Goal: Task Accomplishment & Management: Complete application form

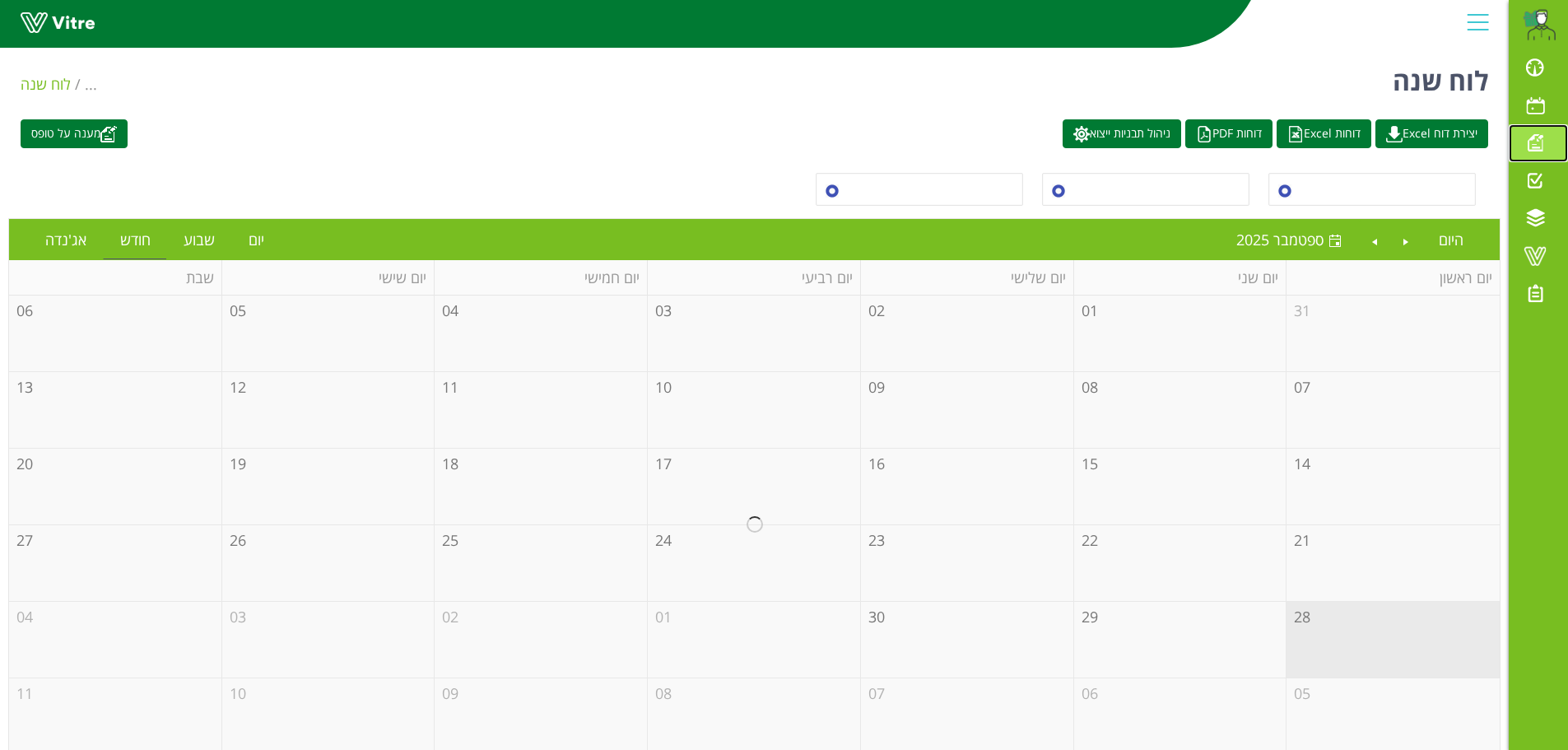
click at [1538, 142] on span at bounding box center [1536, 142] width 42 height 20
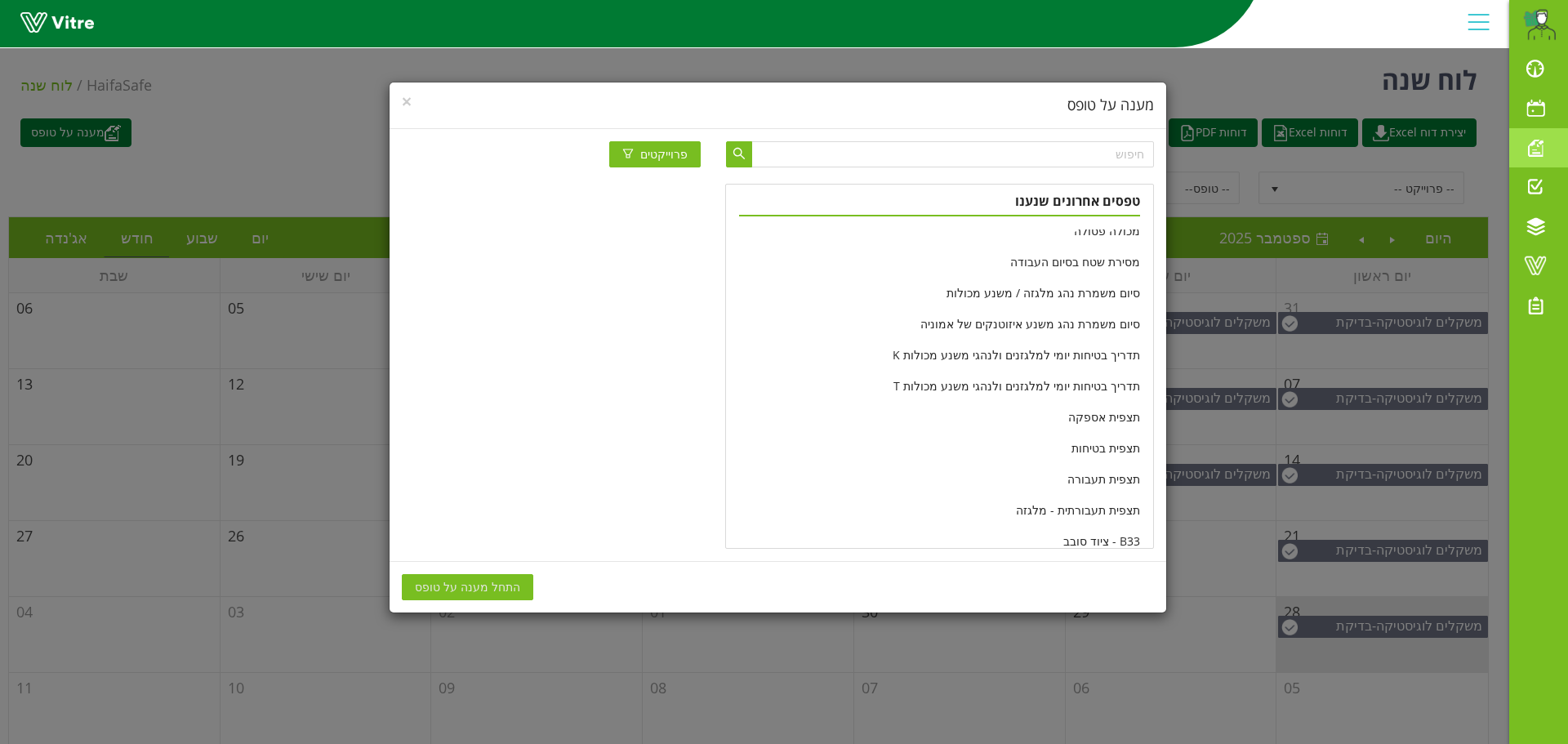
scroll to position [488, 0]
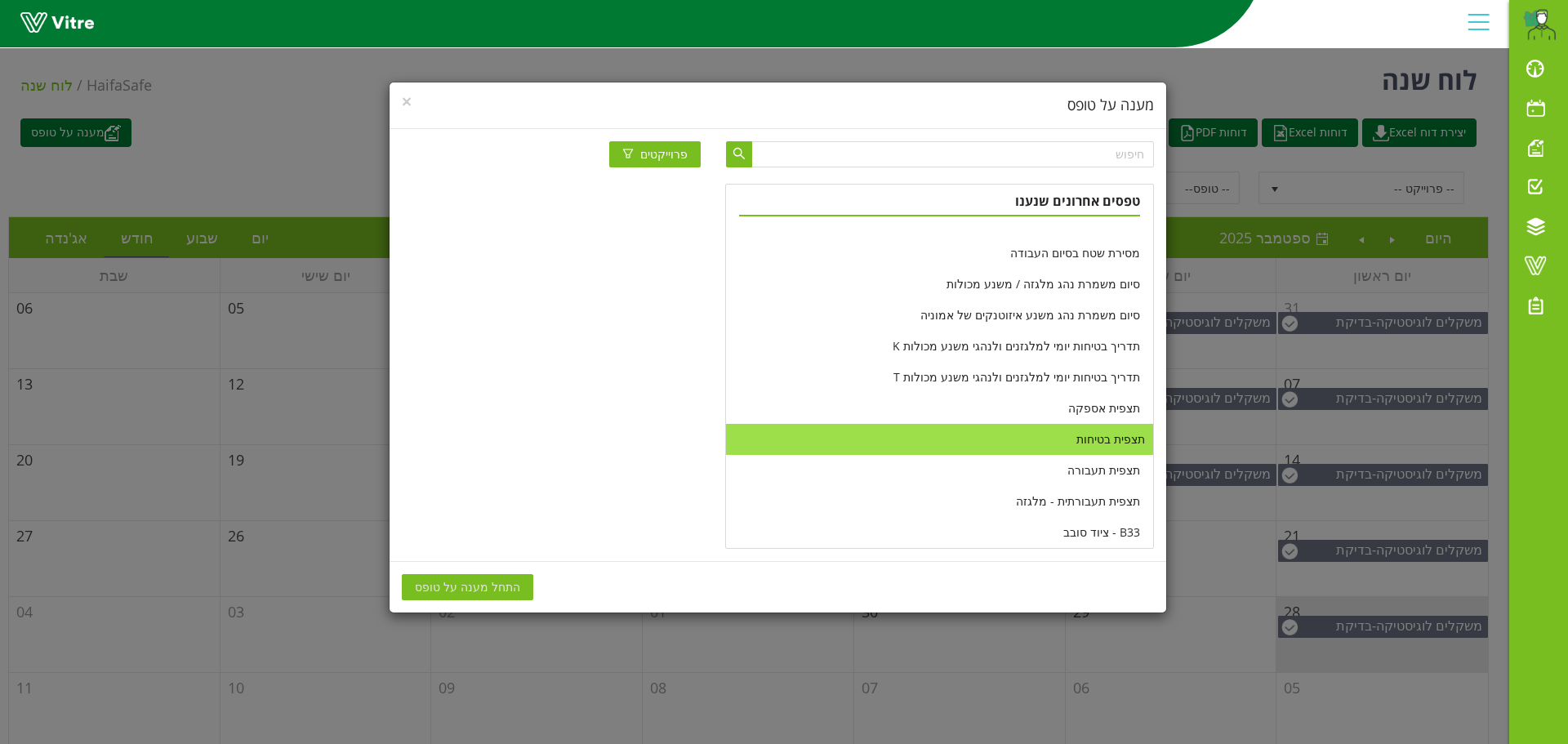
click at [944, 436] on li "תצפית בטיחות" at bounding box center [938, 439] width 426 height 31
click at [495, 587] on span "התחל מענה על טופס" at bounding box center [468, 587] width 105 height 18
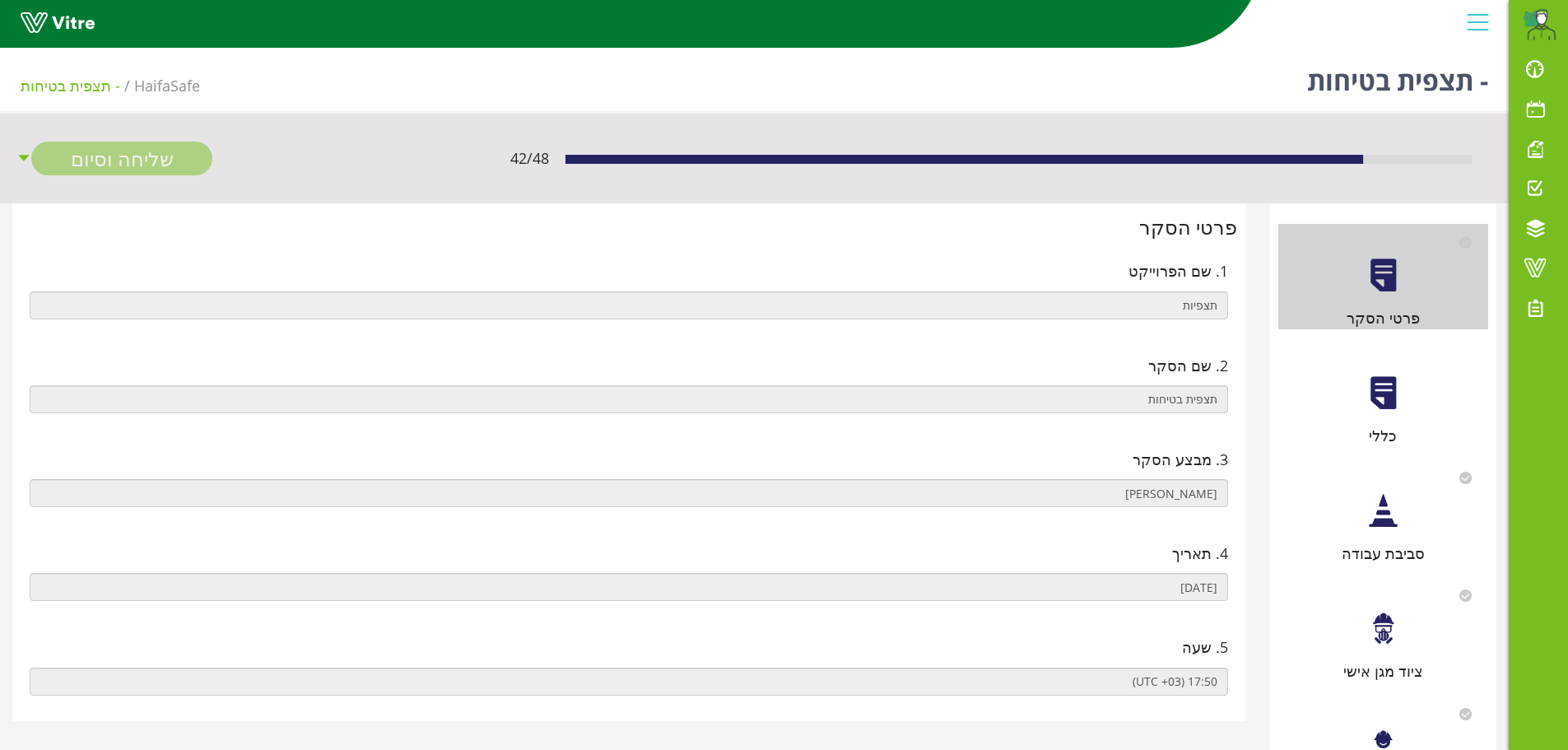
click at [1383, 407] on div at bounding box center [1383, 392] width 37 height 37
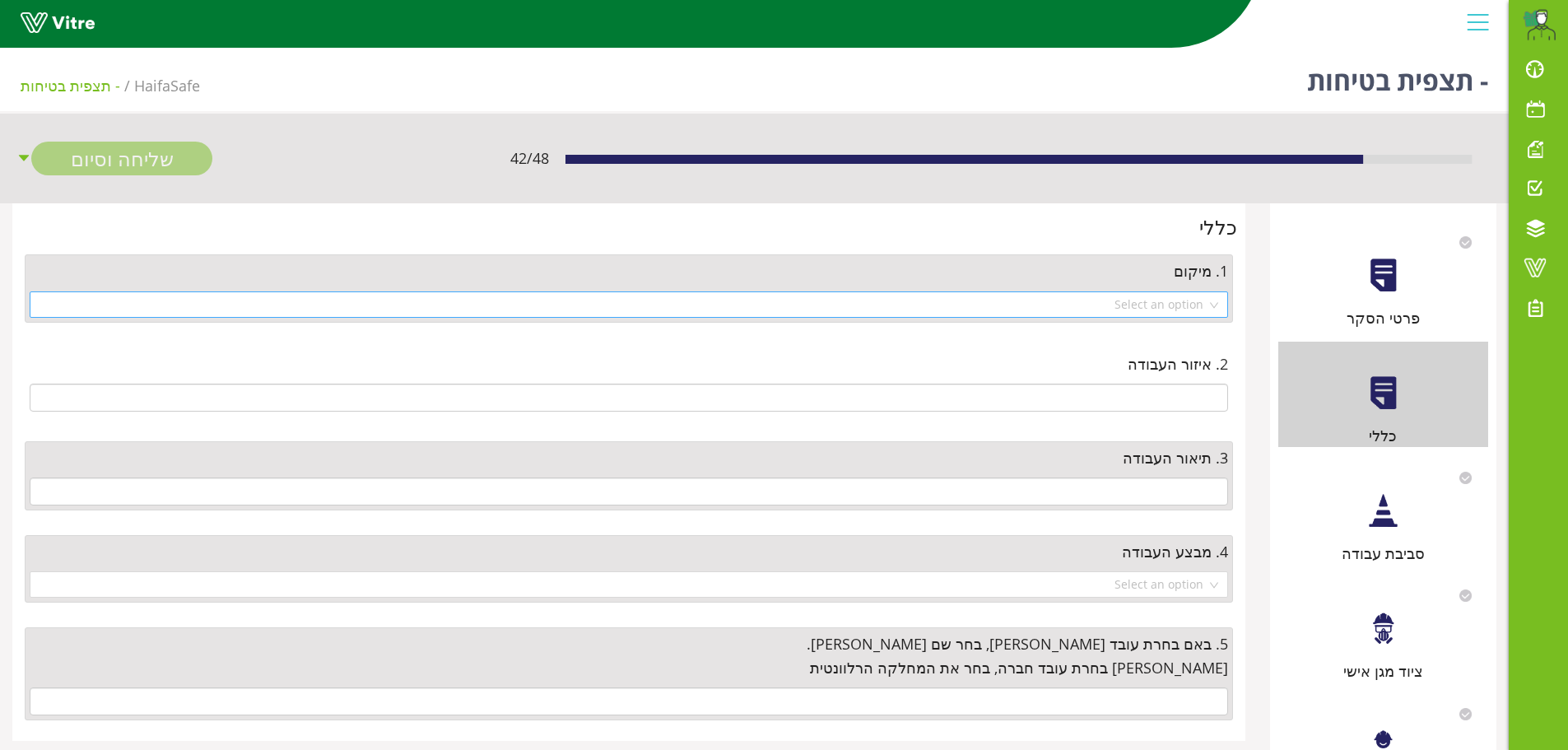
click at [1217, 309] on div "Select an option" at bounding box center [629, 304] width 1198 height 26
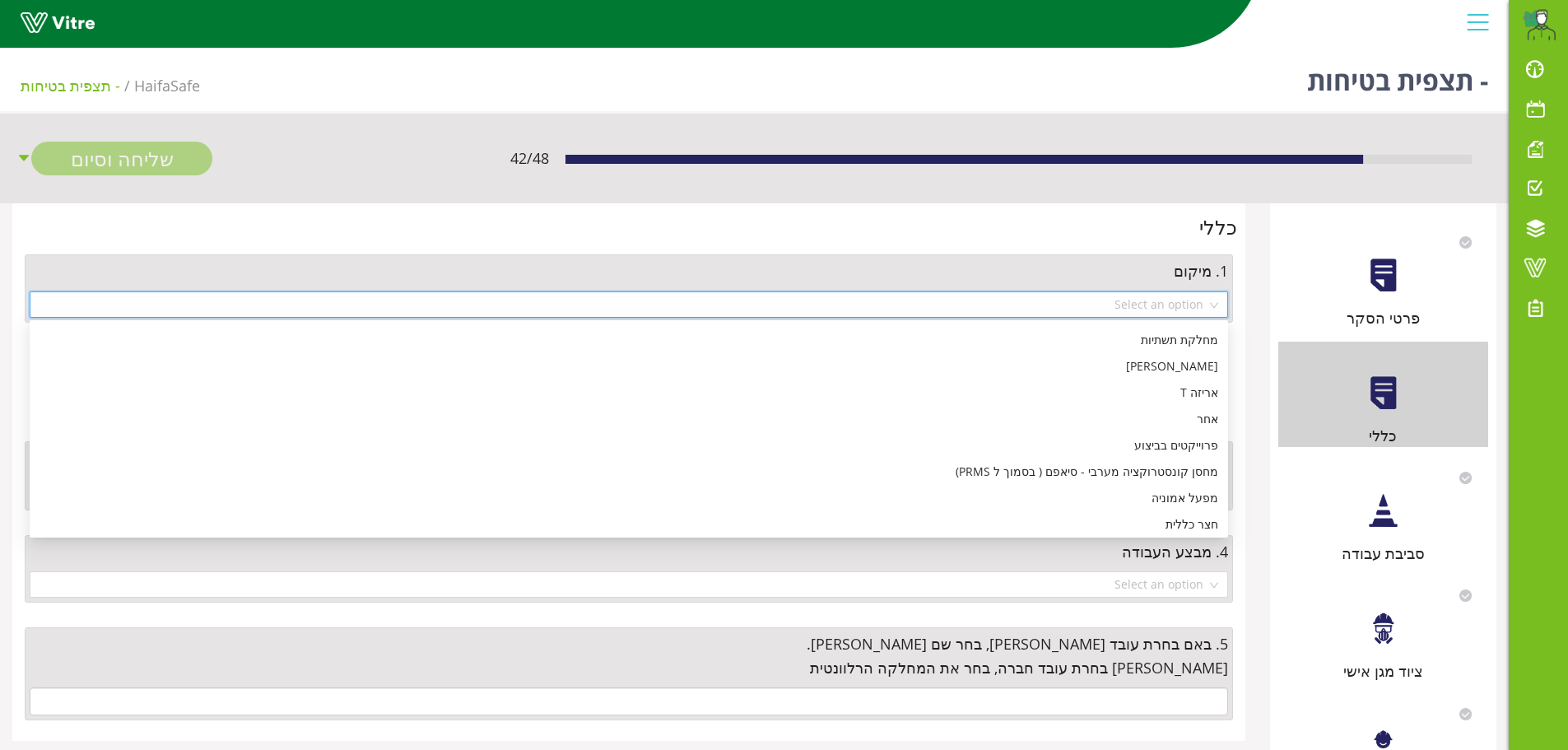
scroll to position [658, 0]
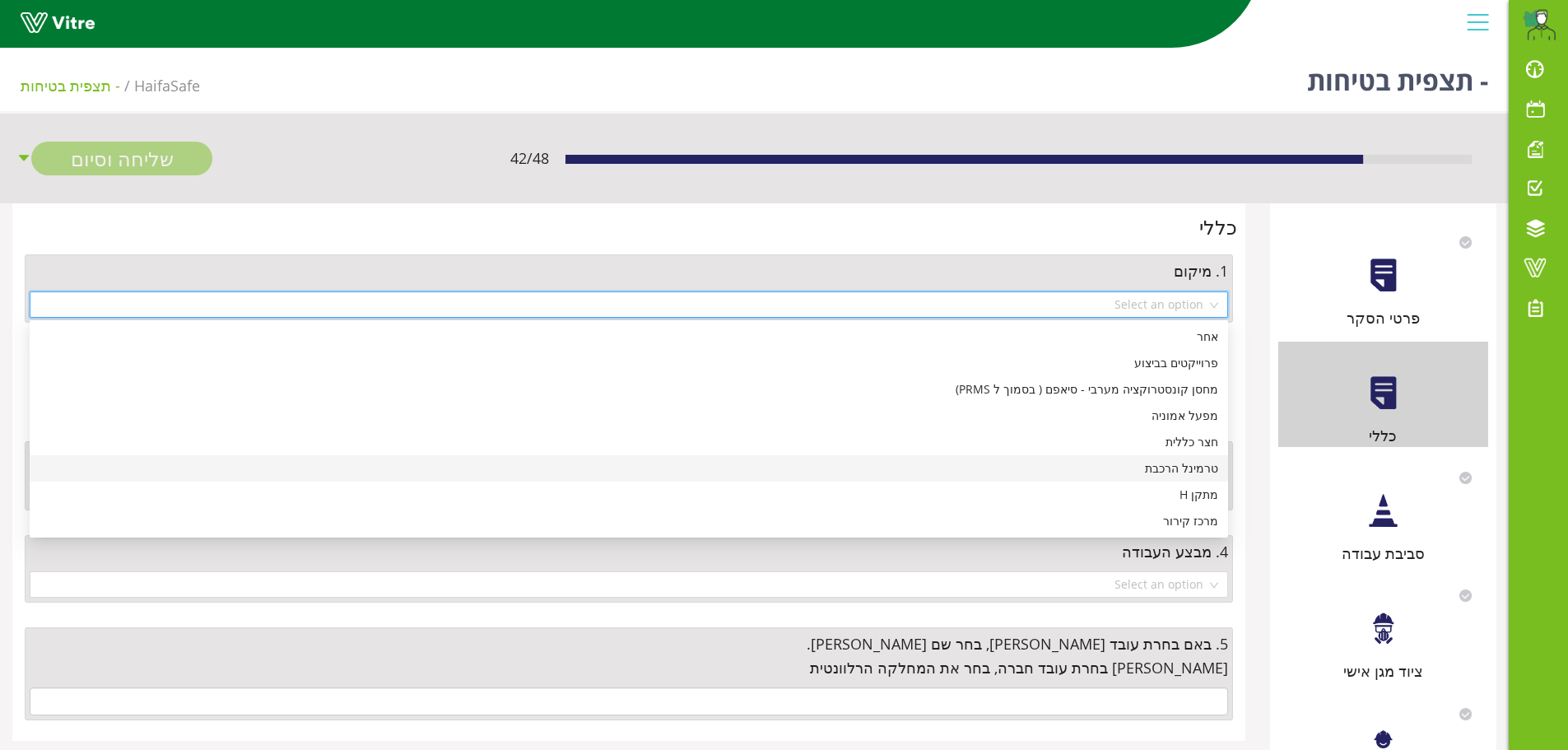
click at [1146, 464] on div "טרמינל הרכבת" at bounding box center [629, 468] width 1179 height 18
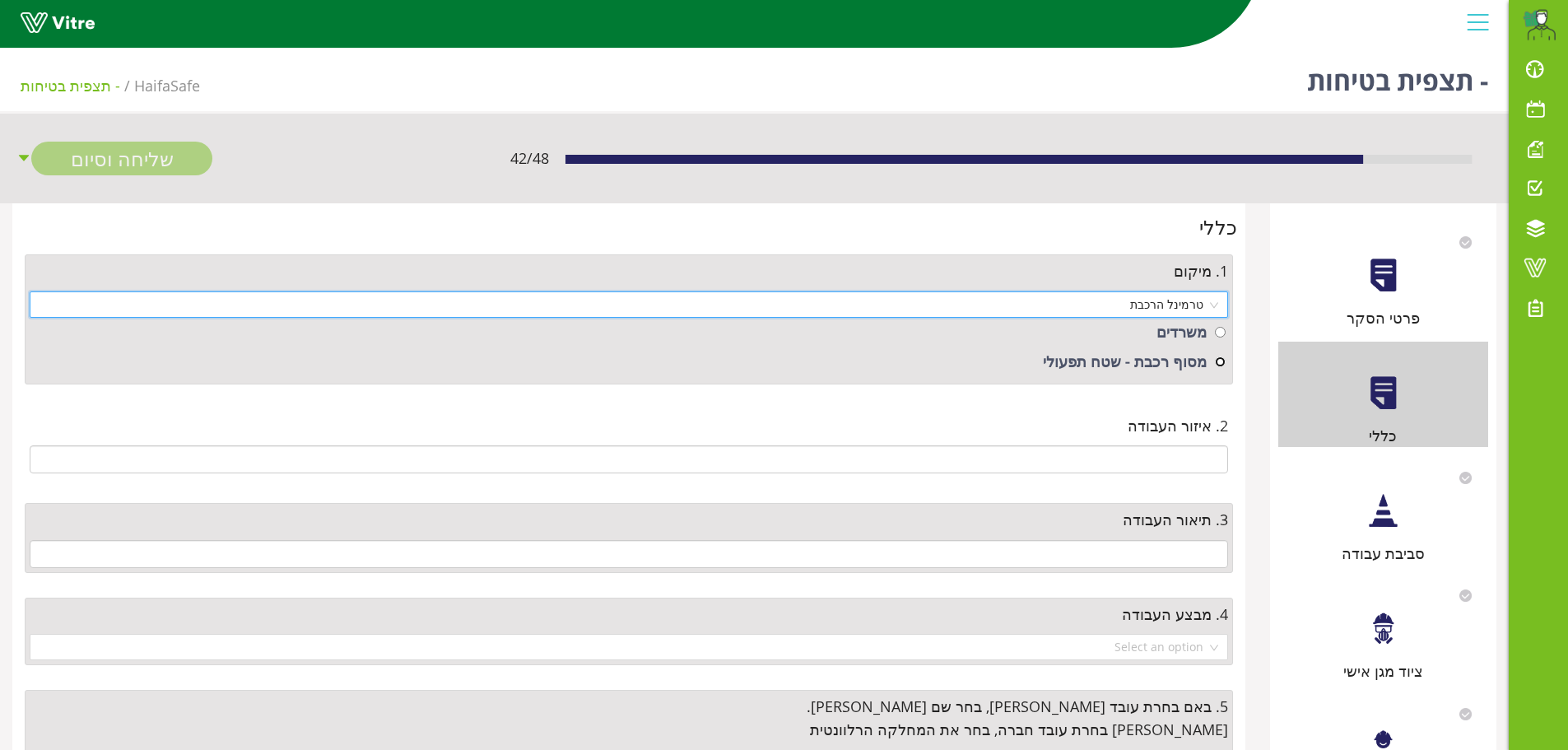
click at [1223, 361] on input "radio" at bounding box center [1220, 361] width 10 height 10
radio input "true"
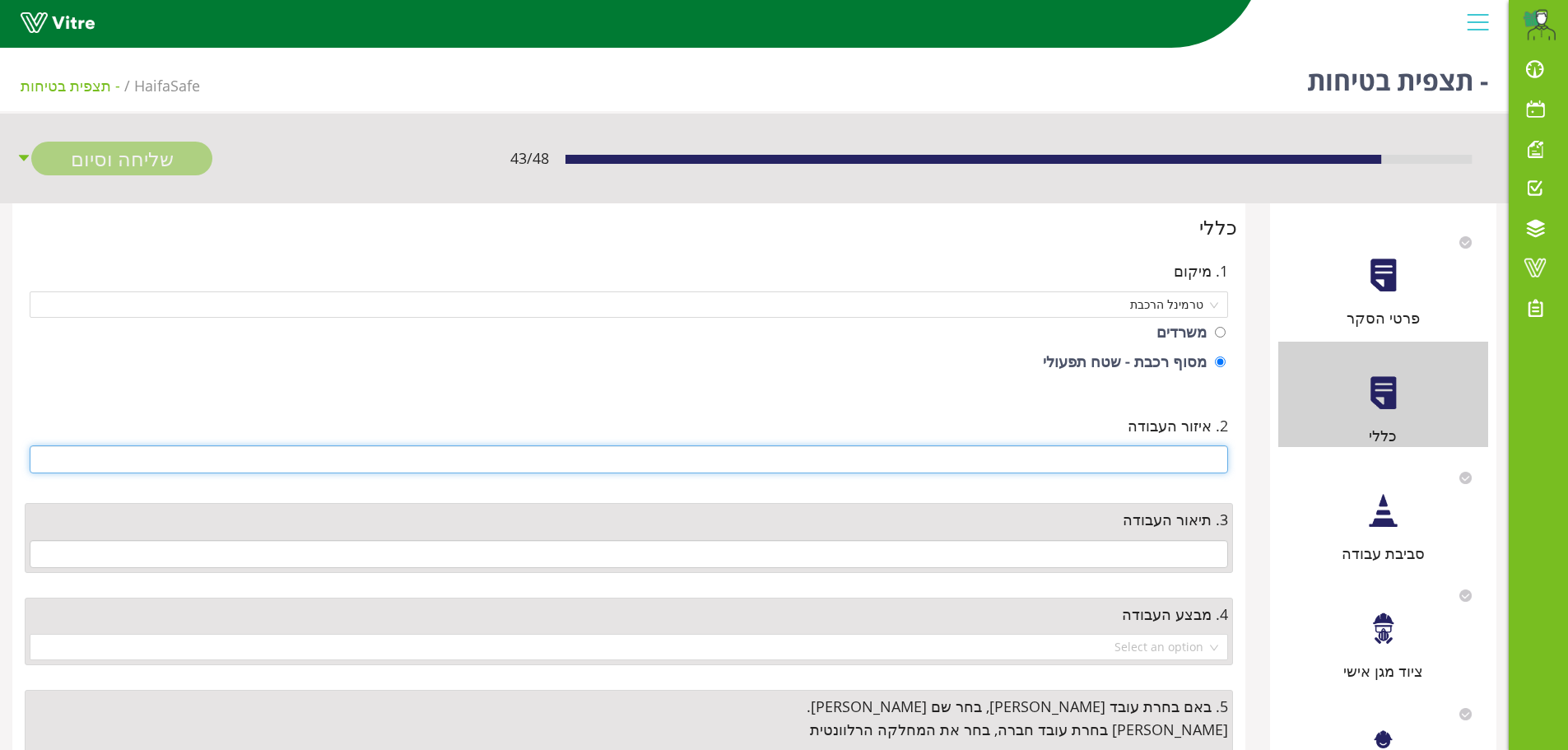
click at [1208, 458] on input "text" at bounding box center [629, 459] width 1198 height 28
type input "טרמינל"
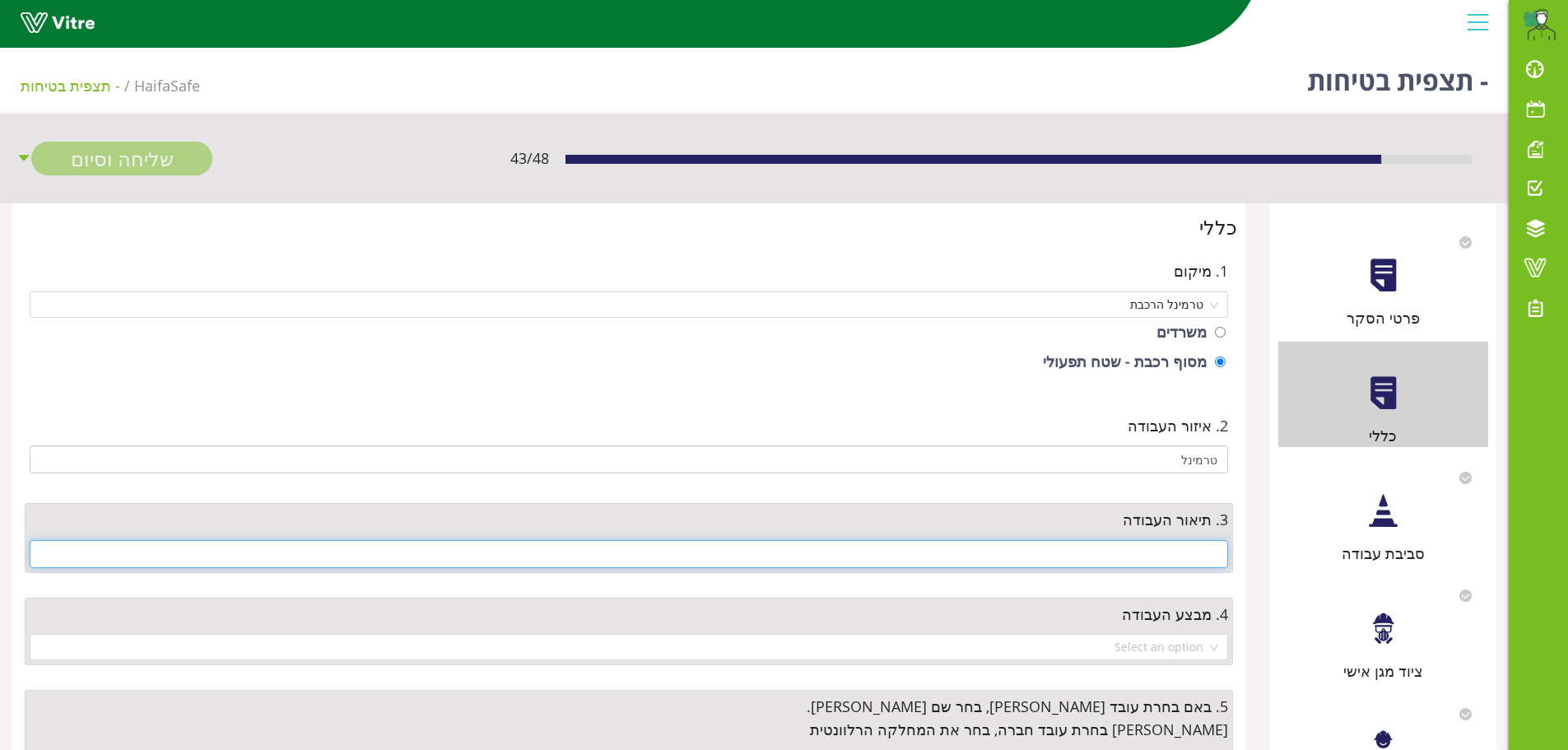
click at [1202, 557] on input "text" at bounding box center [629, 554] width 1198 height 28
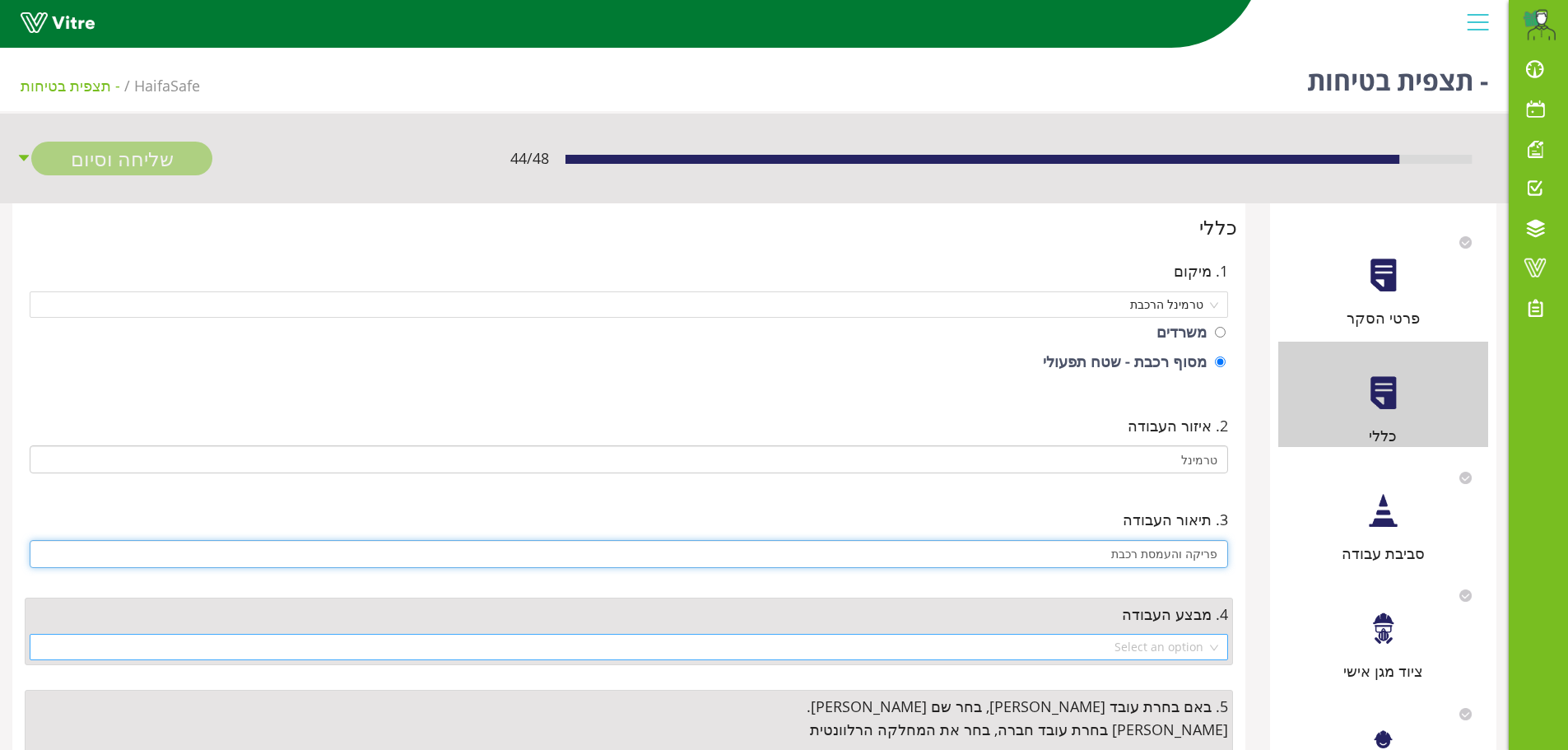
click at [1216, 645] on div "Select an option" at bounding box center [629, 647] width 1198 height 26
type input "פריקה והעמסת רכבת"
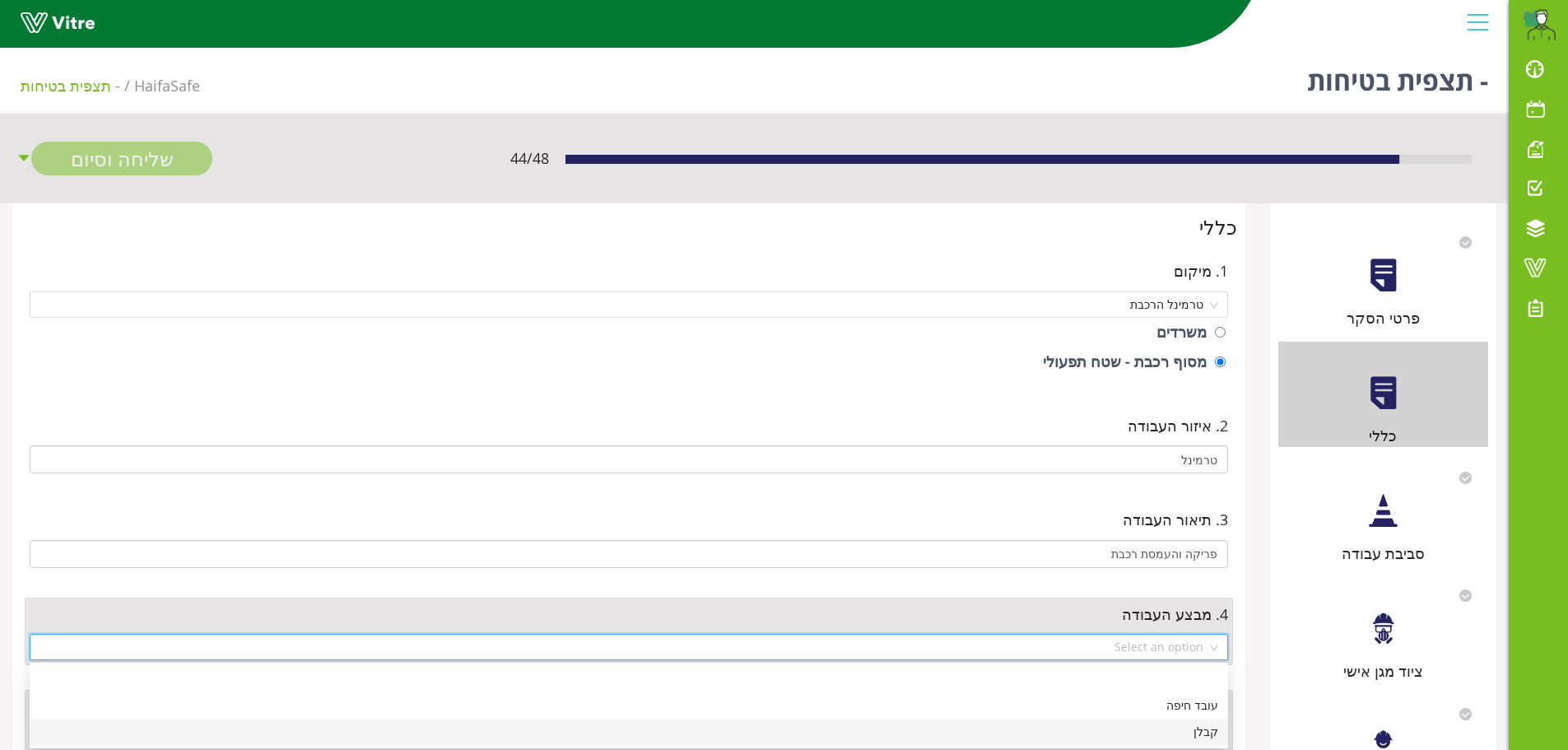
click at [1191, 739] on div "קבלן" at bounding box center [629, 731] width 1179 height 18
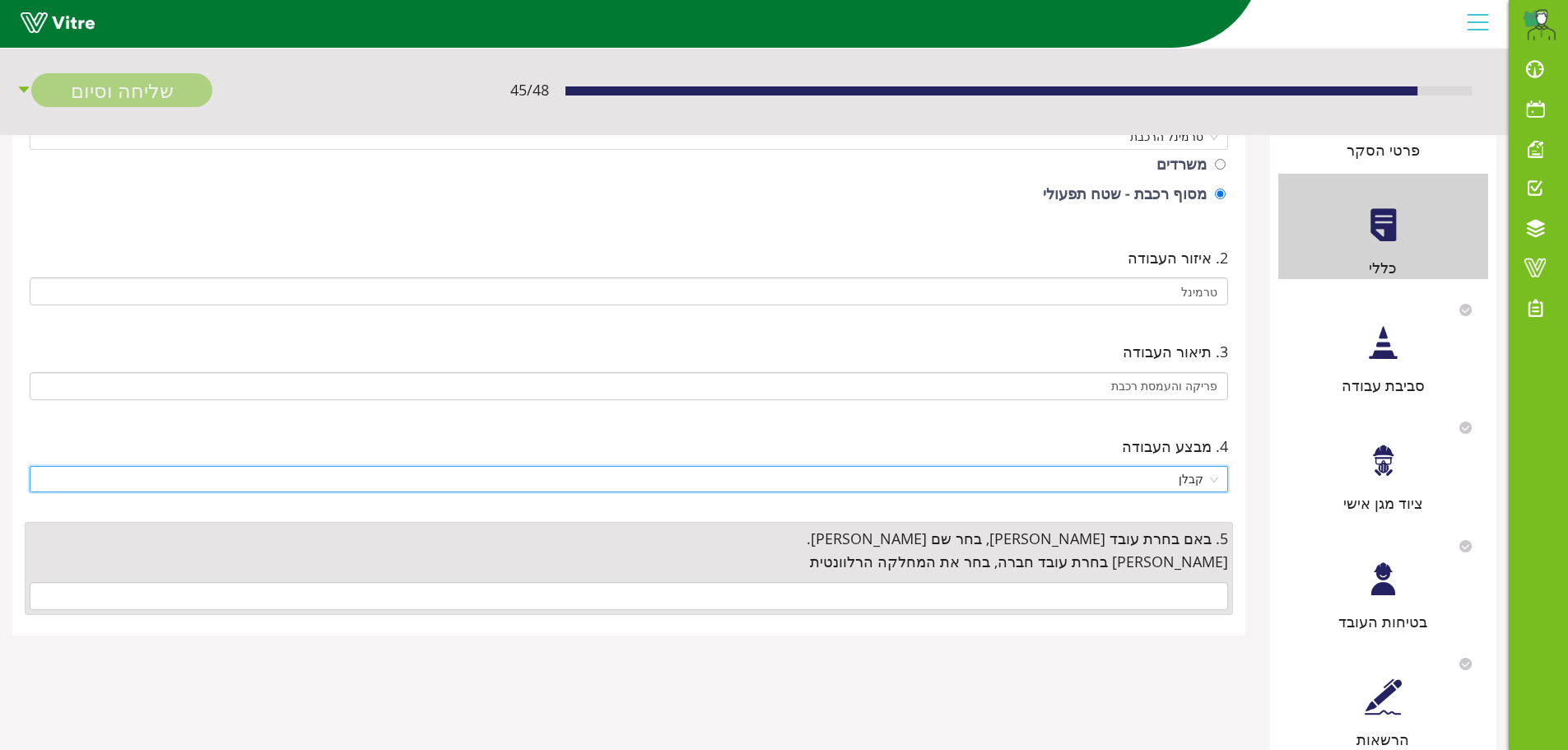
scroll to position [247, 0]
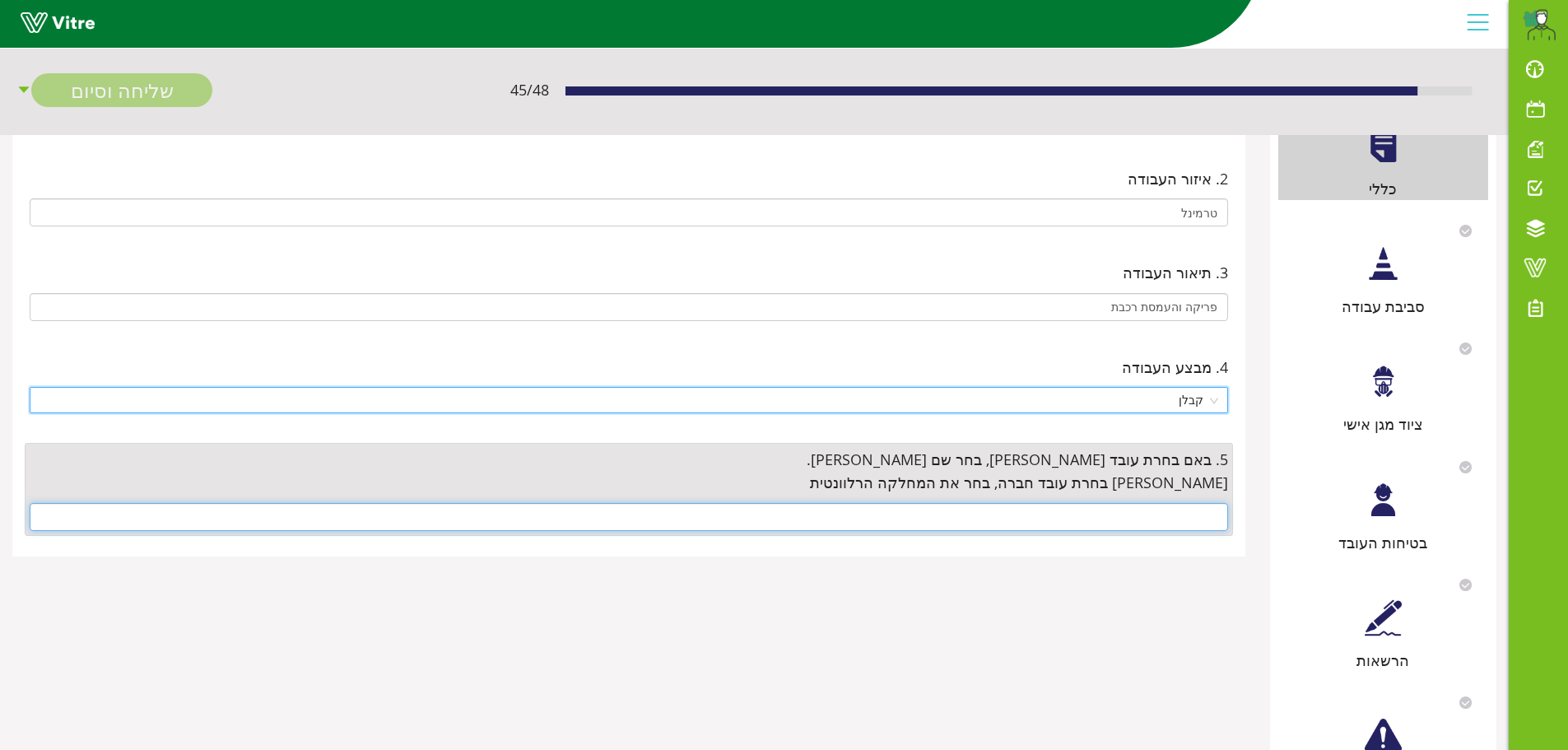
click at [1113, 516] on input "text" at bounding box center [629, 517] width 1198 height 28
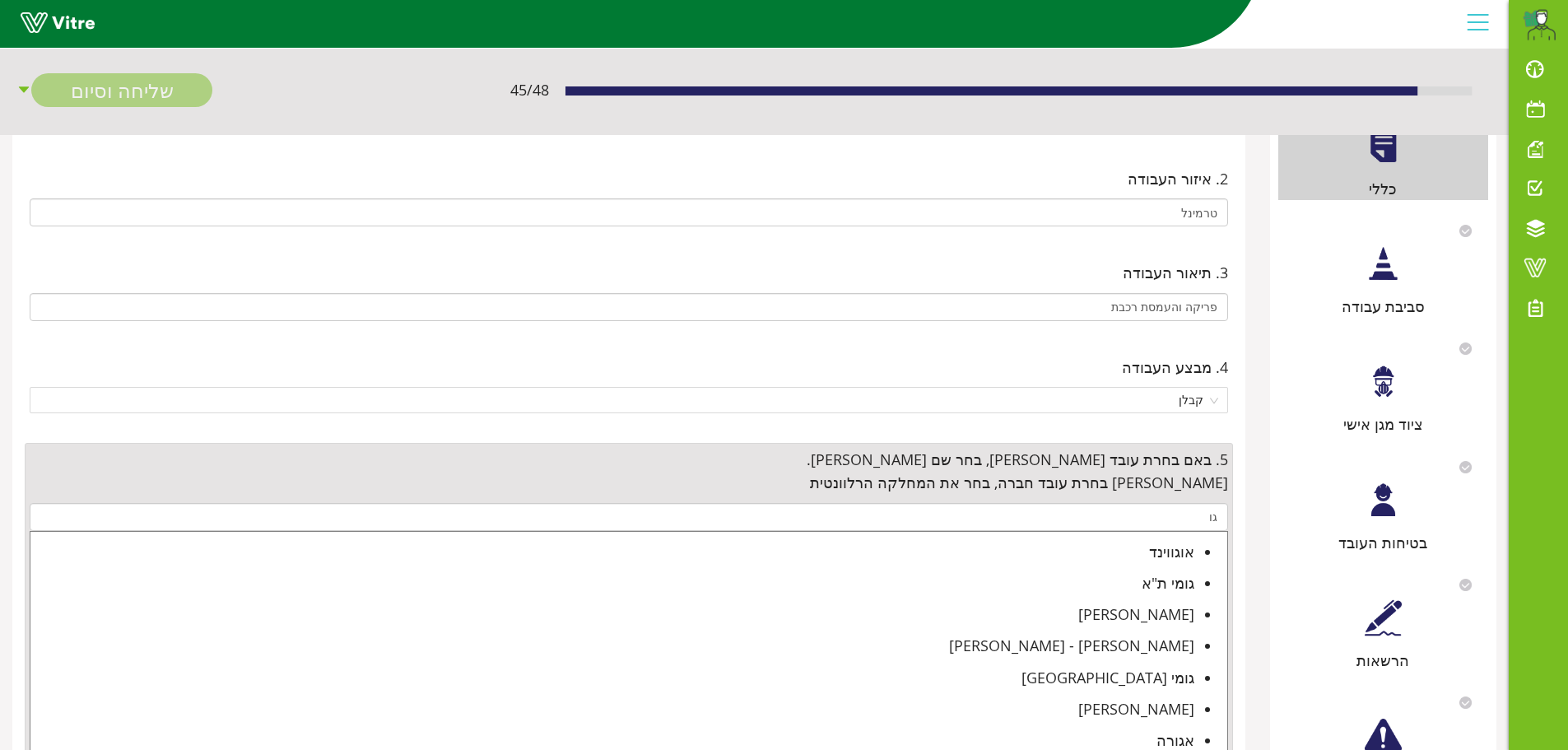
click at [1153, 648] on div "גולדבונד - קונטרם" at bounding box center [612, 645] width 1164 height 23
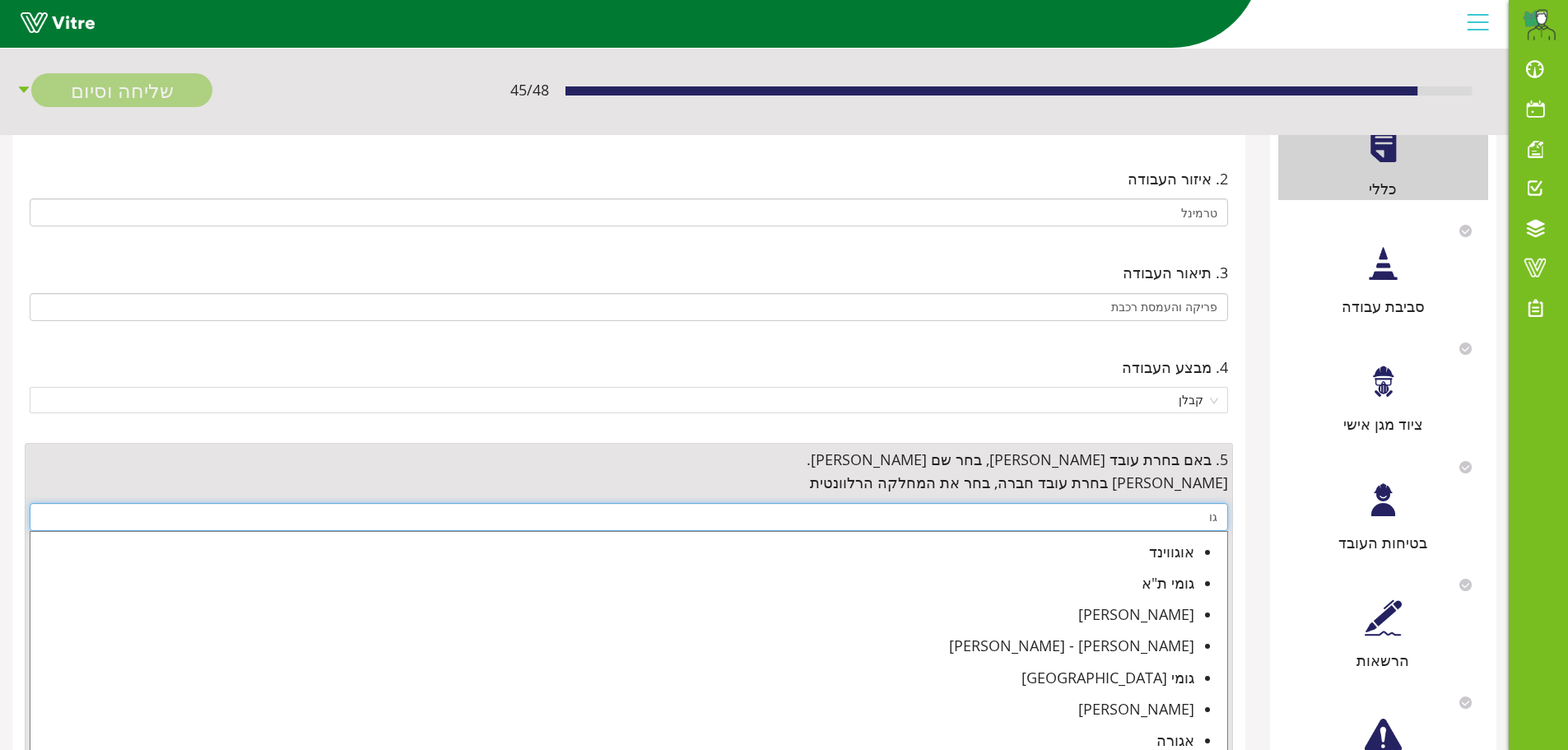
type input "גולדבונד - קונטרם"
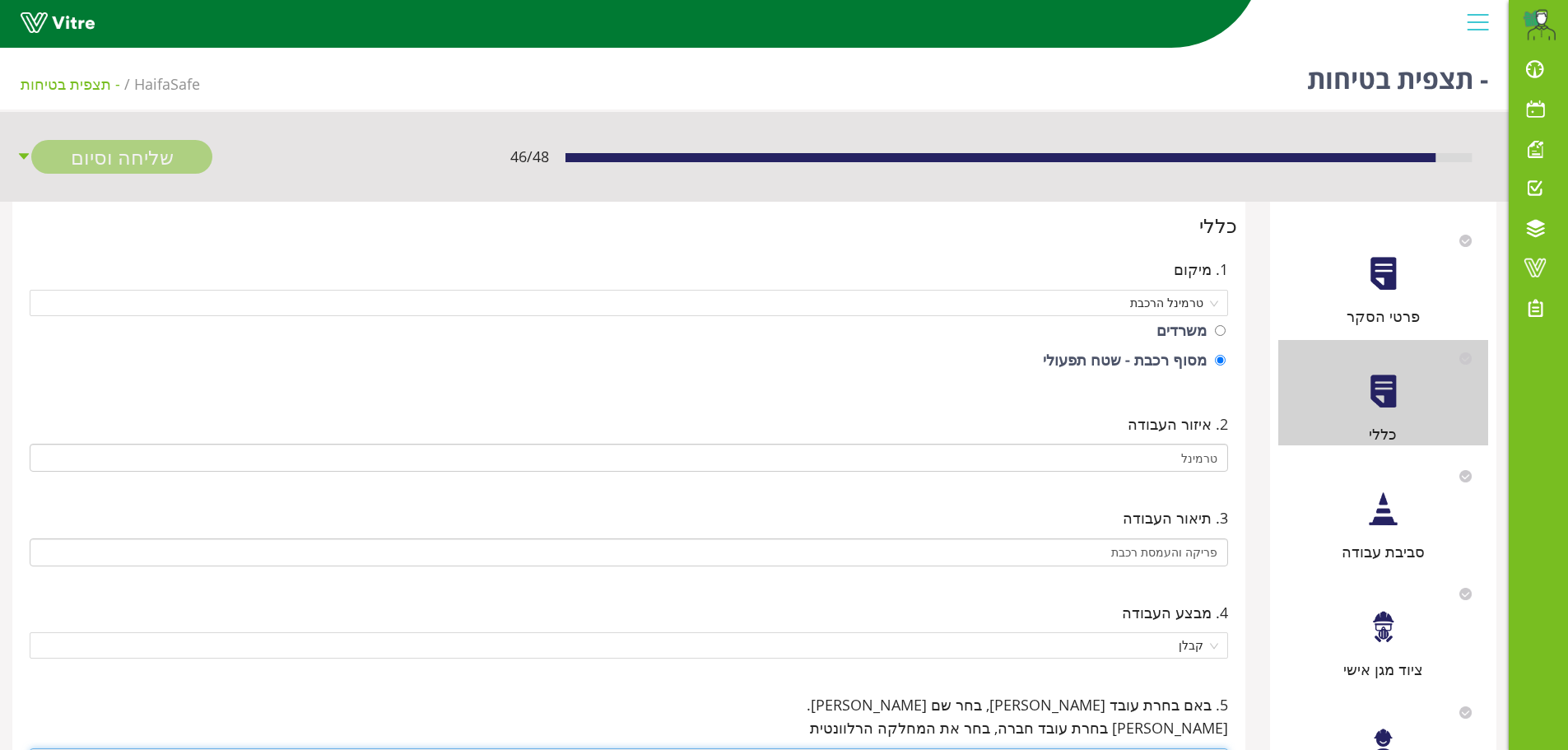
scroll to position [0, 0]
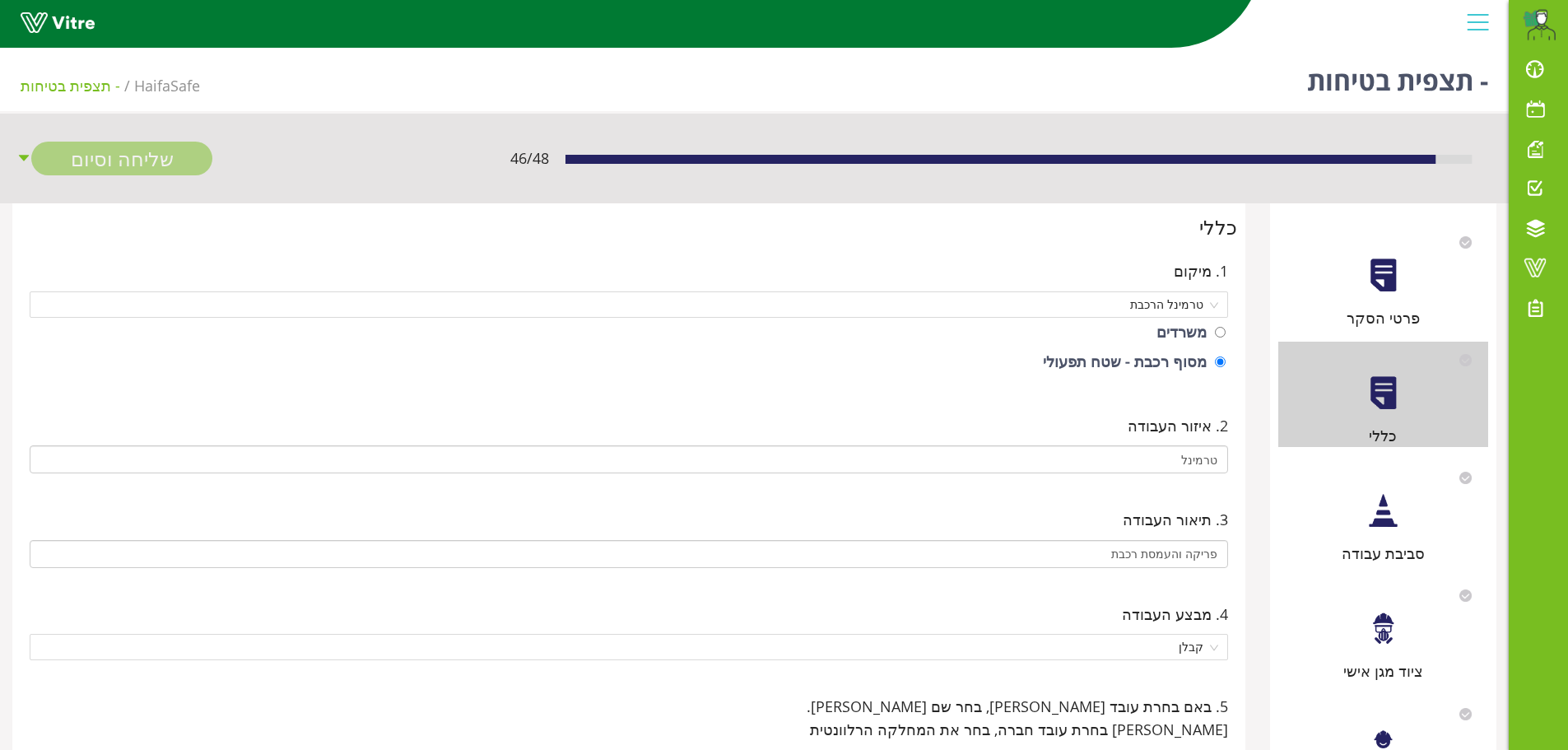
click at [1387, 512] on div at bounding box center [1383, 510] width 37 height 37
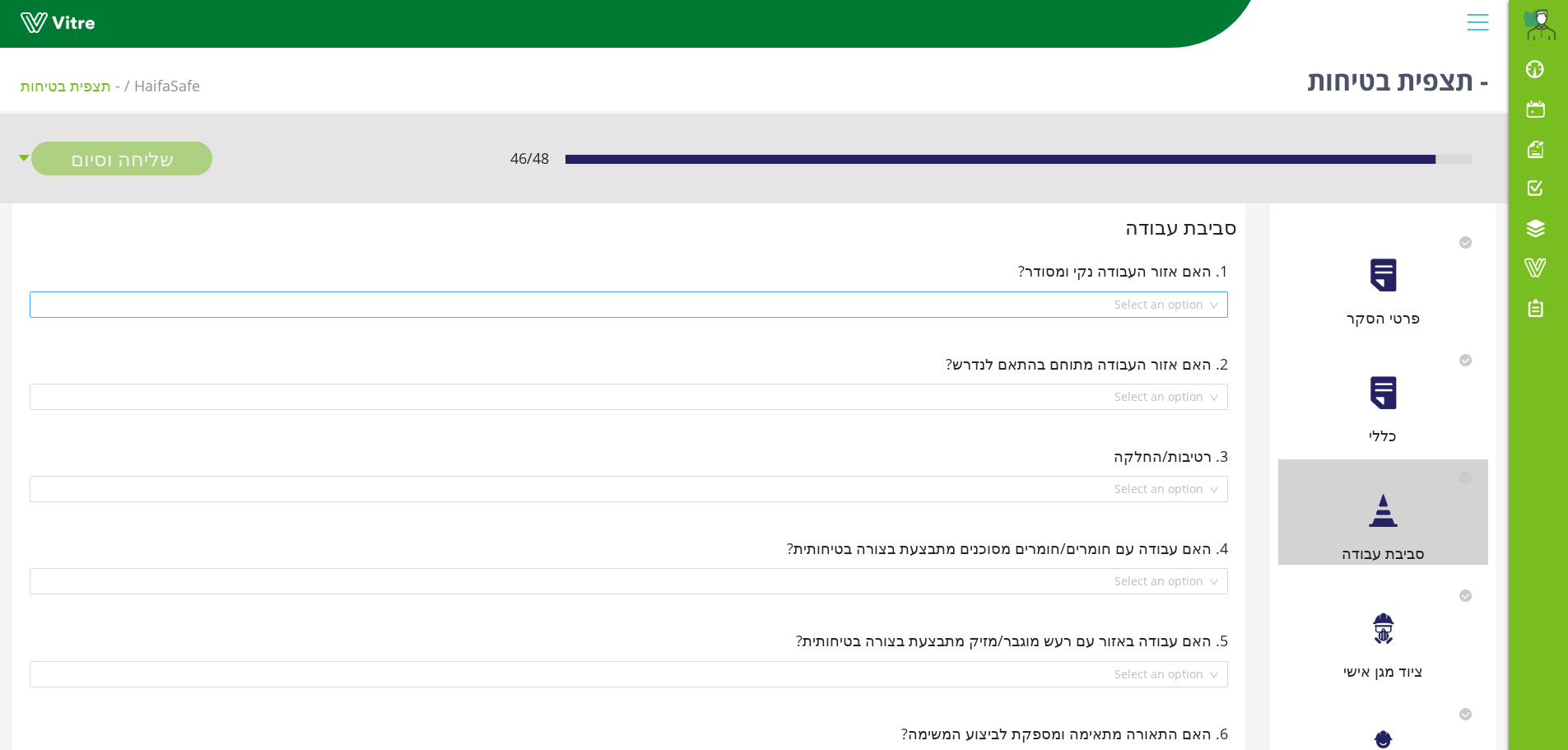
click at [1218, 306] on div "Select an option" at bounding box center [629, 304] width 1198 height 26
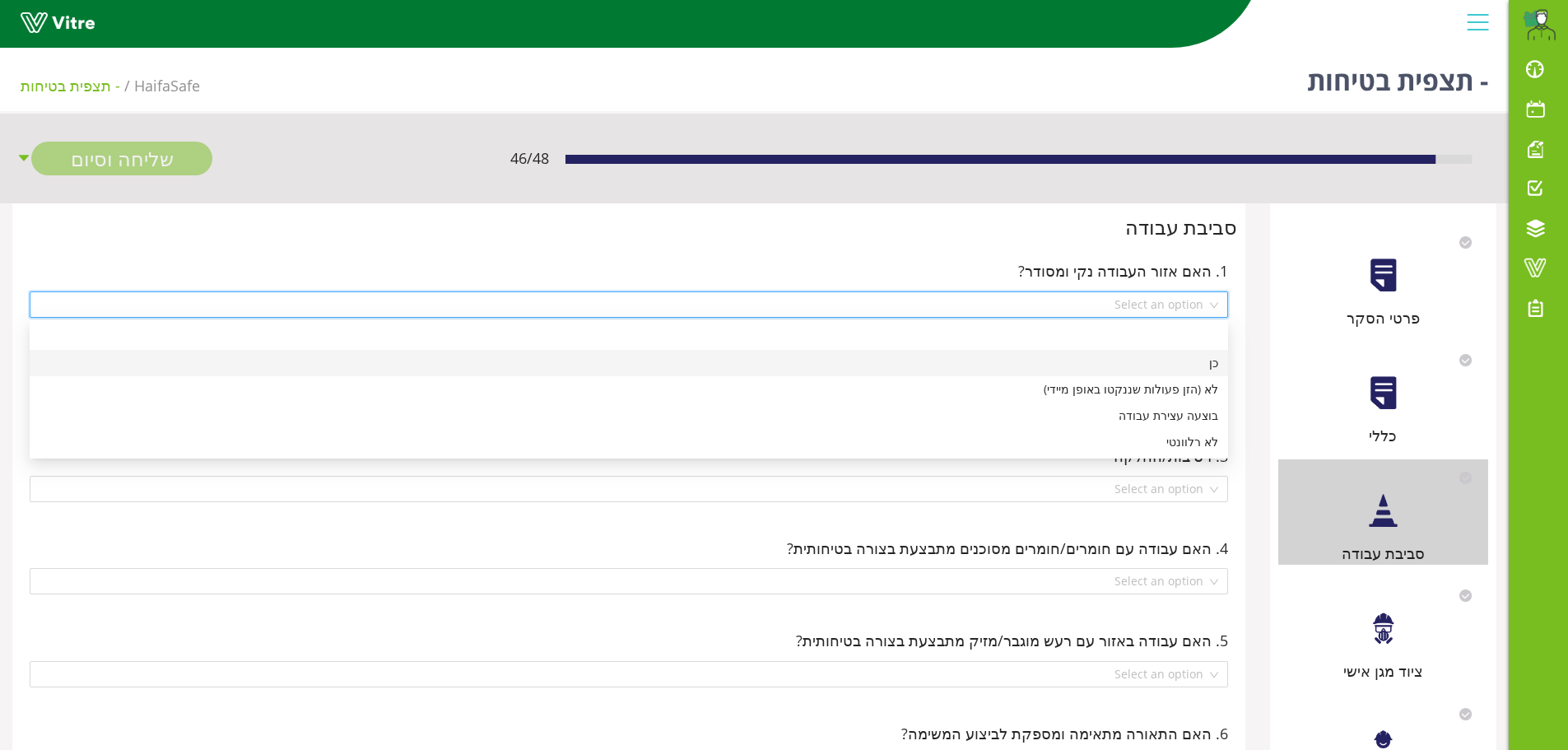
click at [1207, 357] on div "כן" at bounding box center [629, 363] width 1179 height 18
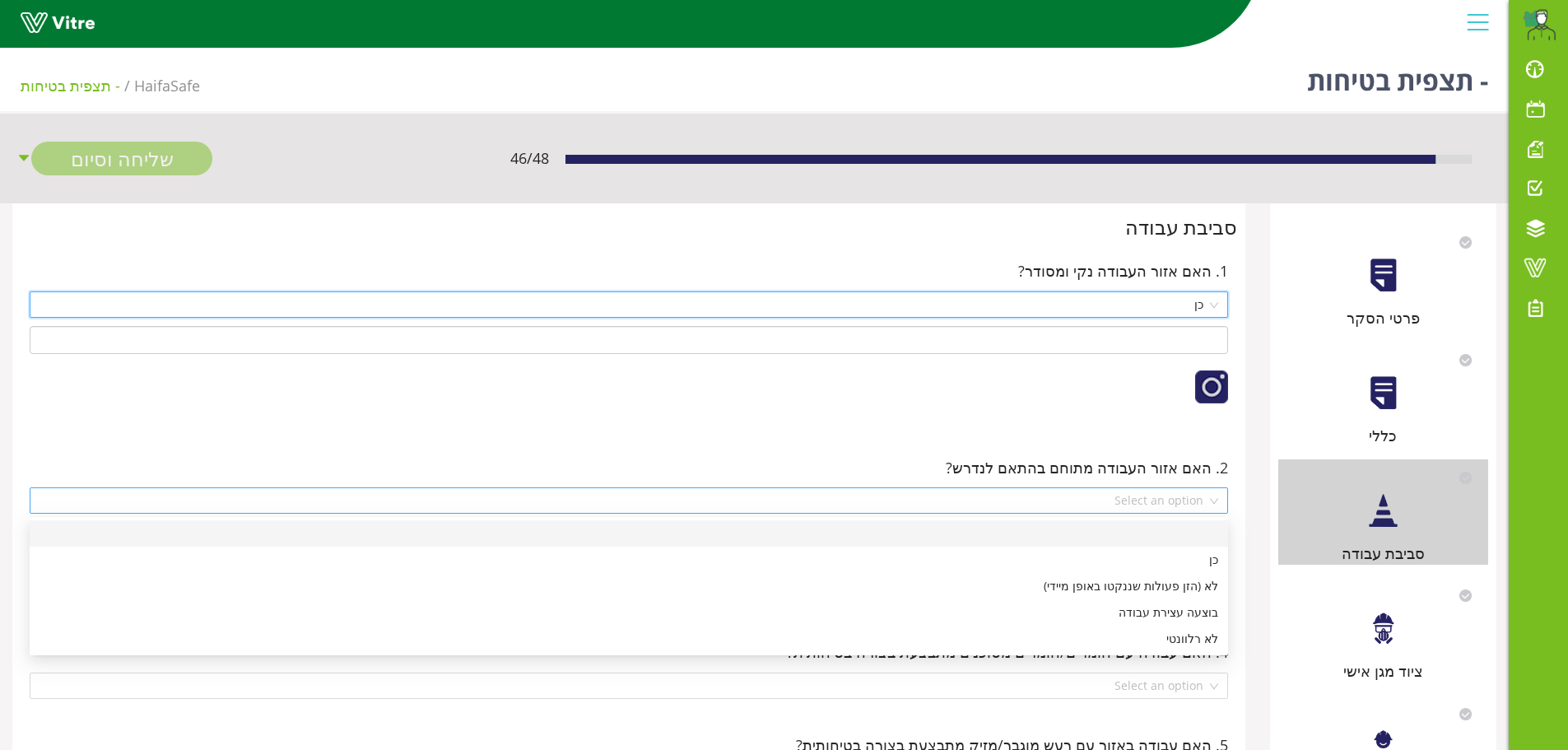
click at [1220, 502] on div "Select an option" at bounding box center [629, 501] width 1198 height 26
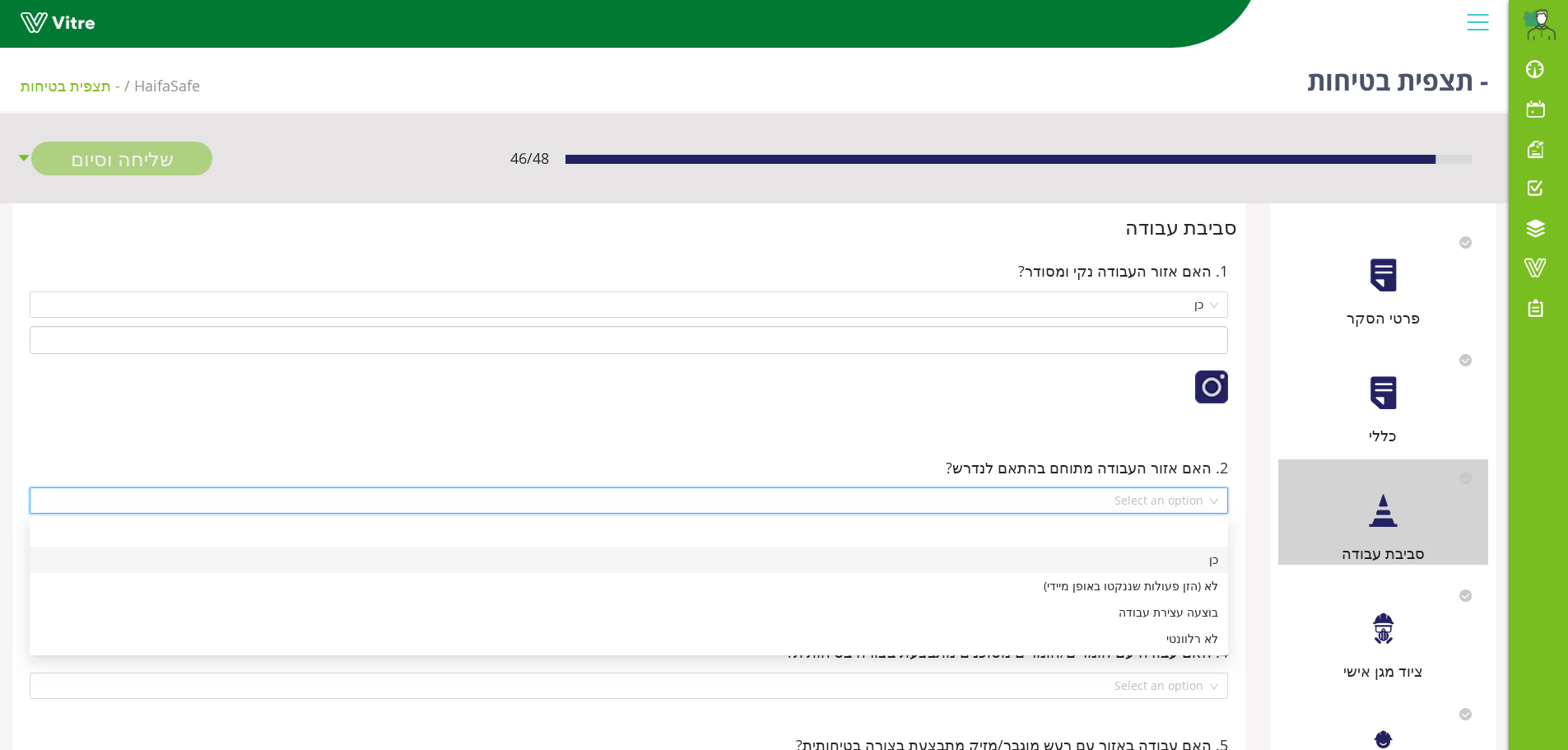
click at [1218, 556] on div "כן" at bounding box center [629, 559] width 1198 height 26
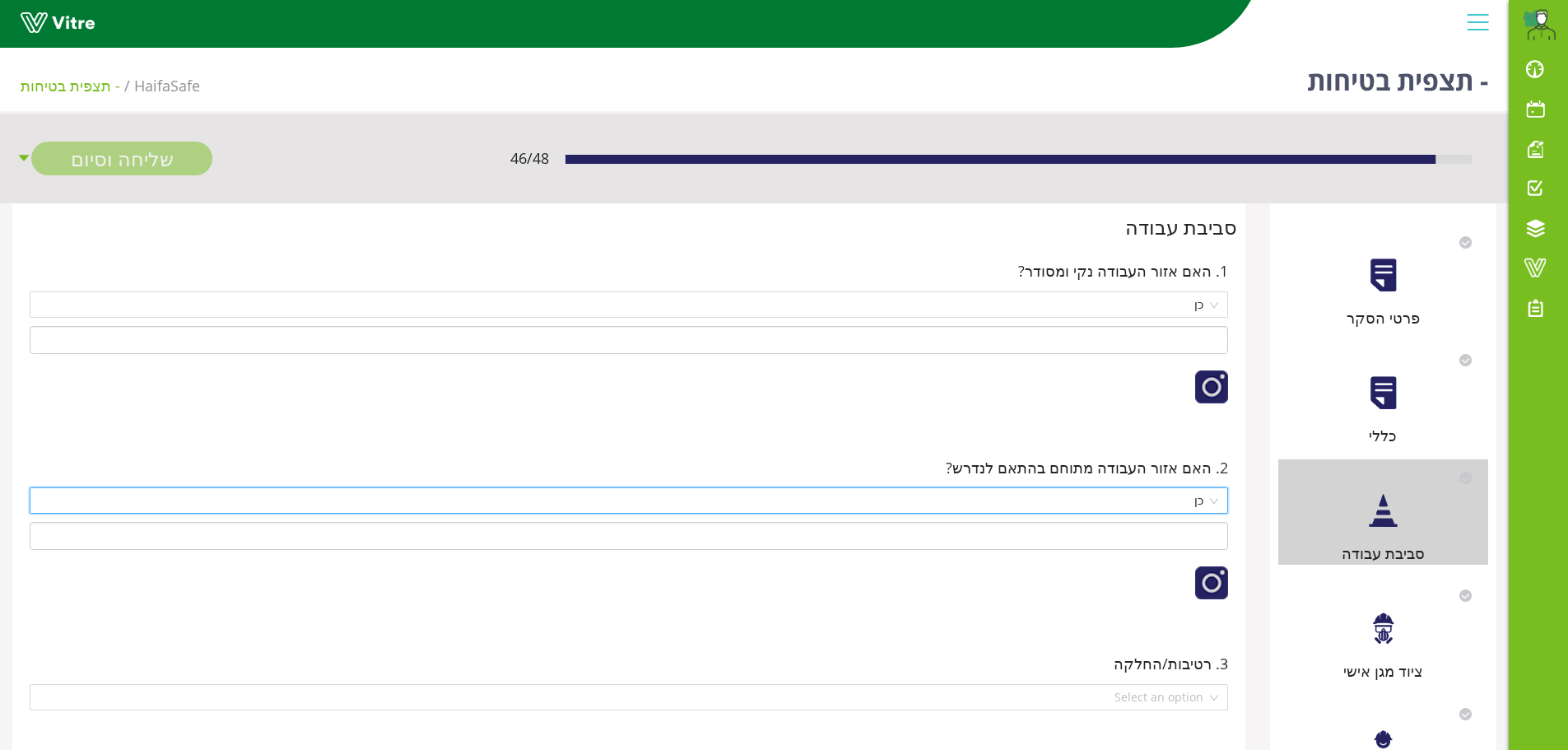
scroll to position [82, 0]
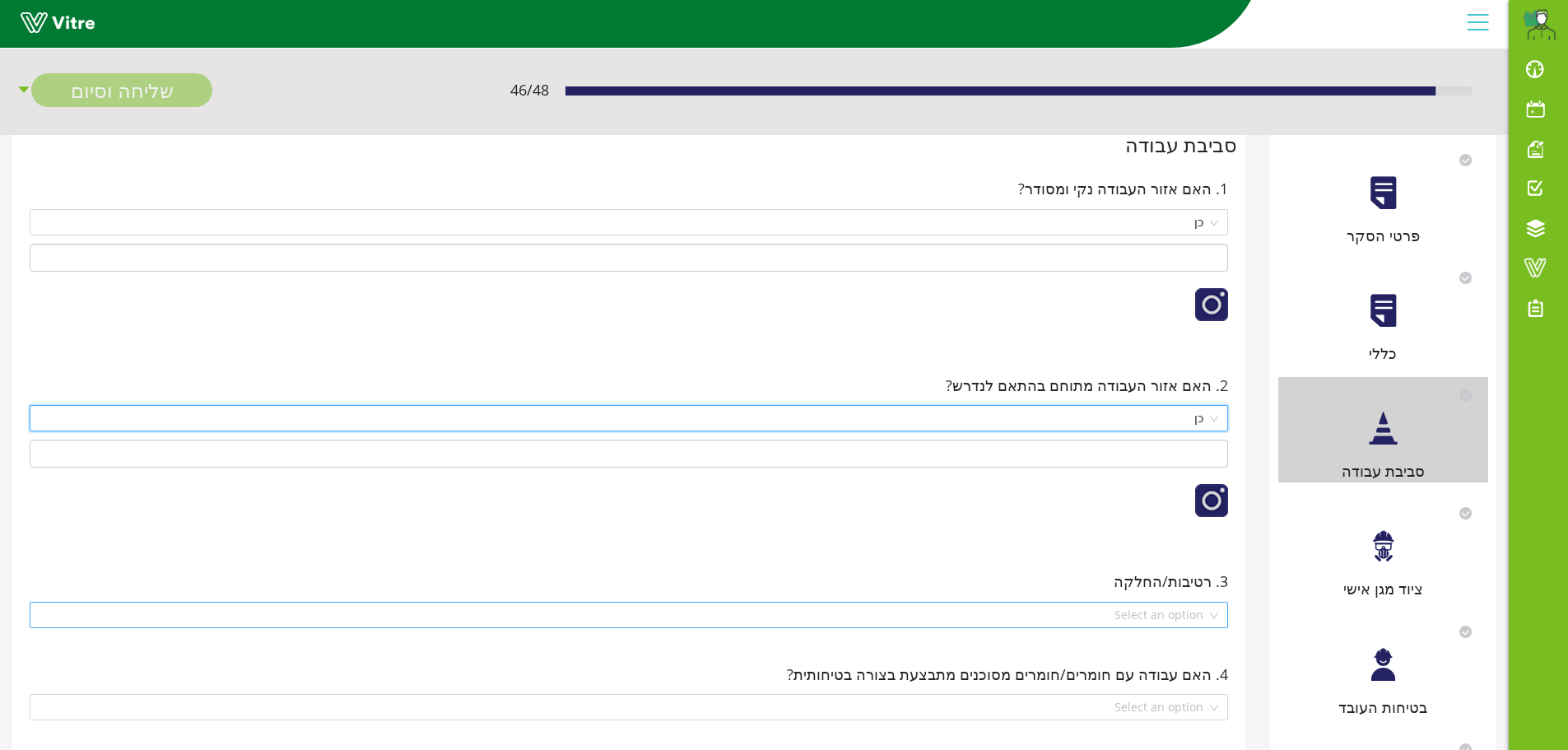
click at [1217, 616] on div "Select an option" at bounding box center [629, 615] width 1198 height 26
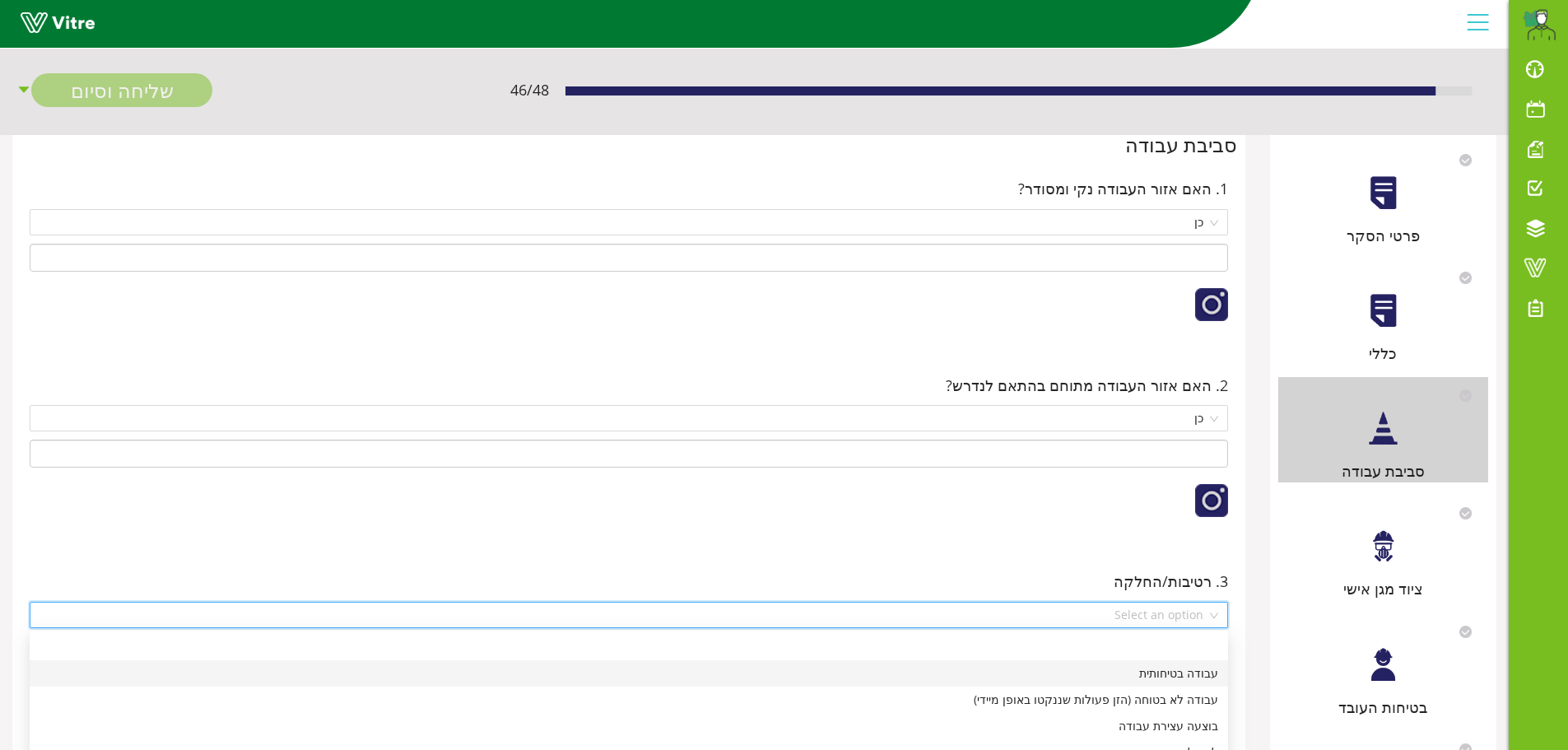
click at [1204, 673] on div "עבודה בטיחותית" at bounding box center [629, 673] width 1179 height 18
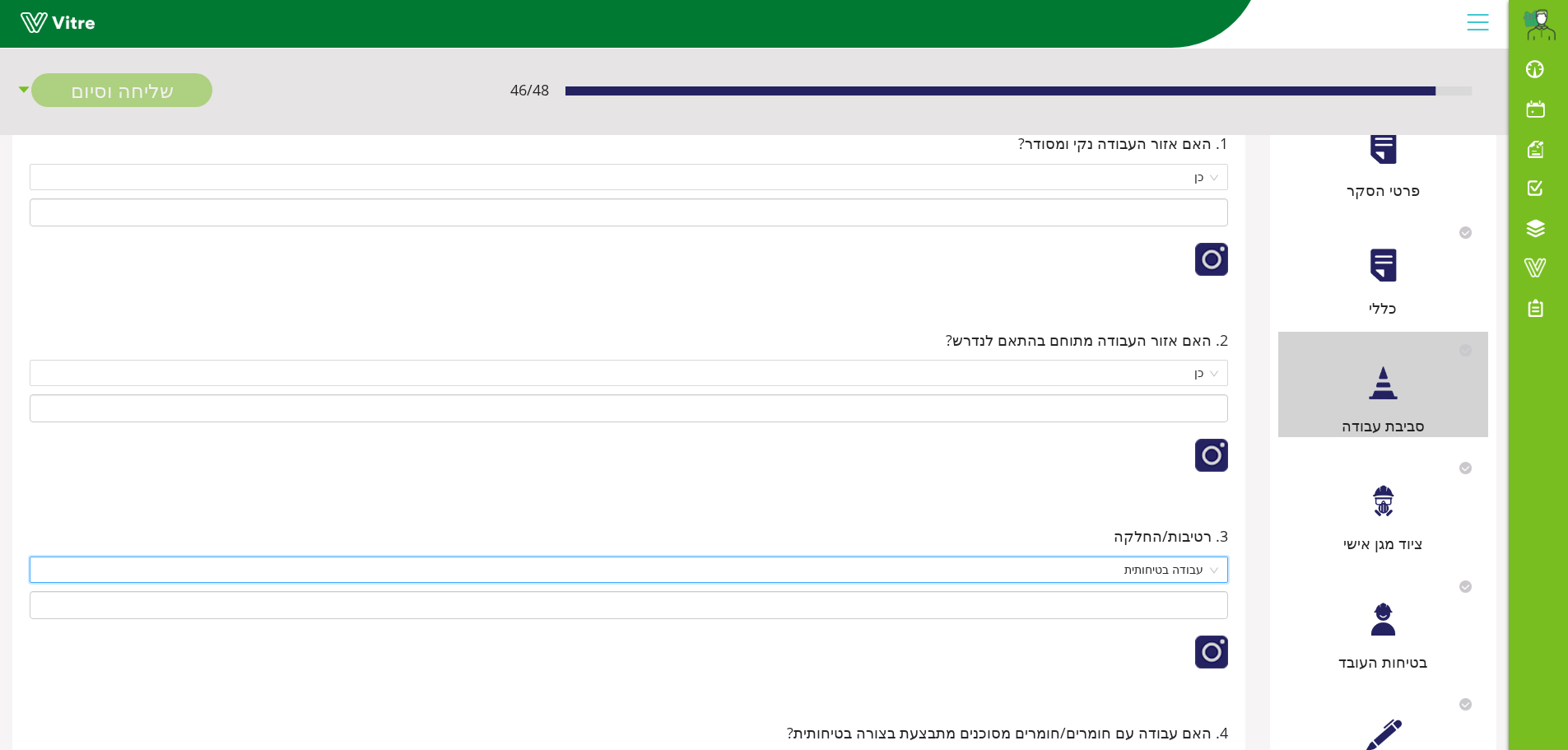
scroll to position [247, 0]
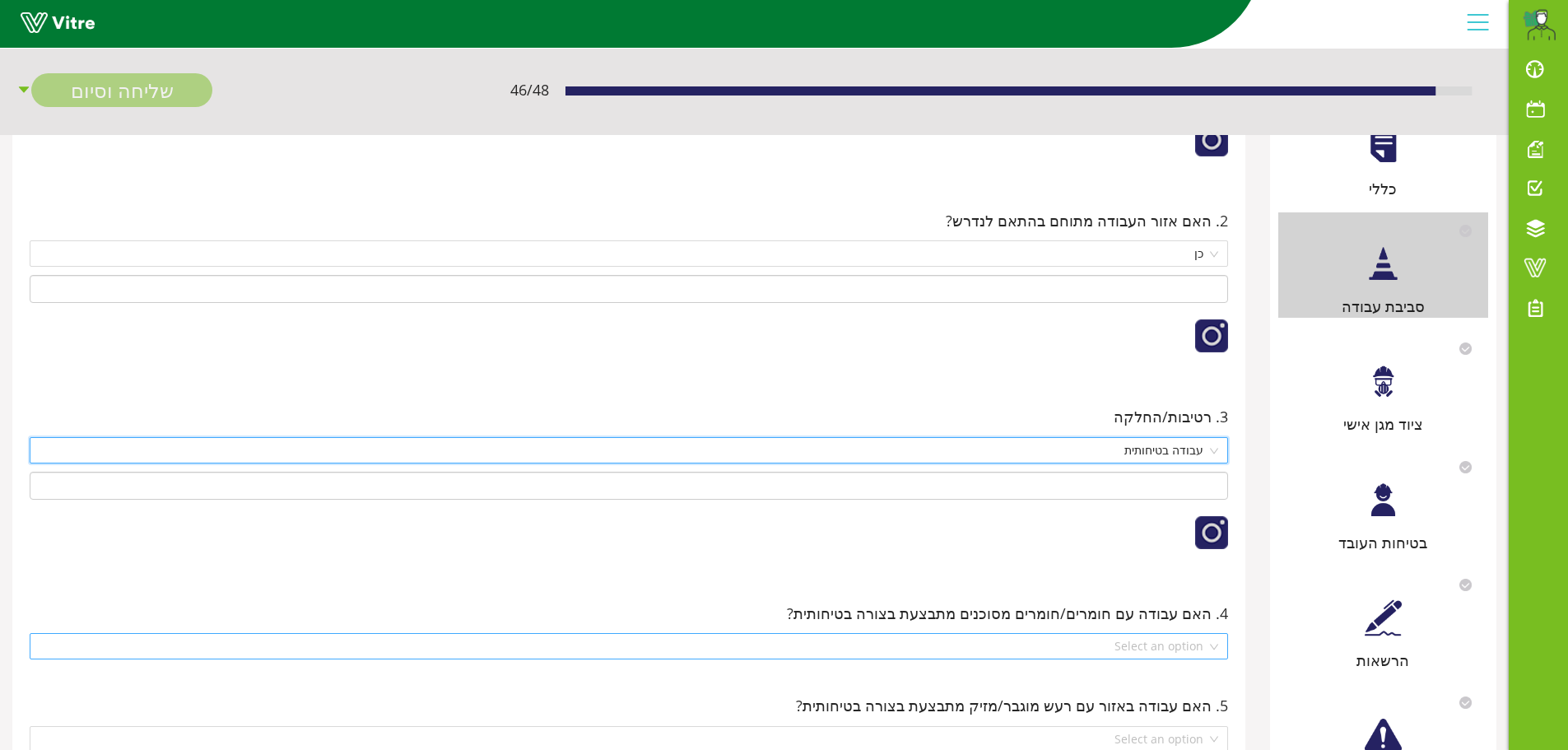
click at [1216, 647] on div "Select an option" at bounding box center [629, 646] width 1198 height 26
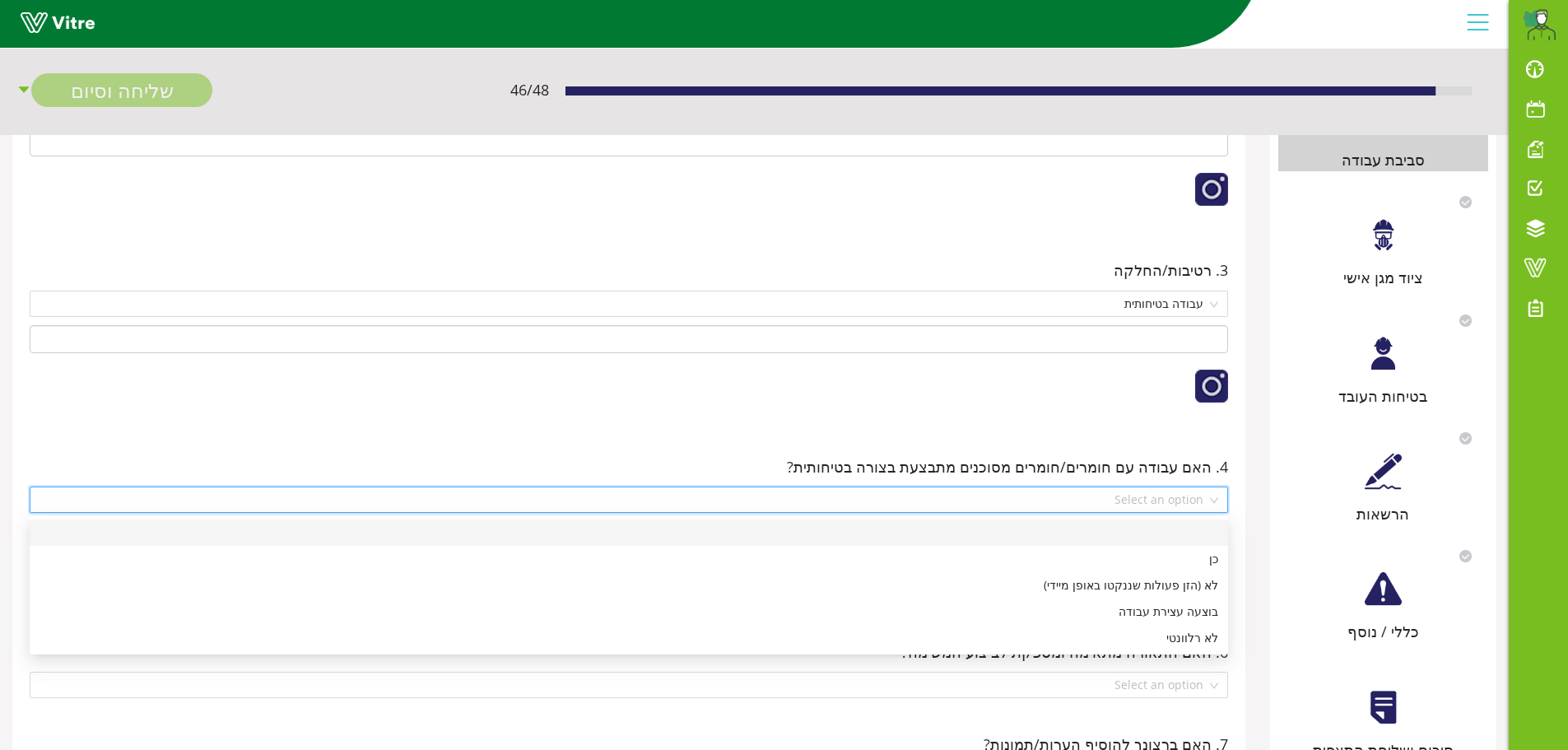
scroll to position [412, 0]
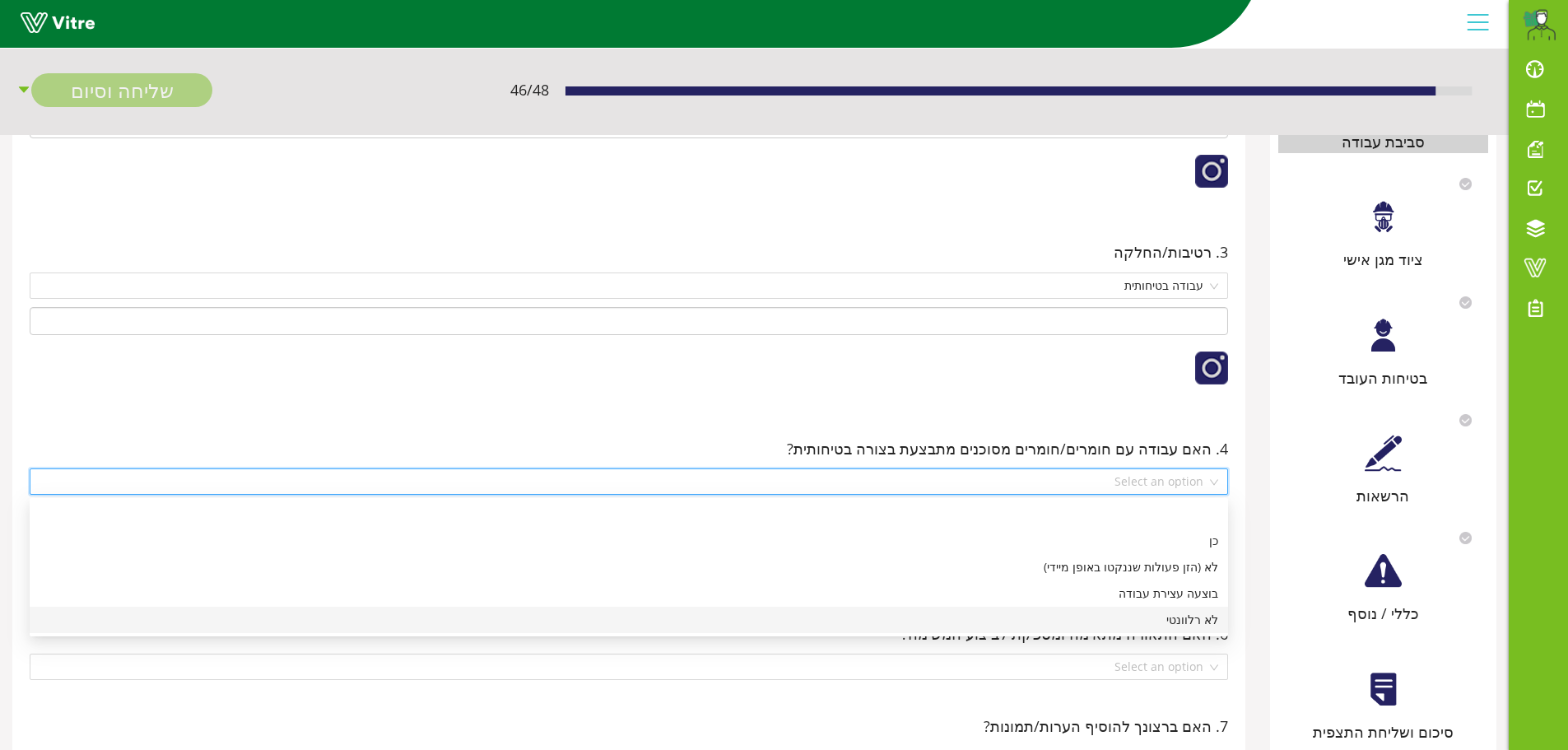
click at [1203, 621] on div "לא רלוונטי" at bounding box center [629, 619] width 1179 height 18
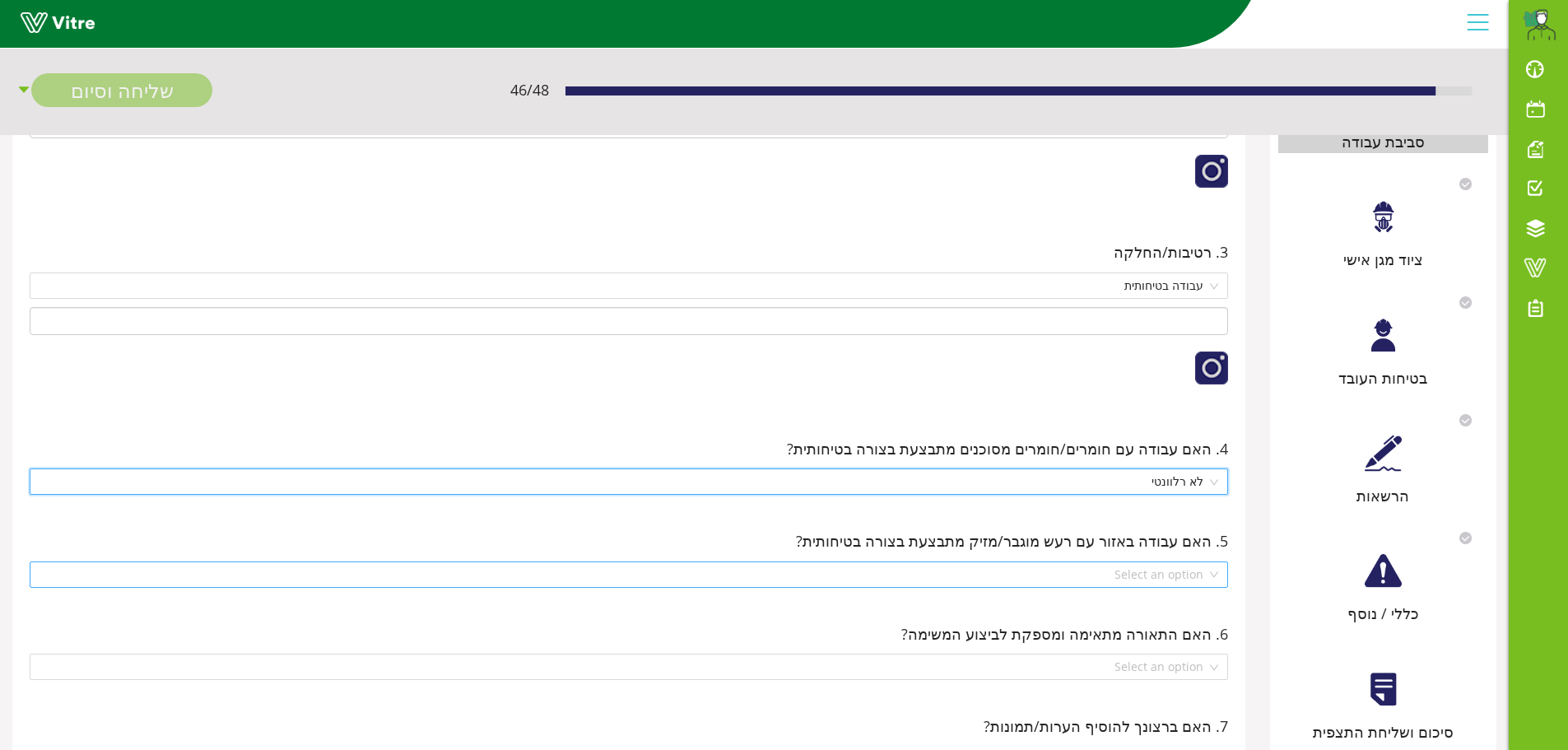
click at [1212, 580] on div "Select an option" at bounding box center [629, 574] width 1198 height 26
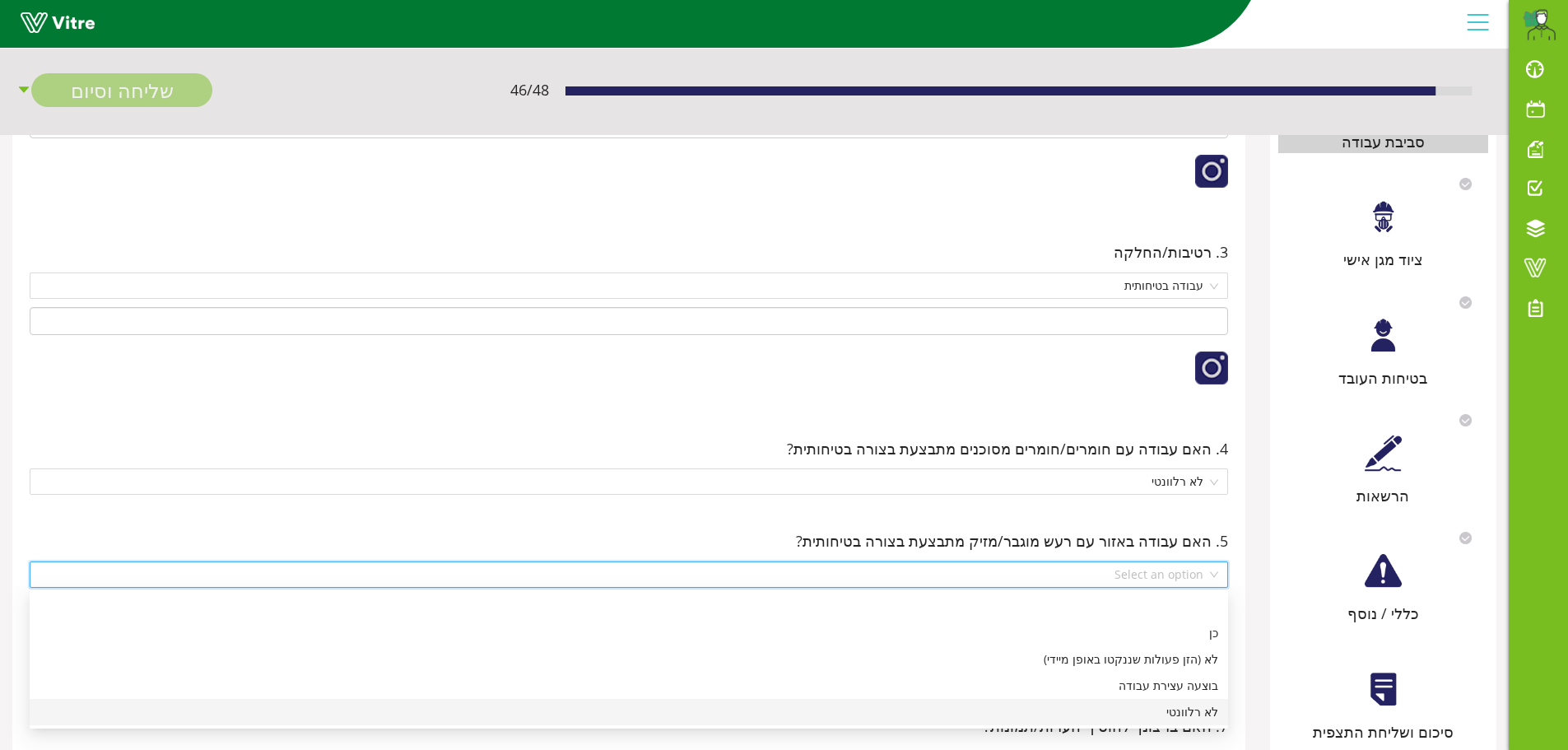
click at [1201, 710] on div "לא רלוונטי" at bounding box center [629, 711] width 1179 height 18
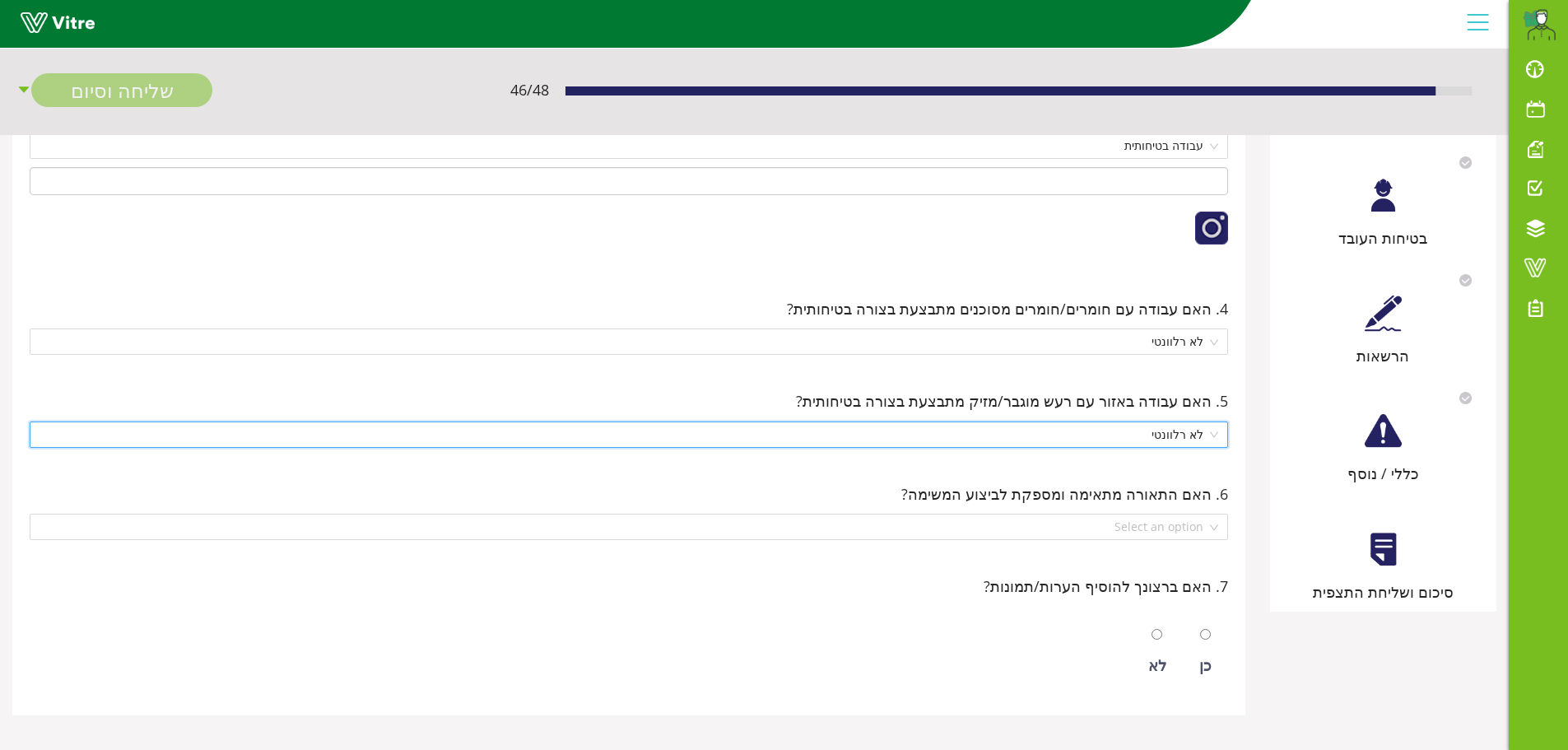
scroll to position [558, 0]
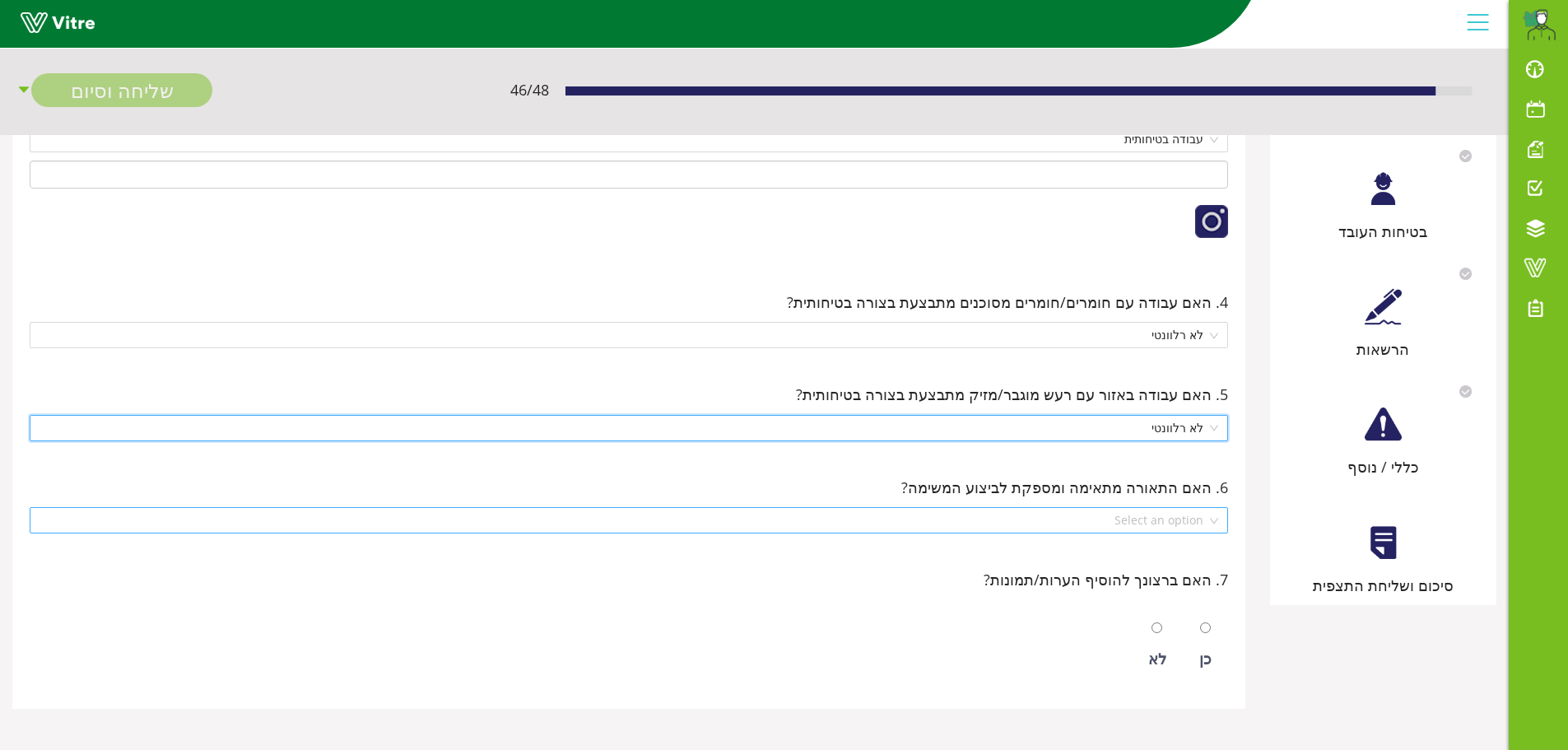
click at [1221, 518] on div "Select an option" at bounding box center [629, 520] width 1198 height 26
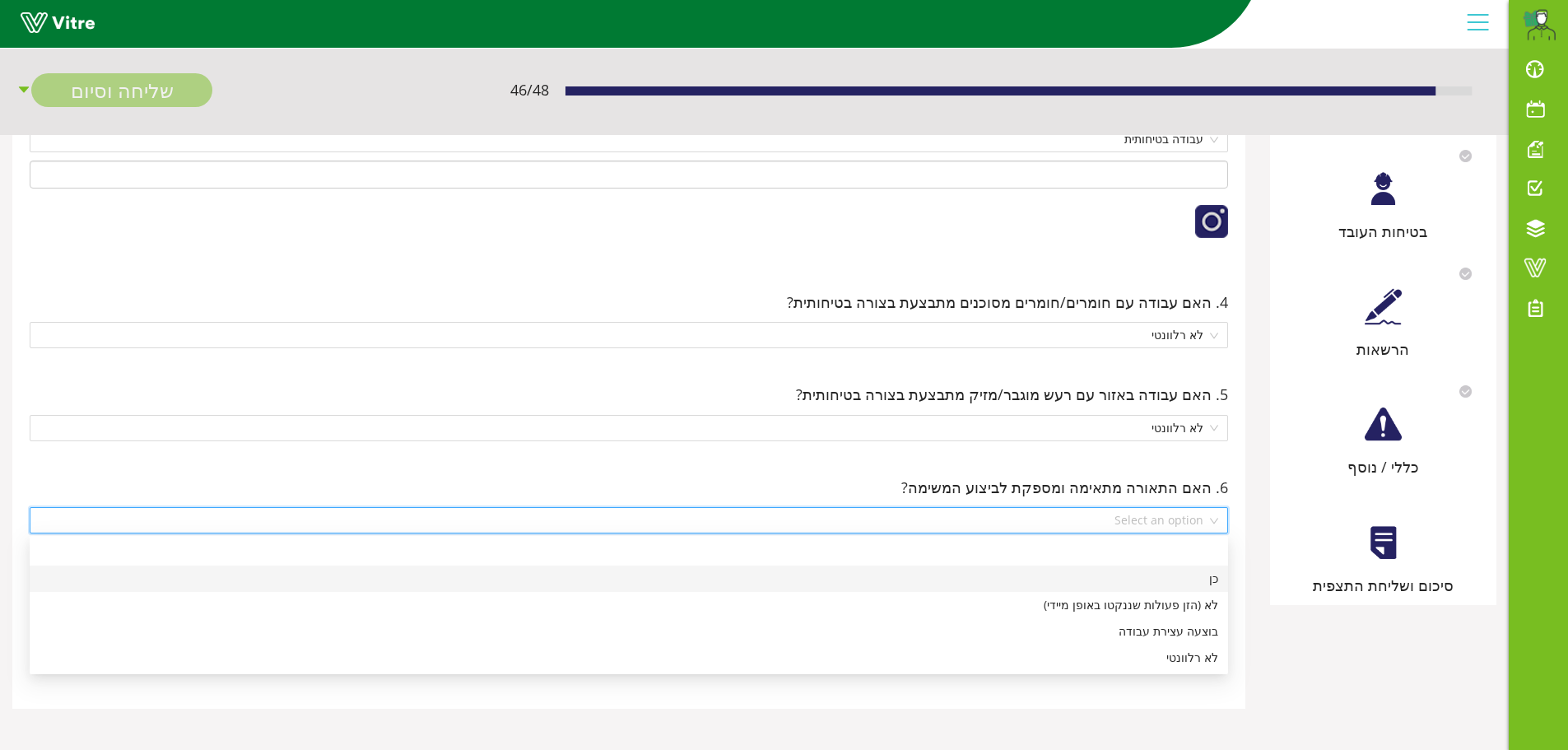
click at [1199, 585] on div "כן" at bounding box center [629, 578] width 1179 height 18
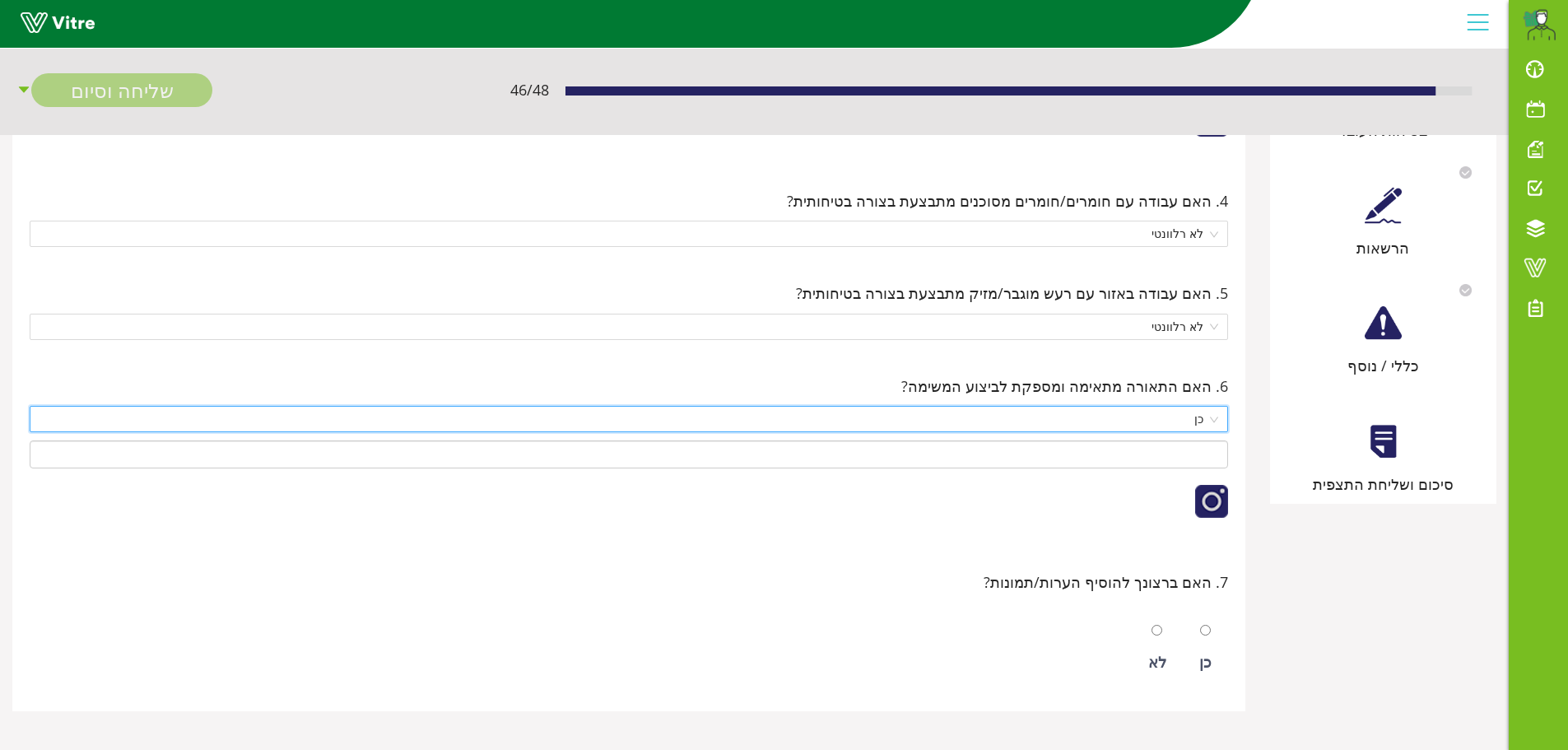
scroll to position [661, 0]
click at [1159, 626] on input "radio" at bounding box center [1157, 627] width 10 height 10
radio input "true"
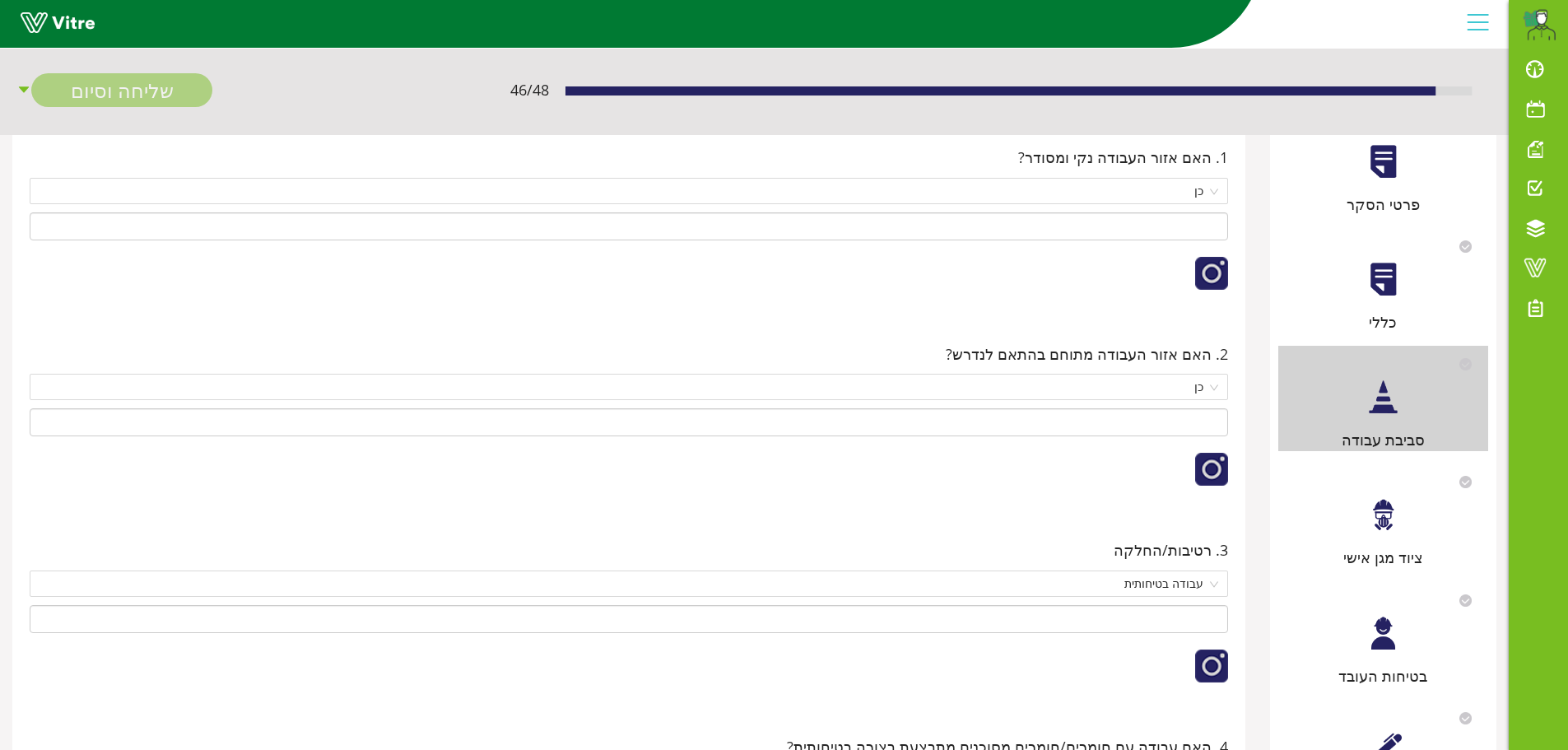
scroll to position [86, 0]
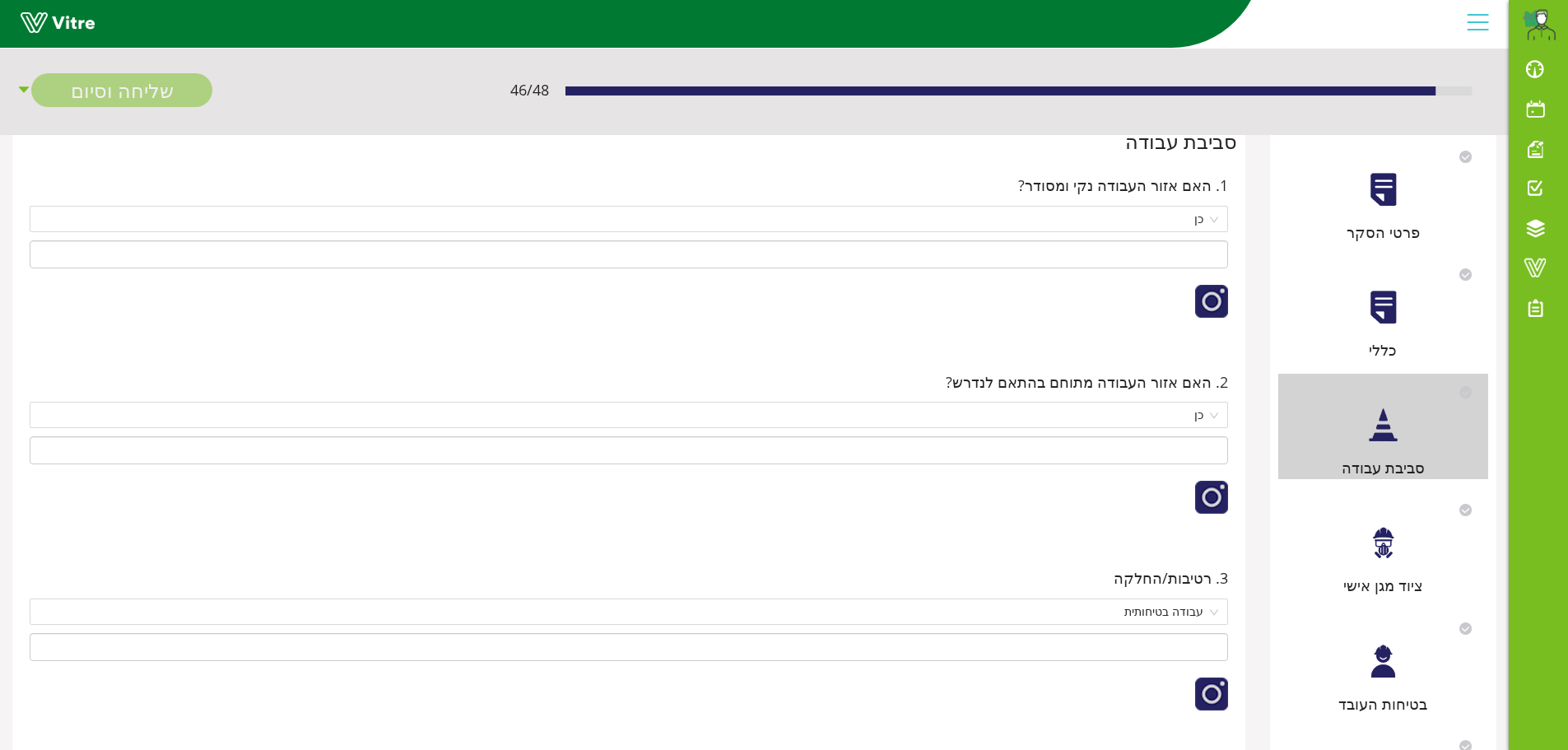
click at [1382, 560] on div at bounding box center [1383, 542] width 37 height 37
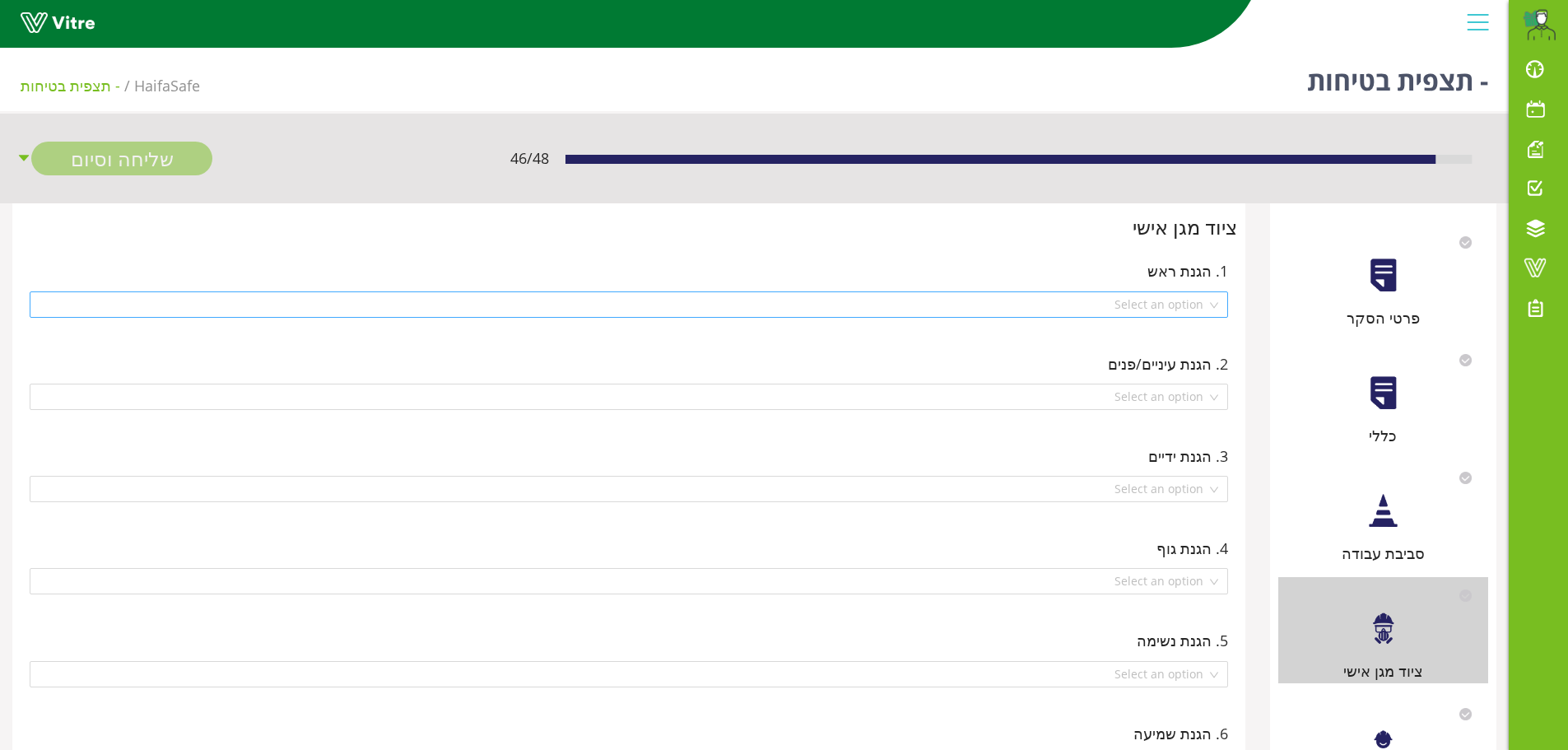
click at [1214, 303] on div "Select an option" at bounding box center [629, 304] width 1198 height 26
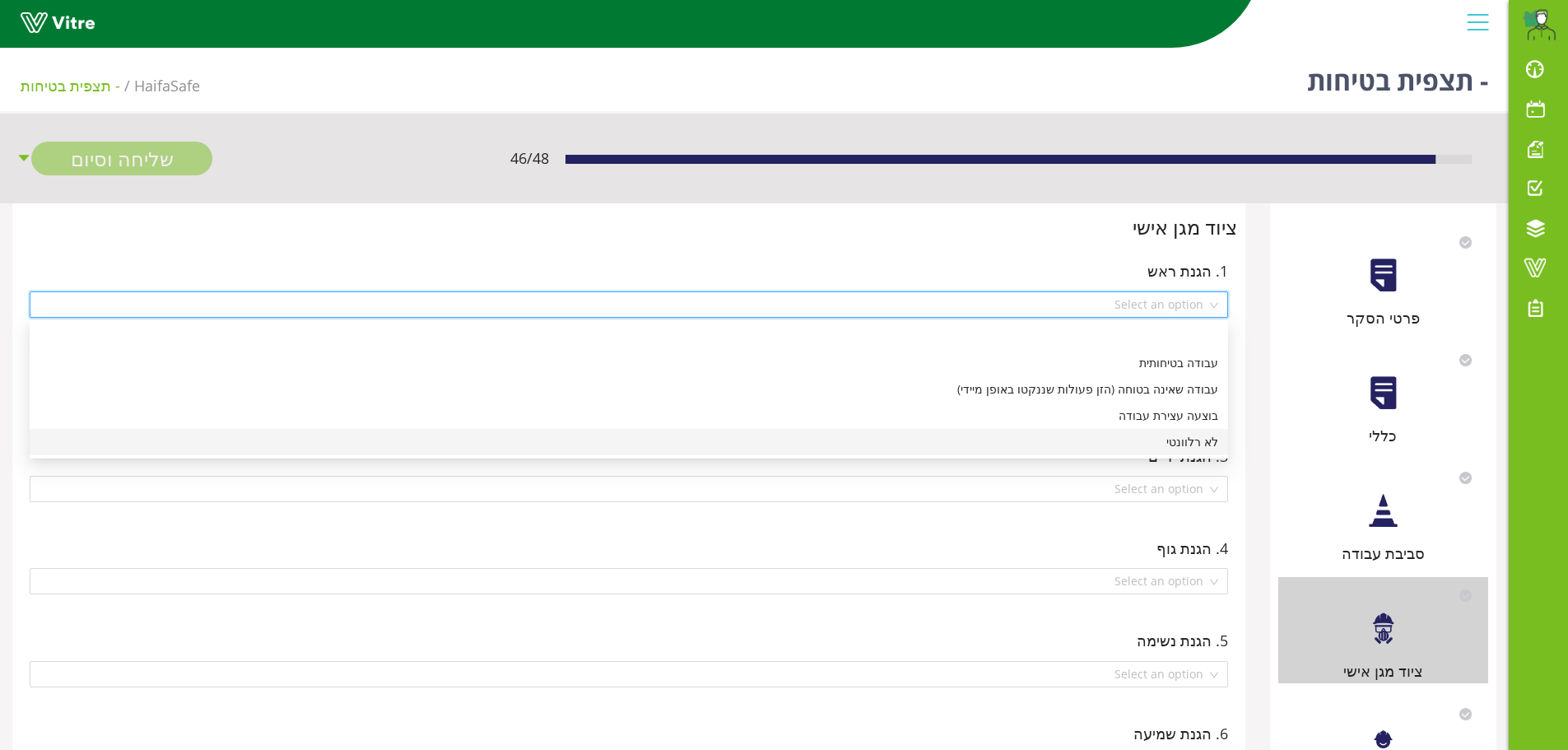
click at [1179, 444] on div "לא רלוונטי" at bounding box center [629, 441] width 1179 height 18
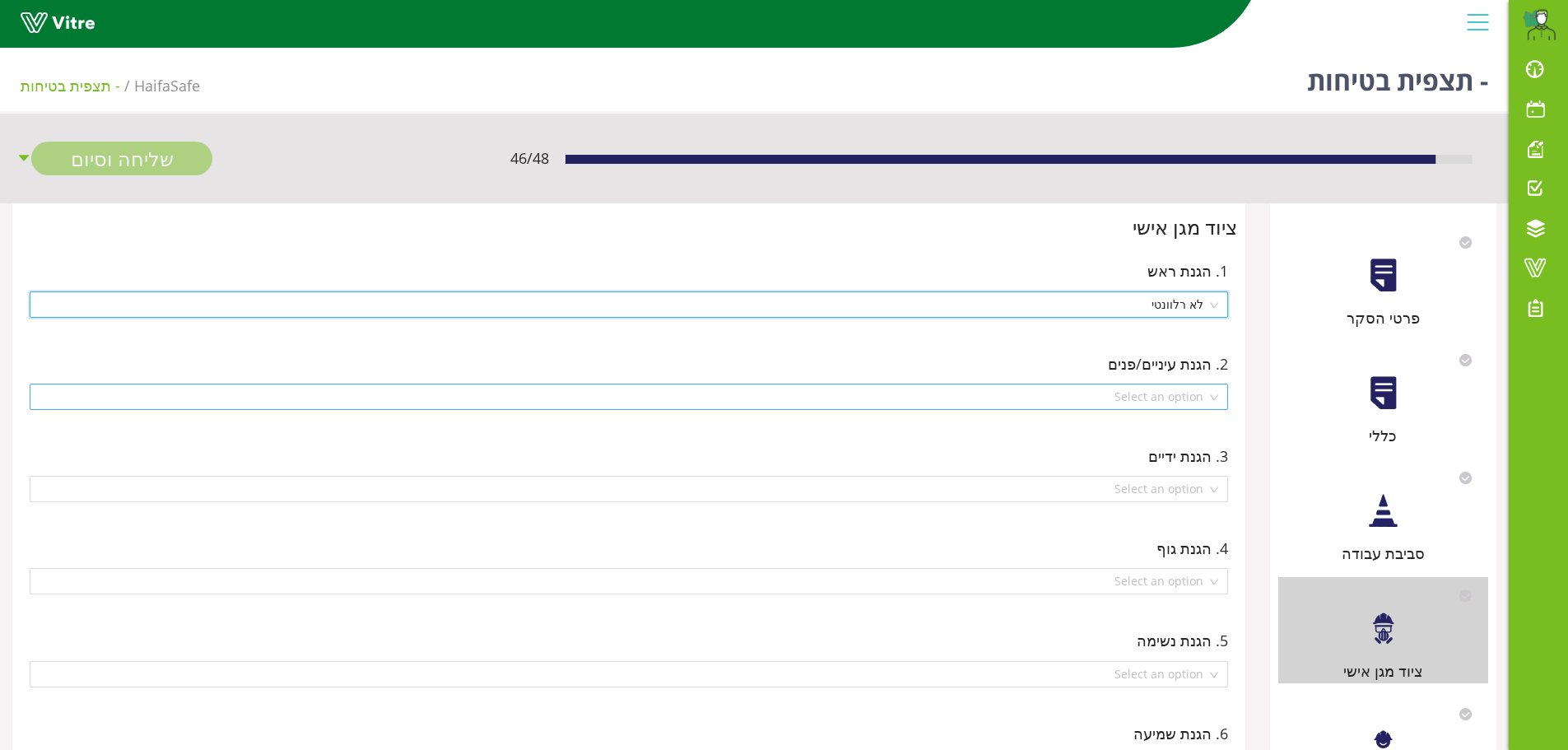
click at [1215, 398] on div "Select an option" at bounding box center [629, 397] width 1198 height 26
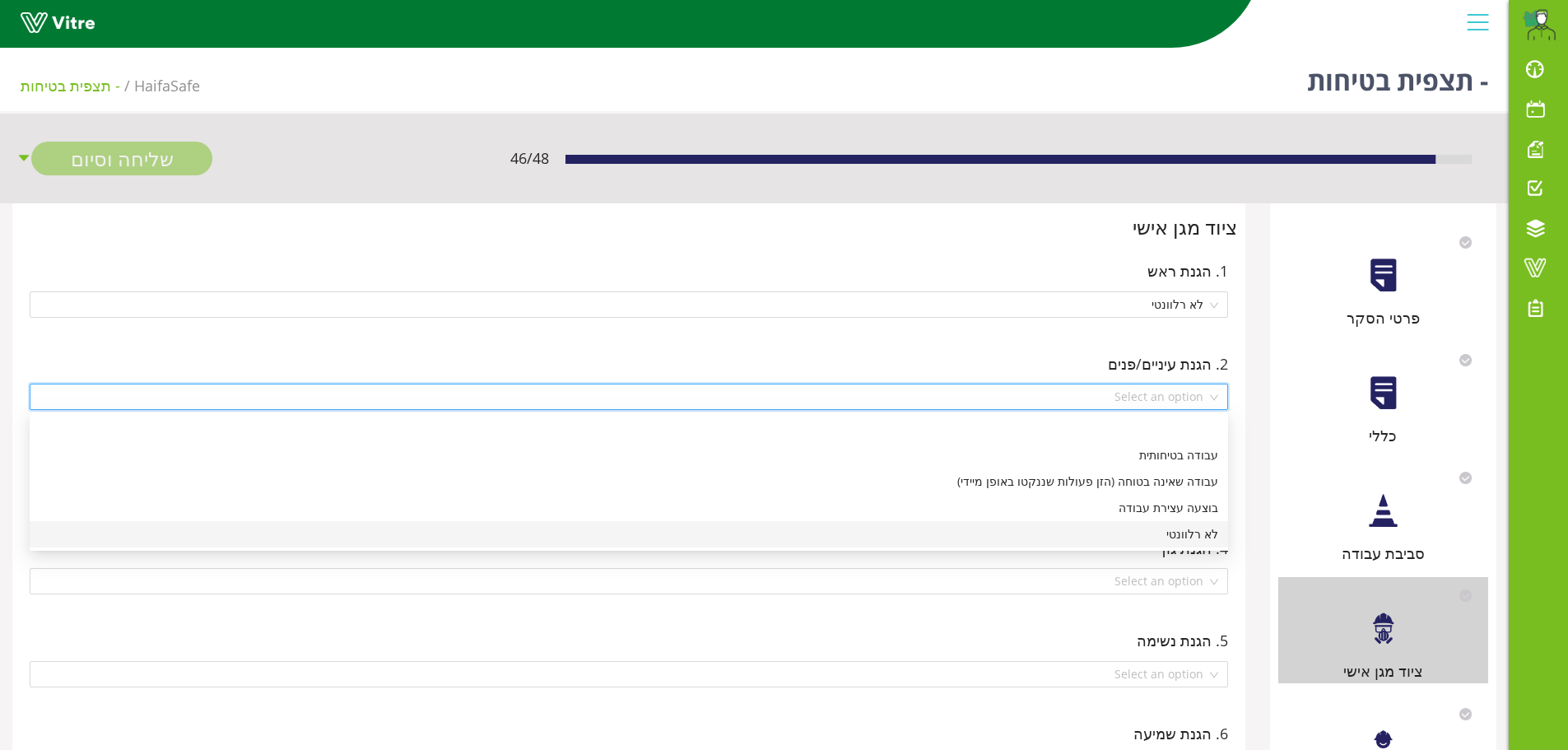
click at [1193, 533] on div "לא רלוונטי" at bounding box center [629, 534] width 1179 height 18
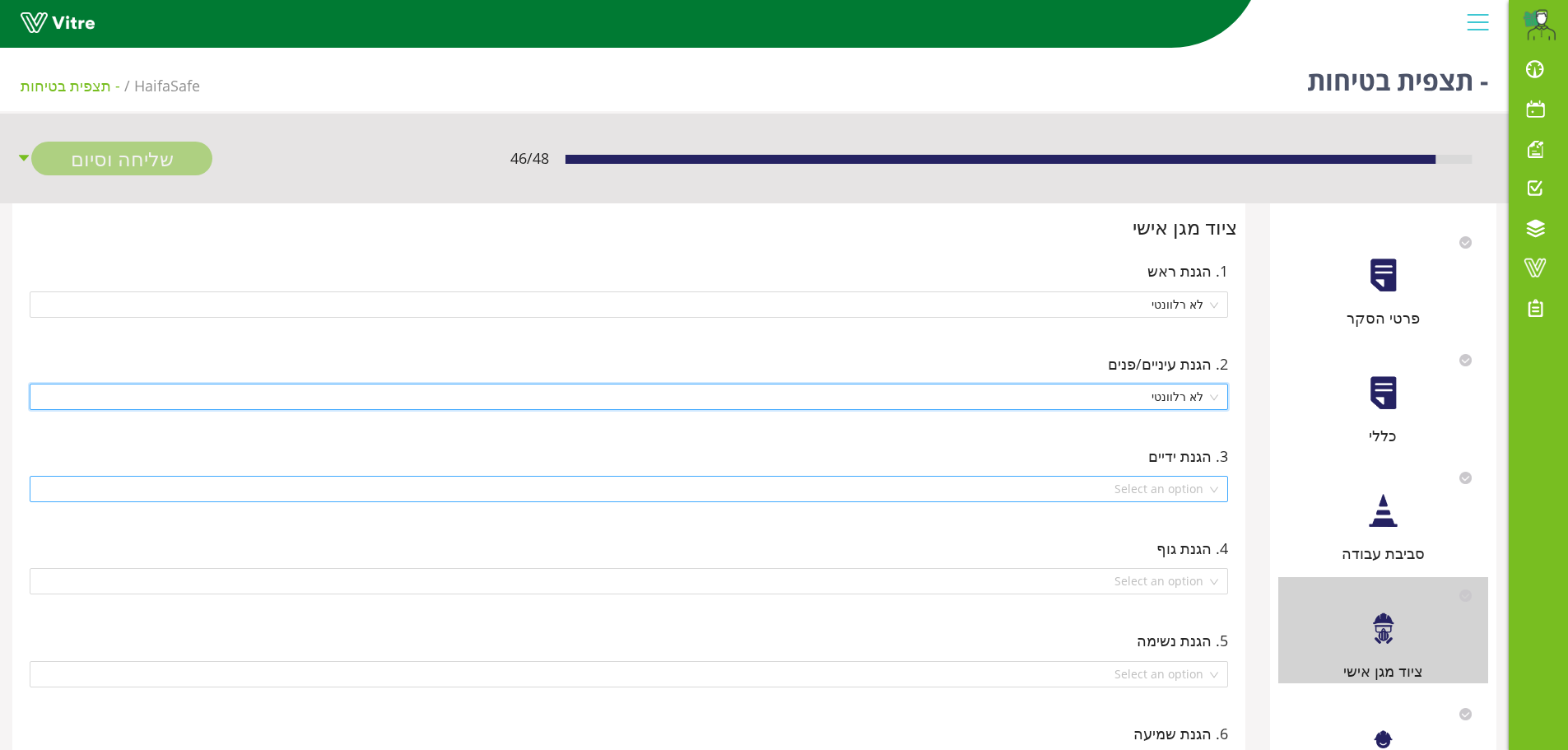
click at [1213, 489] on div "Select an option" at bounding box center [629, 488] width 1198 height 26
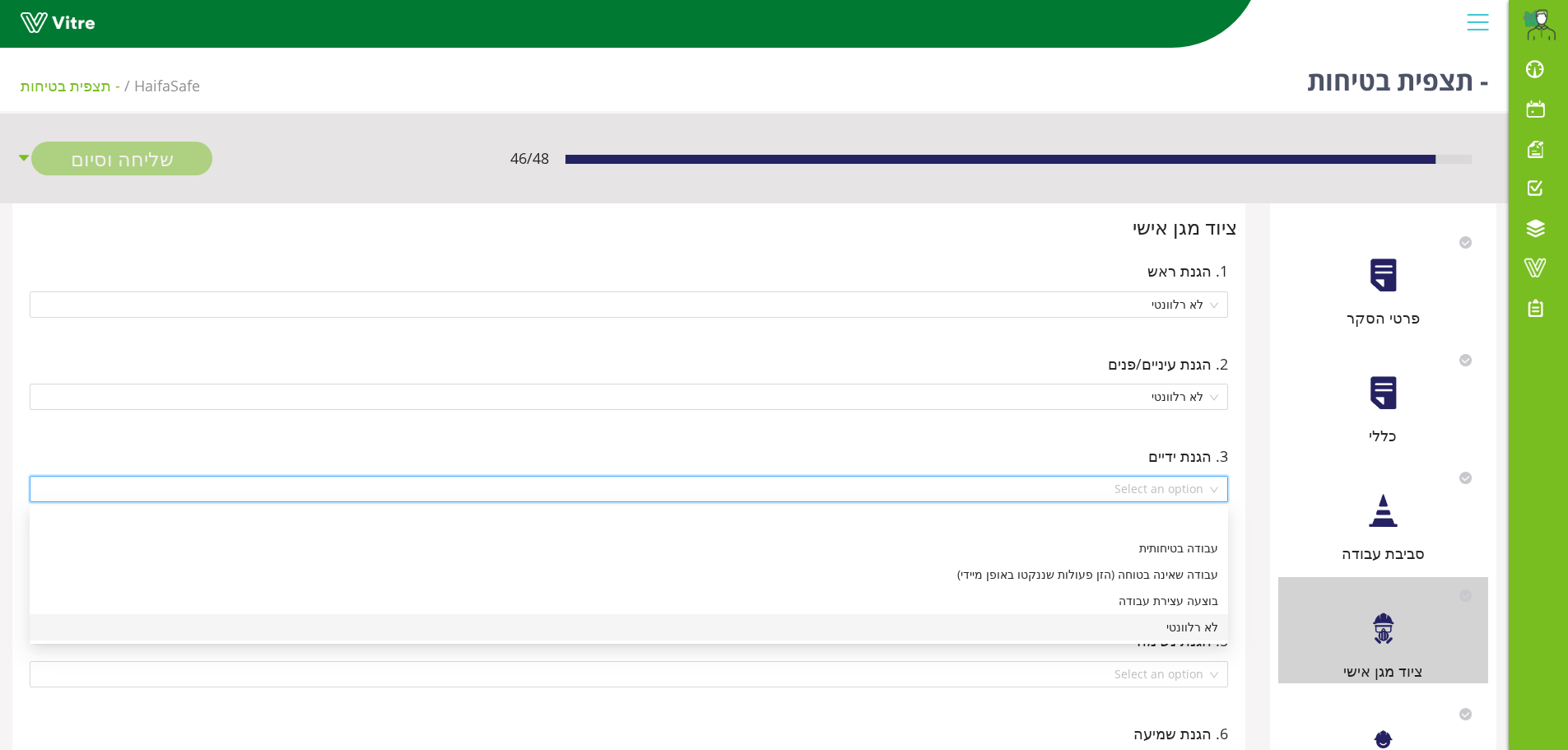
click at [1191, 629] on div "לא רלוונטי" at bounding box center [629, 626] width 1179 height 18
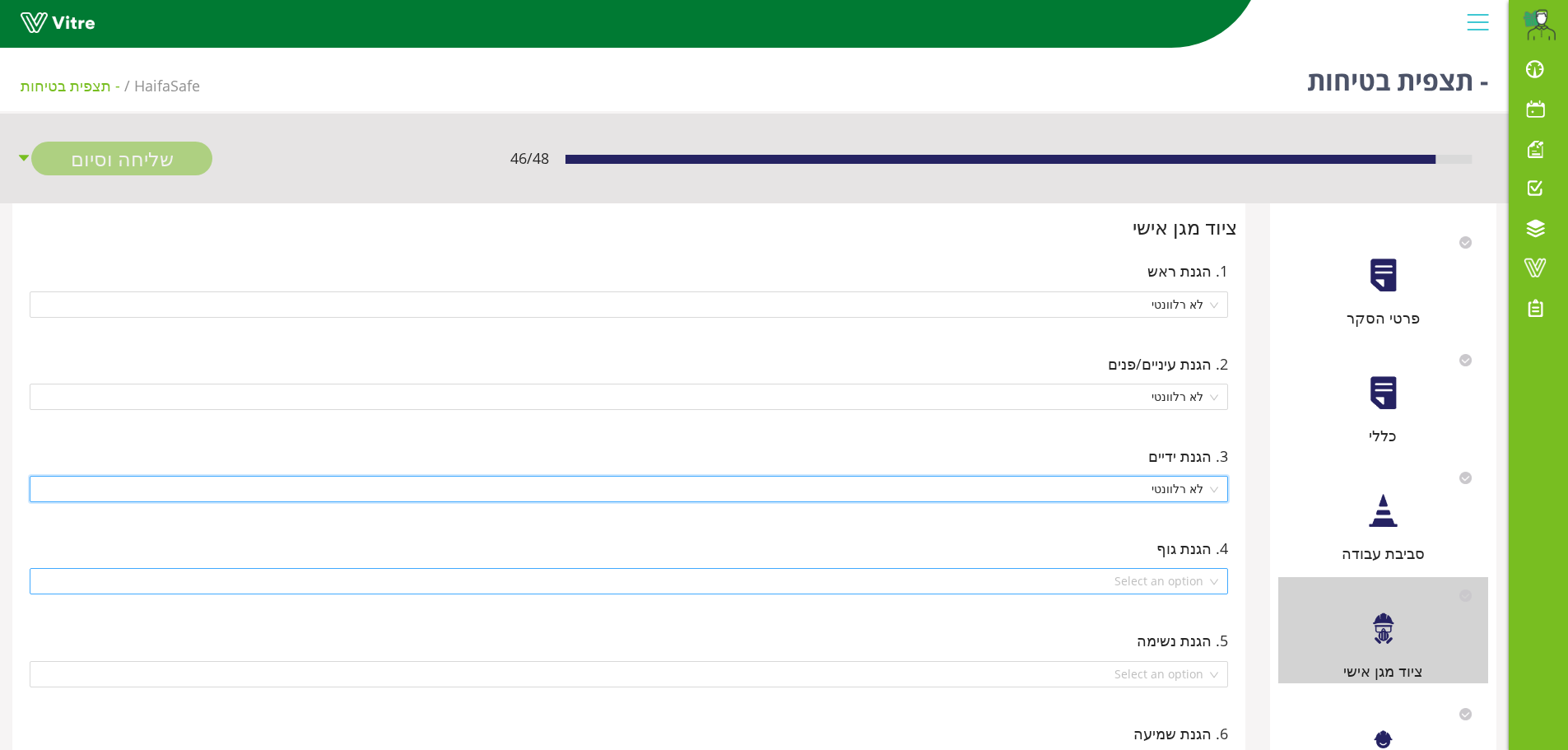
click at [1220, 588] on div "Select an option" at bounding box center [629, 581] width 1198 height 26
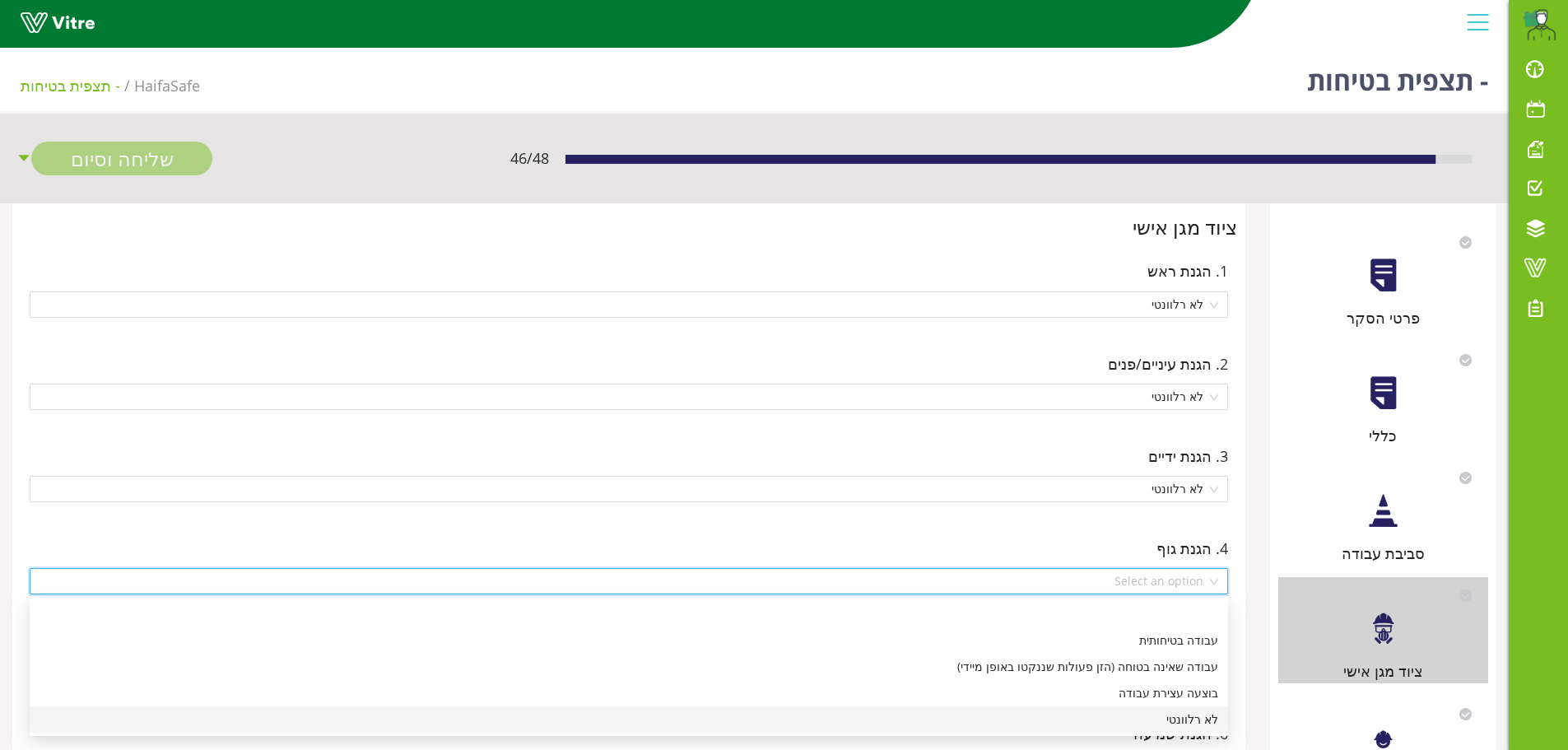
click at [1201, 715] on div "לא רלוונטי" at bounding box center [629, 719] width 1179 height 18
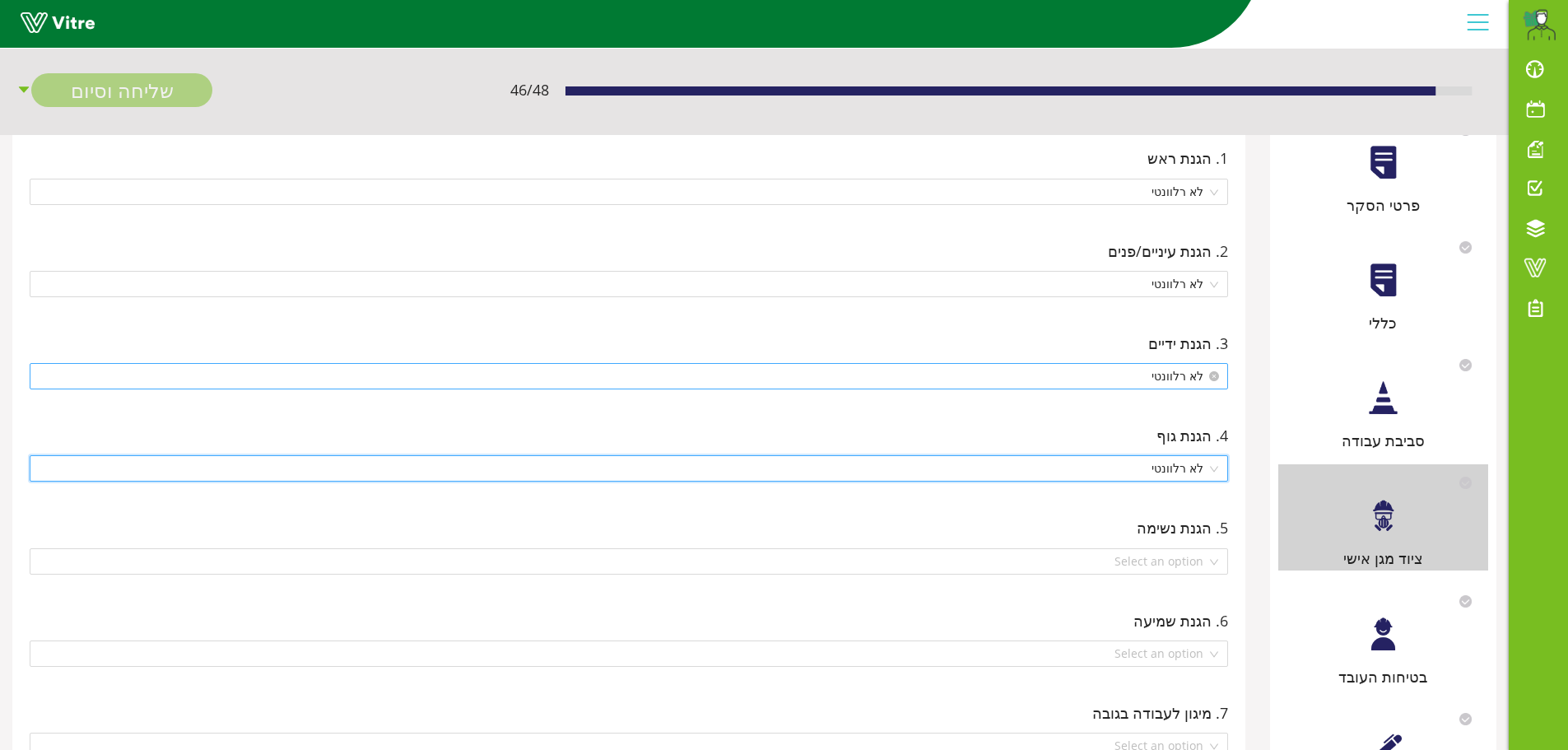
scroll to position [164, 0]
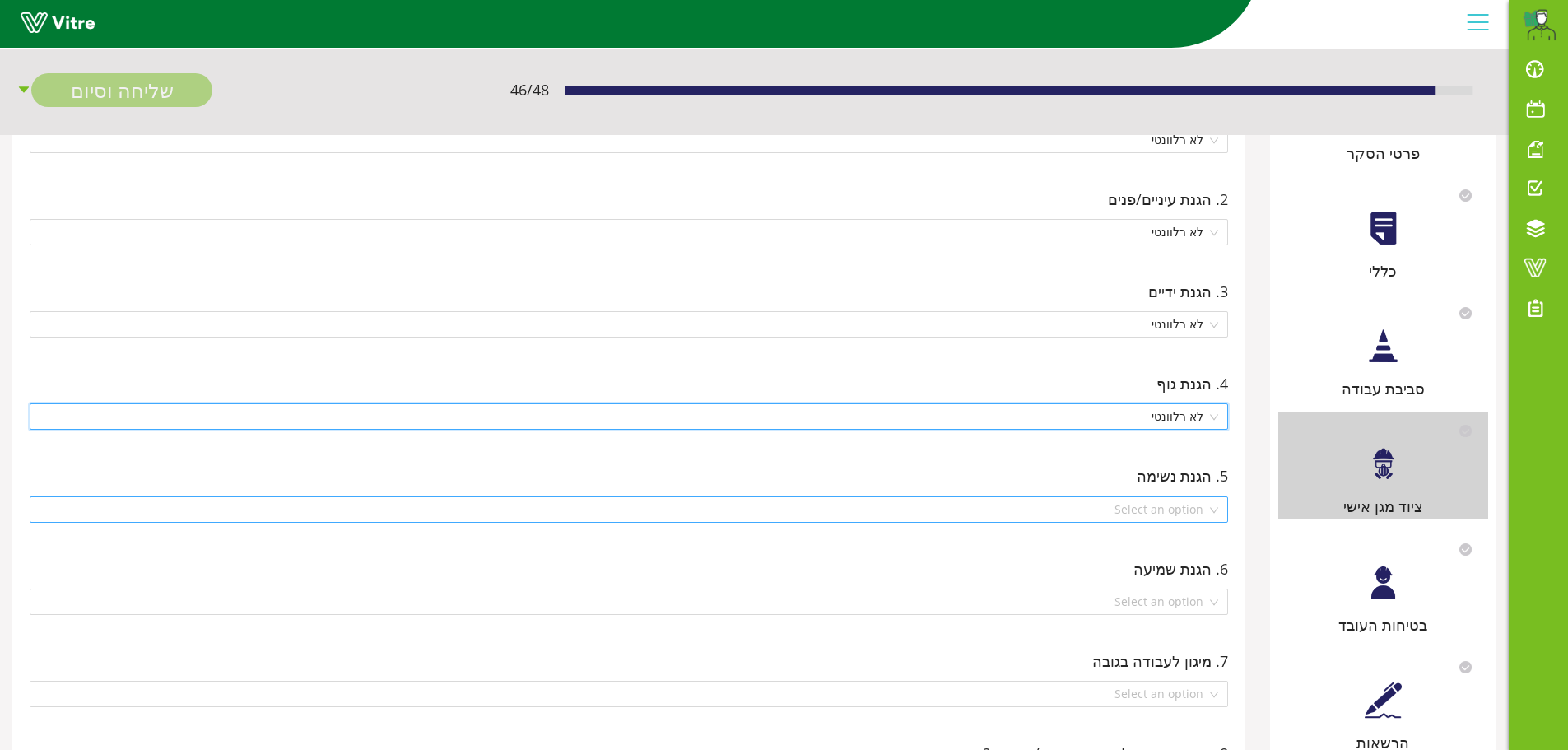
click at [1215, 519] on div "Select an option" at bounding box center [629, 509] width 1198 height 26
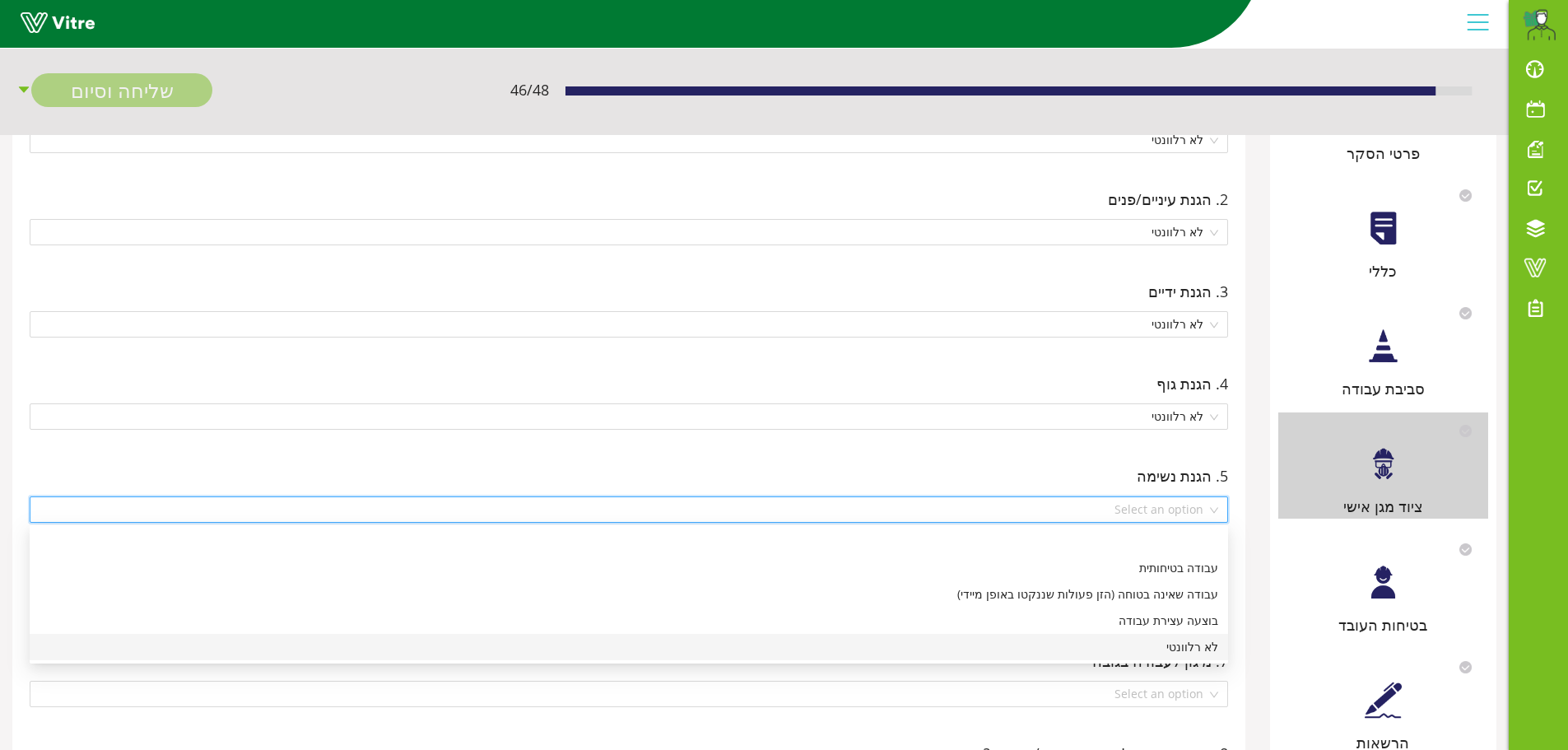
click at [1184, 644] on div "לא רלוונטי" at bounding box center [629, 646] width 1179 height 18
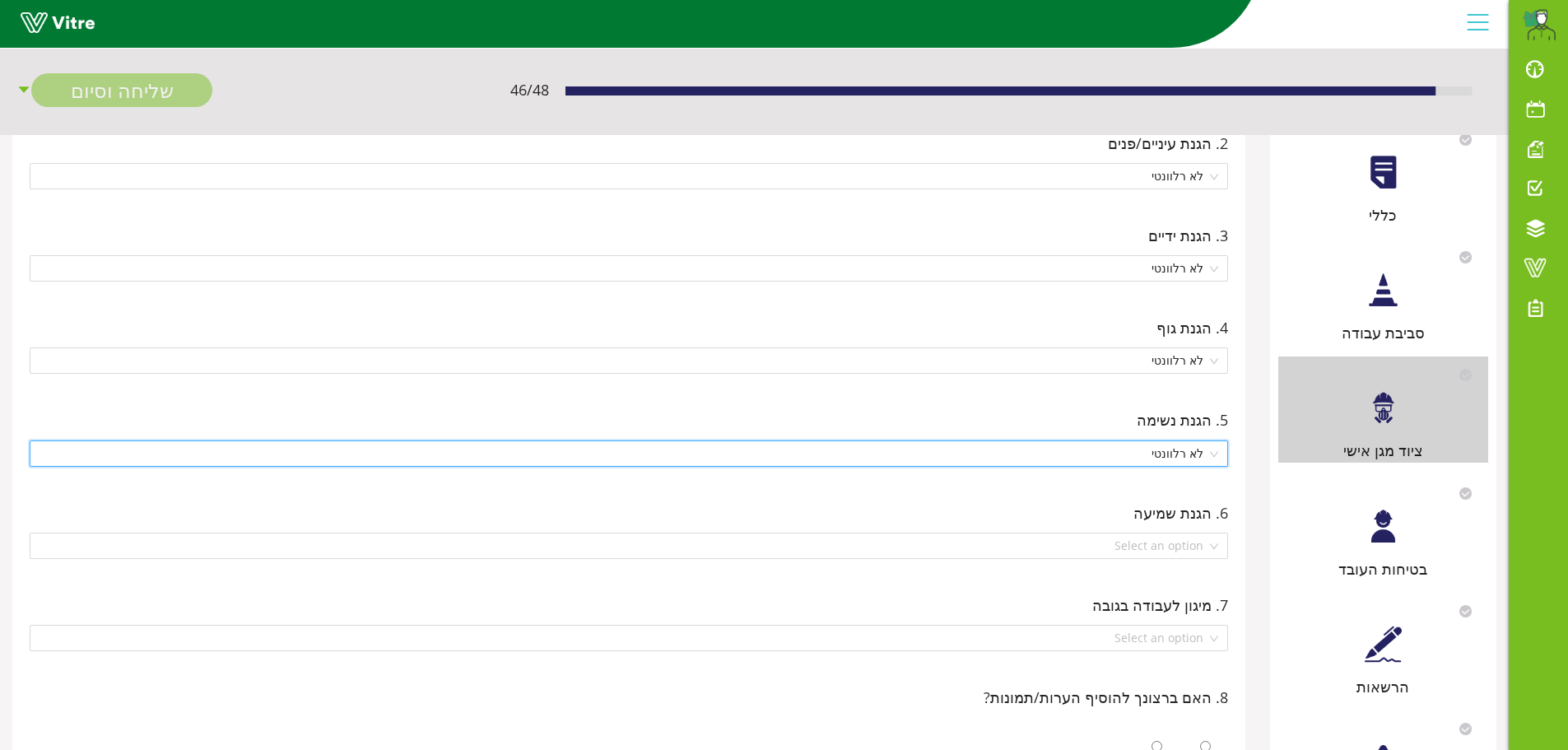
scroll to position [247, 0]
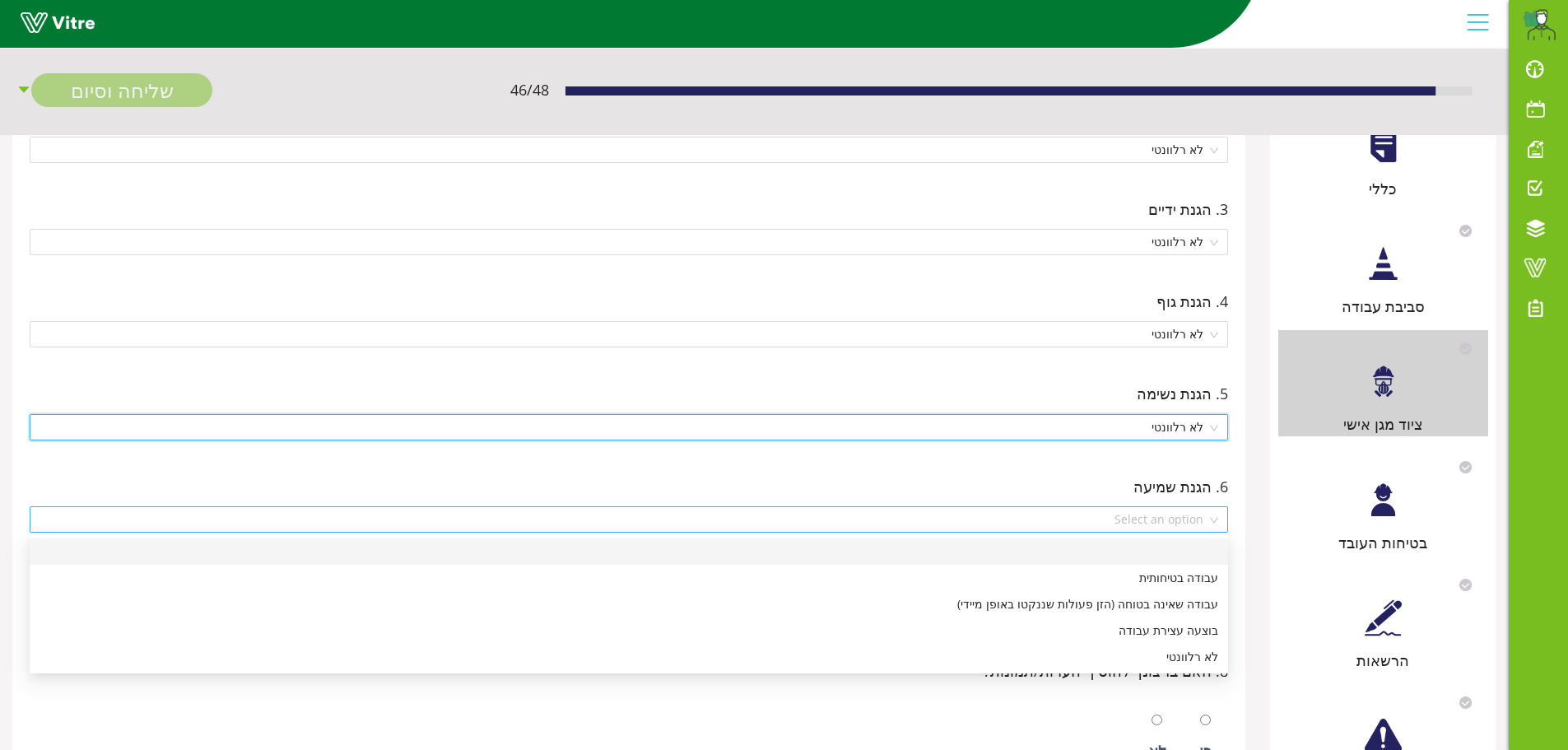
click at [1212, 520] on div "Select an option" at bounding box center [629, 520] width 1198 height 26
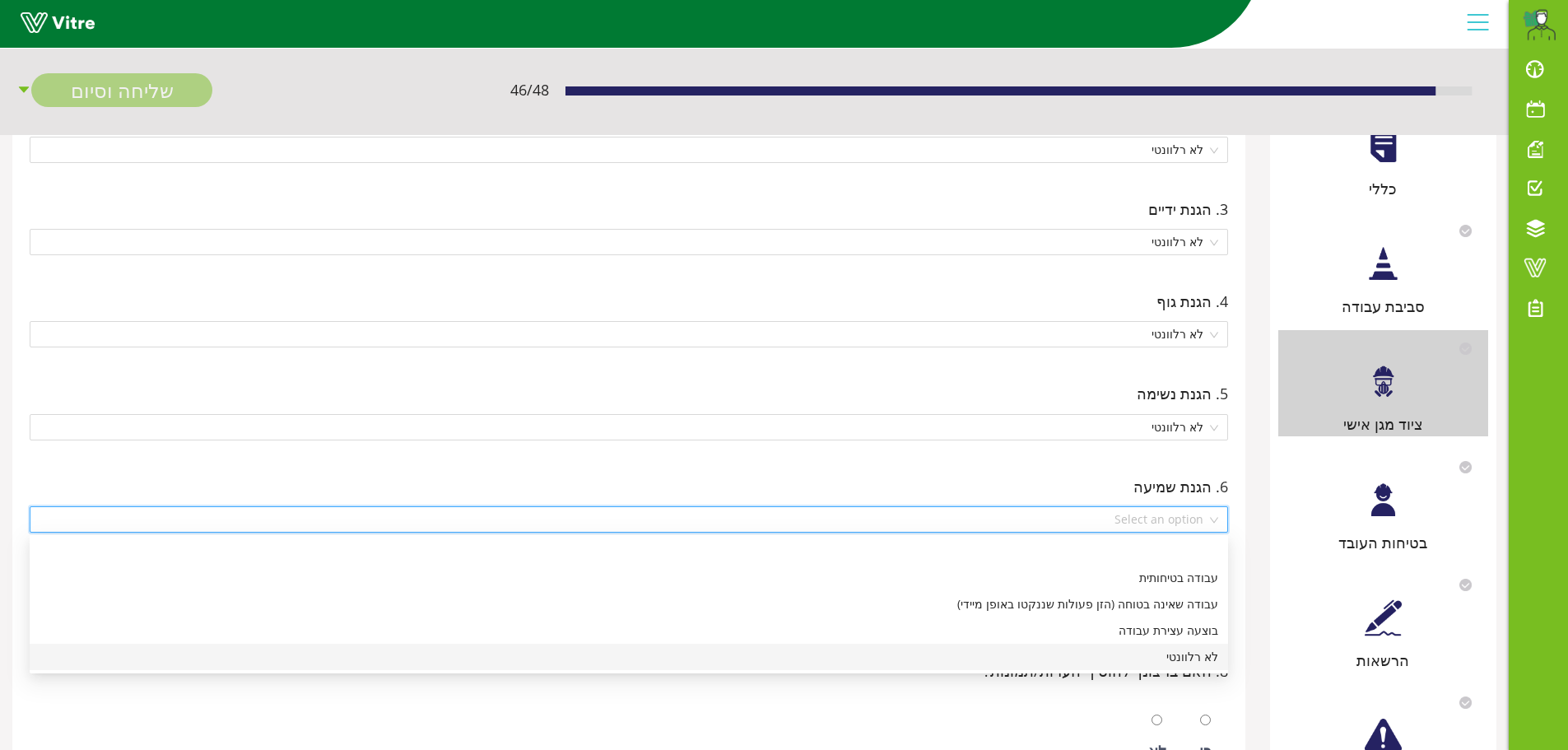
click at [1213, 656] on div "לא רלוונטי" at bounding box center [629, 656] width 1179 height 18
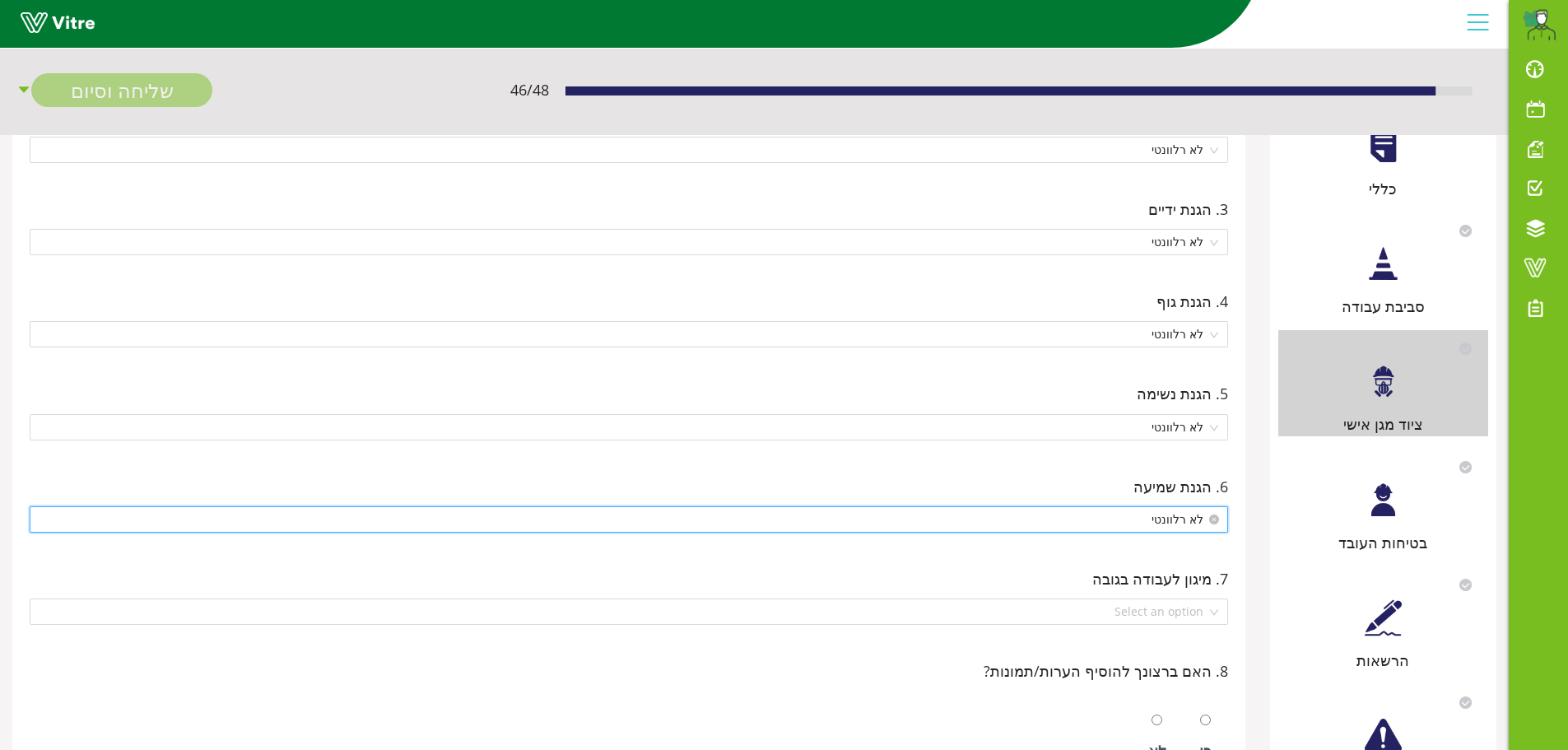
scroll to position [329, 0]
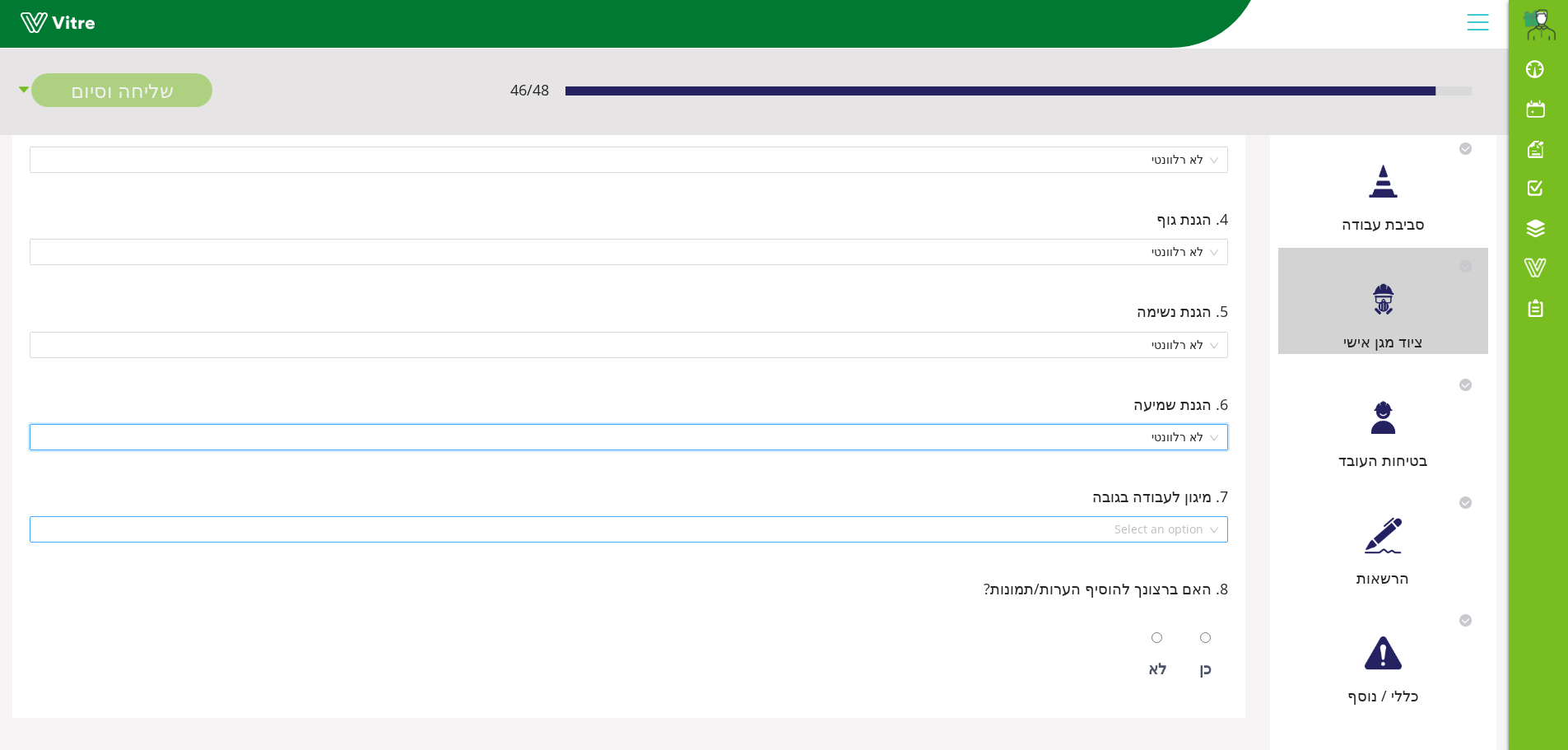
click at [1219, 531] on div "Select an option" at bounding box center [629, 529] width 1198 height 26
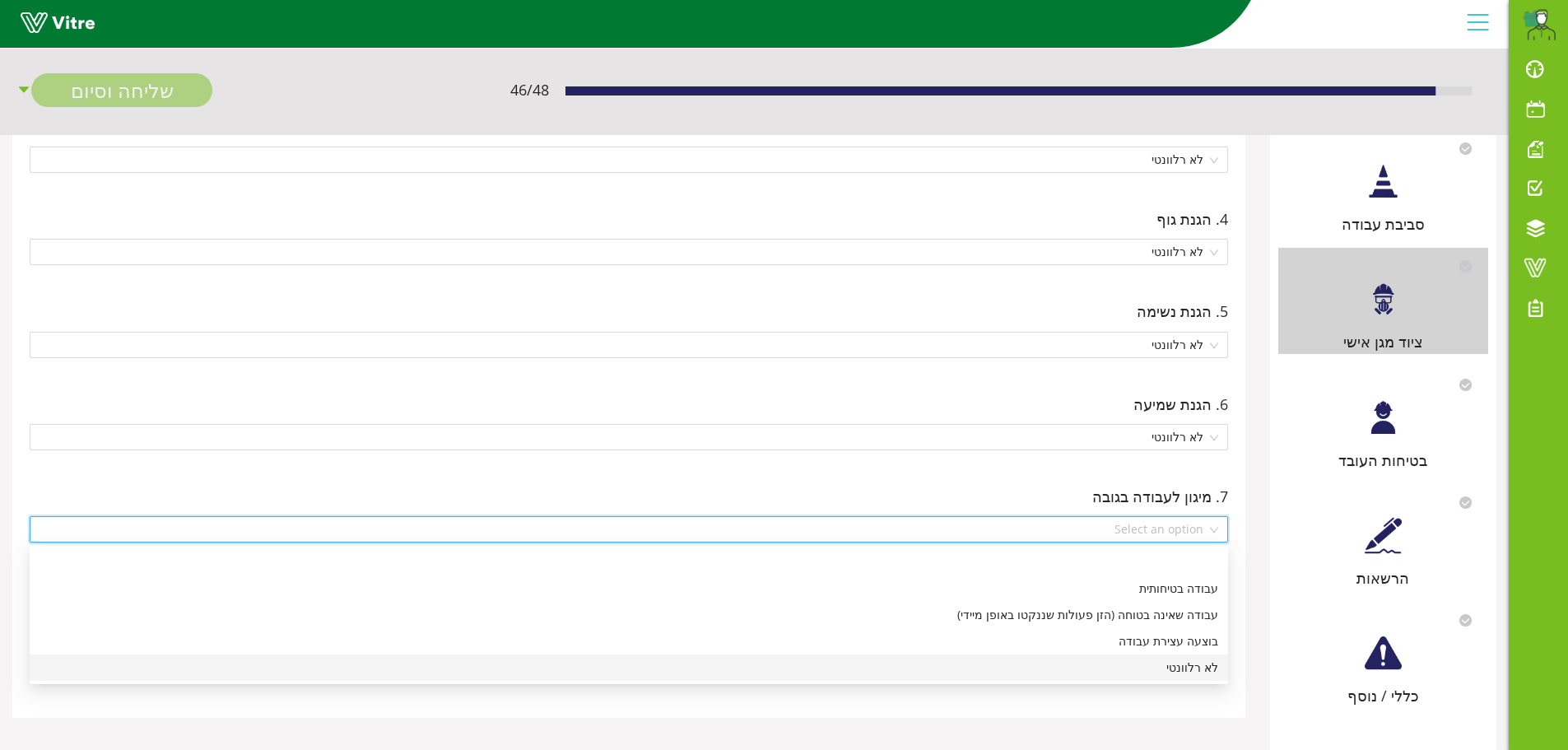
click at [1206, 672] on div "לא רלוונטי" at bounding box center [629, 667] width 1179 height 18
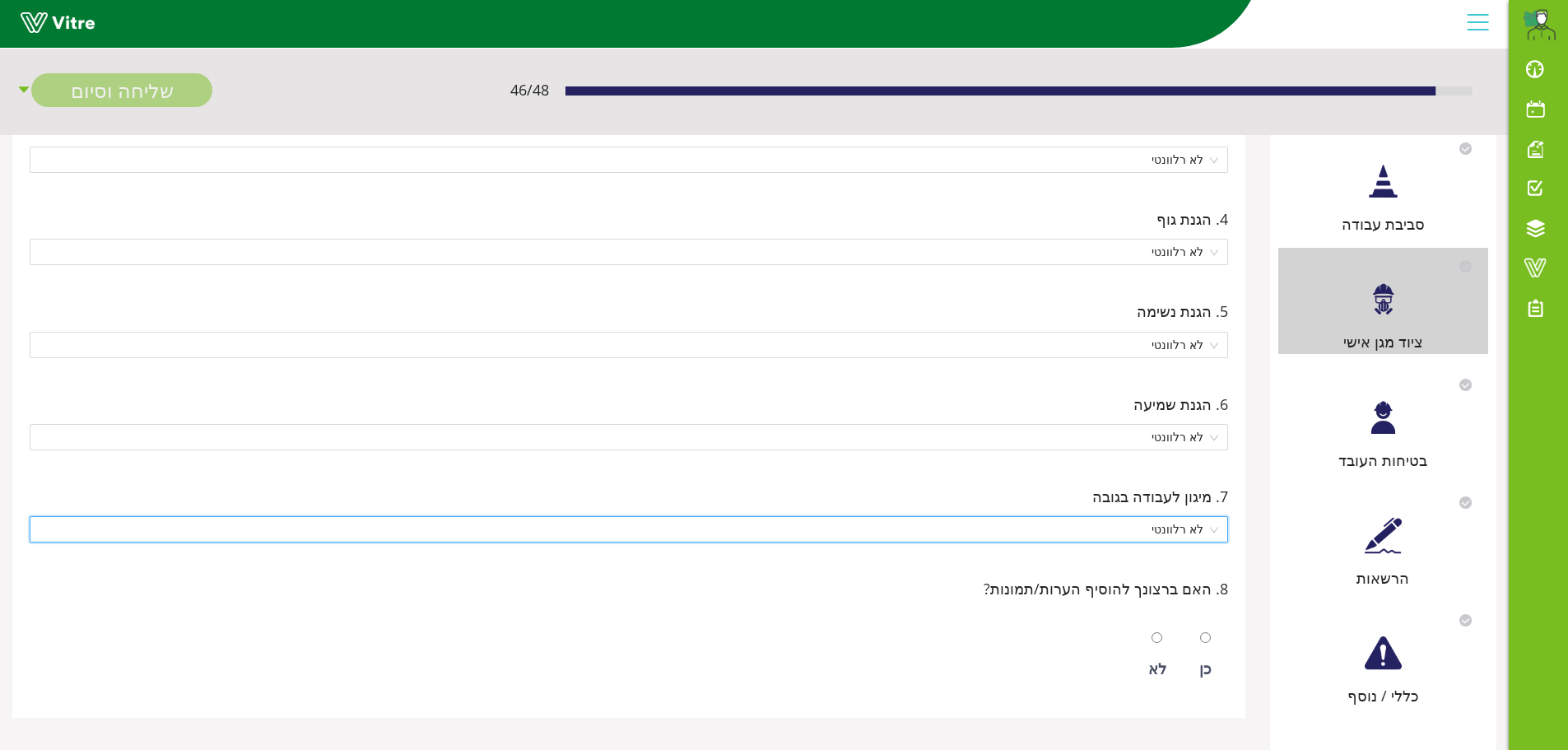
click at [1158, 643] on div at bounding box center [1157, 637] width 10 height 23
radio input "true"
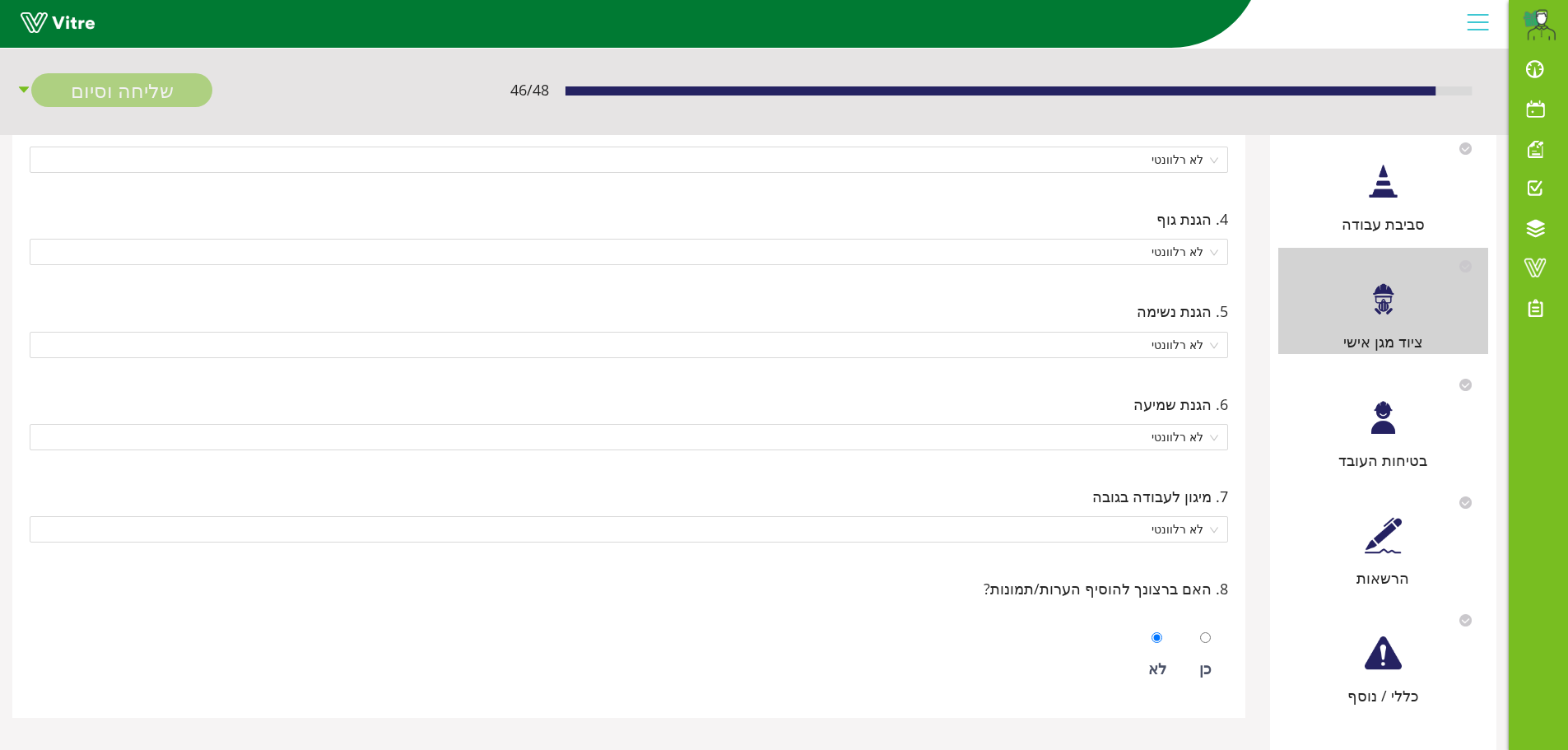
click at [1365, 436] on div "בטיחות העובד" at bounding box center [1384, 419] width 210 height 106
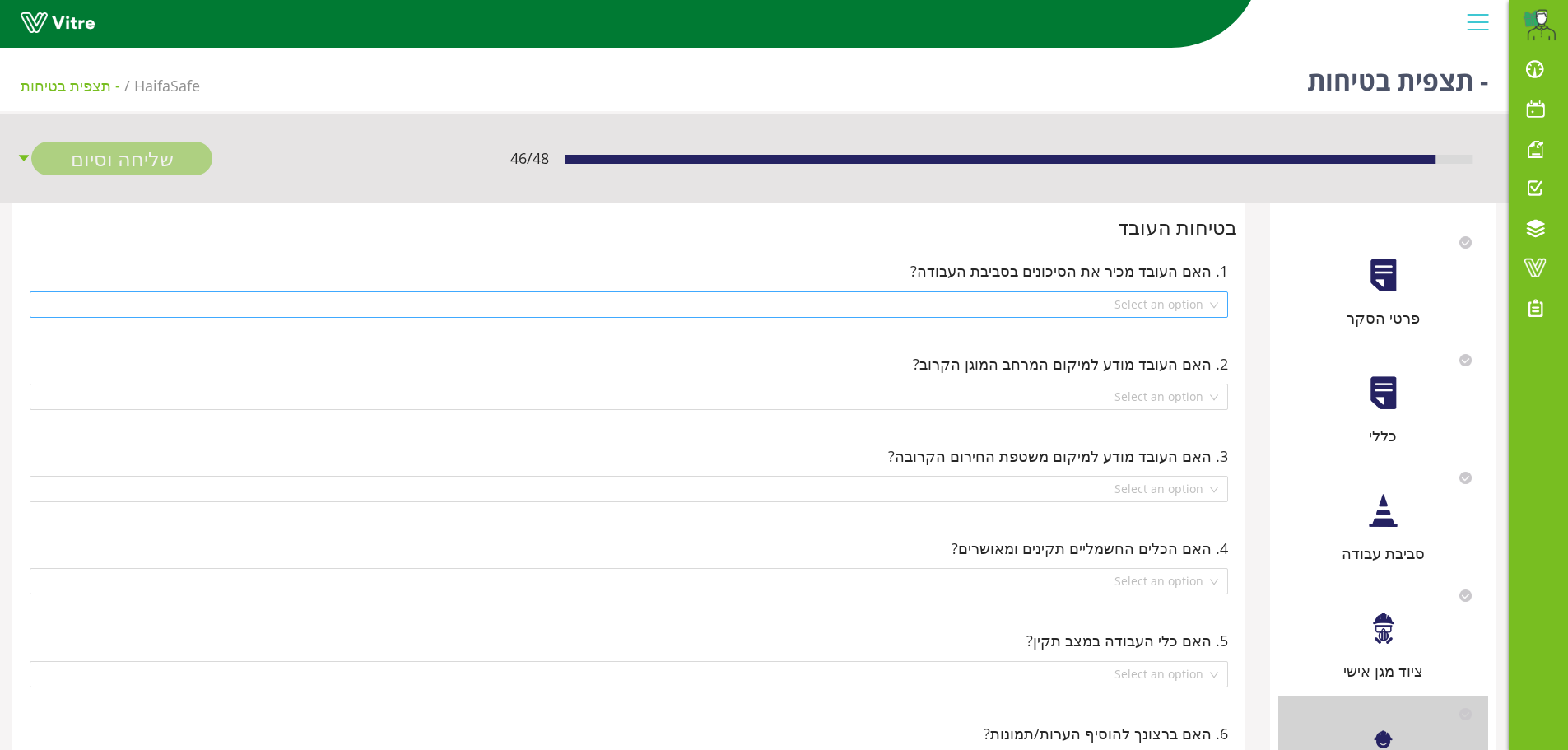
click at [1214, 310] on div "Select an option" at bounding box center [629, 304] width 1198 height 26
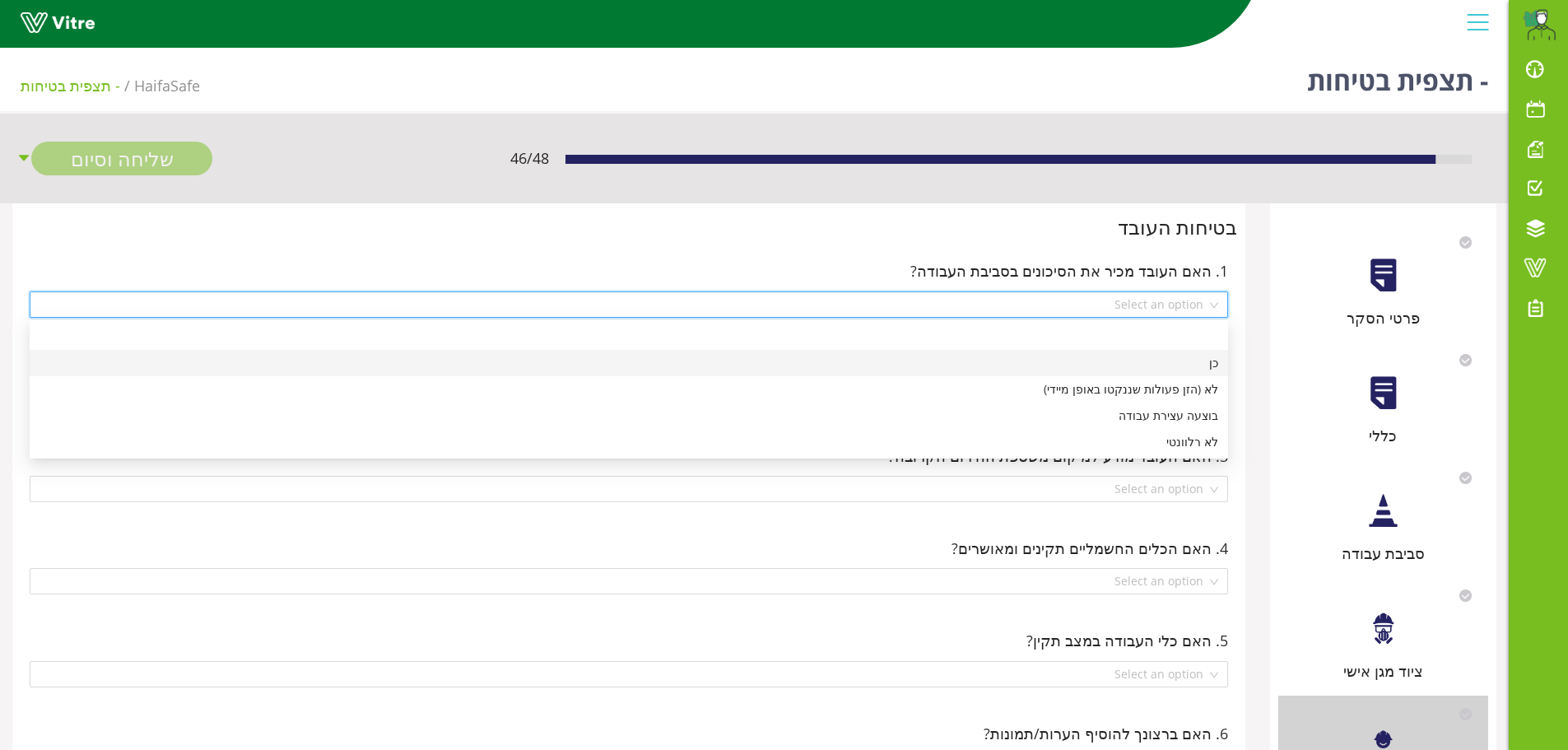
click at [1213, 369] on div "כן" at bounding box center [629, 363] width 1179 height 18
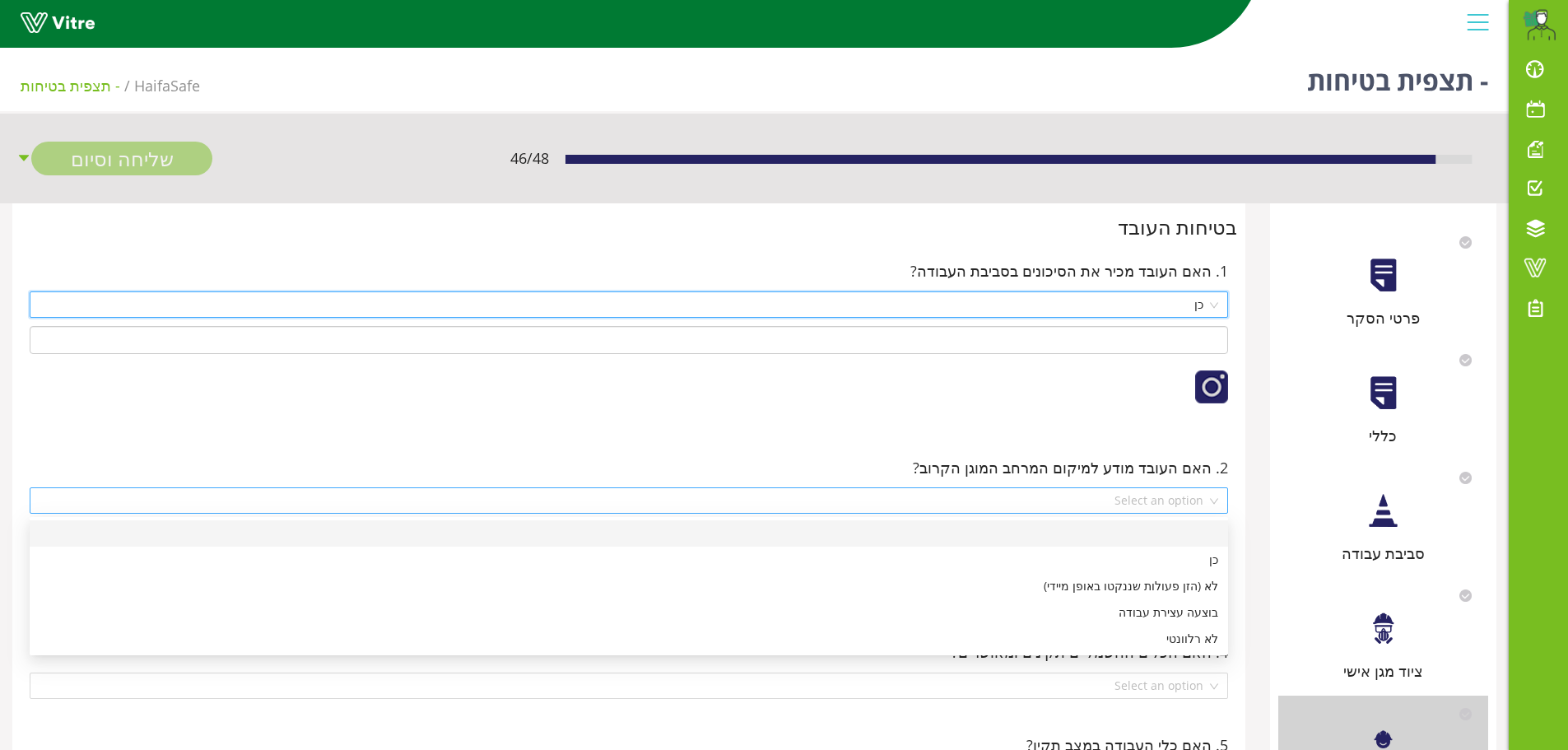
click at [1213, 502] on div "Select an option" at bounding box center [629, 501] width 1198 height 26
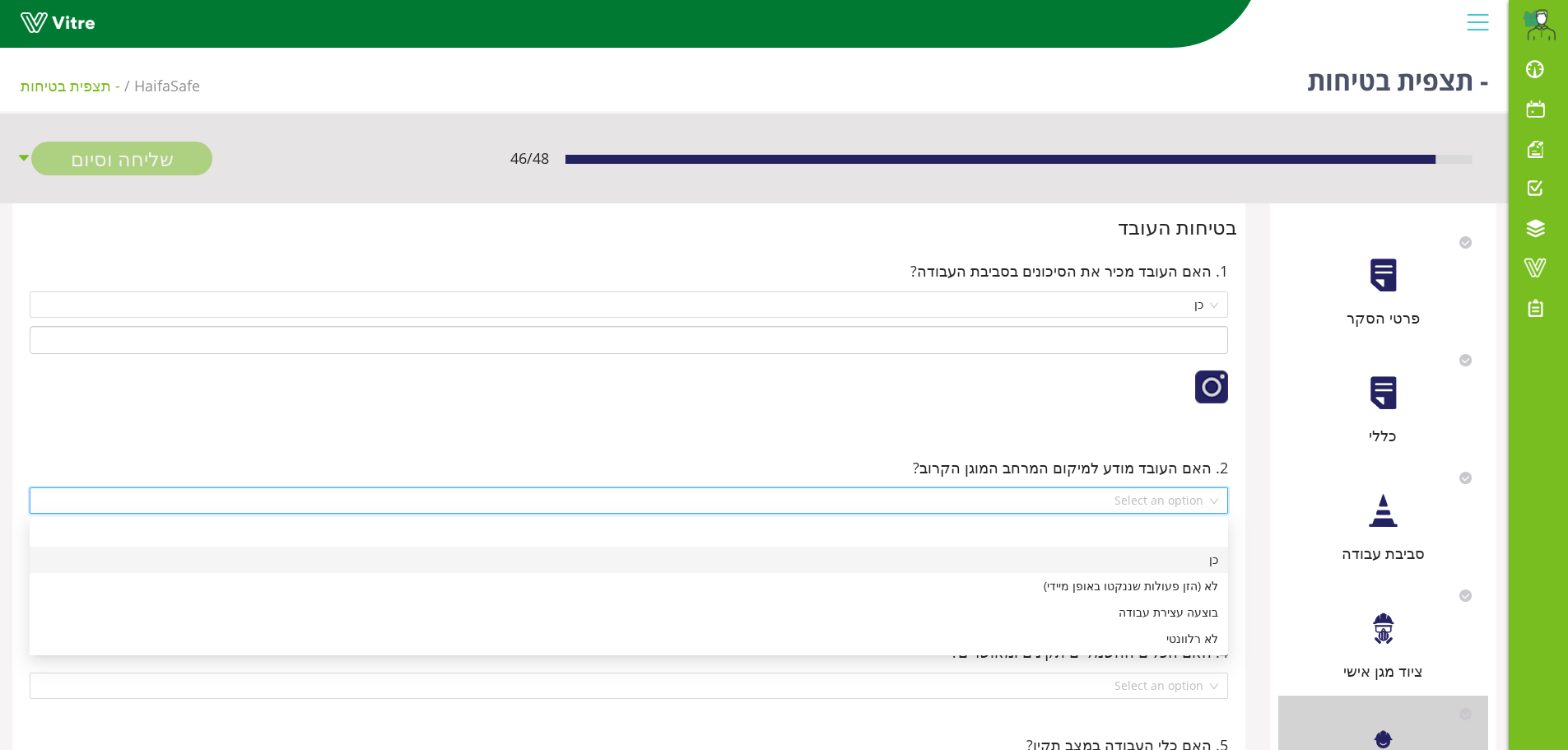
click at [1196, 558] on div "כן" at bounding box center [629, 559] width 1179 height 18
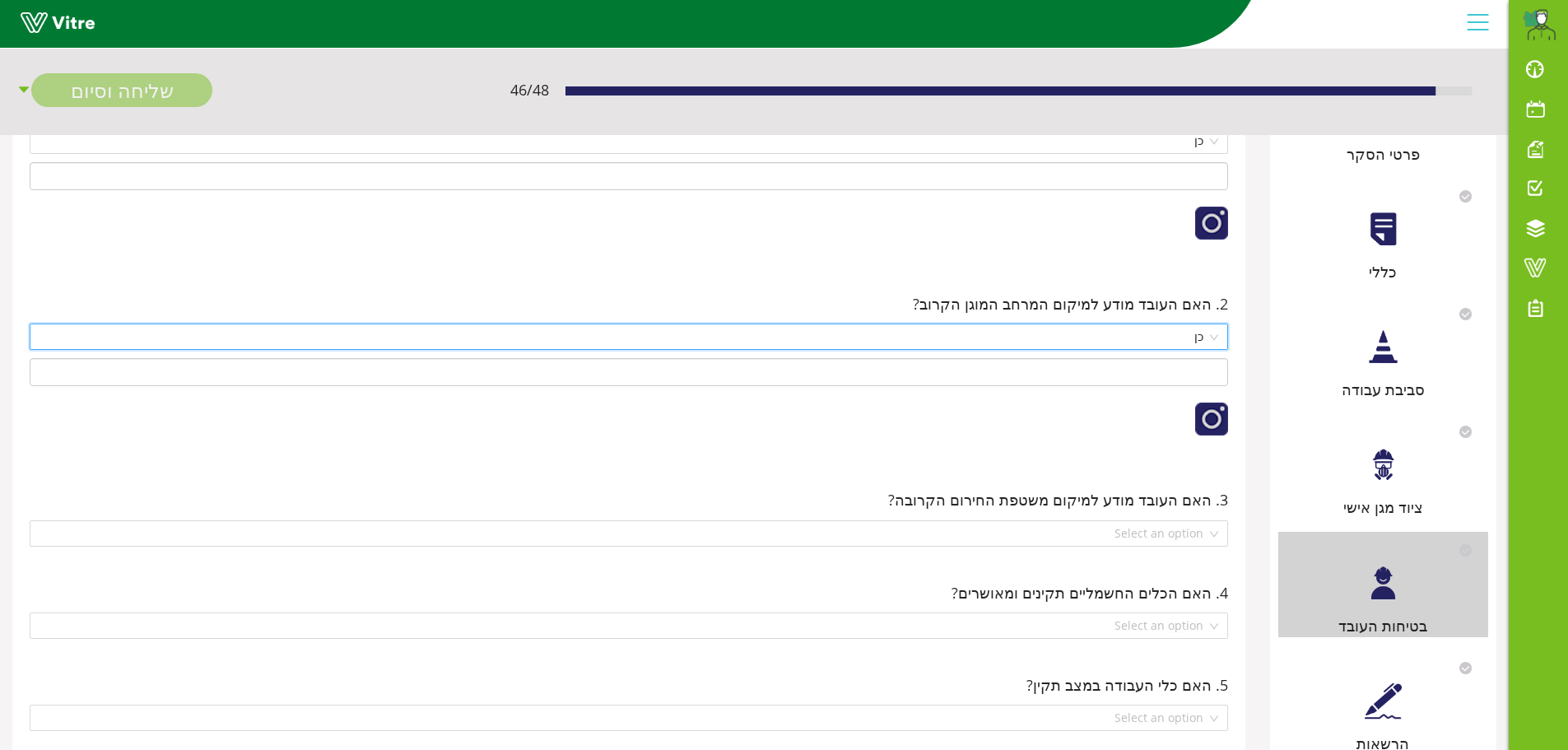
scroll to position [164, 0]
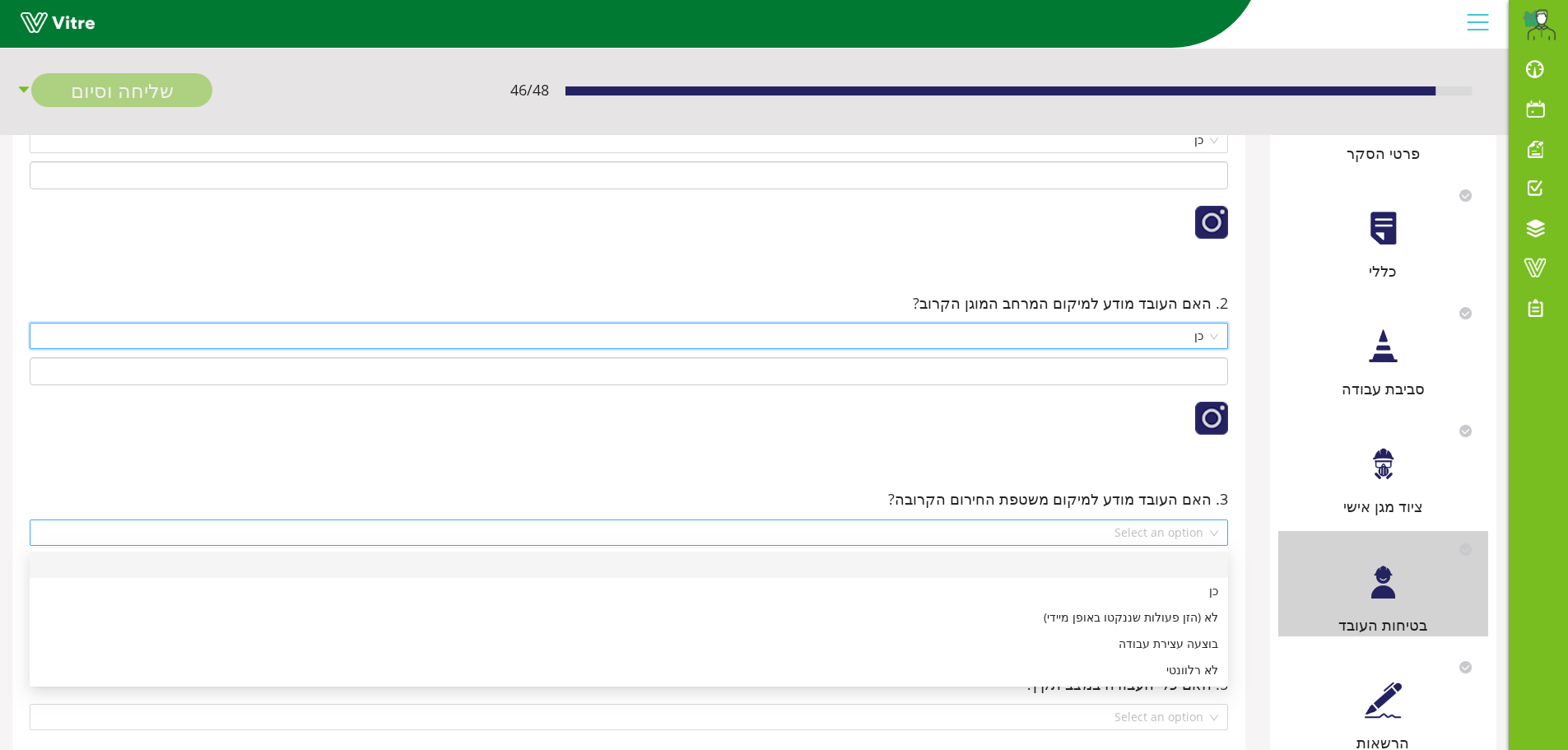
click at [1214, 538] on div "Select an option" at bounding box center [629, 533] width 1198 height 26
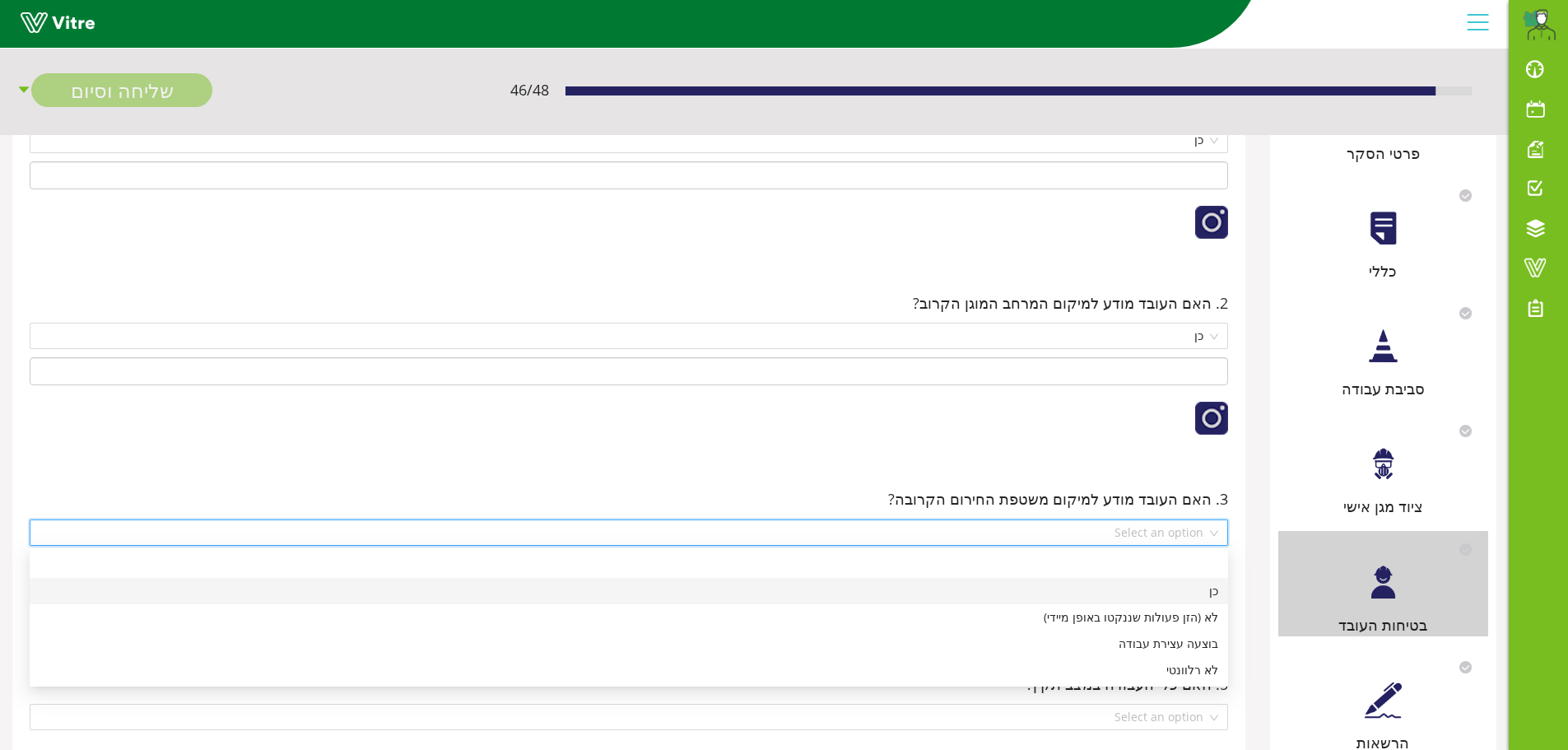
click at [1205, 588] on div "כן" at bounding box center [629, 590] width 1179 height 18
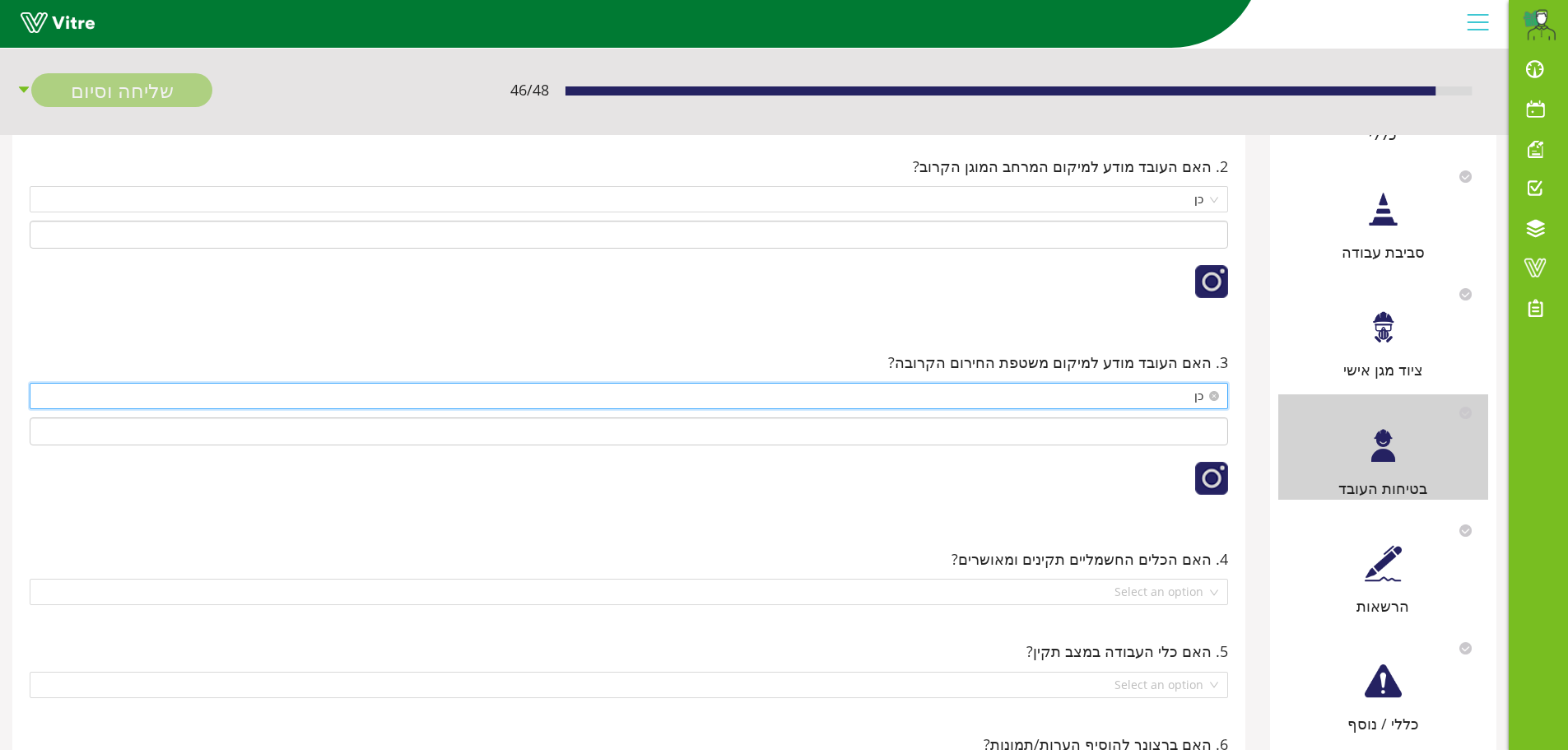
scroll to position [329, 0]
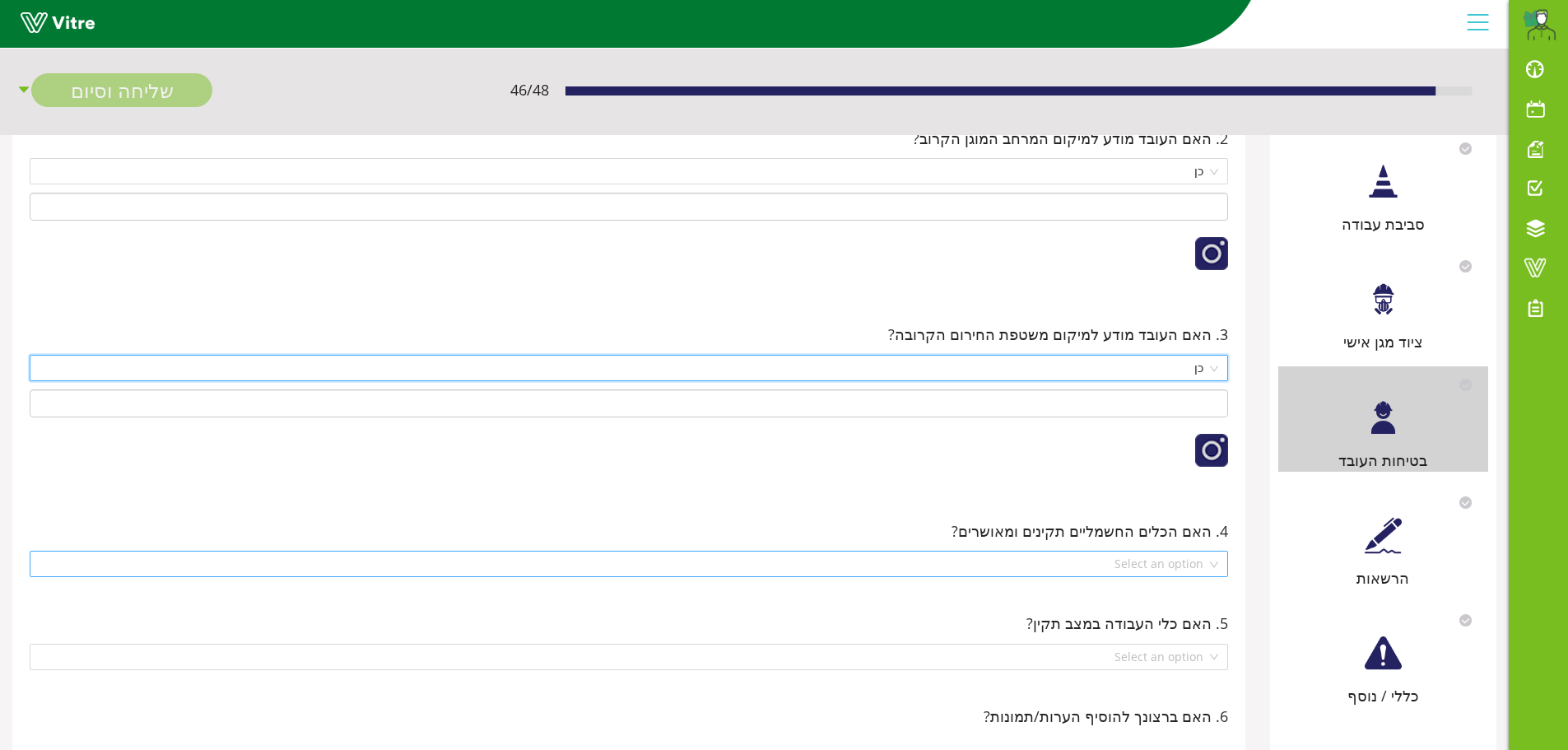
click at [1214, 567] on div "Select an option" at bounding box center [629, 564] width 1198 height 26
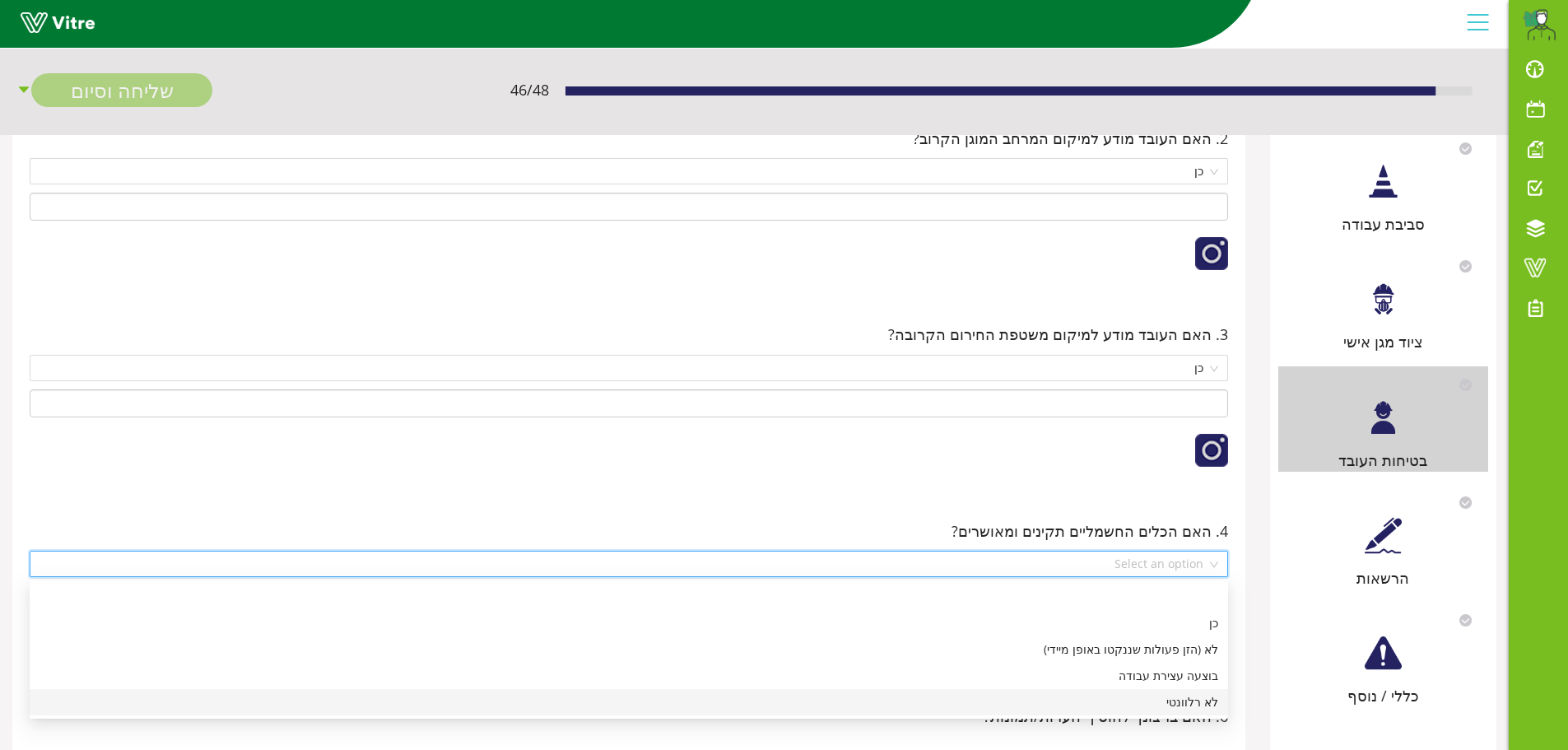
click at [1216, 700] on div "לא רלוונטי" at bounding box center [629, 701] width 1179 height 18
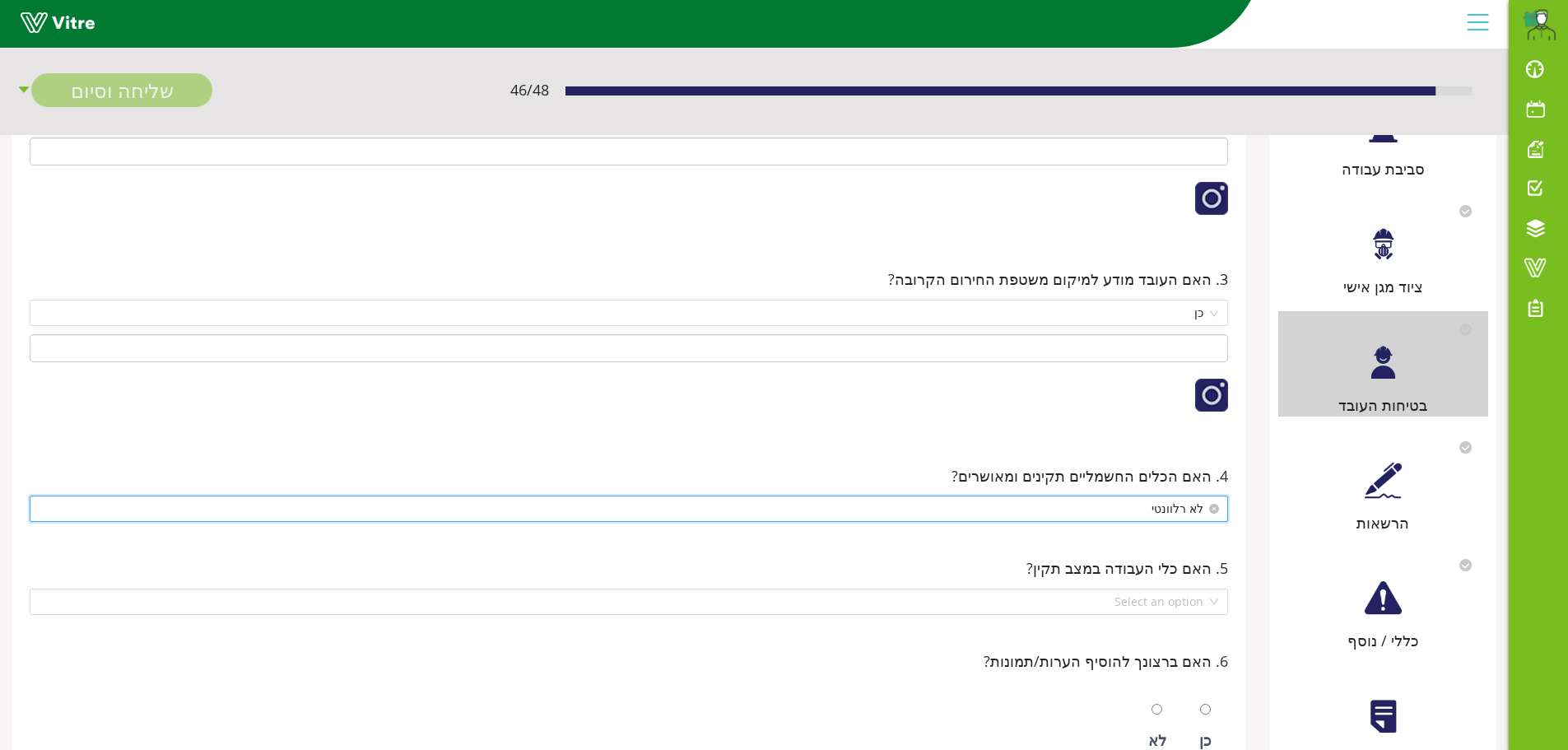
scroll to position [412, 0]
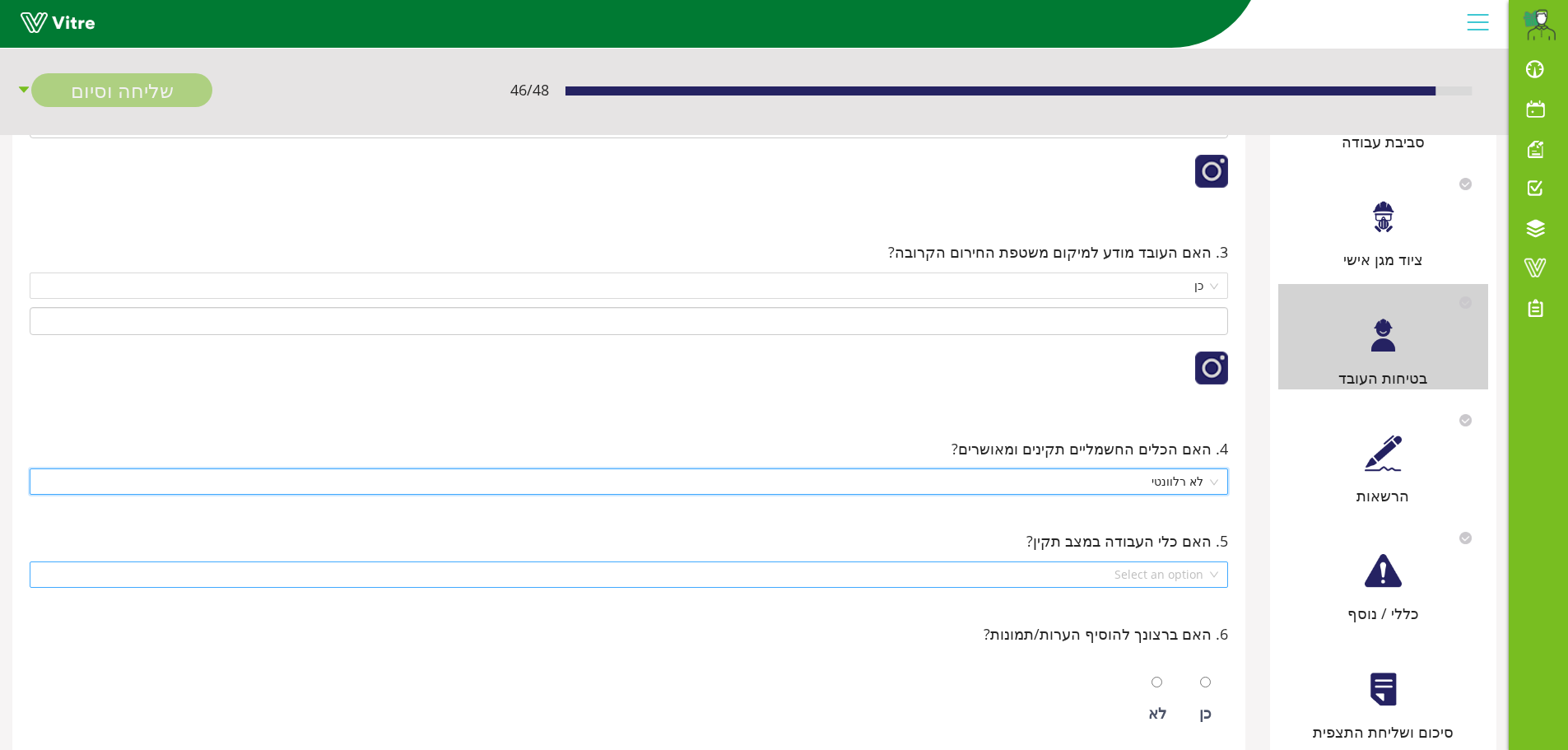
click at [1210, 575] on div "Select an option" at bounding box center [629, 574] width 1198 height 26
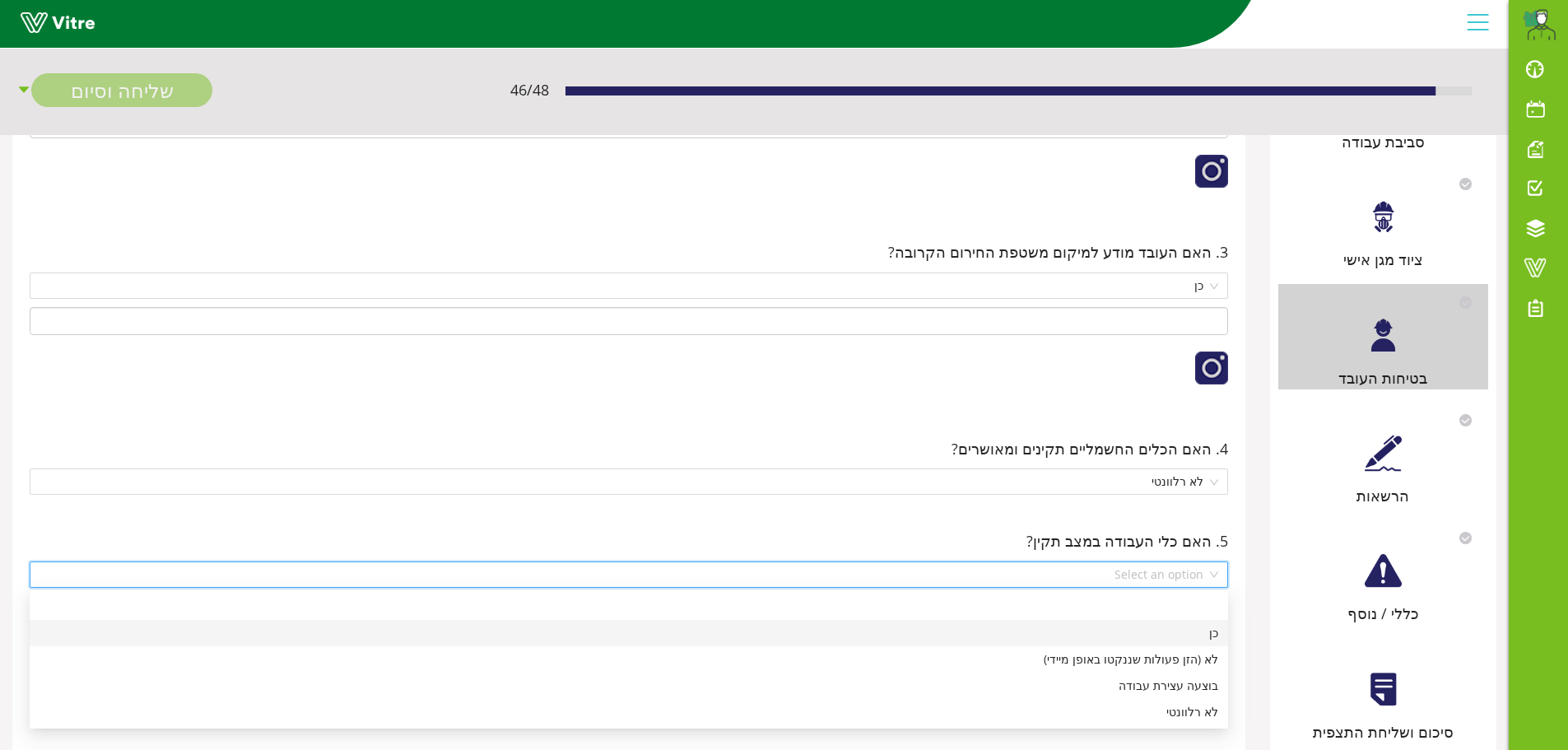
click at [1202, 633] on div "כן" at bounding box center [629, 632] width 1179 height 18
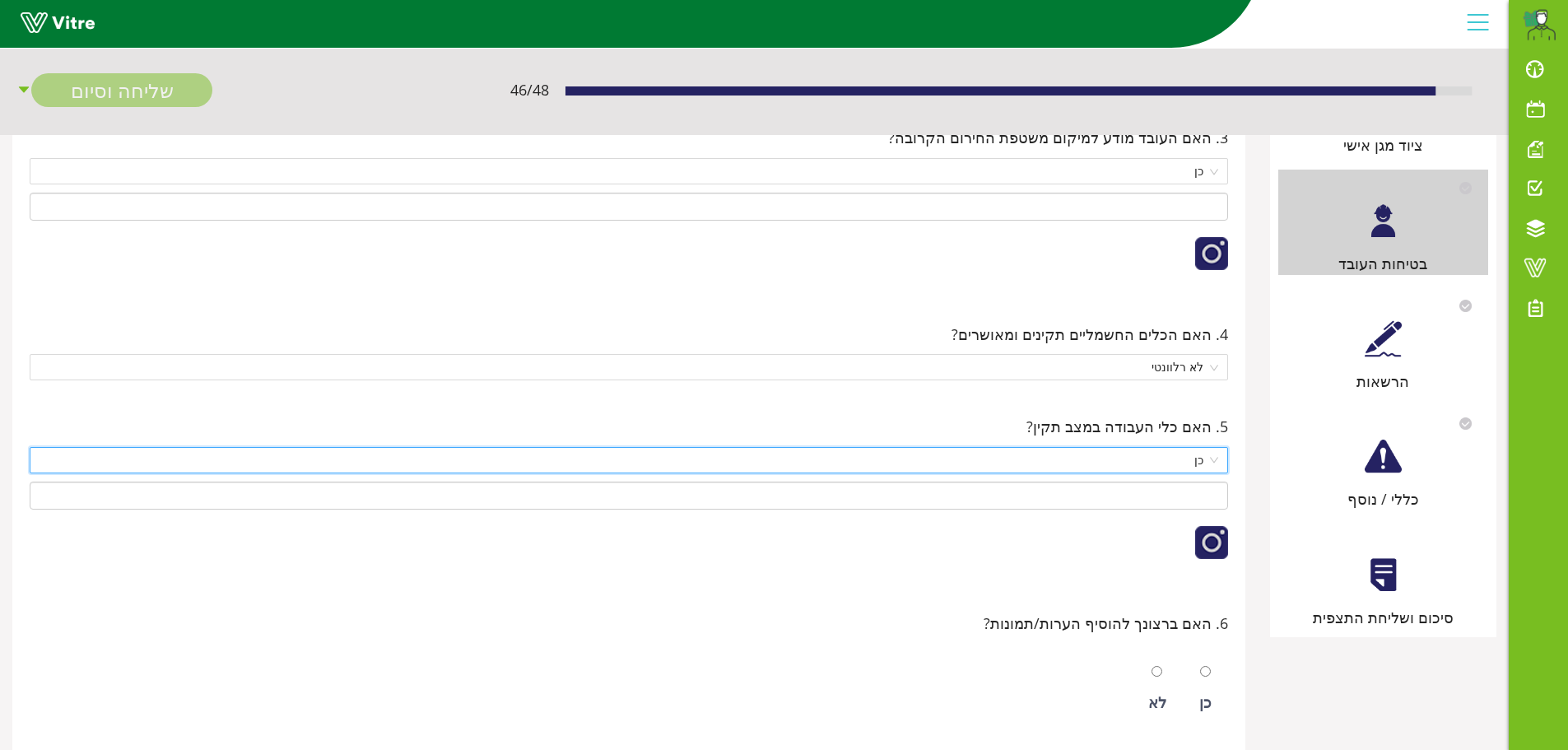
scroll to position [576, 0]
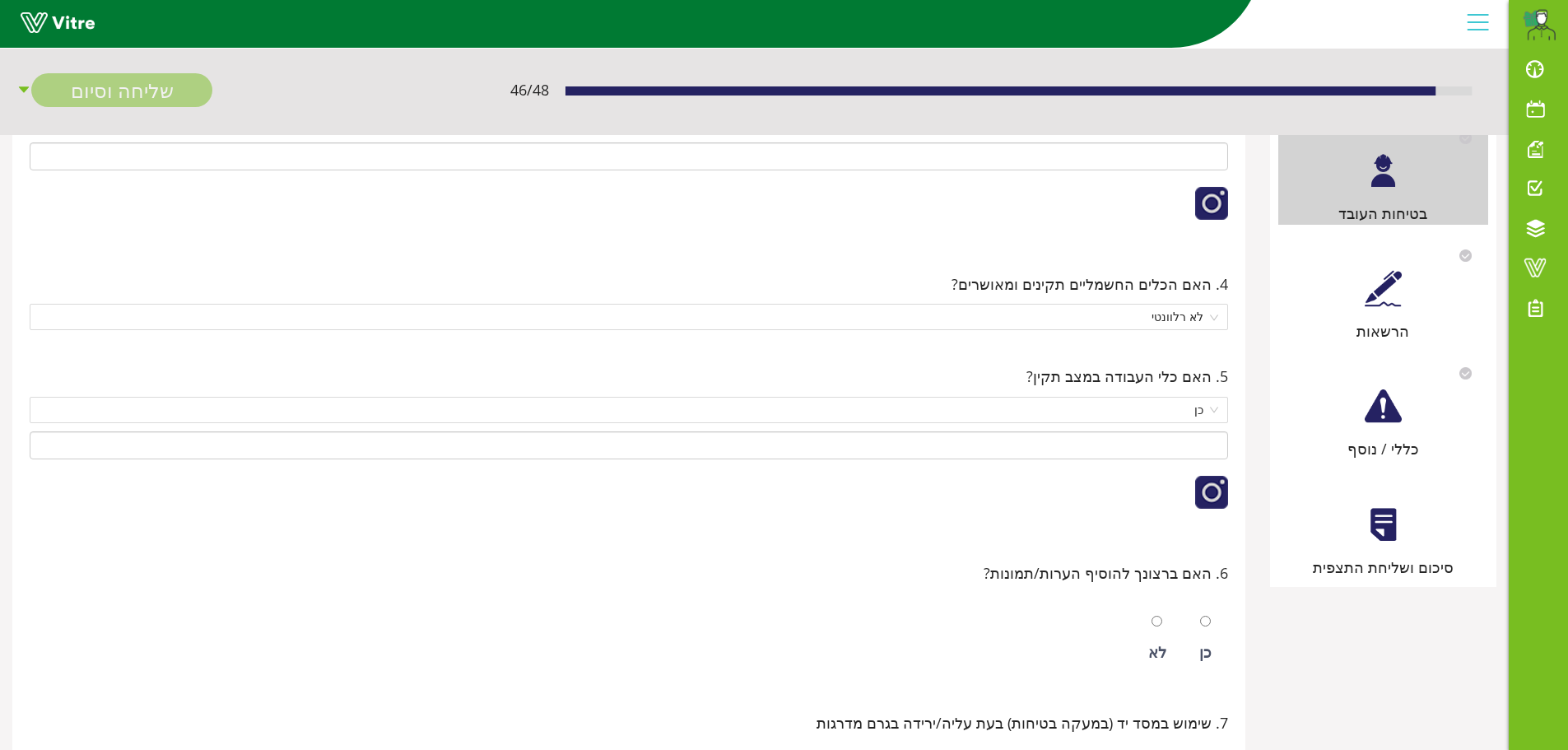
click at [1152, 622] on div "לא" at bounding box center [1157, 639] width 35 height 76
radio input "true"
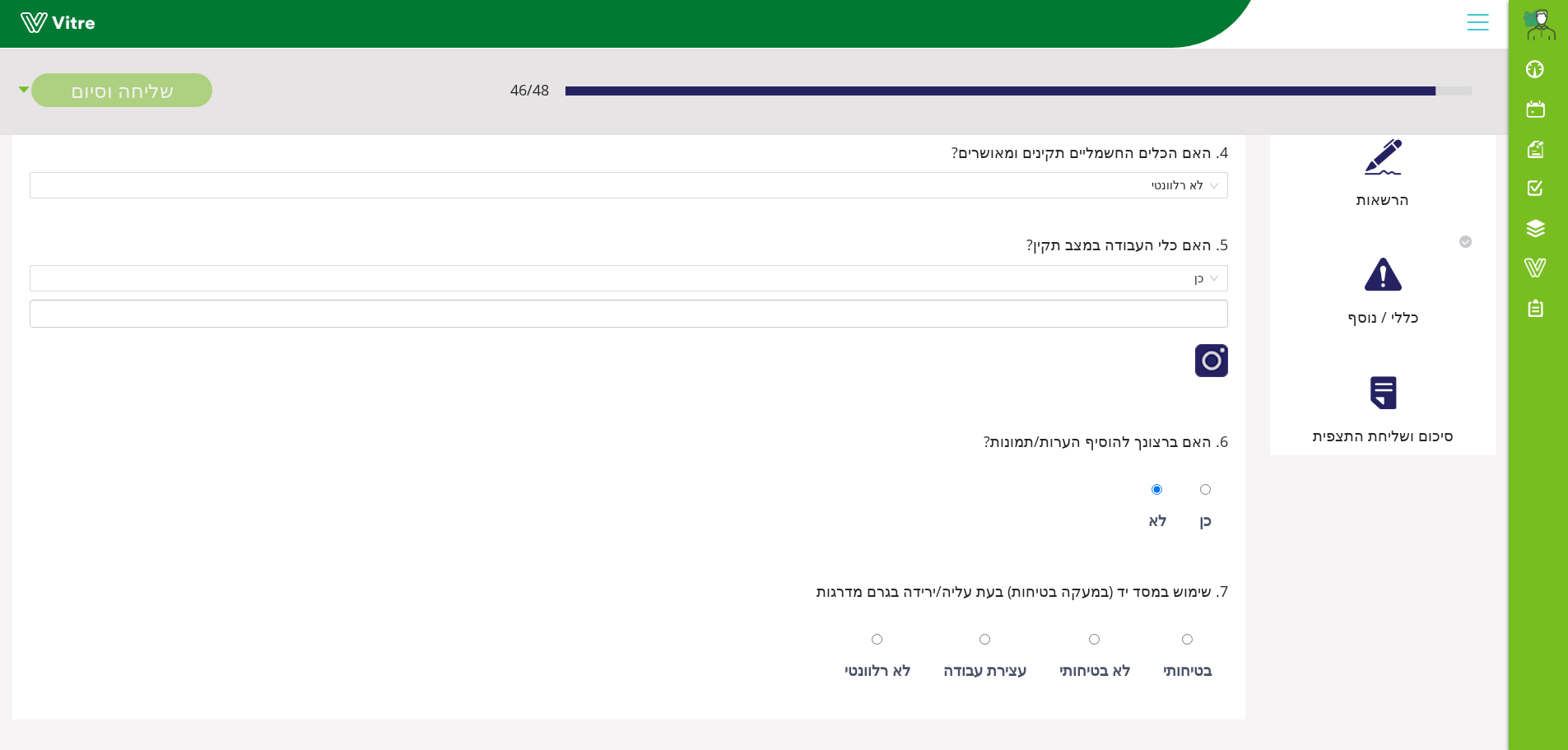
scroll to position [718, 0]
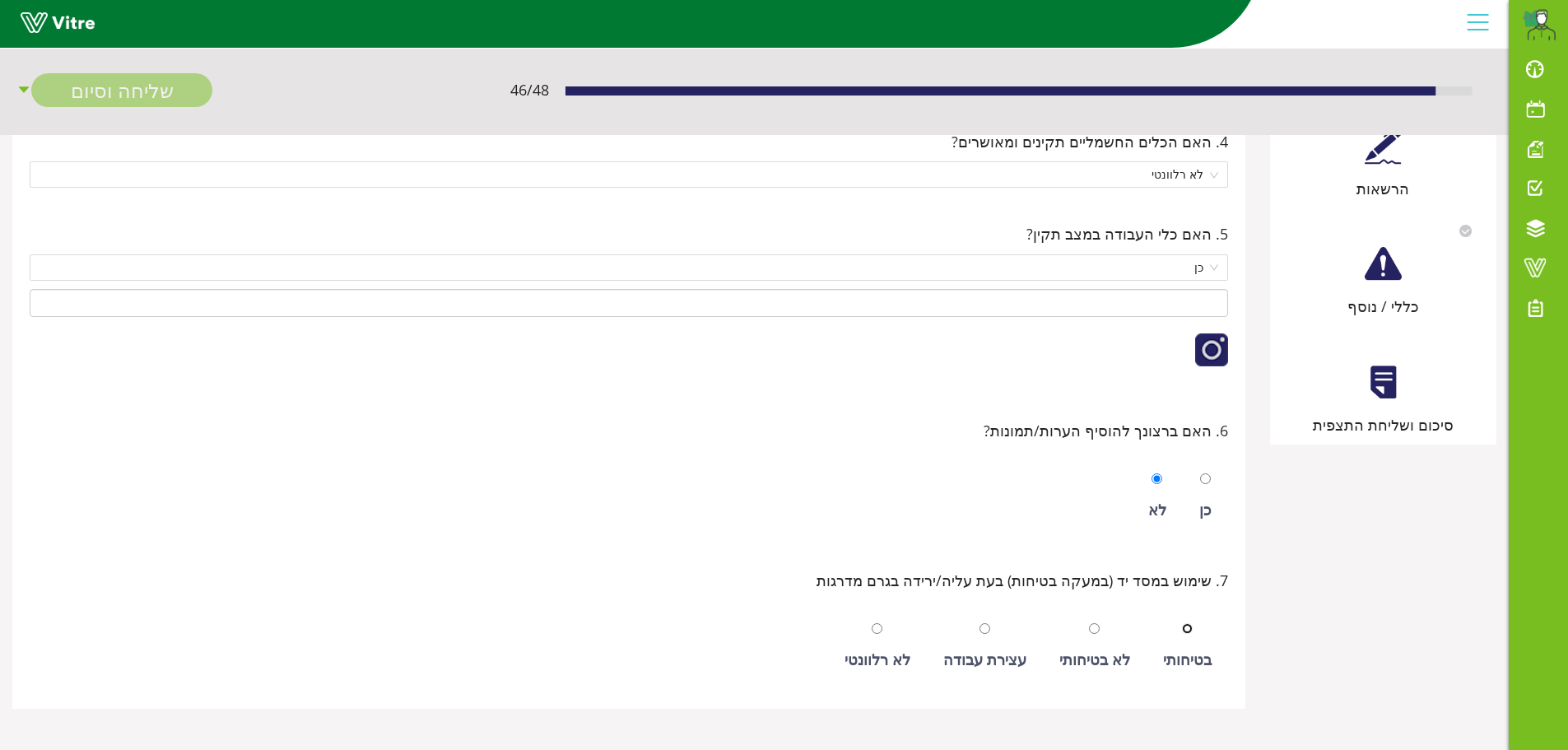
click at [1183, 629] on input "radio" at bounding box center [1187, 627] width 10 height 10
radio input "true"
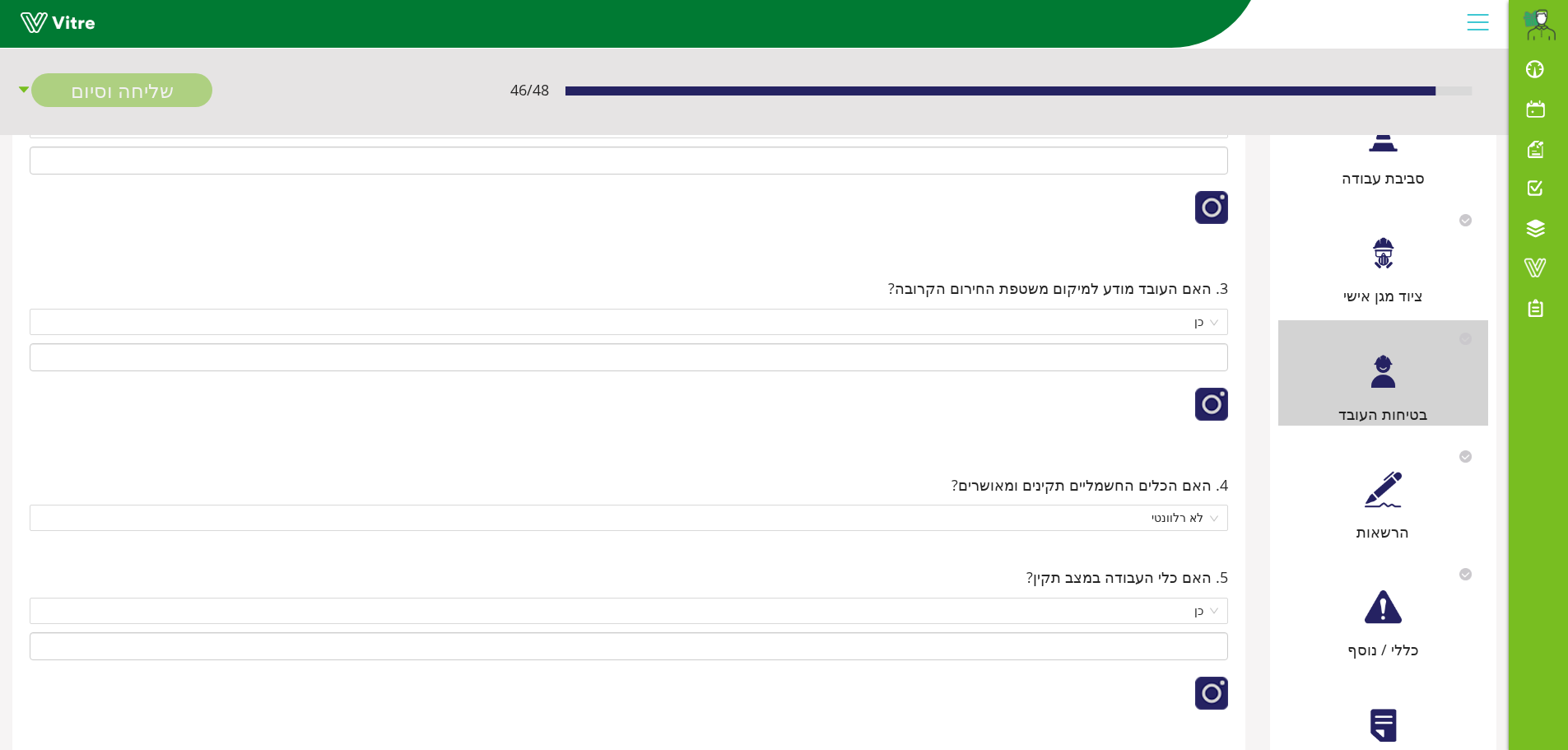
scroll to position [367, 0]
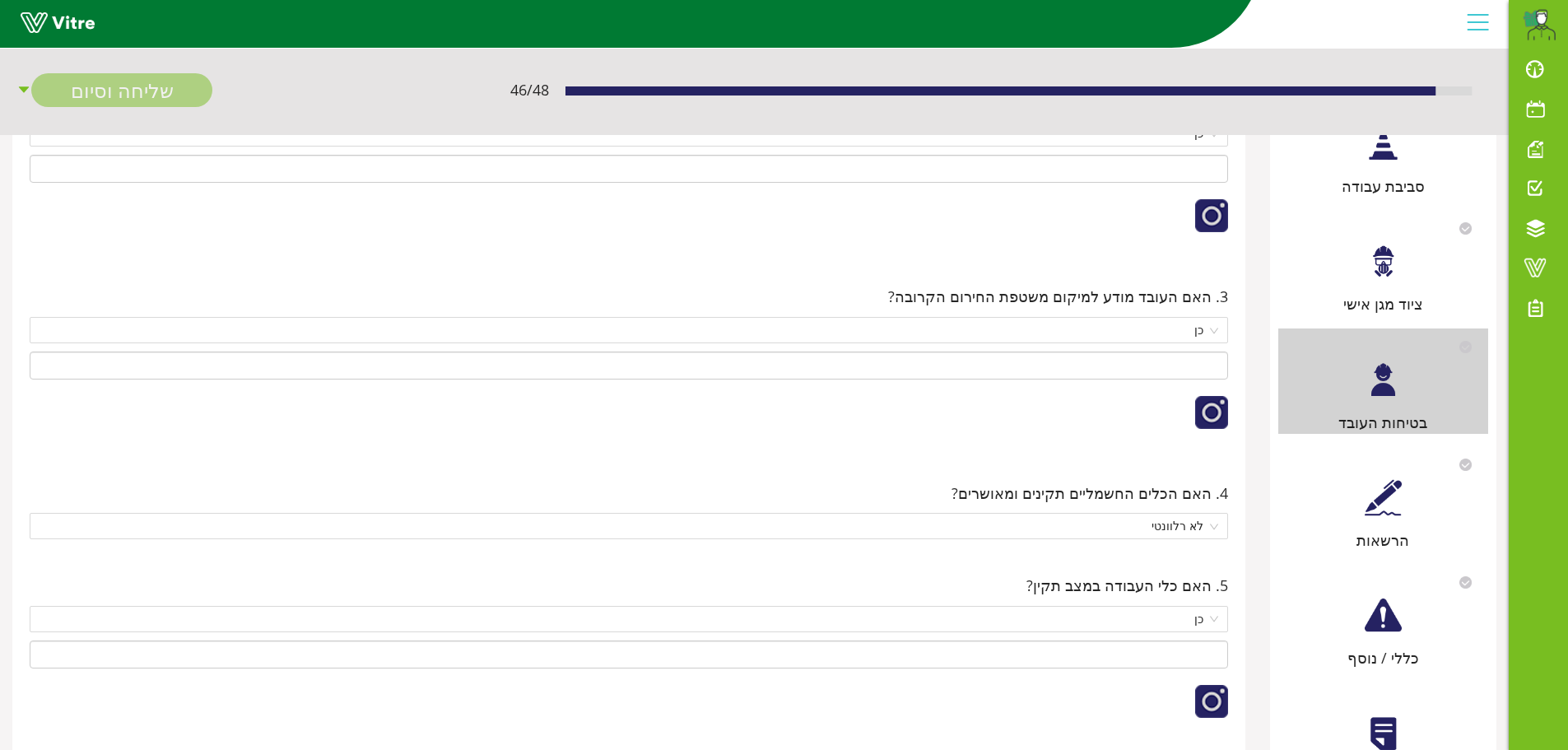
click at [1378, 521] on div "הרשאות" at bounding box center [1384, 499] width 210 height 106
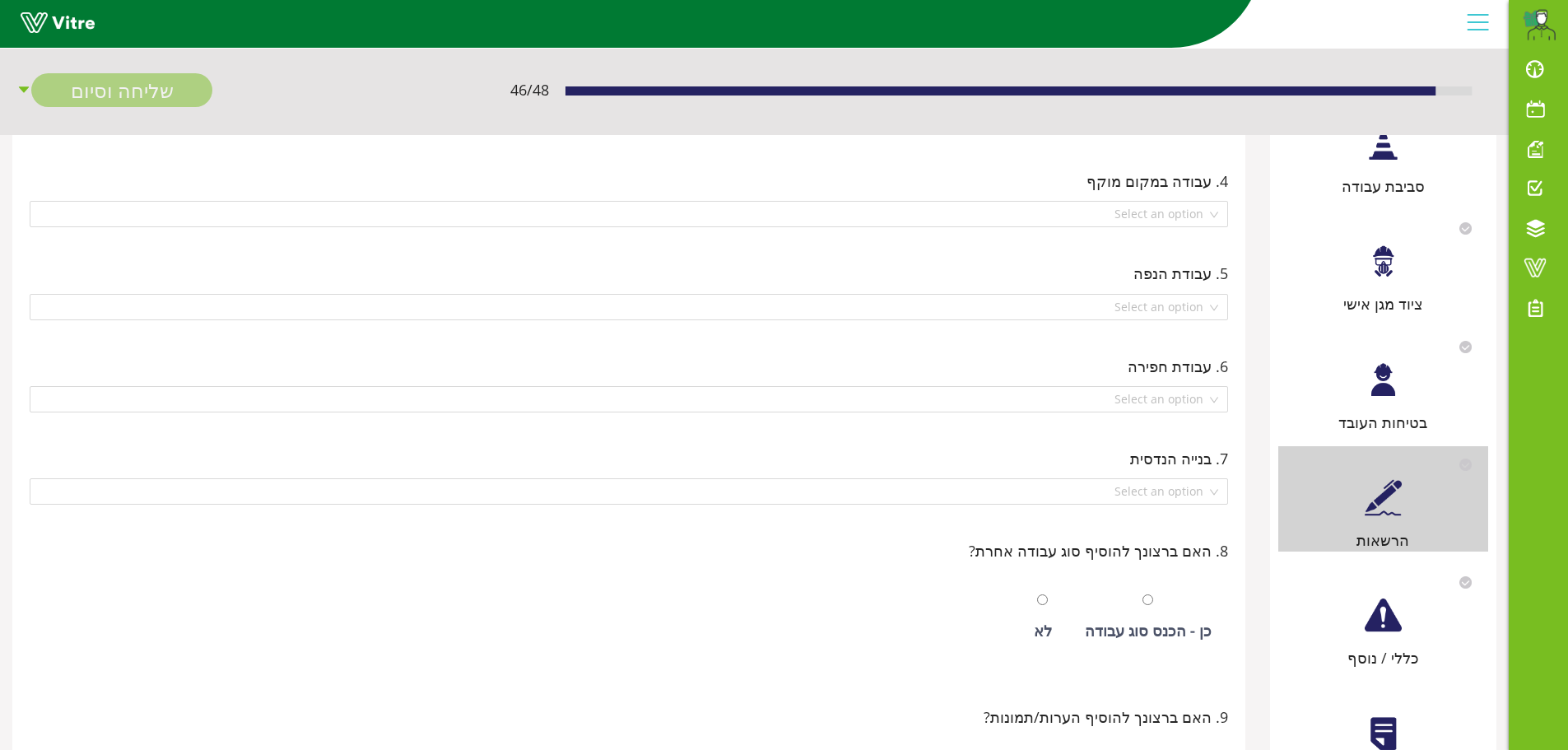
scroll to position [0, 0]
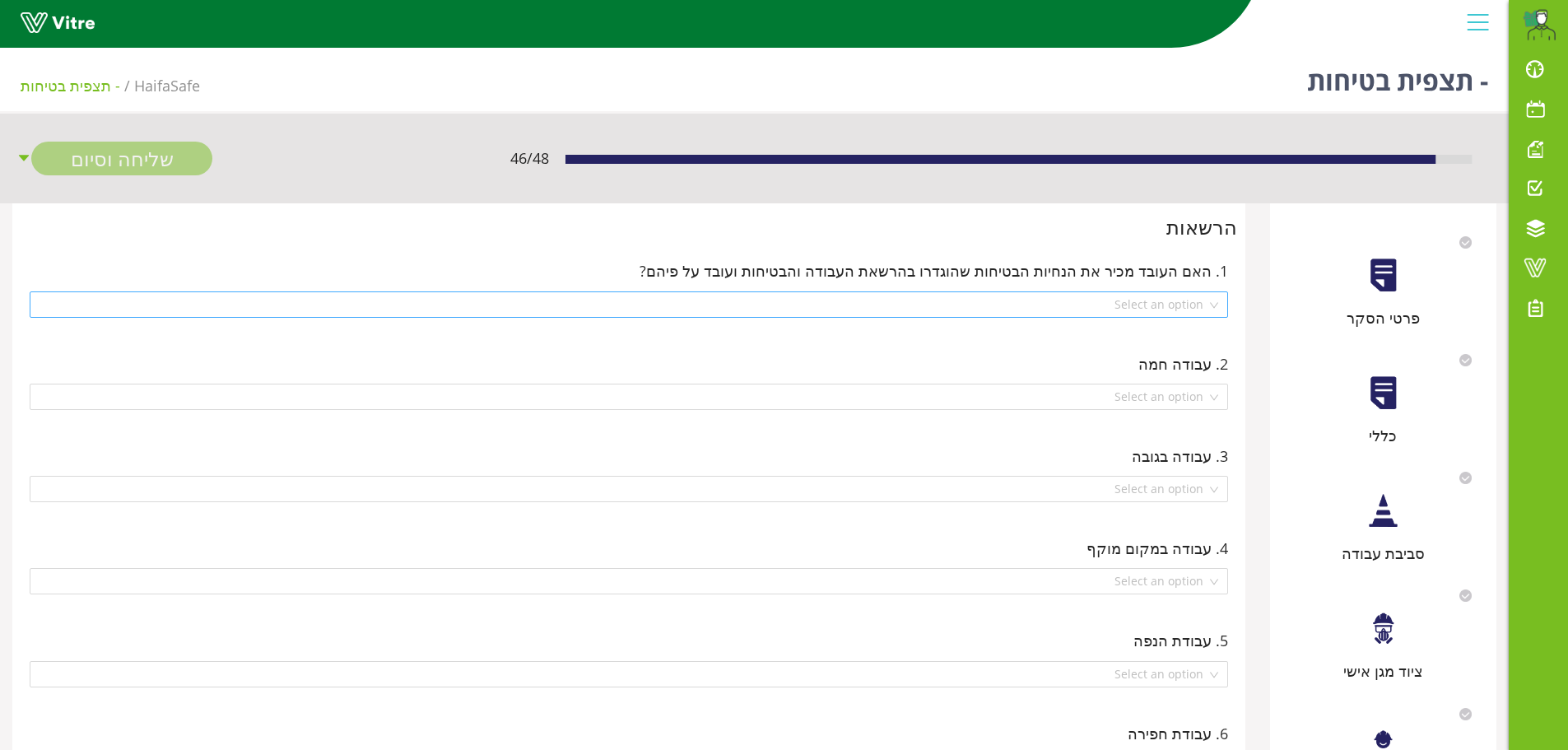
click at [1212, 310] on div "Select an option" at bounding box center [629, 304] width 1198 height 26
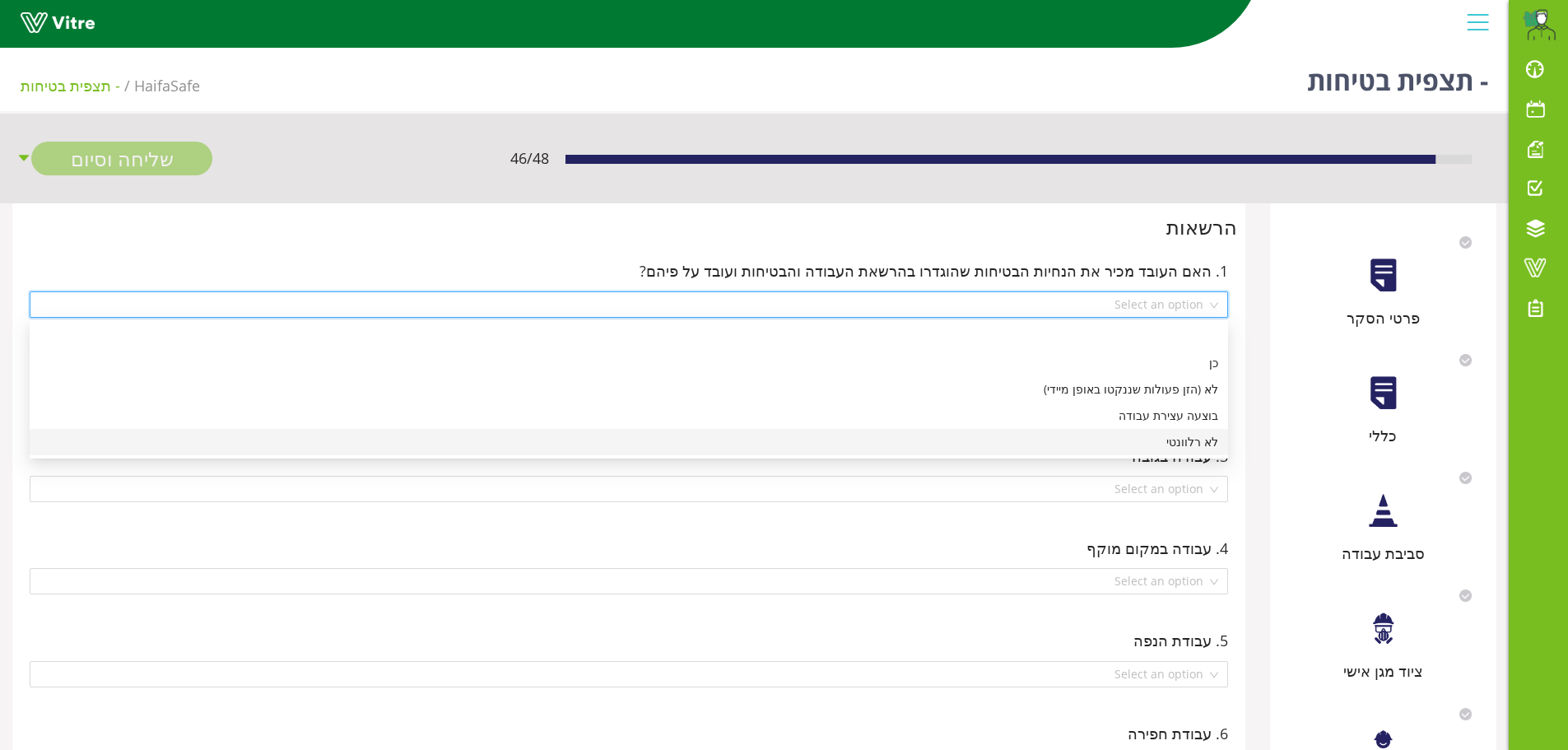
click at [1190, 439] on div "לא רלוונטי" at bounding box center [629, 441] width 1179 height 18
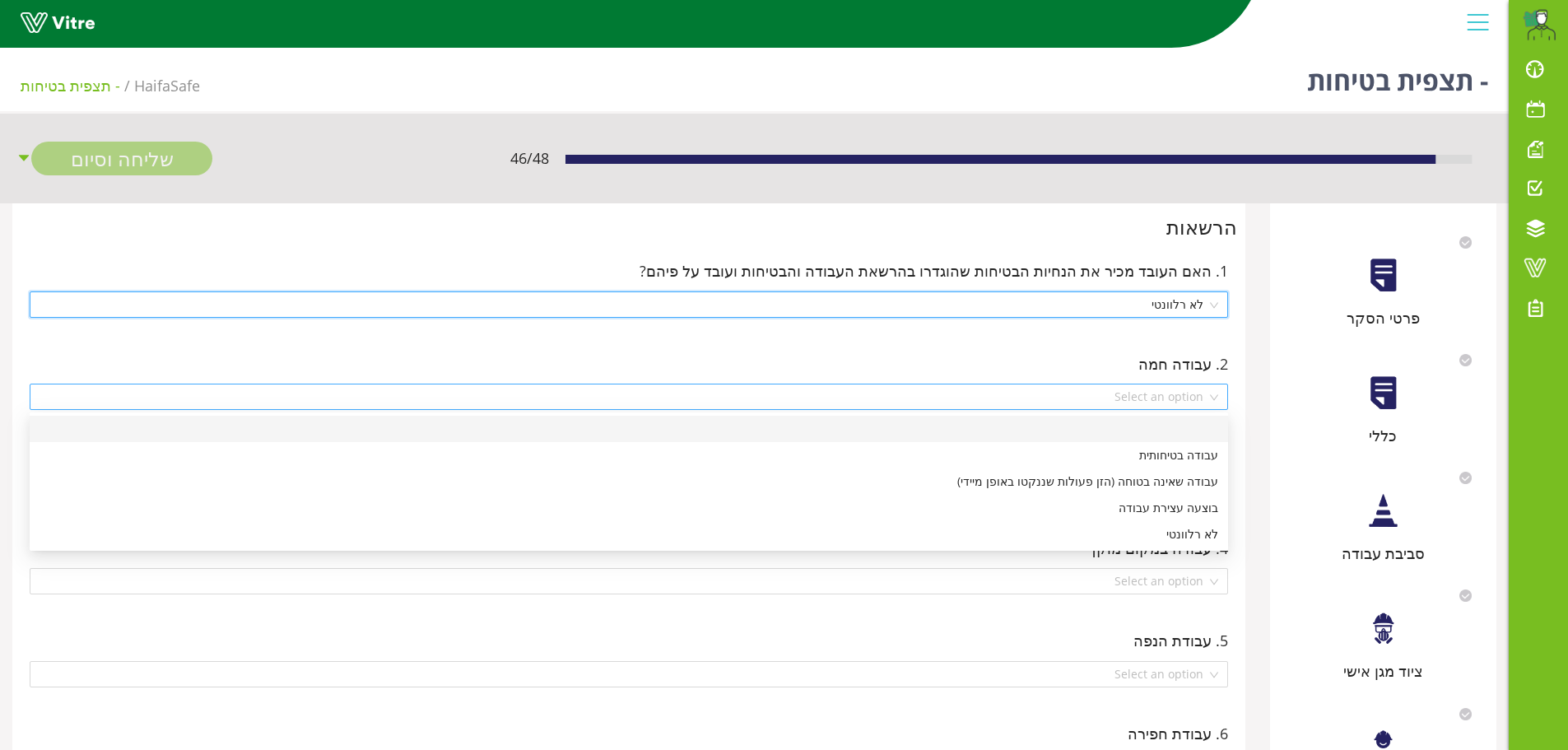
click at [1218, 400] on div "Select an option" at bounding box center [629, 397] width 1198 height 26
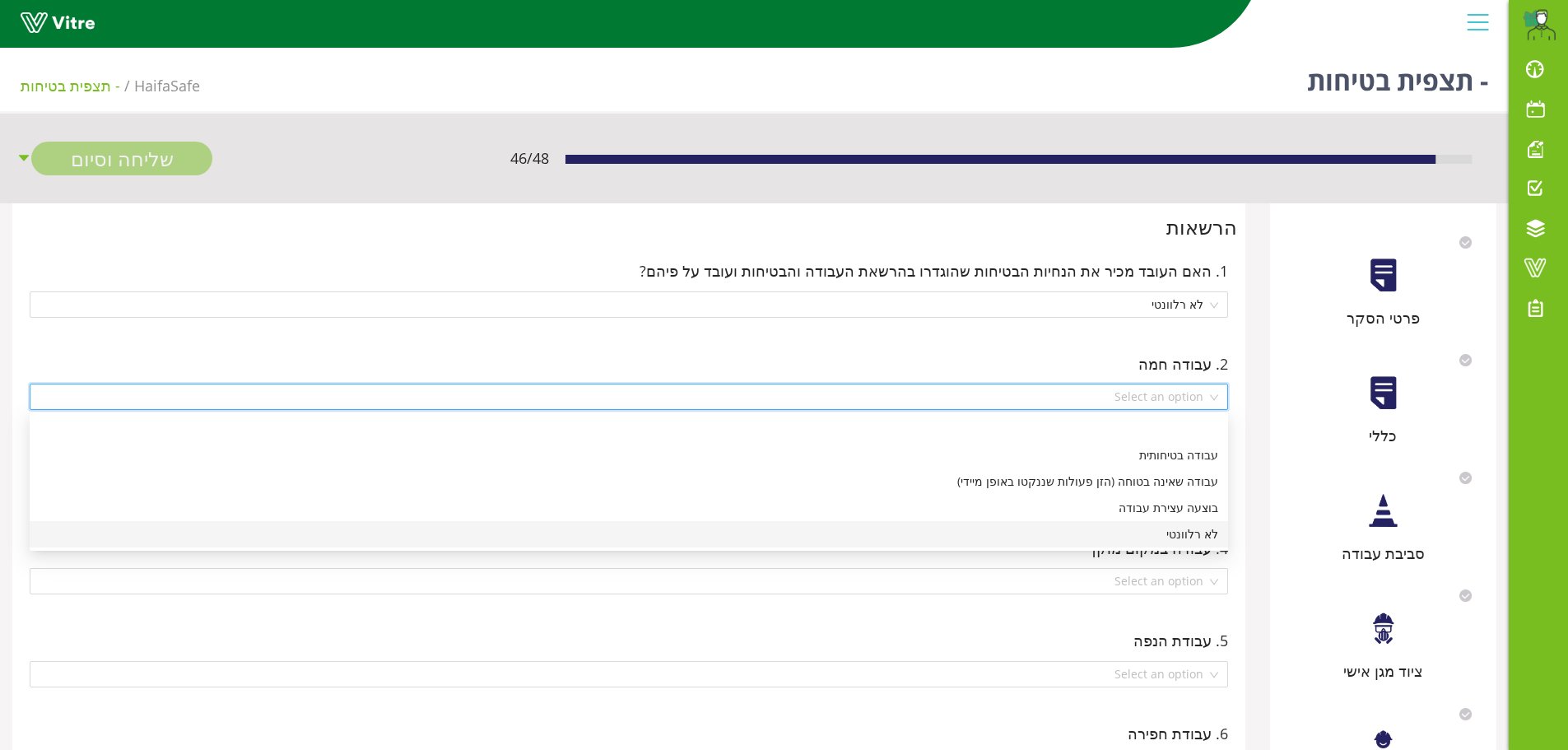
click at [1186, 532] on div "לא רלוונטי" at bounding box center [629, 534] width 1179 height 18
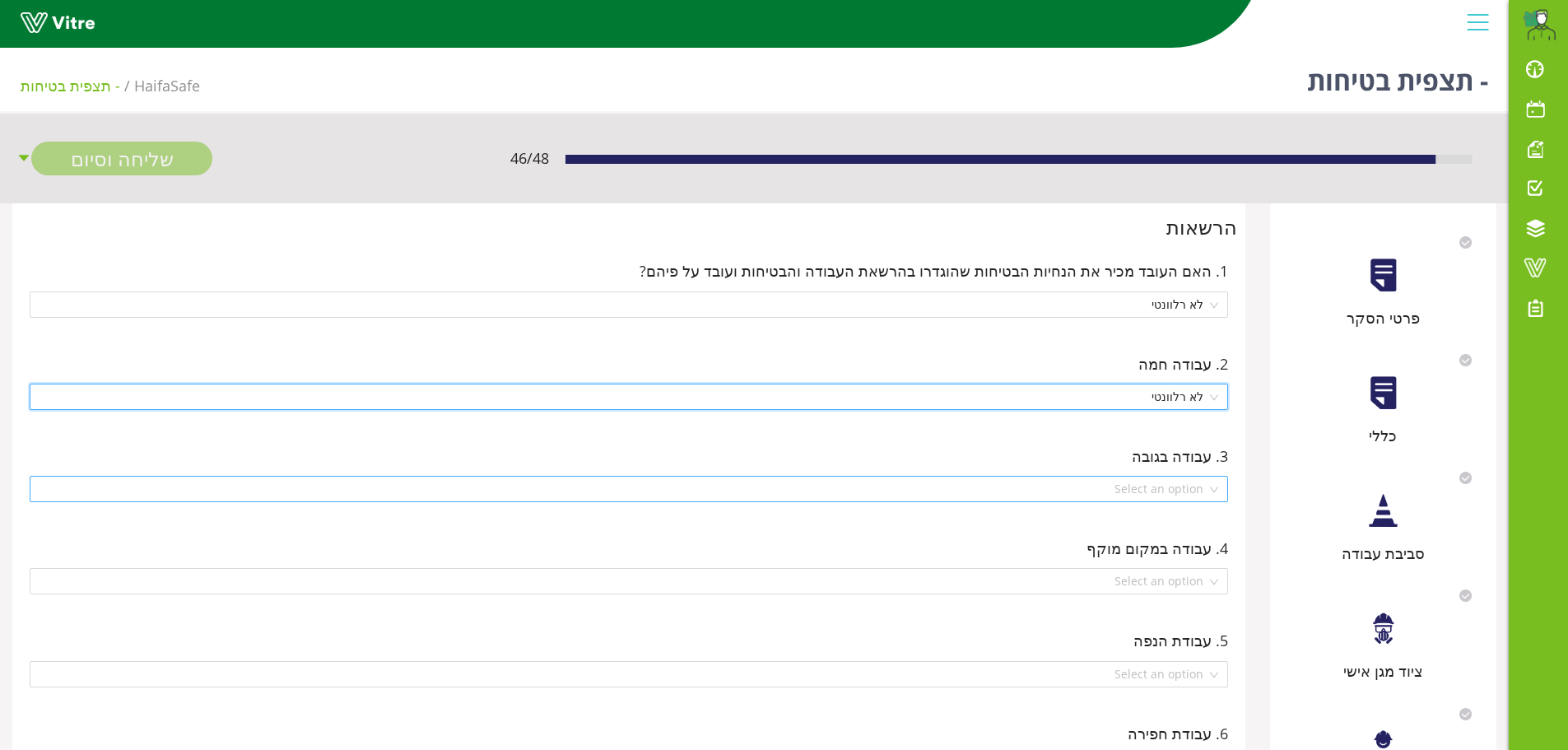
click at [1217, 490] on div "Select an option" at bounding box center [629, 488] width 1198 height 26
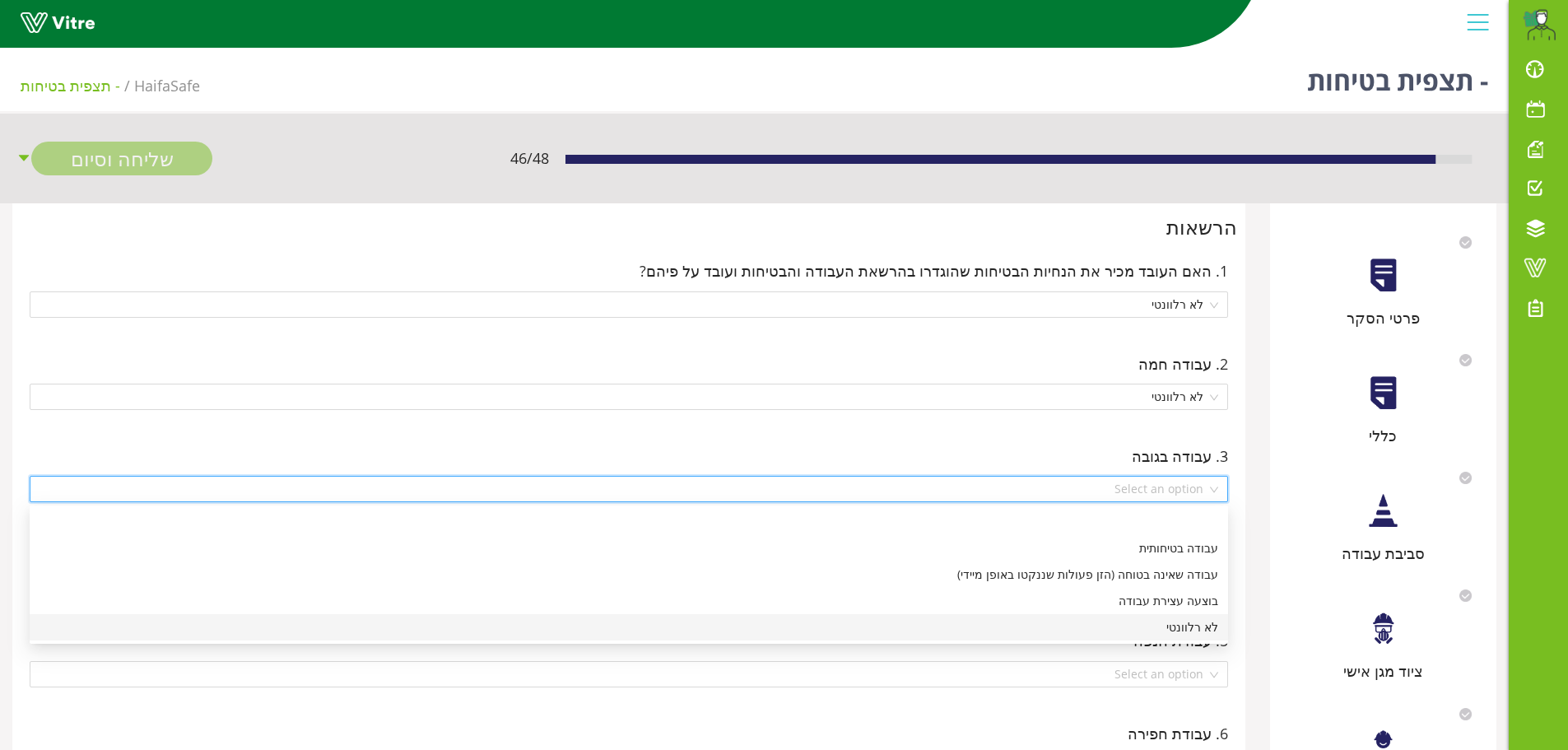
click at [1198, 625] on div "לא רלוונטי" at bounding box center [629, 626] width 1179 height 18
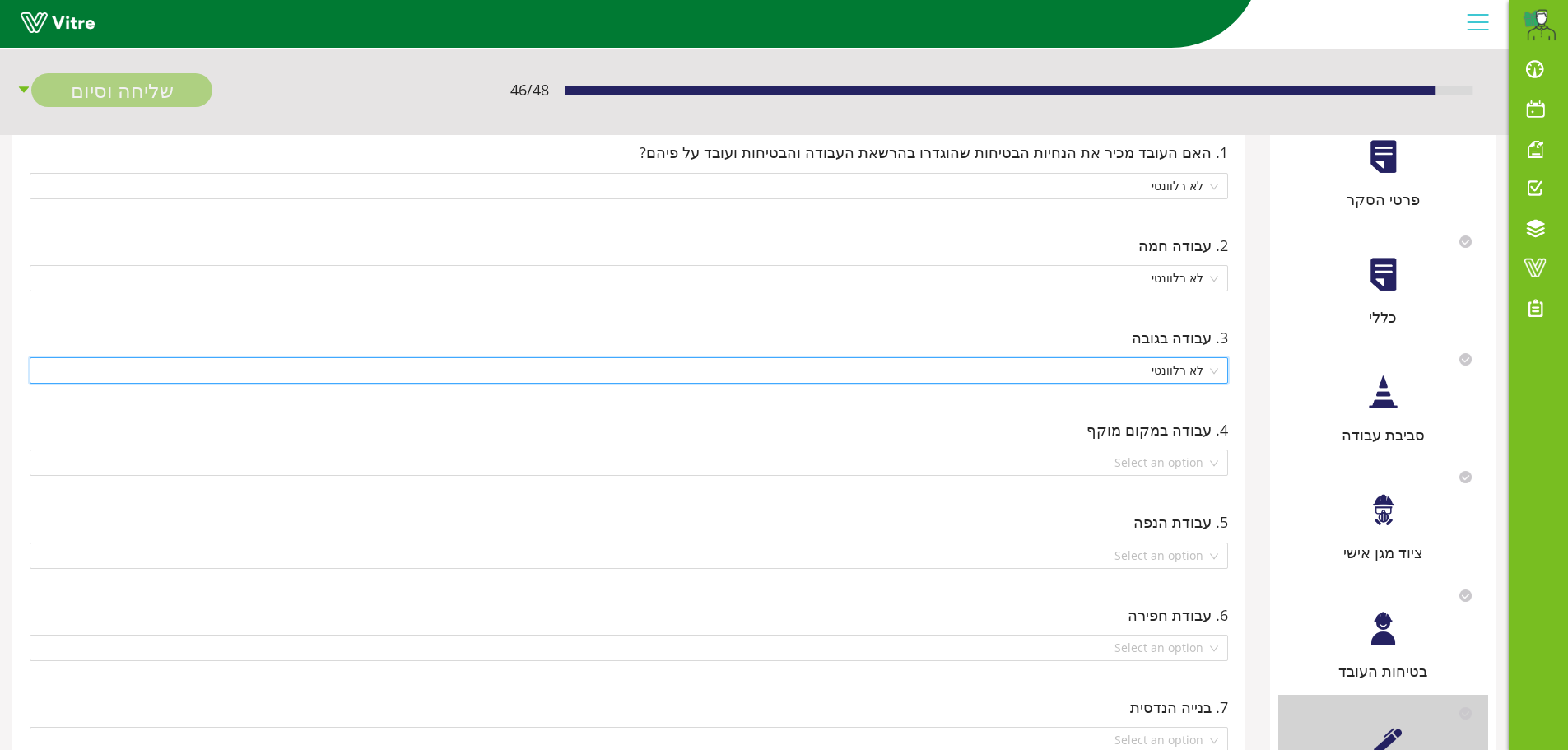
scroll to position [164, 0]
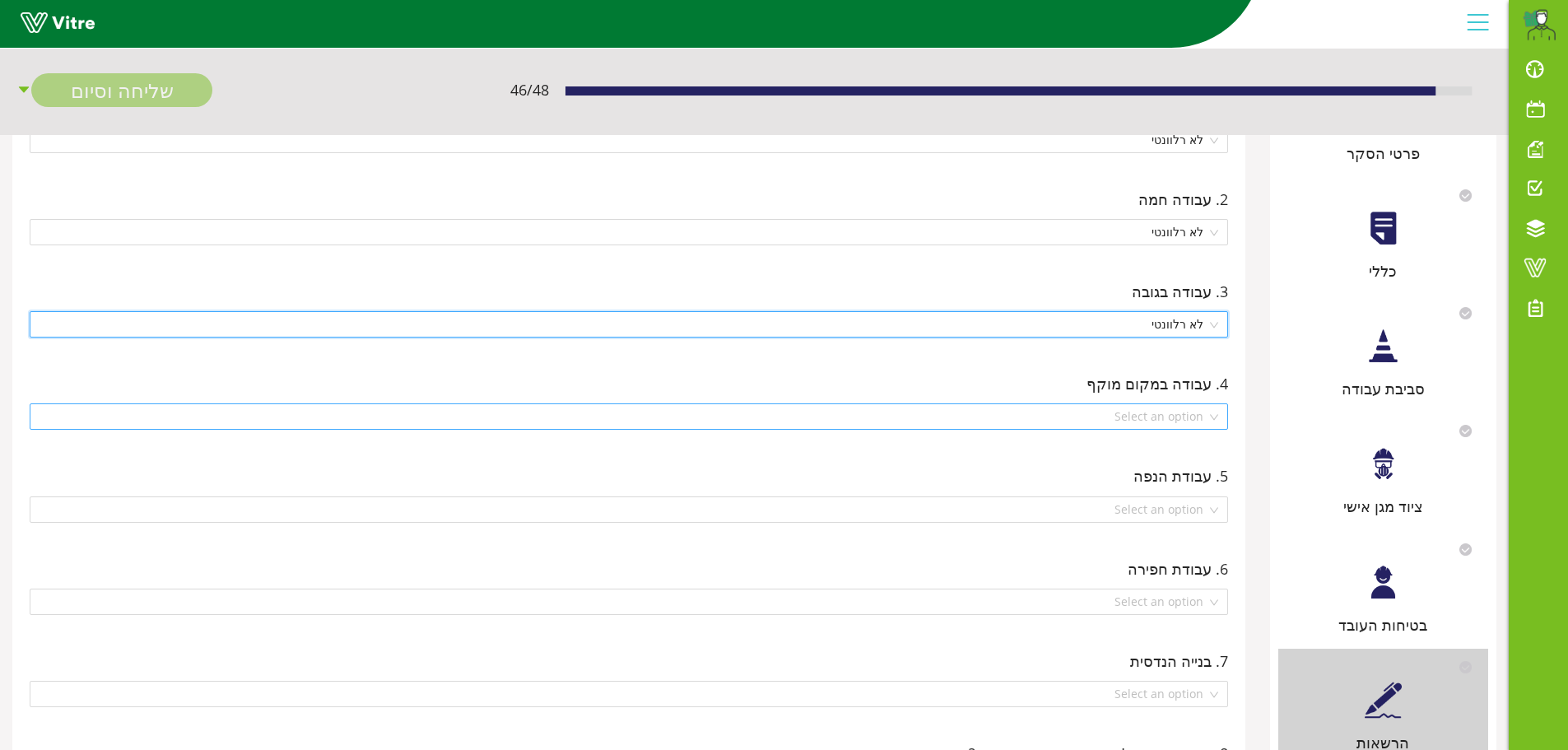
click at [1216, 418] on div "Select an option" at bounding box center [629, 417] width 1198 height 26
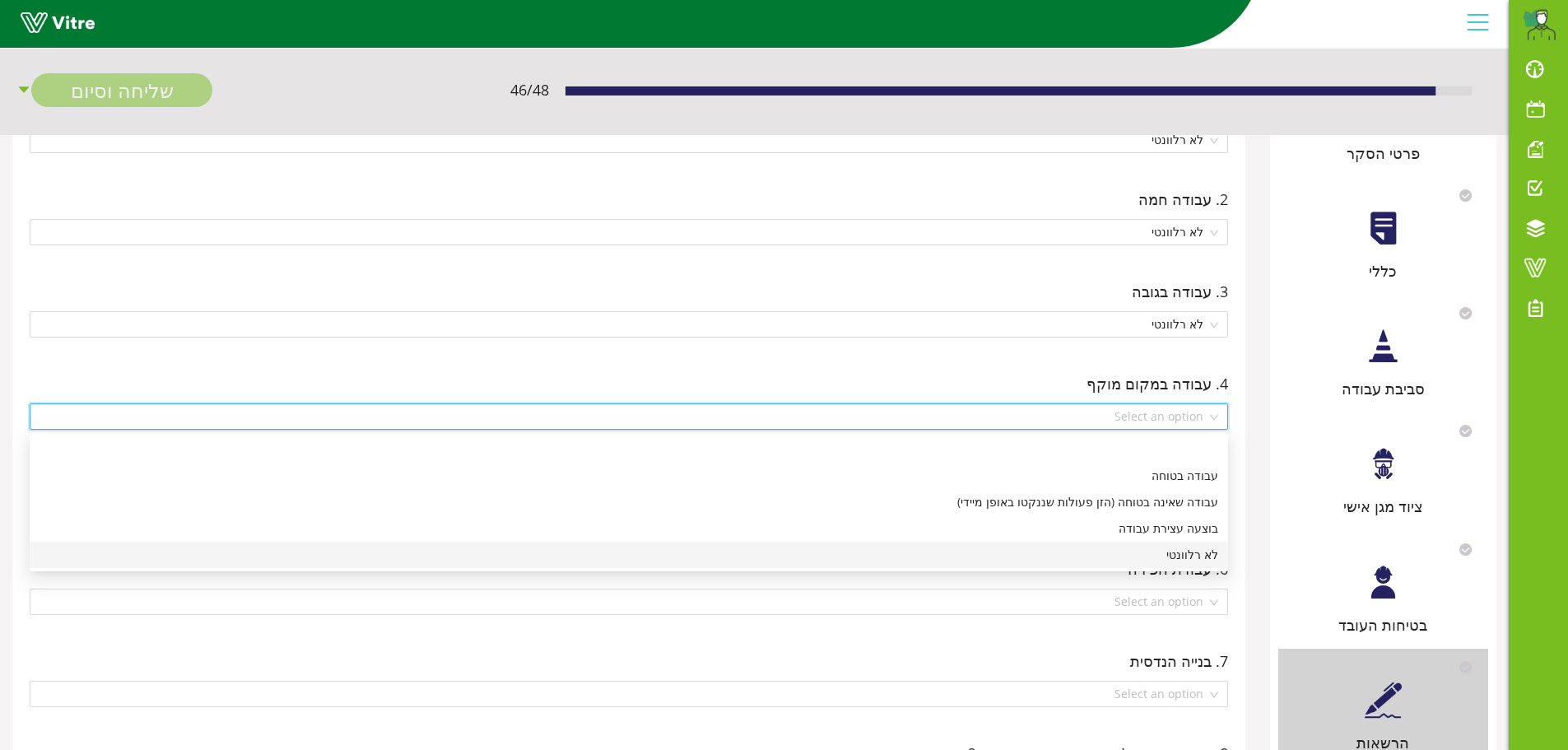
click at [1200, 553] on div "לא רלוונטי" at bounding box center [629, 554] width 1179 height 18
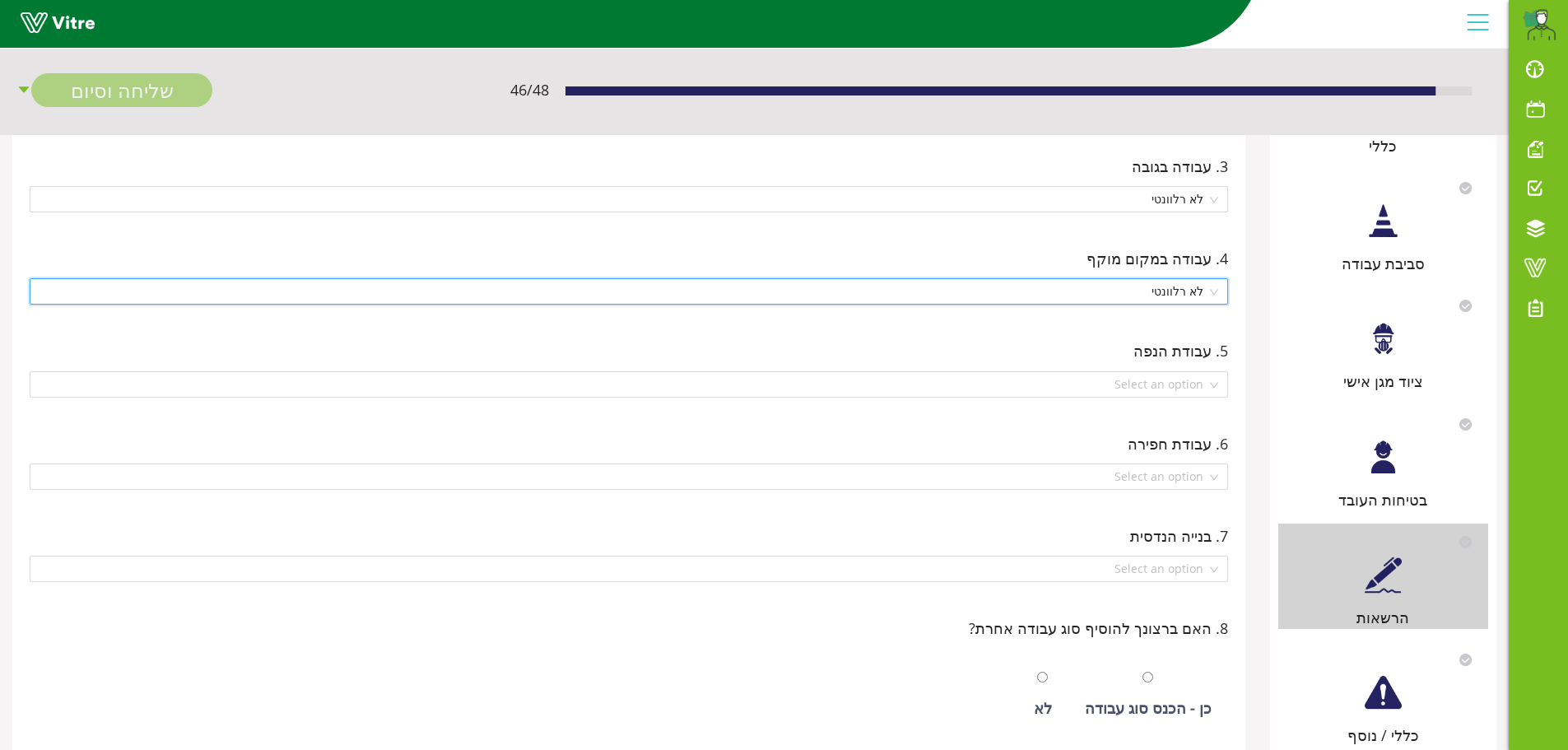
scroll to position [329, 0]
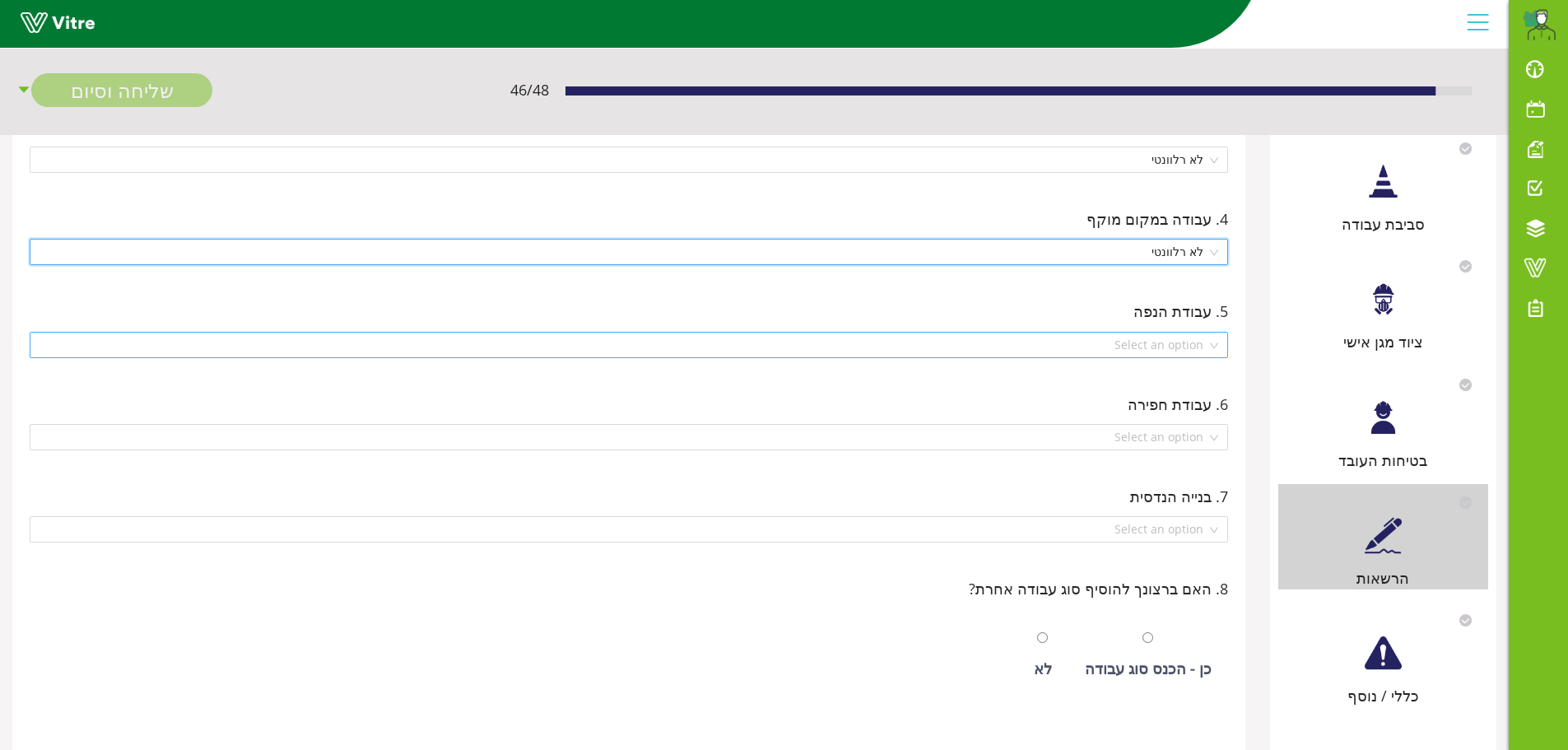
click at [1215, 348] on div "Select an option" at bounding box center [629, 345] width 1198 height 26
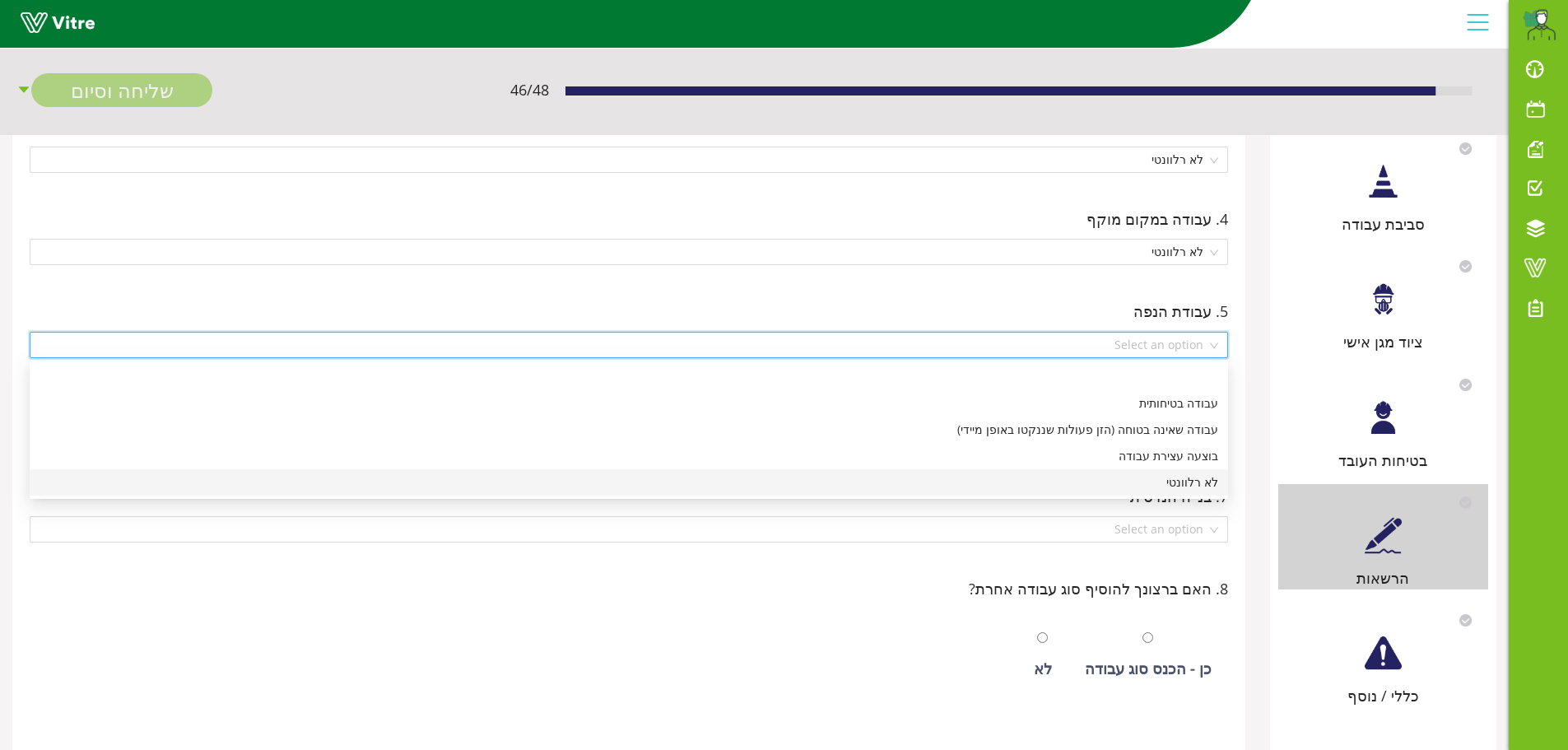
click at [1192, 484] on div "לא רלוונטי" at bounding box center [629, 482] width 1179 height 18
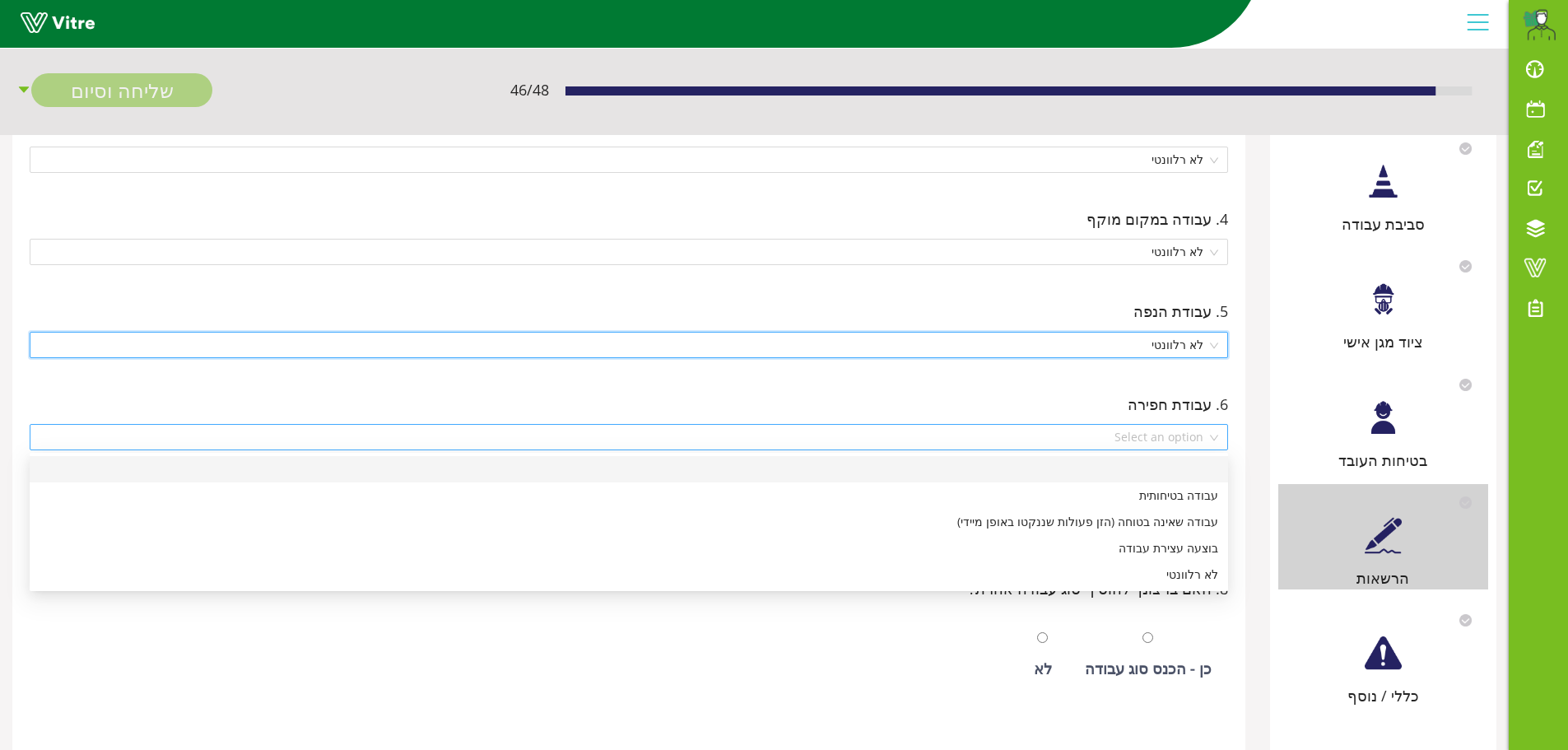
click at [1215, 438] on div "Select an option" at bounding box center [629, 437] width 1198 height 26
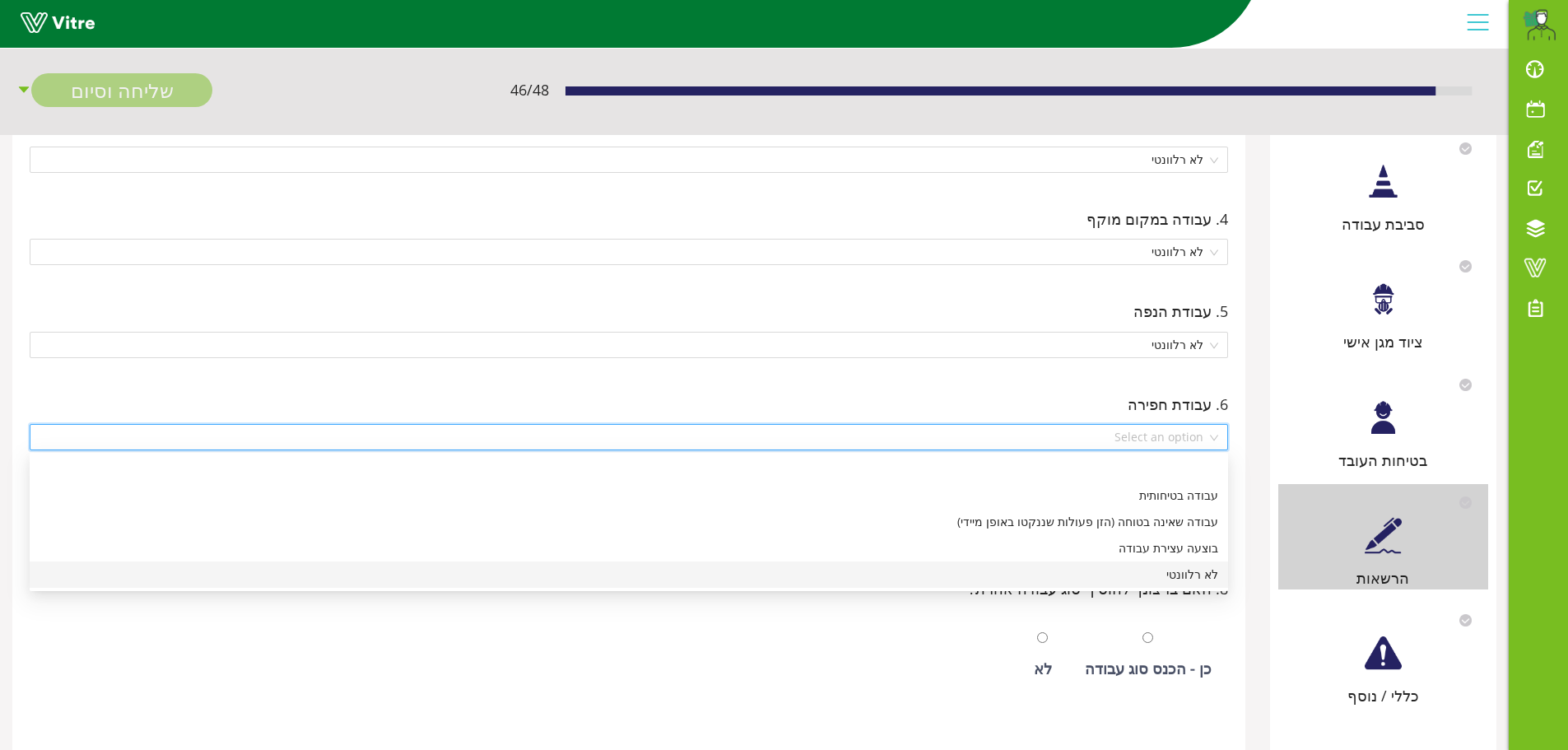
click at [1202, 570] on div "לא רלוונטי" at bounding box center [629, 573] width 1179 height 18
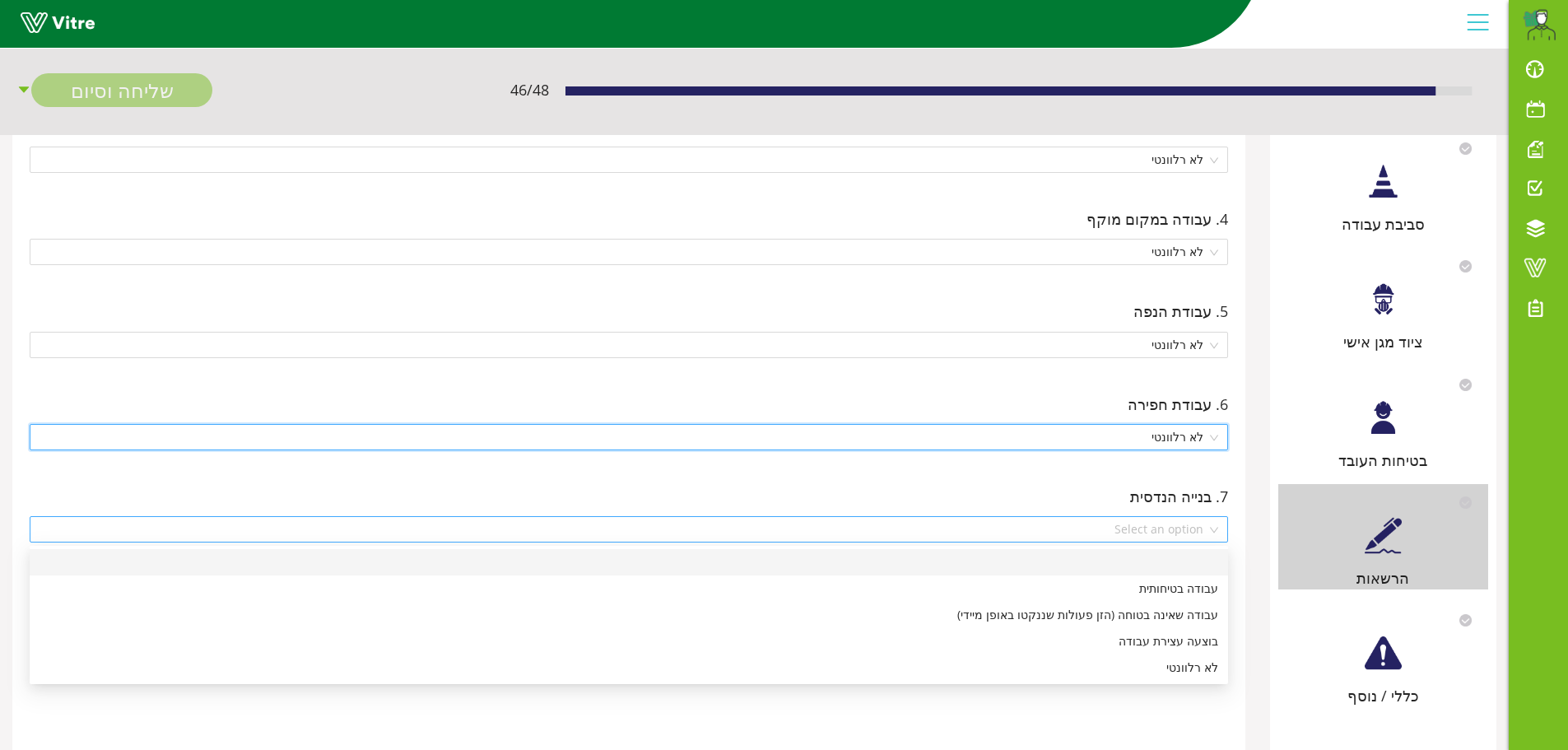
click at [1218, 533] on div "Select an option" at bounding box center [629, 529] width 1198 height 26
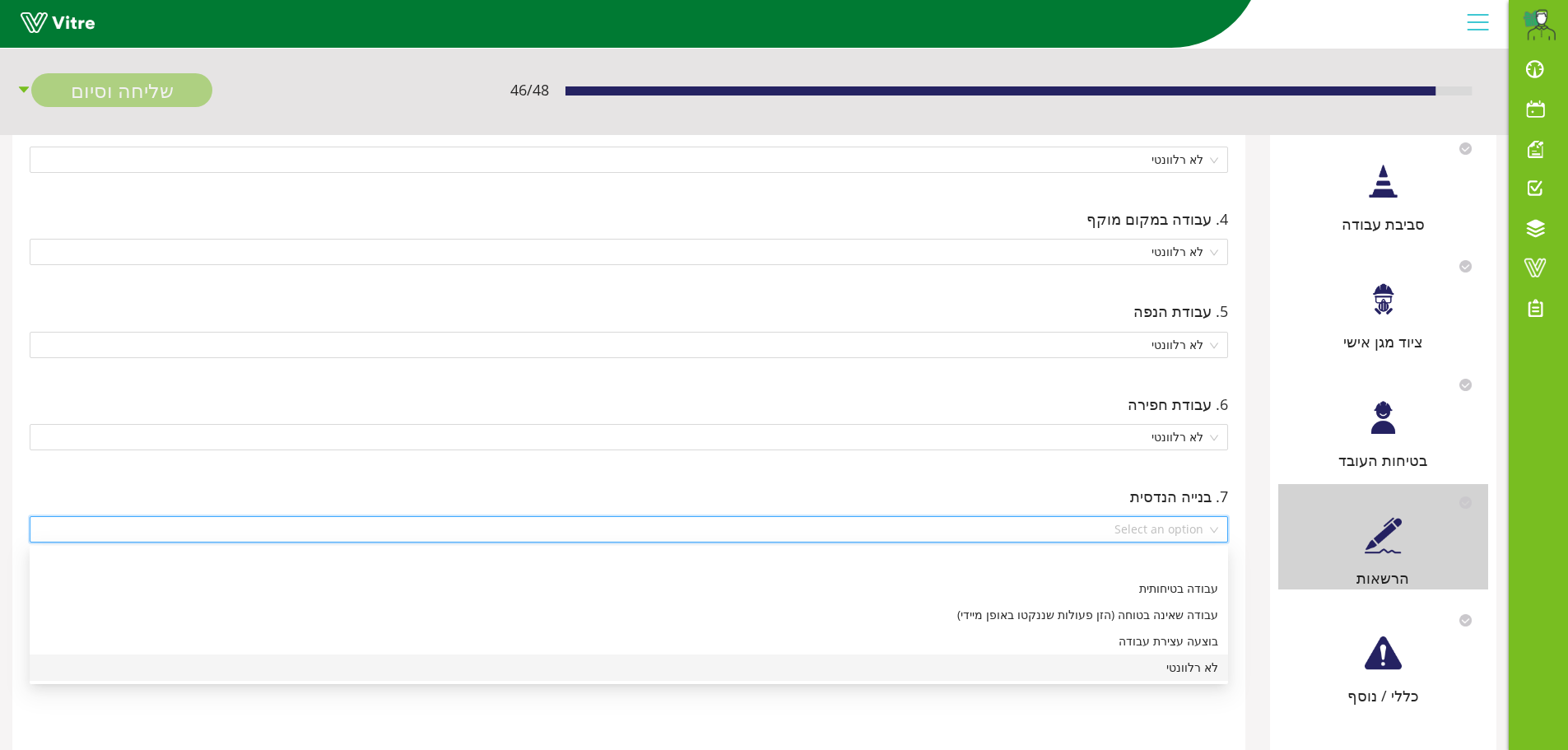
click at [1179, 667] on div "לא רלוונטי" at bounding box center [629, 667] width 1179 height 18
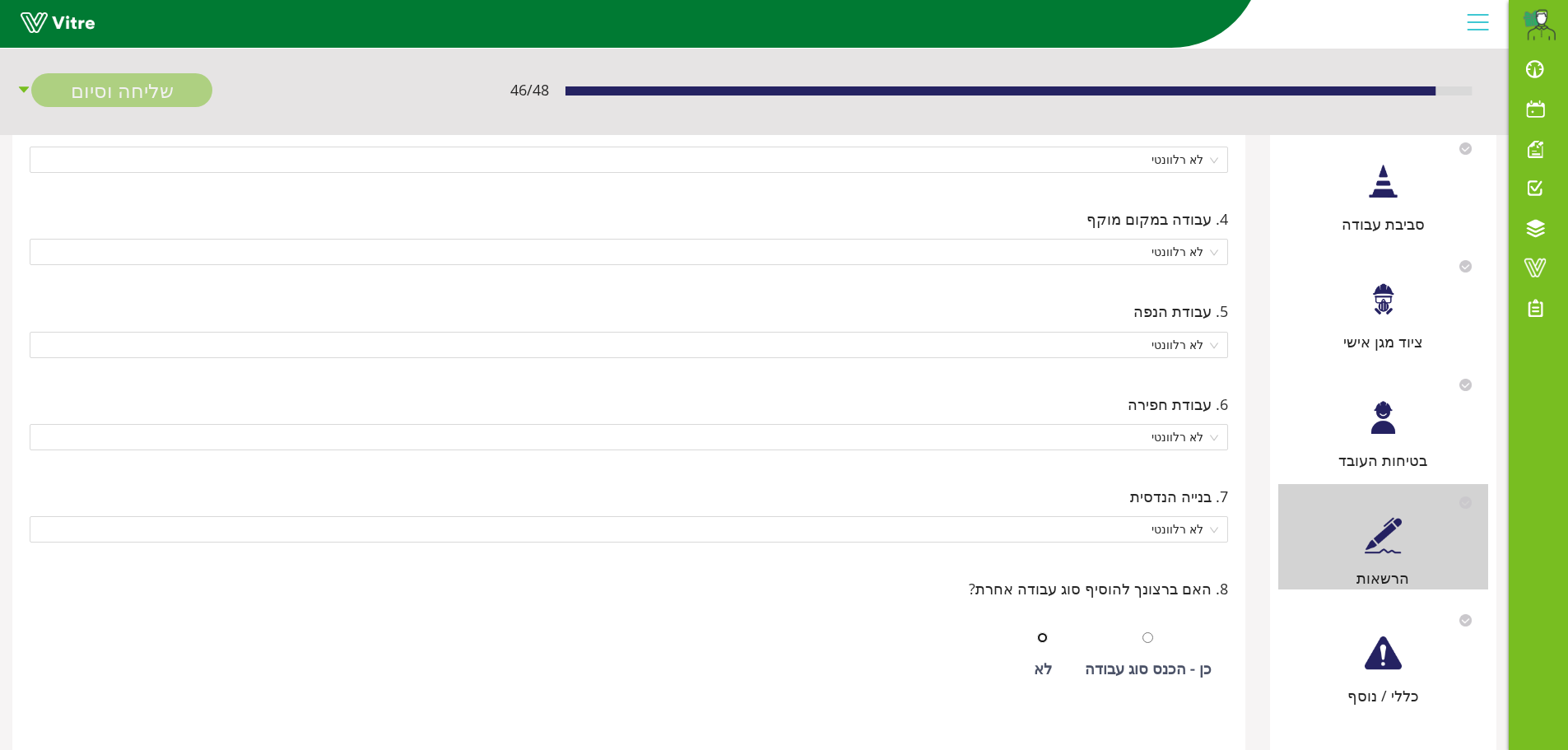
click at [1046, 641] on input "radio" at bounding box center [1042, 637] width 10 height 10
radio input "true"
click at [1393, 662] on div at bounding box center [1383, 653] width 37 height 37
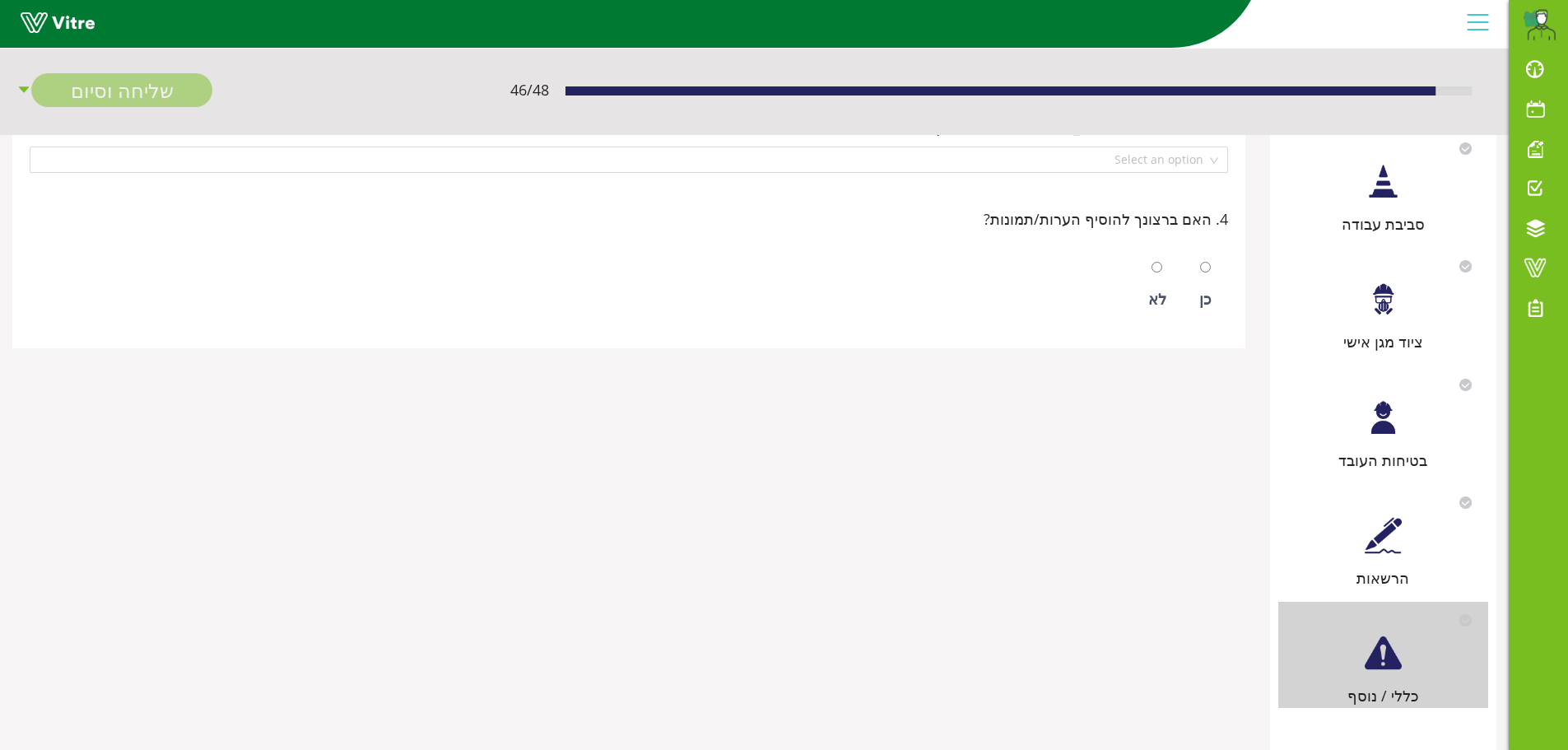
scroll to position [0, 0]
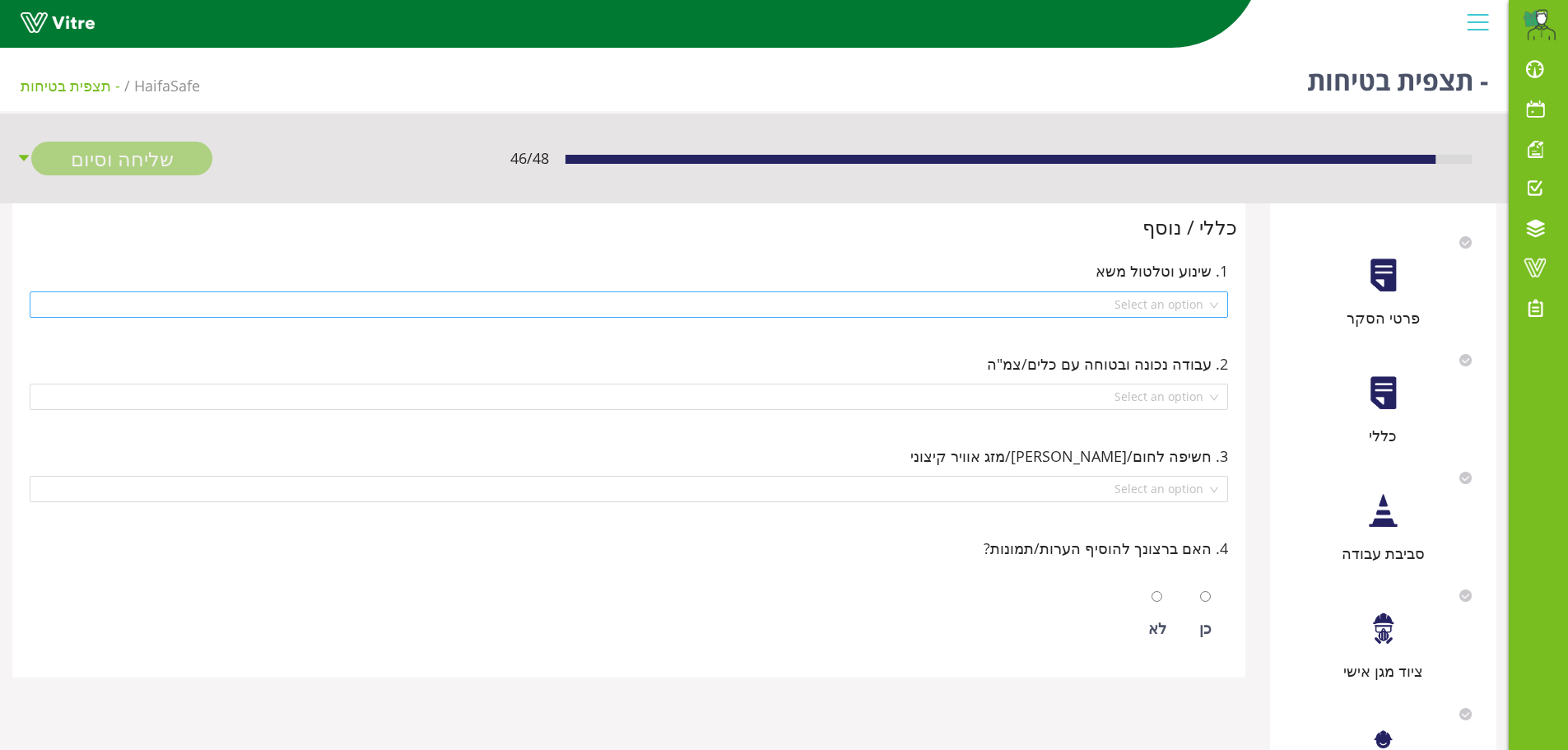
click at [1215, 305] on div "Select an option" at bounding box center [629, 304] width 1198 height 26
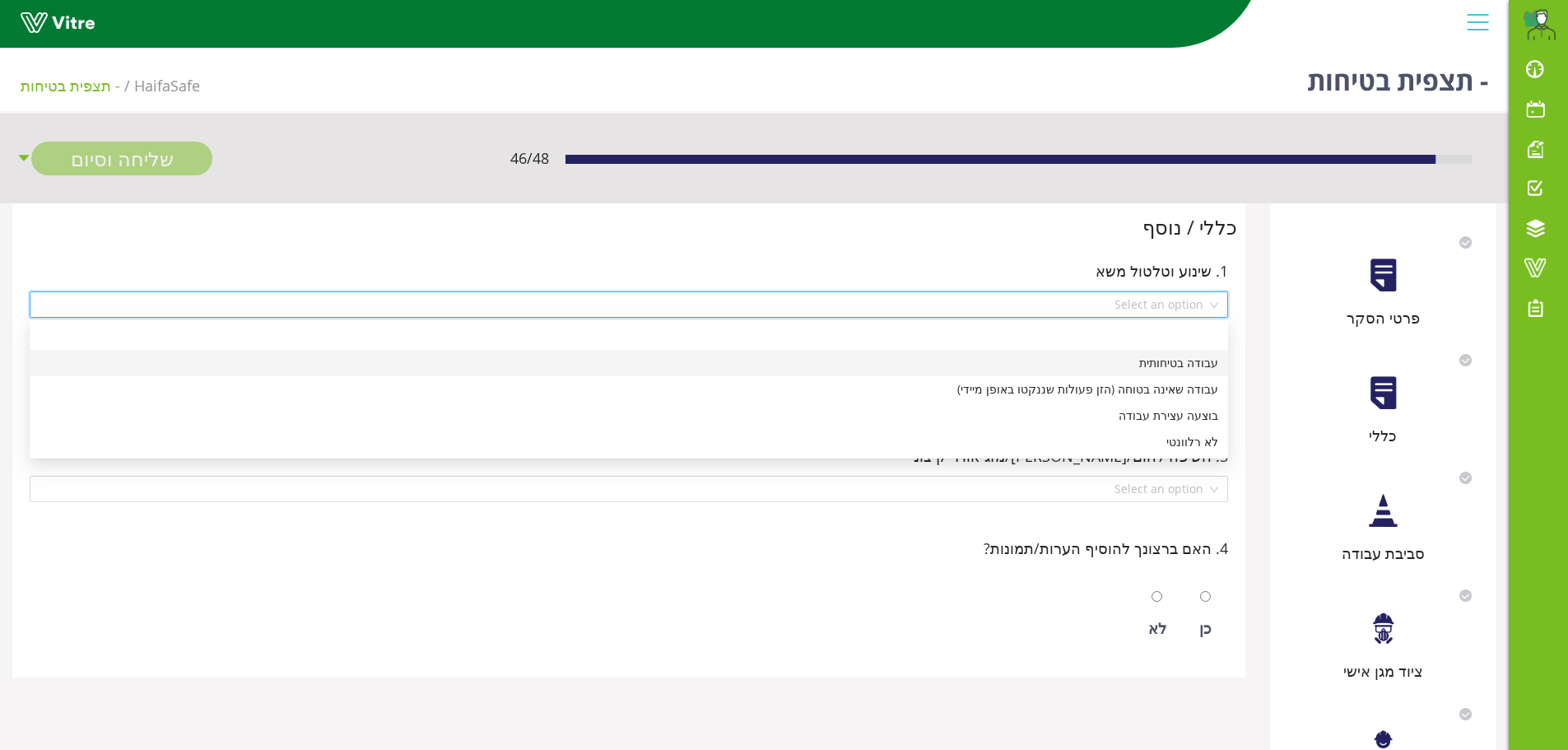
click at [1189, 367] on div "עבודה בטיחותית" at bounding box center [629, 363] width 1179 height 18
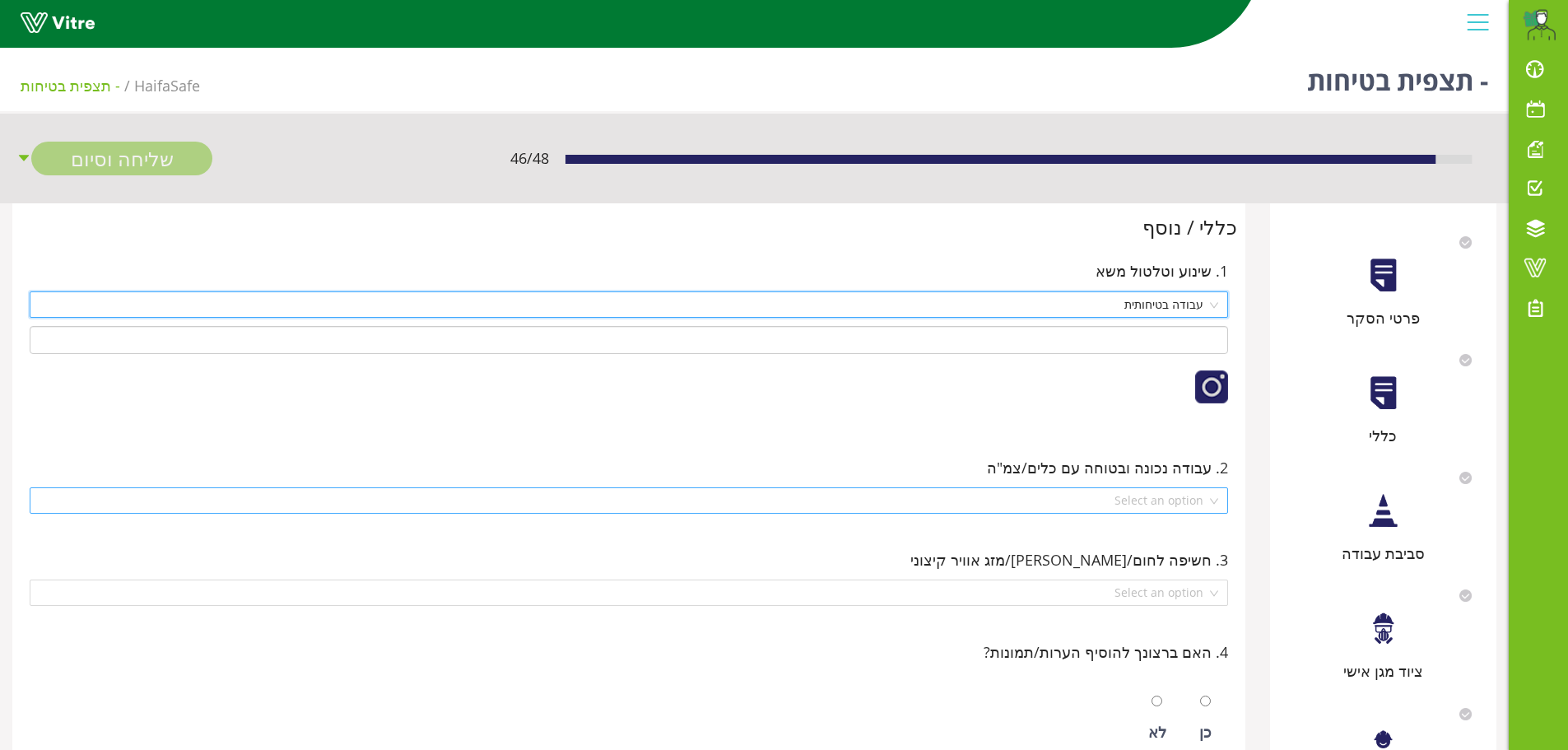
click at [1214, 507] on div "Select an option" at bounding box center [629, 501] width 1198 height 26
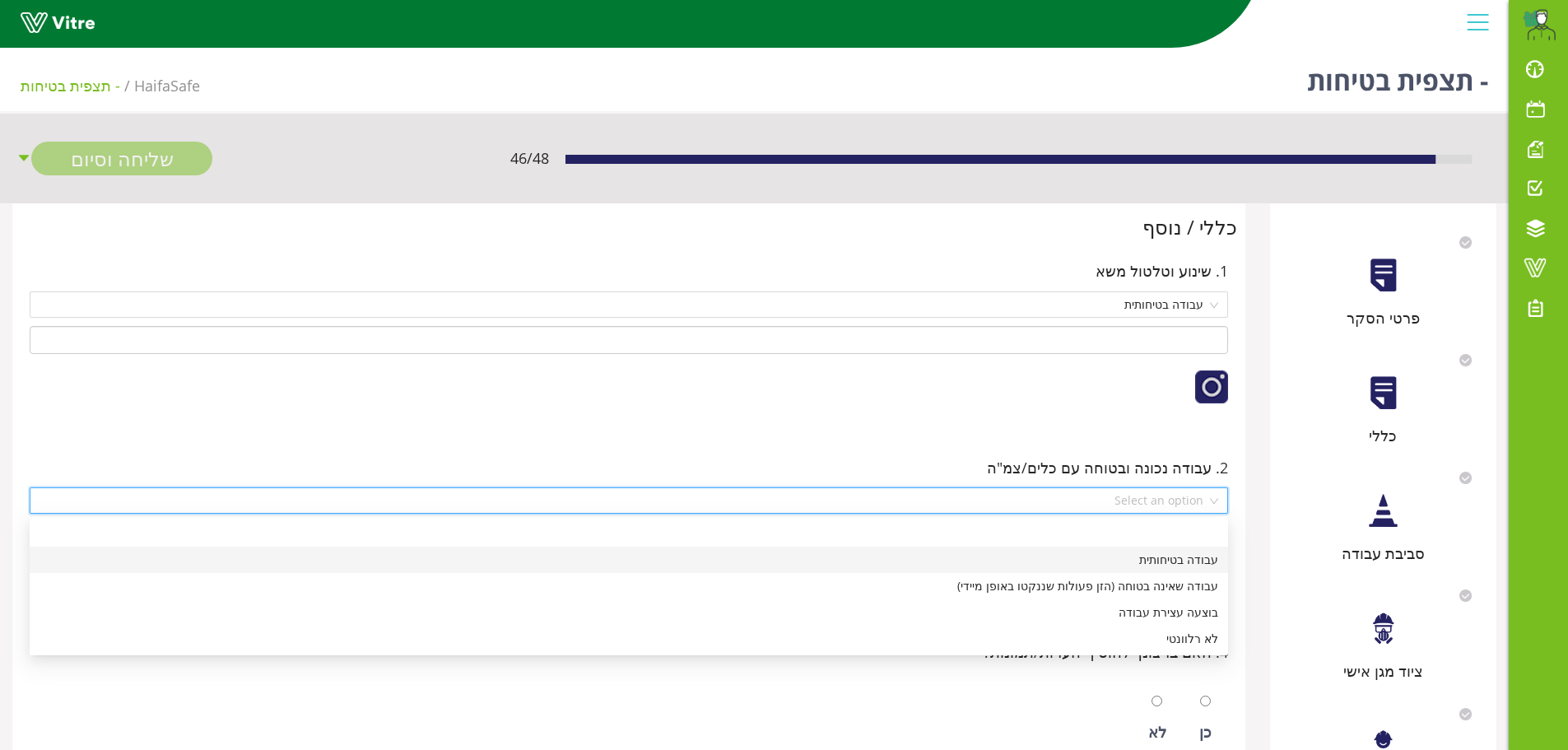
click at [1185, 557] on div "עבודה בטיחותית" at bounding box center [629, 559] width 1179 height 18
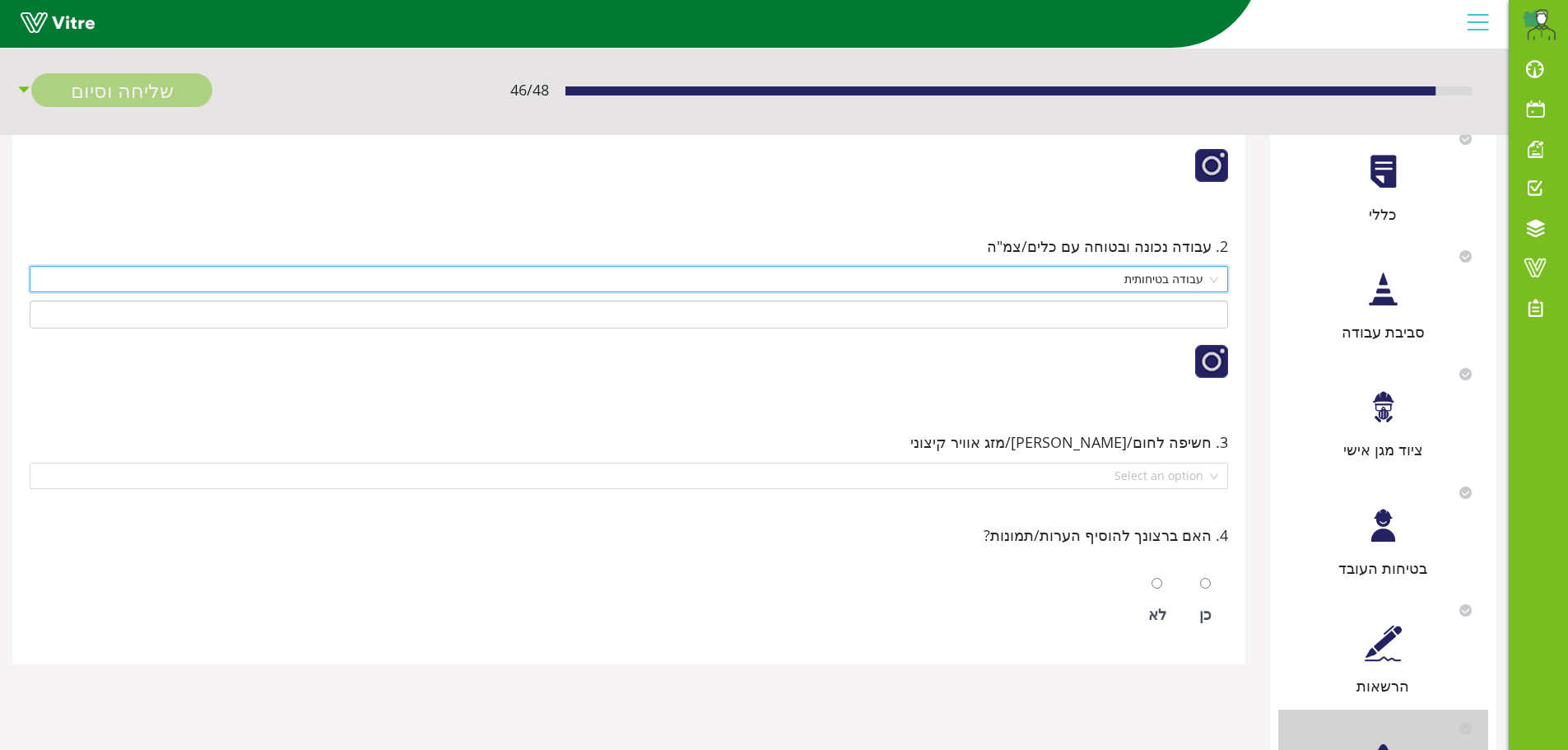
scroll to position [247, 0]
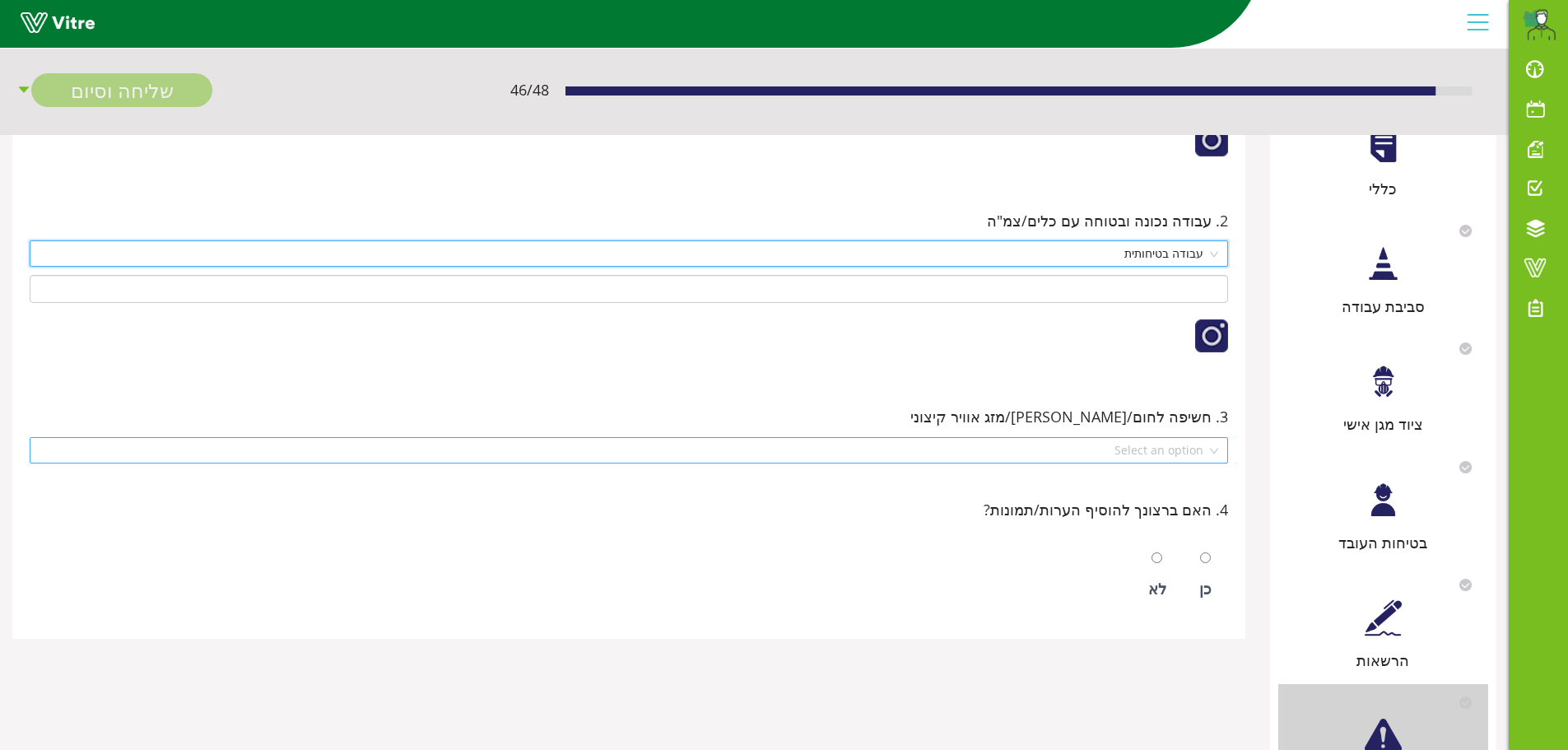
click at [1215, 456] on div "Select an option" at bounding box center [629, 451] width 1198 height 26
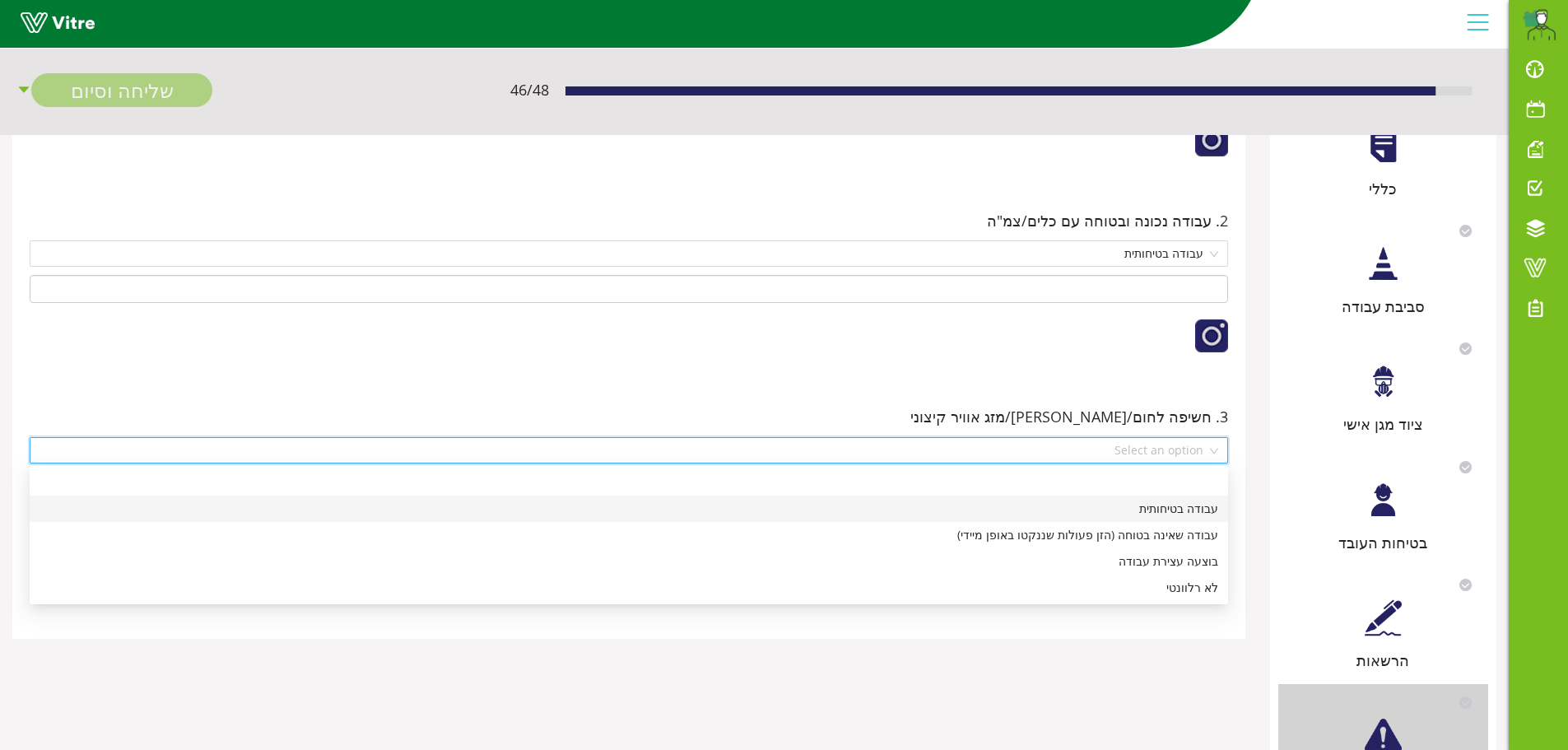
click at [1204, 505] on div "עבודה בטיחותית" at bounding box center [629, 508] width 1179 height 18
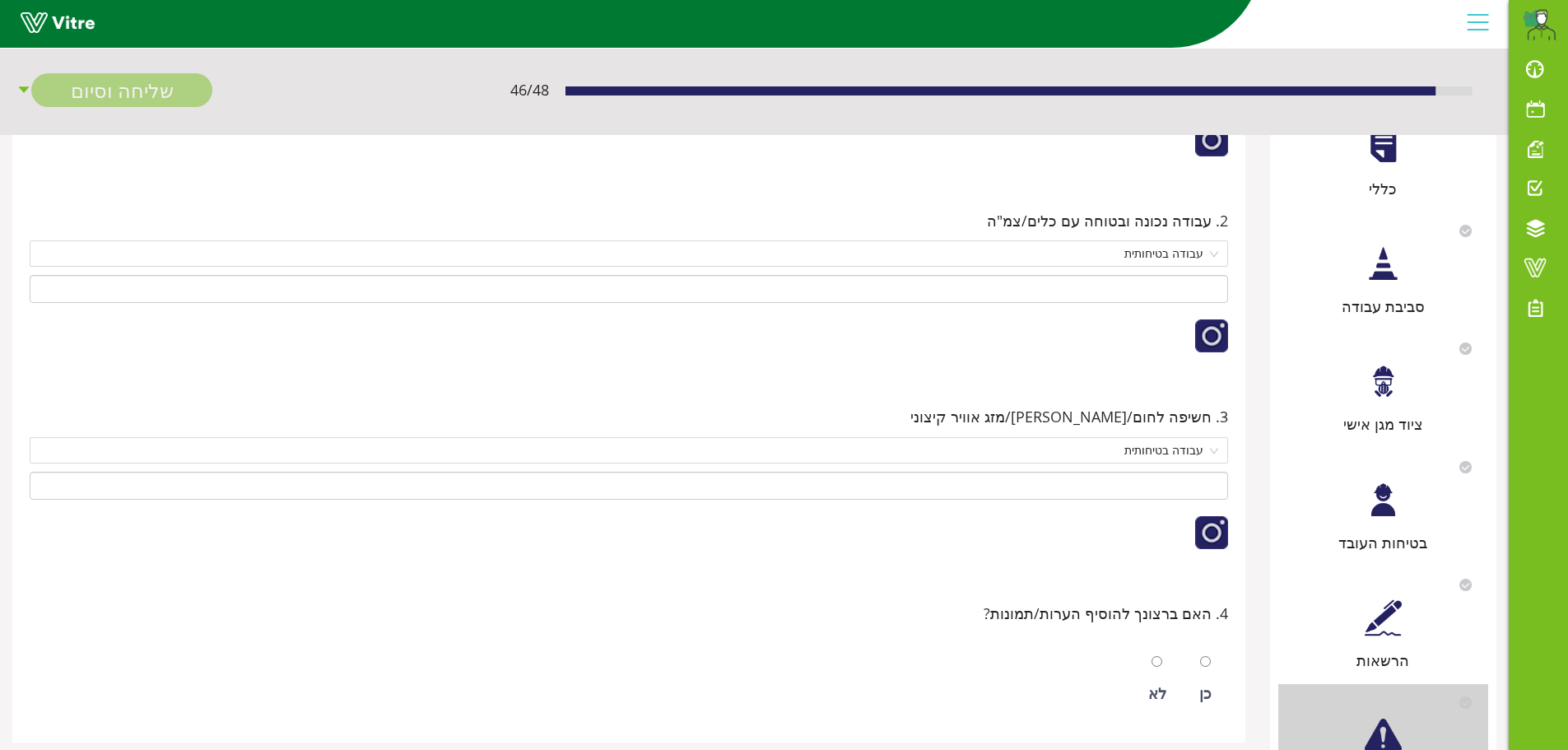
click at [1161, 655] on div at bounding box center [1157, 660] width 10 height 23
radio input "true"
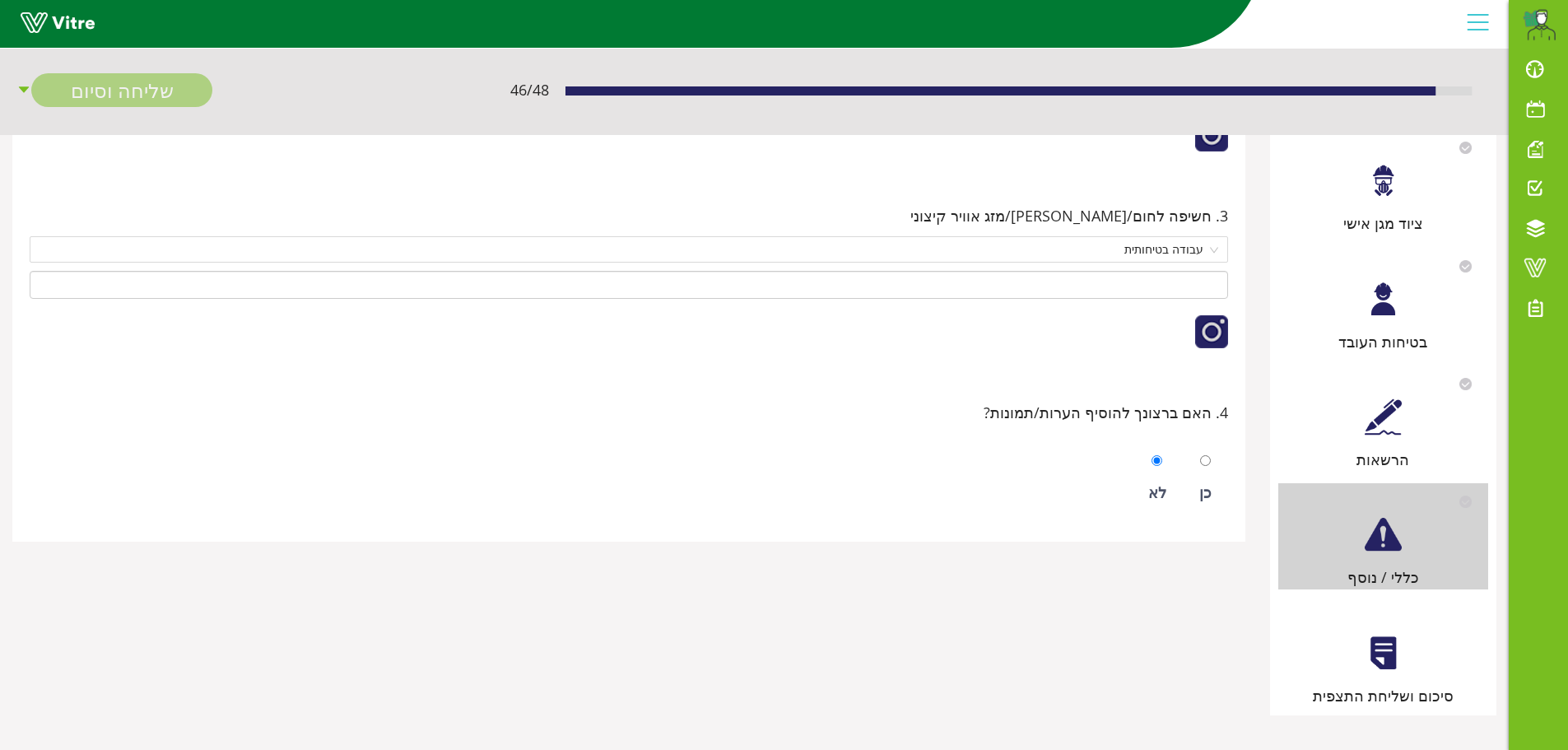
scroll to position [454, 0]
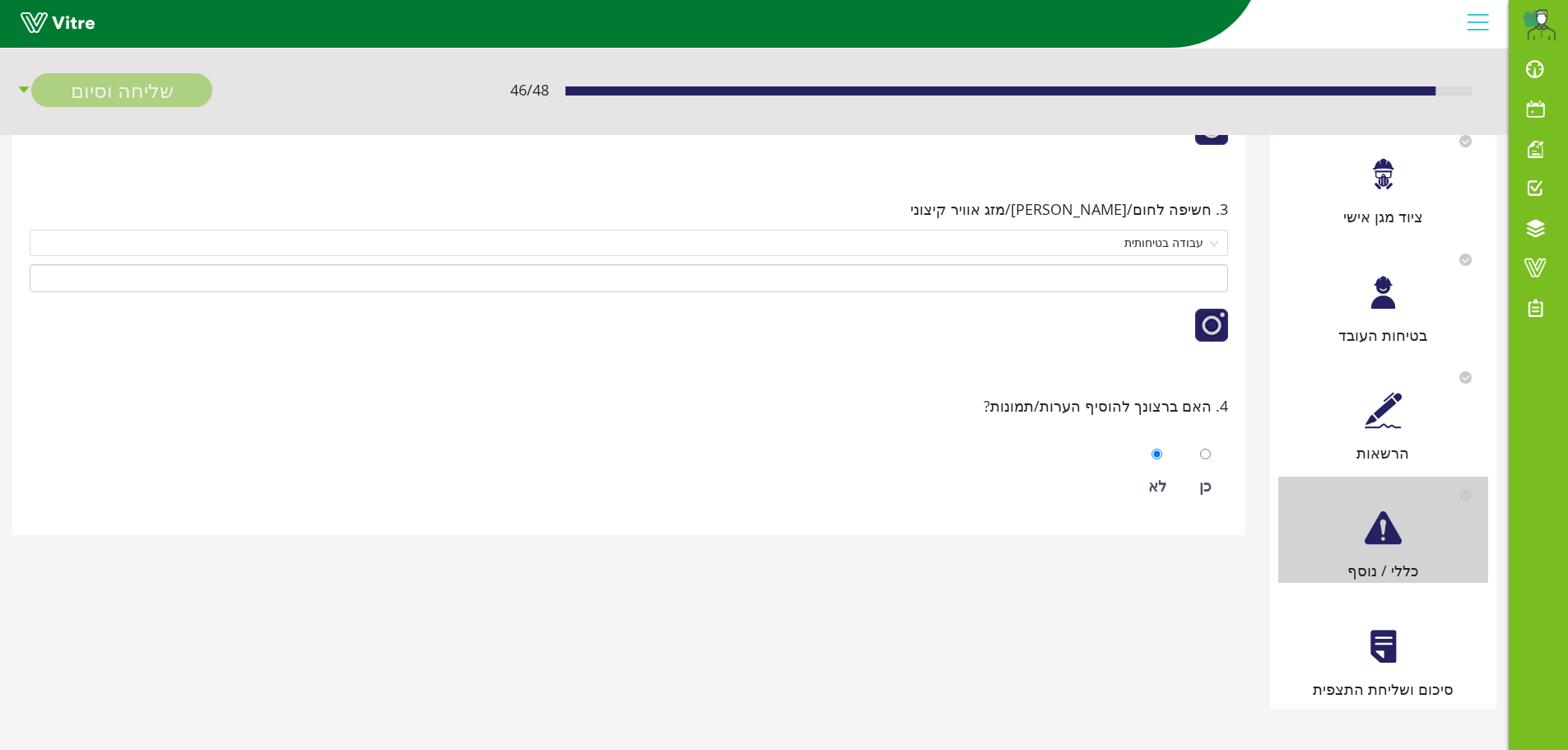
click at [1394, 641] on div at bounding box center [1383, 646] width 37 height 37
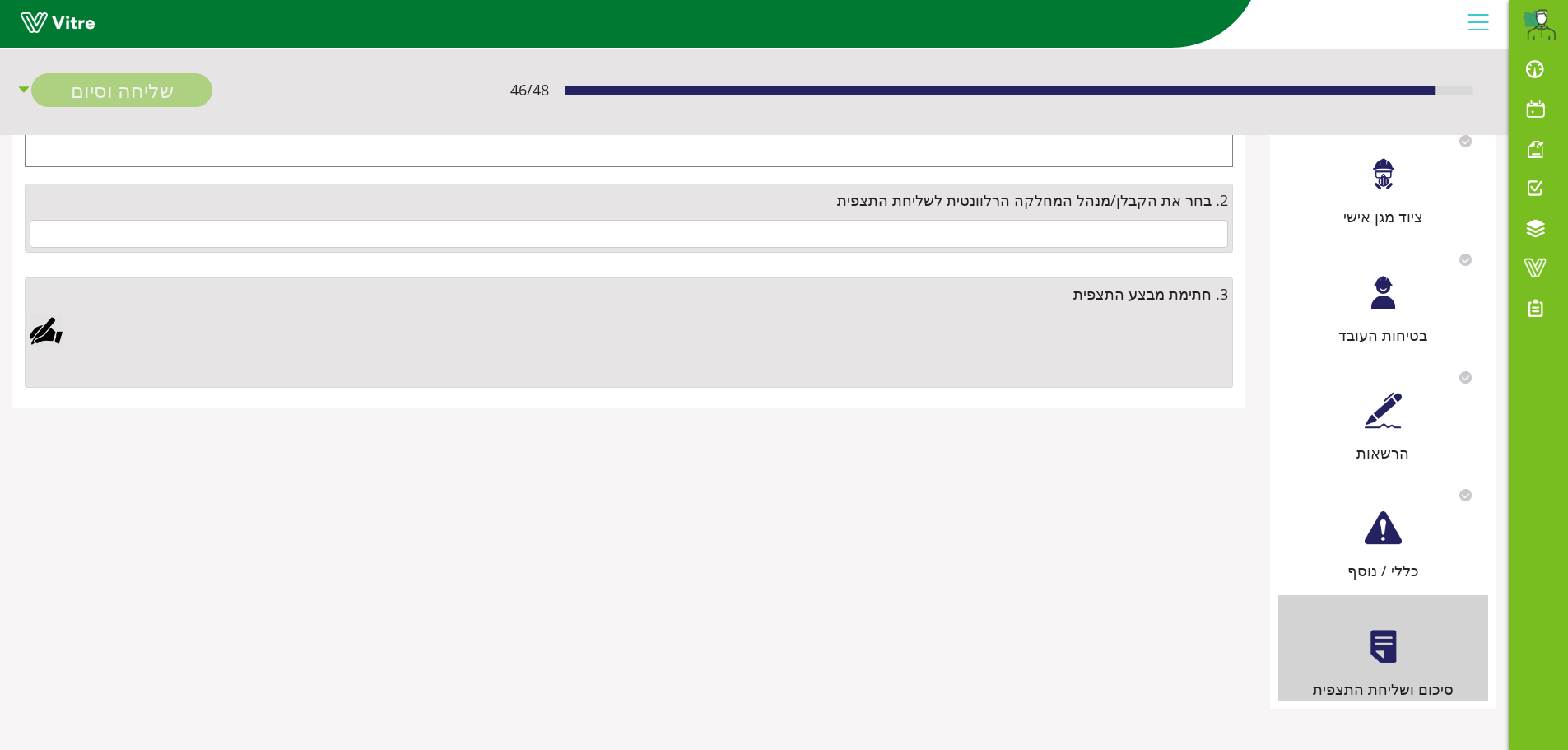
scroll to position [0, 0]
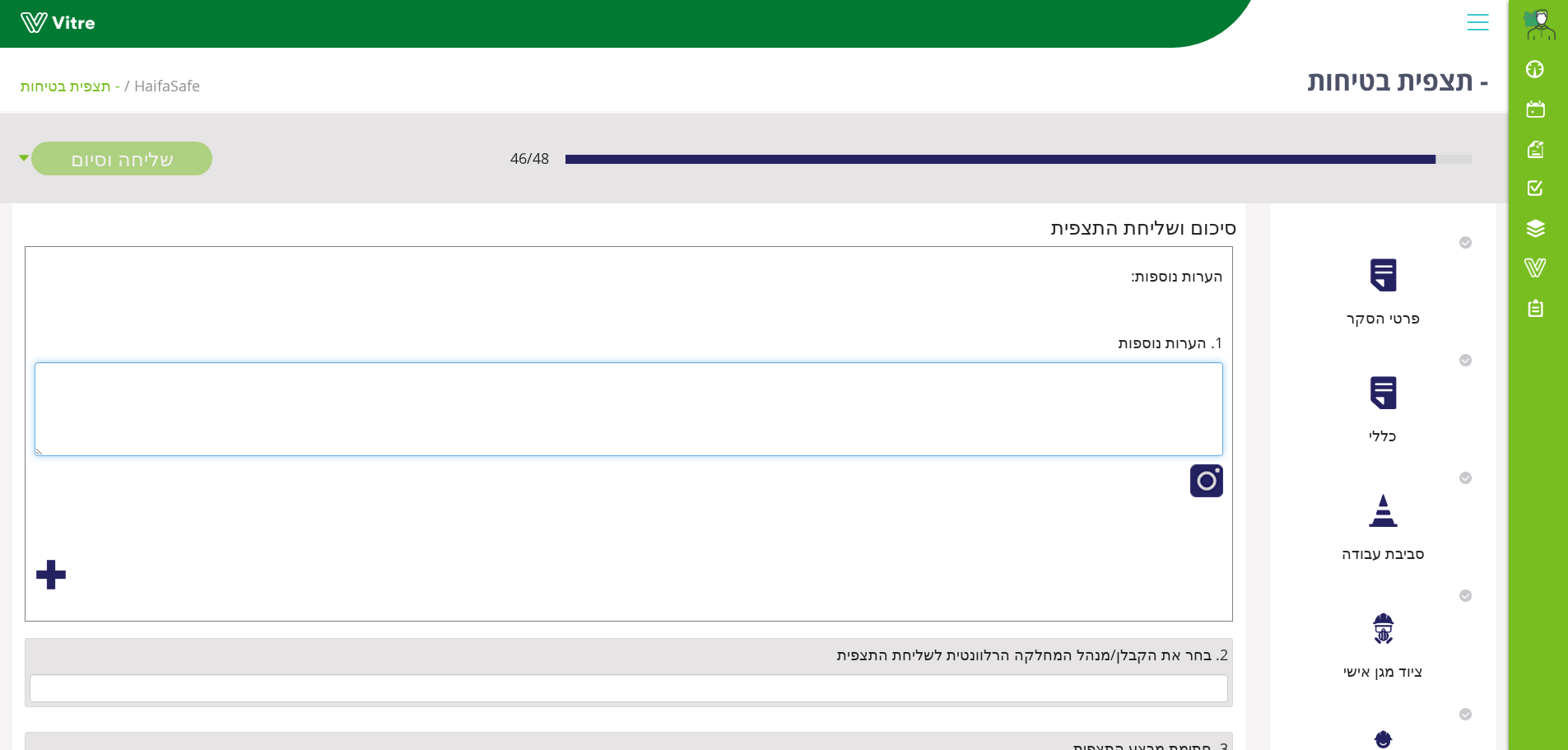
click at [1043, 392] on textarea at bounding box center [629, 408] width 1189 height 94
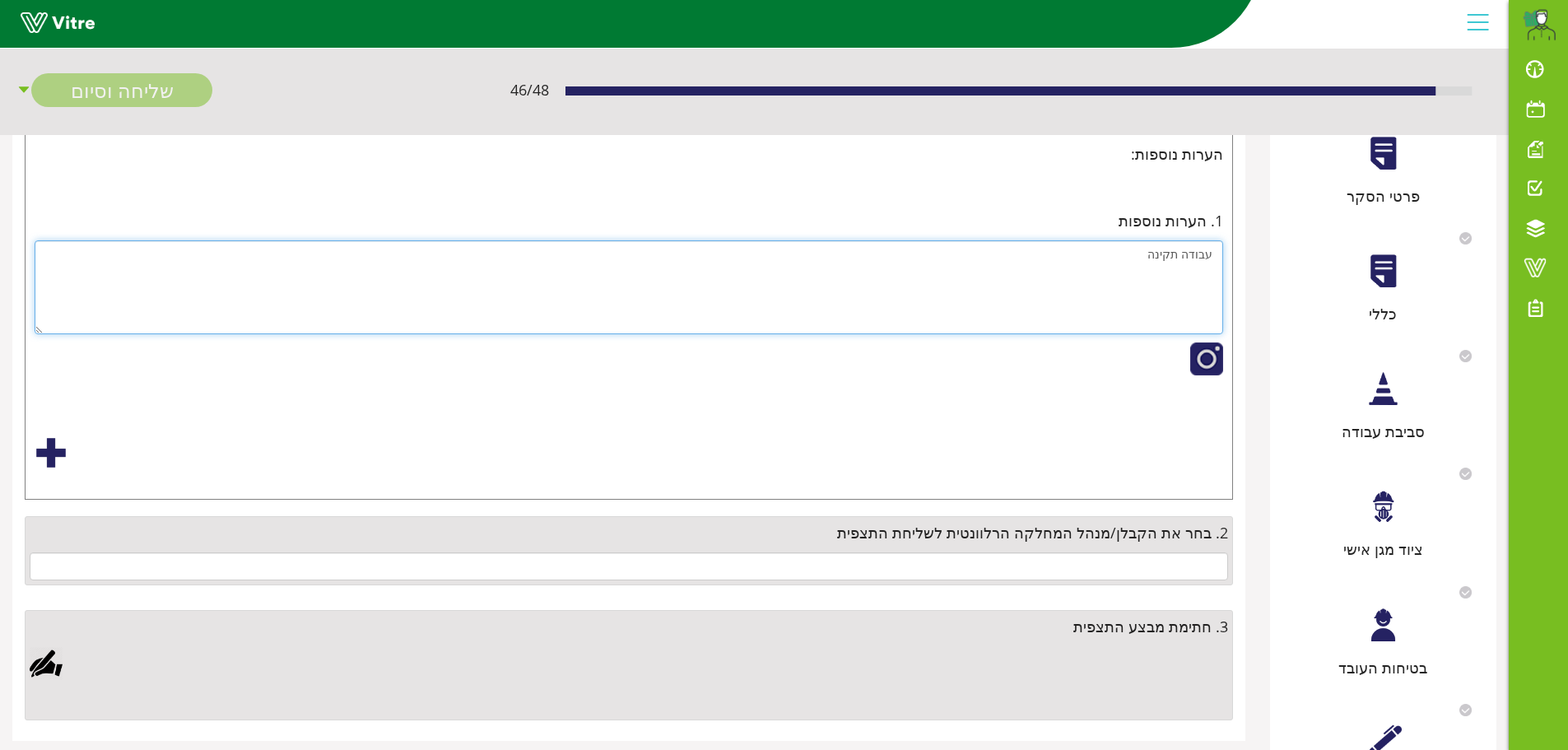
scroll to position [164, 0]
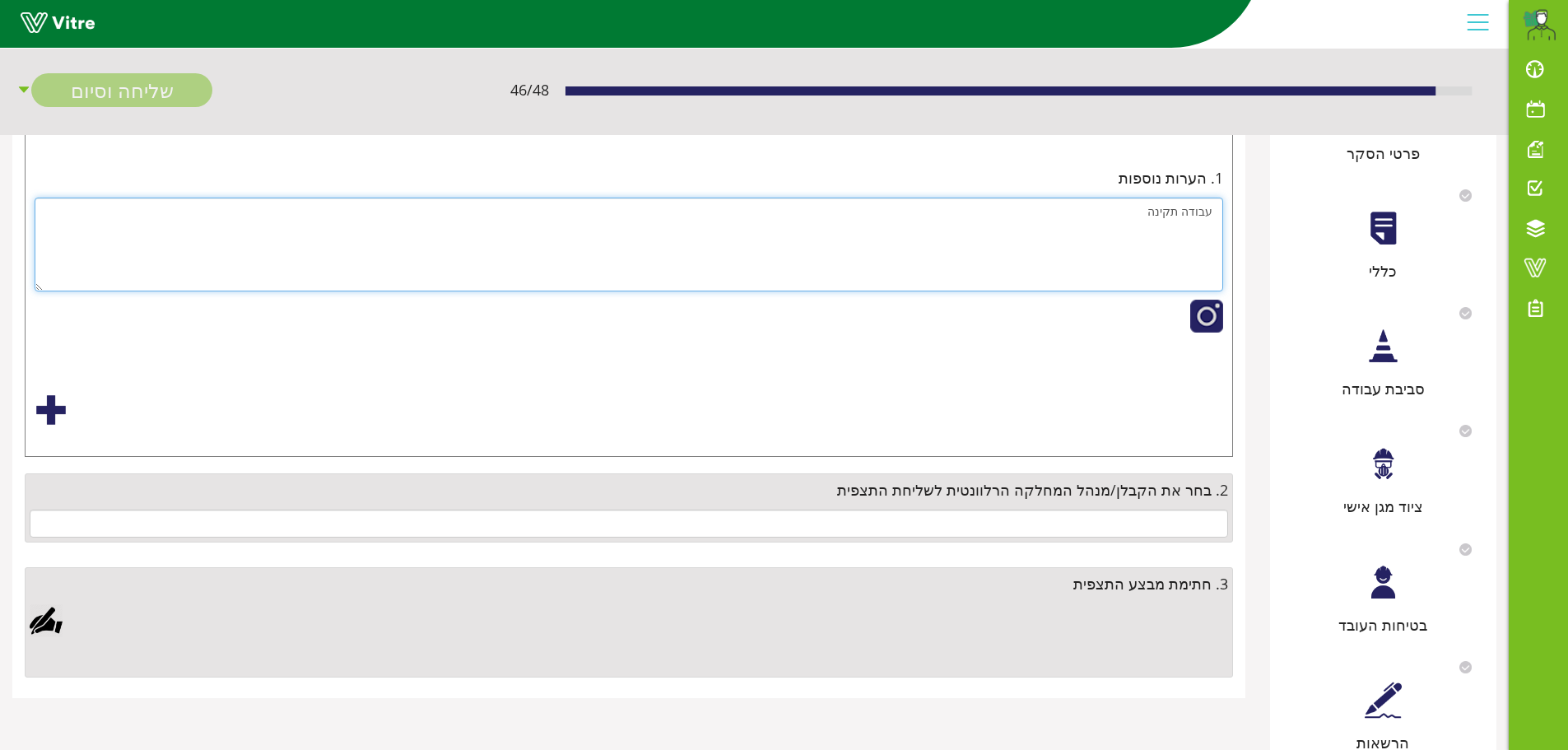
type textarea "עבודה תקינה"
click at [1082, 519] on input "text" at bounding box center [629, 523] width 1198 height 28
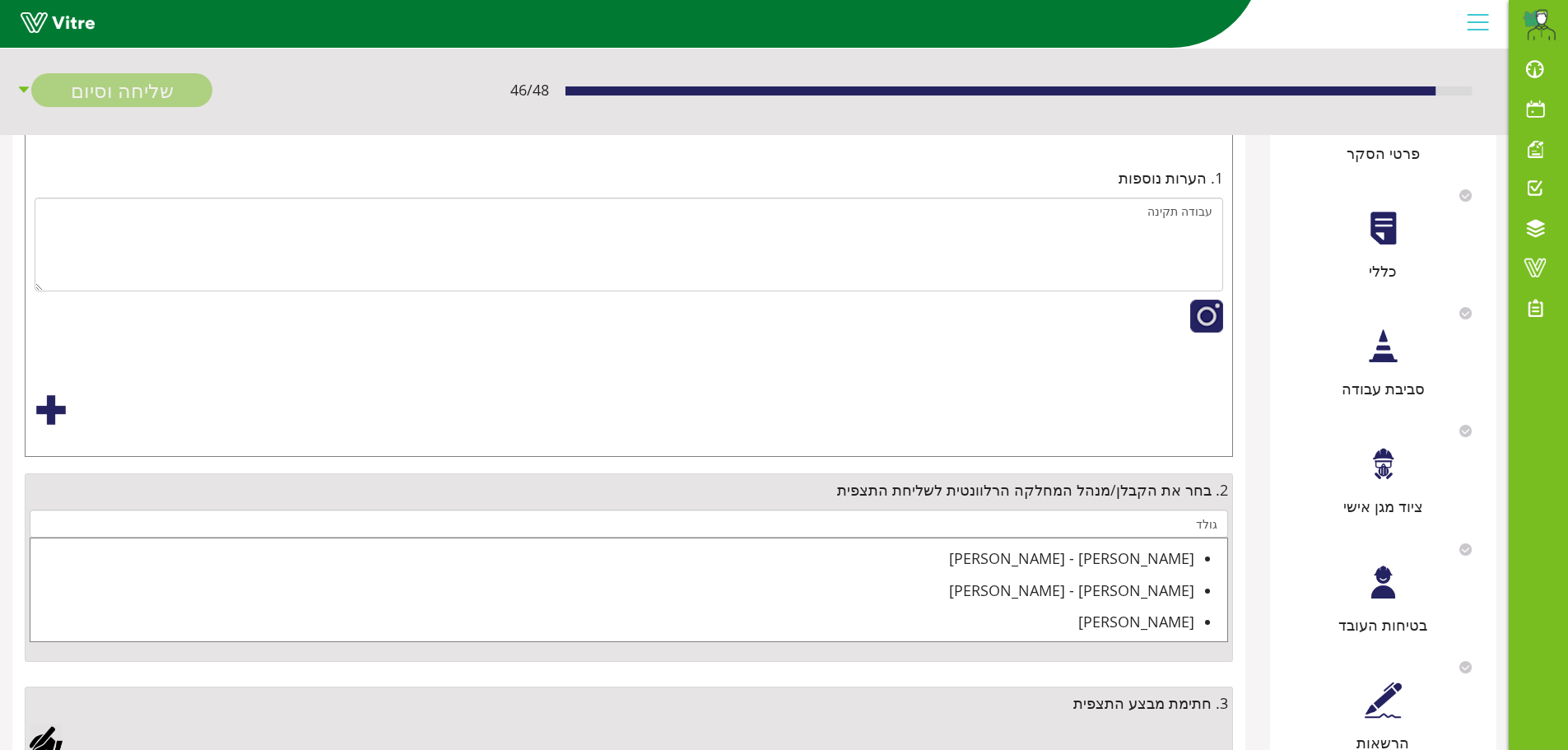
click at [1102, 556] on div "[PERSON_NAME] - [PERSON_NAME]" at bounding box center [612, 557] width 1164 height 23
type input "[PERSON_NAME] - [PERSON_NAME]"
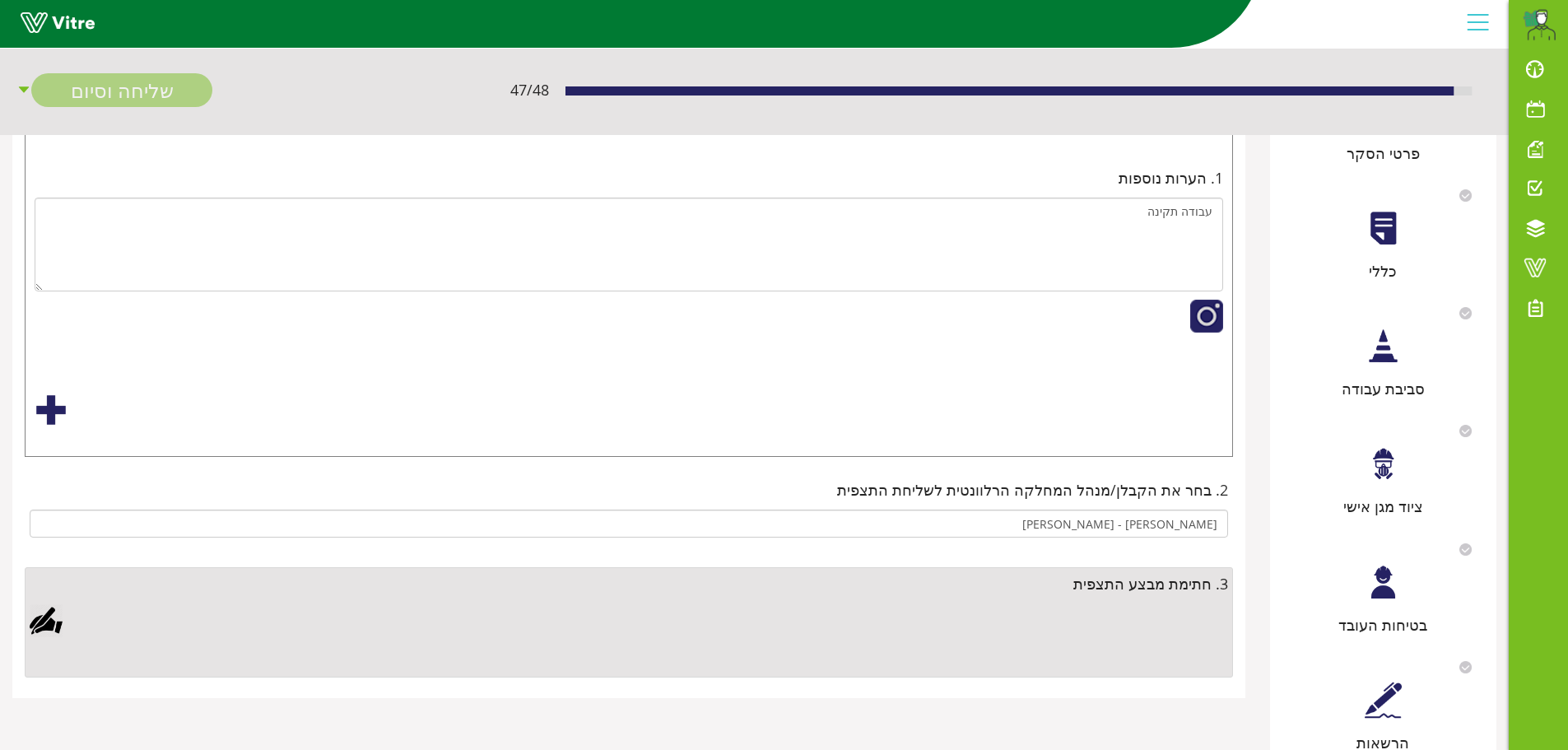
click at [44, 624] on div at bounding box center [45, 620] width 33 height 33
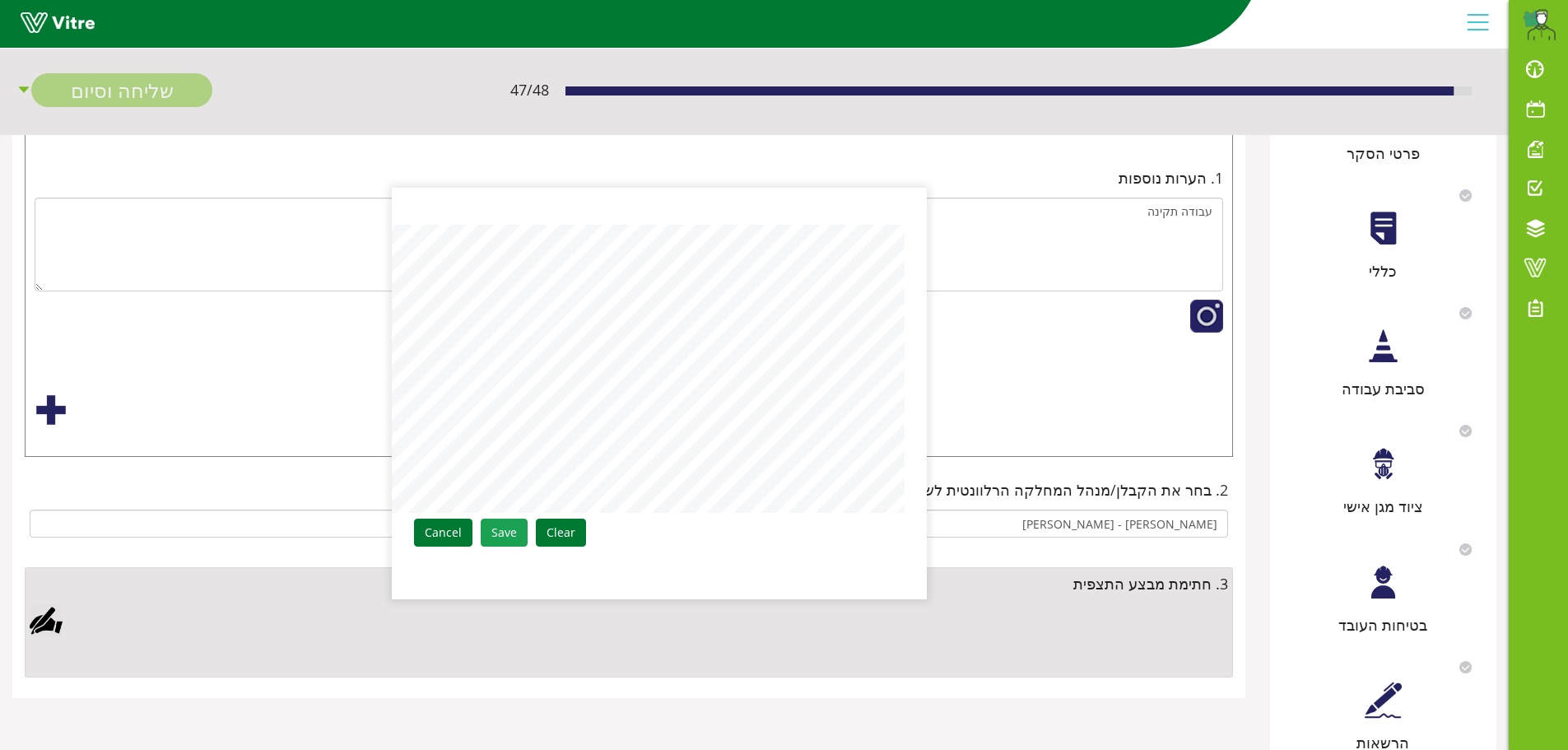
click at [508, 537] on link "Save" at bounding box center [505, 533] width 47 height 28
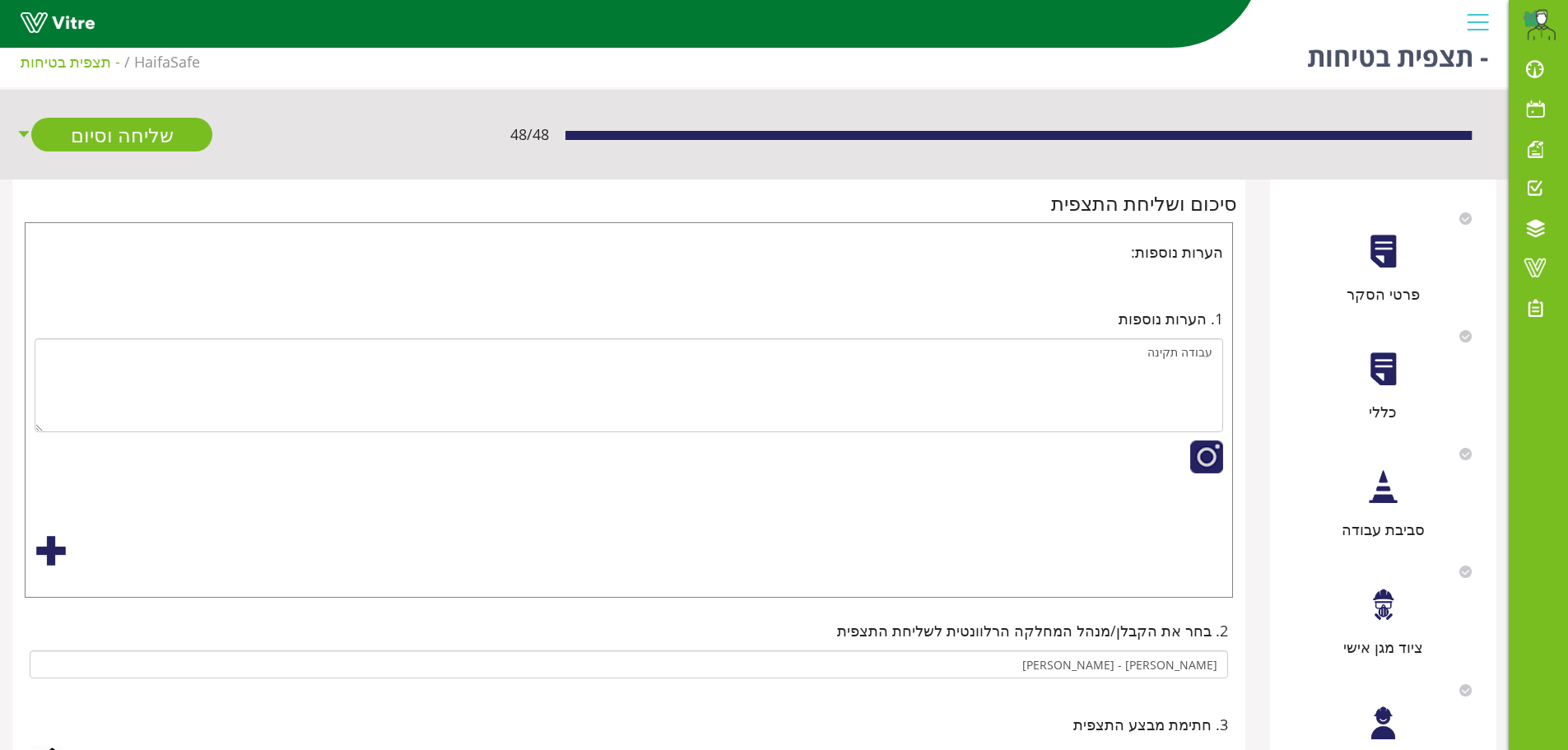
scroll to position [0, 0]
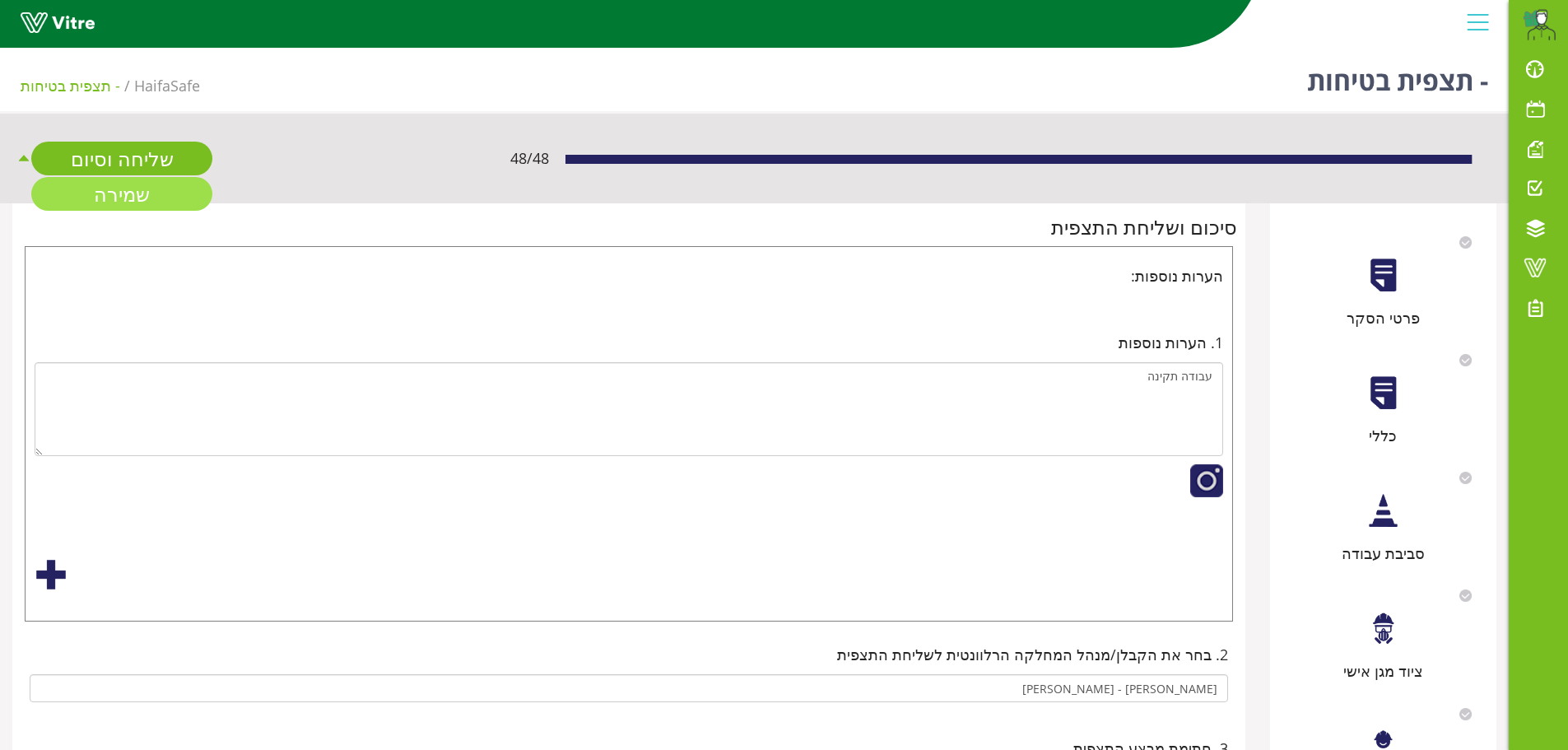
click at [136, 197] on link "שמירה" at bounding box center [122, 194] width 181 height 34
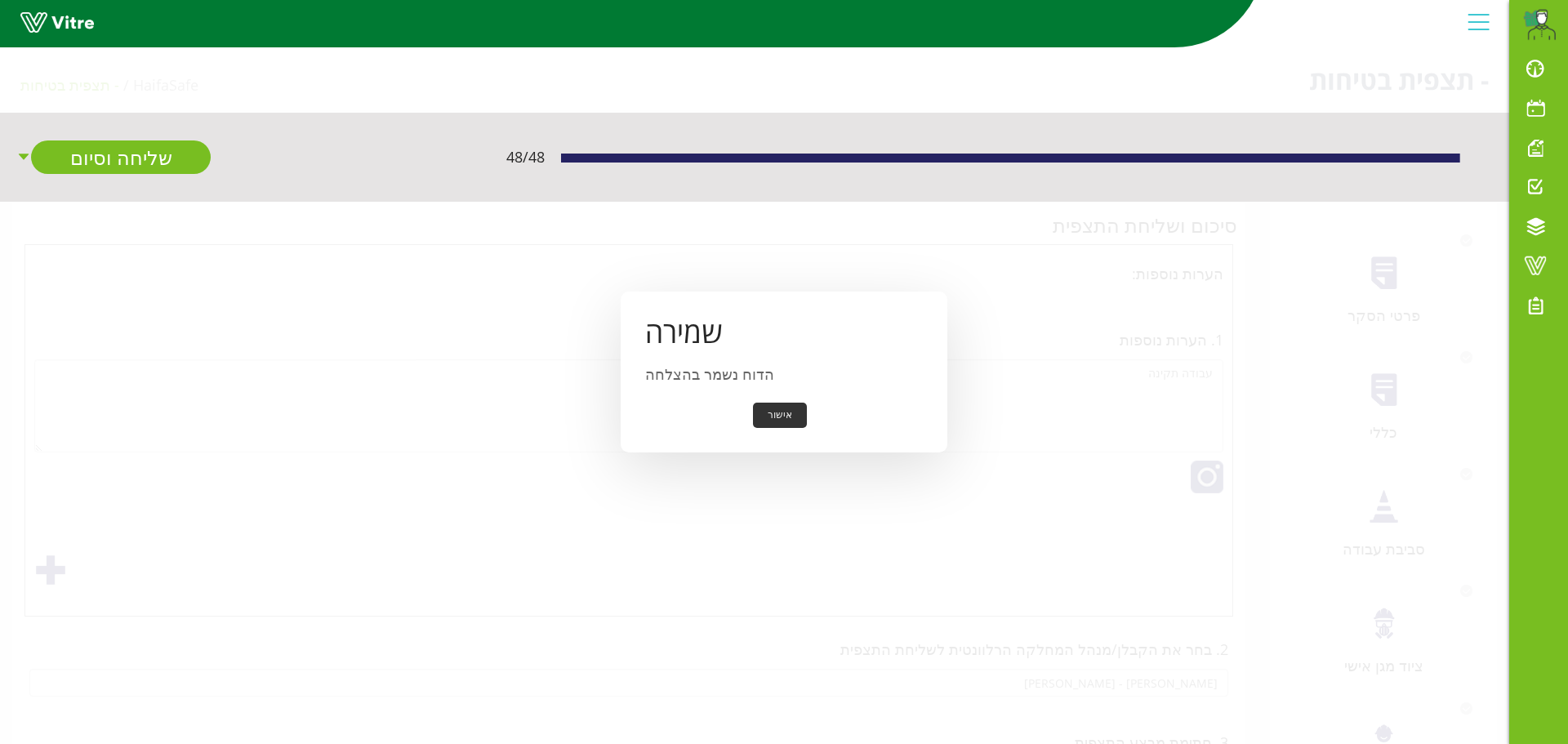
click at [767, 418] on button "אישור" at bounding box center [779, 414] width 53 height 25
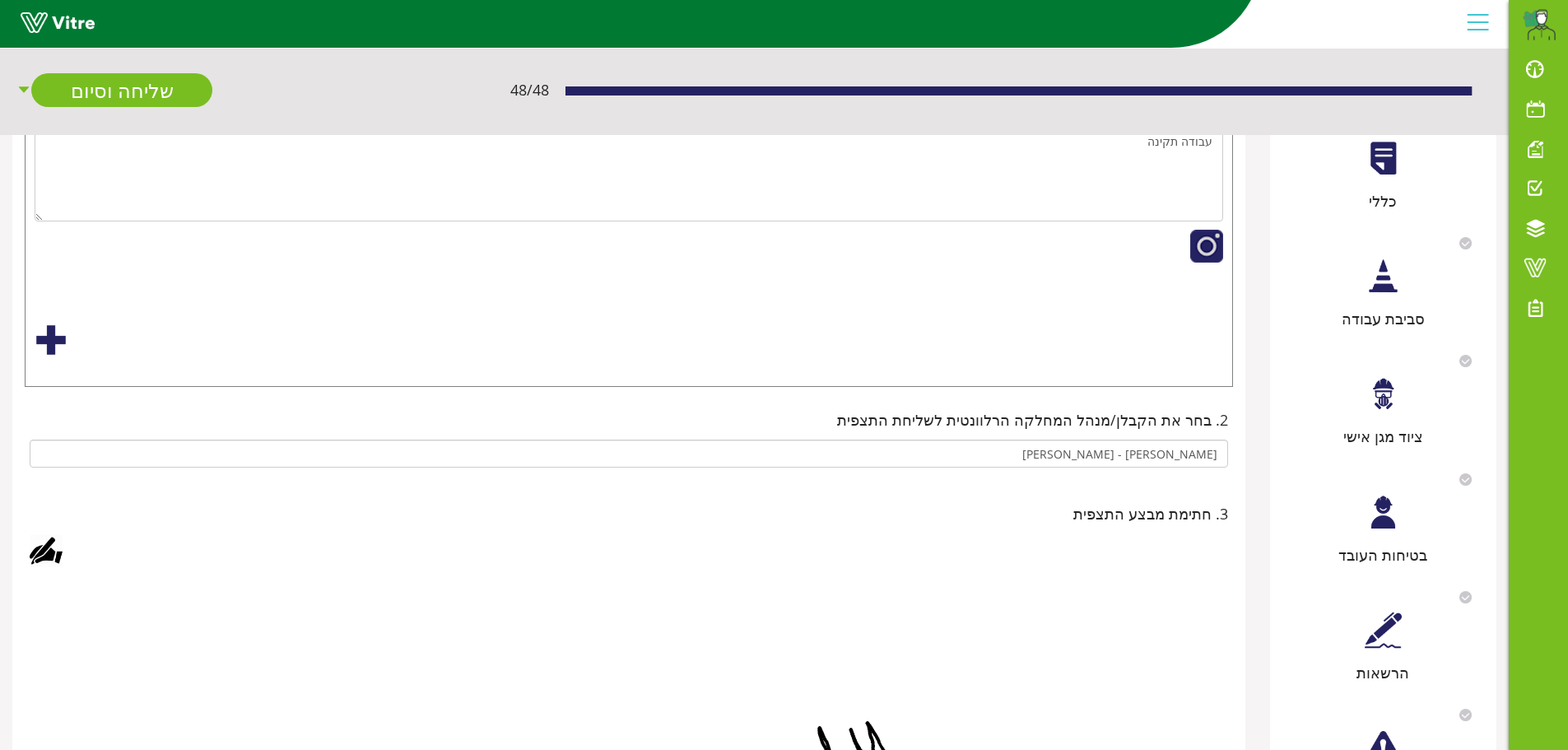
scroll to position [208, 0]
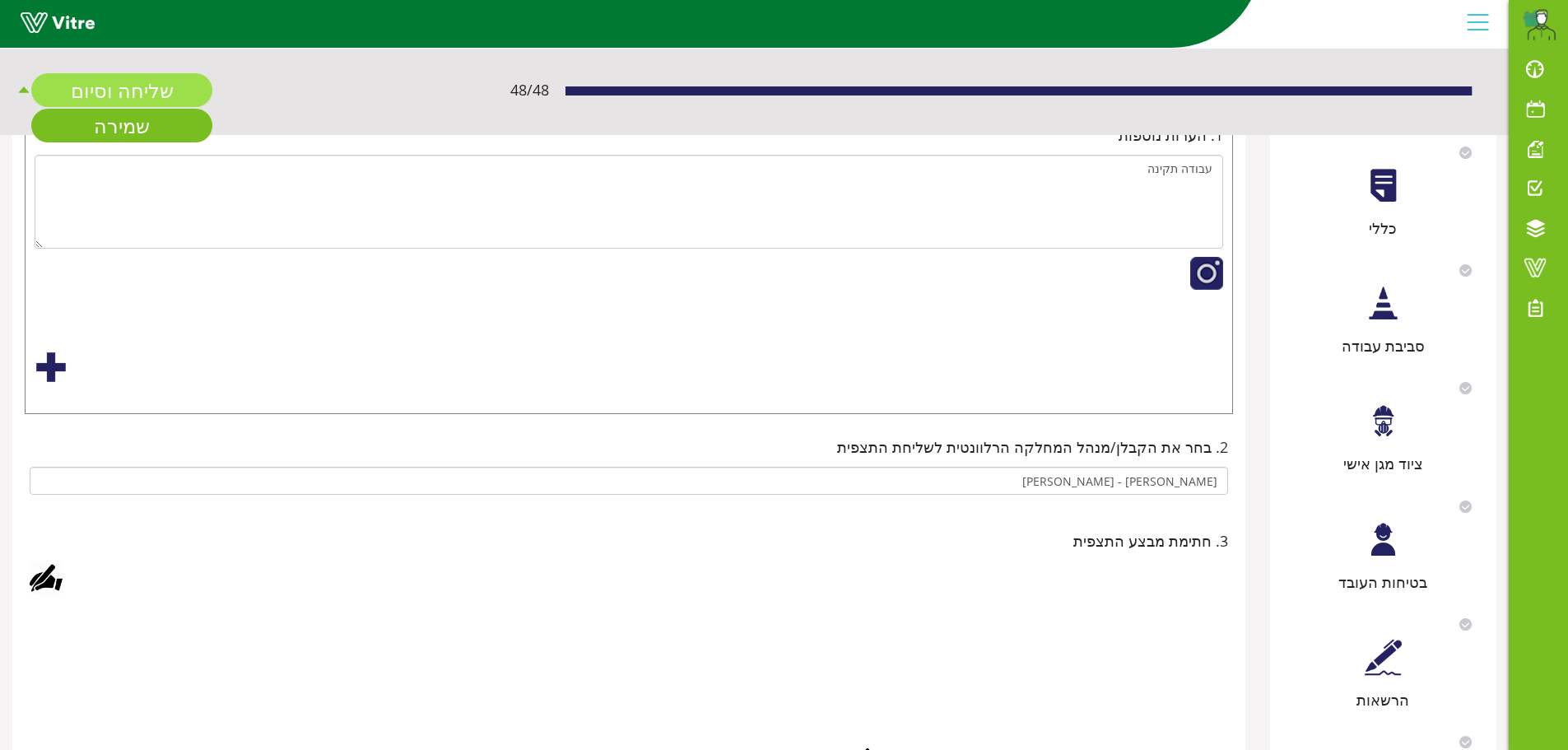
click at [131, 93] on link "שליחה וסיום" at bounding box center [122, 91] width 181 height 34
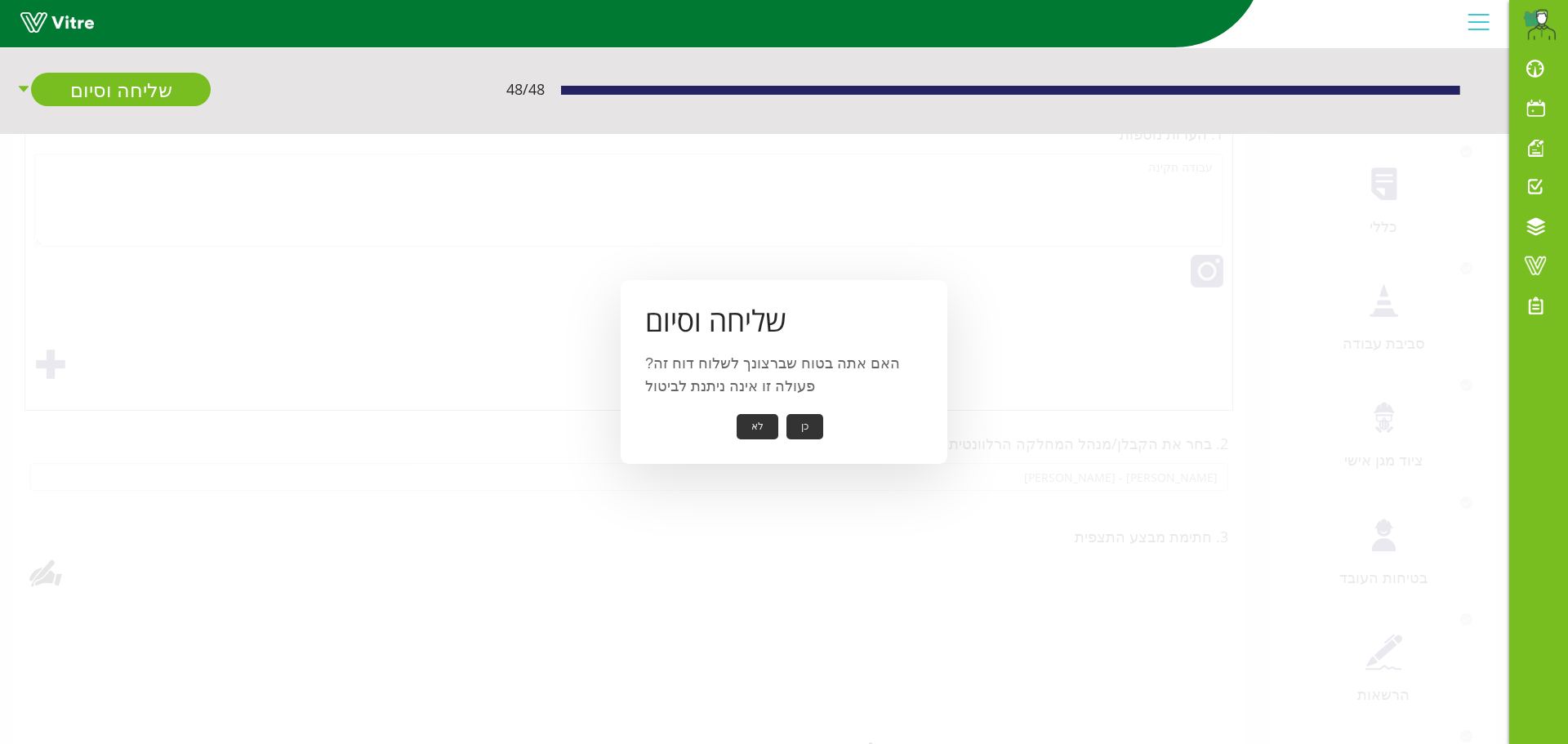
click at [791, 434] on button "כן" at bounding box center [804, 426] width 37 height 25
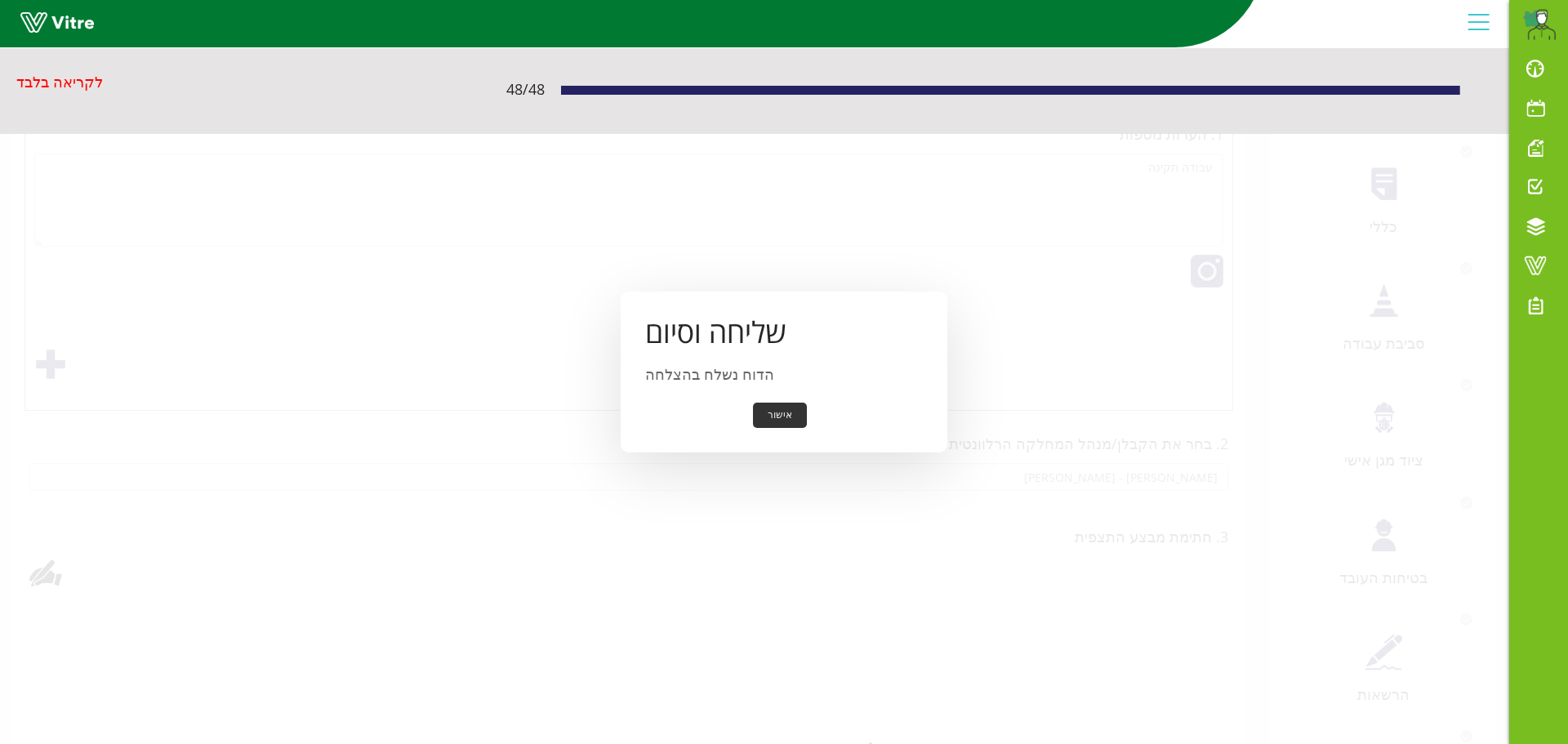
click at [772, 408] on button "אישור" at bounding box center [779, 414] width 53 height 25
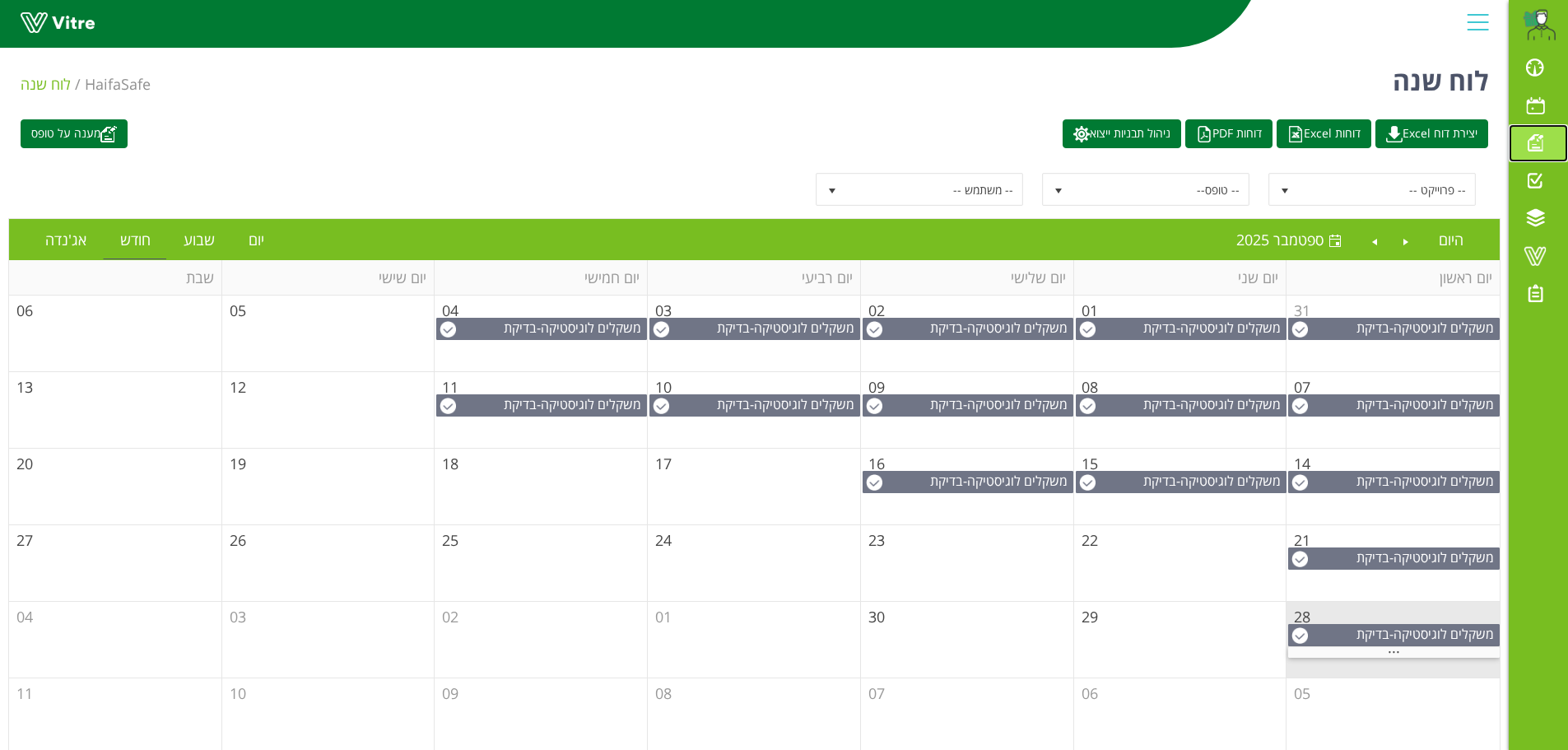
click at [1533, 138] on span at bounding box center [1536, 142] width 42 height 20
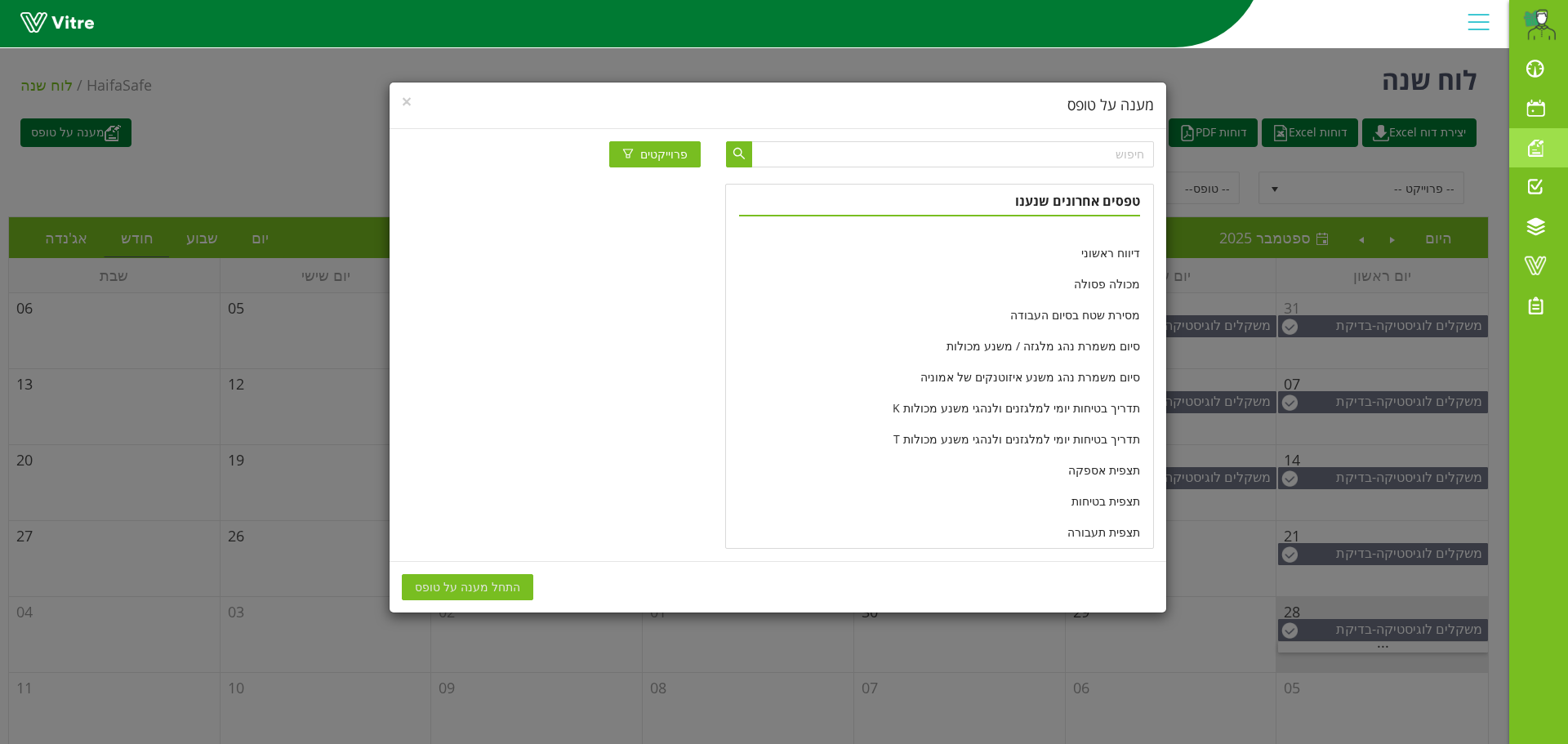
scroll to position [488, 0]
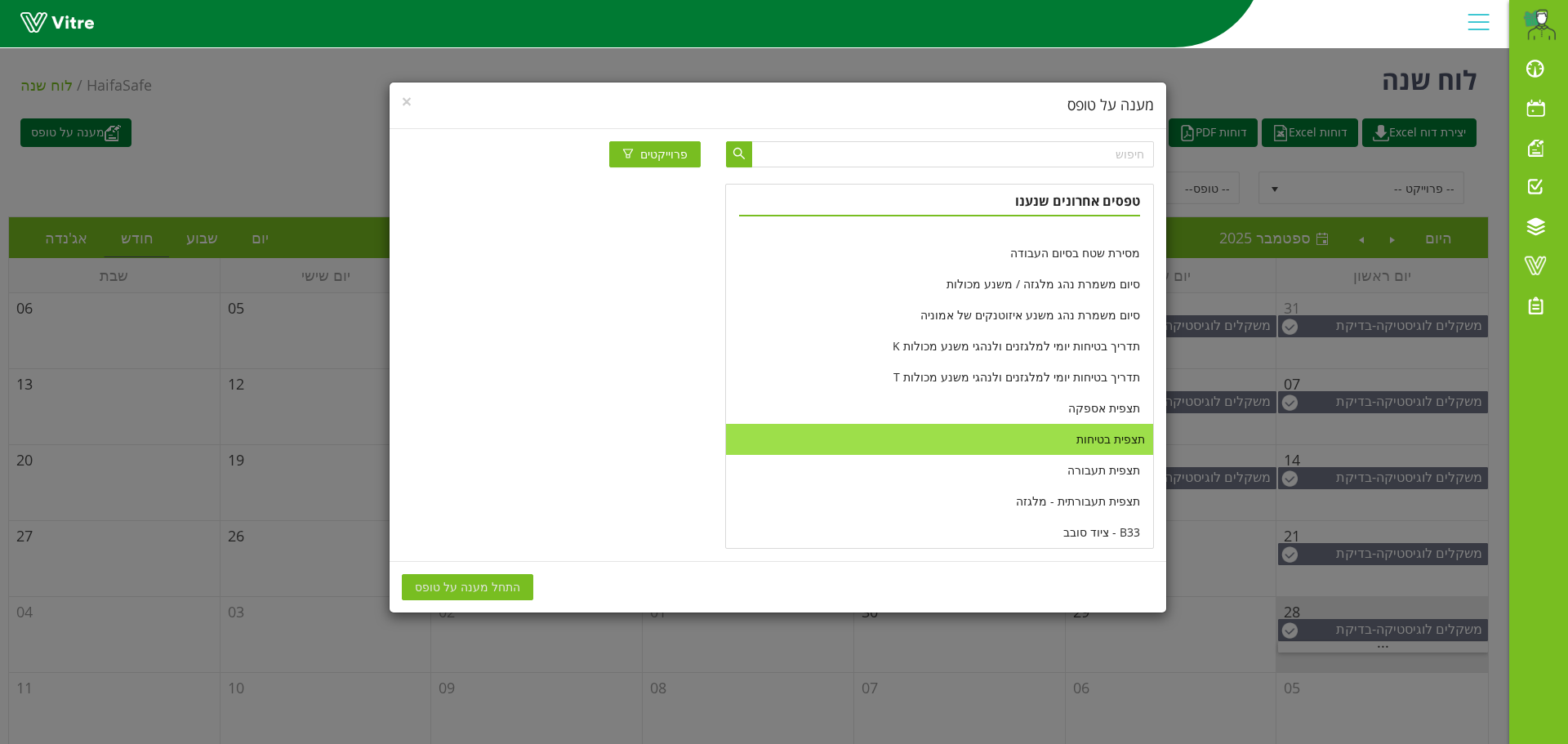
click at [1058, 436] on li "תצפית בטיחות" at bounding box center [938, 439] width 426 height 31
click at [459, 591] on span "התחל מענה על טופס" at bounding box center [468, 587] width 105 height 18
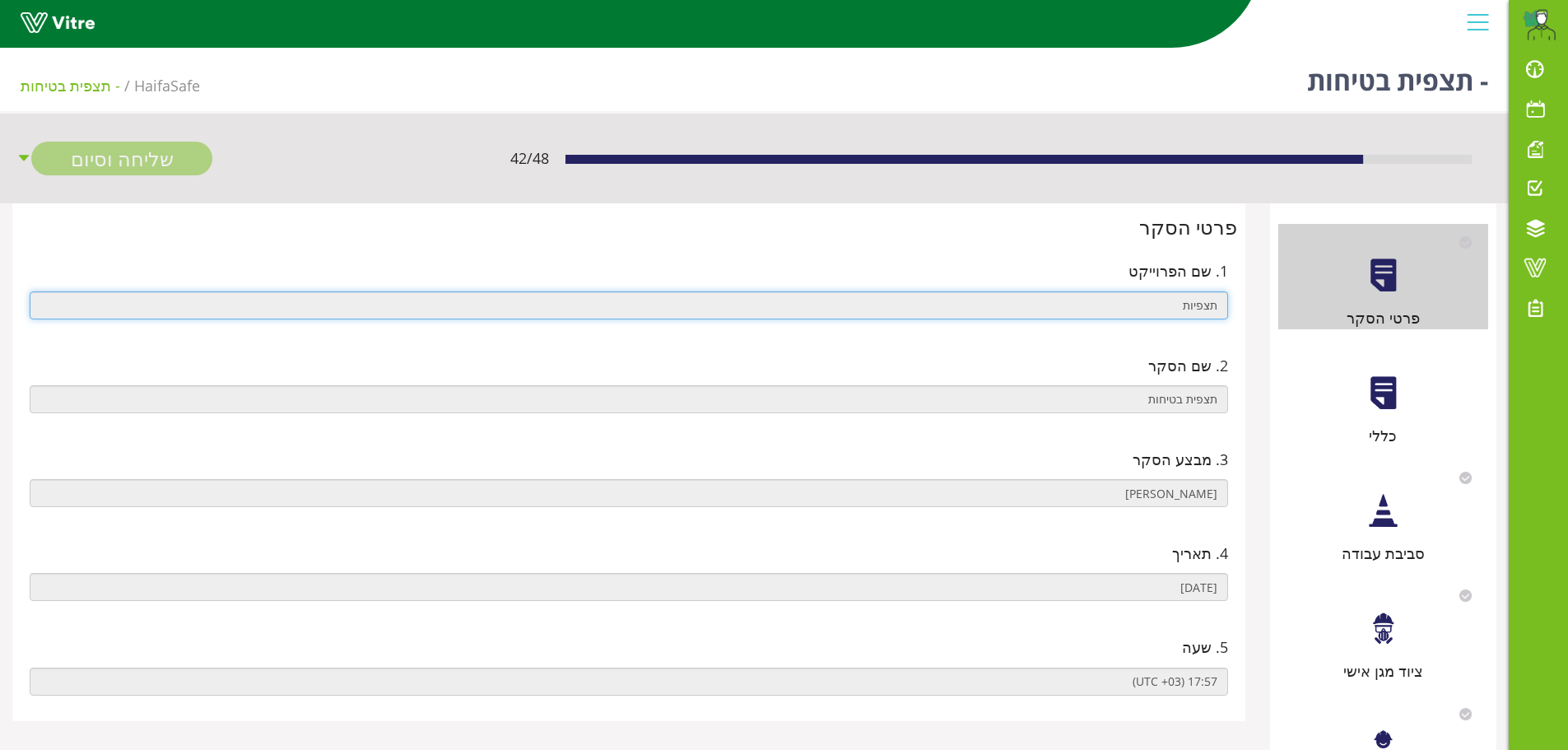
click at [1146, 296] on input "תצפיות" at bounding box center [629, 305] width 1198 height 28
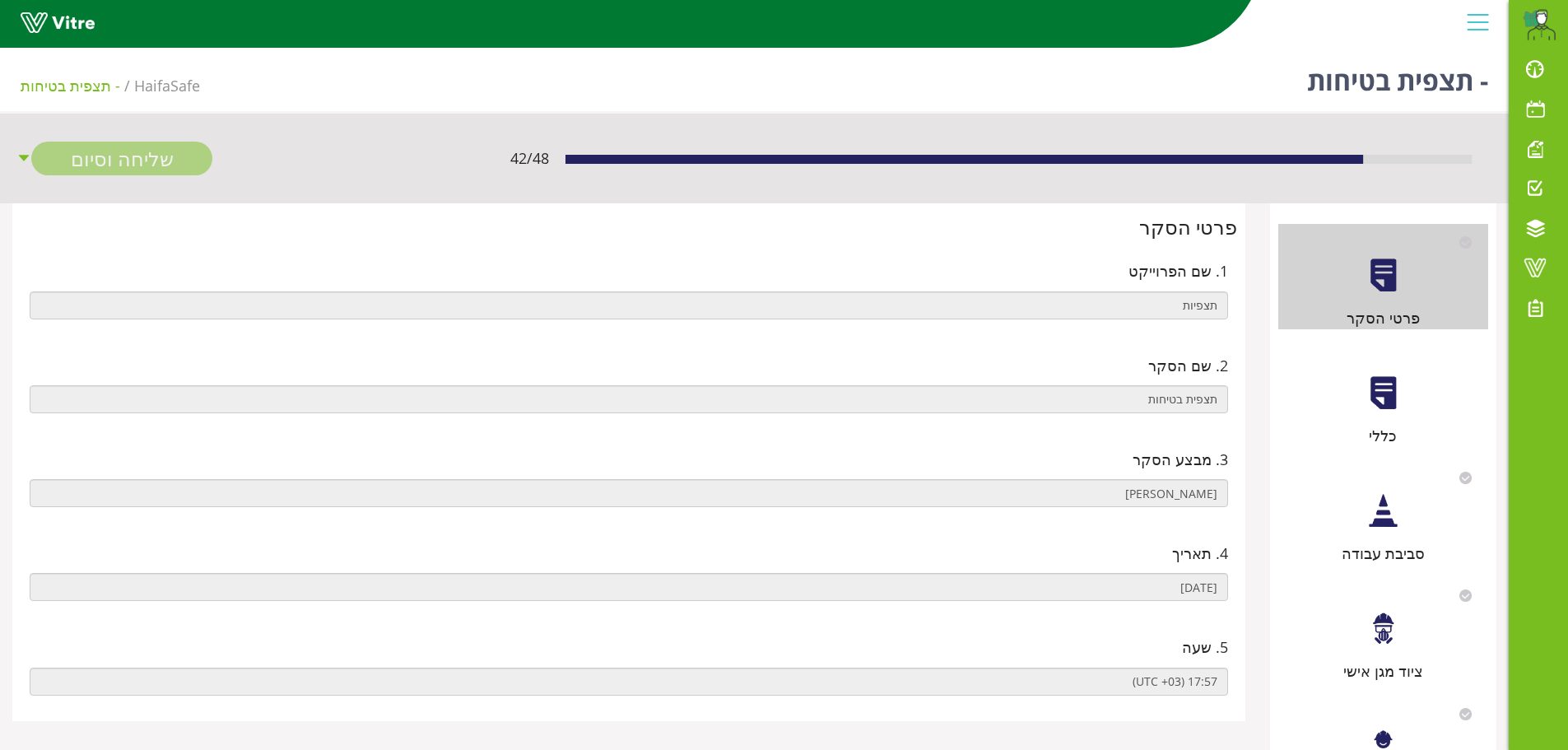
click at [1384, 411] on div at bounding box center [1383, 392] width 37 height 37
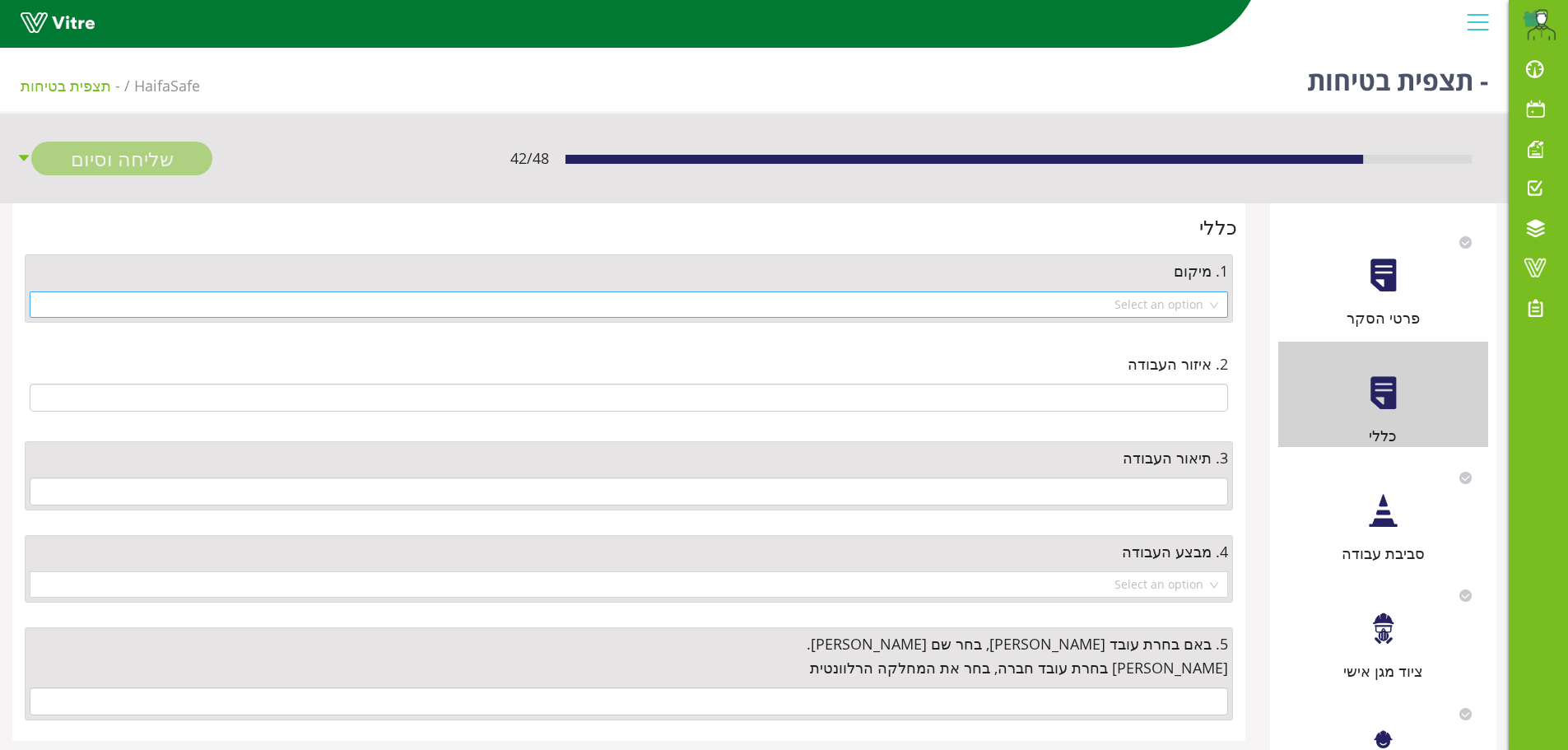
click at [1216, 307] on div "Select an option" at bounding box center [629, 304] width 1198 height 26
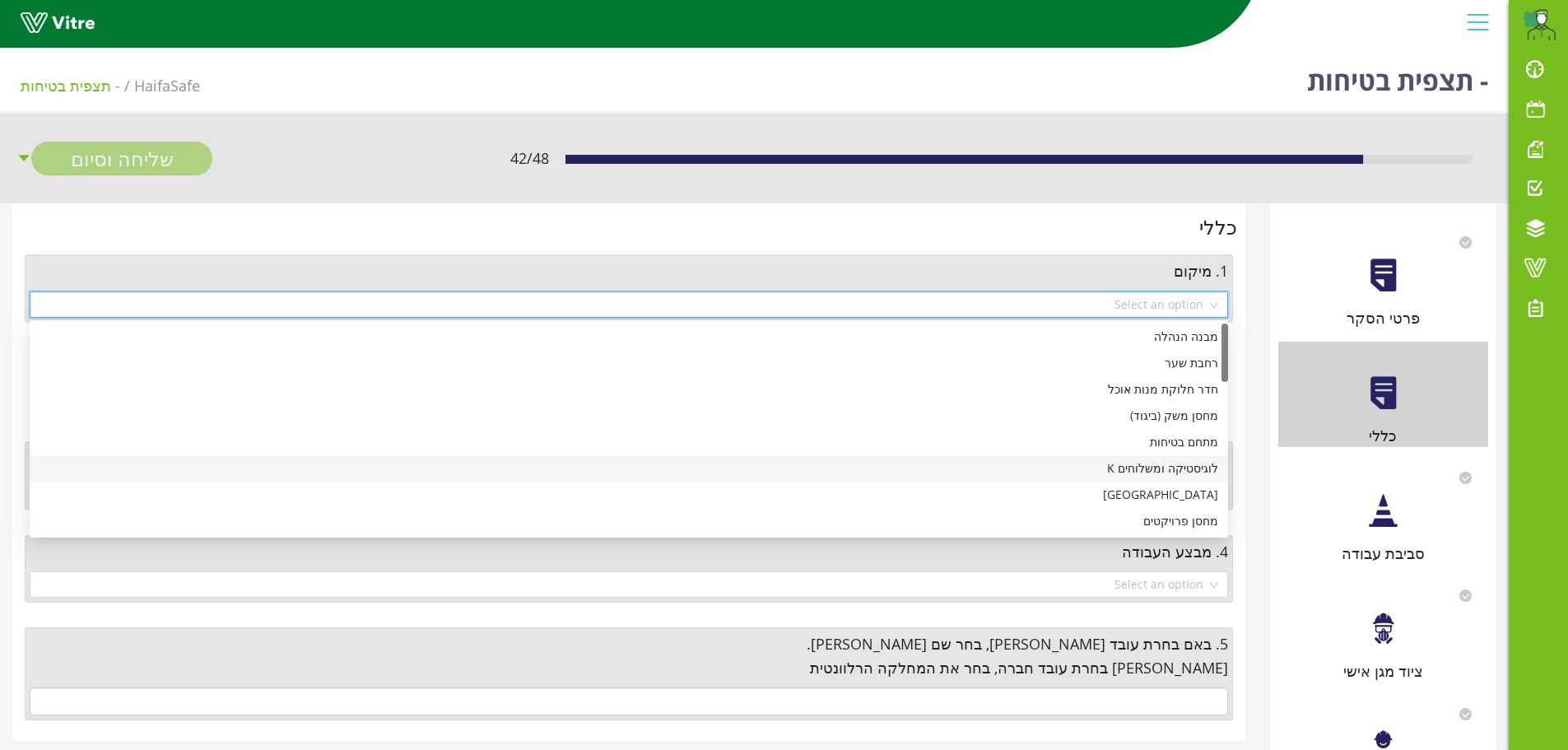
click at [1120, 475] on div "לוגיסטיקה ומשלוחים K" at bounding box center [629, 468] width 1179 height 18
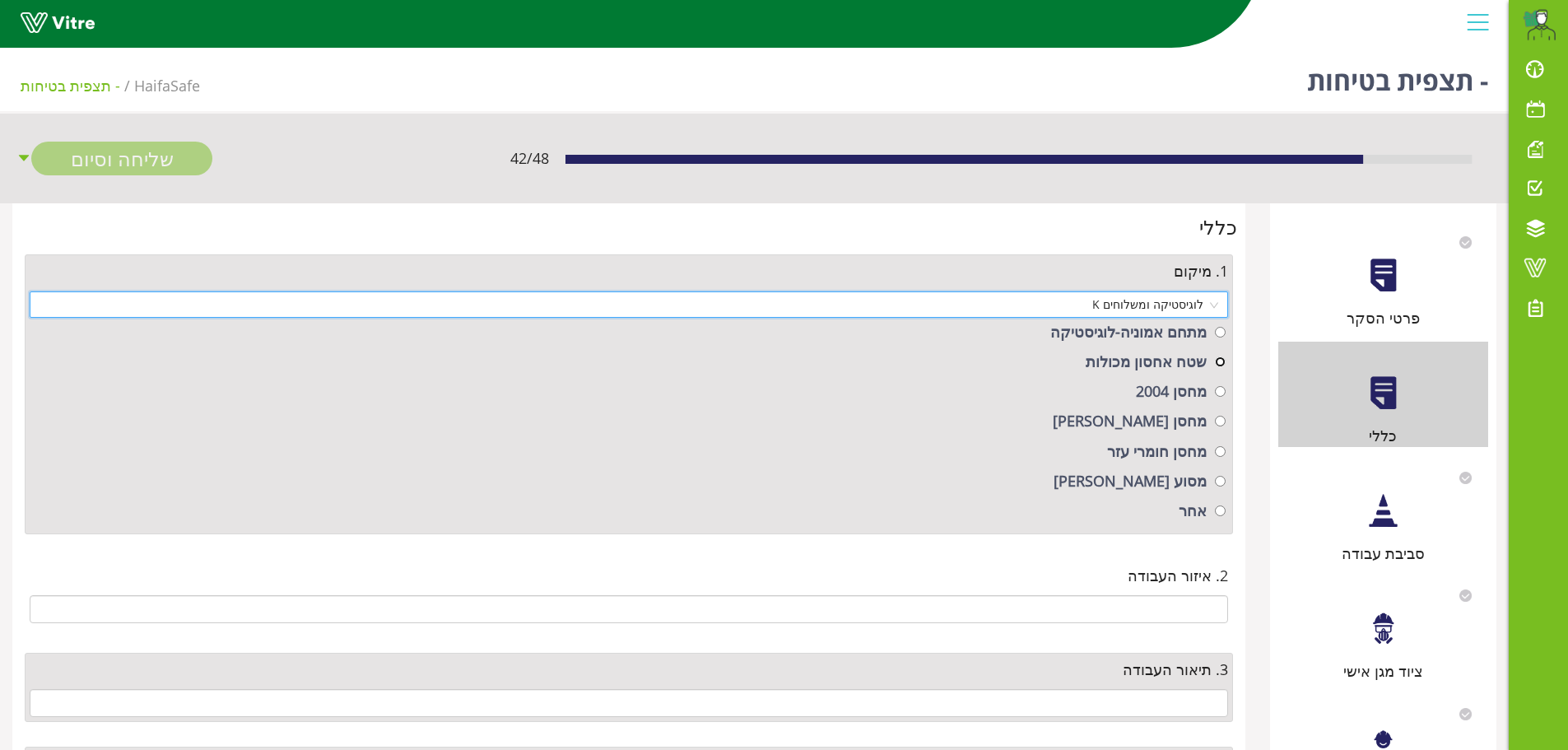
click at [1223, 363] on input "radio" at bounding box center [1220, 361] width 10 height 10
radio input "true"
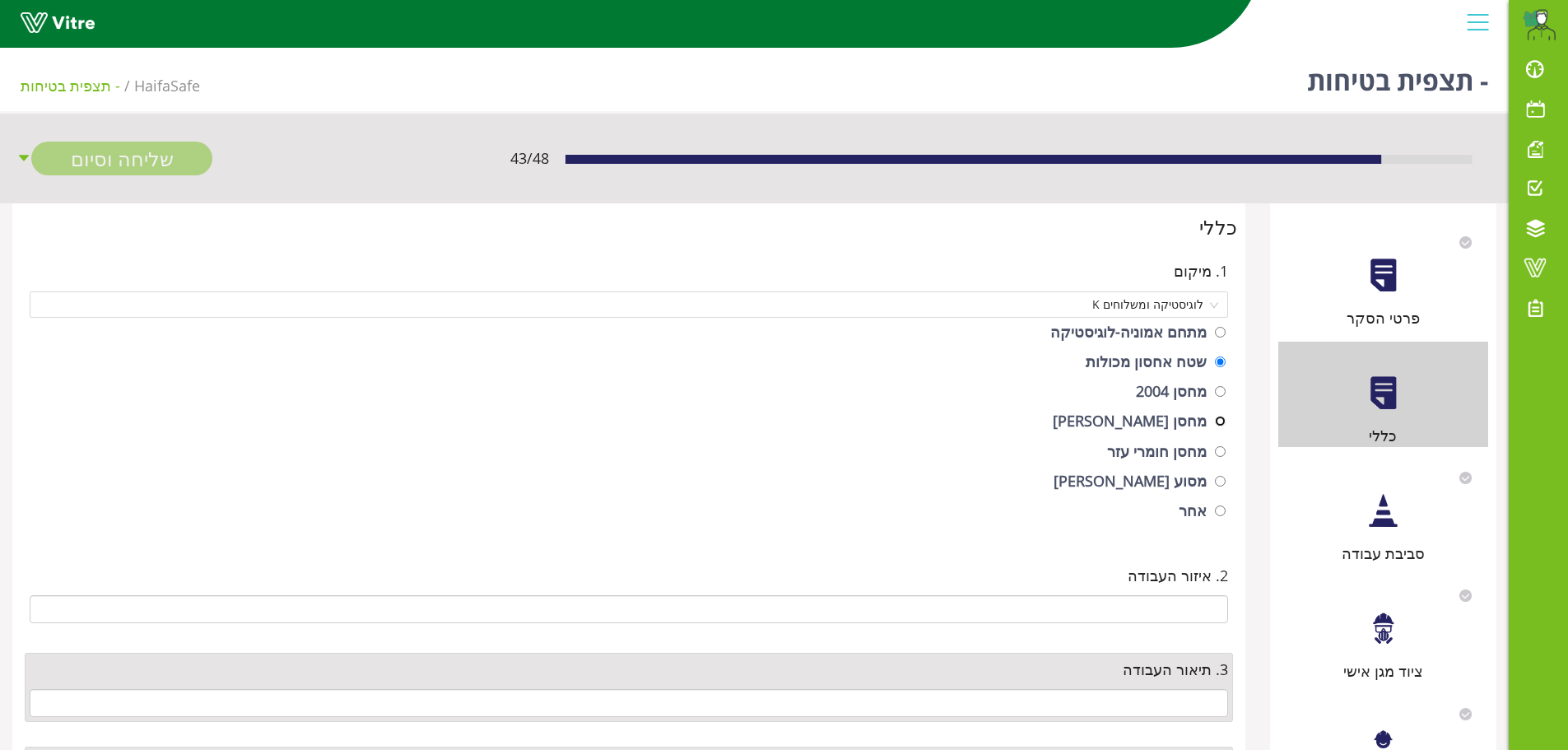
click at [1221, 423] on input "radio" at bounding box center [1220, 420] width 10 height 10
radio input "true"
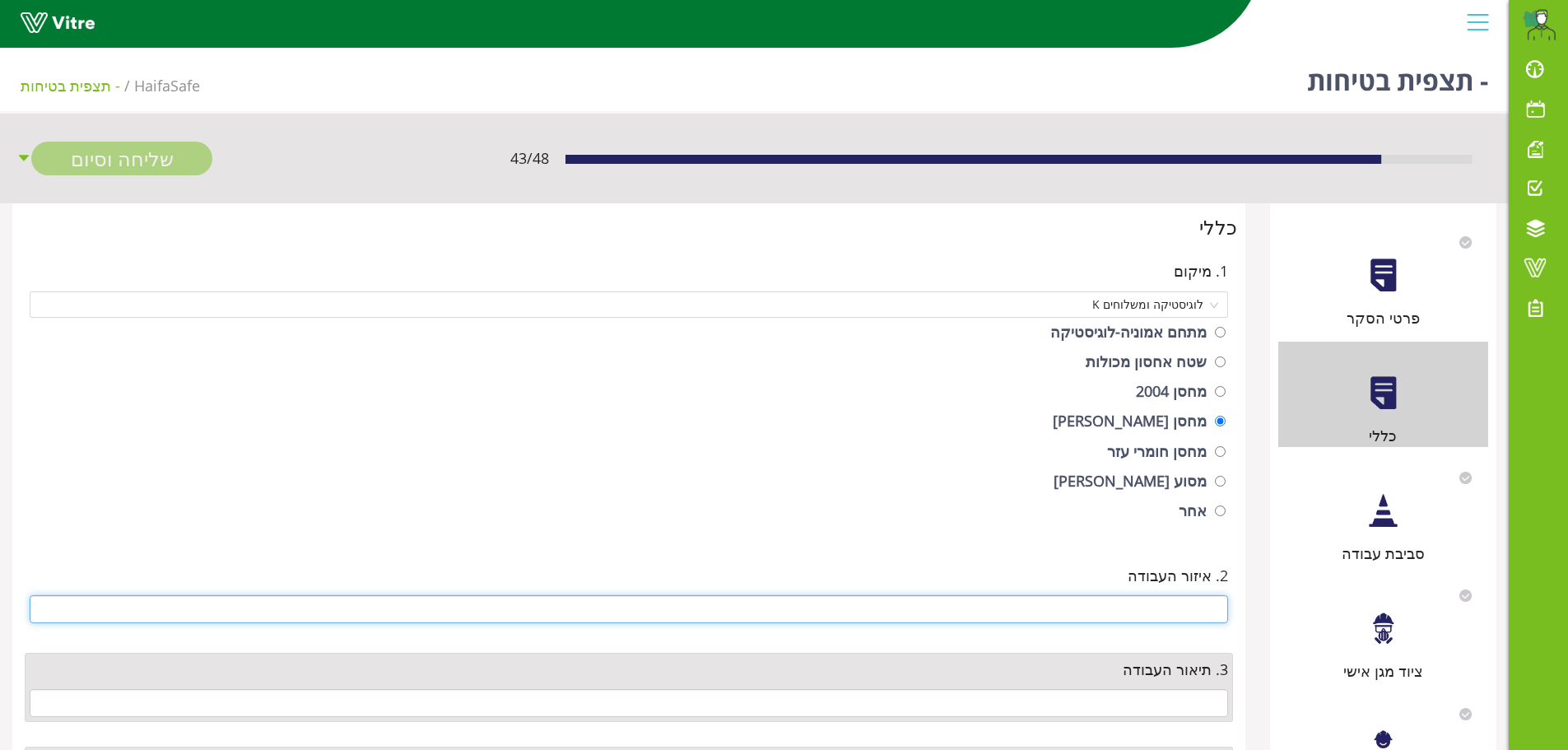
click at [1089, 604] on input "text" at bounding box center [629, 609] width 1198 height 28
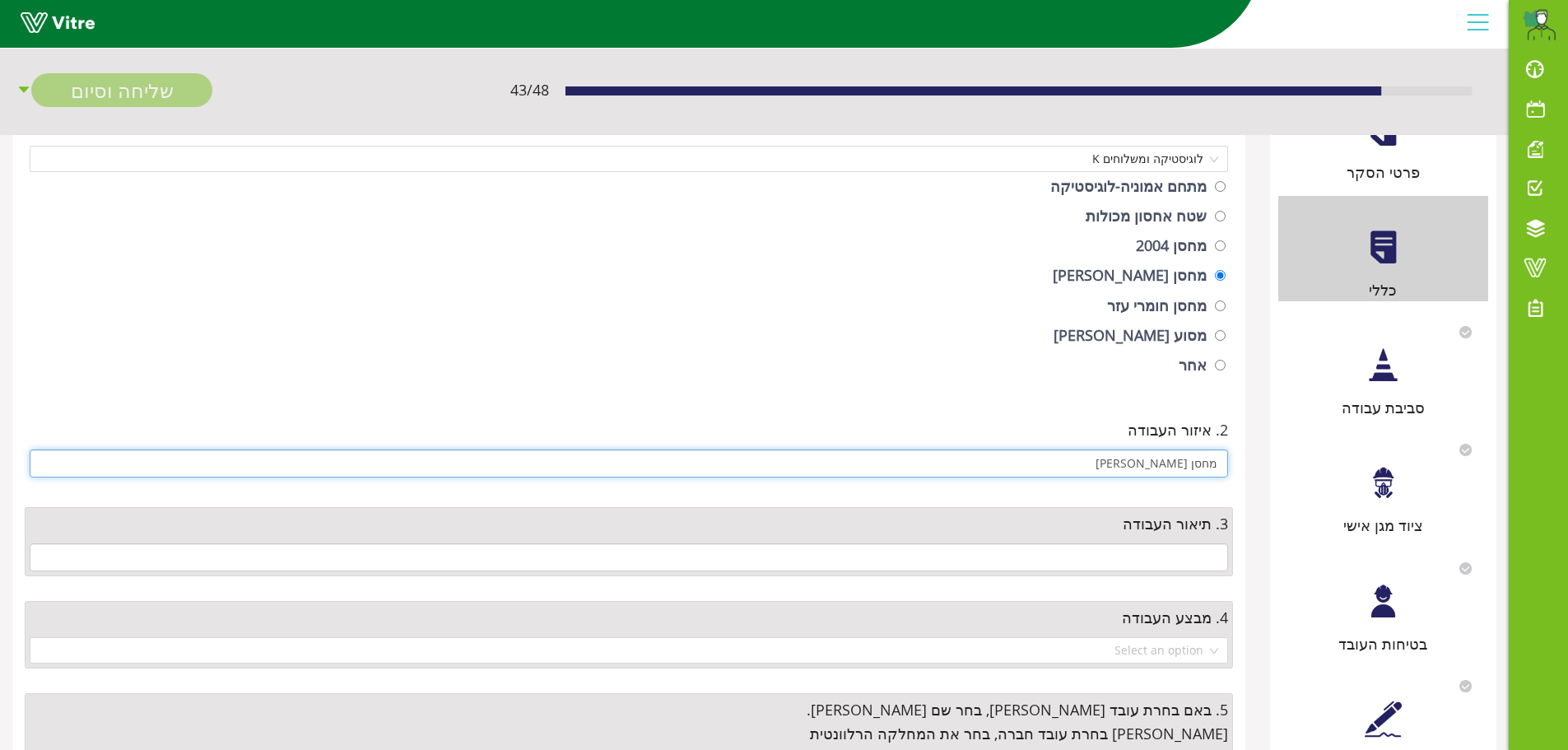
scroll to position [164, 0]
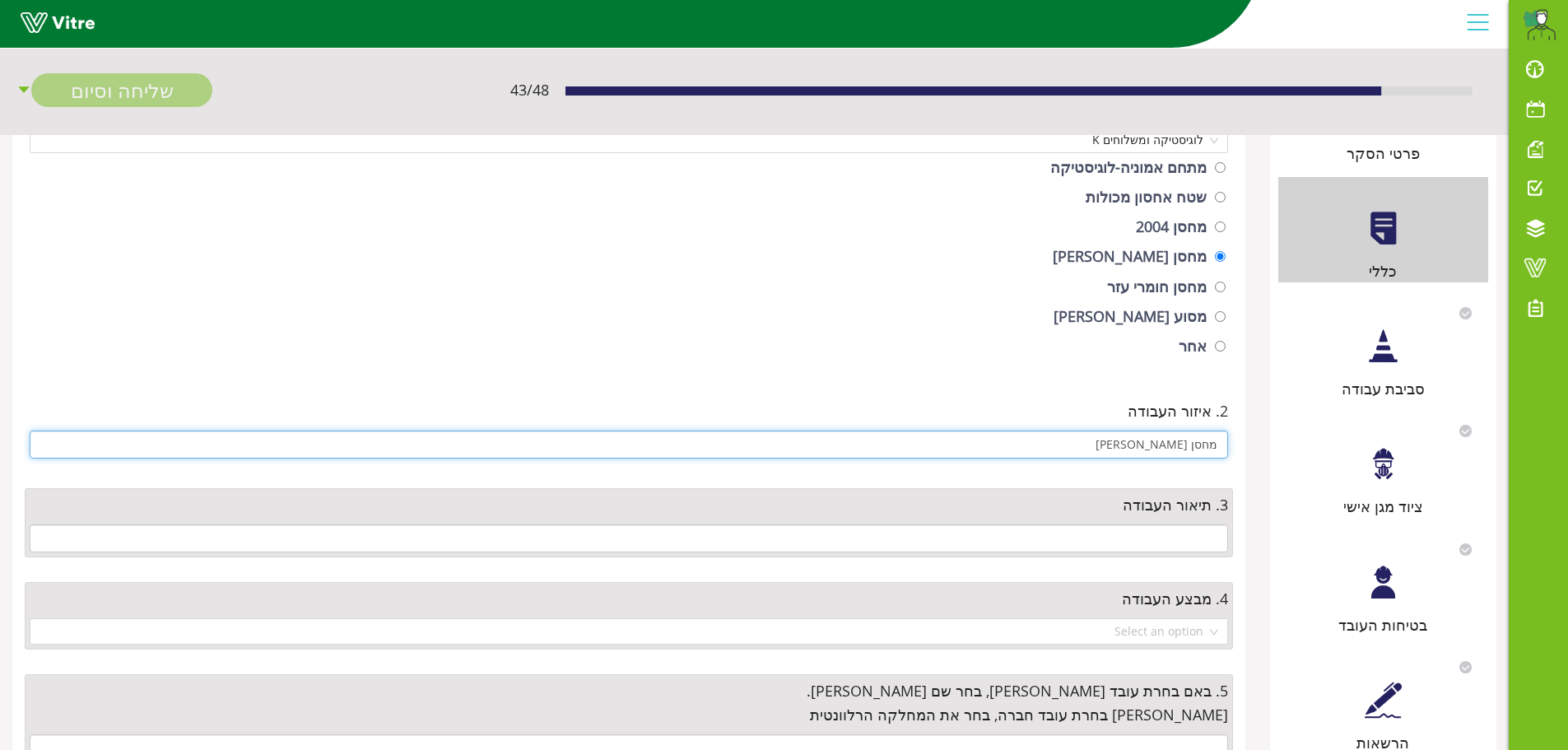
type input "מחסן אשלג"
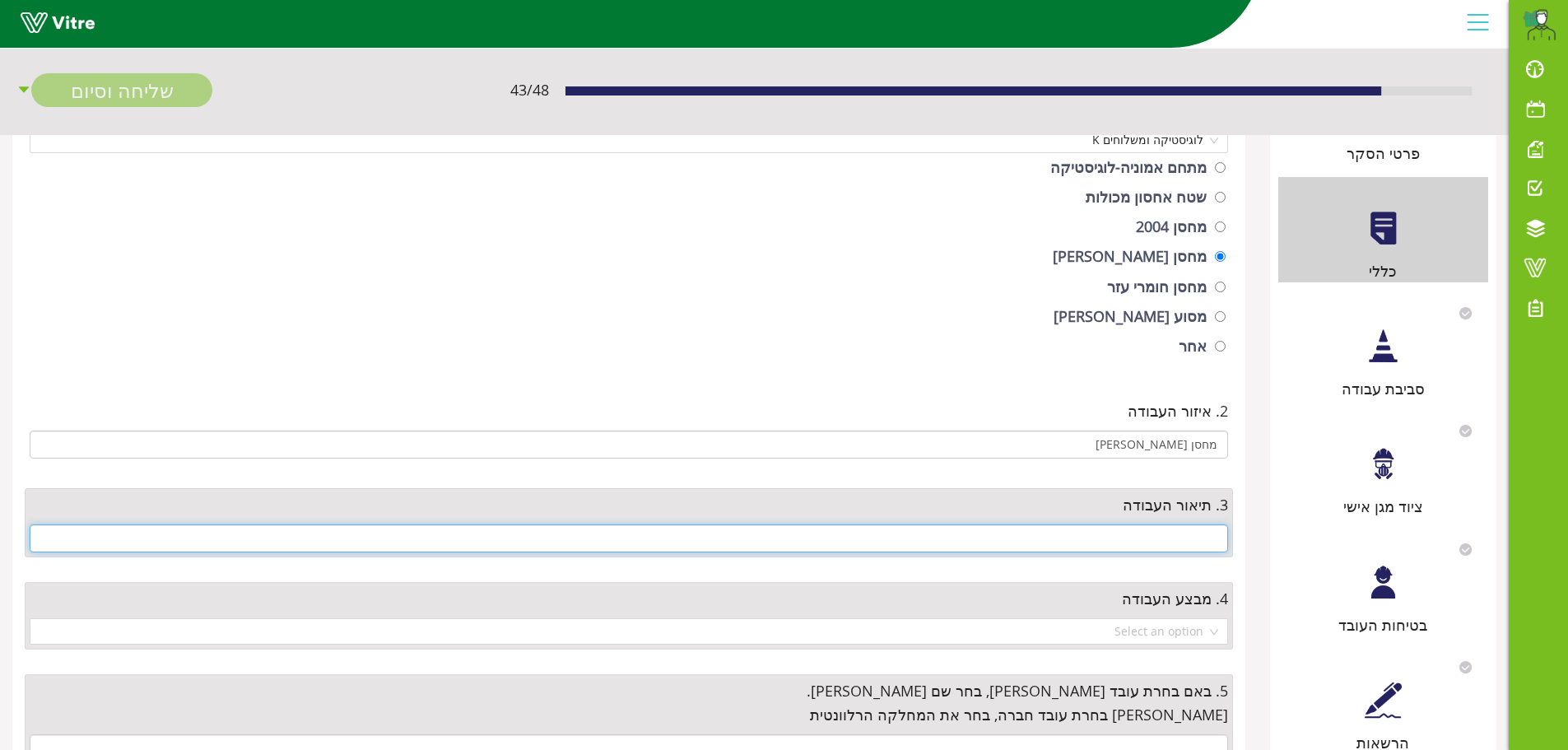
click at [1034, 531] on input "text" at bounding box center [629, 538] width 1198 height 28
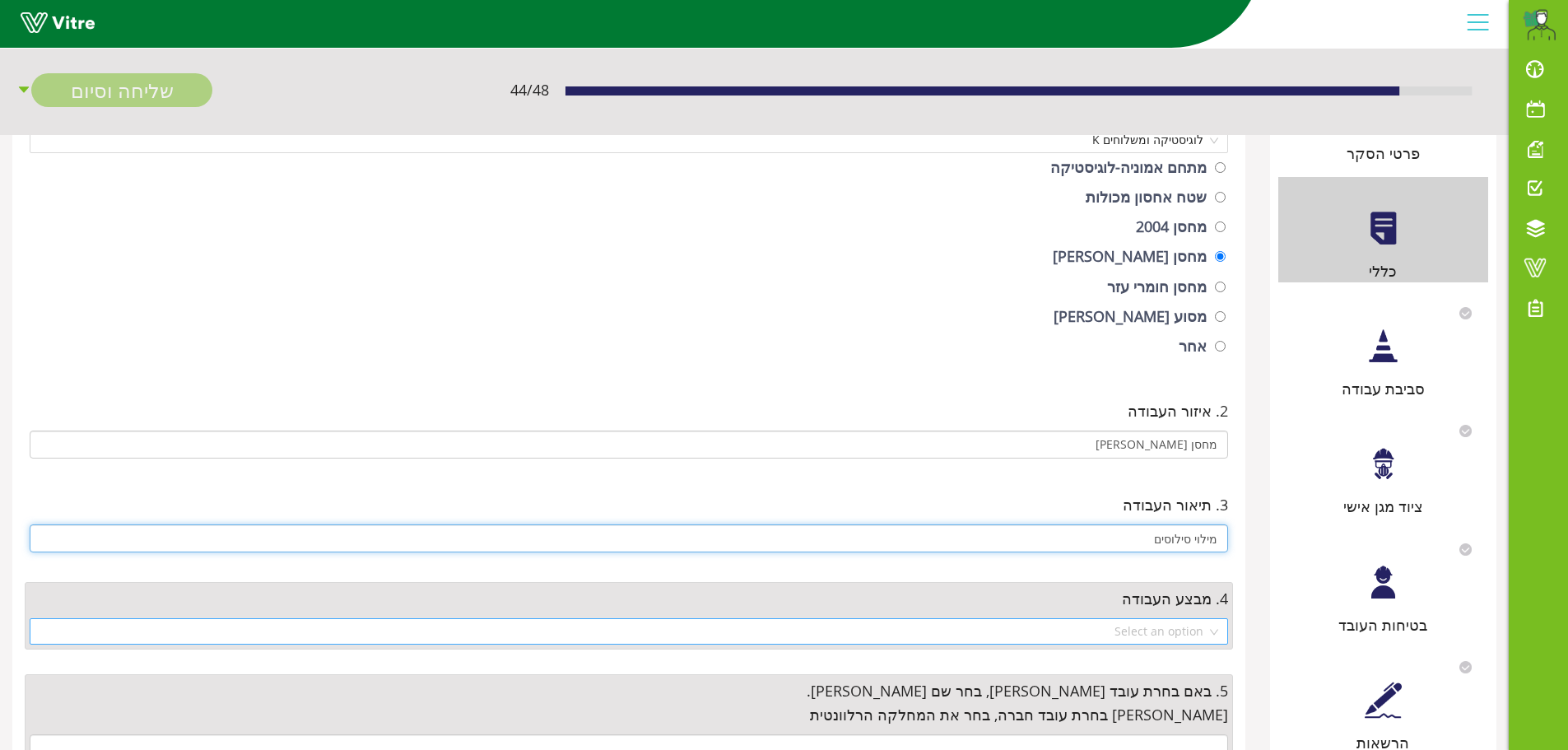
type input "מילוי סילוסים"
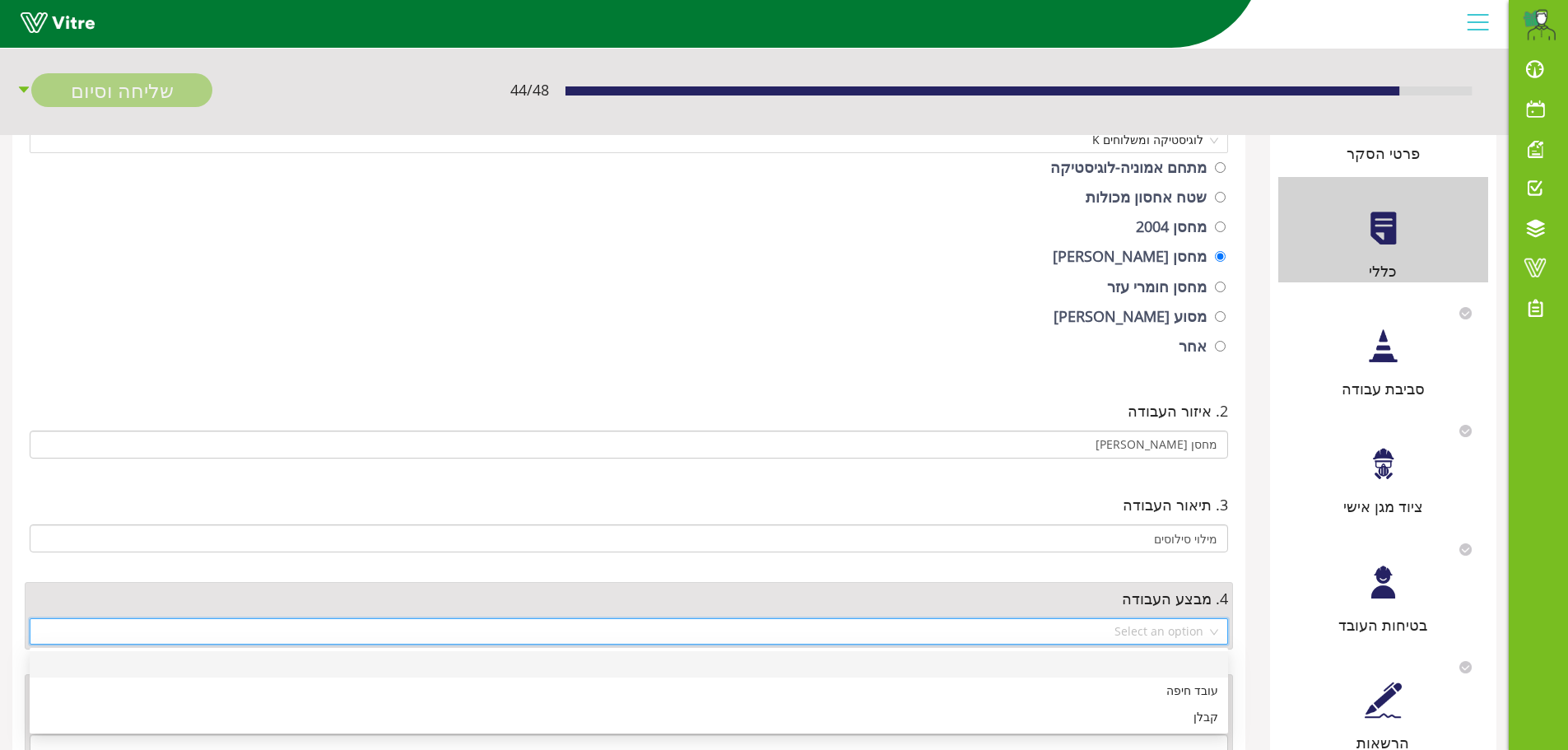
click at [1064, 623] on input "search" at bounding box center [623, 631] width 1167 height 25
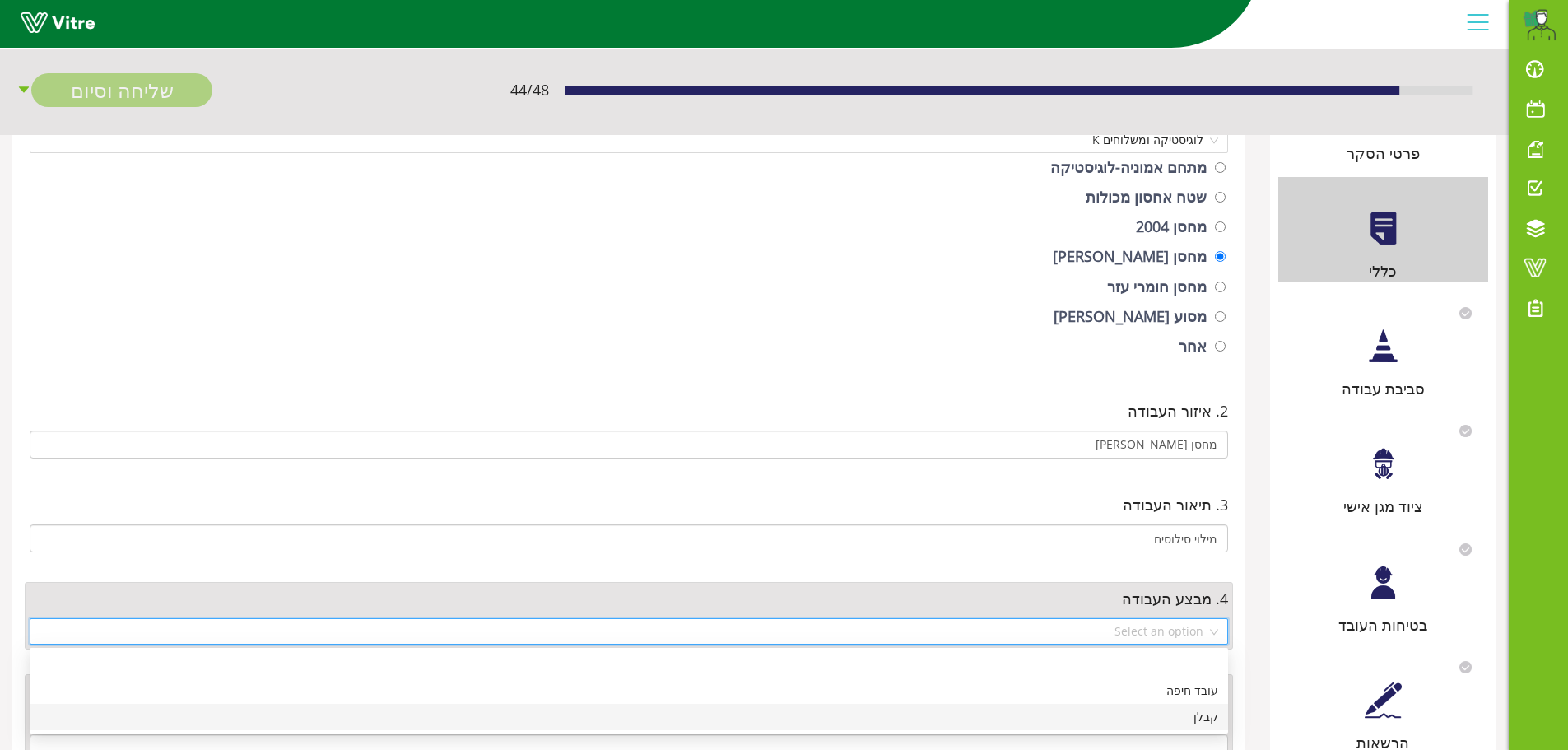
click at [1204, 715] on div "קבלן" at bounding box center [629, 716] width 1179 height 18
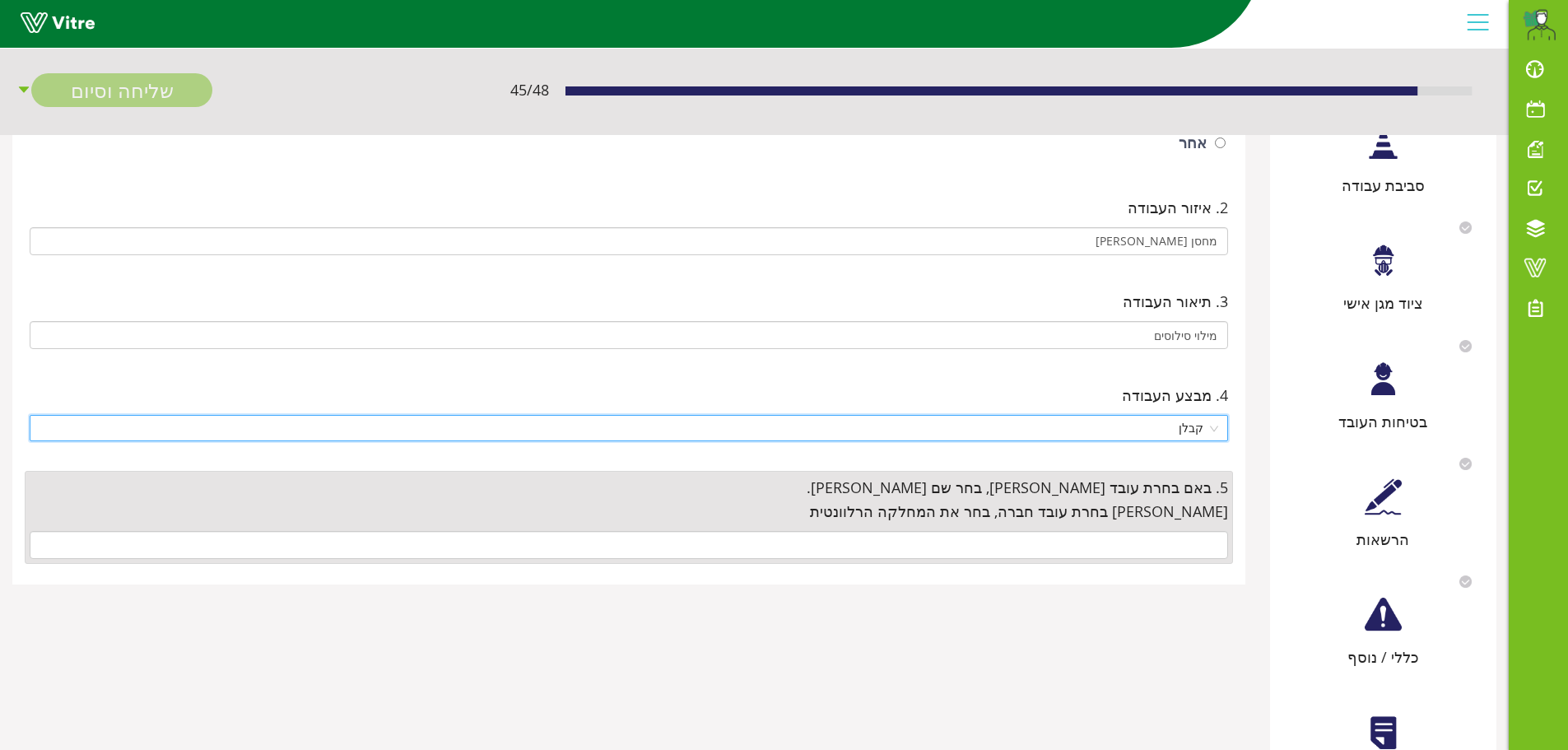
scroll to position [412, 0]
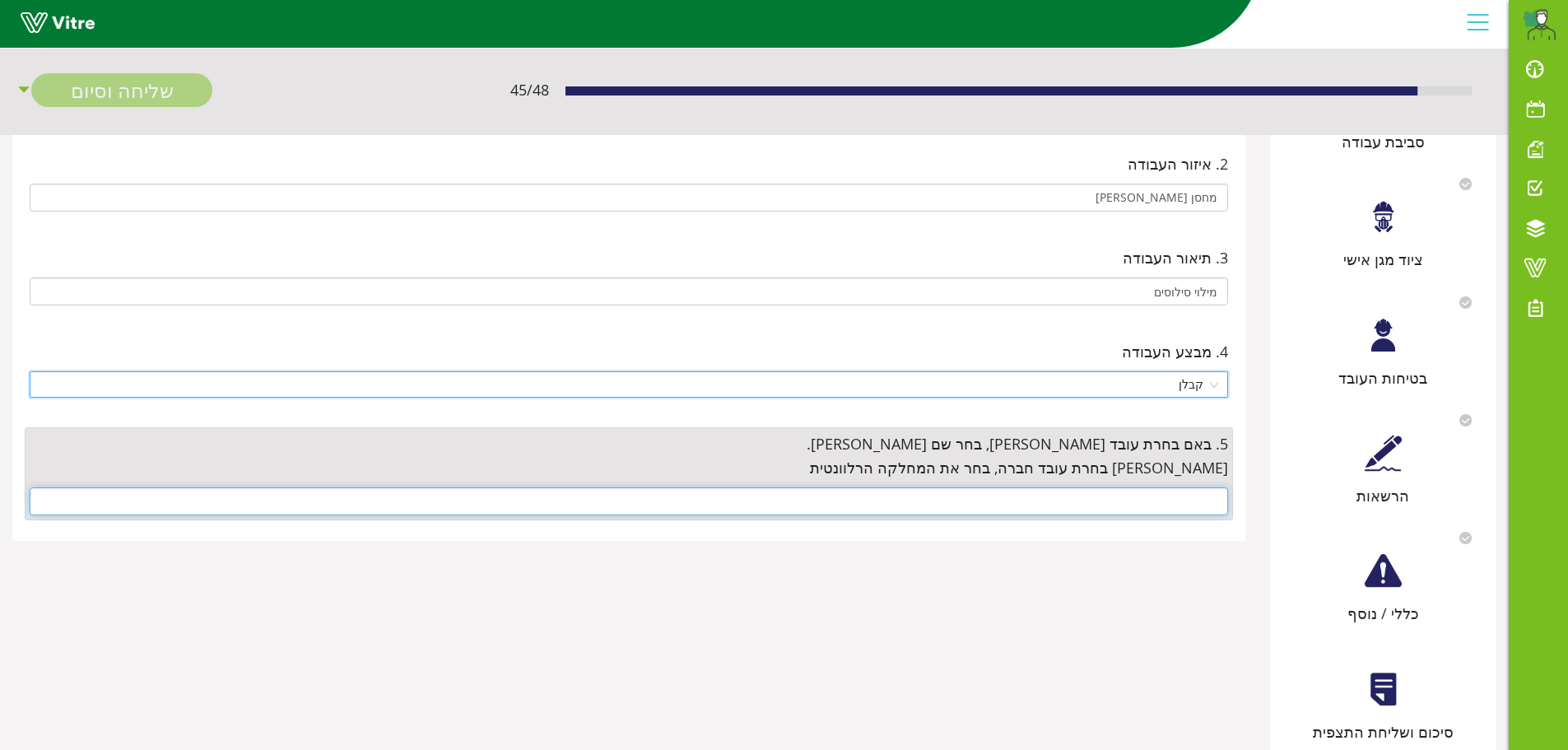
click at [1118, 499] on input "text" at bounding box center [629, 502] width 1198 height 28
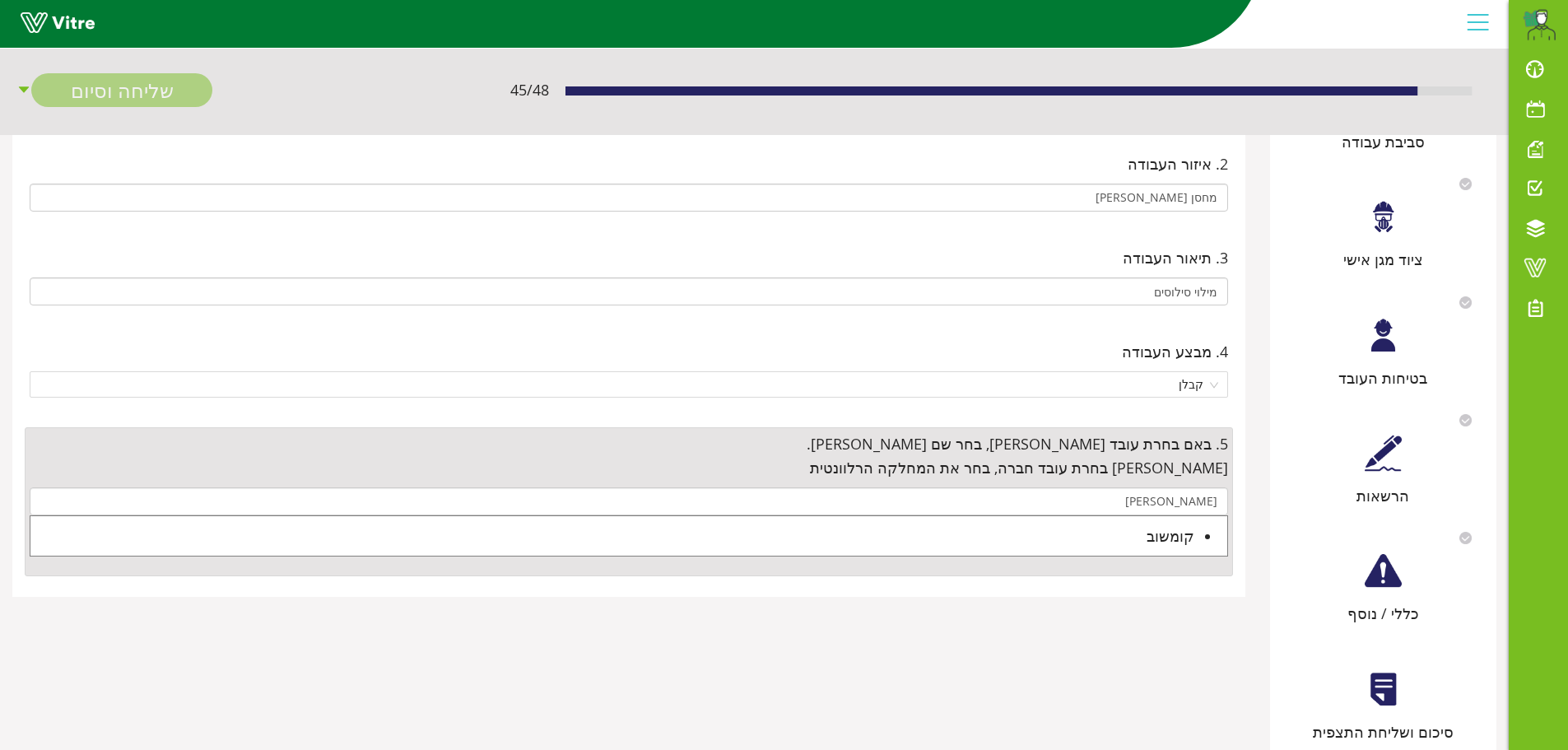
click at [1132, 542] on div "קומשוב" at bounding box center [612, 536] width 1164 height 23
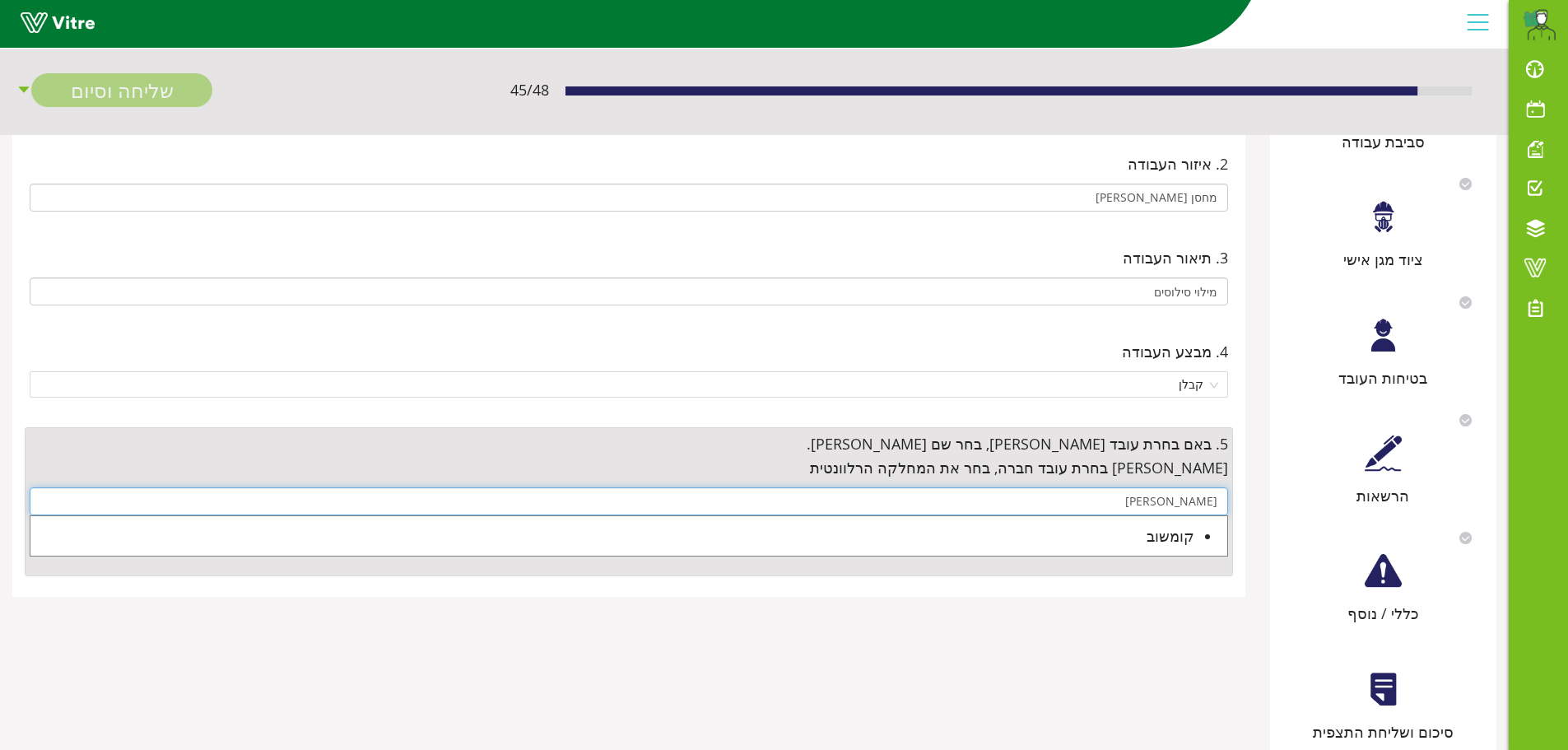
type input "קומשוב"
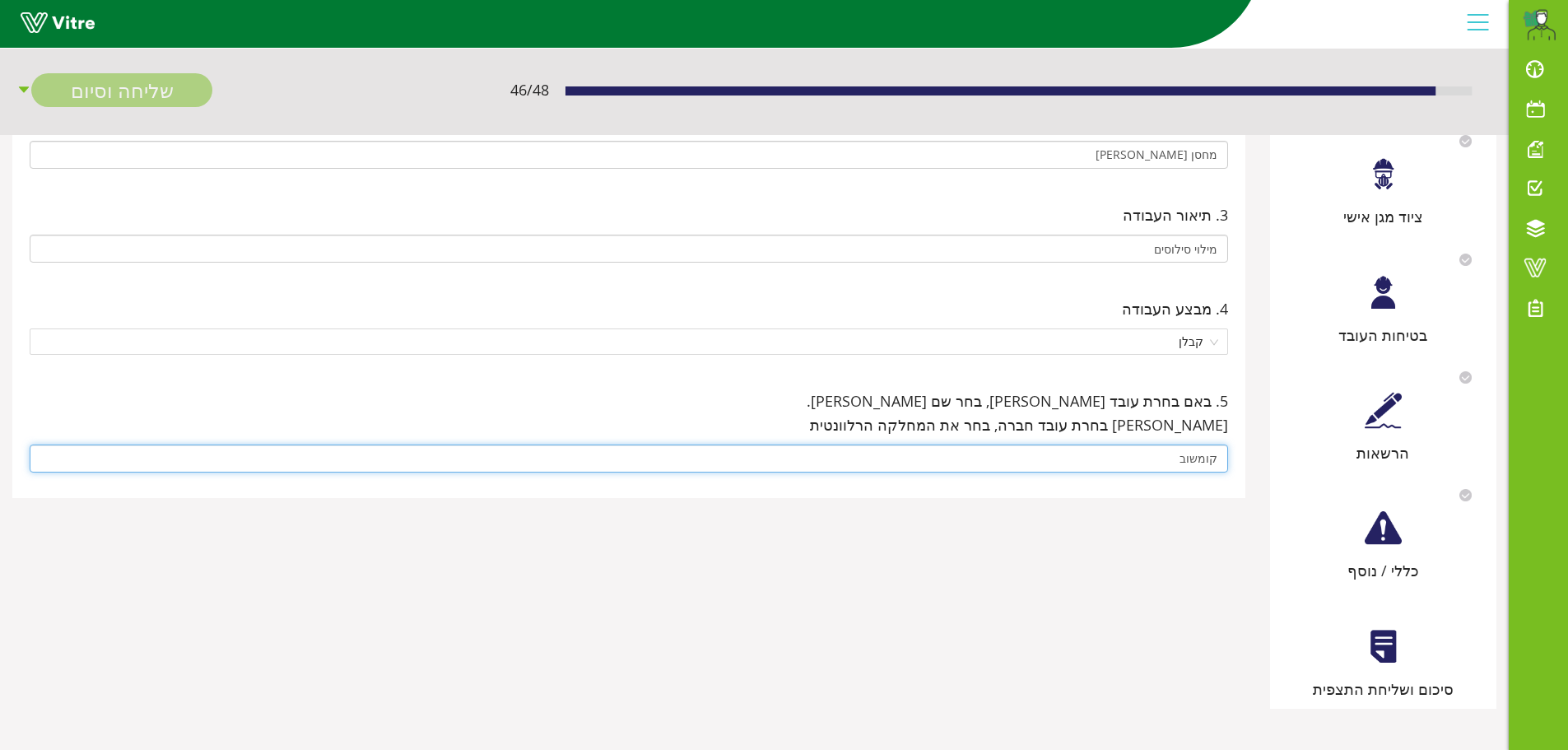
scroll to position [208, 0]
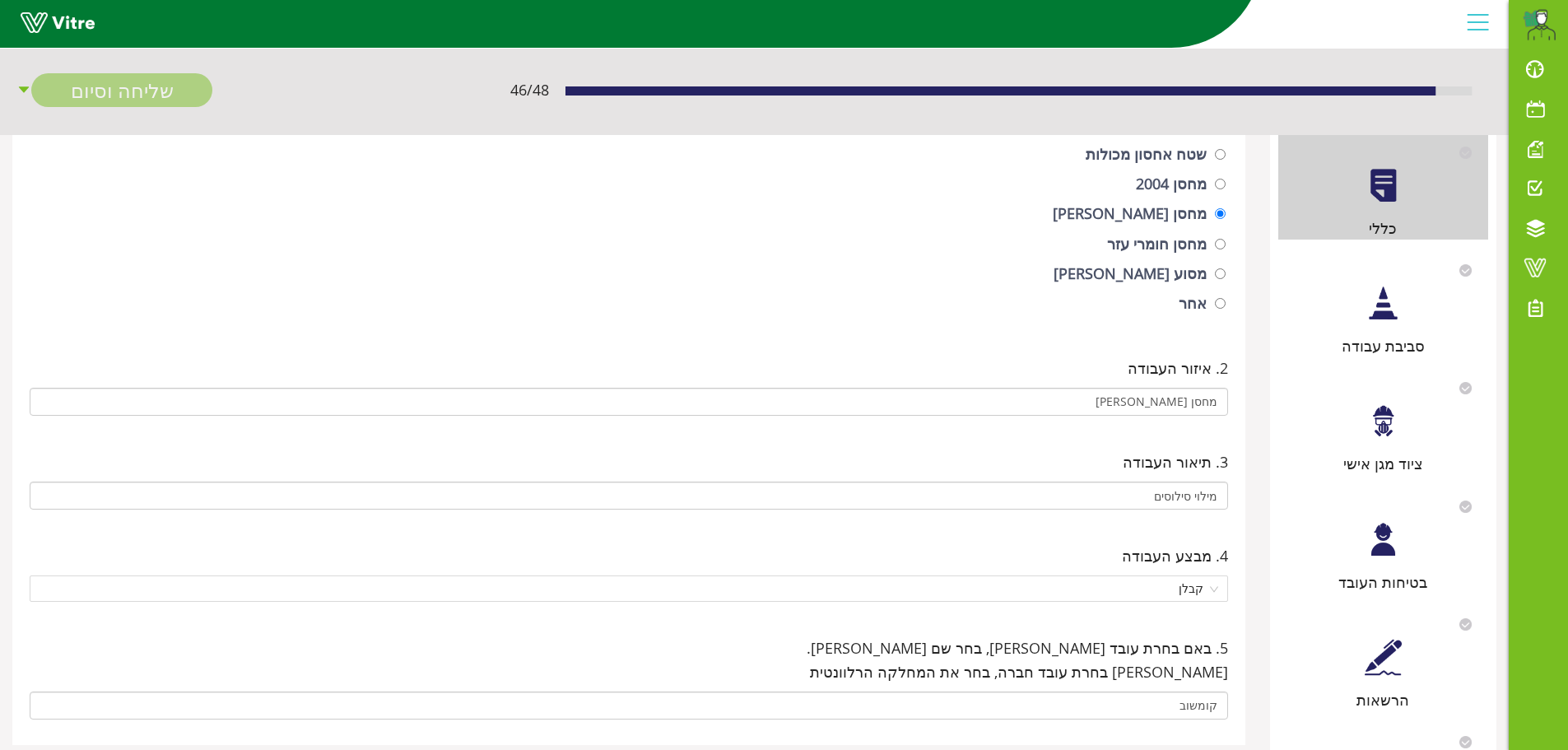
click at [1390, 303] on div at bounding box center [1383, 302] width 37 height 37
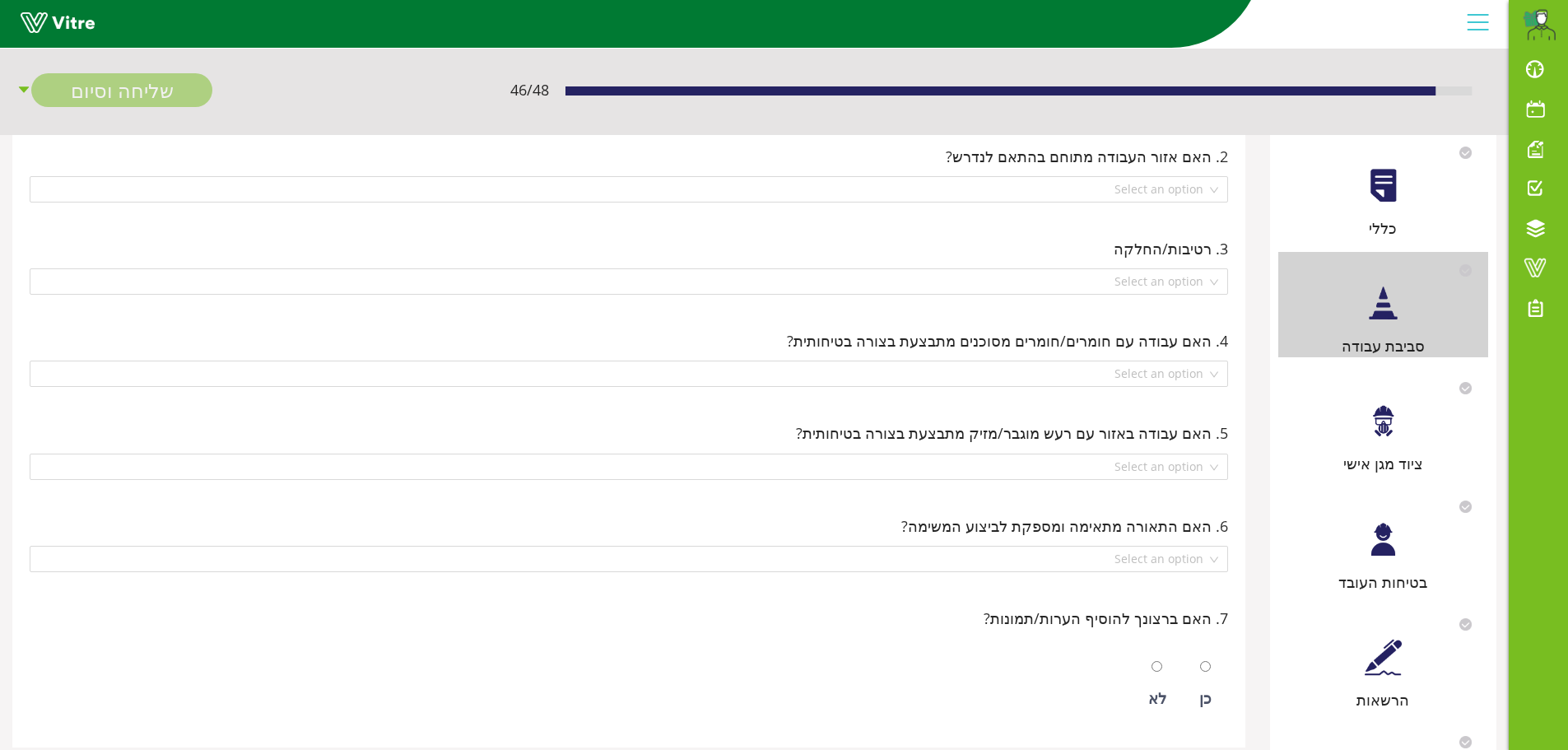
scroll to position [0, 0]
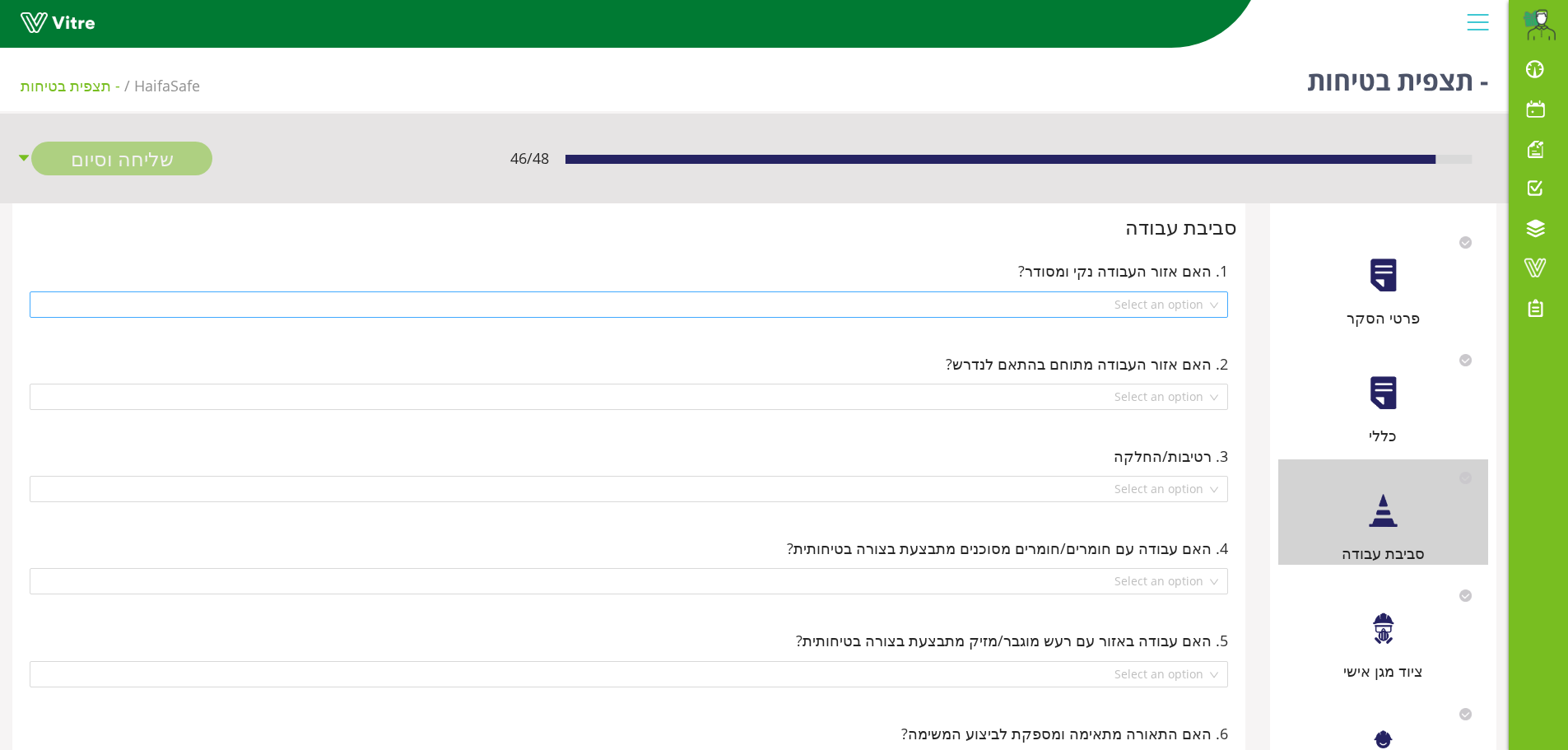
click at [1215, 306] on div "Select an option" at bounding box center [629, 304] width 1198 height 26
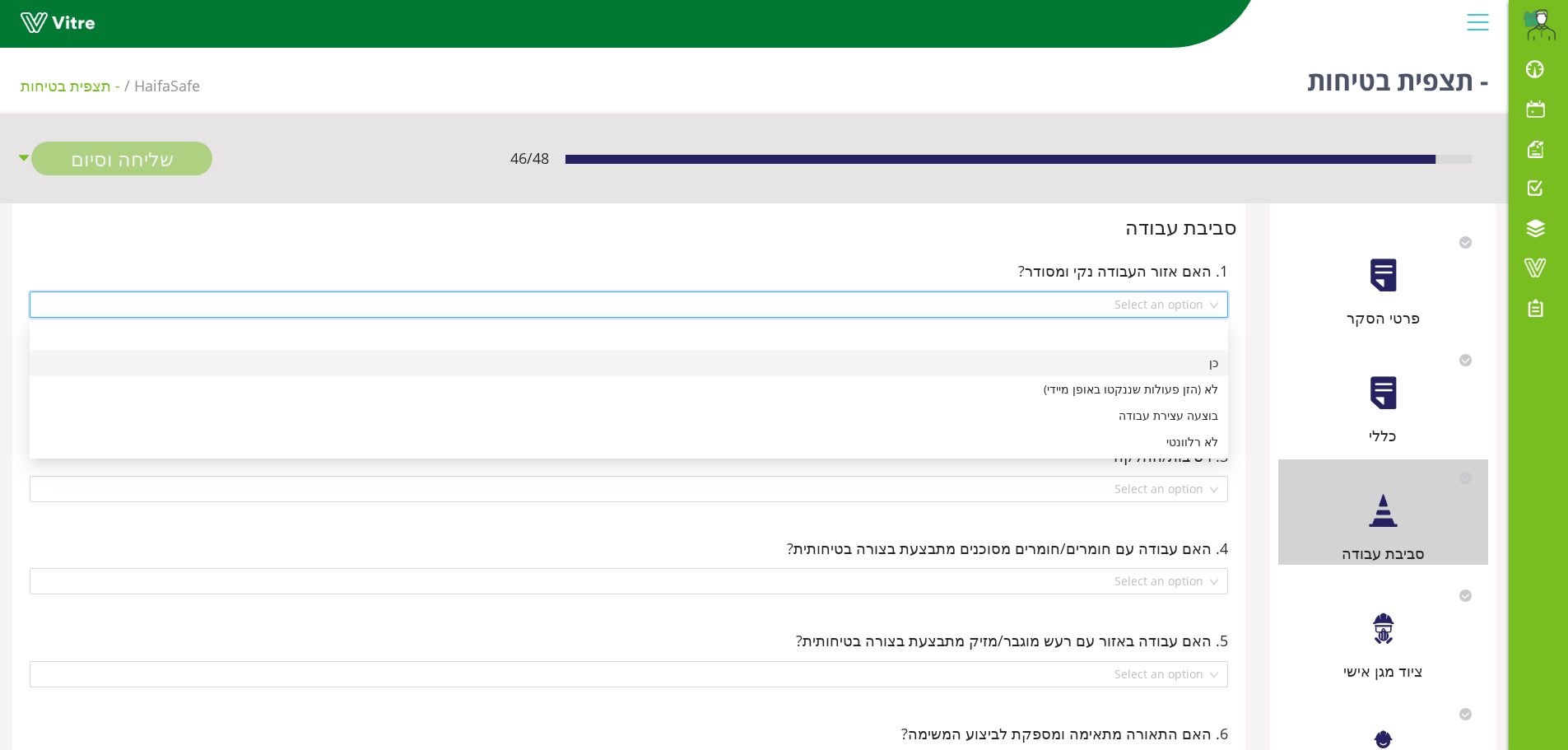
click at [1207, 366] on div "כן" at bounding box center [629, 363] width 1179 height 18
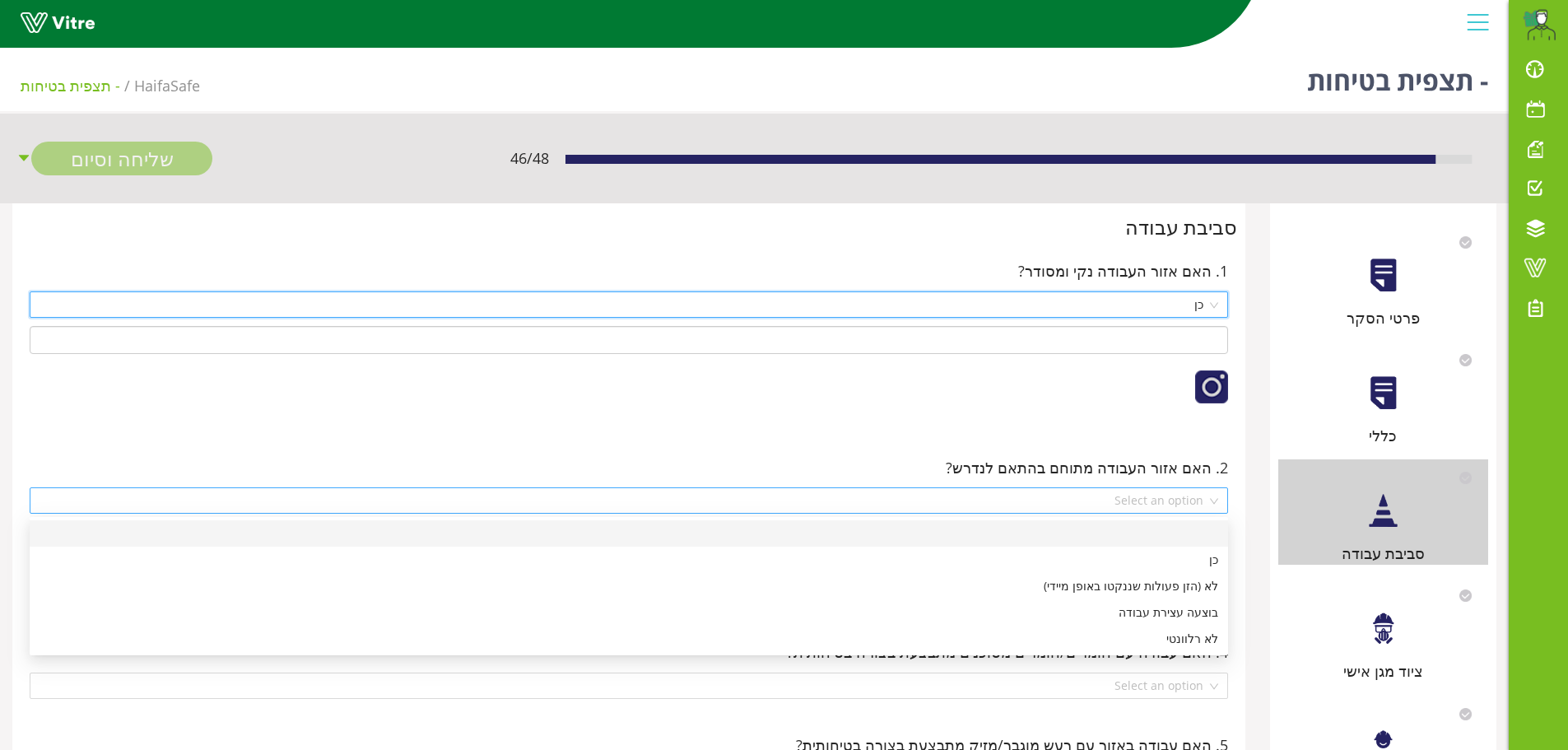
click at [1215, 503] on div "Select an option" at bounding box center [629, 501] width 1198 height 26
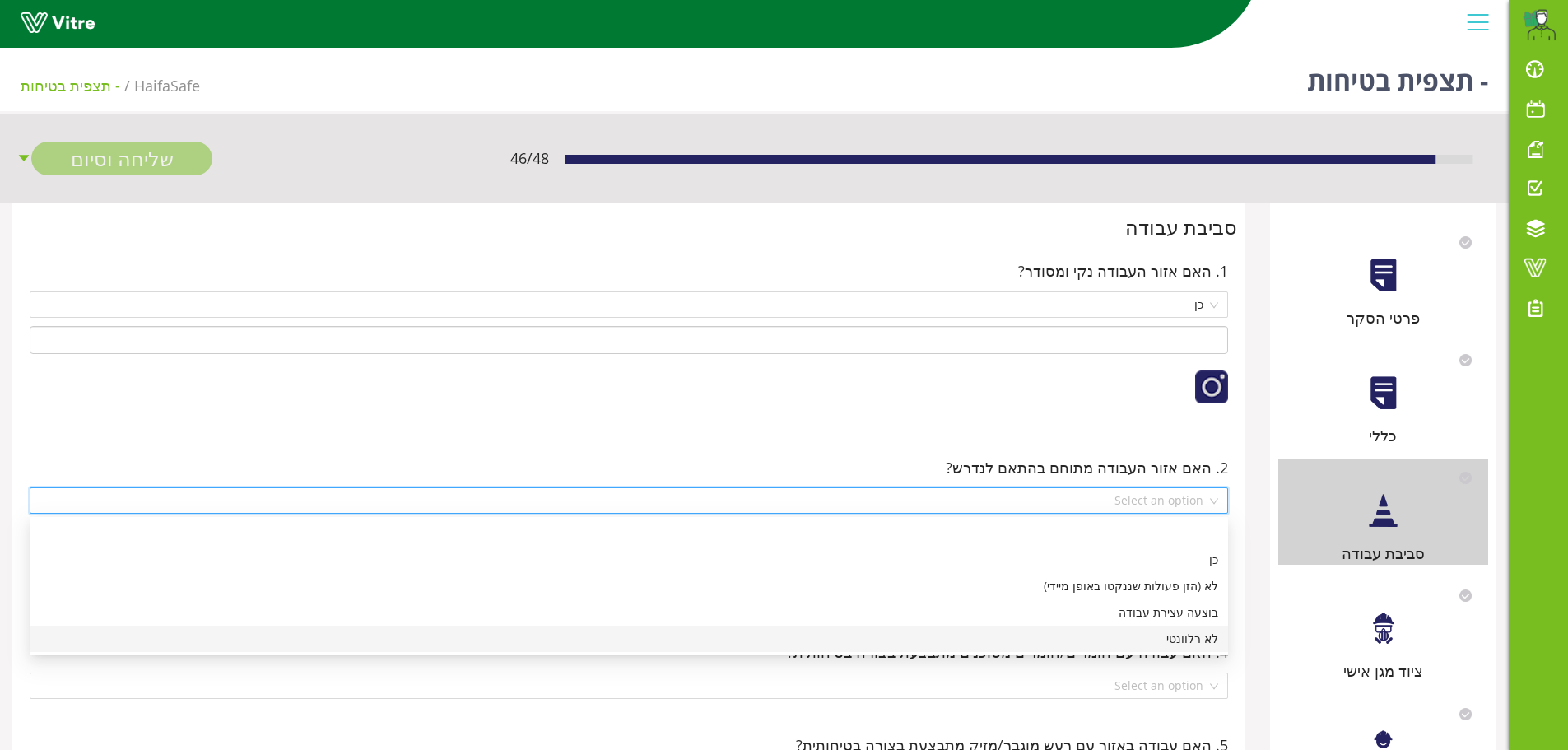
click at [1185, 637] on div "לא רלוונטי" at bounding box center [629, 638] width 1179 height 18
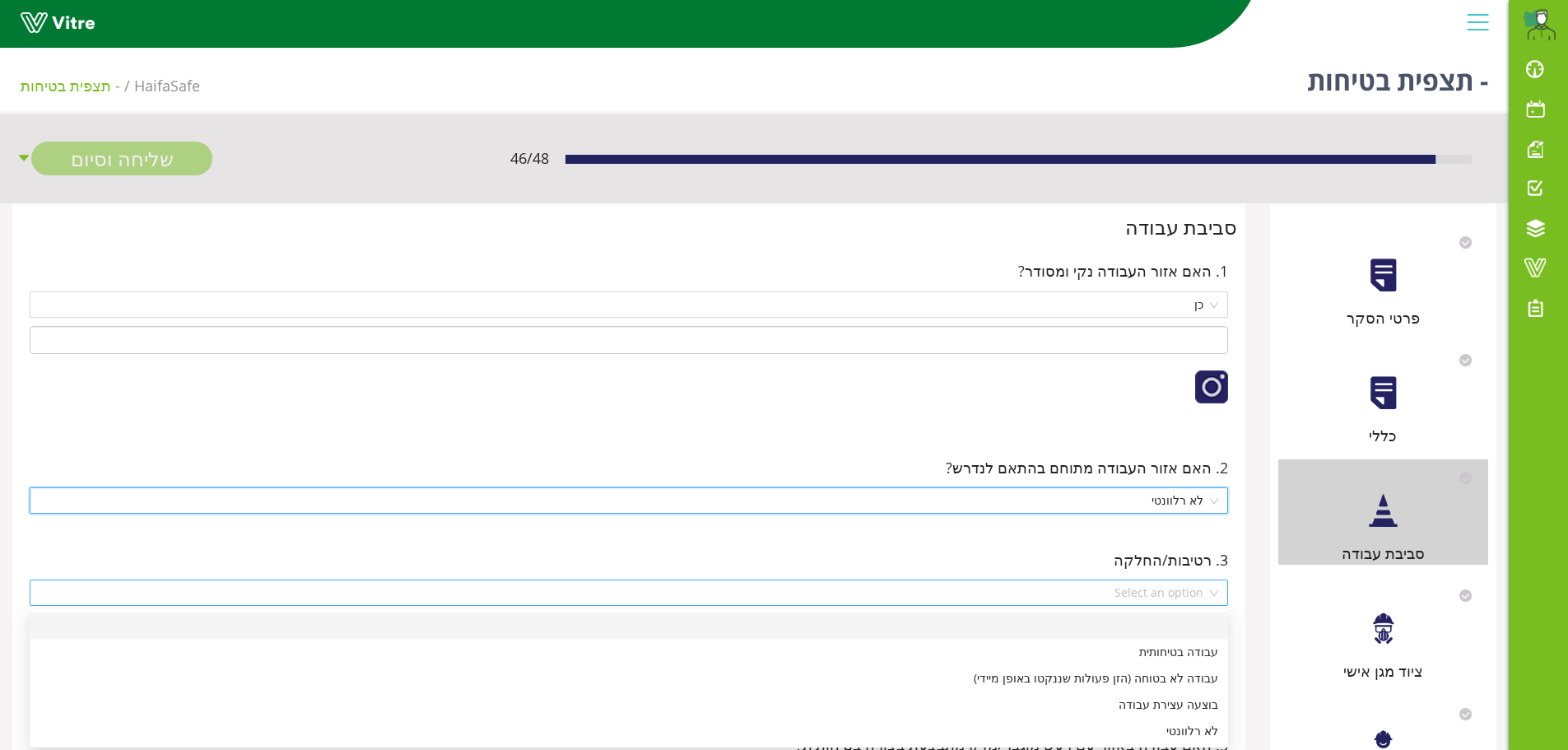
click at [1216, 603] on div "Select an option" at bounding box center [629, 592] width 1198 height 26
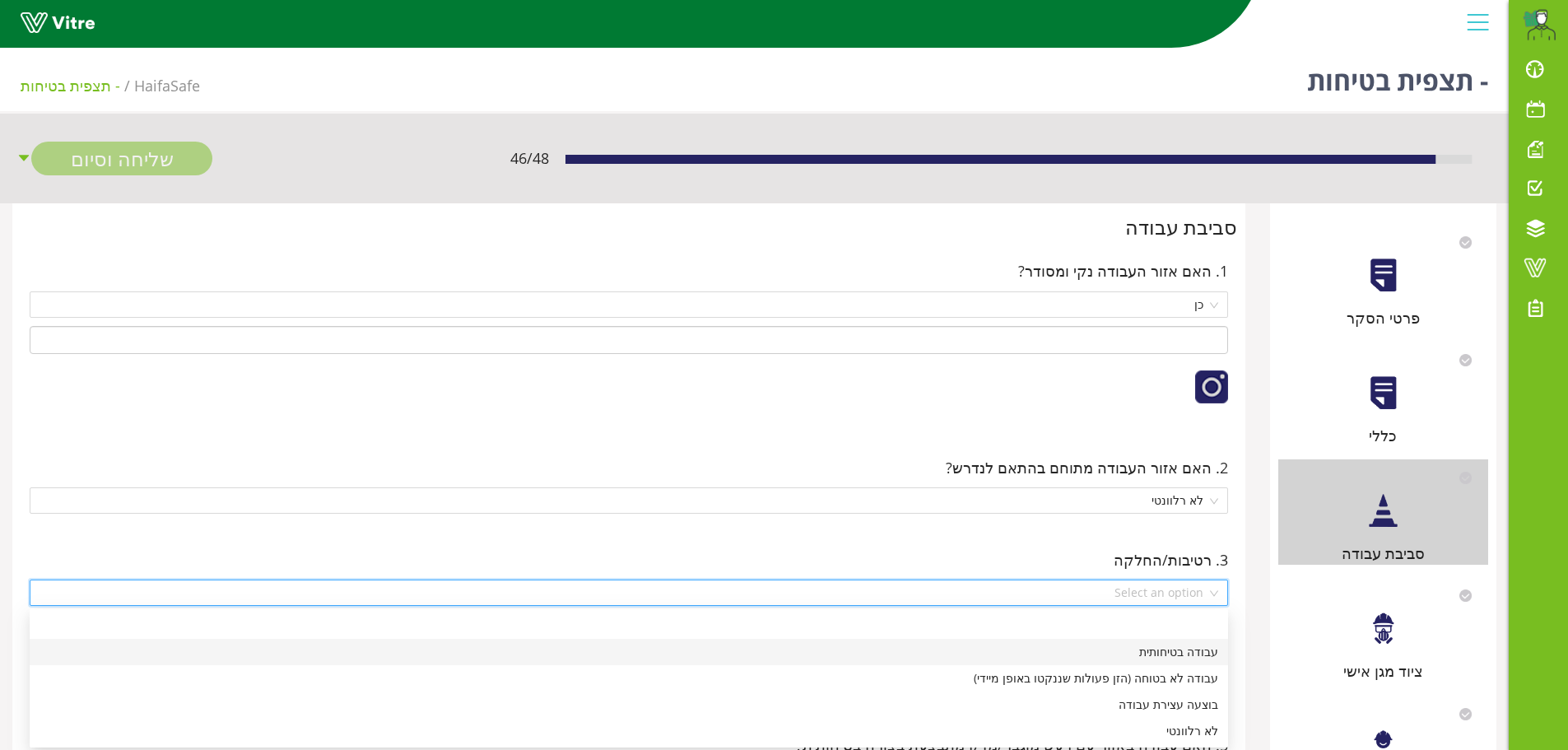
click at [1201, 652] on div "עבודה בטיחותית" at bounding box center [629, 651] width 1179 height 18
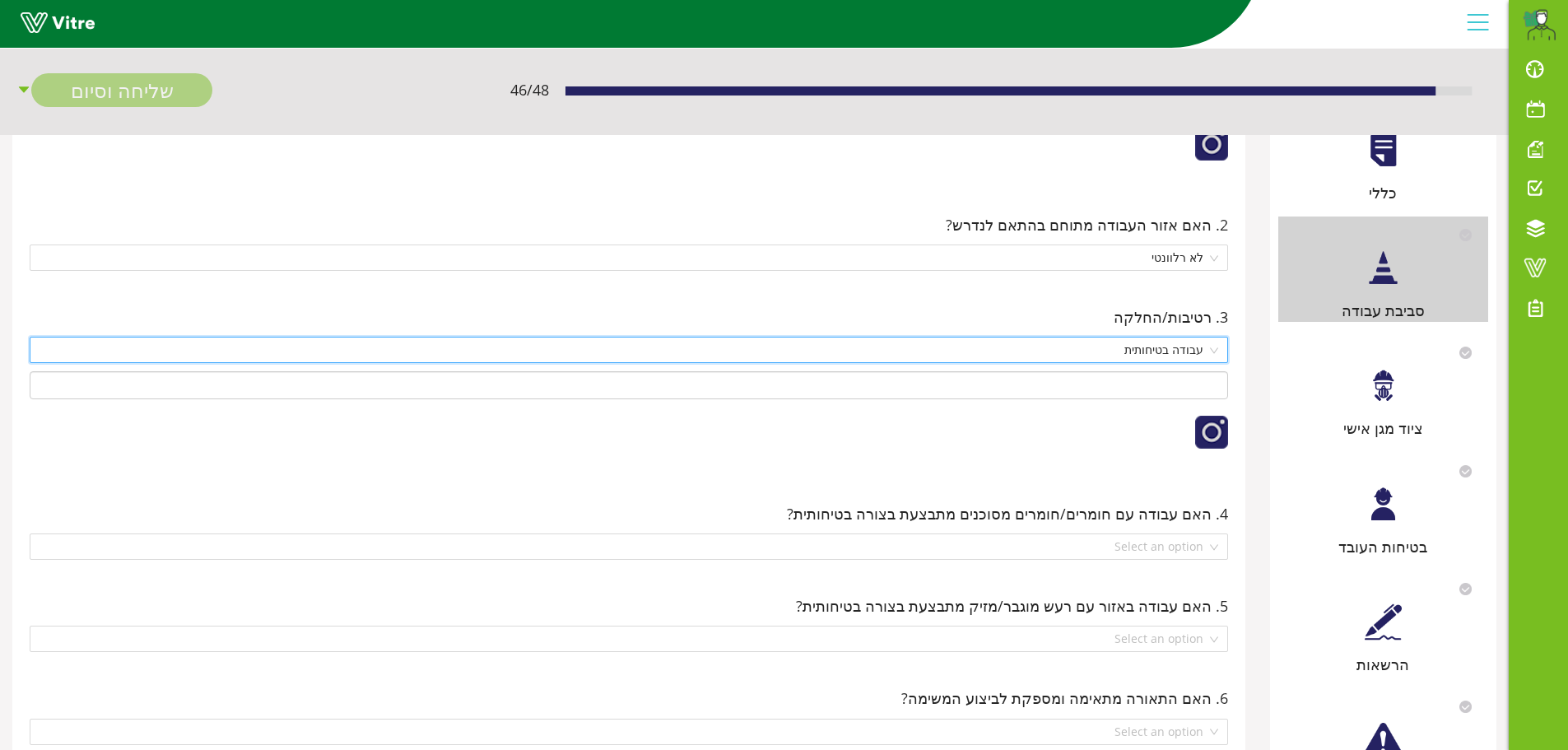
scroll to position [247, 0]
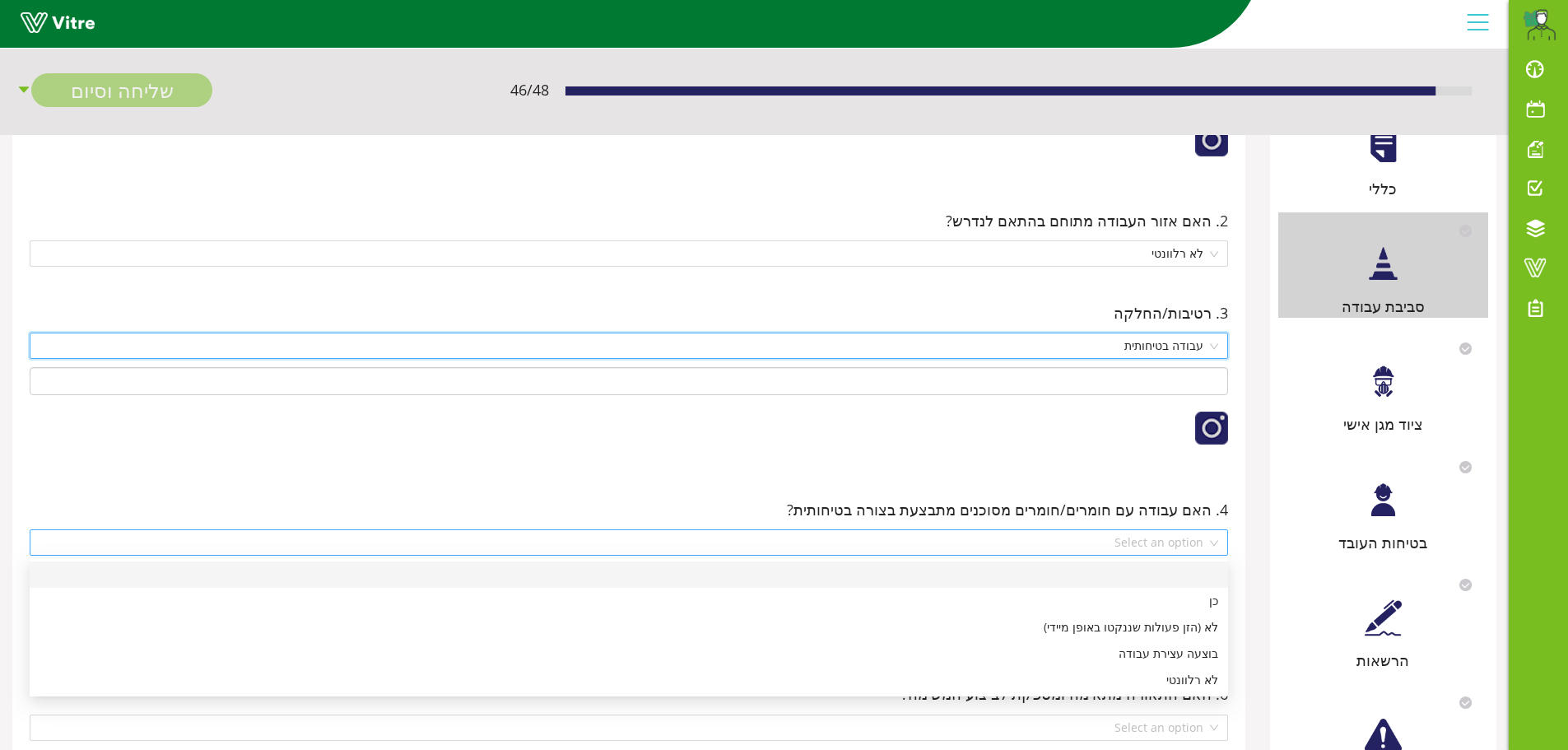
click at [1211, 539] on div "Select an option" at bounding box center [629, 542] width 1198 height 26
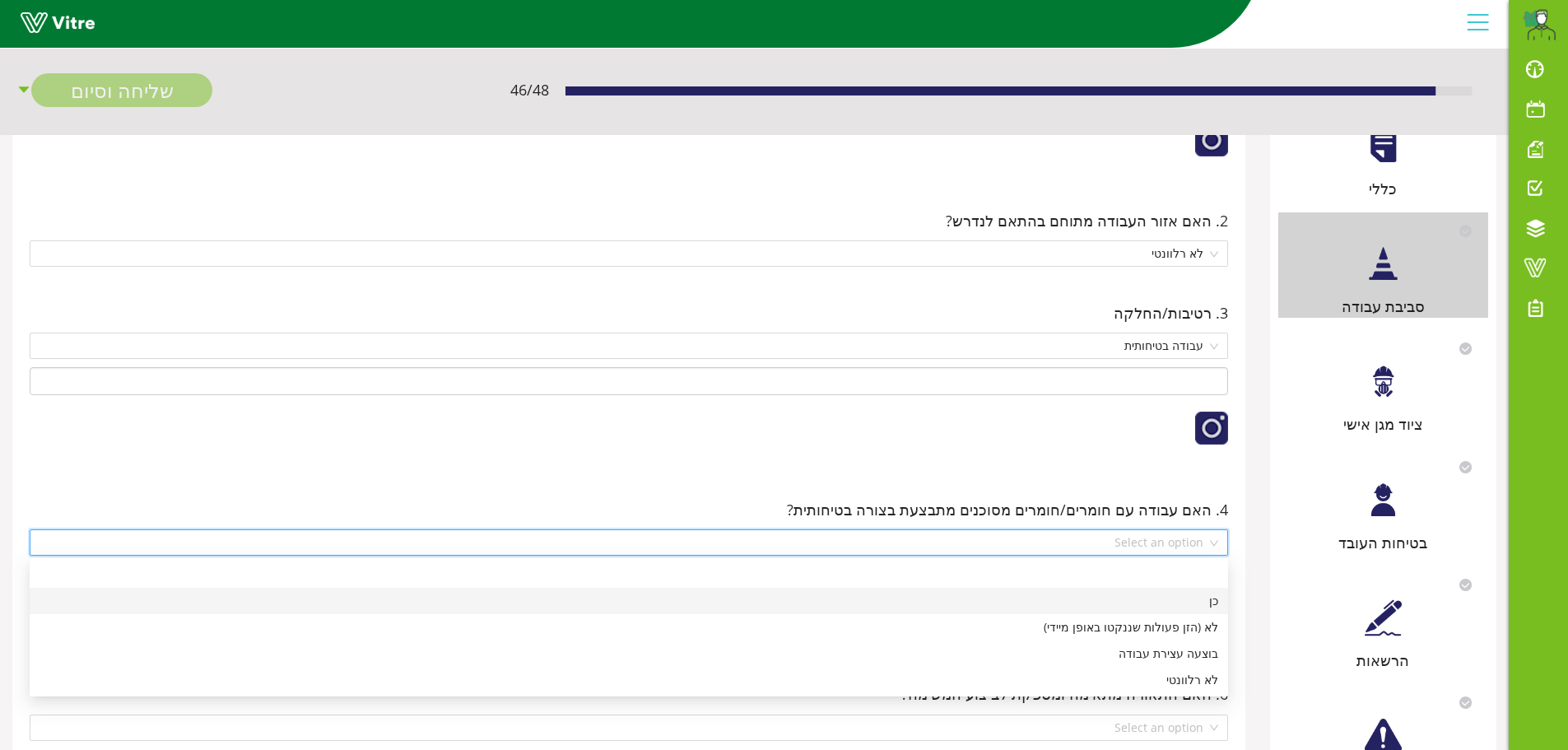
click at [1218, 604] on div "כן" at bounding box center [629, 601] width 1198 height 26
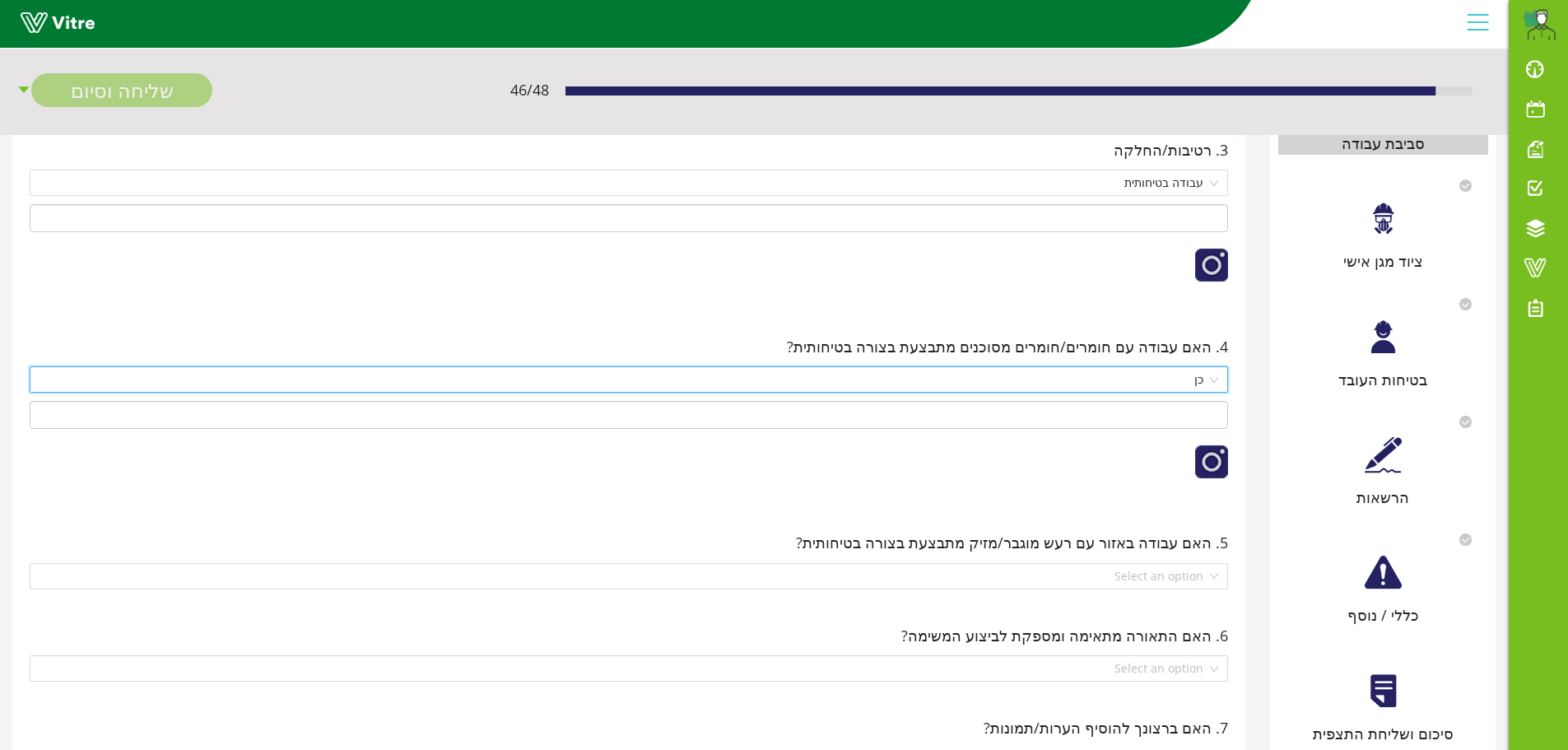
scroll to position [412, 0]
click at [1214, 580] on div "Select an option" at bounding box center [629, 574] width 1198 height 26
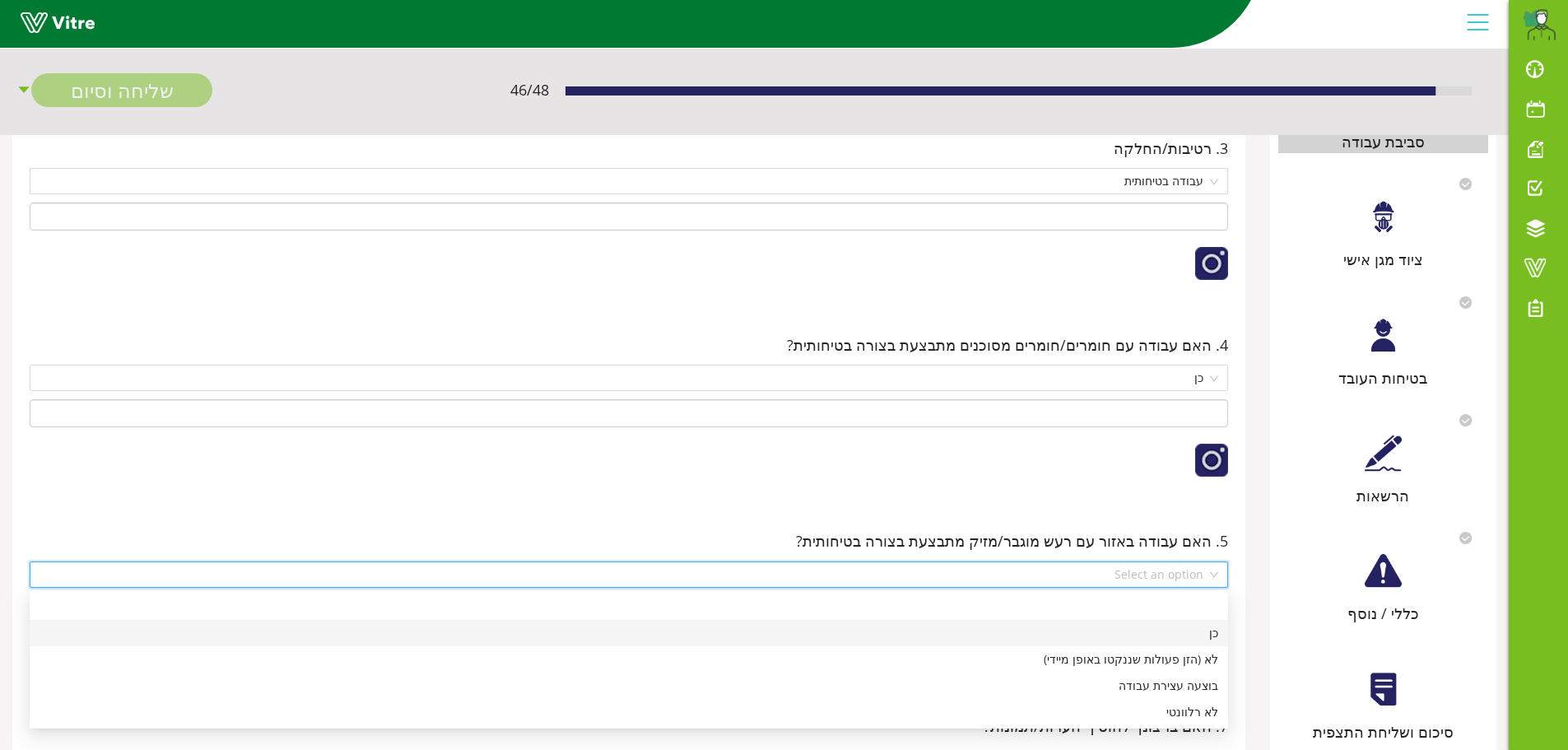
click at [1199, 637] on div "כן" at bounding box center [629, 632] width 1179 height 18
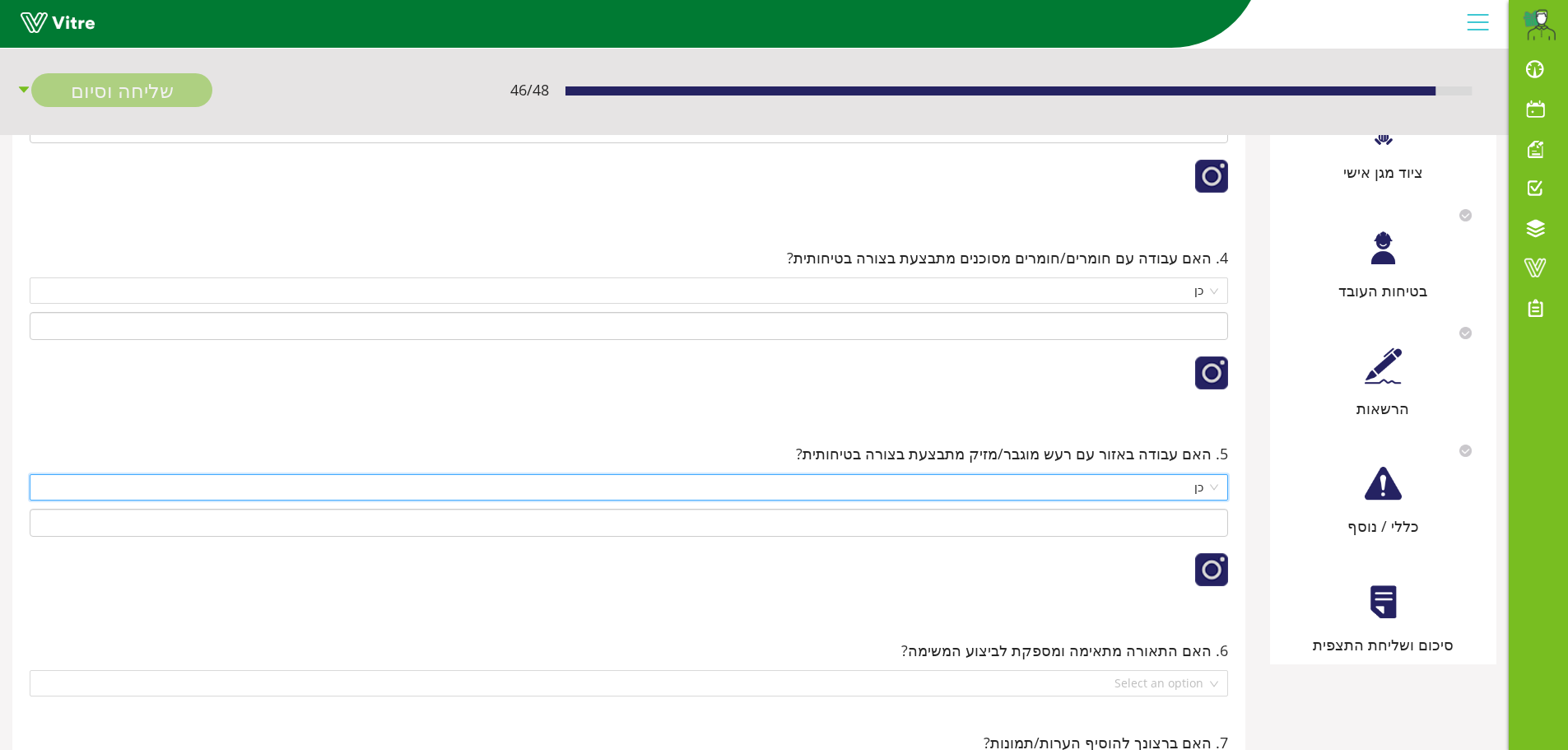
scroll to position [576, 0]
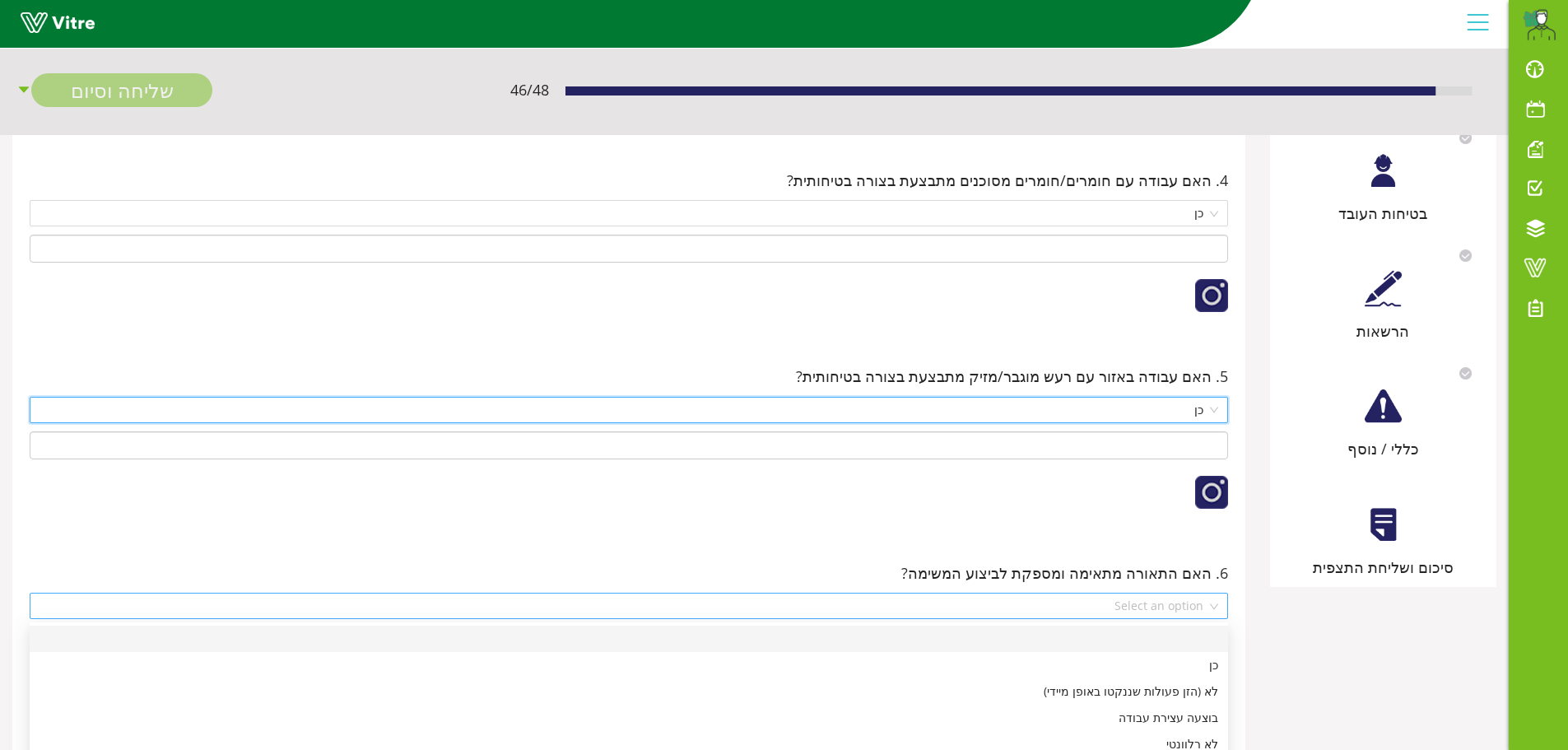
click at [1215, 608] on div "Select an option" at bounding box center [629, 605] width 1198 height 26
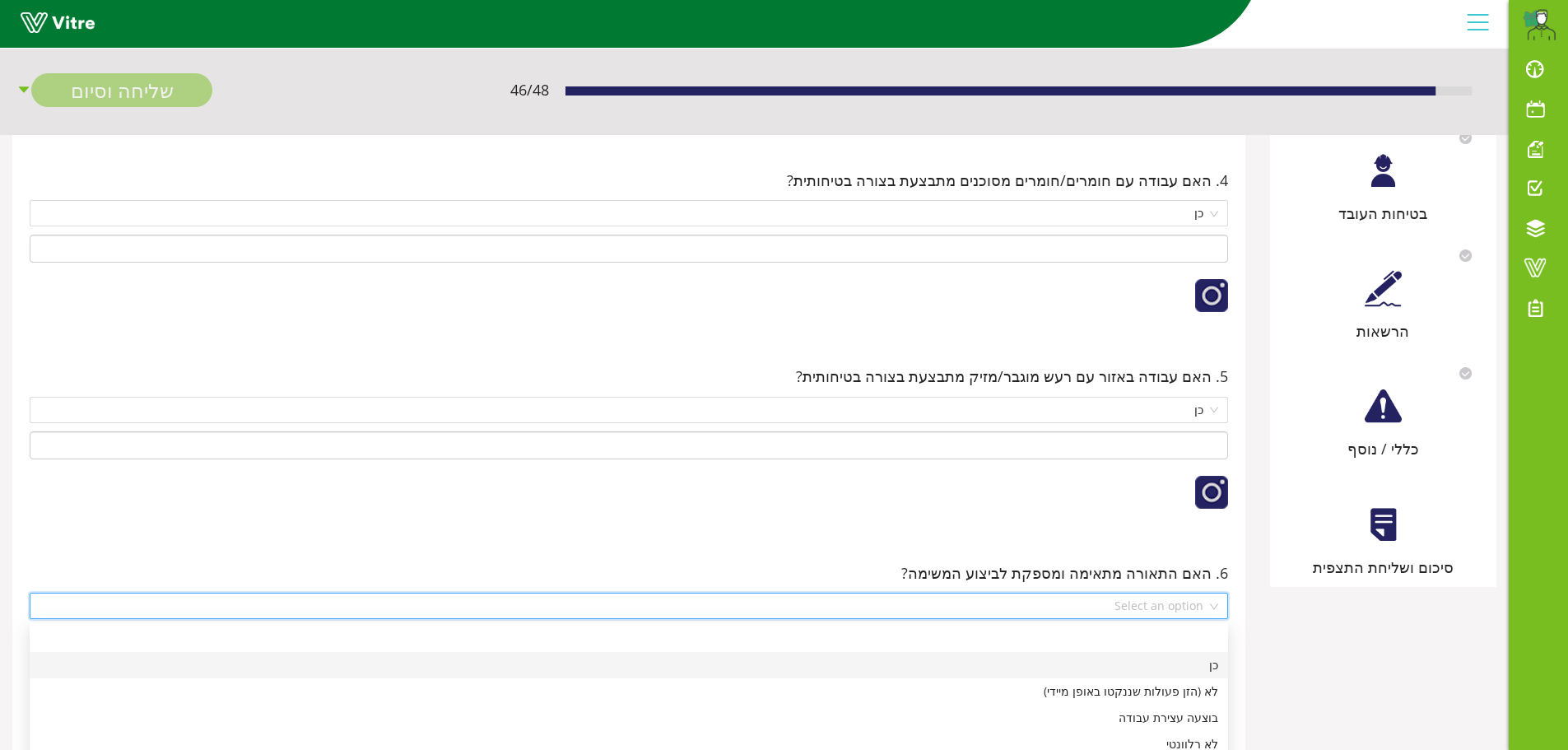
click at [1209, 666] on div "כן" at bounding box center [629, 664] width 1179 height 18
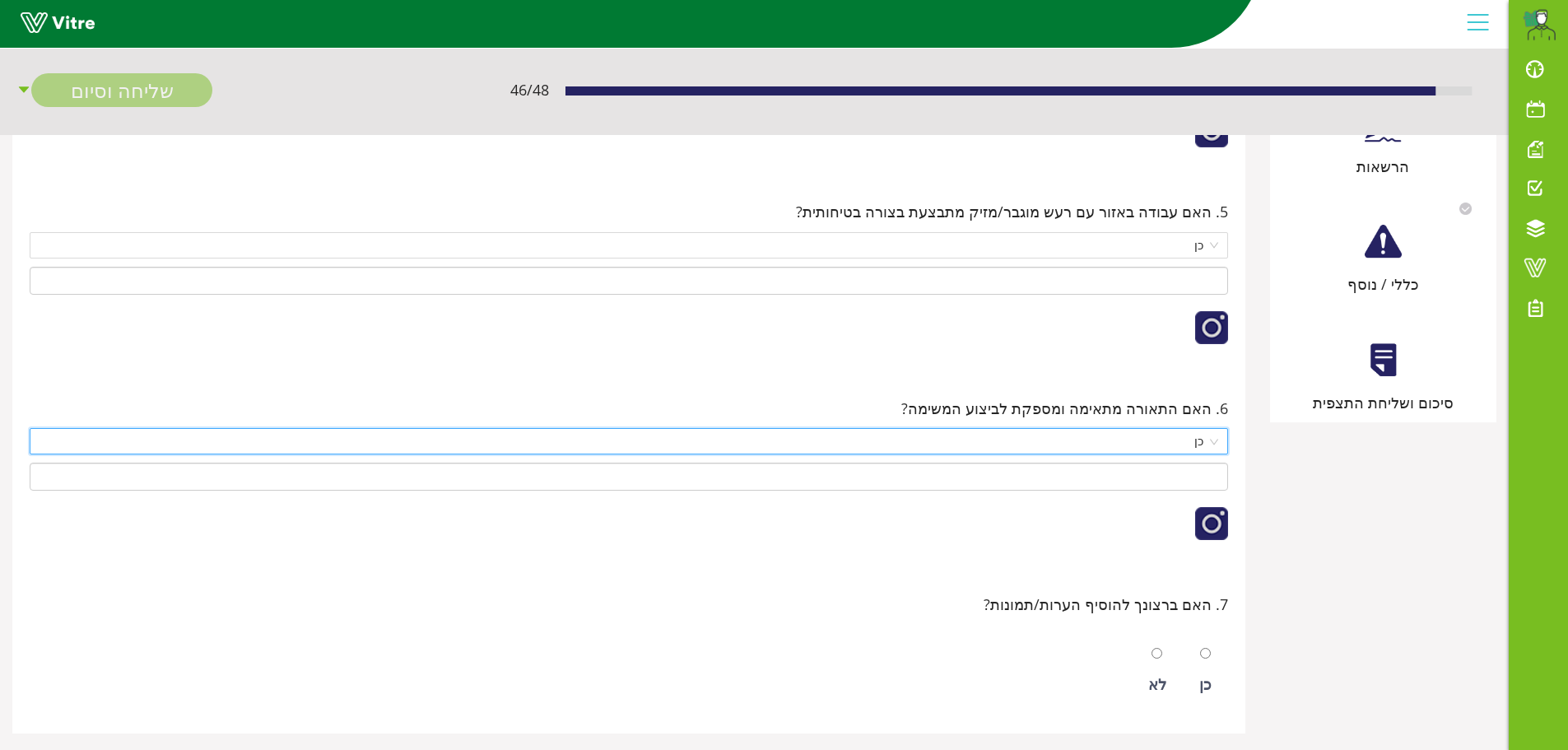
scroll to position [765, 0]
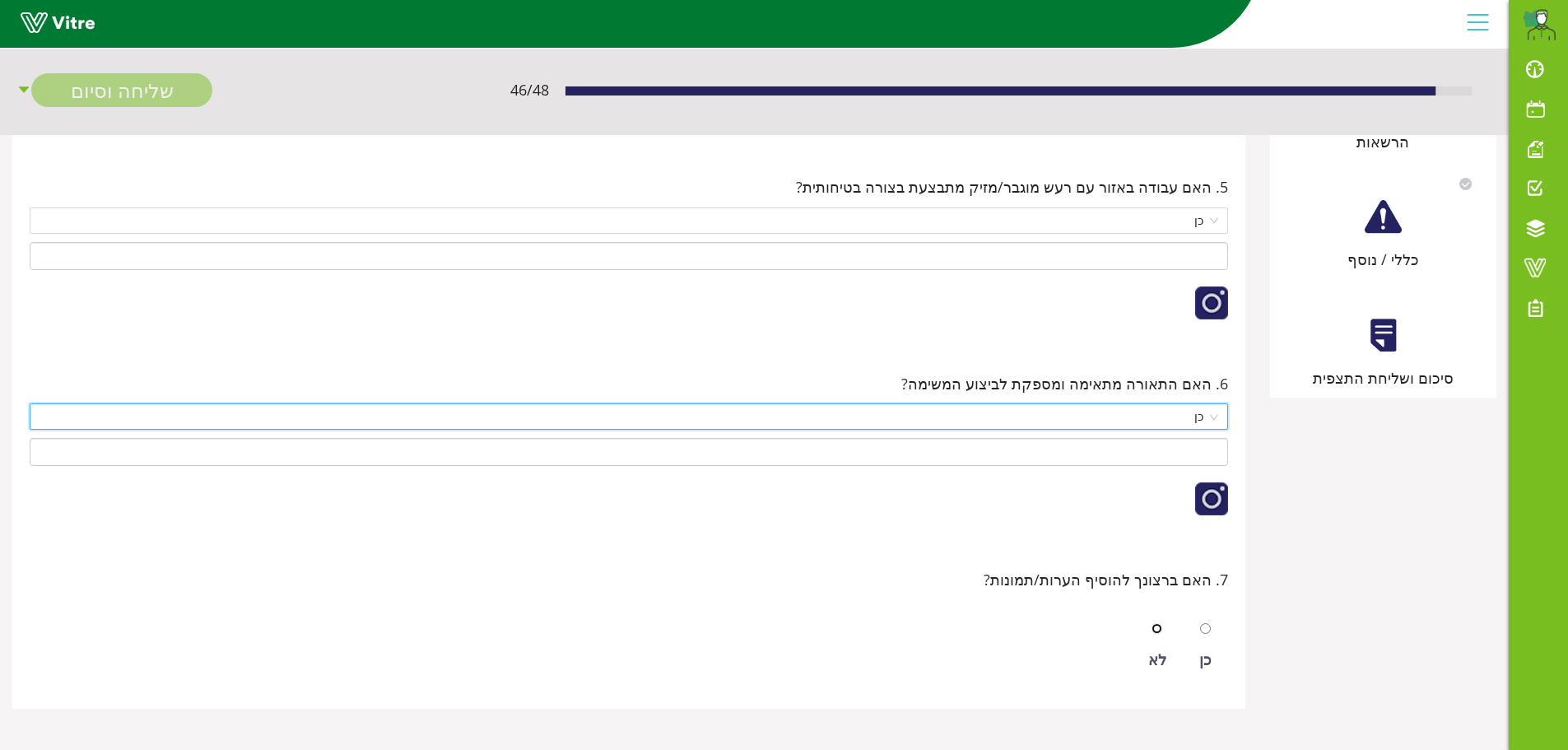
click at [1158, 627] on input "radio" at bounding box center [1157, 627] width 10 height 10
radio input "true"
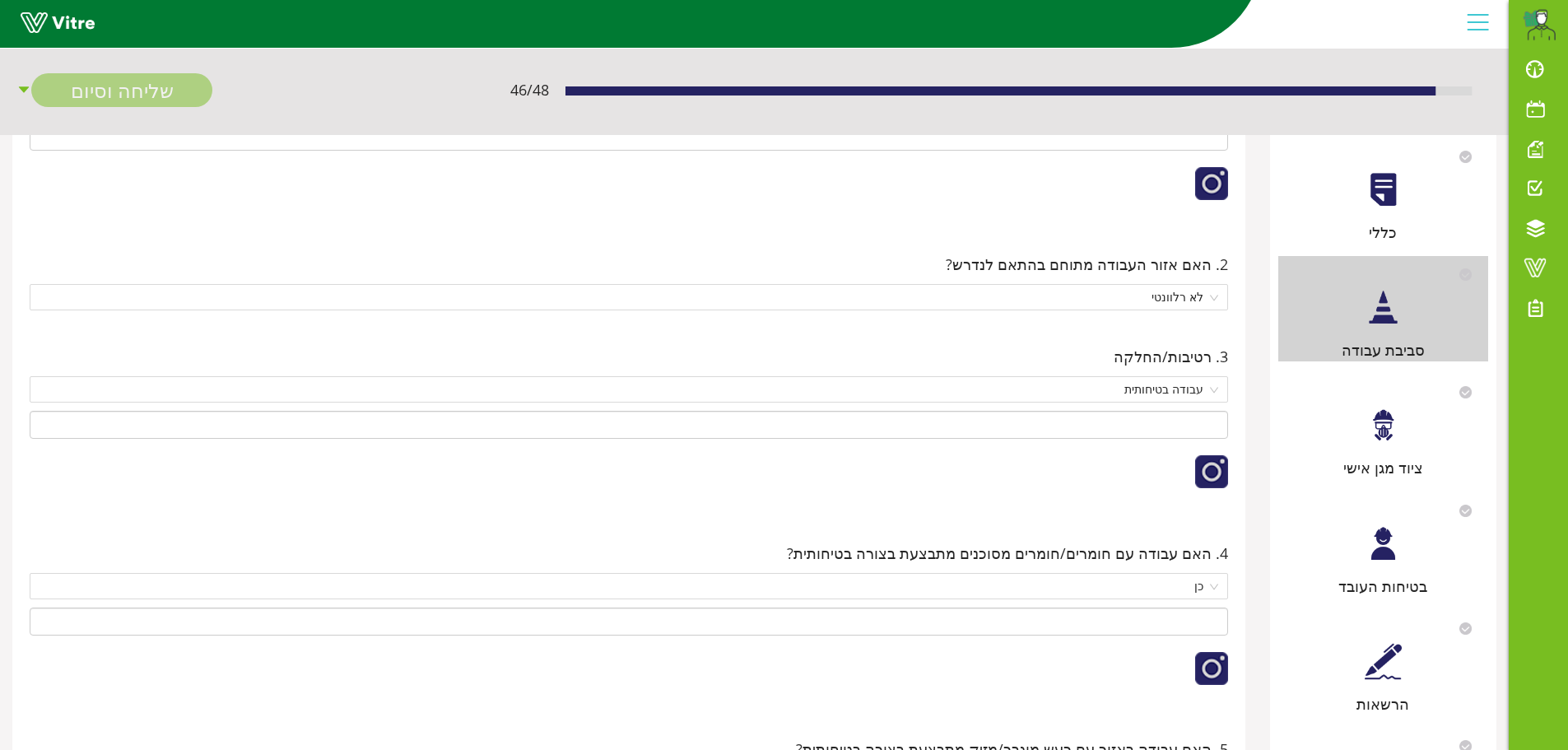
scroll to position [189, 0]
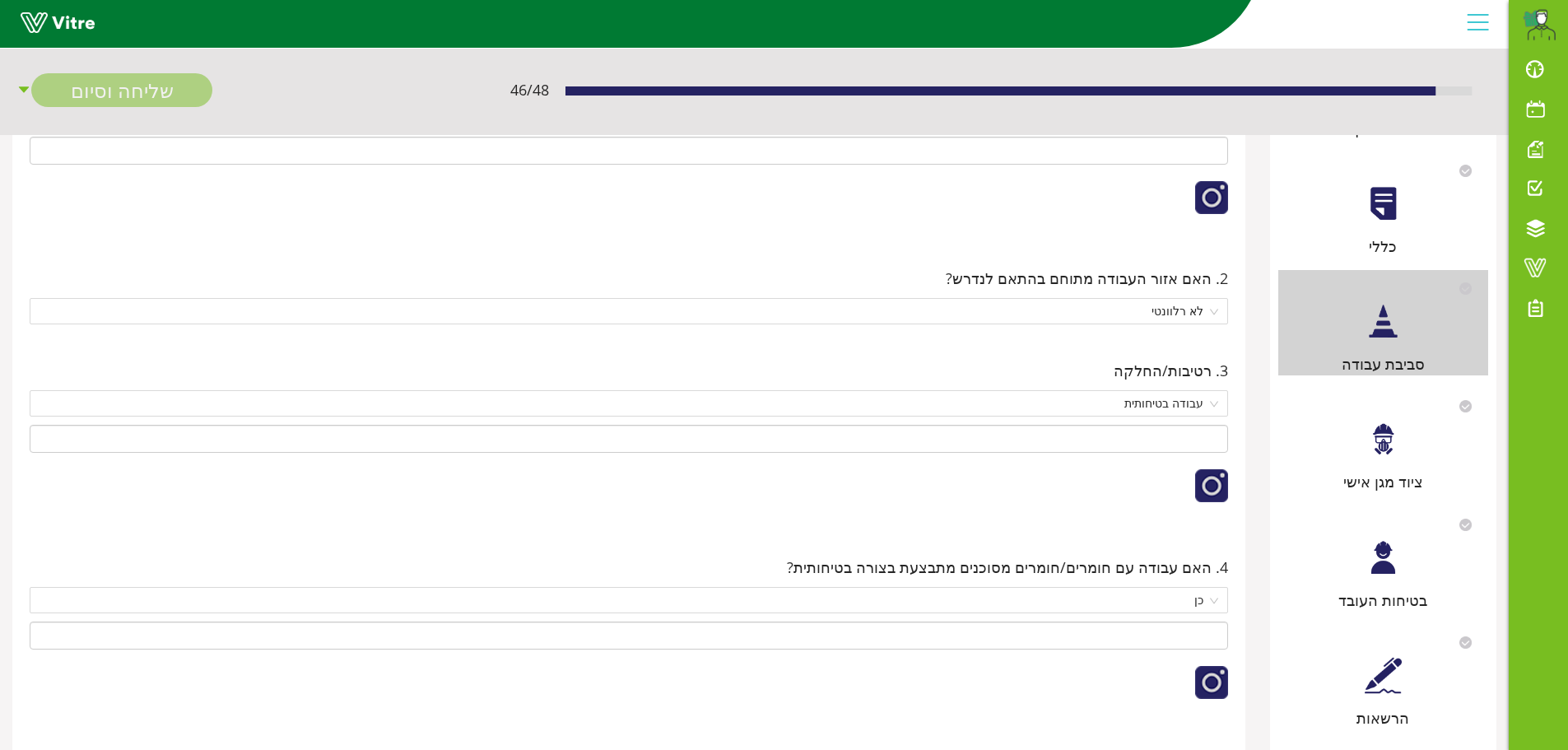
click at [1373, 452] on div at bounding box center [1383, 438] width 37 height 37
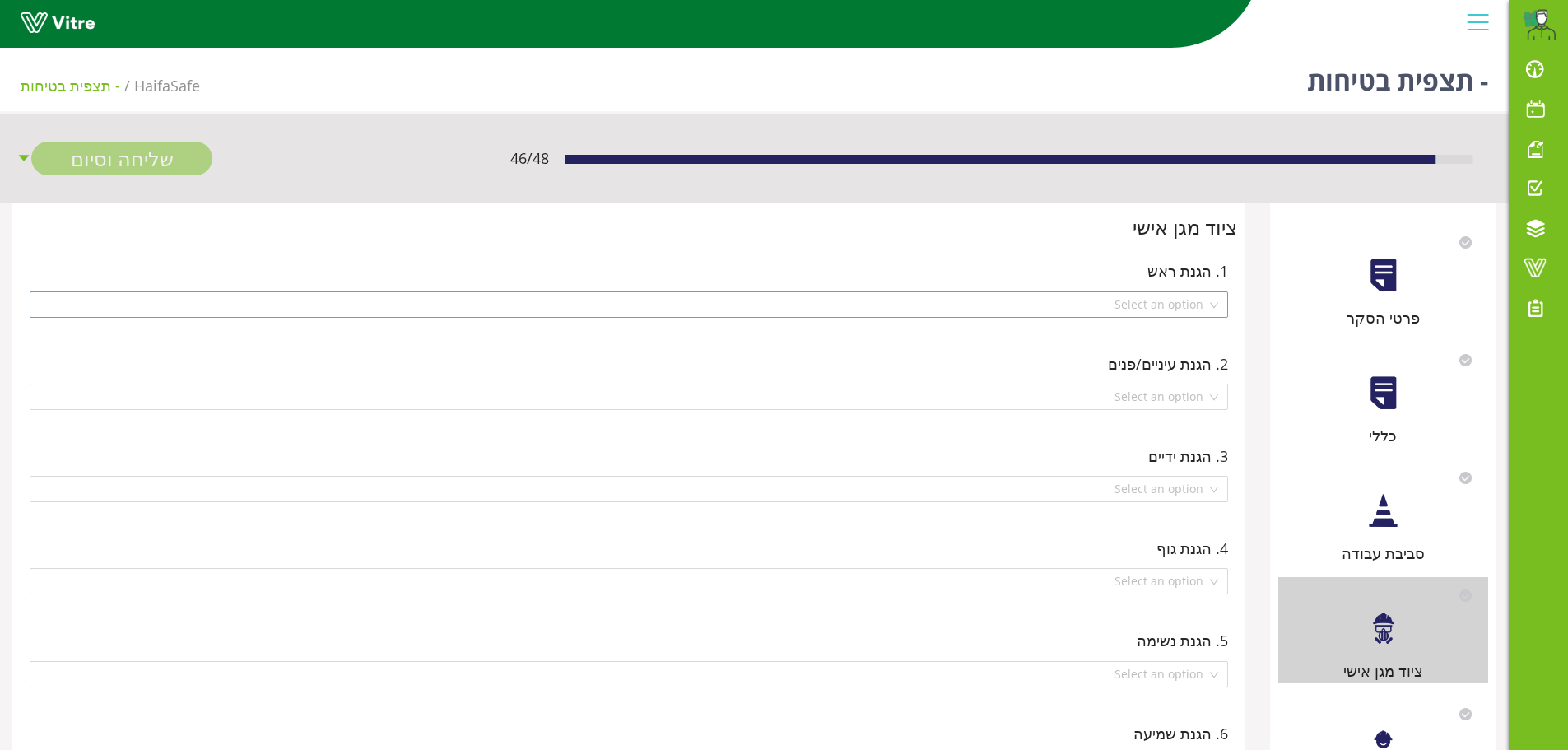
click at [1217, 306] on div "Select an option" at bounding box center [629, 304] width 1198 height 26
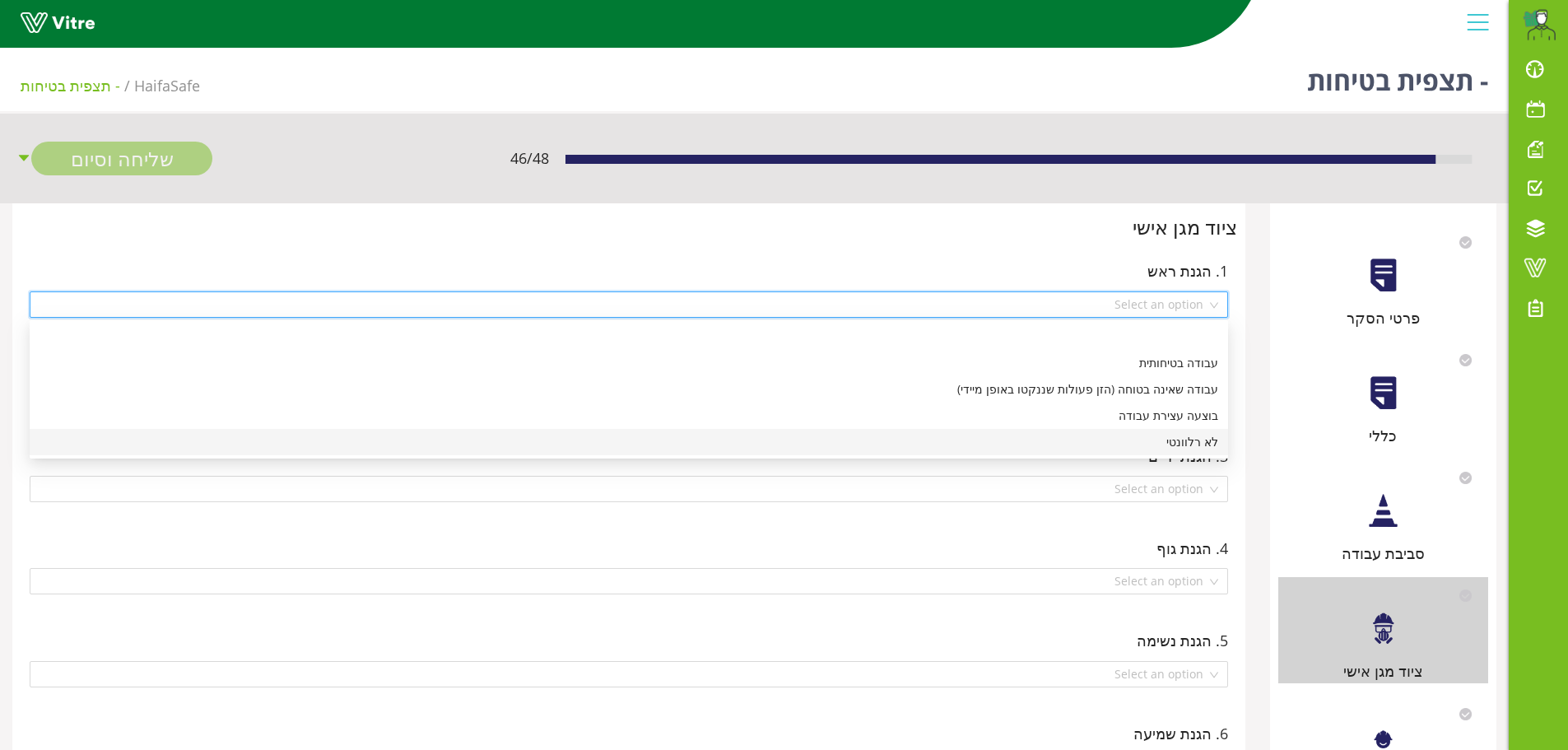
click at [1190, 444] on div "לא רלוונטי" at bounding box center [629, 441] width 1179 height 18
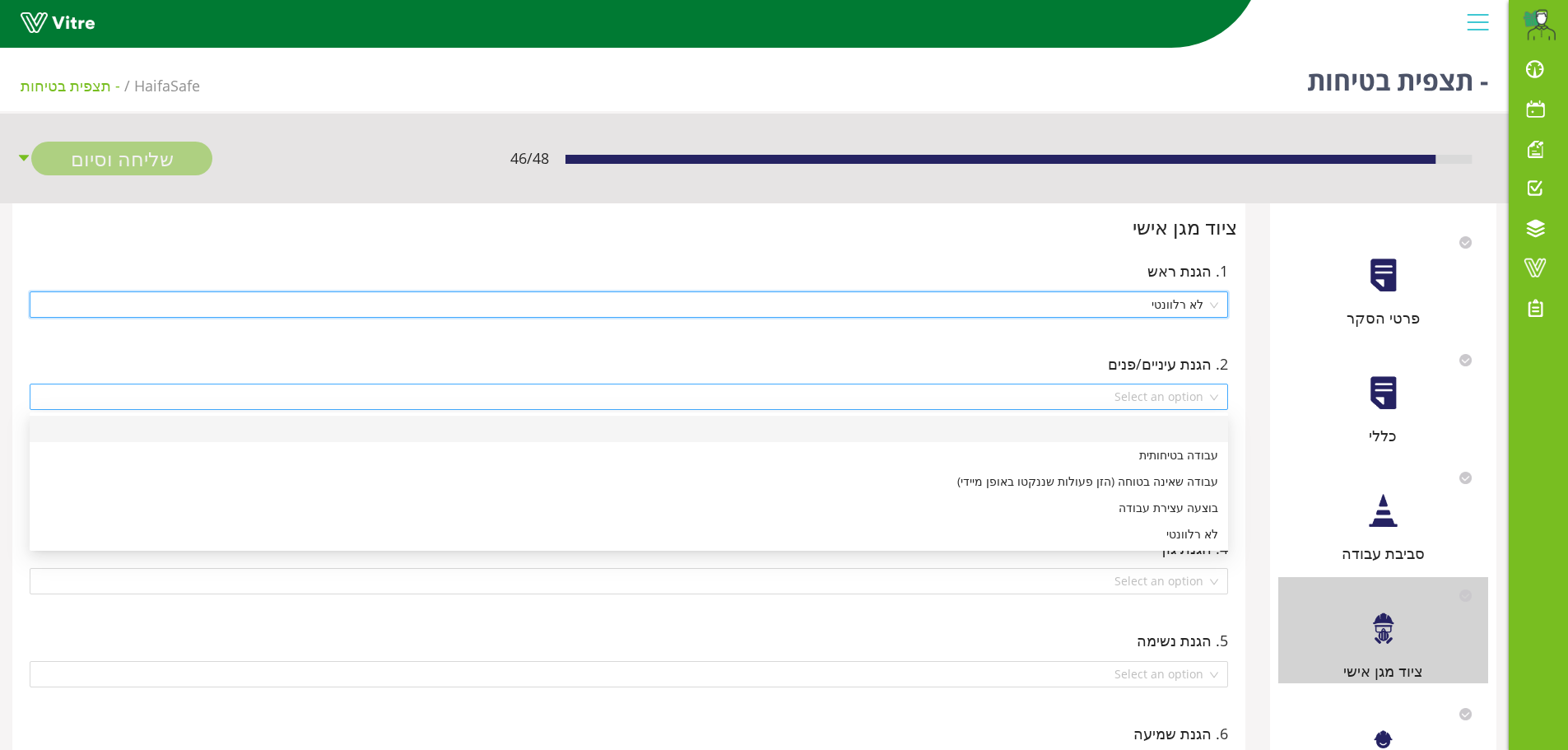
click at [1211, 397] on div "Select an option" at bounding box center [629, 397] width 1198 height 26
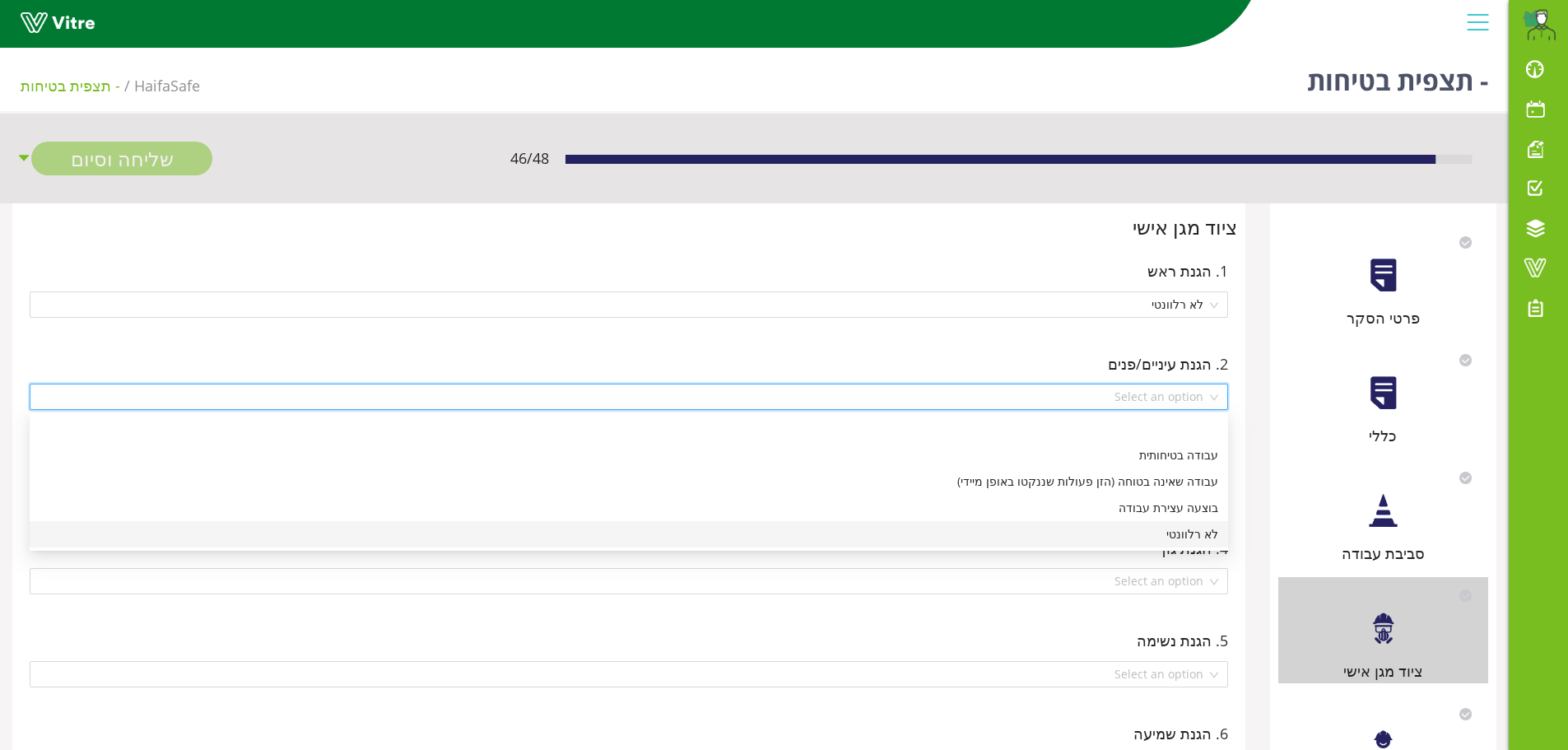
click at [1198, 532] on div "לא רלוונטי" at bounding box center [629, 534] width 1179 height 18
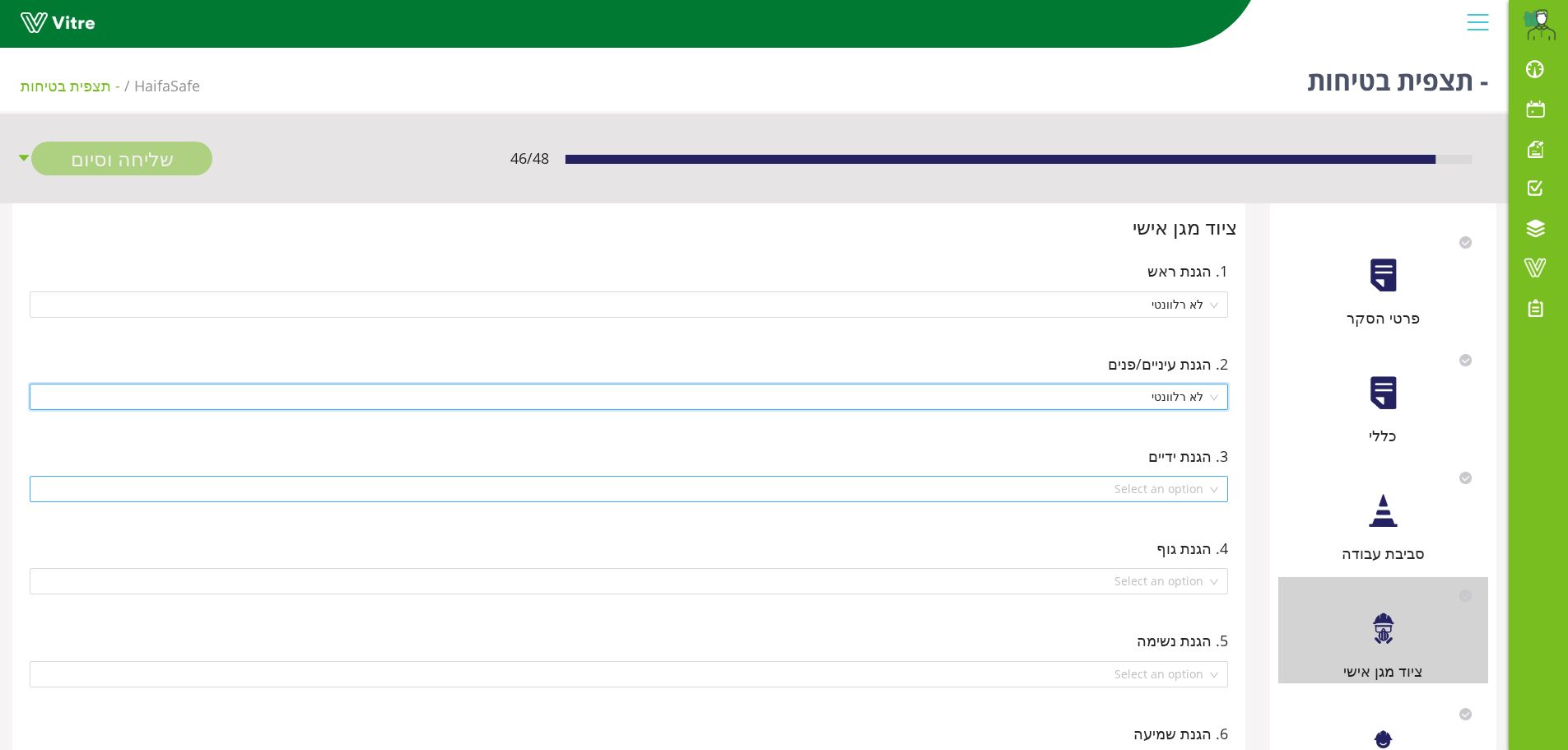
click at [1215, 491] on div "Select an option" at bounding box center [629, 488] width 1198 height 26
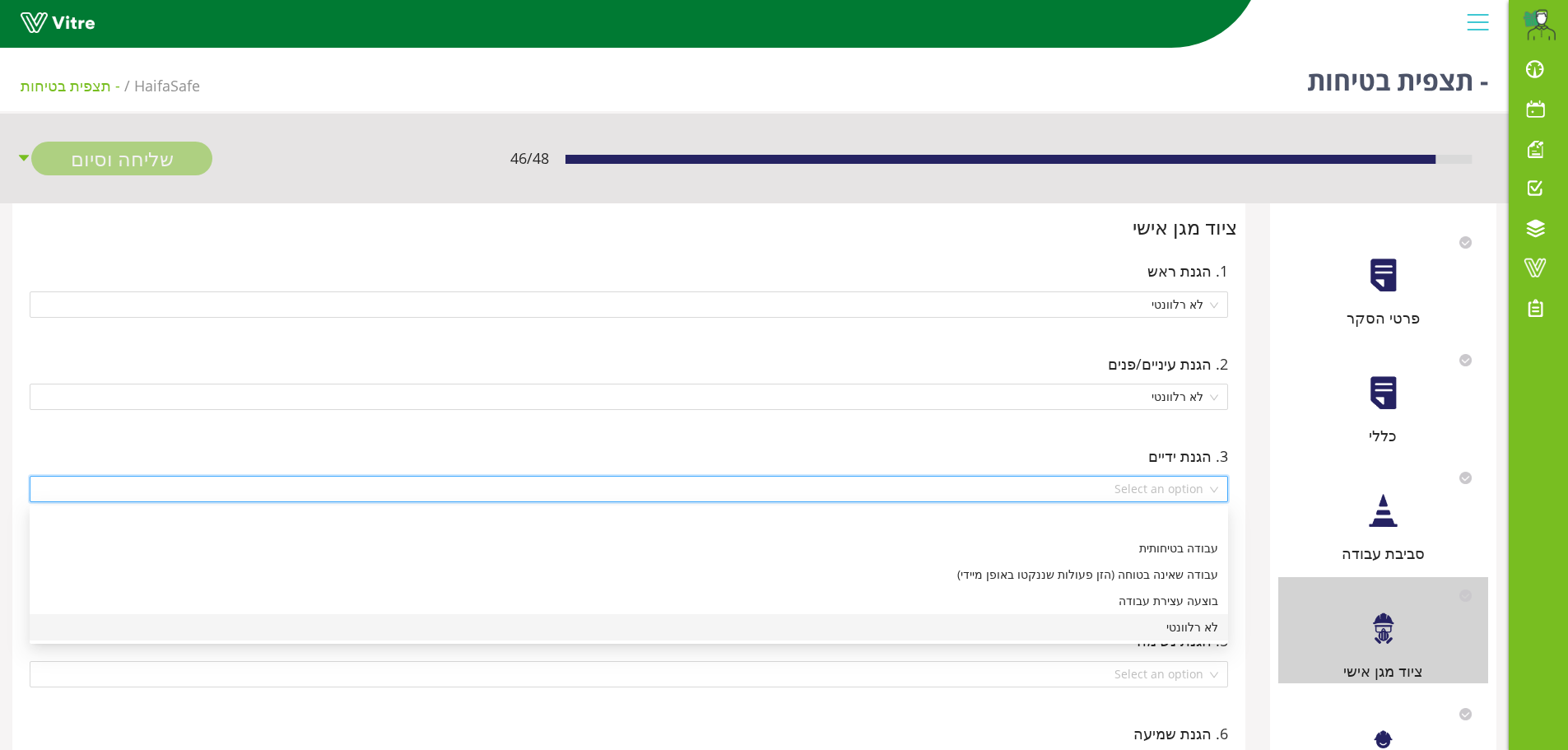
click at [1183, 622] on div "לא רלוונטי" at bounding box center [629, 626] width 1179 height 18
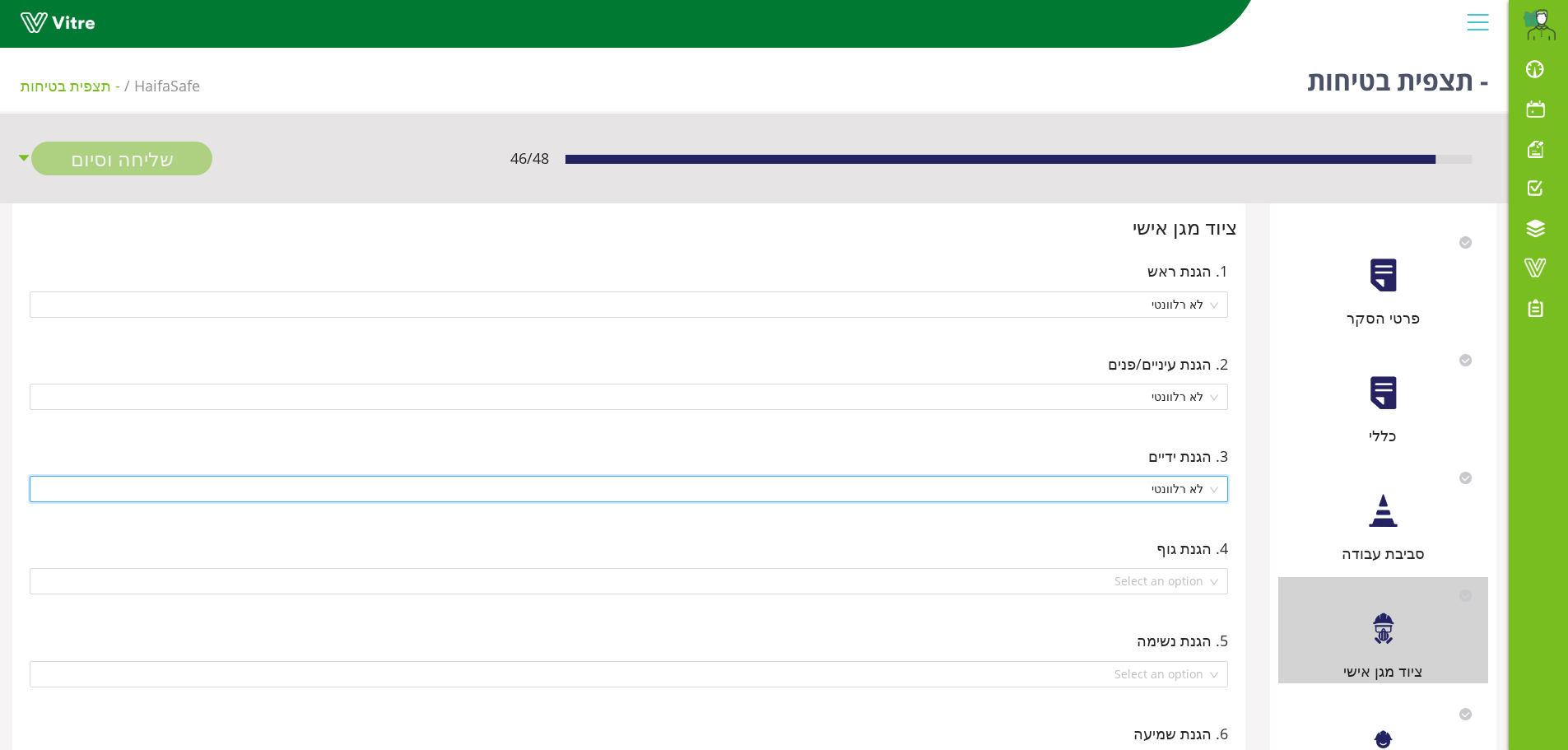
scroll to position [82, 0]
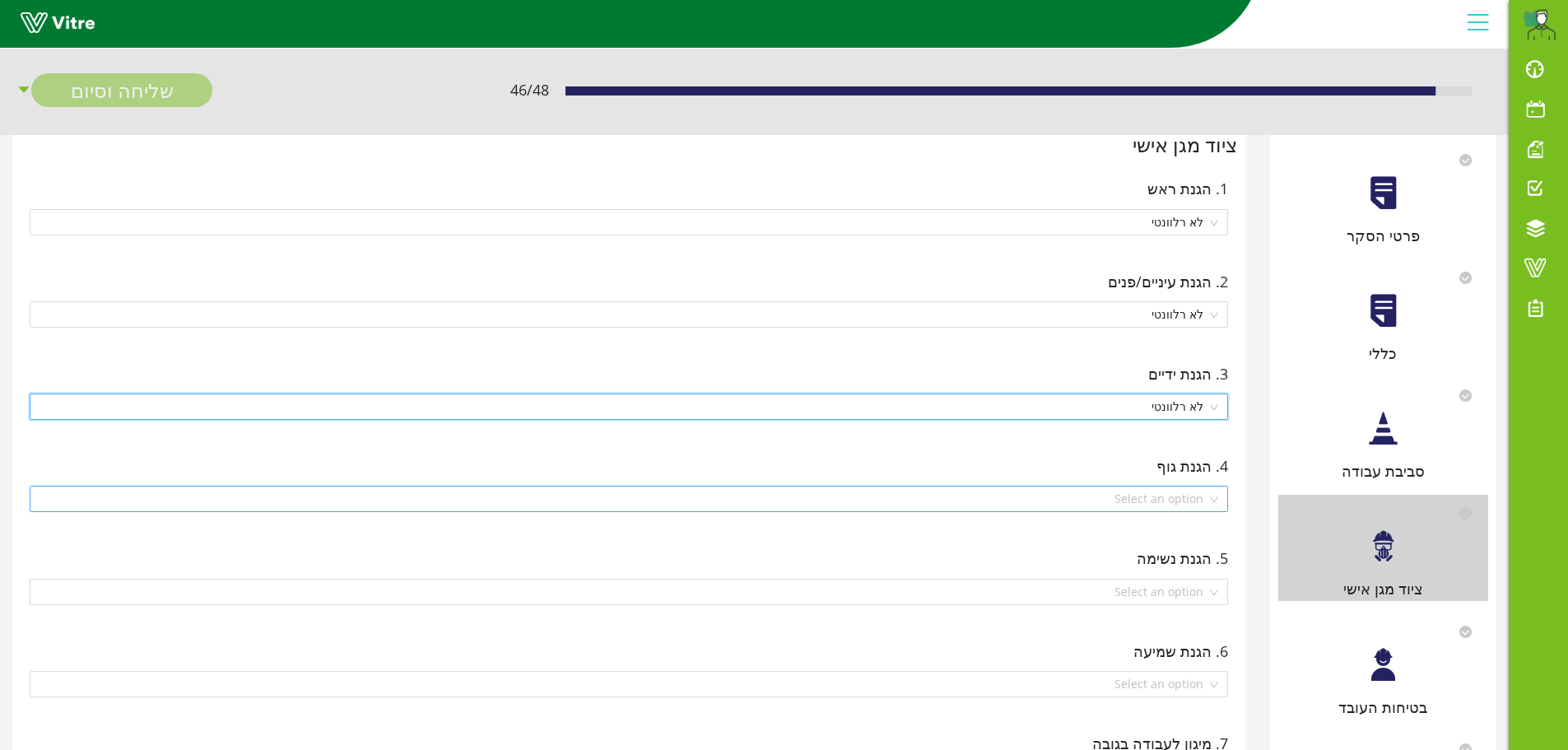
click at [1219, 500] on div "Select an option" at bounding box center [629, 499] width 1198 height 26
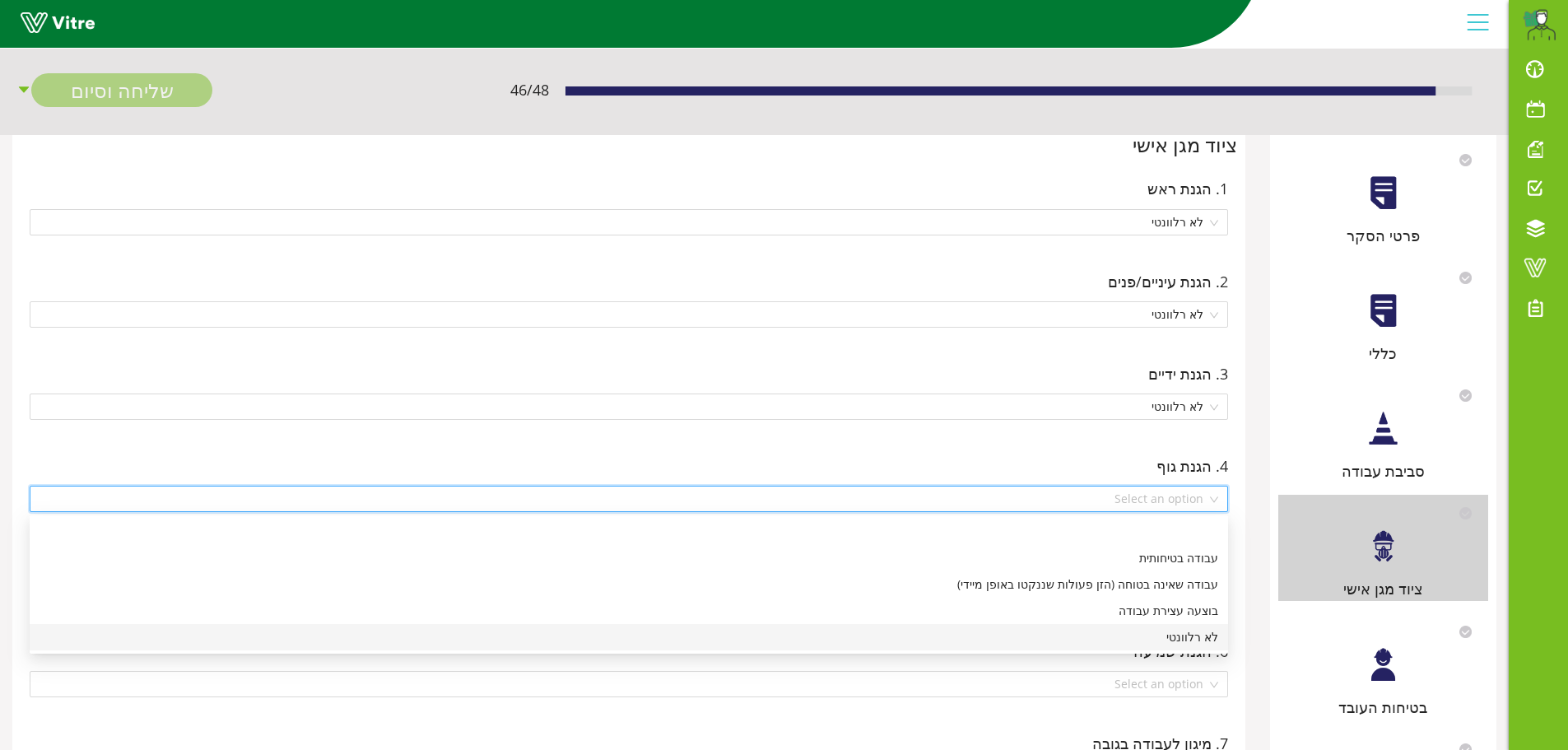
click at [1193, 639] on div "לא רלוונטי" at bounding box center [629, 637] width 1179 height 18
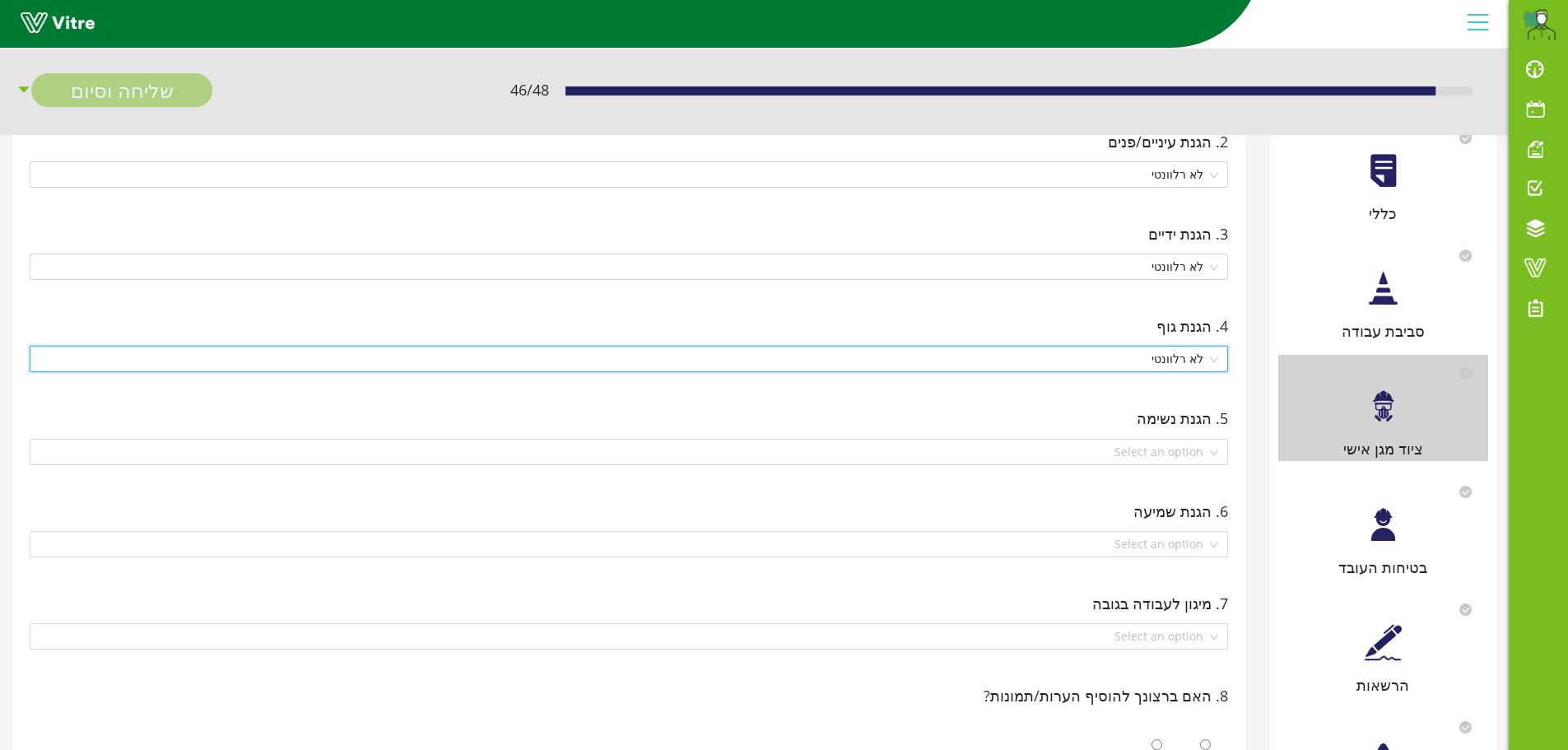
scroll to position [247, 0]
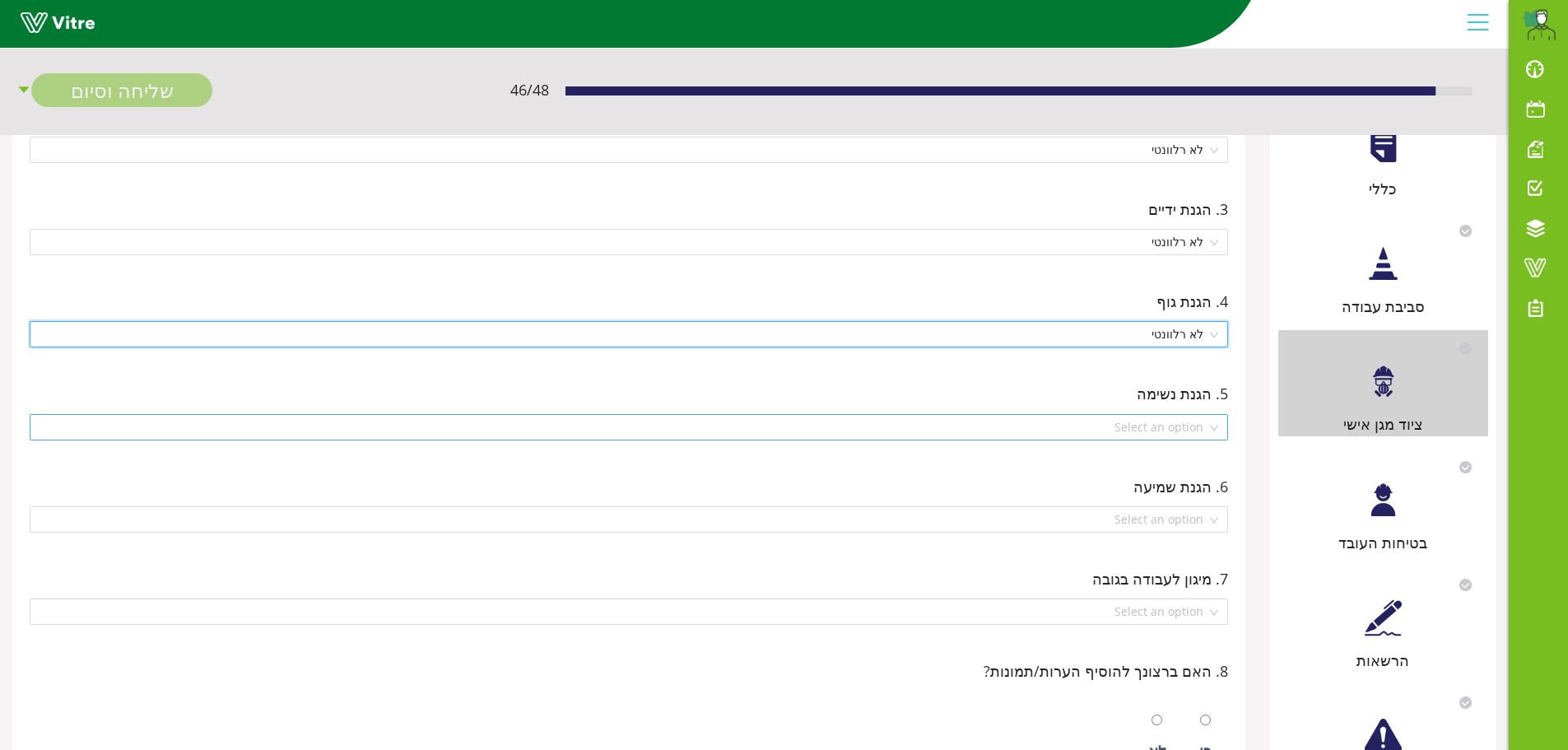
click at [1214, 429] on div "Select an option" at bounding box center [629, 427] width 1198 height 26
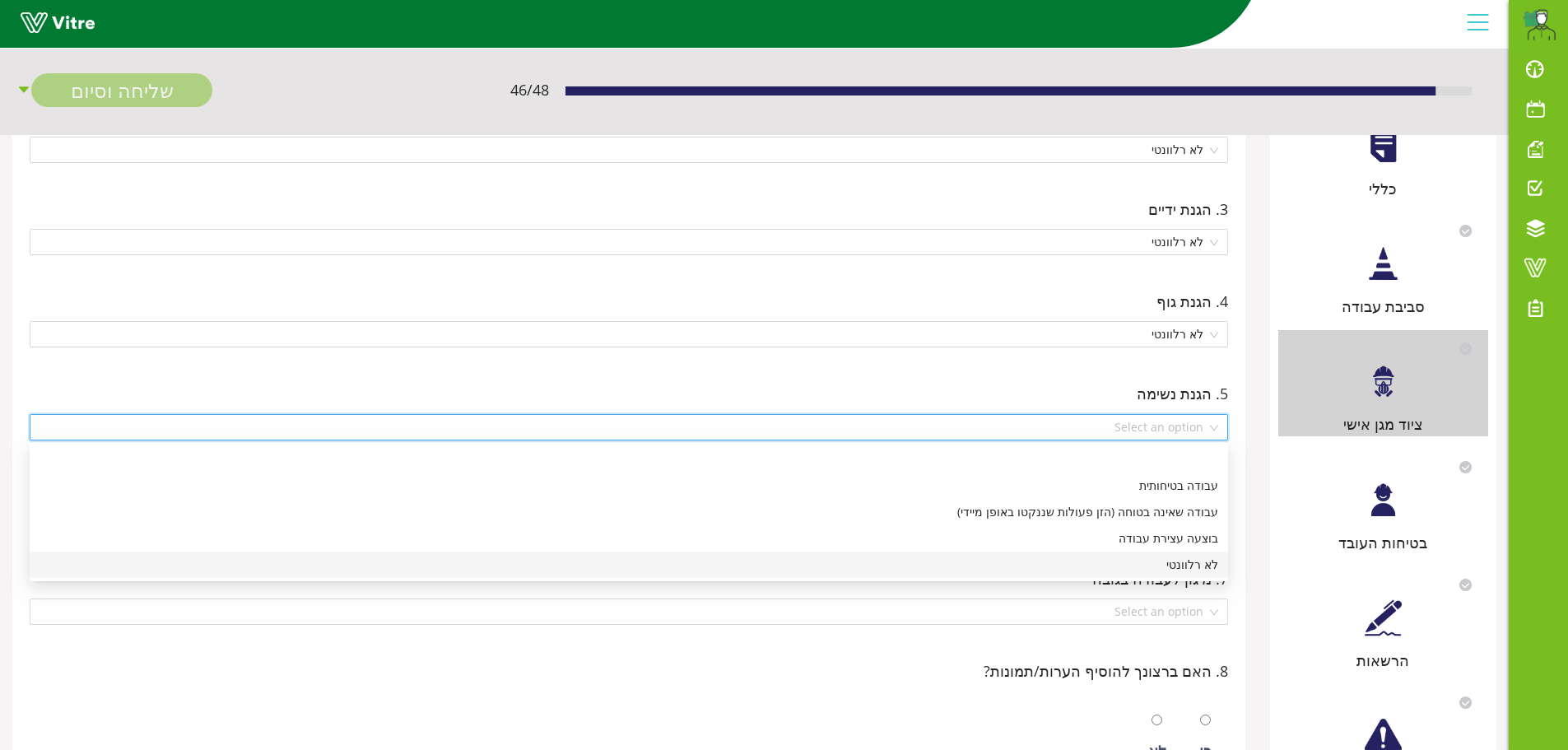
click at [1193, 566] on div "לא רלוונטי" at bounding box center [629, 564] width 1179 height 18
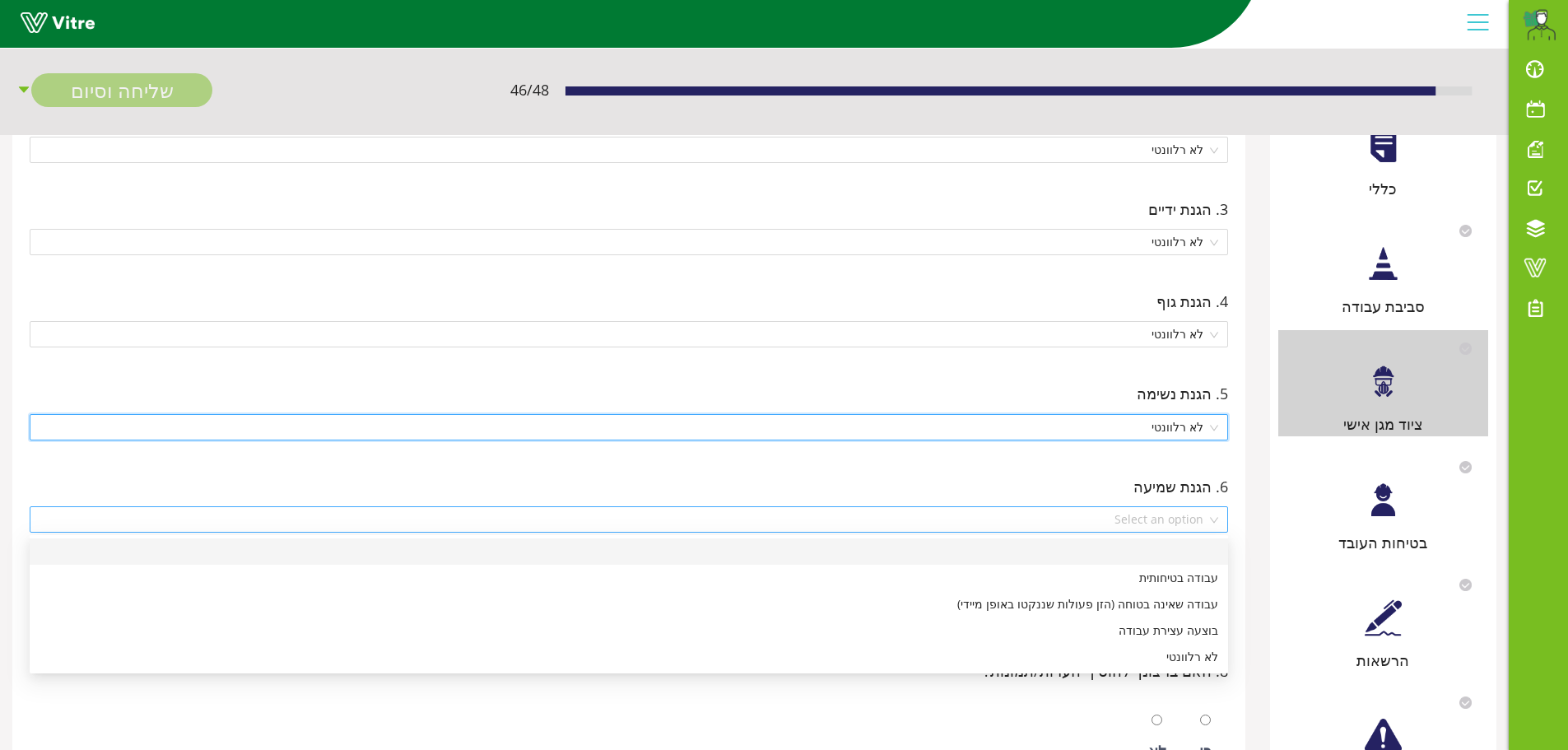
click at [1217, 514] on div "Select an option" at bounding box center [629, 520] width 1198 height 26
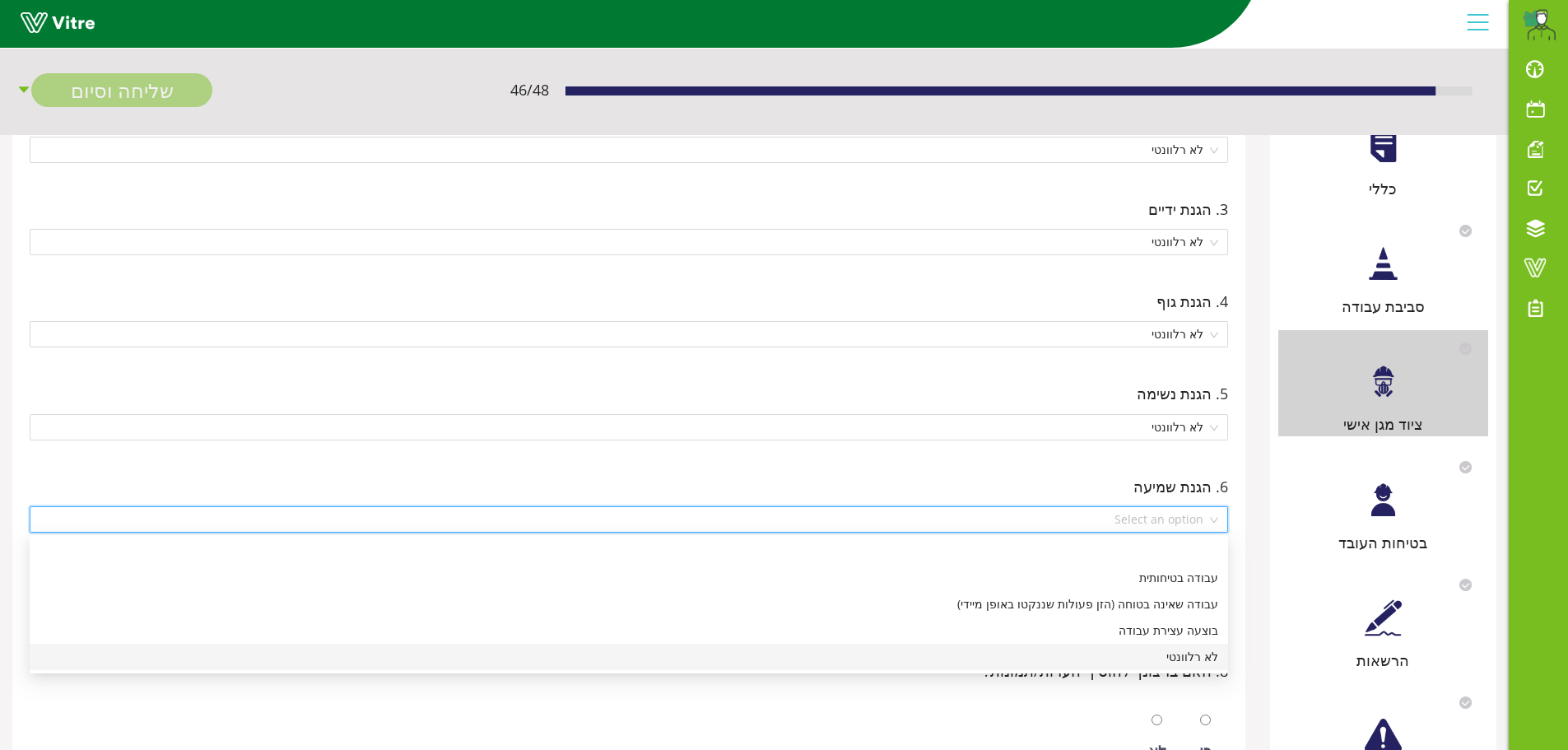
click at [1179, 656] on div "לא רלוונטי" at bounding box center [629, 656] width 1179 height 18
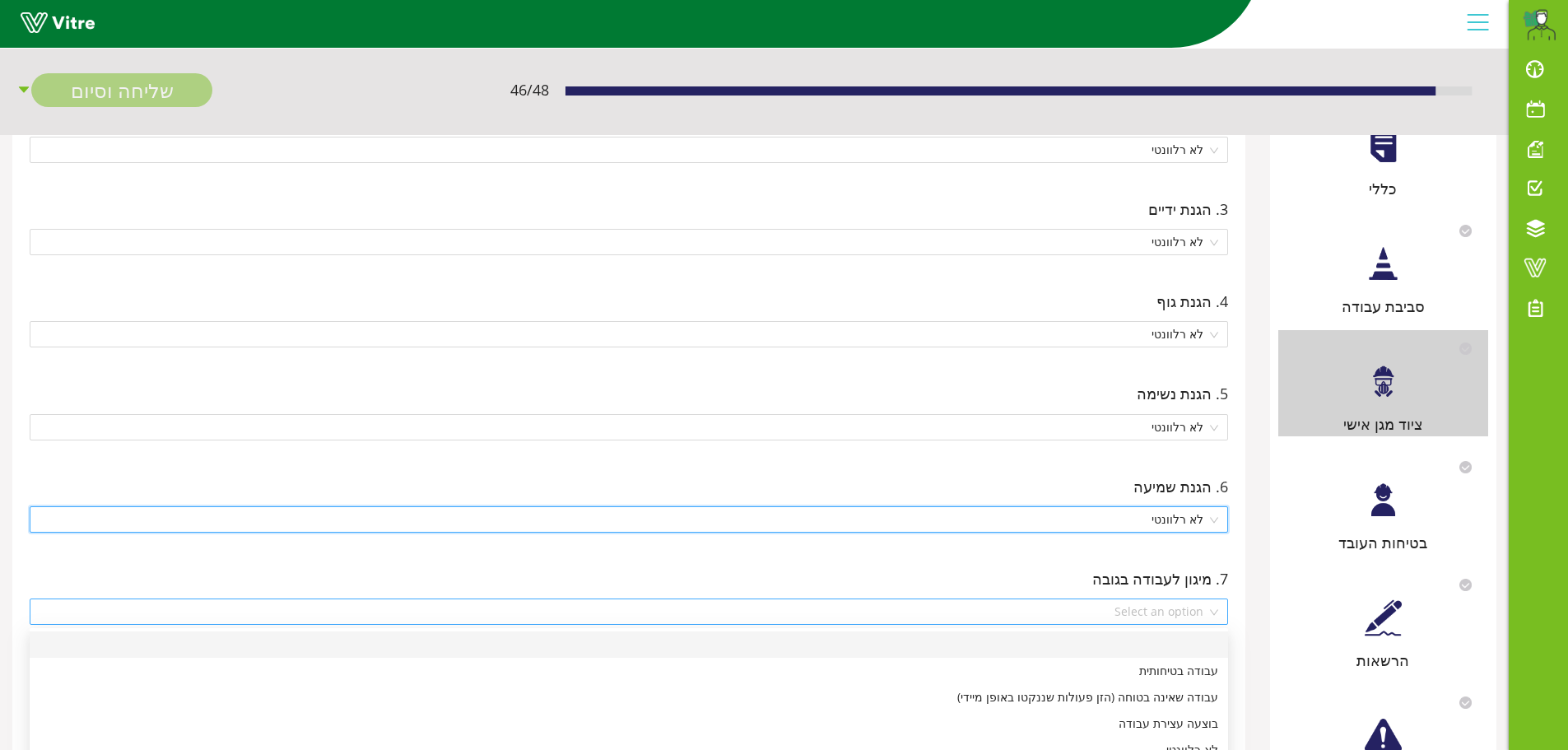
click at [1217, 612] on div "Select an option" at bounding box center [629, 611] width 1198 height 26
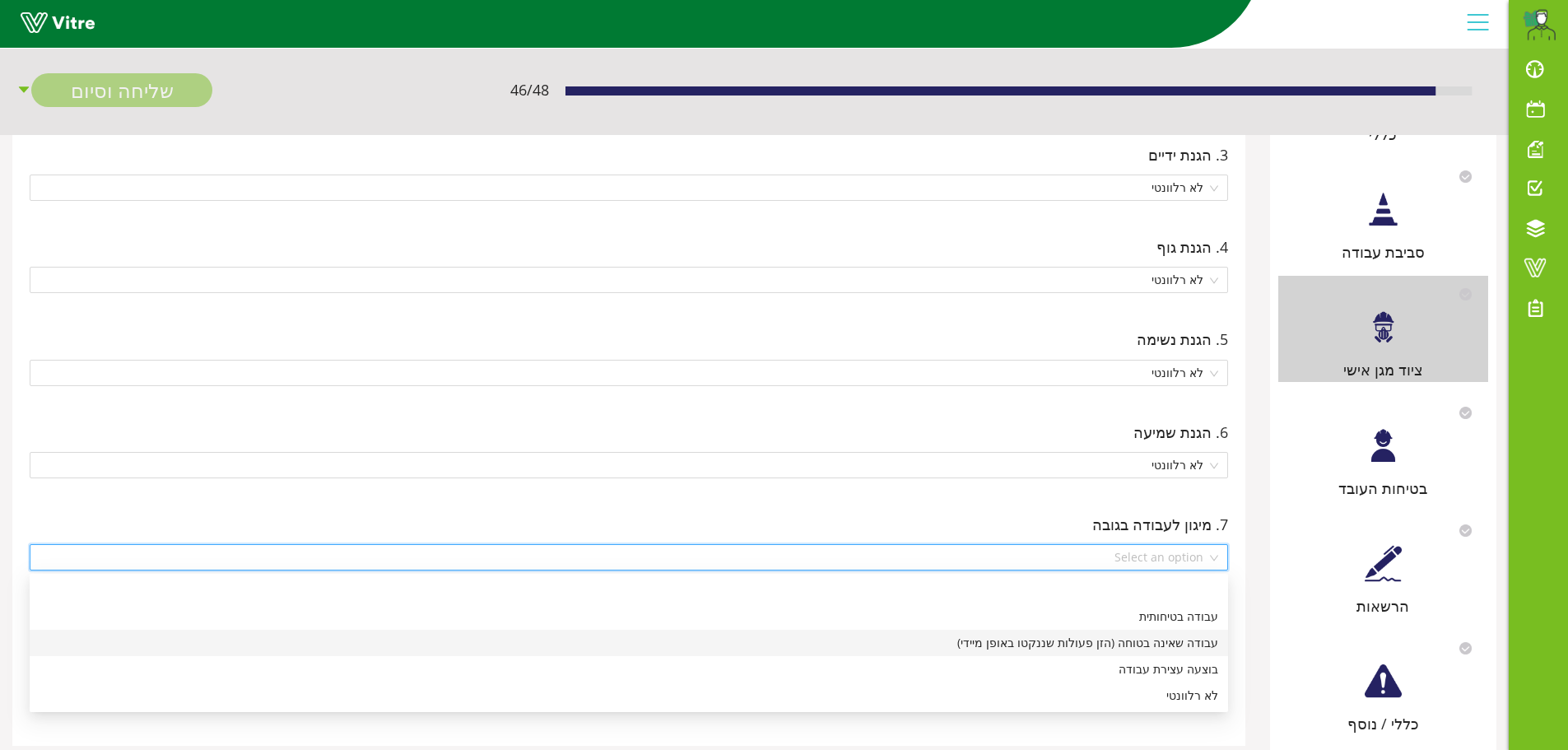
scroll to position [329, 0]
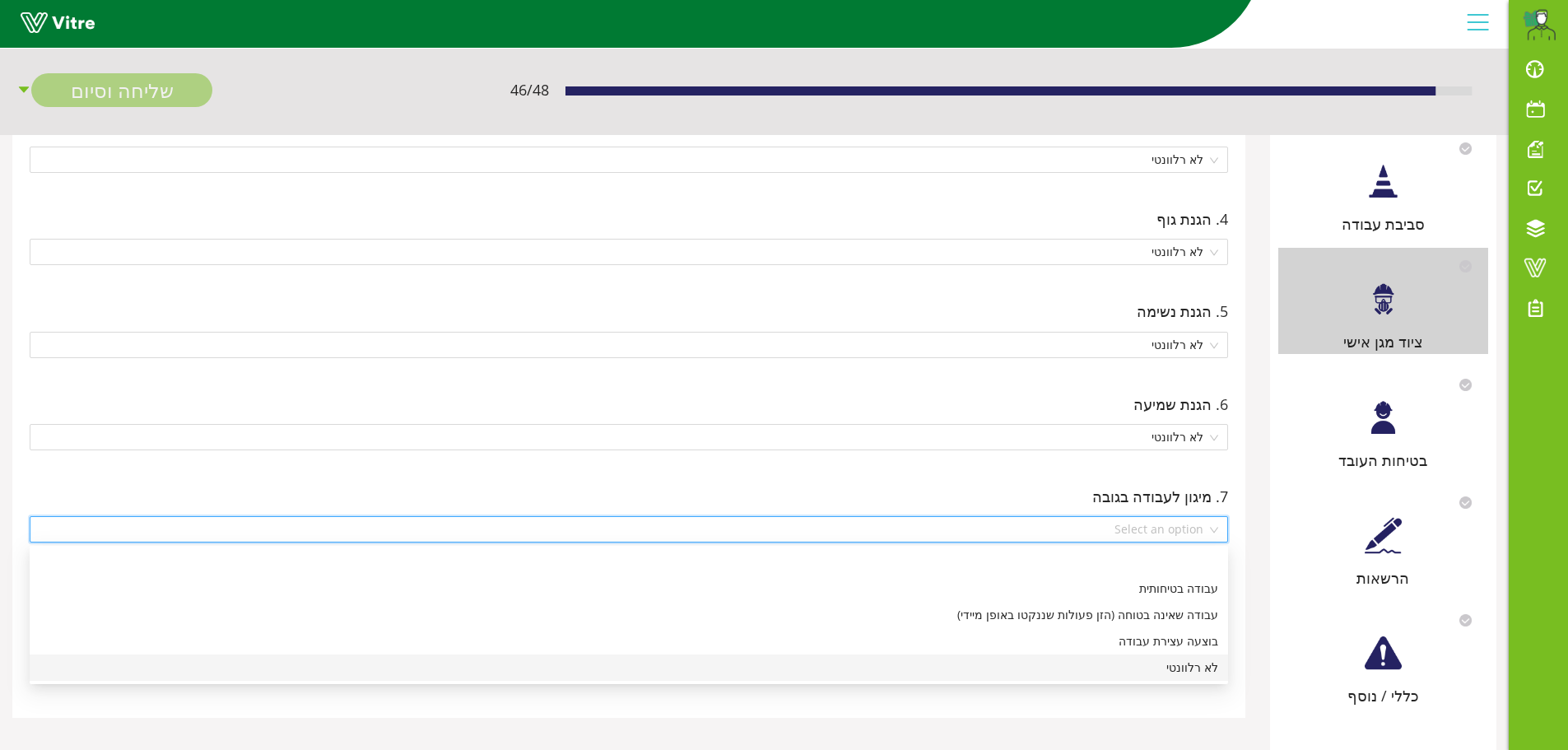
click at [1191, 665] on div "לא רלוונטי" at bounding box center [629, 667] width 1179 height 18
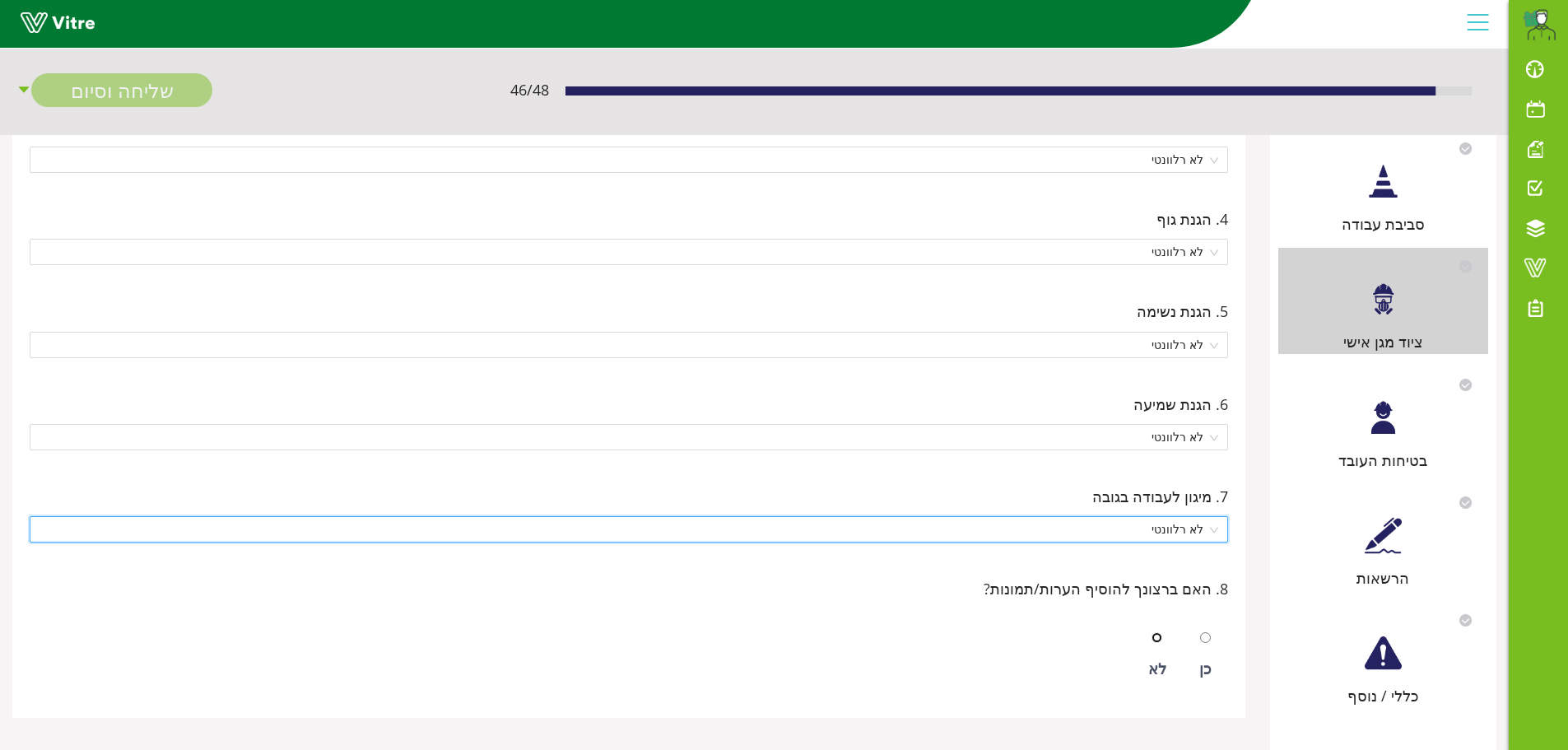
click at [1159, 635] on input "radio" at bounding box center [1157, 637] width 10 height 10
radio input "true"
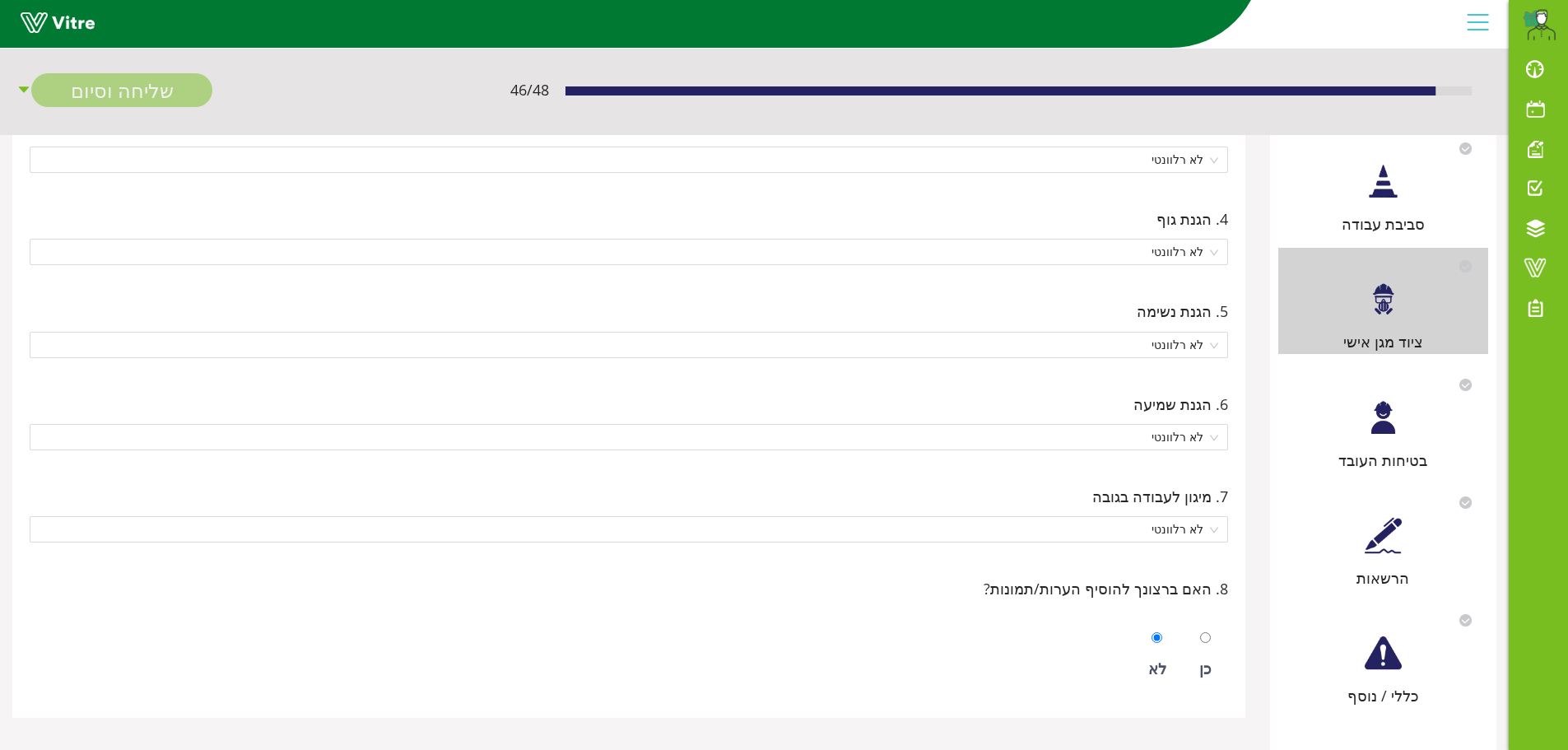
click at [1394, 422] on div at bounding box center [1383, 417] width 37 height 37
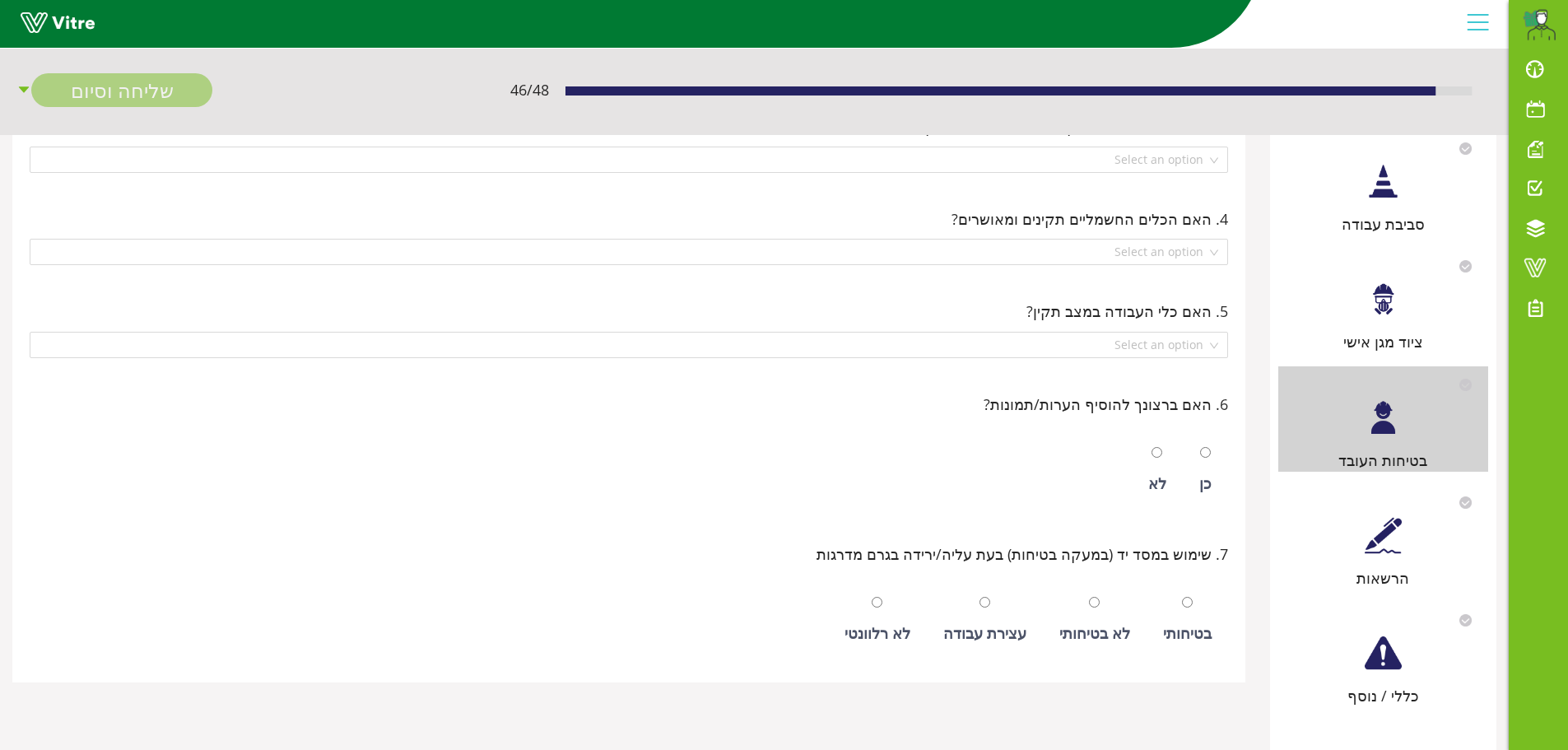
scroll to position [0, 0]
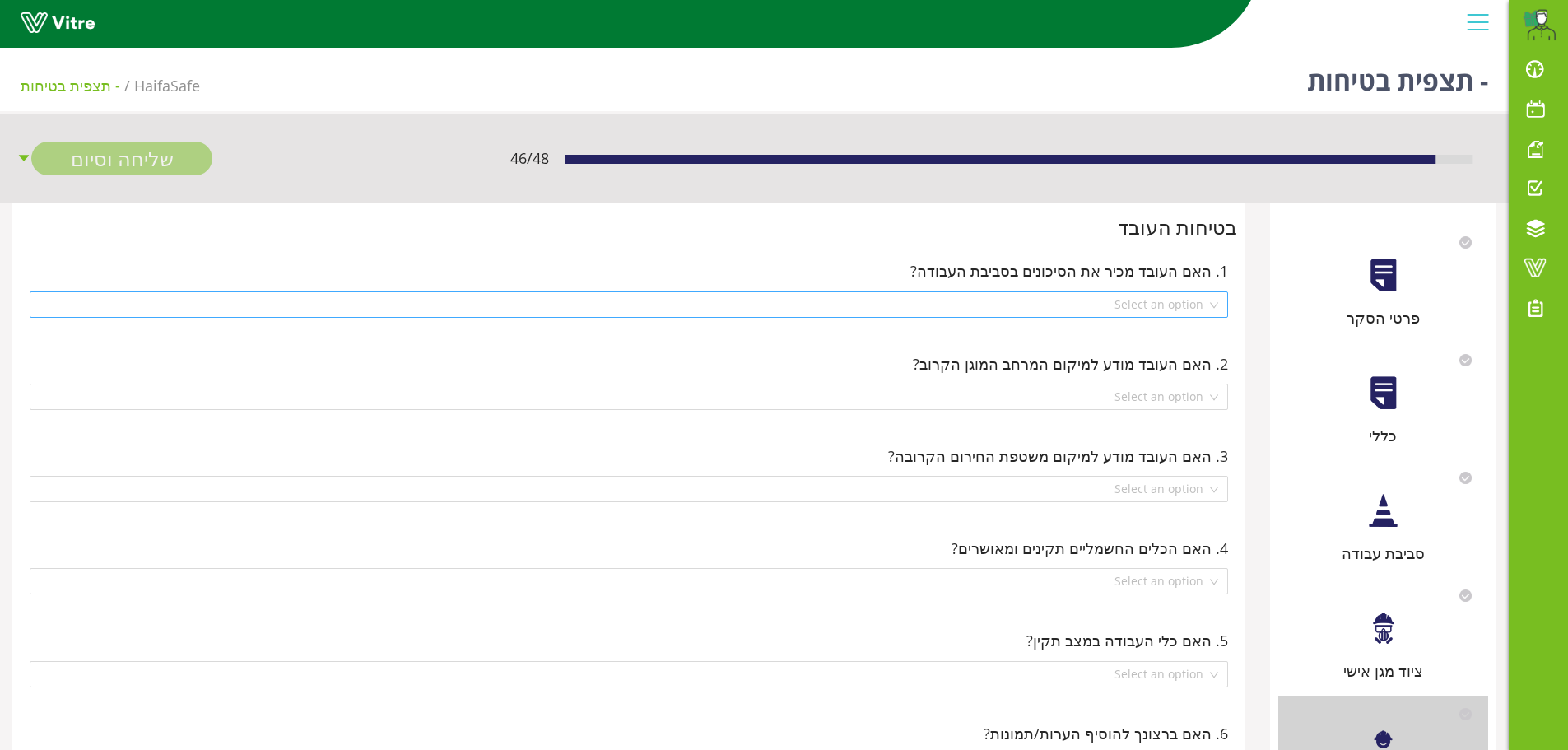
click at [1213, 305] on div "Select an option" at bounding box center [629, 304] width 1198 height 26
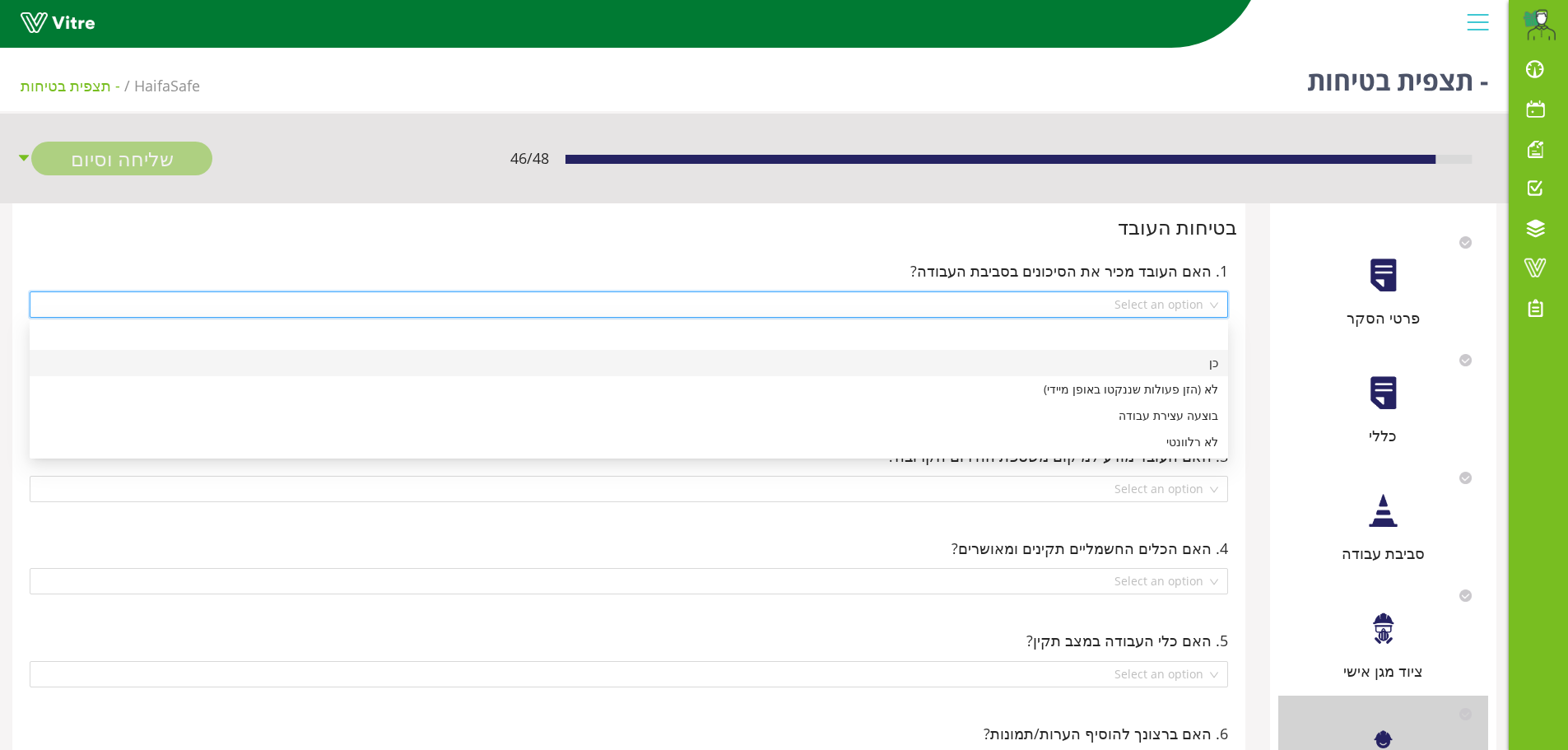
click at [1198, 371] on div "כן" at bounding box center [629, 363] width 1179 height 18
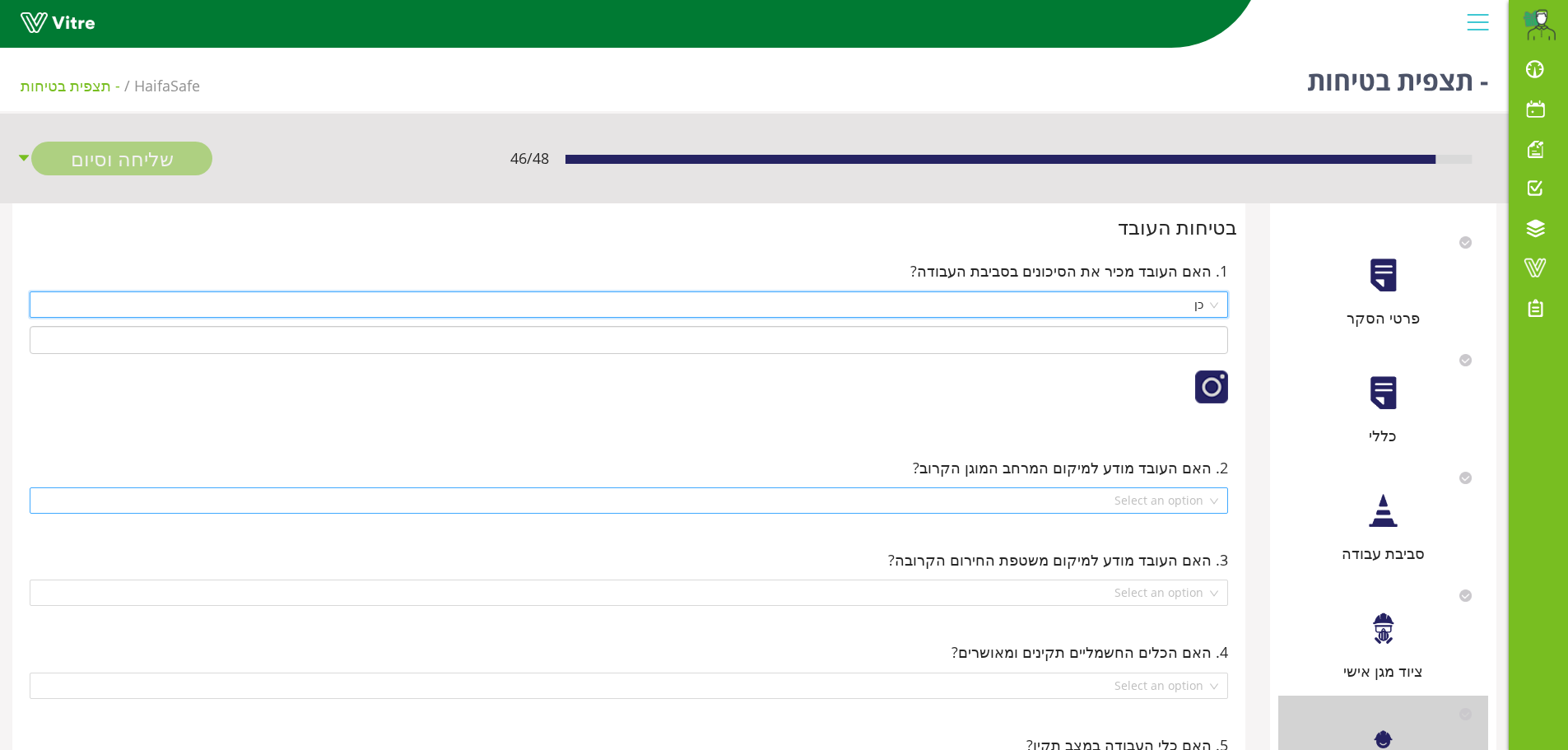
click at [1214, 502] on div "Select an option" at bounding box center [629, 501] width 1198 height 26
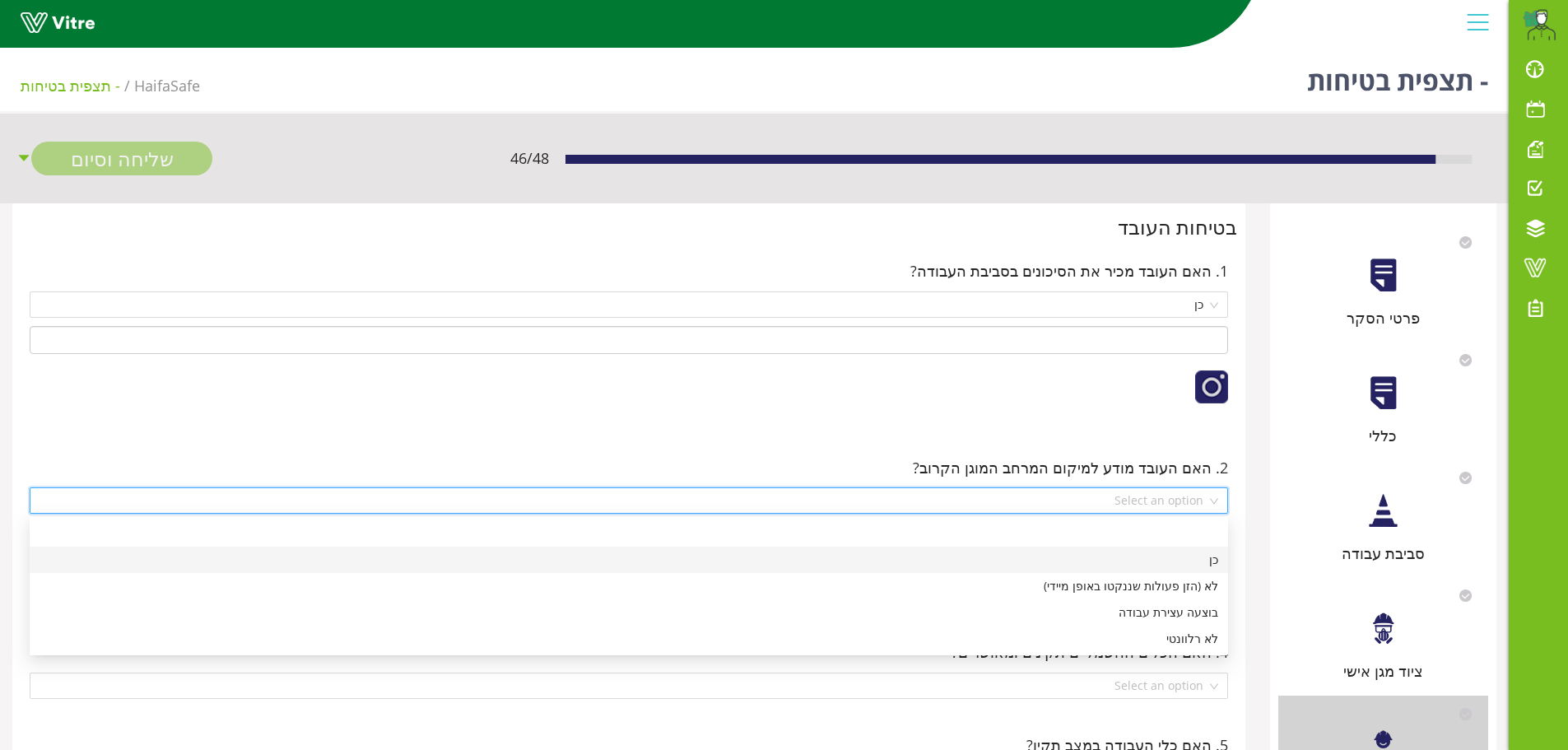
click at [1204, 562] on div "כן" at bounding box center [629, 559] width 1179 height 18
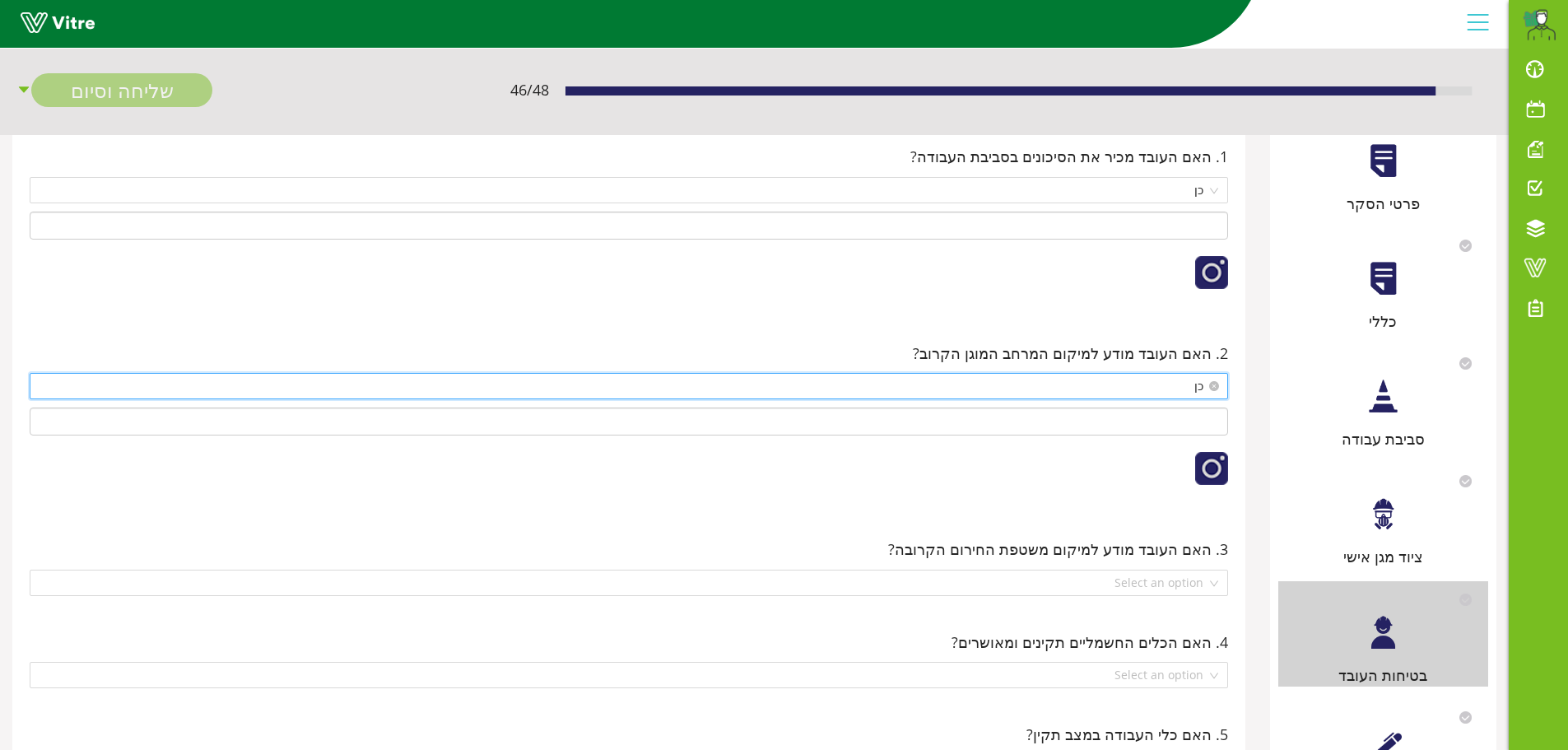
scroll to position [164, 0]
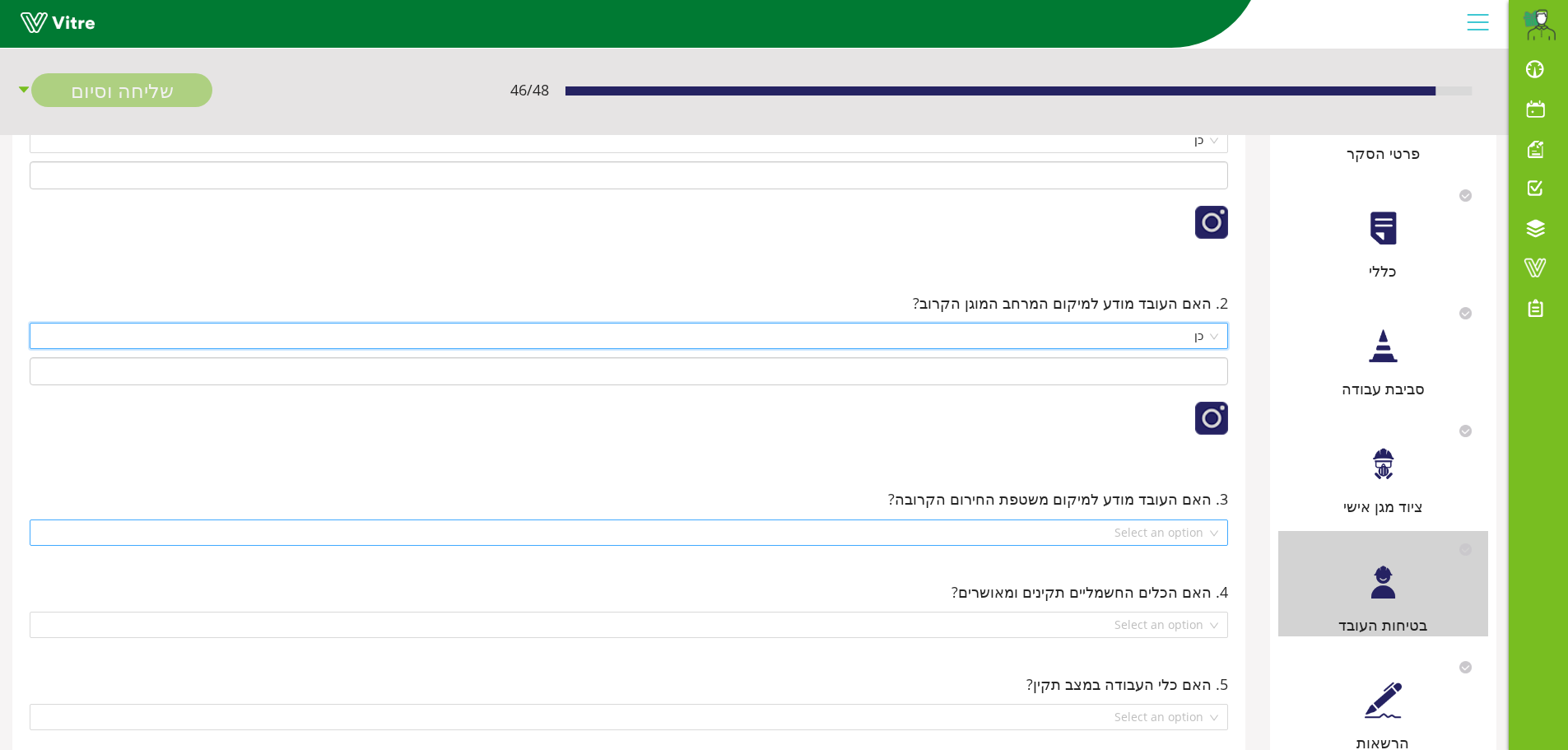
click at [1214, 531] on div "Select an option" at bounding box center [629, 533] width 1198 height 26
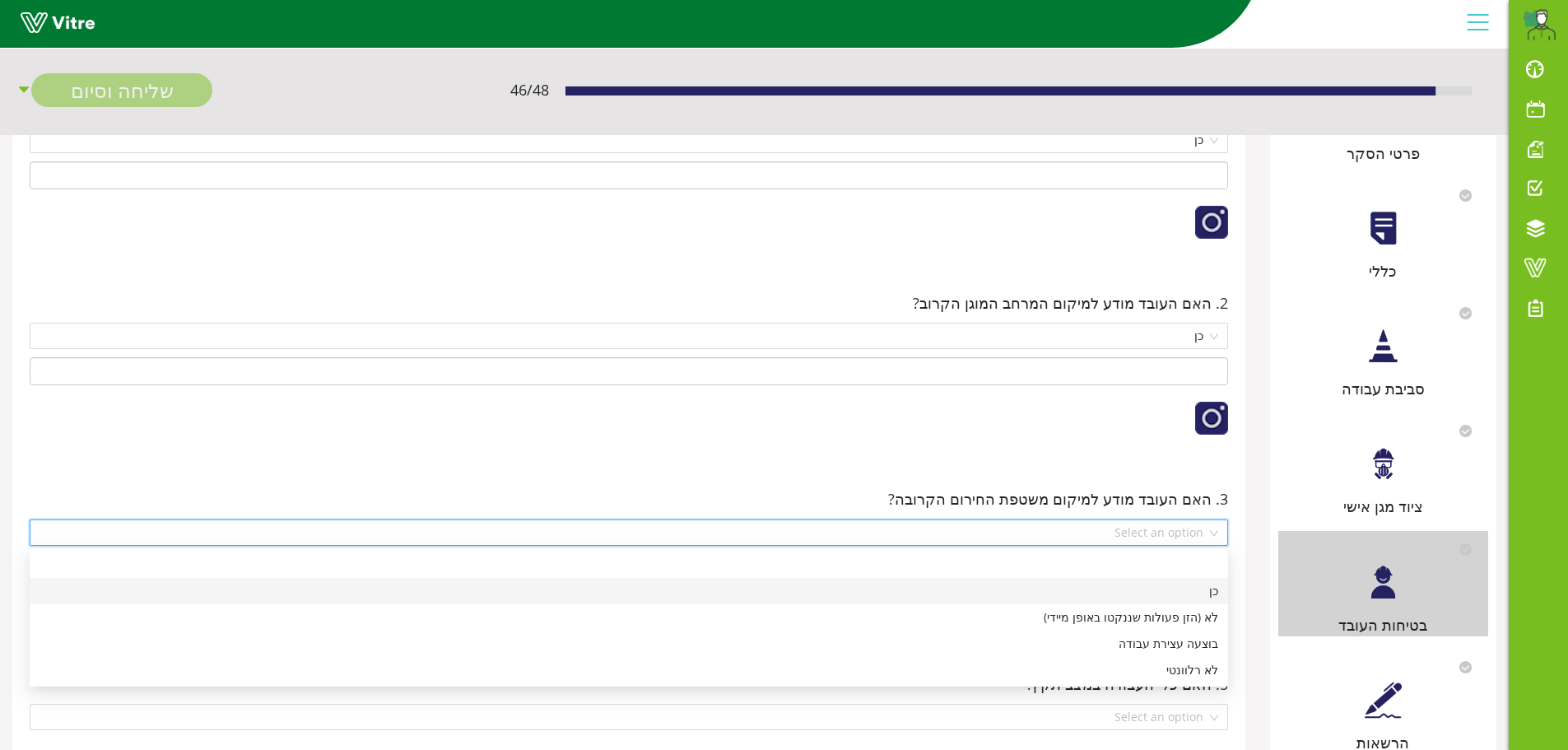
click at [1191, 586] on div "כן" at bounding box center [629, 590] width 1179 height 18
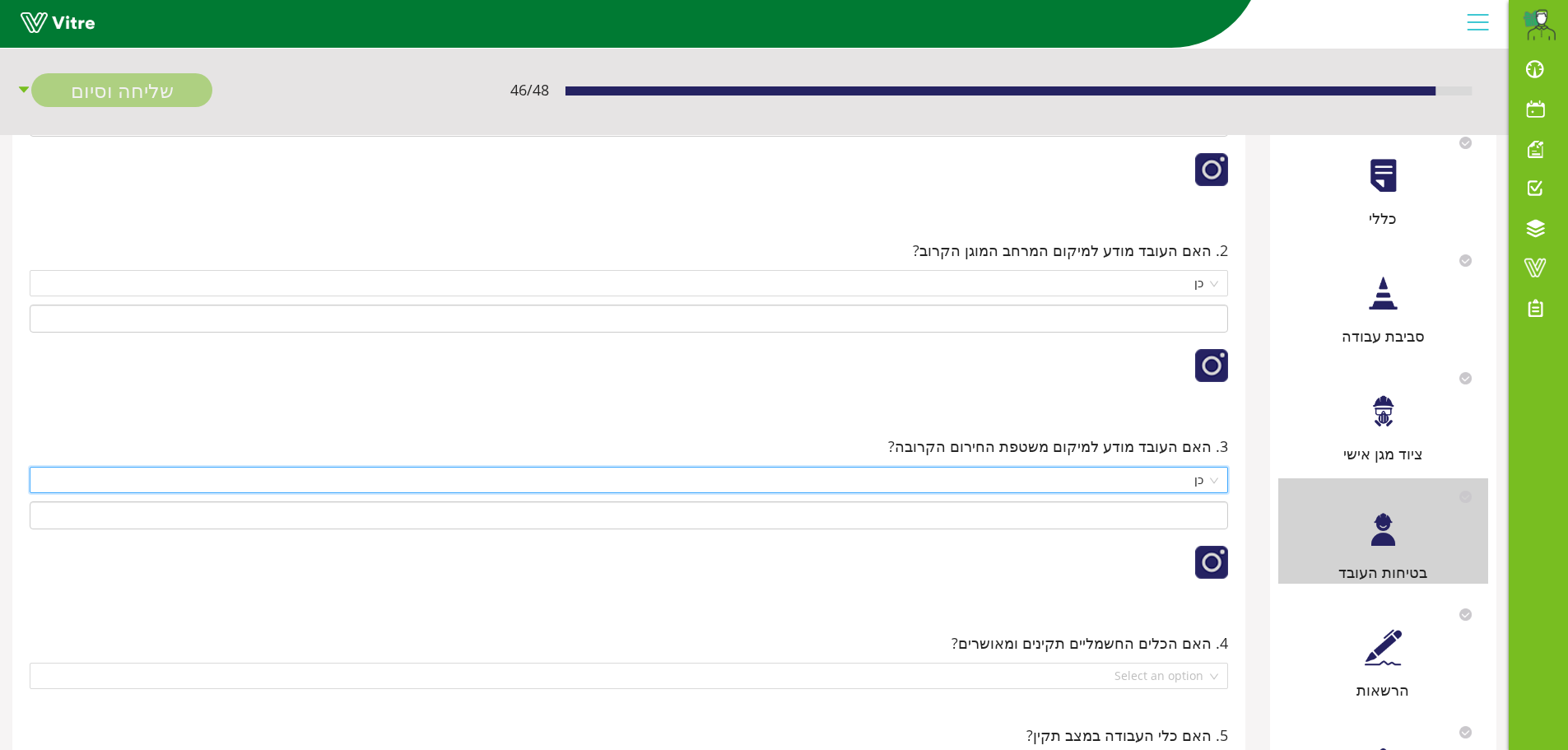
scroll to position [329, 0]
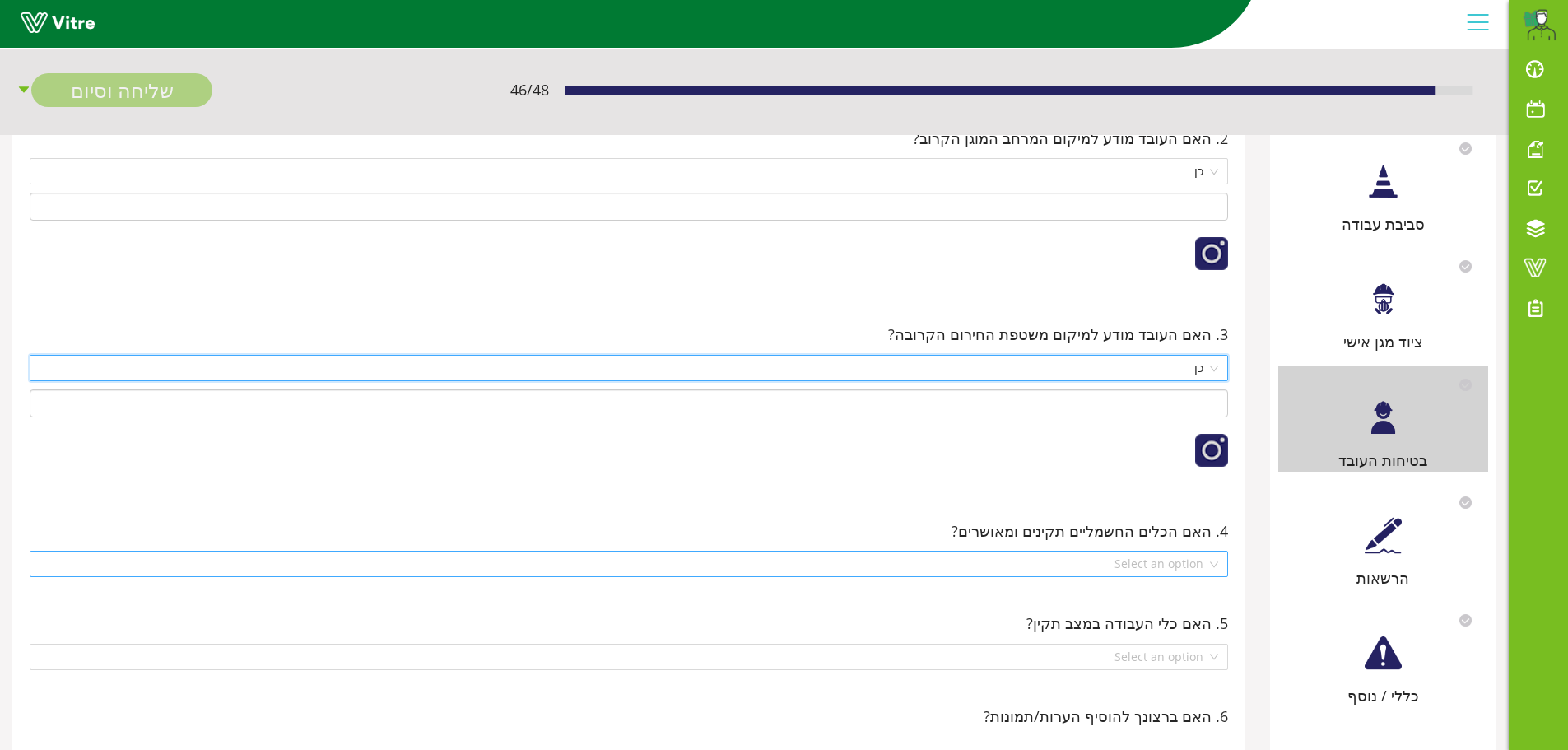
click at [1216, 574] on div "Select an option" at bounding box center [629, 564] width 1198 height 26
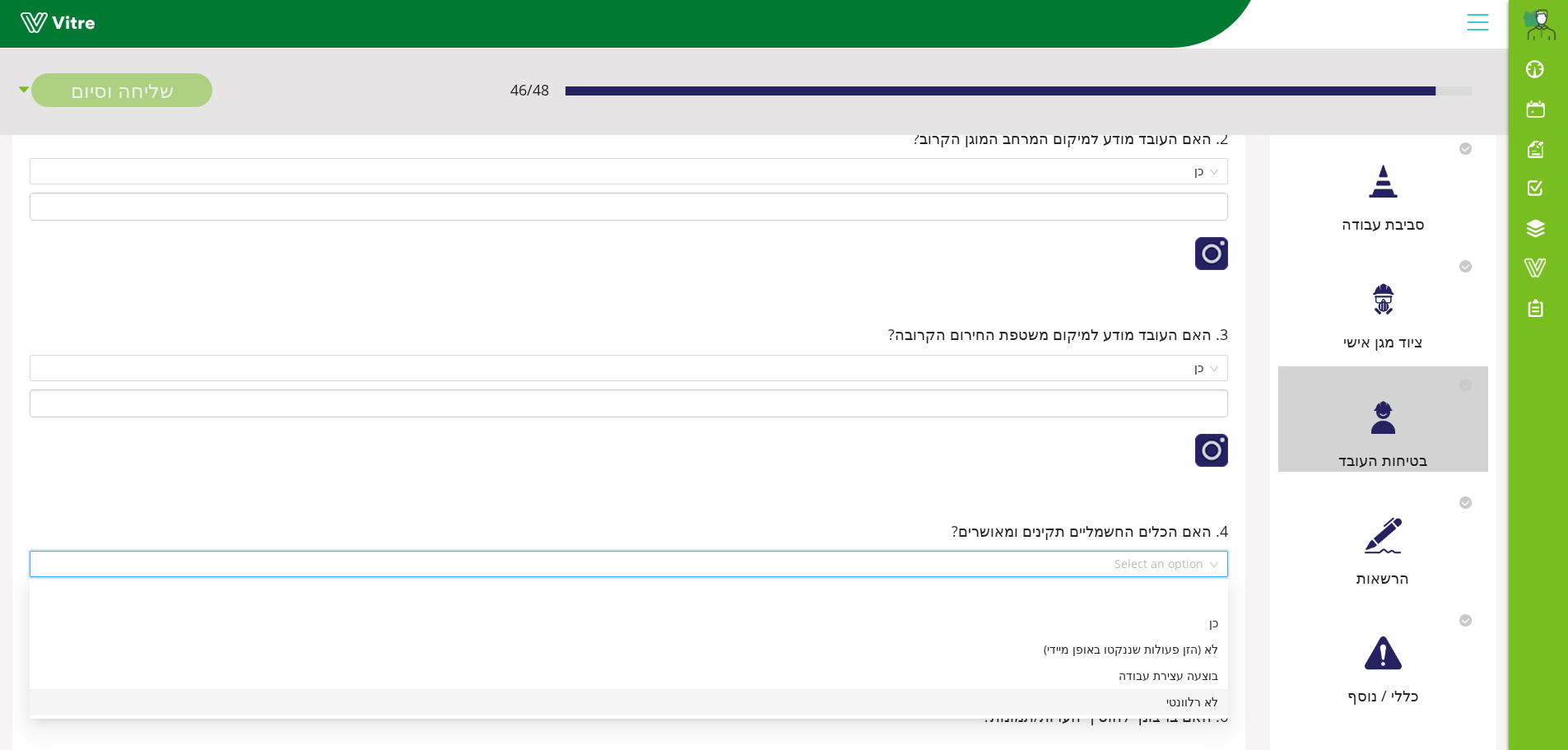
click at [1192, 705] on div "לא רלוונטי" at bounding box center [629, 701] width 1179 height 18
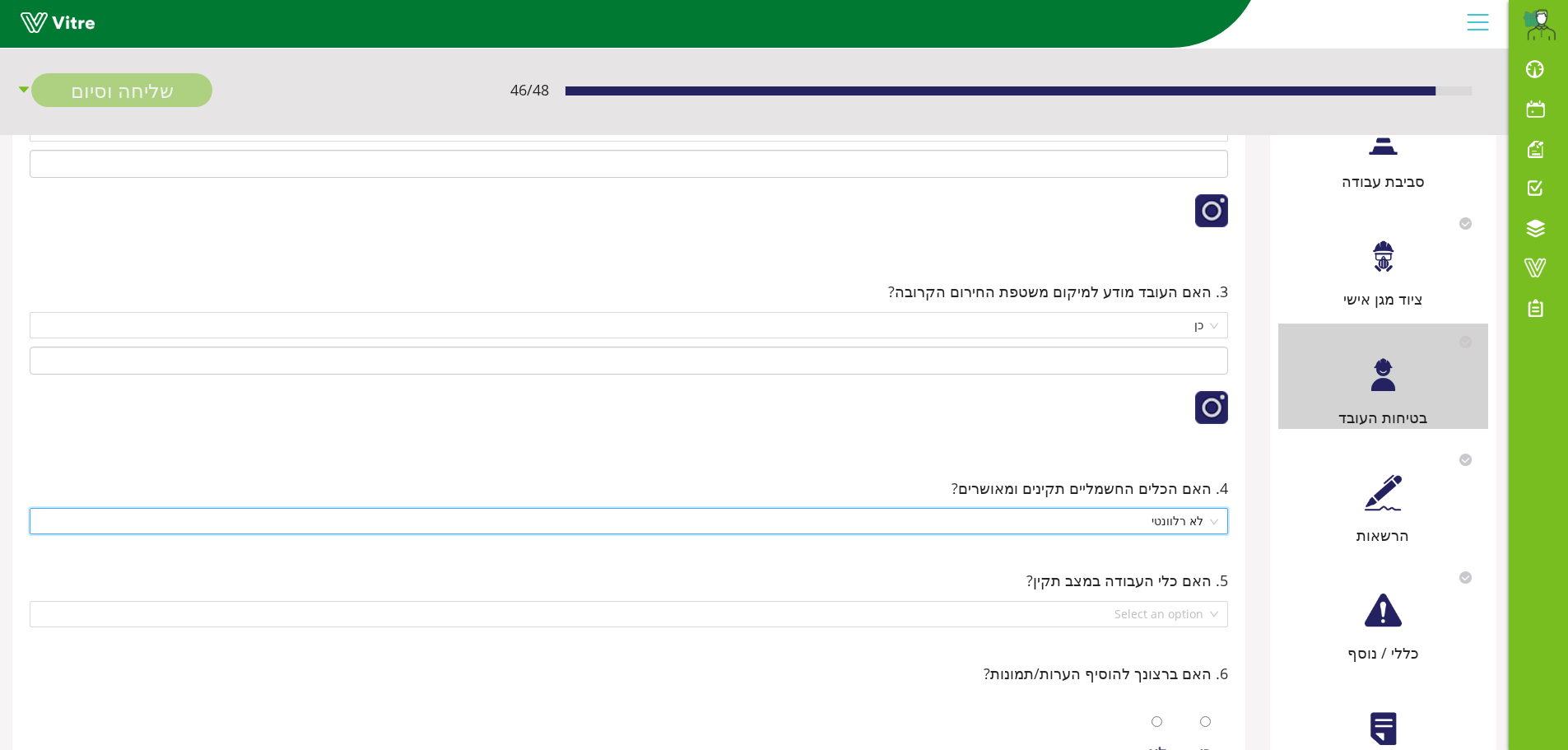
scroll to position [412, 0]
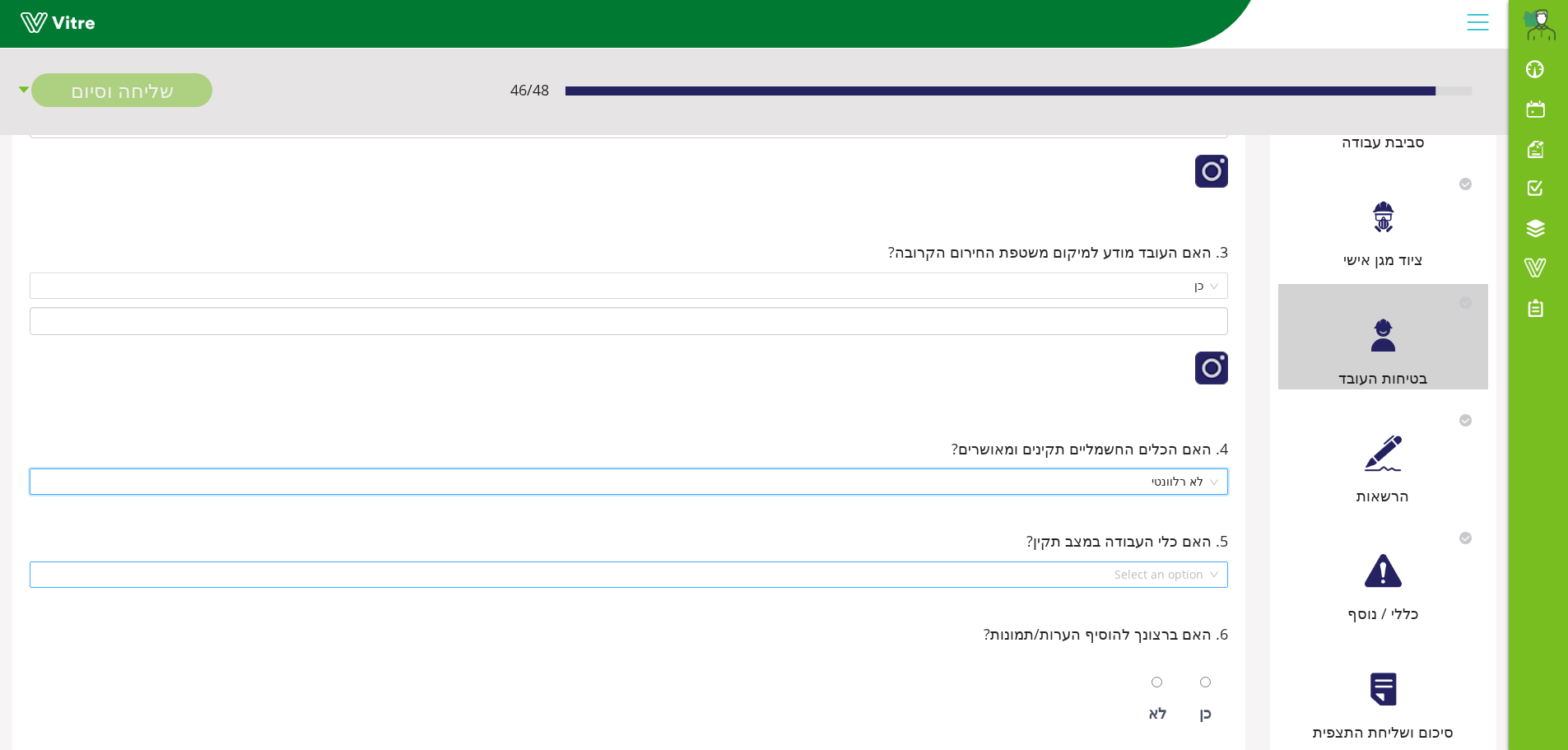
click at [1217, 575] on div "Select an option" at bounding box center [629, 574] width 1198 height 26
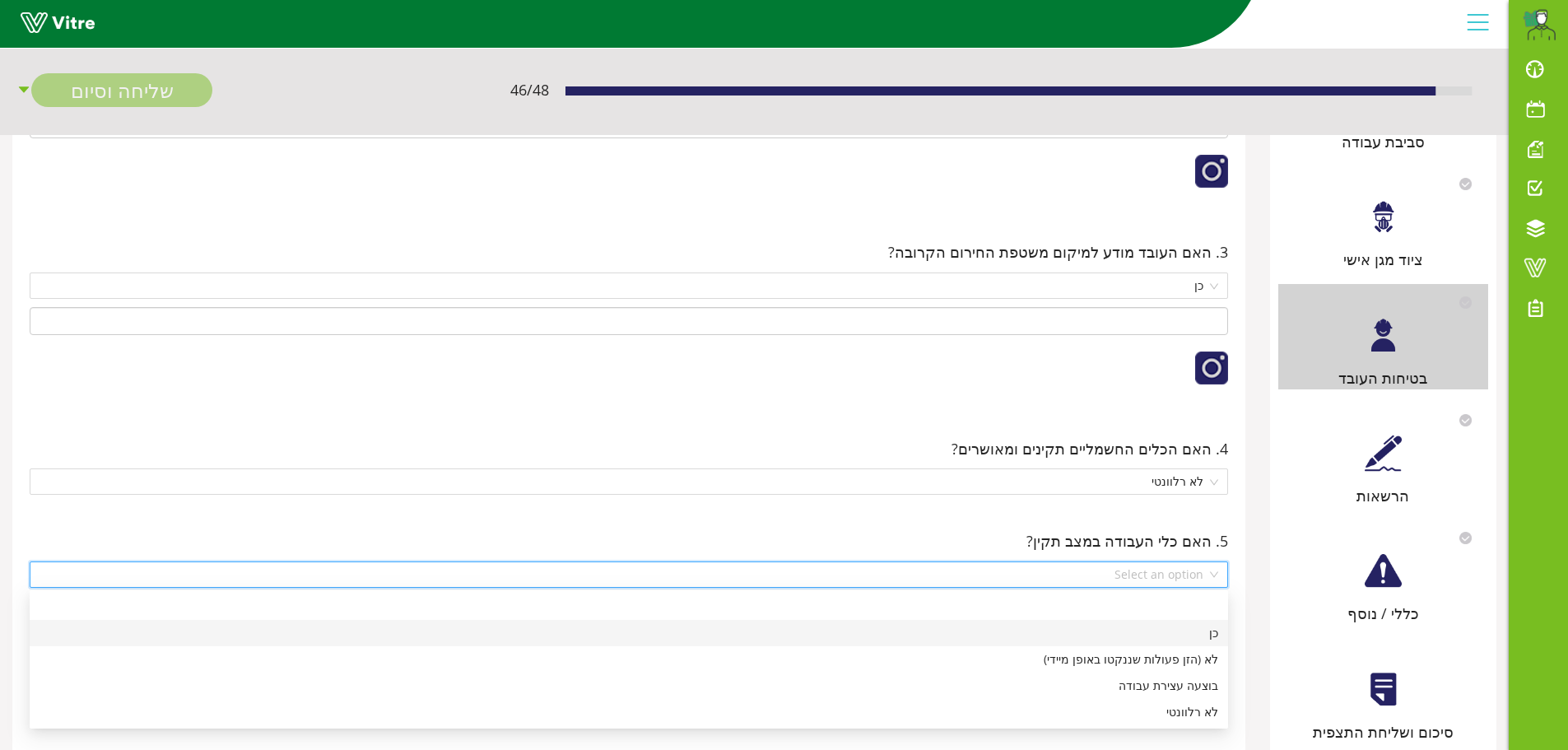
click at [1204, 634] on div "כן" at bounding box center [629, 632] width 1179 height 18
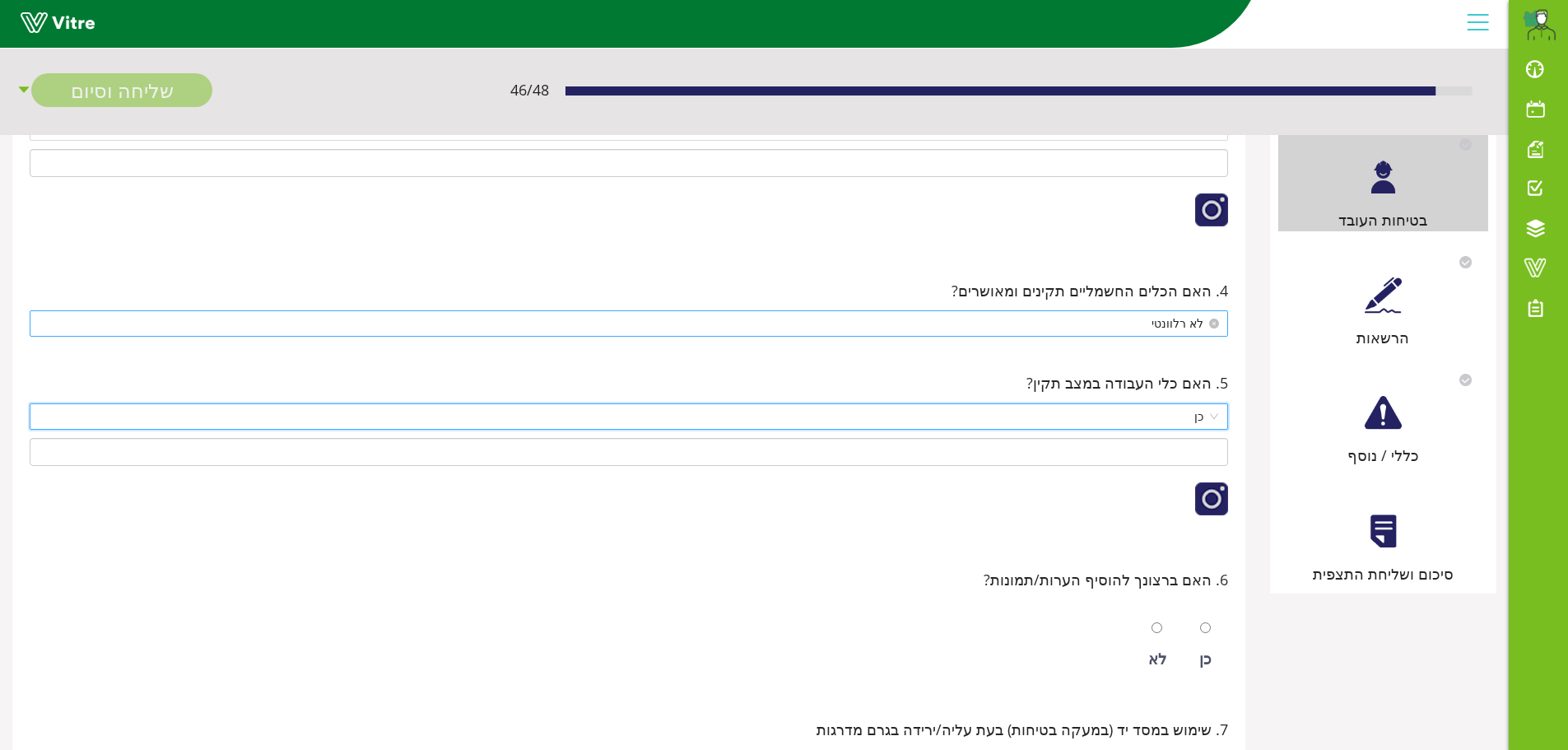
scroll to position [576, 0]
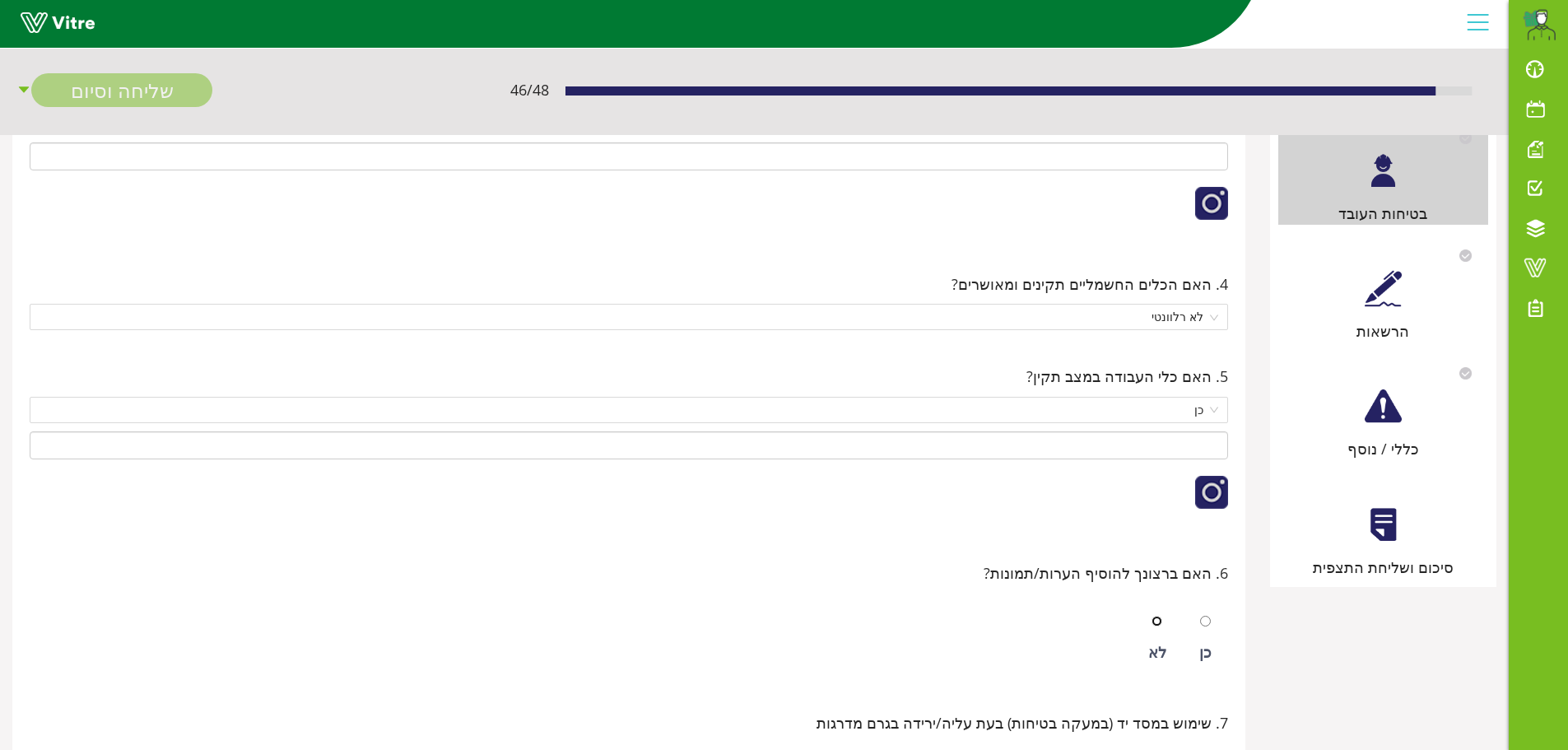
click at [1158, 623] on input "radio" at bounding box center [1157, 621] width 10 height 10
radio input "true"
click at [1368, 289] on div at bounding box center [1383, 288] width 37 height 37
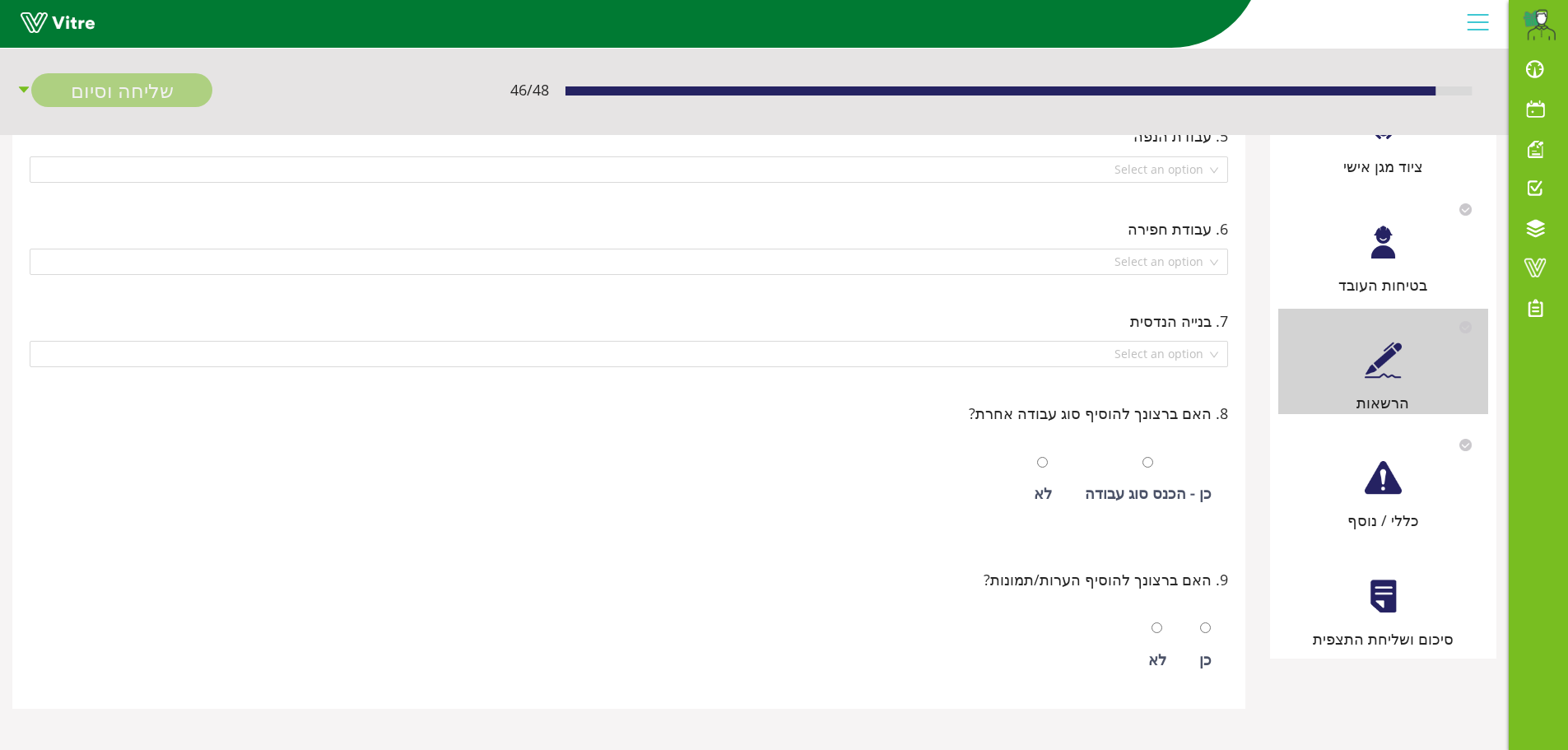
scroll to position [0, 0]
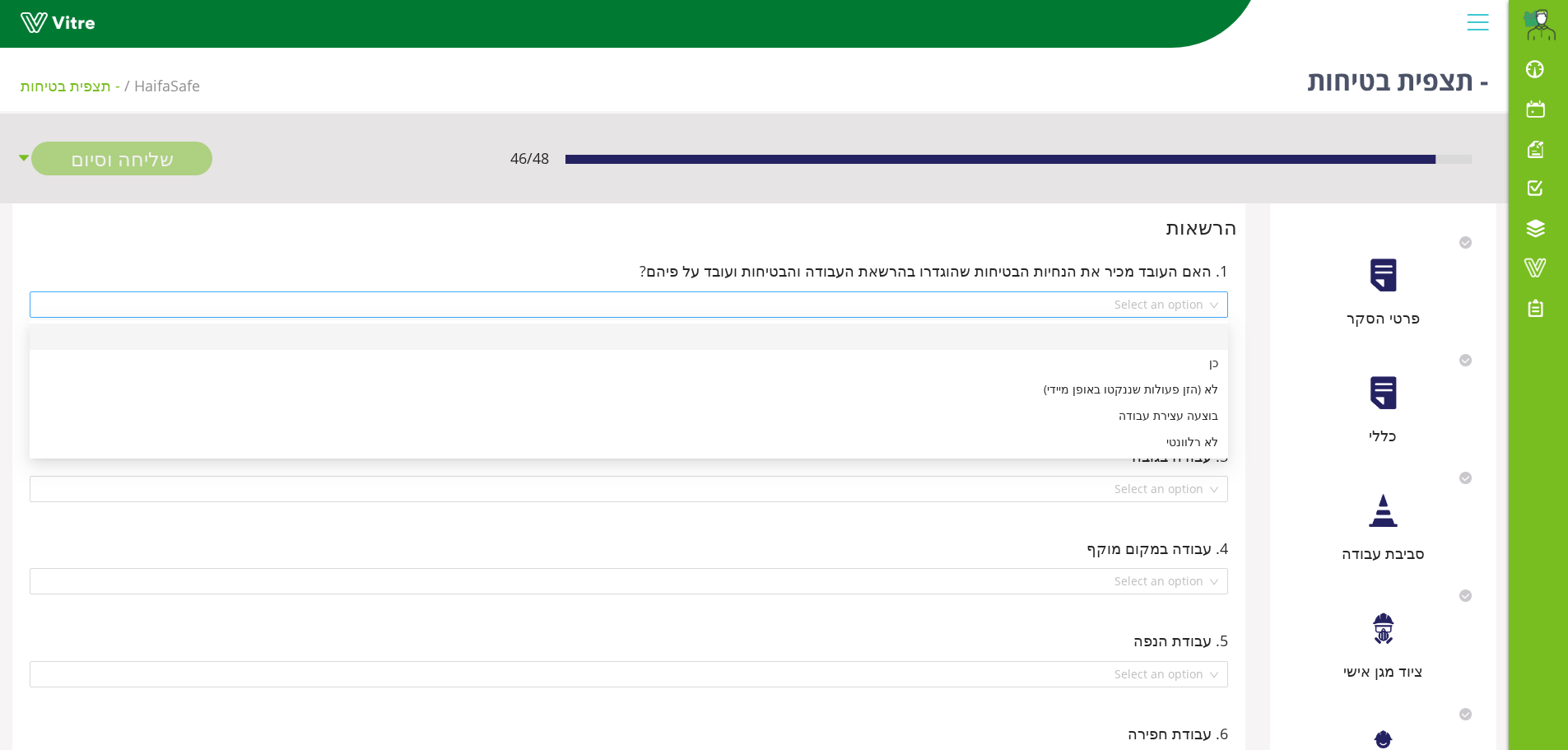
click at [1212, 307] on div "Select an option" at bounding box center [629, 304] width 1198 height 26
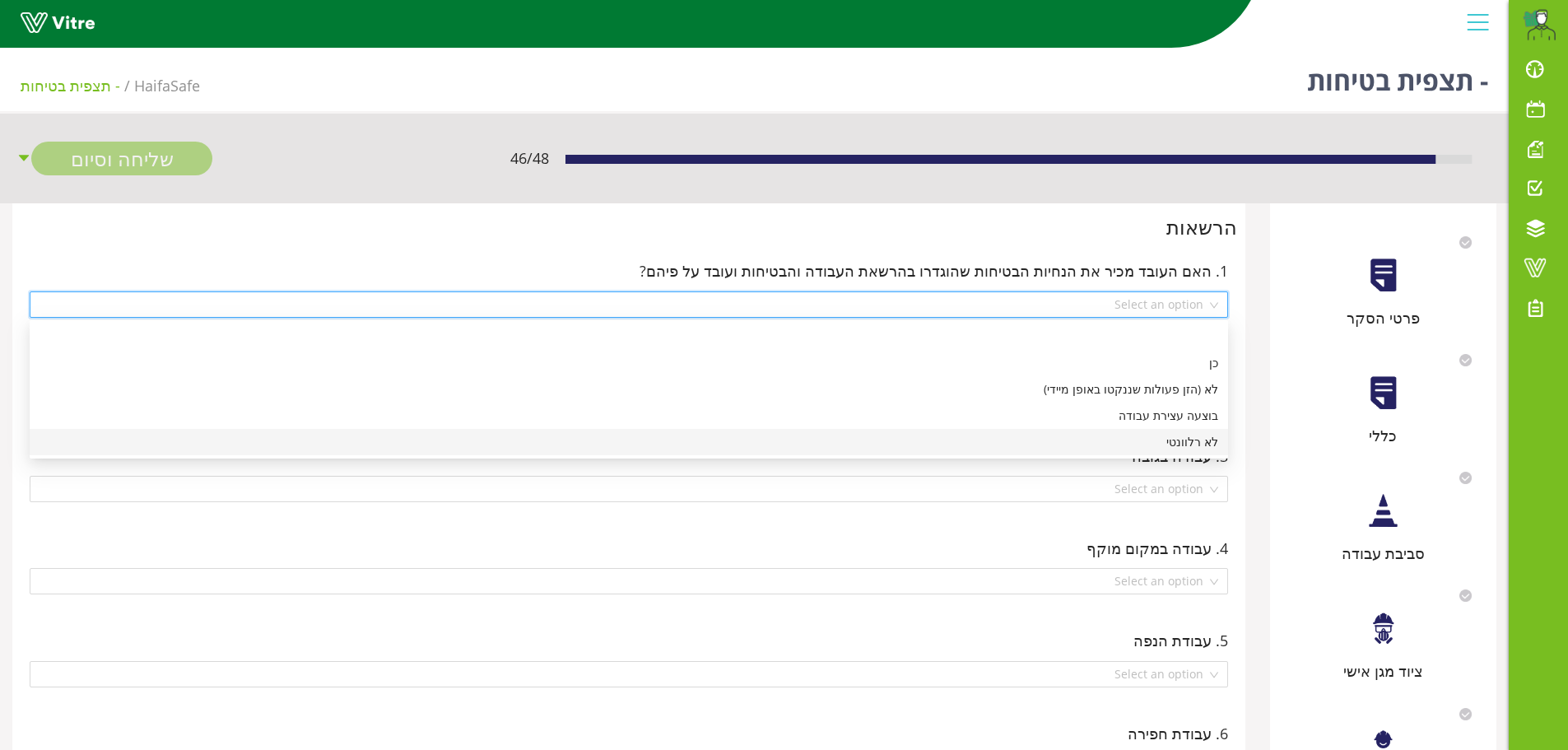
click at [1172, 447] on div "לא רלוונטי" at bounding box center [629, 441] width 1179 height 18
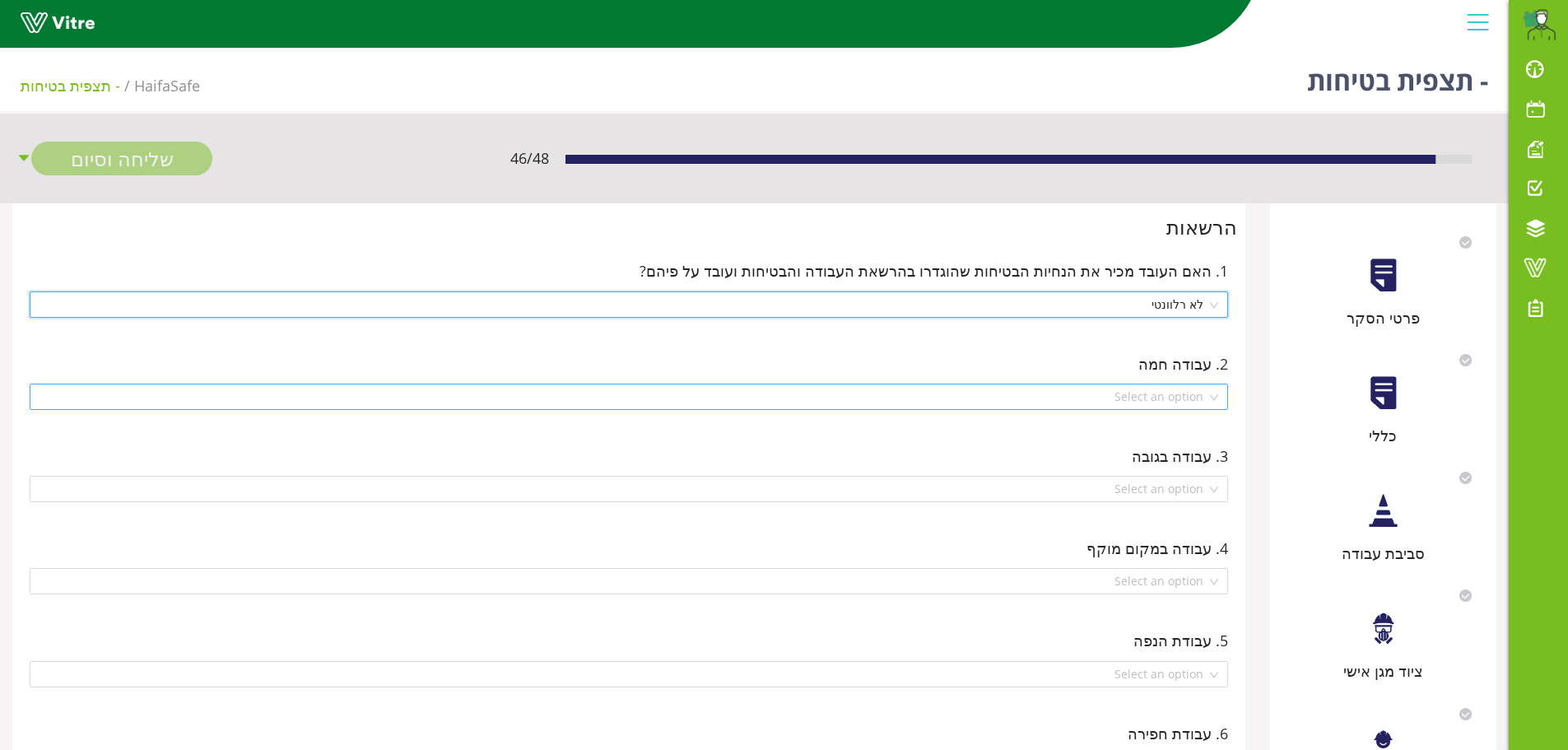
click at [1217, 393] on div "Select an option" at bounding box center [629, 397] width 1198 height 26
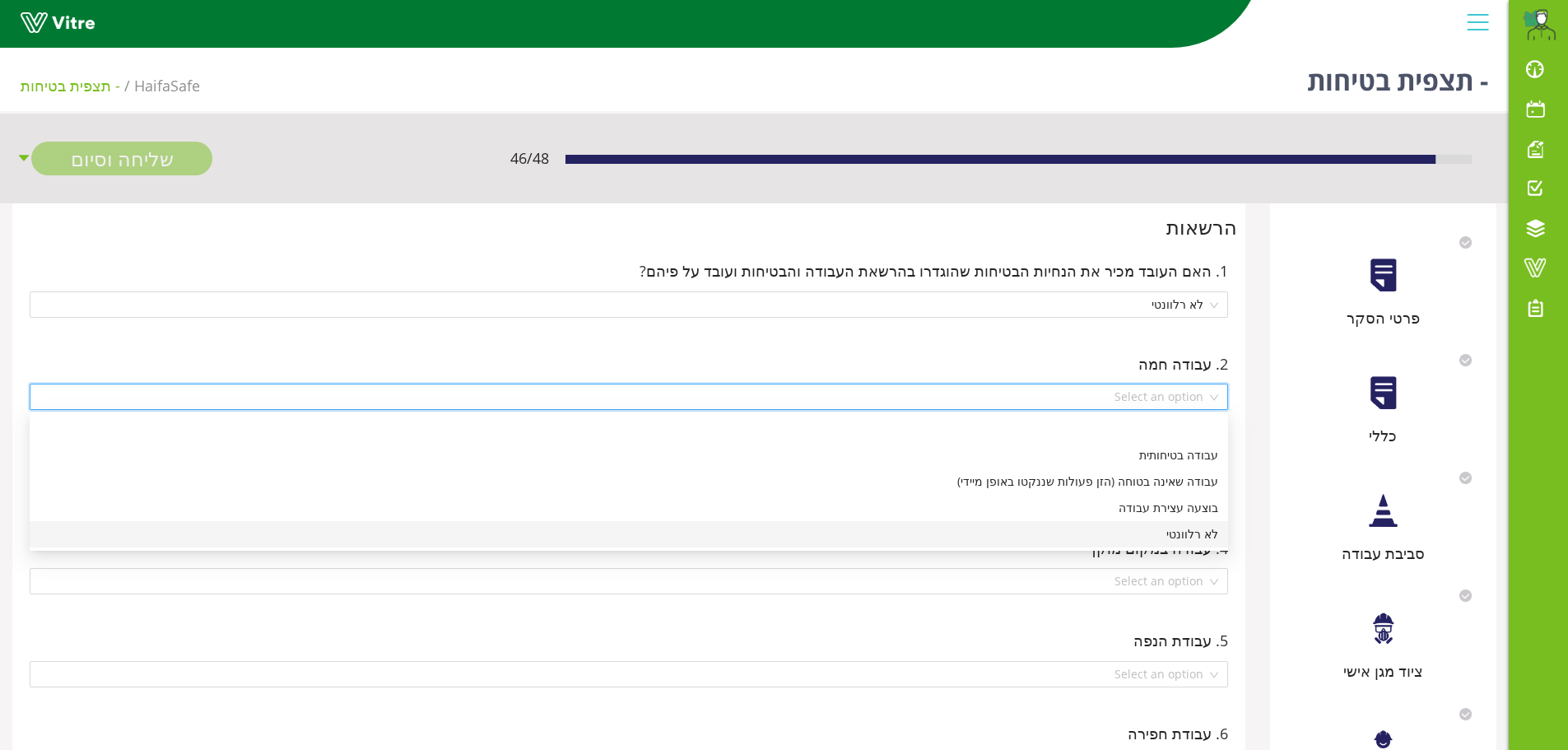
click at [1198, 533] on div "לא רלוונטי" at bounding box center [629, 534] width 1179 height 18
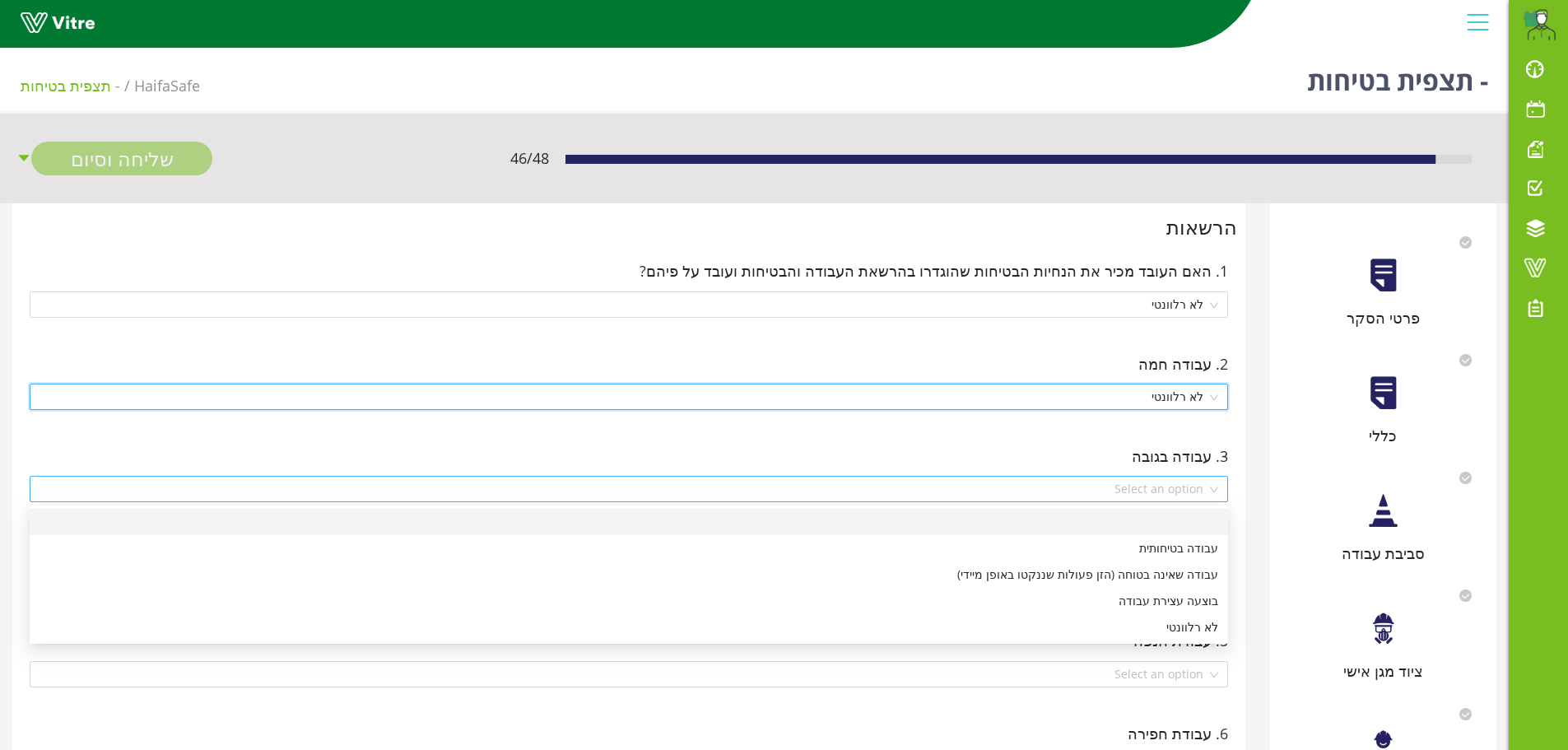
click at [1215, 482] on div "Select an option" at bounding box center [629, 488] width 1198 height 26
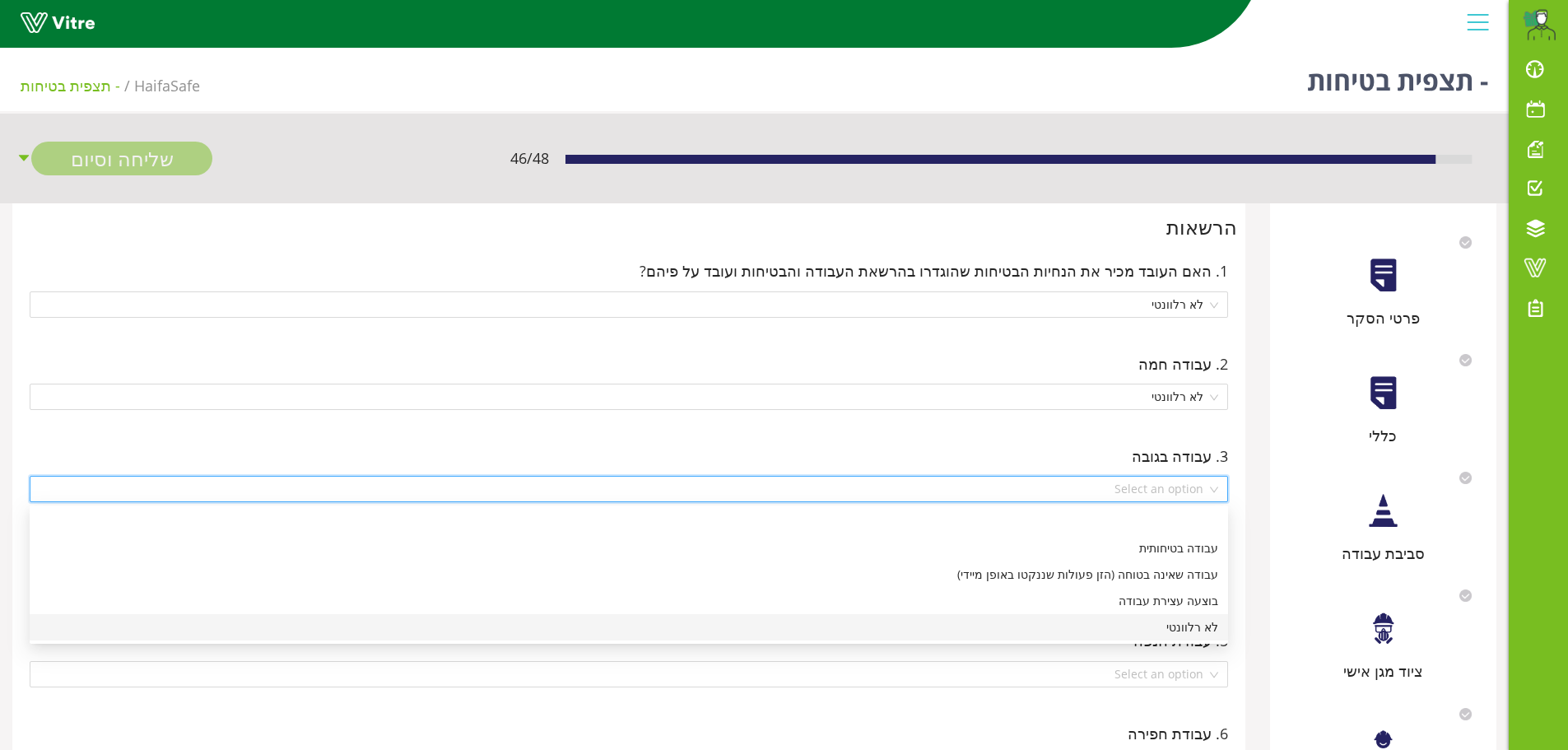
click at [1163, 628] on div "לא רלוונטי" at bounding box center [629, 626] width 1179 height 18
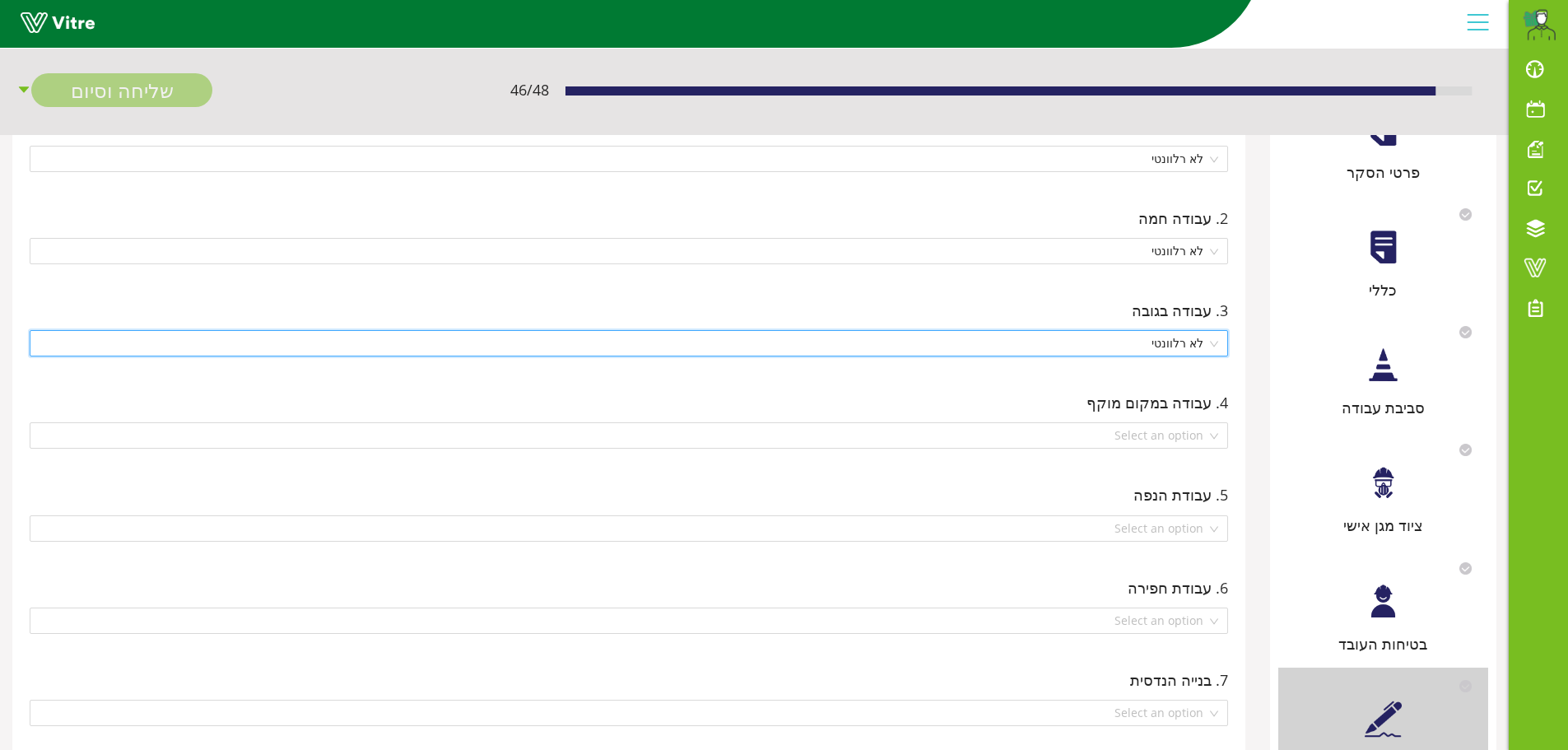
scroll to position [164, 0]
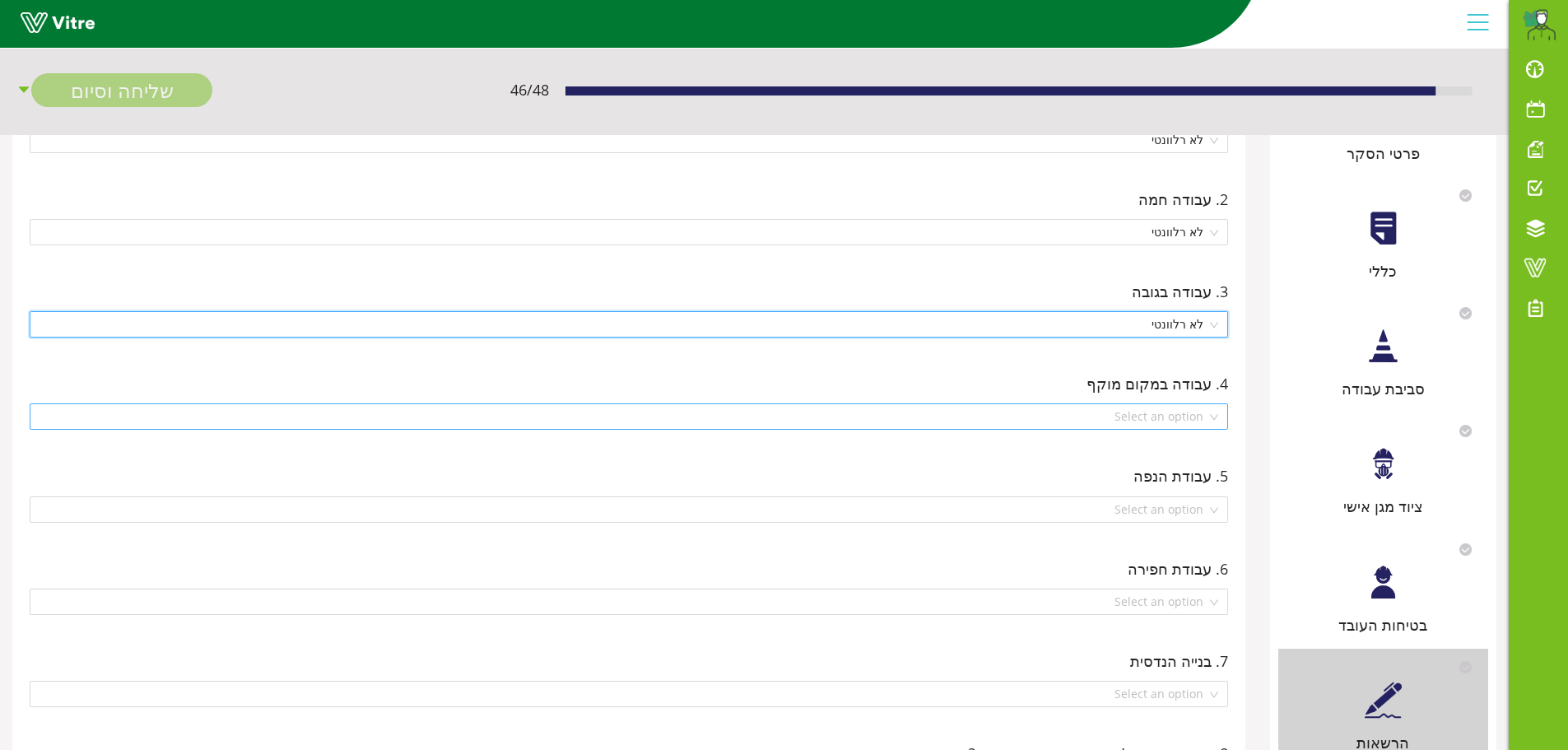
click at [1216, 423] on div "Select an option" at bounding box center [629, 417] width 1198 height 26
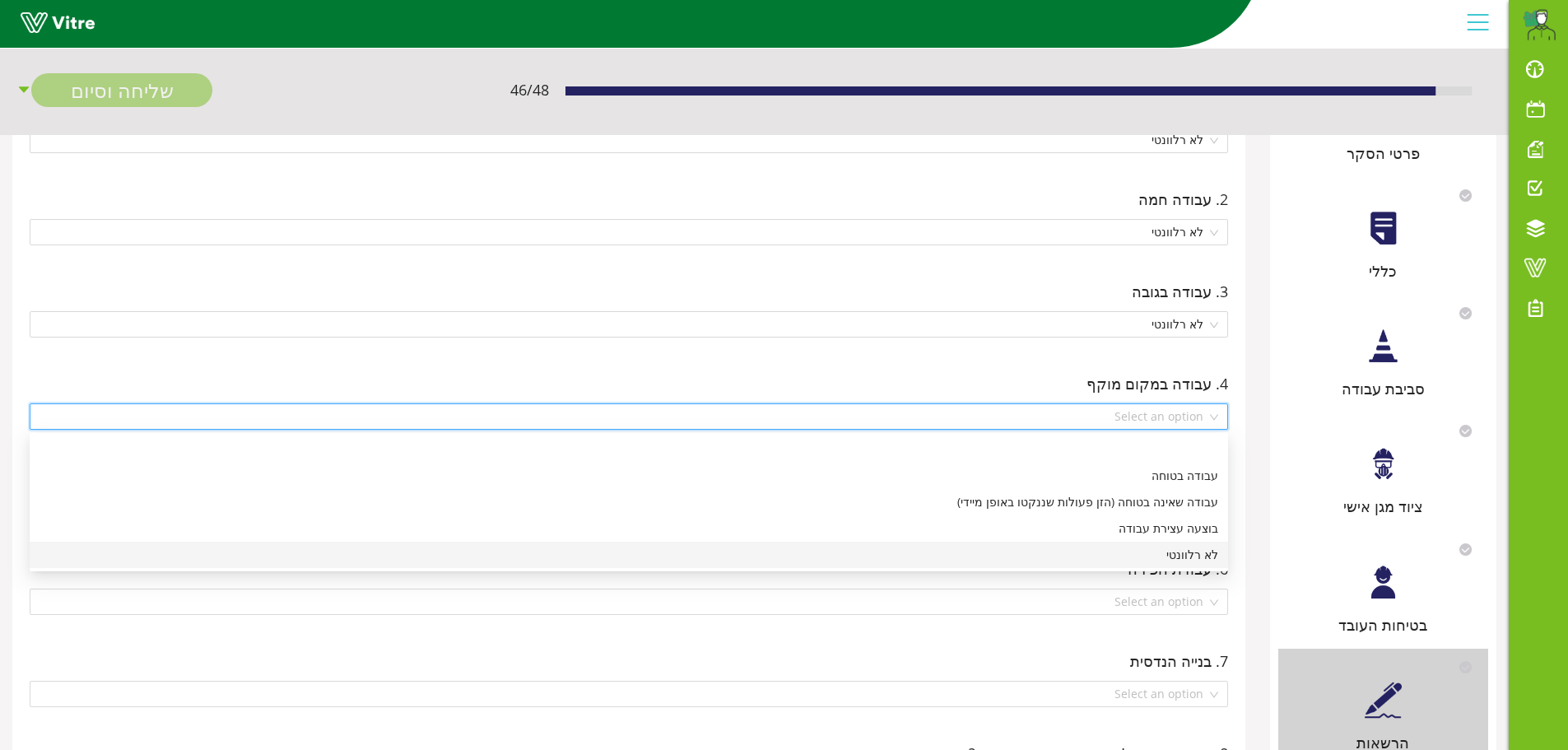
click at [1197, 558] on div "לא רלוונטי" at bounding box center [629, 554] width 1179 height 18
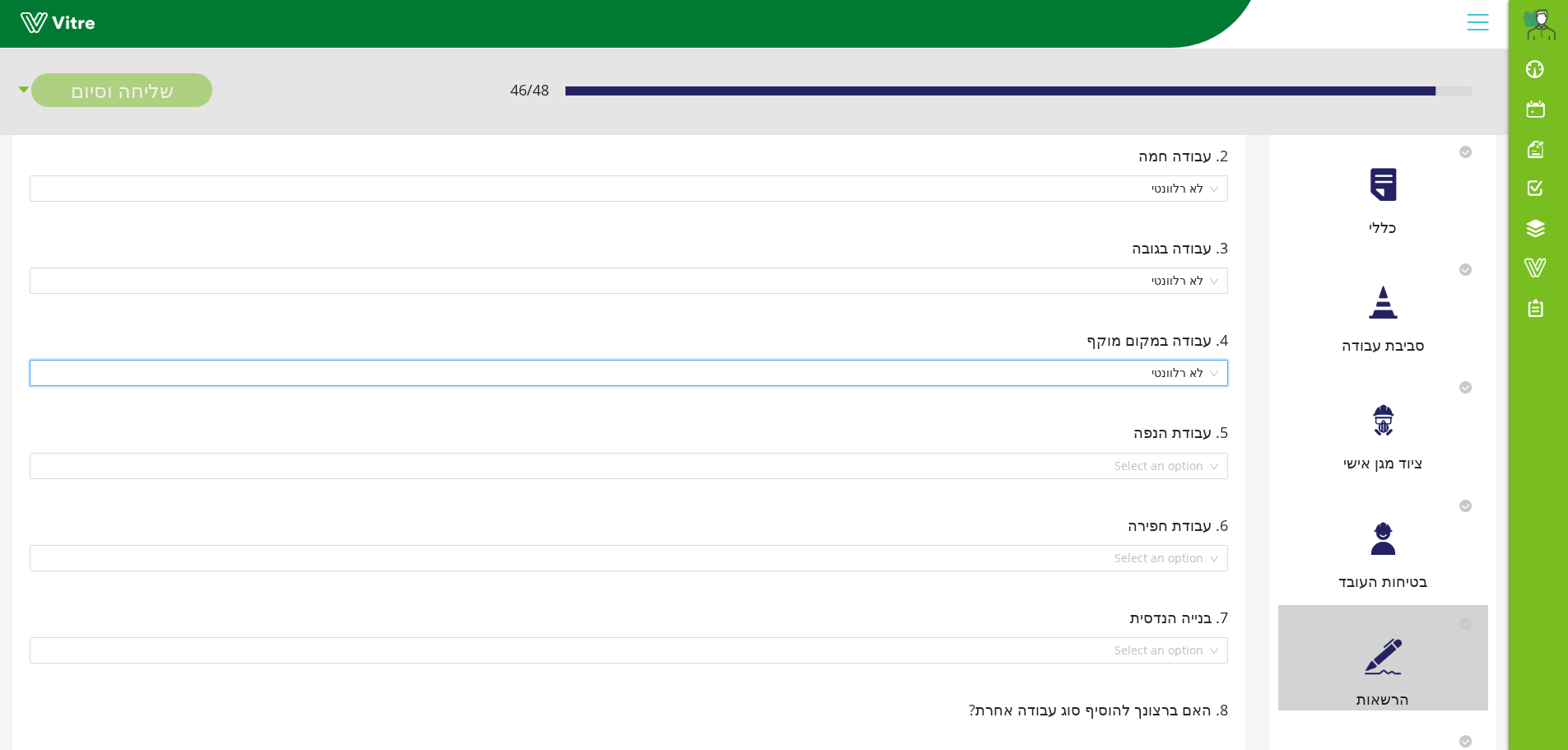
scroll to position [247, 0]
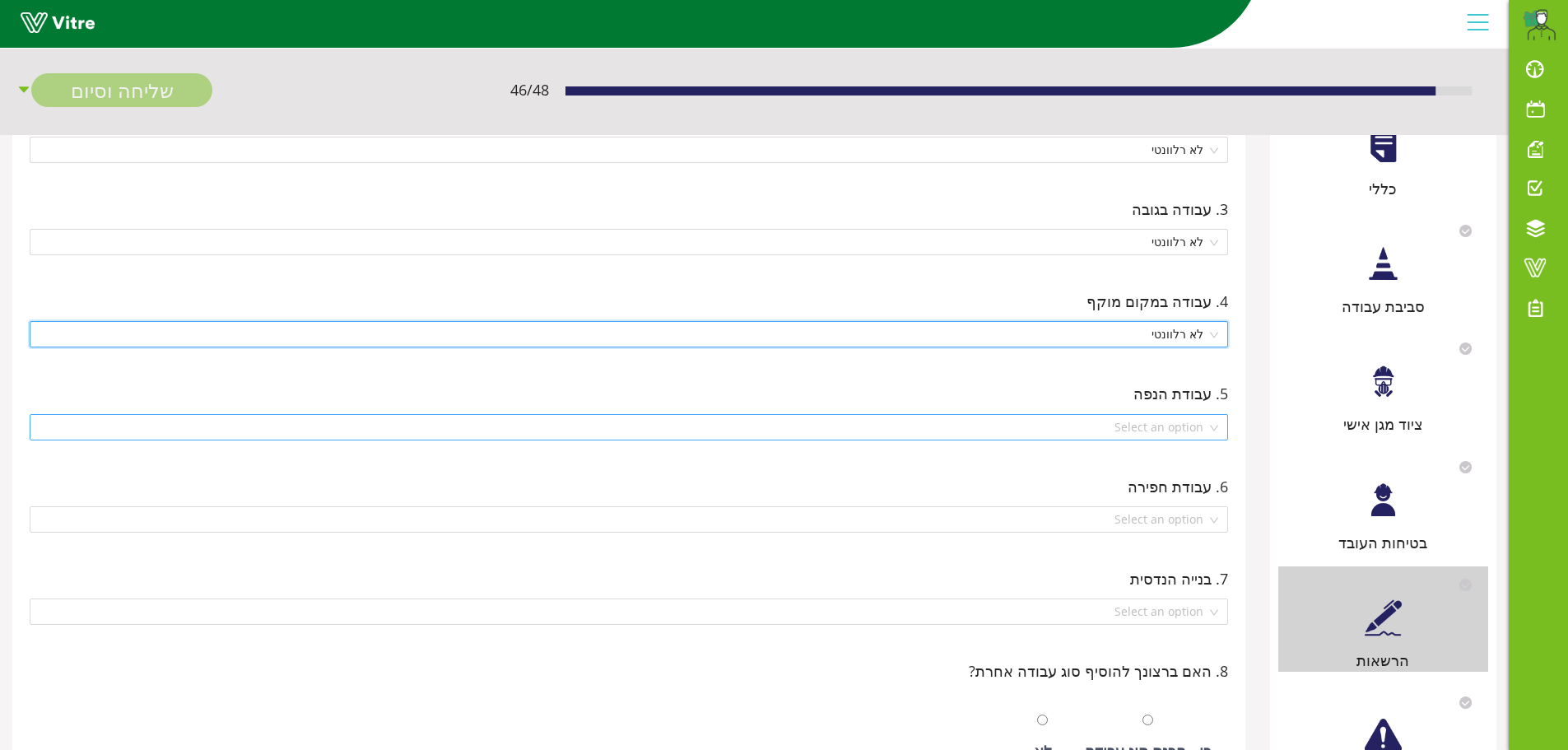
click at [1213, 424] on div "Select an option" at bounding box center [629, 427] width 1198 height 26
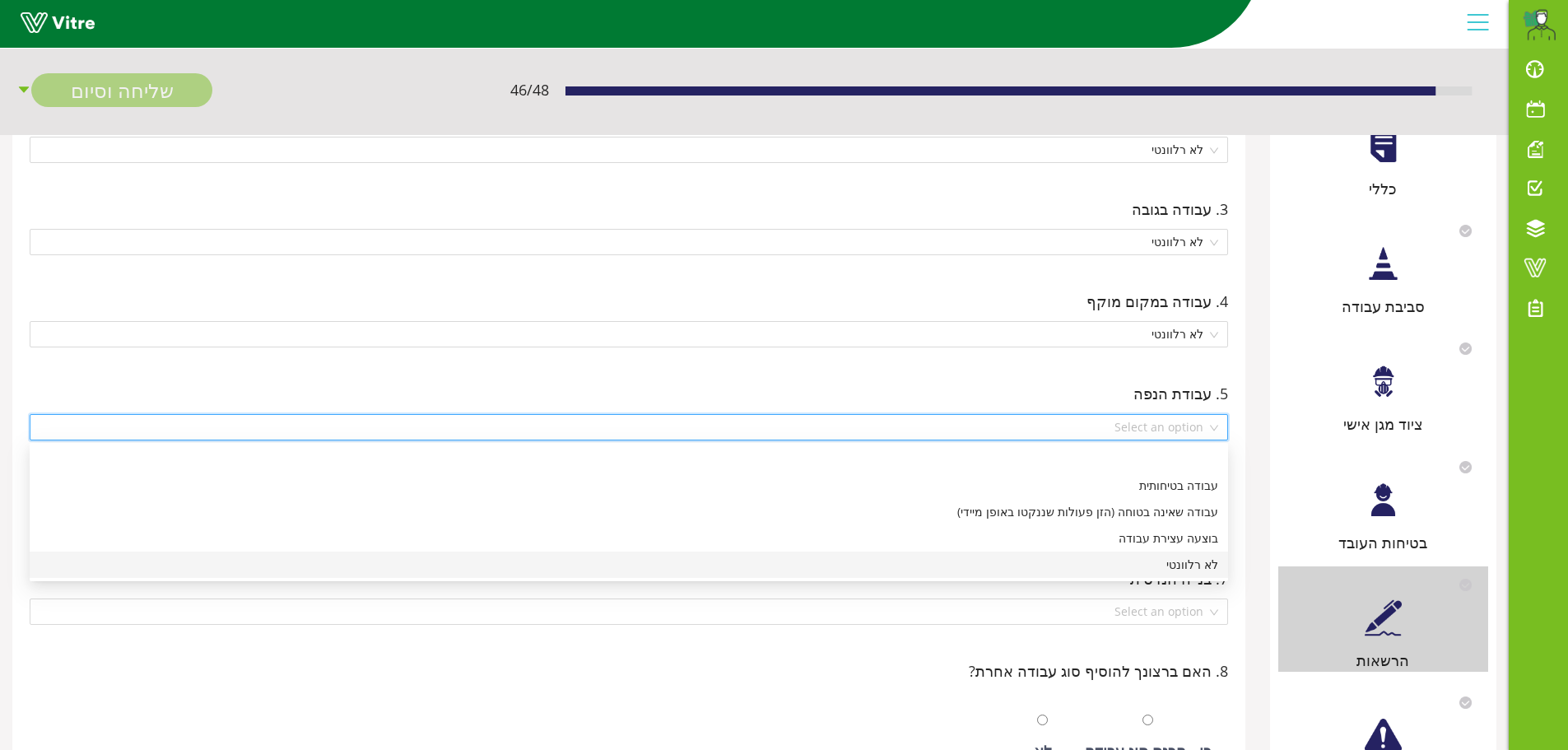
click at [1203, 570] on div "לא רלוונטי" at bounding box center [629, 564] width 1179 height 18
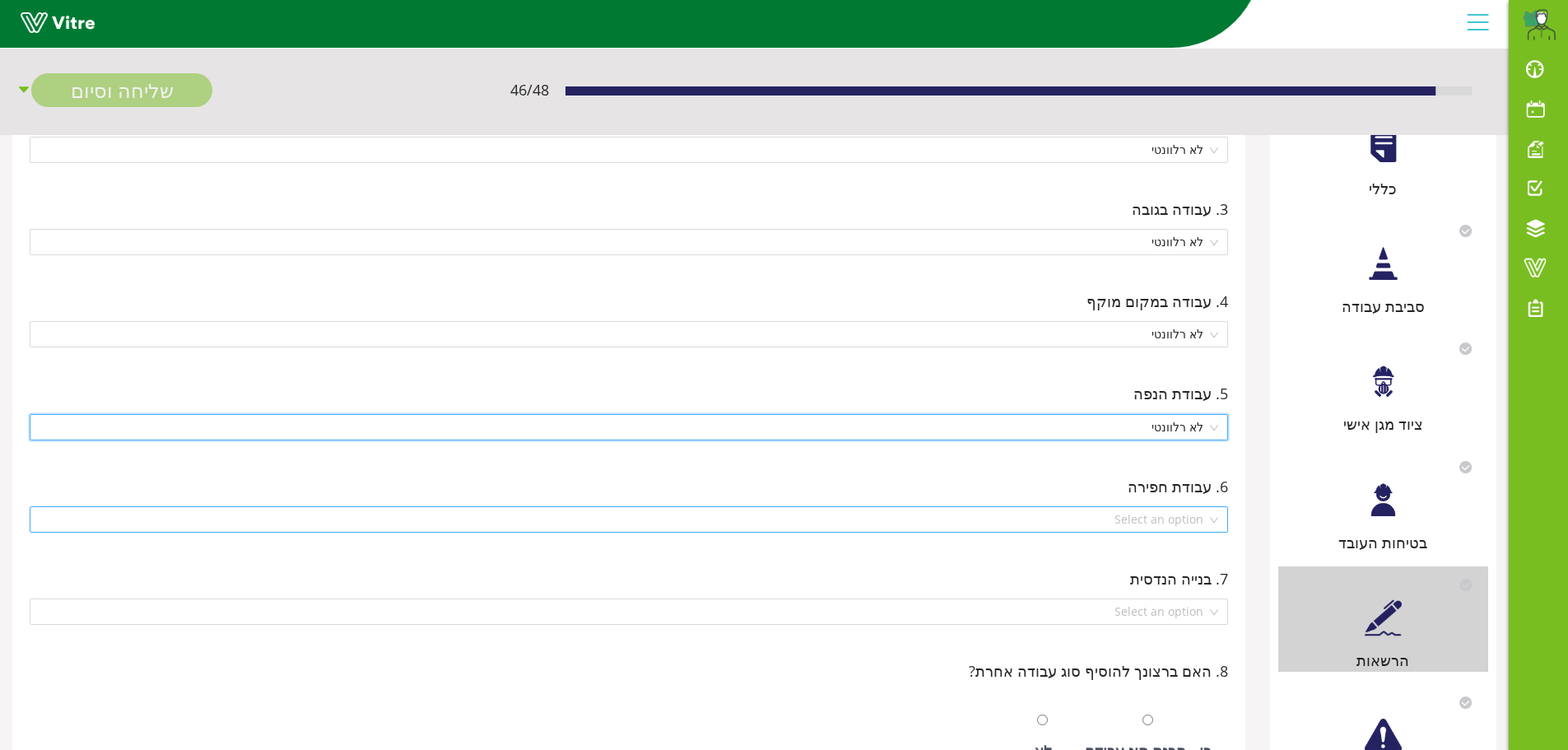
click at [1213, 517] on div "Select an option" at bounding box center [629, 520] width 1198 height 26
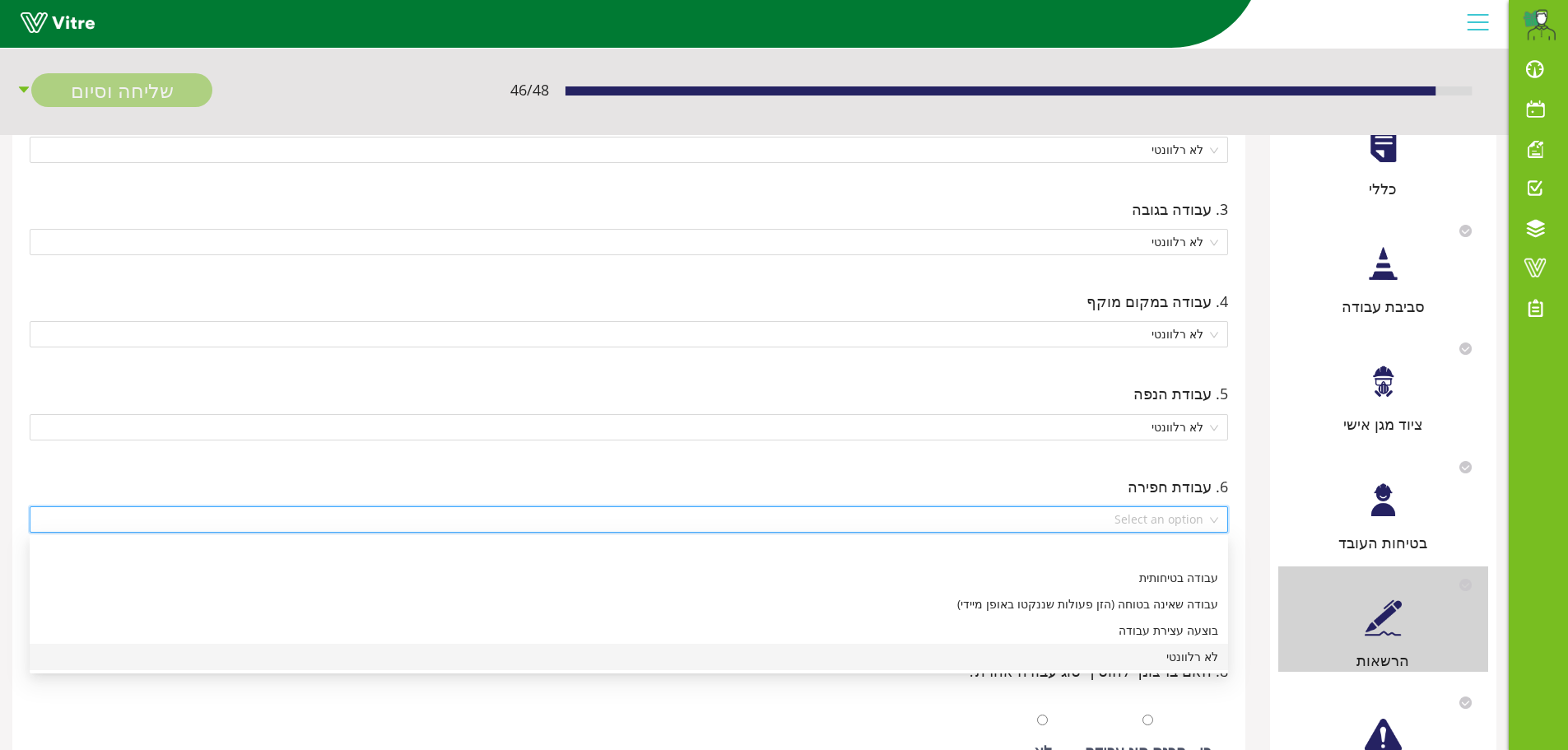
click at [1177, 655] on div "לא רלוונטי" at bounding box center [629, 656] width 1179 height 18
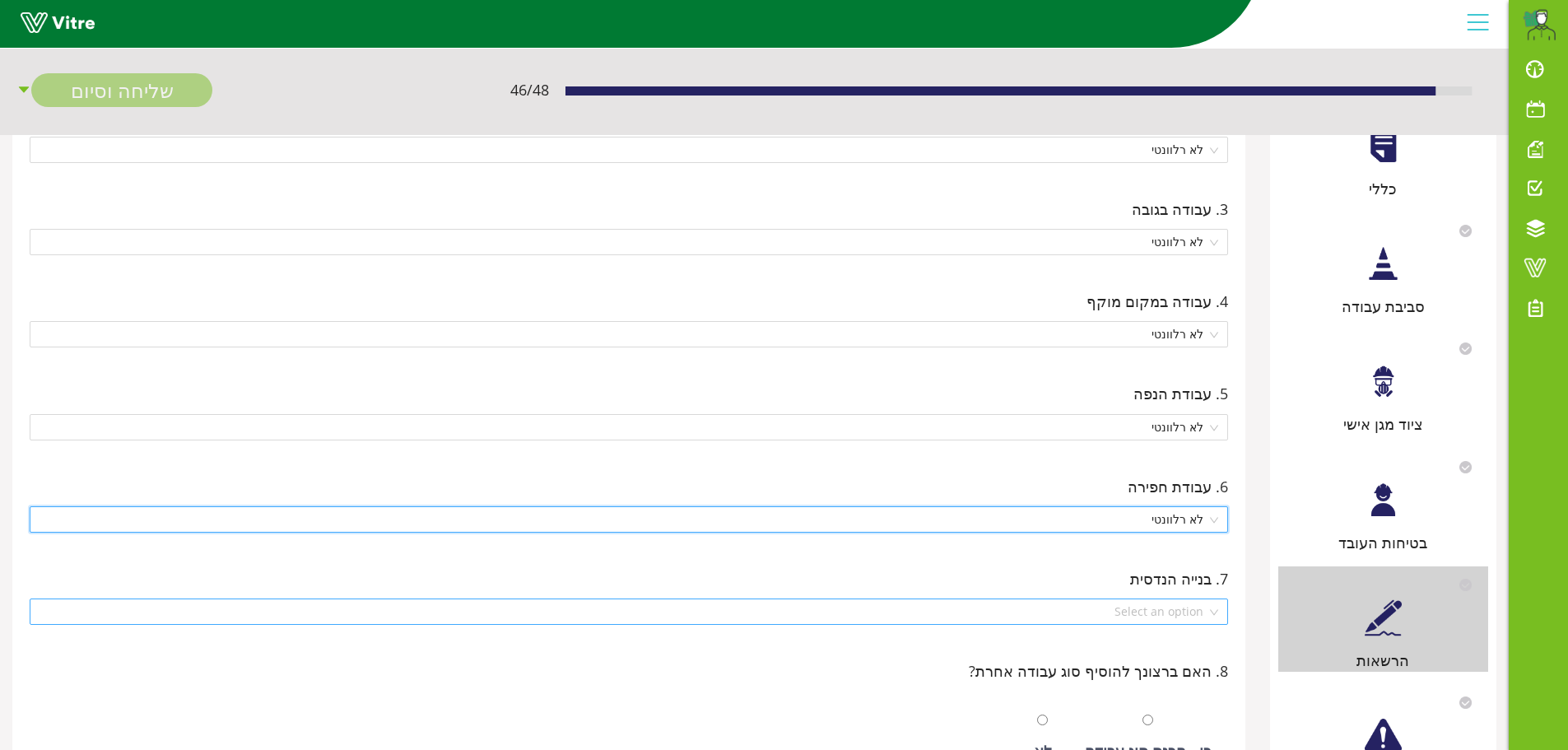
click at [1167, 618] on input "search" at bounding box center [623, 611] width 1167 height 25
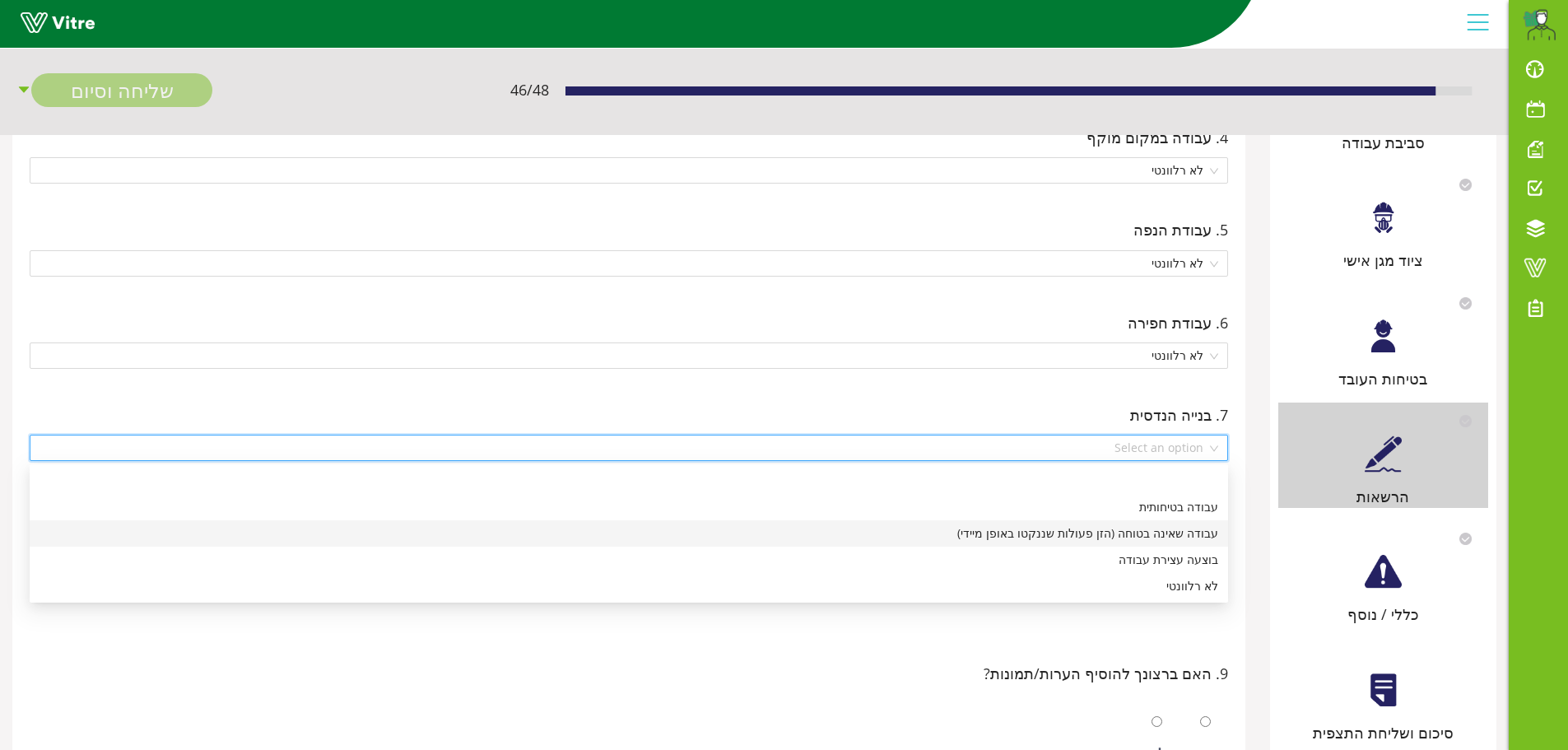
scroll to position [412, 0]
click at [1196, 591] on div "לא רלוונטי" at bounding box center [629, 585] width 1179 height 18
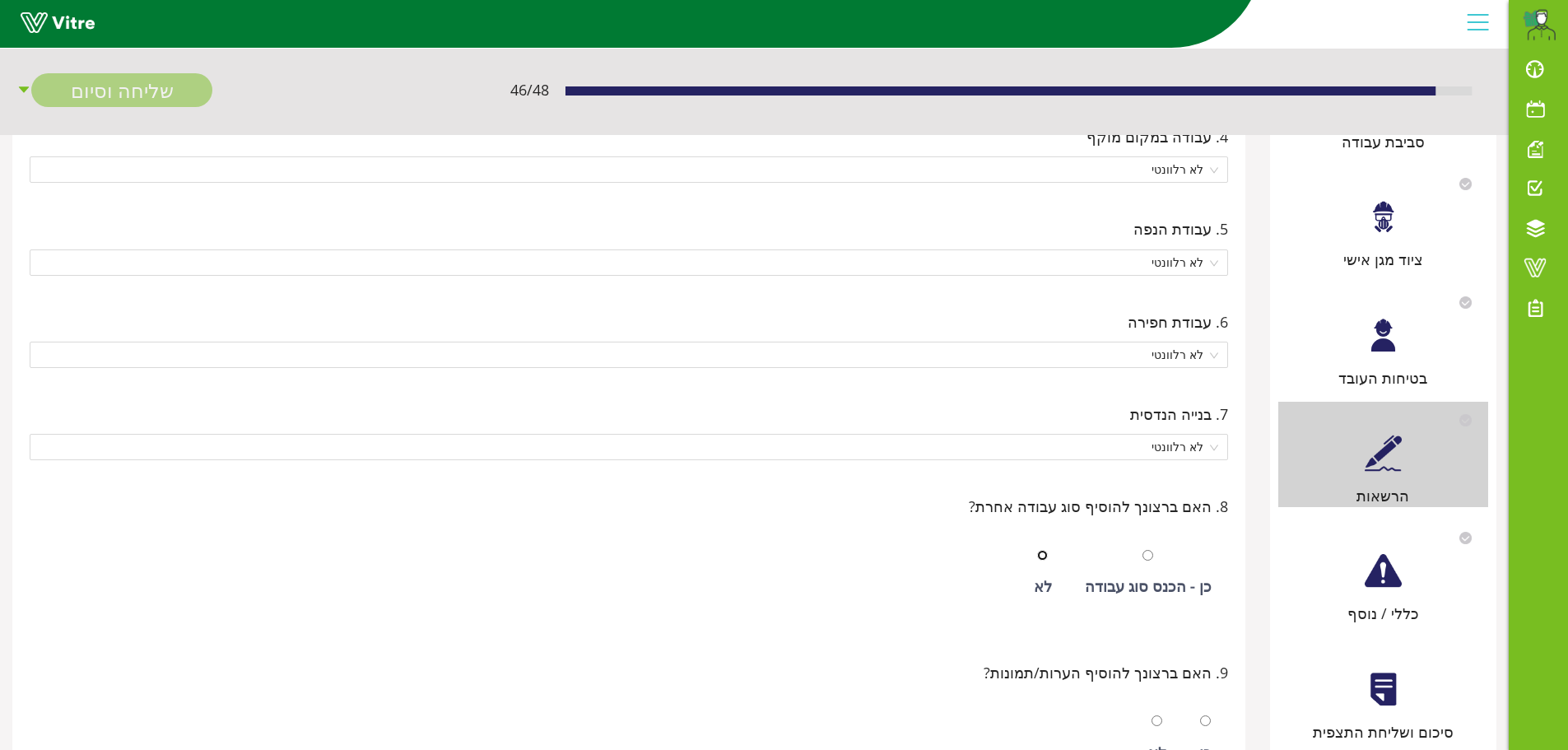
click at [1045, 558] on input "radio" at bounding box center [1042, 554] width 10 height 10
radio input "true"
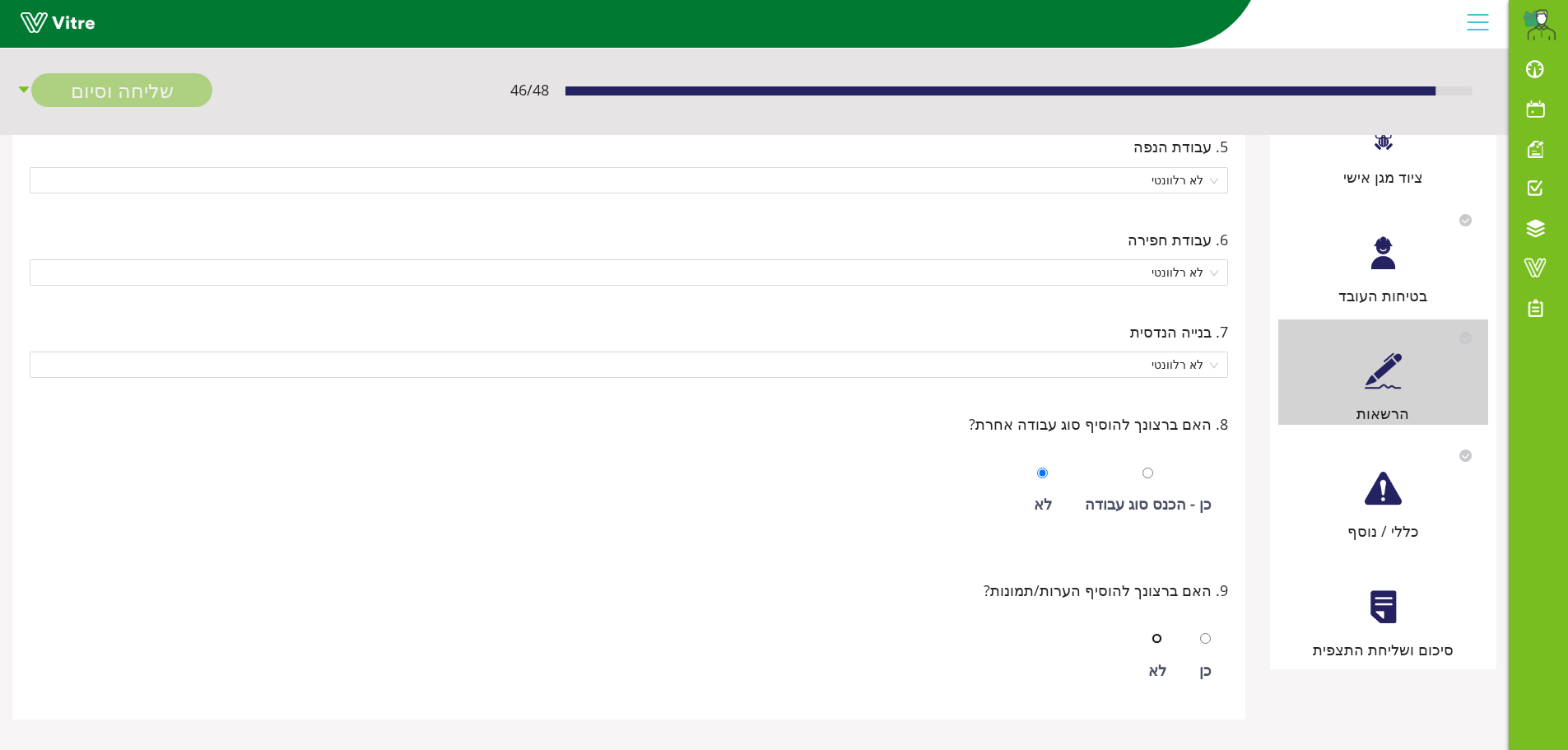
click at [1158, 635] on input "radio" at bounding box center [1157, 638] width 10 height 10
radio input "true"
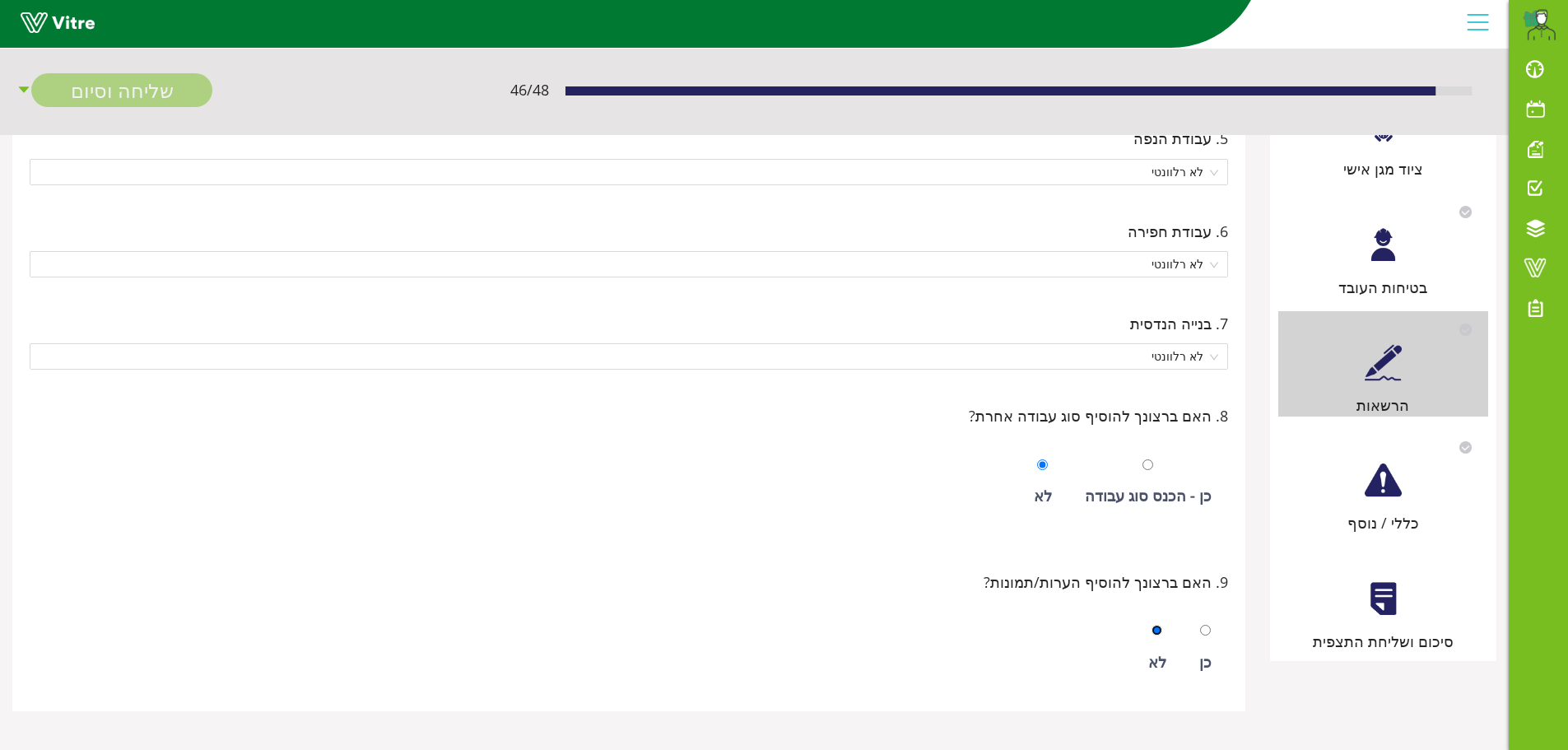
scroll to position [504, 0]
click at [1383, 488] on div at bounding box center [1383, 477] width 37 height 37
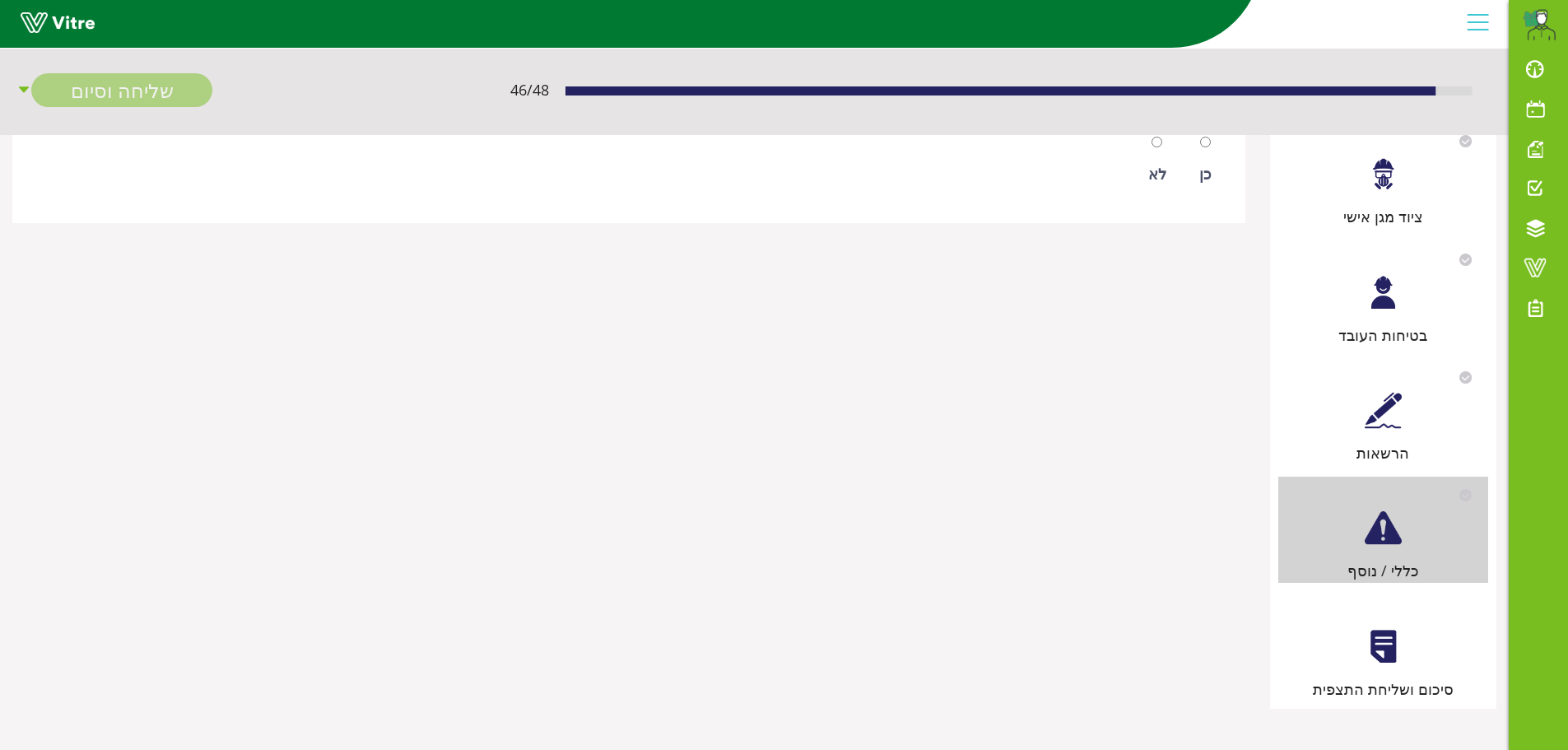
scroll to position [0, 0]
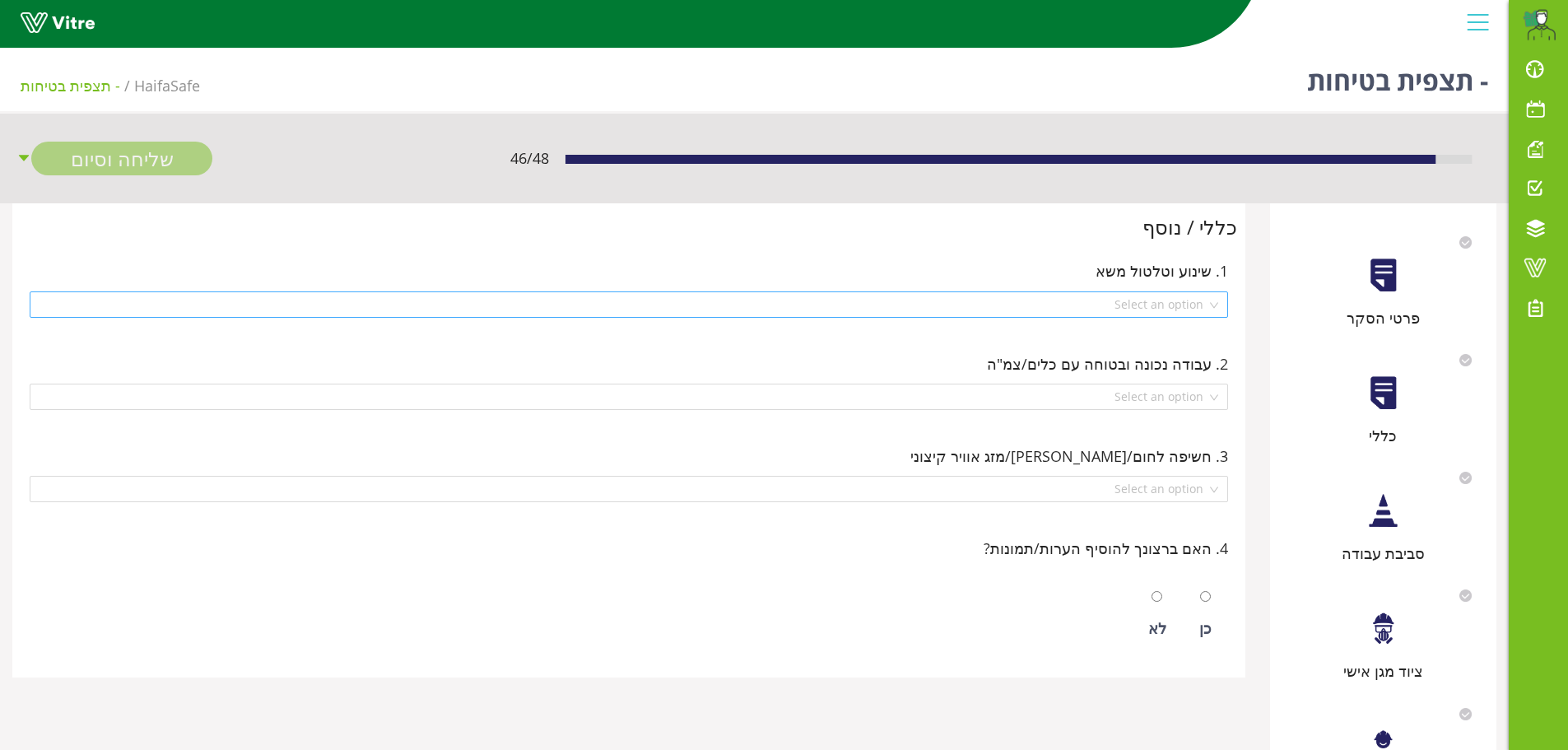
click at [1216, 306] on div "Select an option" at bounding box center [629, 304] width 1198 height 26
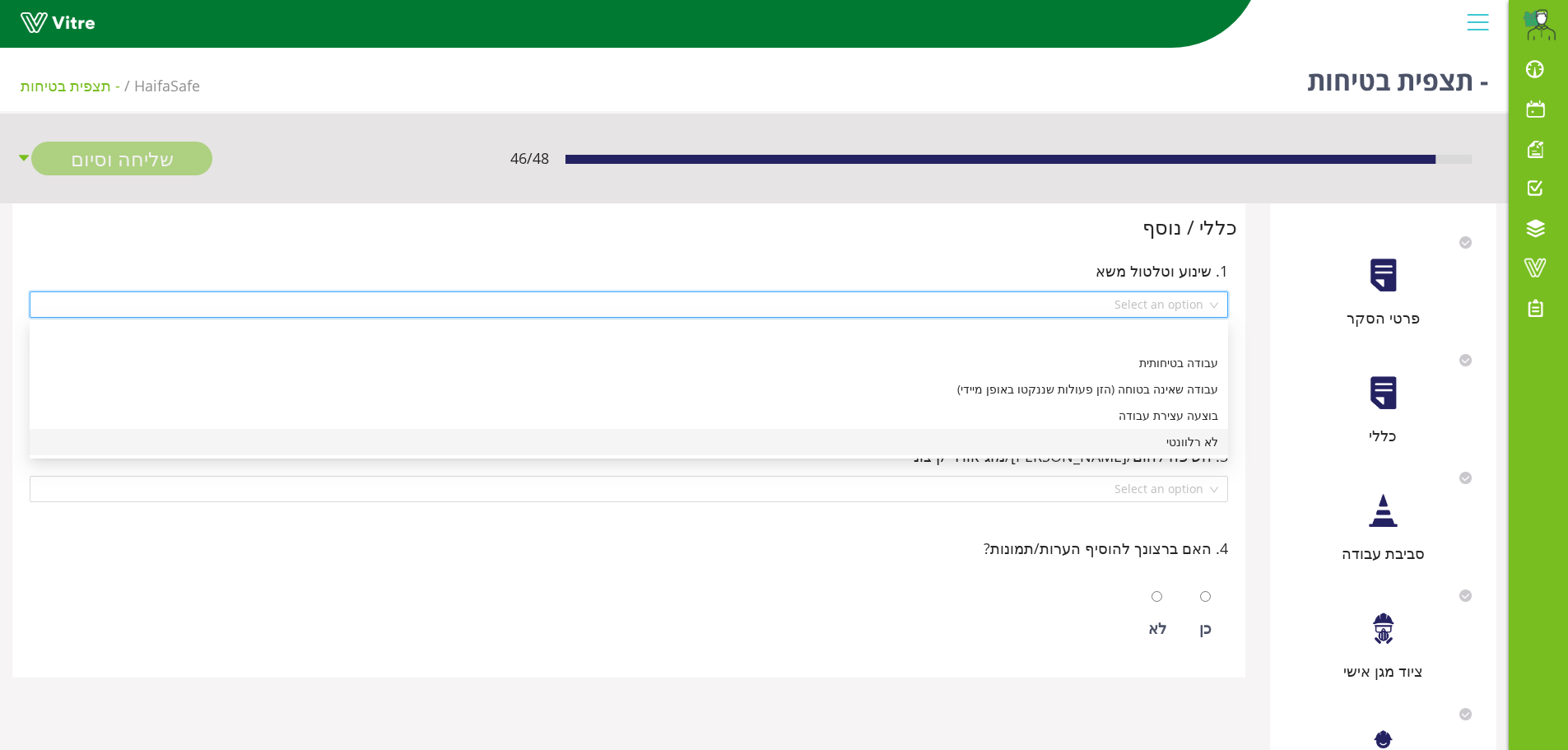
click at [1174, 449] on div "לא רלוונטי" at bounding box center [629, 441] width 1179 height 18
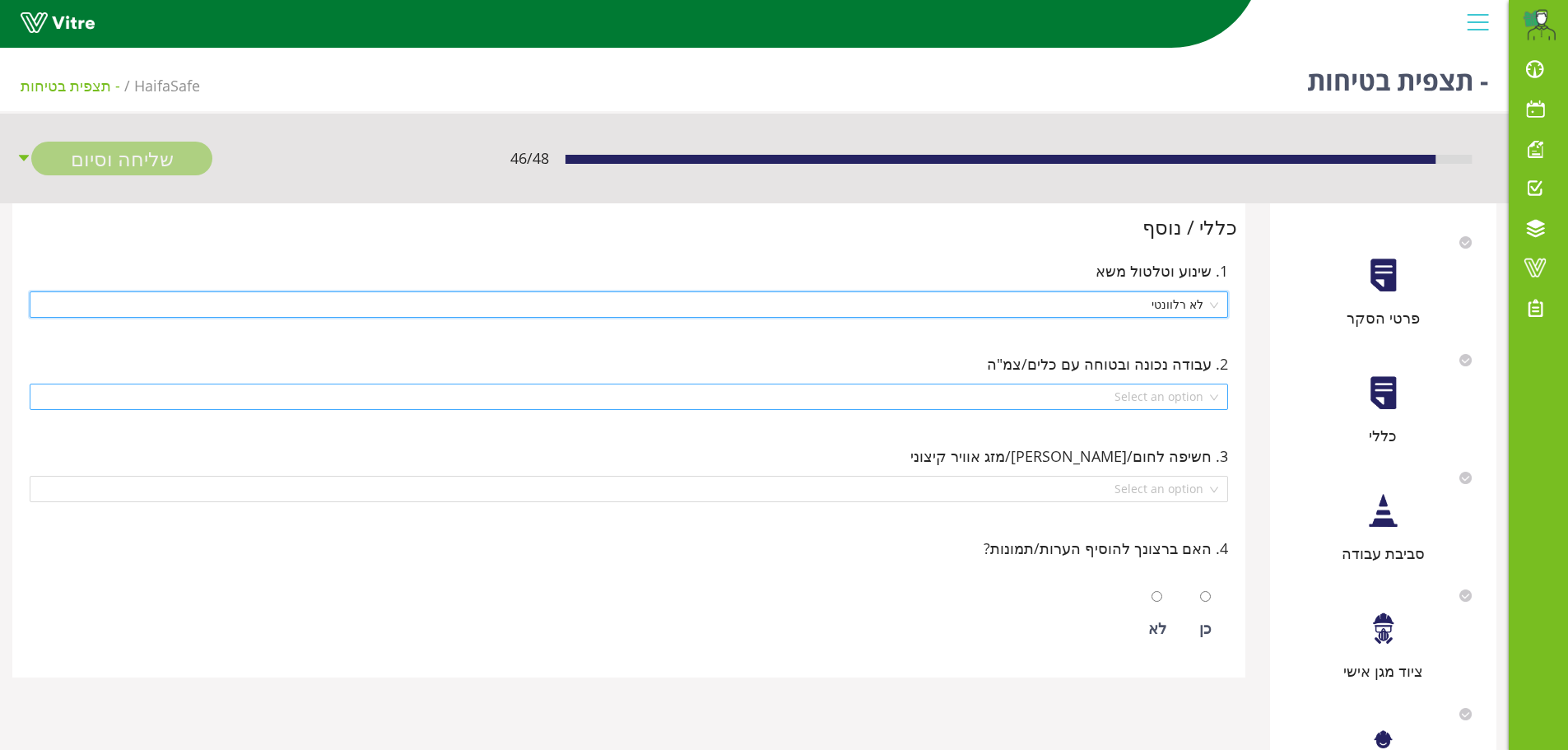
click at [1215, 402] on div "Select an option" at bounding box center [629, 397] width 1198 height 26
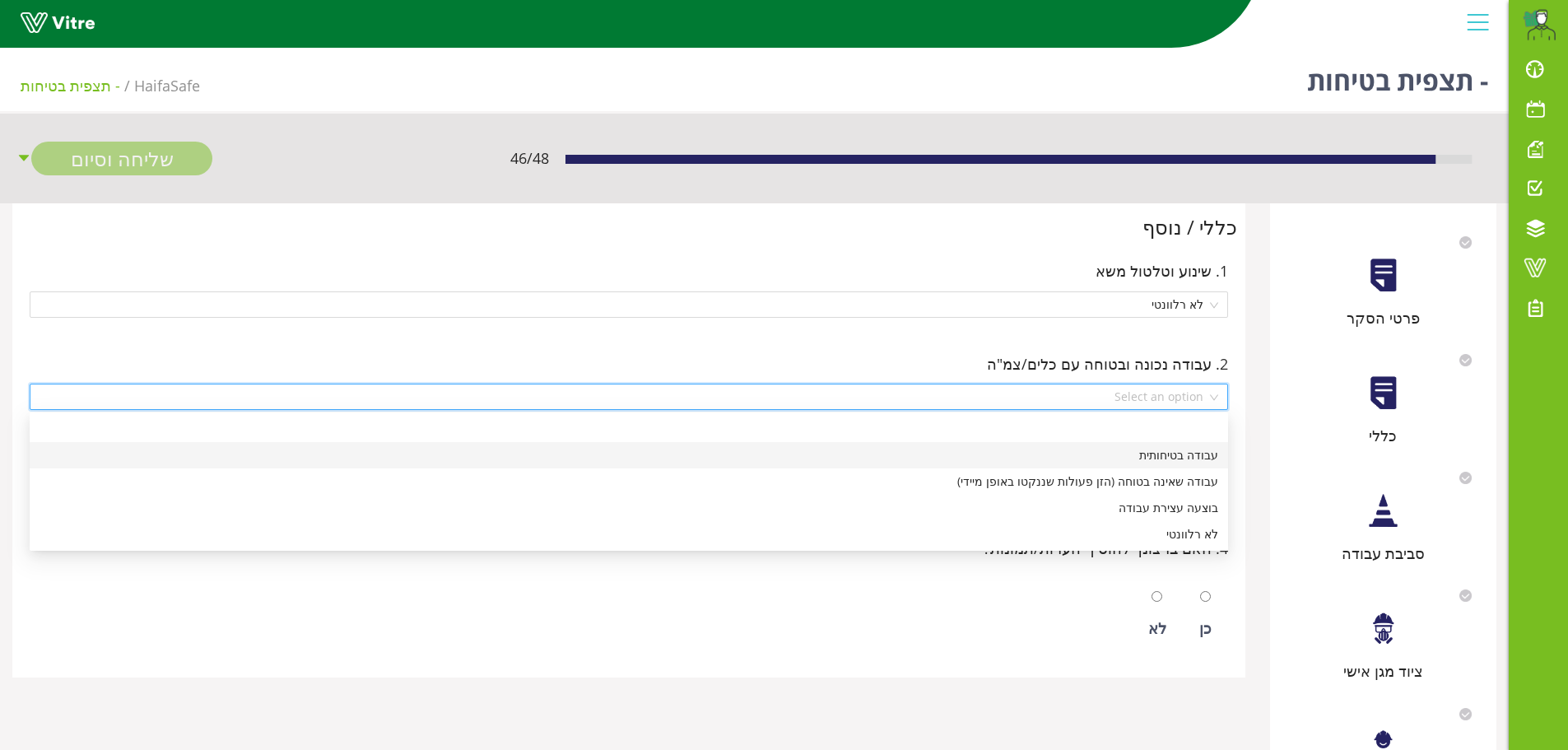
click at [1195, 453] on div "עבודה בטיחותית" at bounding box center [629, 454] width 1179 height 18
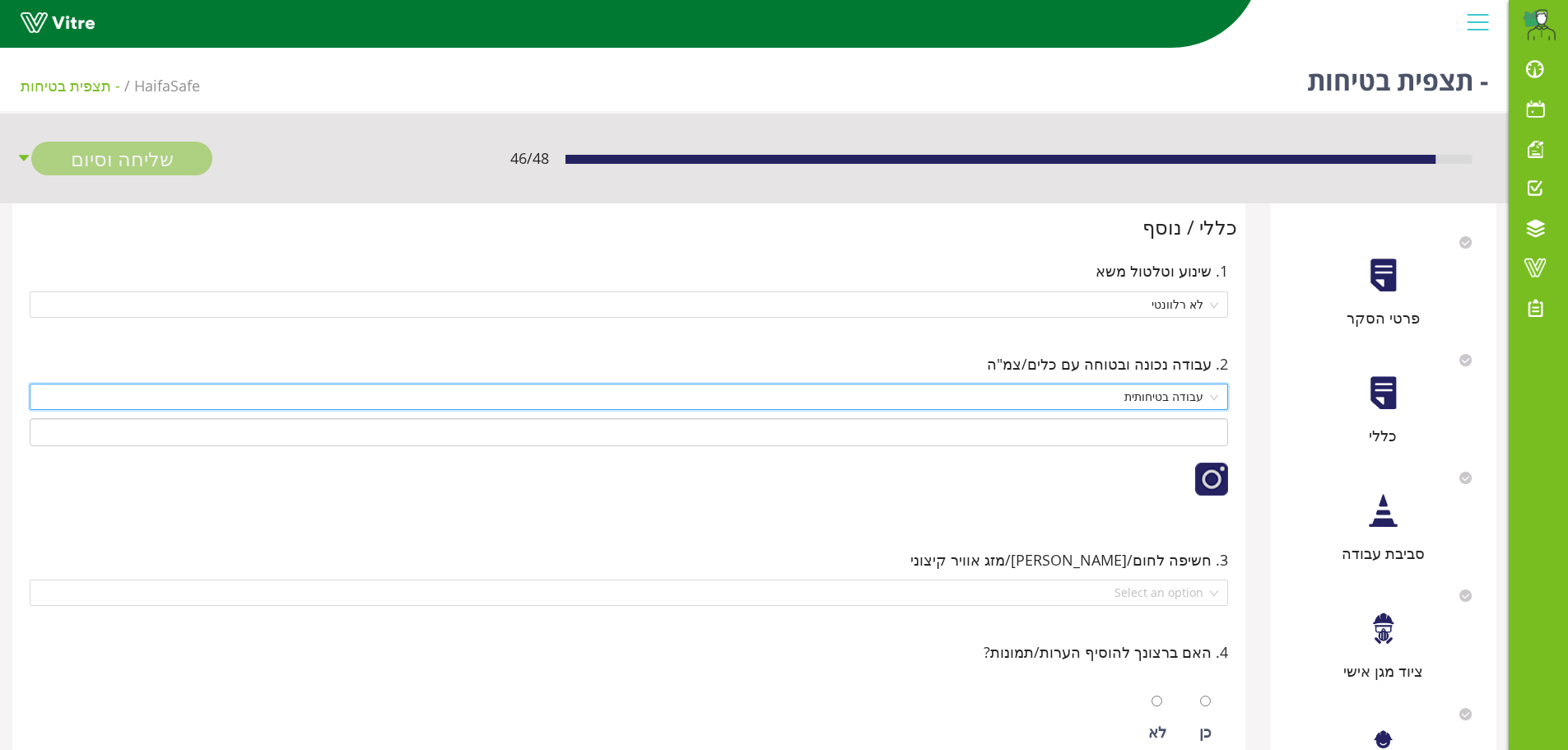
scroll to position [82, 0]
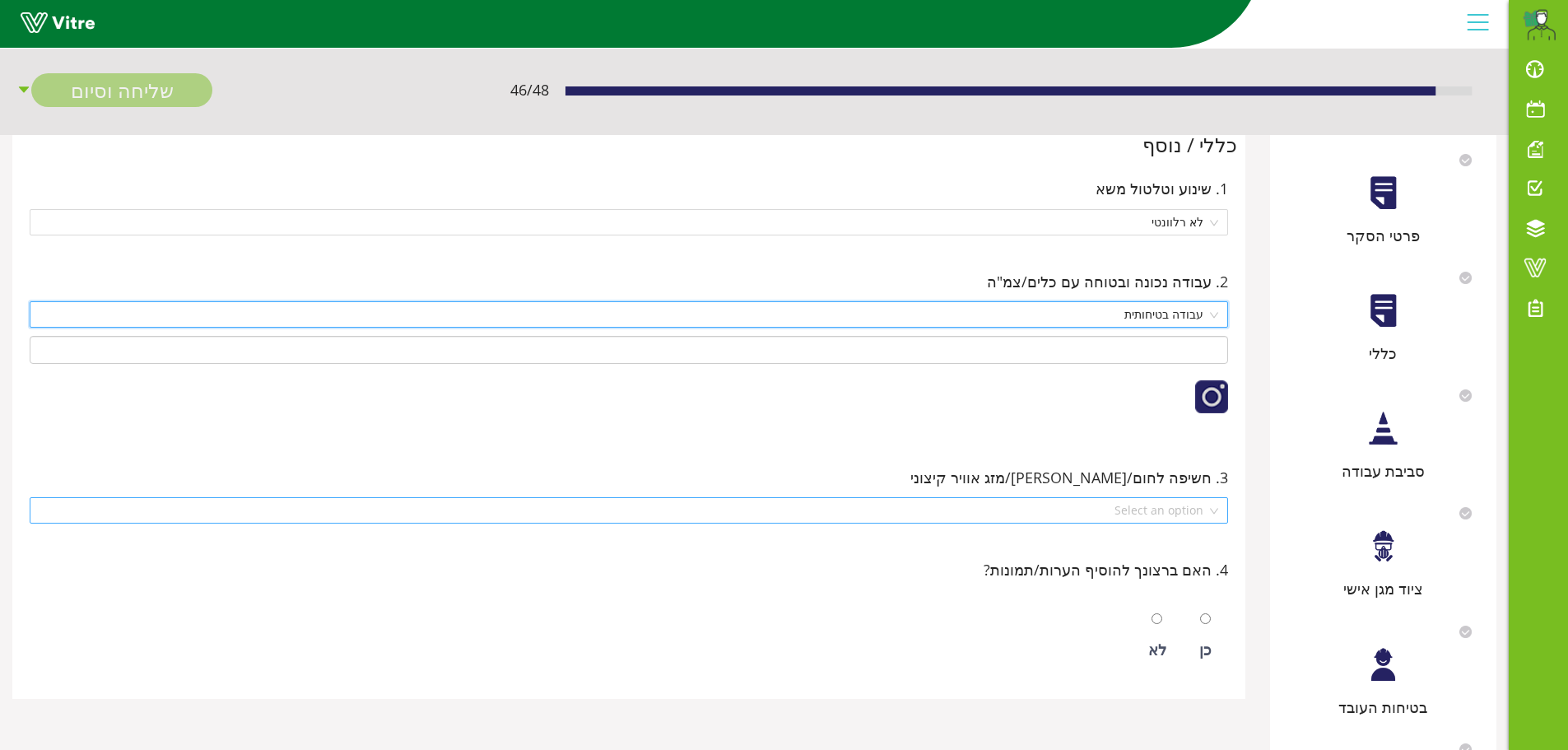
click at [1211, 510] on div "Select an option" at bounding box center [629, 510] width 1198 height 26
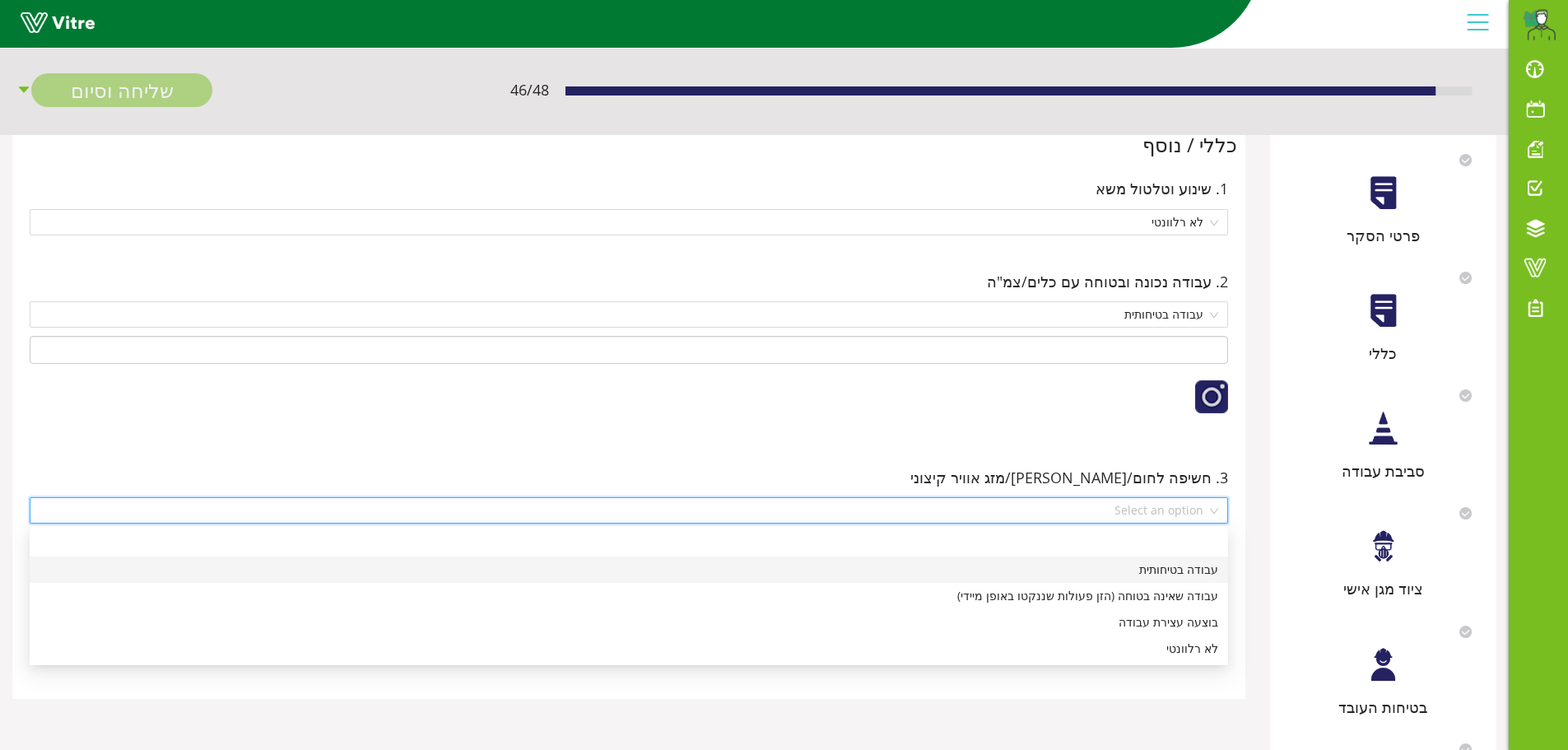
click at [1187, 569] on div "עבודה בטיחותית" at bounding box center [629, 569] width 1179 height 18
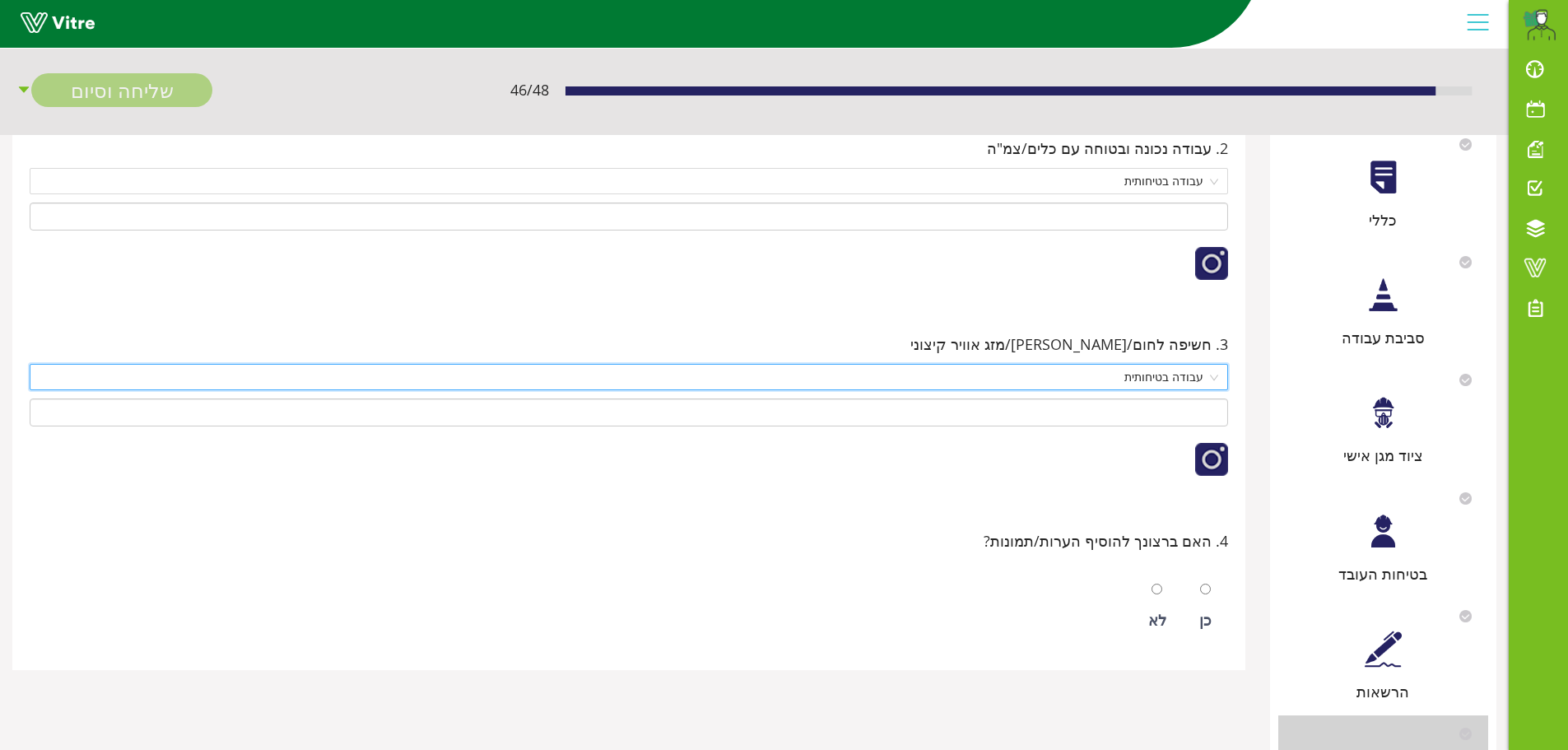
scroll to position [247, 0]
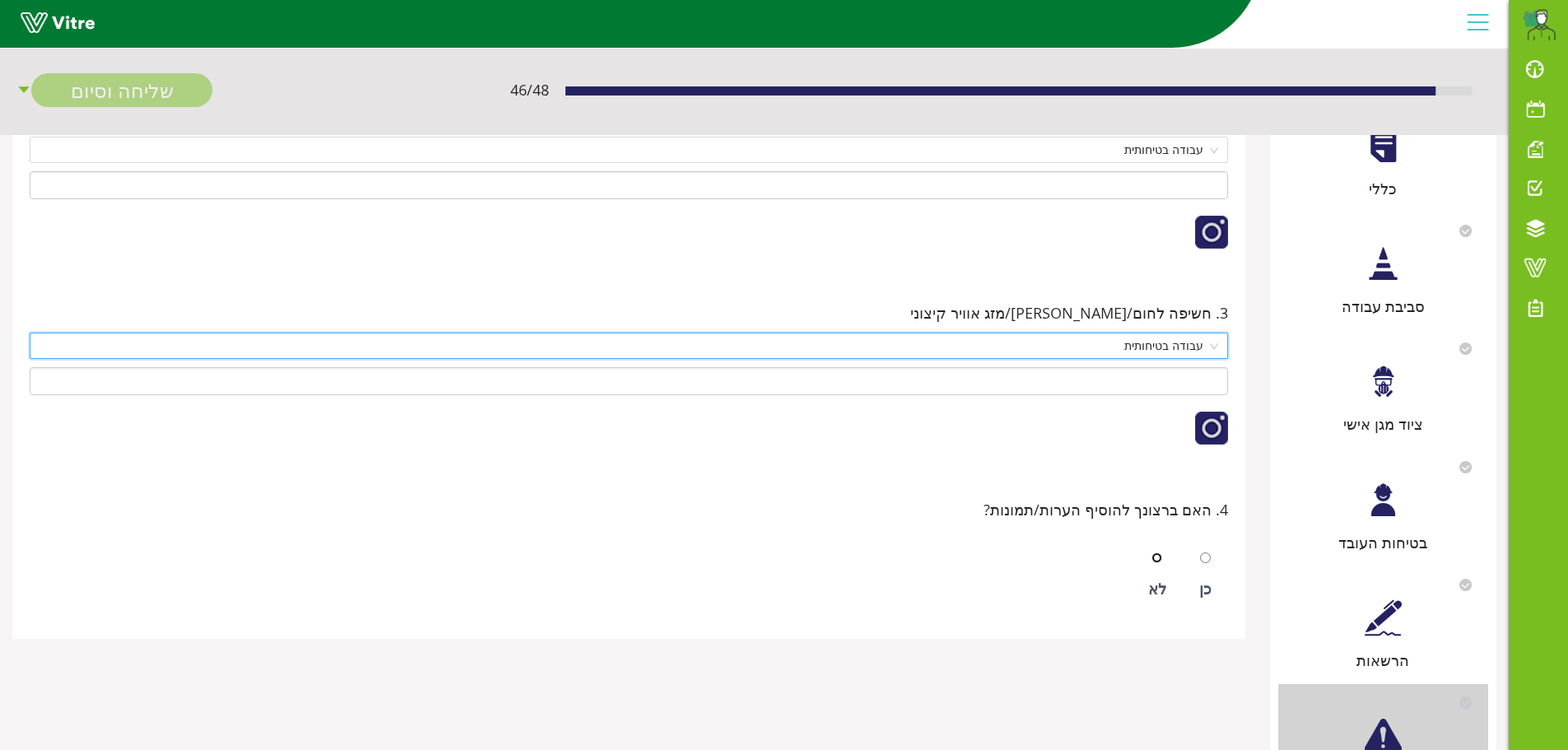
click at [1160, 556] on input "radio" at bounding box center [1157, 557] width 10 height 10
radio input "true"
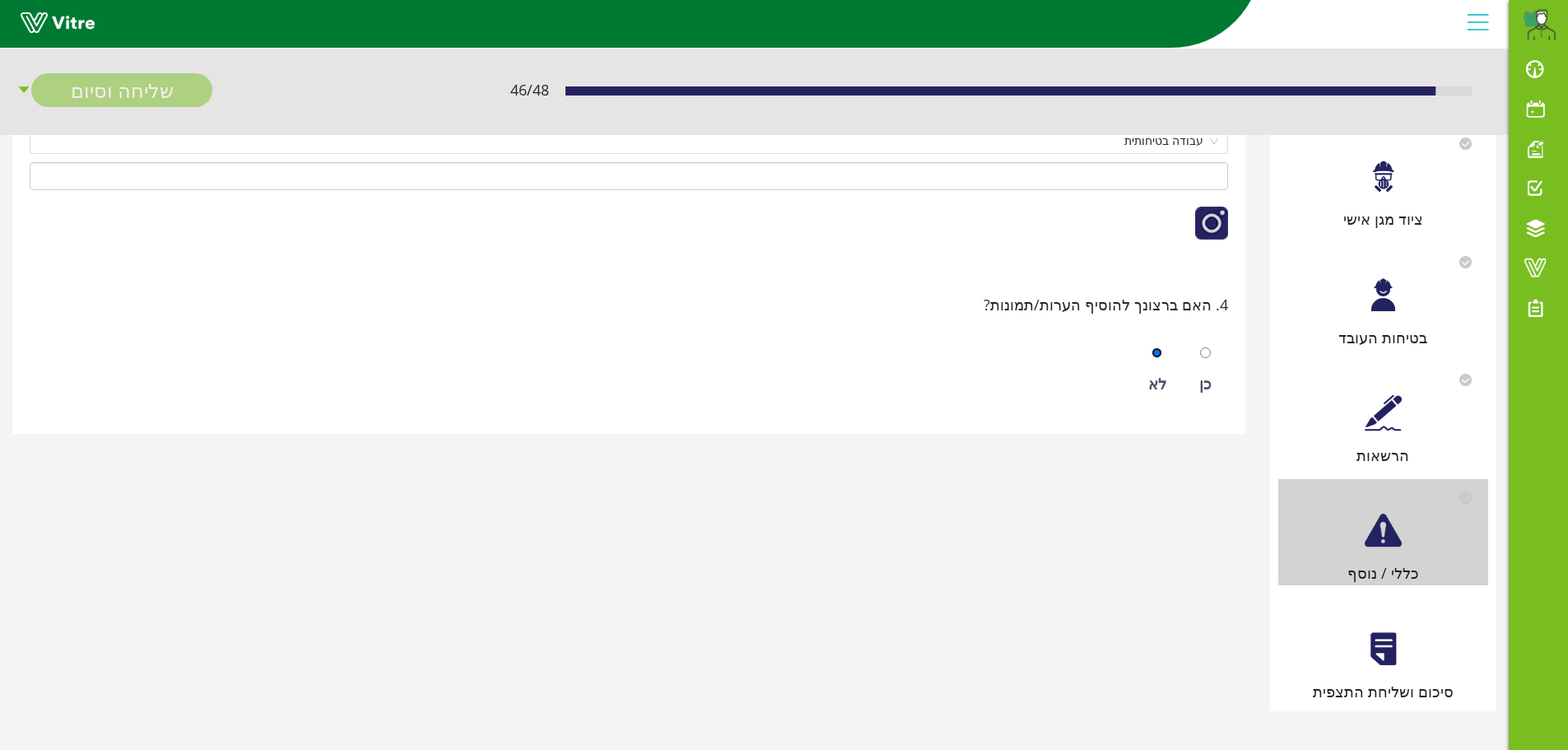
scroll to position [454, 0]
click at [1392, 667] on div "סיכום ושליחת התצפית" at bounding box center [1384, 648] width 210 height 106
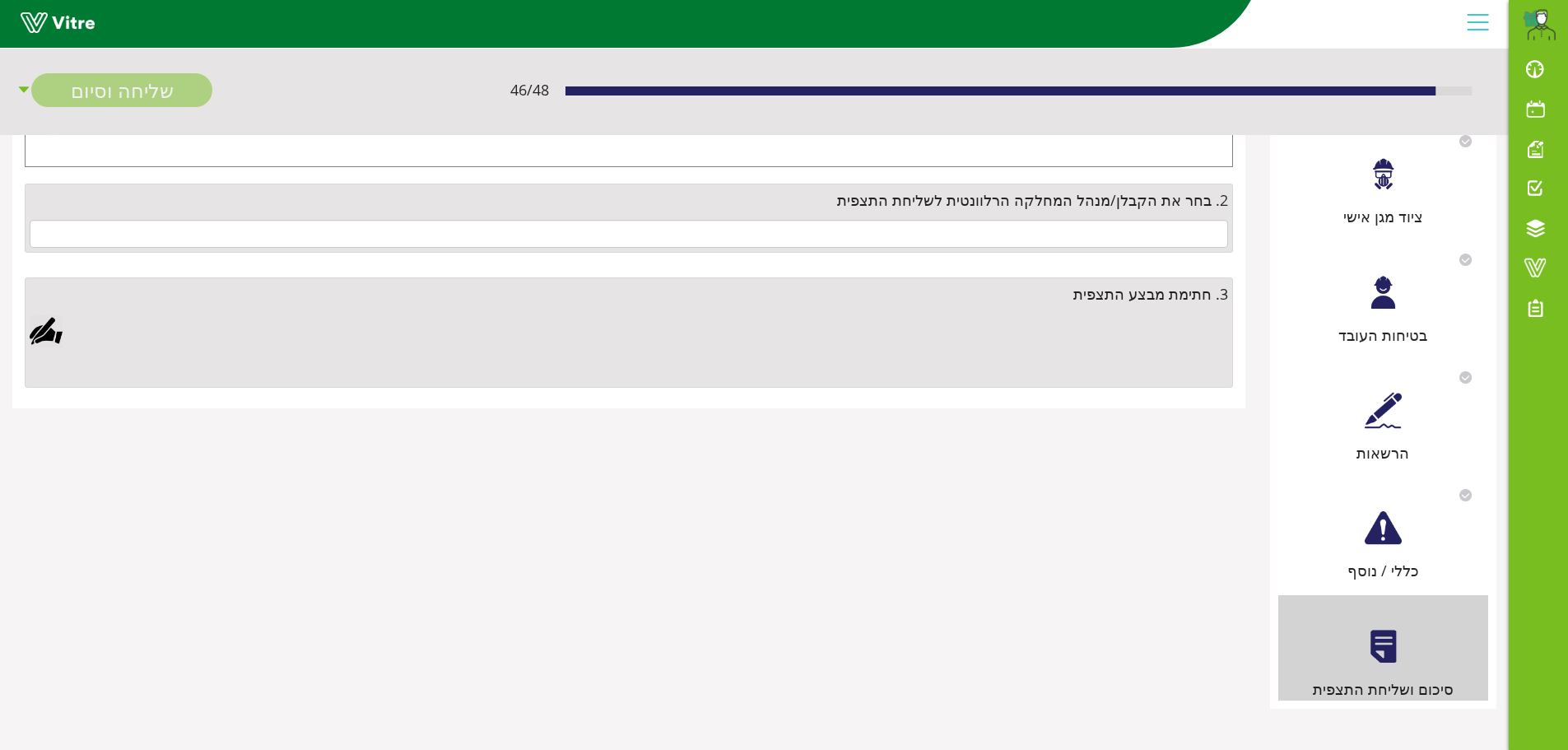
scroll to position [0, 0]
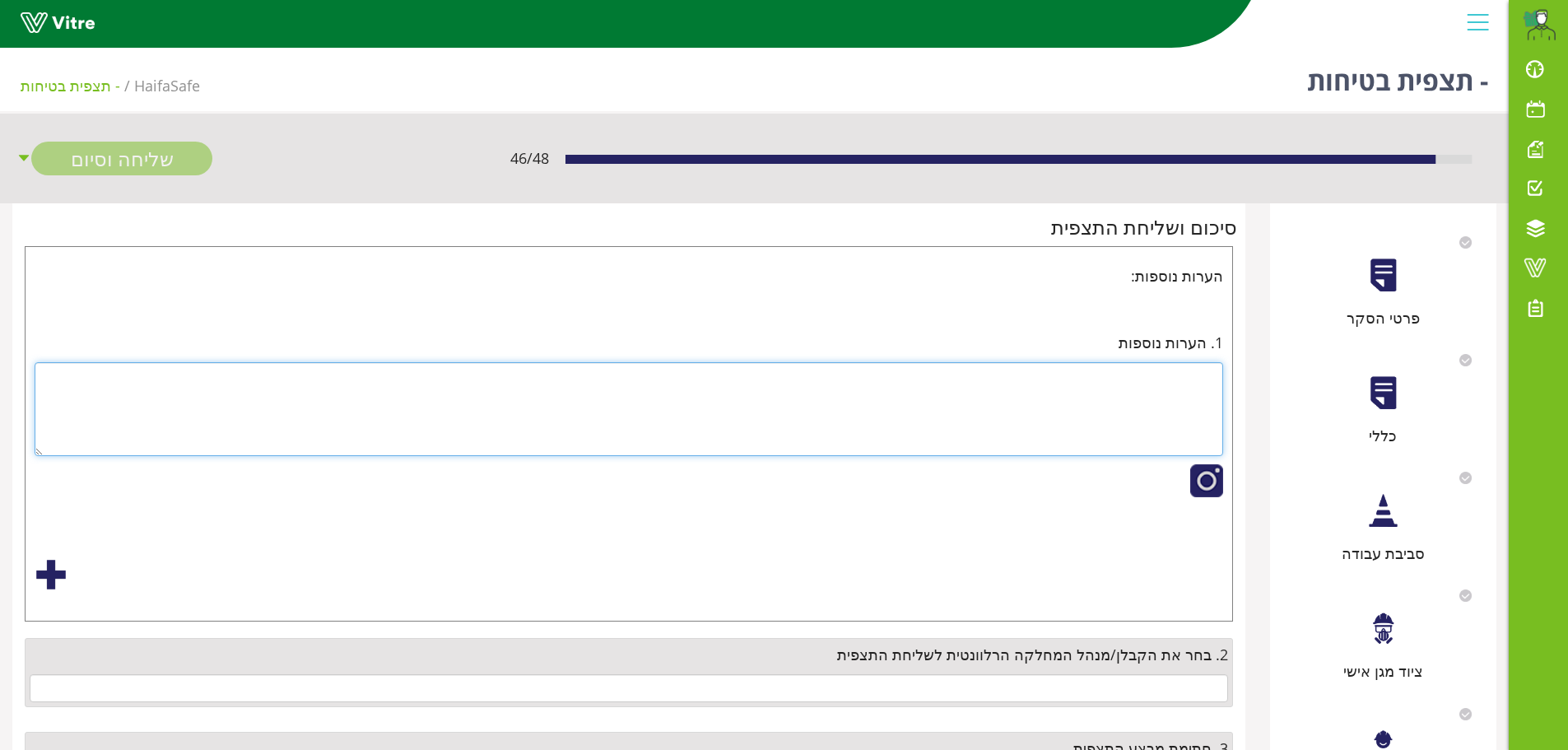
click at [1163, 385] on textarea at bounding box center [629, 408] width 1189 height 94
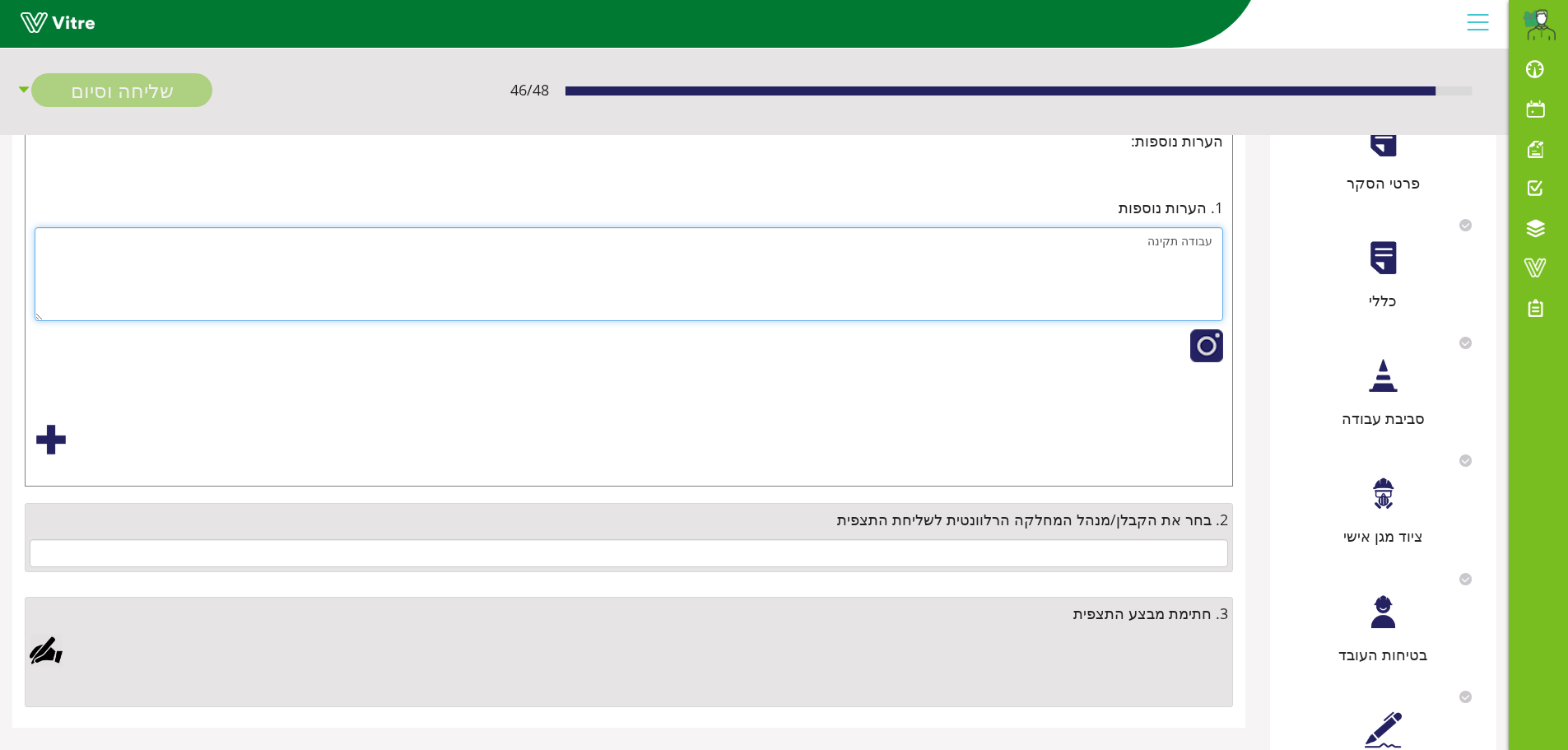
scroll to position [164, 0]
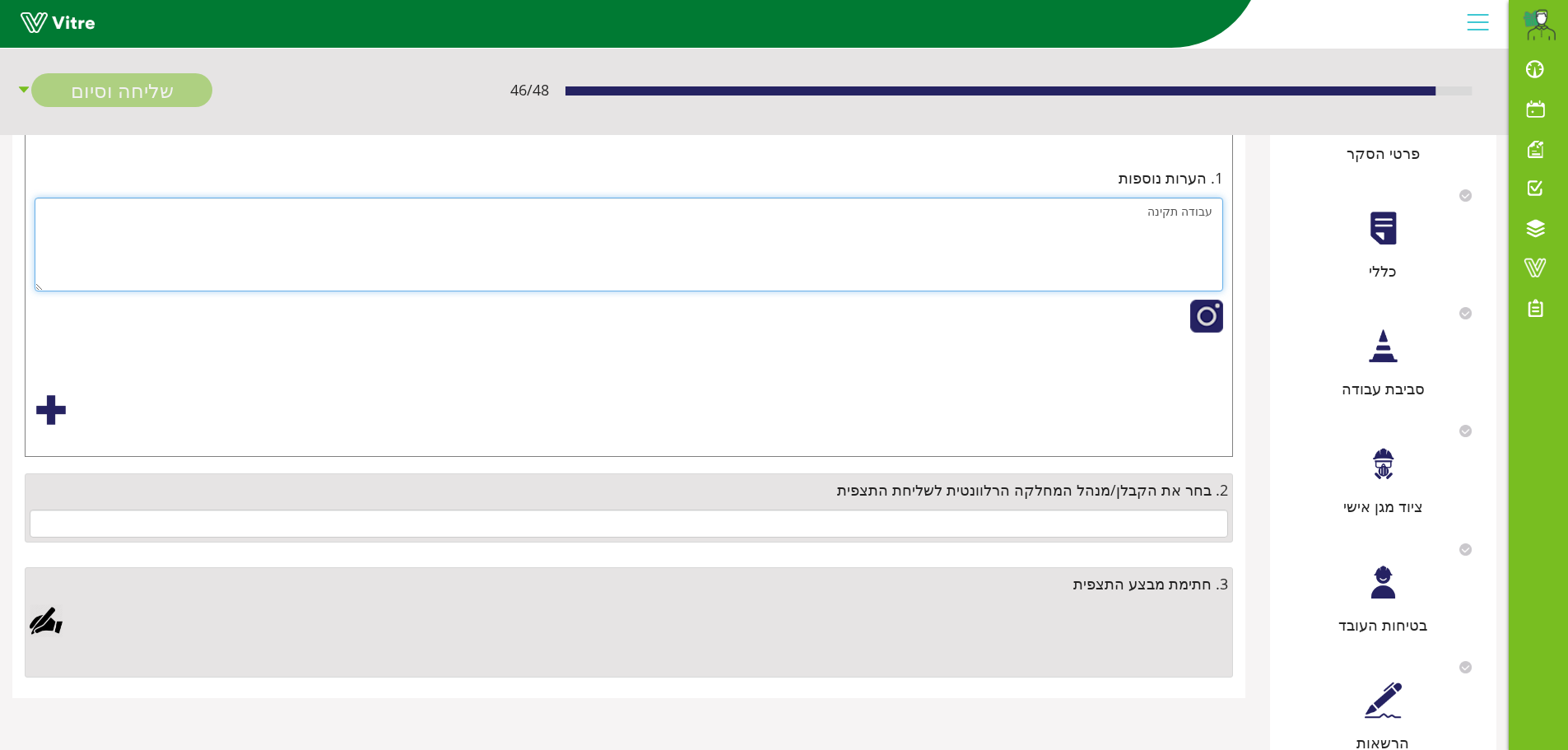
type textarea "עבודה תקינה"
click at [939, 518] on input "text" at bounding box center [629, 523] width 1198 height 28
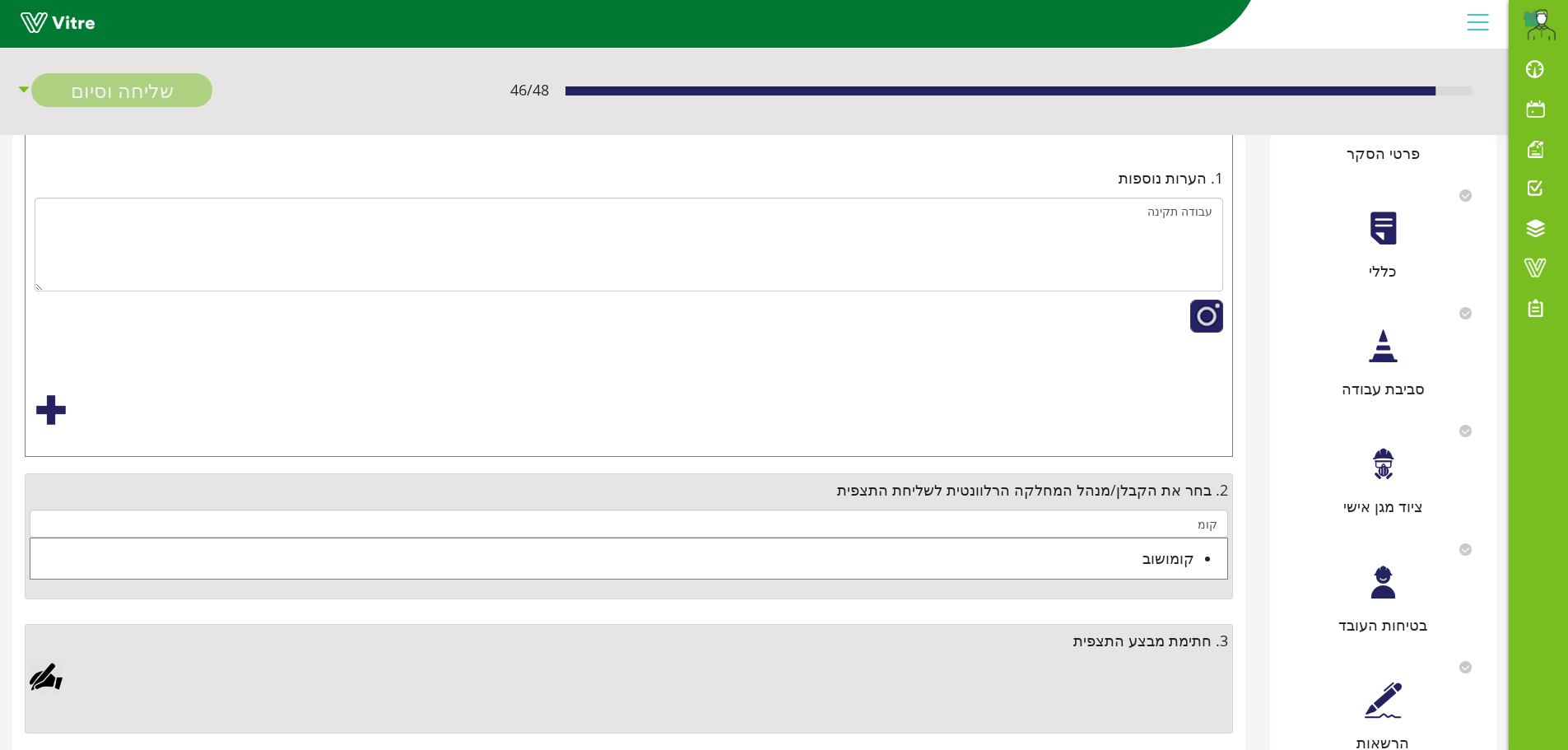
click at [1108, 559] on div "קומושוב" at bounding box center [612, 557] width 1164 height 23
type input "קומושוב"
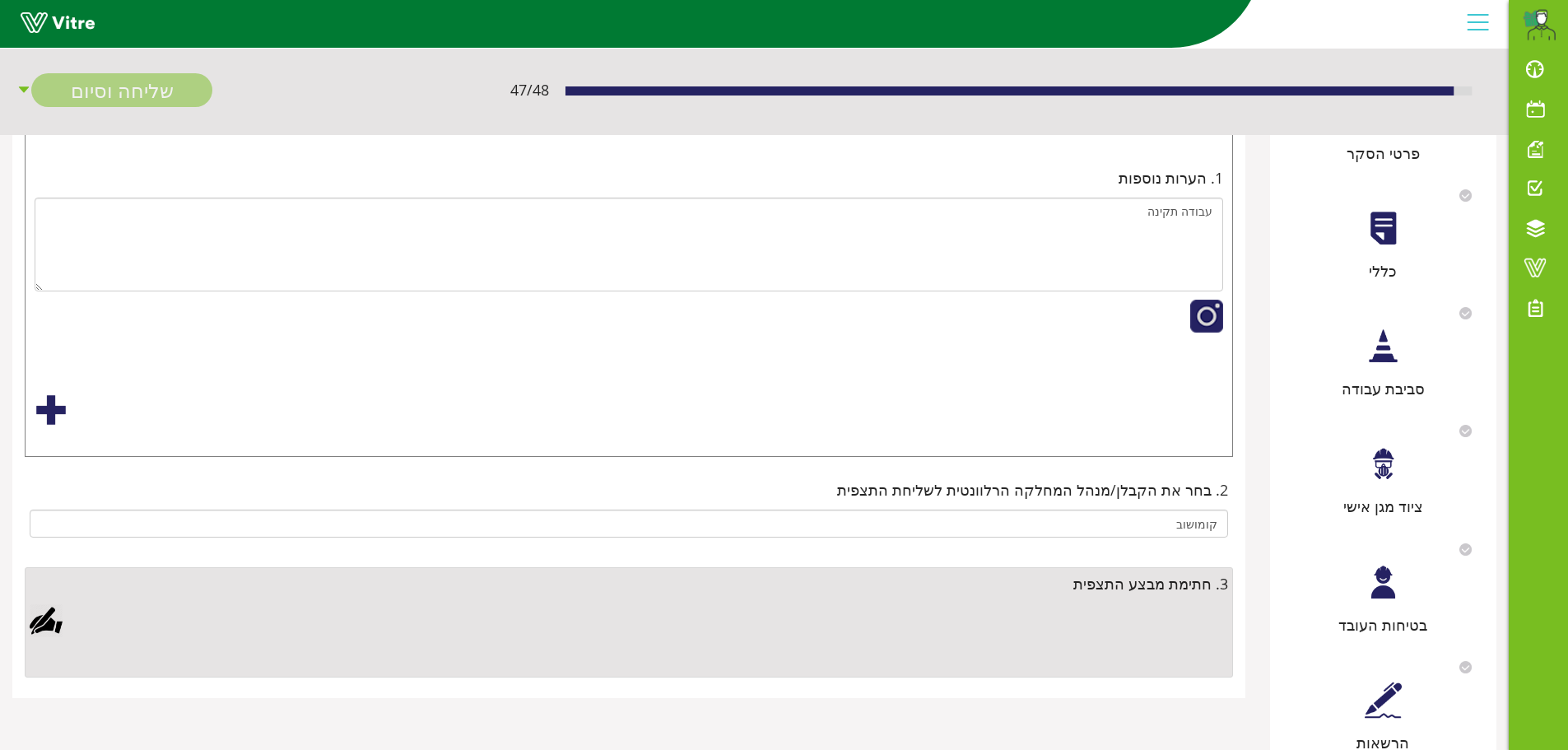
click at [60, 623] on div at bounding box center [45, 620] width 33 height 33
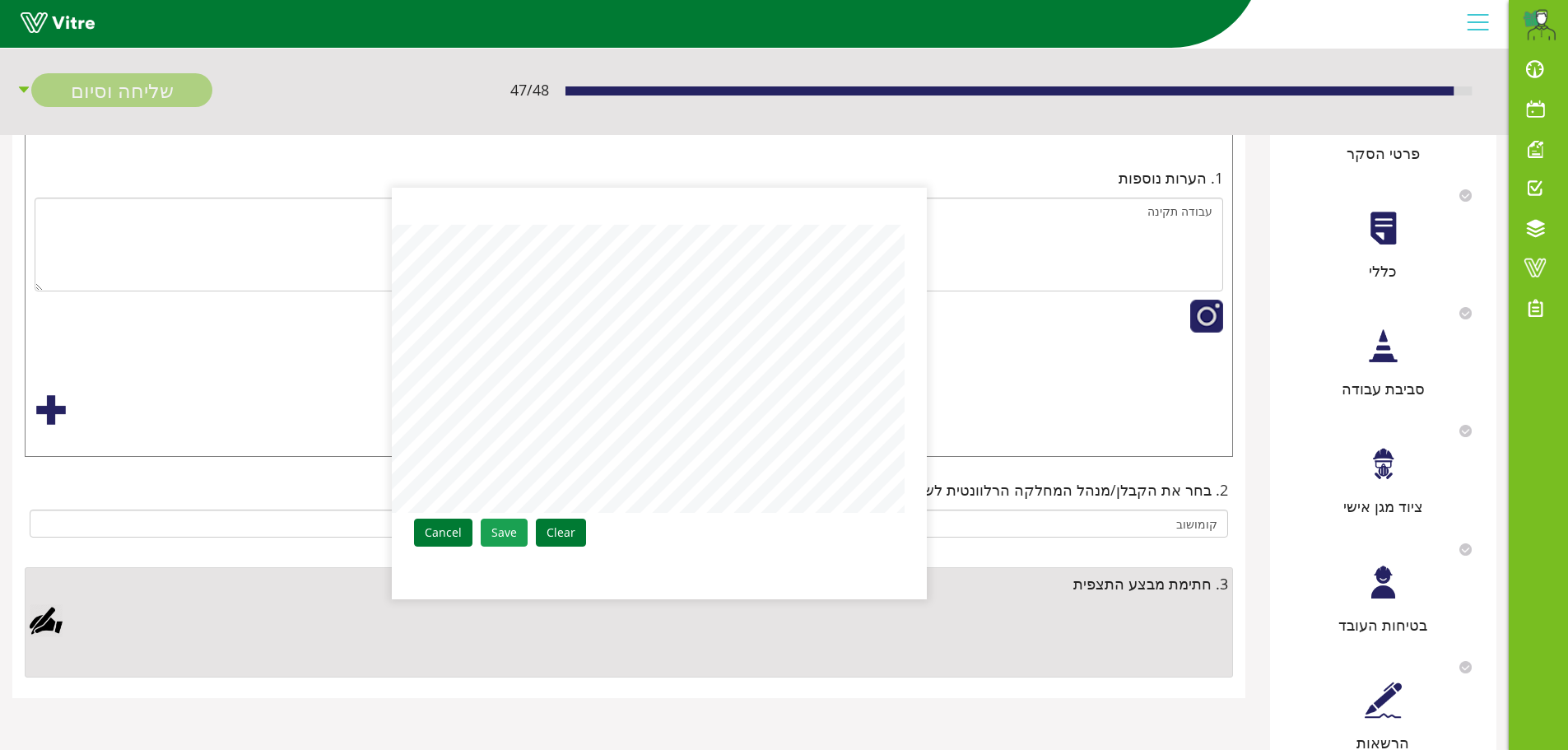
click at [505, 534] on link "Save" at bounding box center [505, 533] width 47 height 28
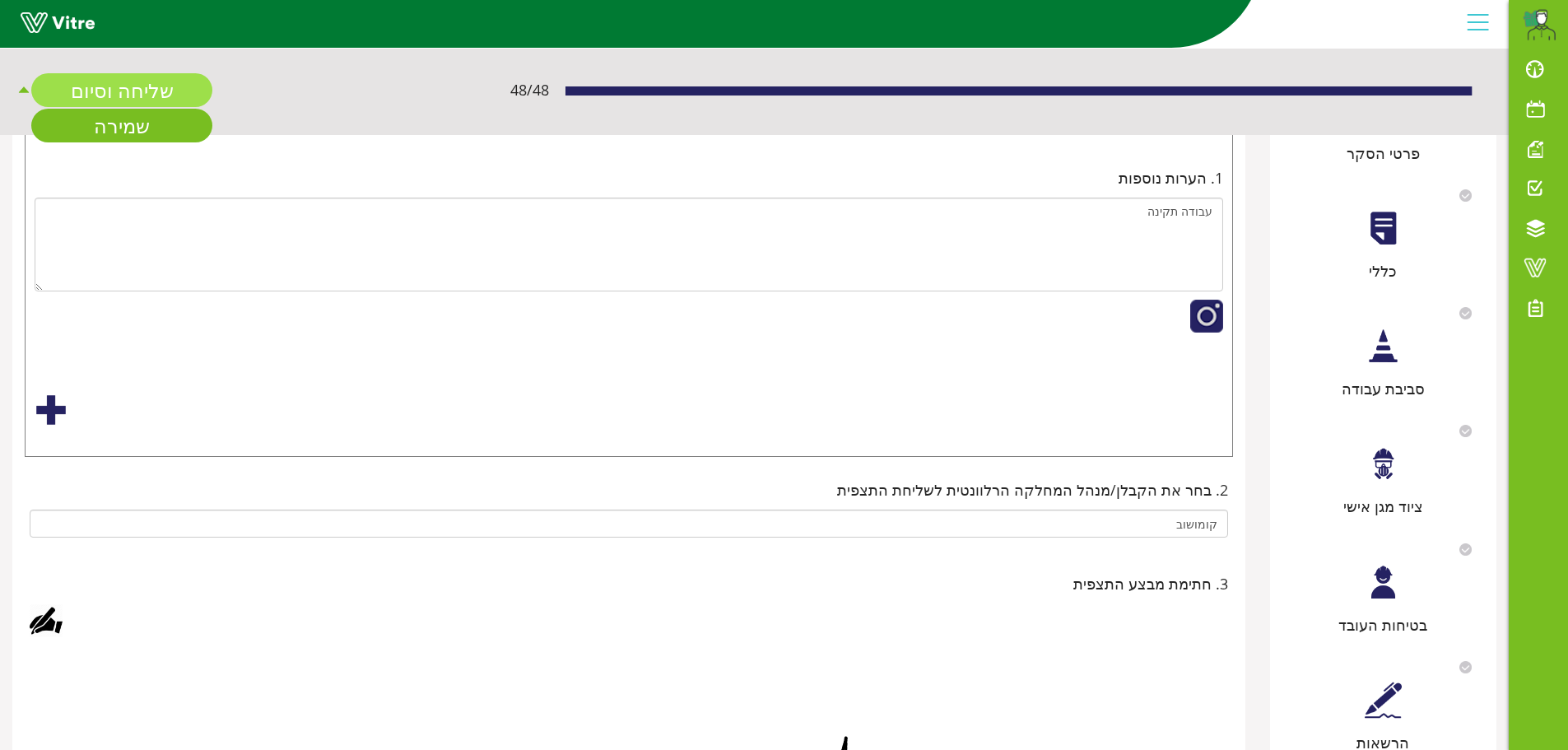
click at [164, 87] on link "שליחה וסיום" at bounding box center [122, 91] width 181 height 34
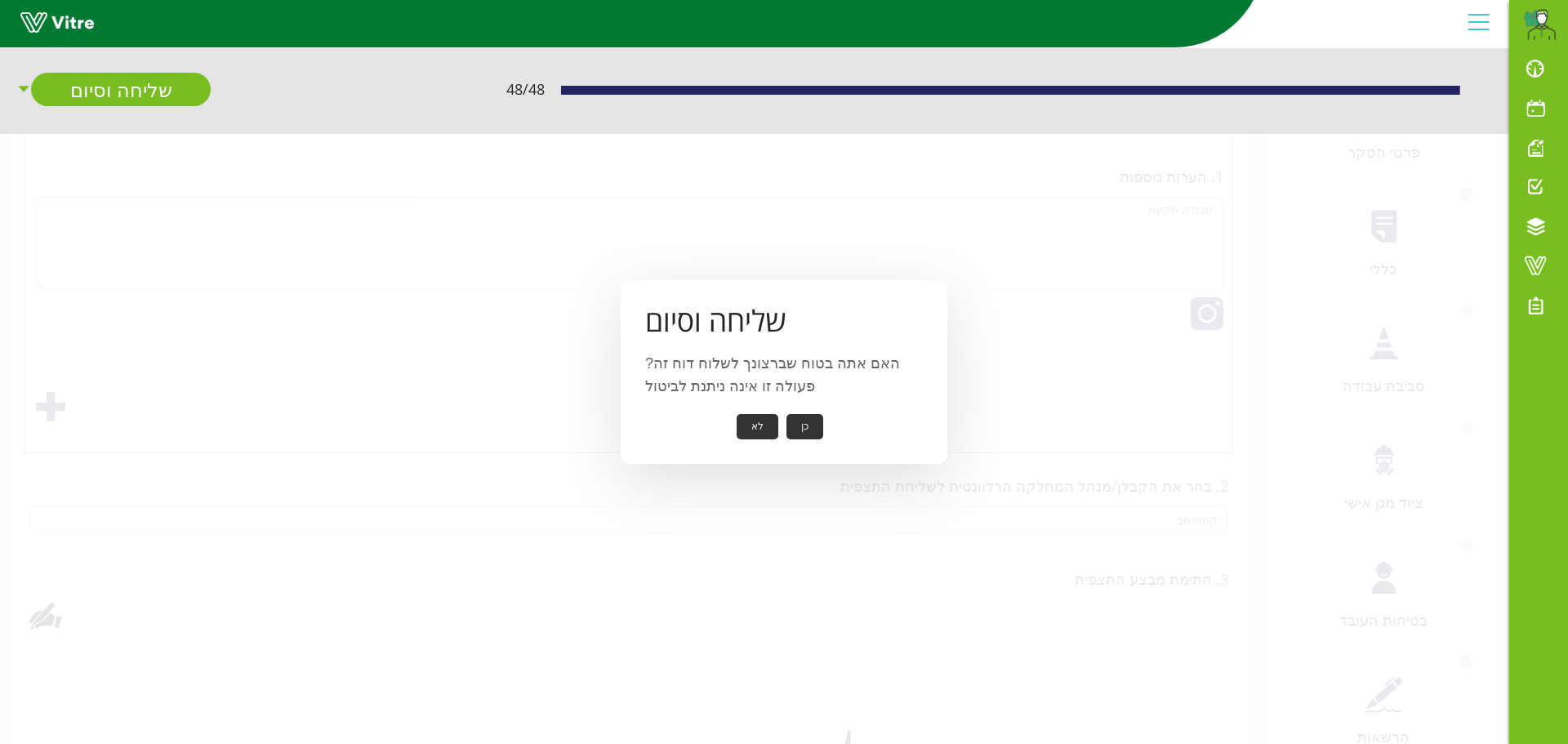
click at [800, 429] on button "כן" at bounding box center [804, 426] width 37 height 25
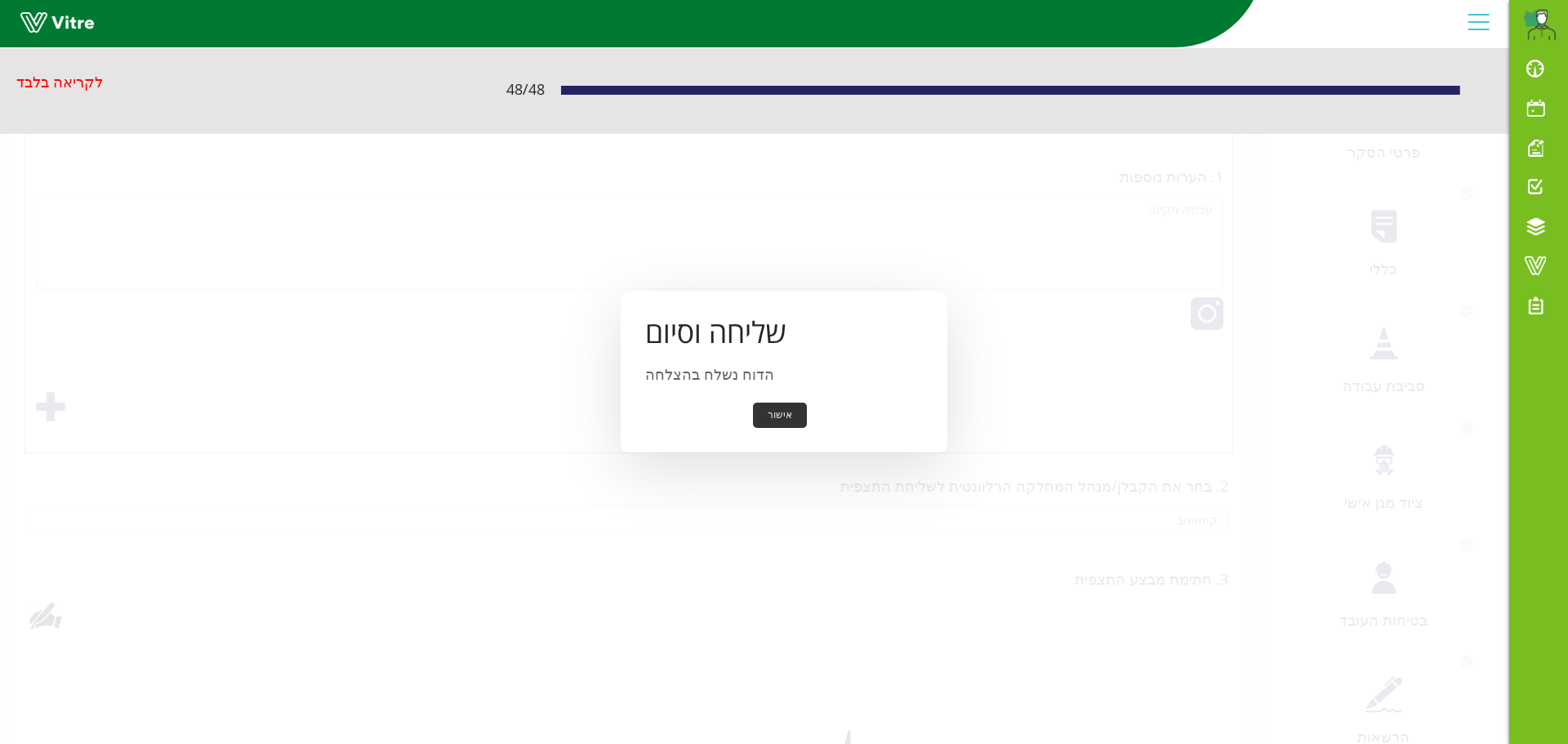
click at [795, 424] on button "אישור" at bounding box center [779, 414] width 53 height 25
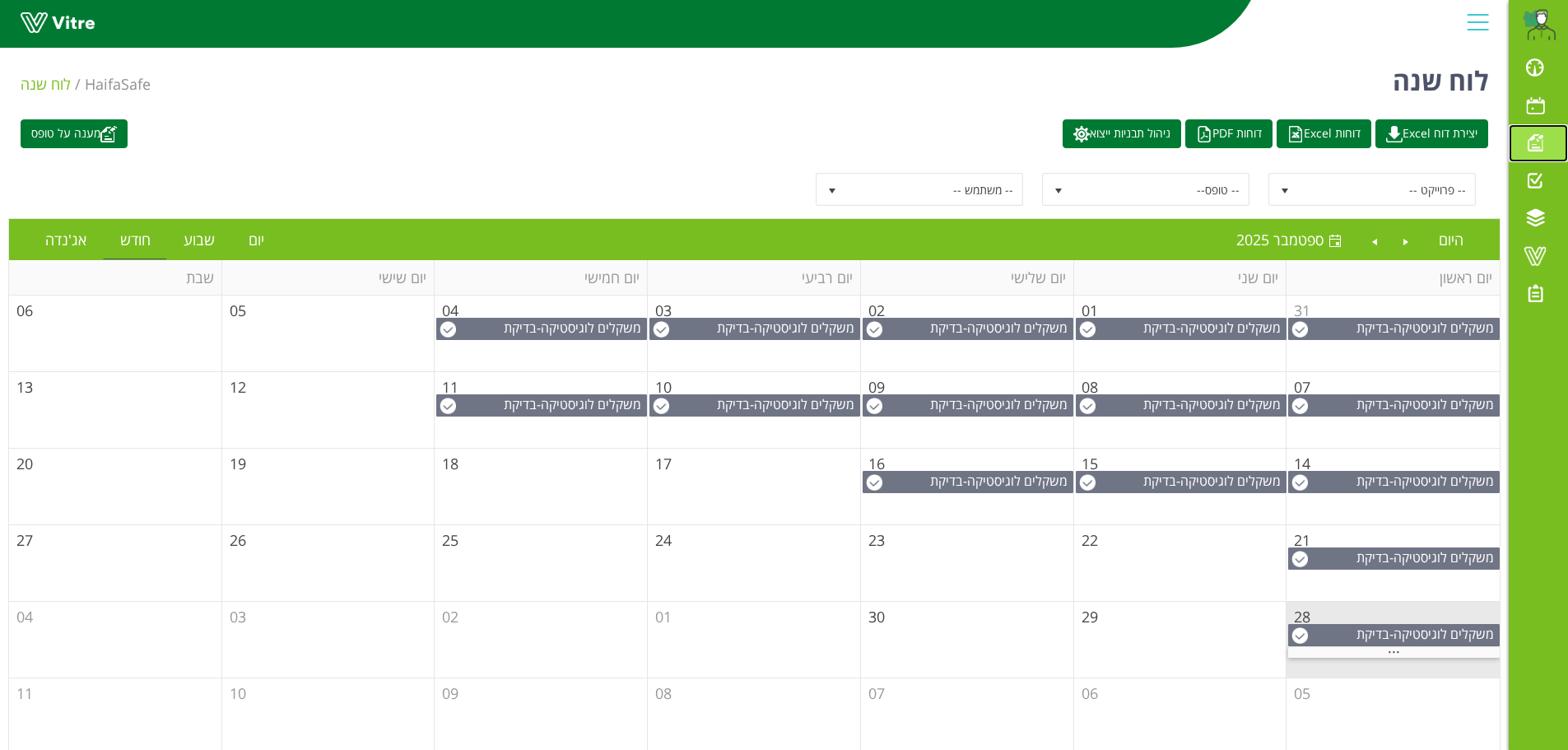
click at [1546, 139] on span at bounding box center [1536, 142] width 42 height 20
click at [1536, 144] on span at bounding box center [1536, 142] width 42 height 20
click at [1534, 146] on span at bounding box center [1536, 142] width 42 height 20
click at [1537, 141] on span at bounding box center [1536, 142] width 42 height 20
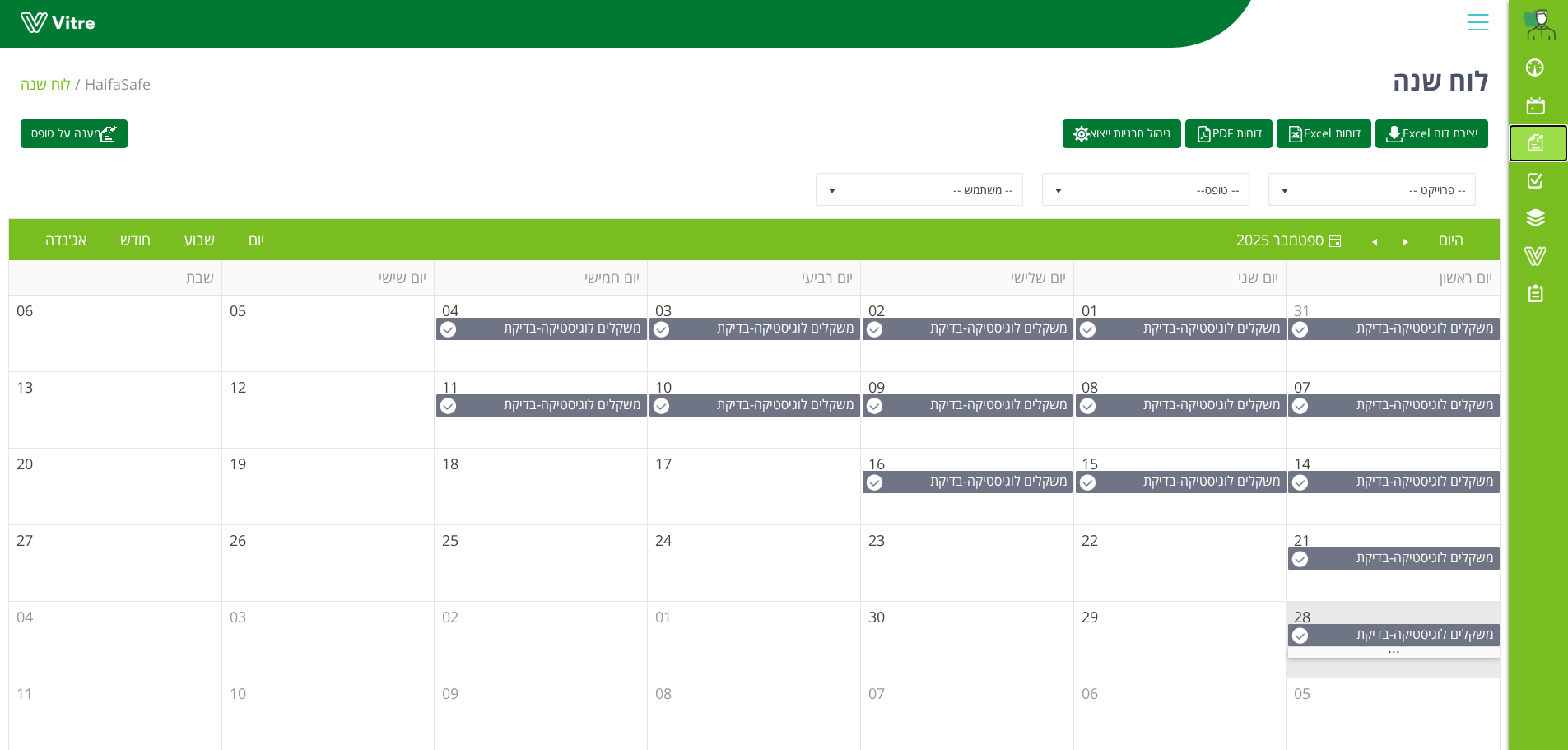
click at [1537, 141] on span at bounding box center [1536, 142] width 42 height 20
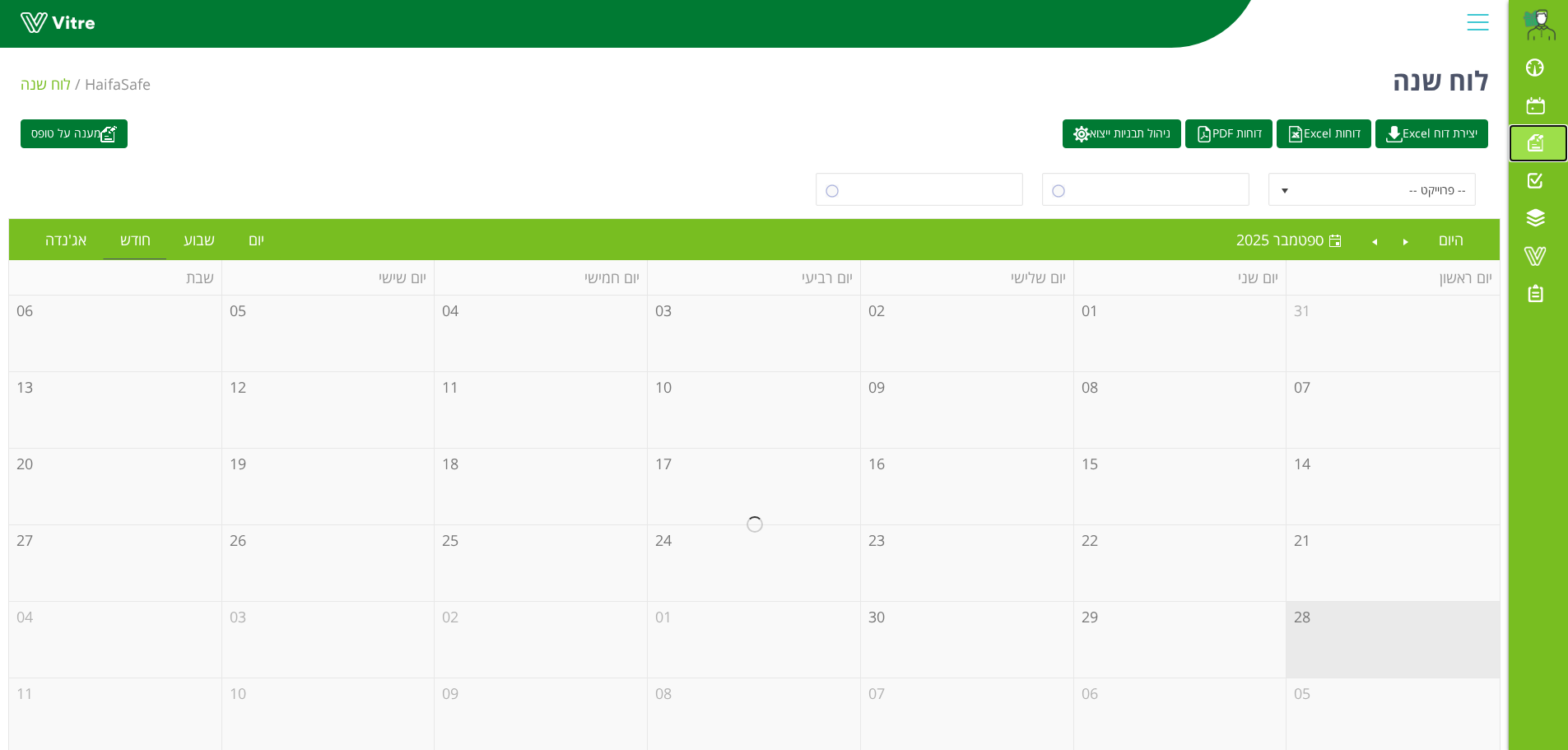
click at [1537, 142] on span at bounding box center [1536, 142] width 42 height 20
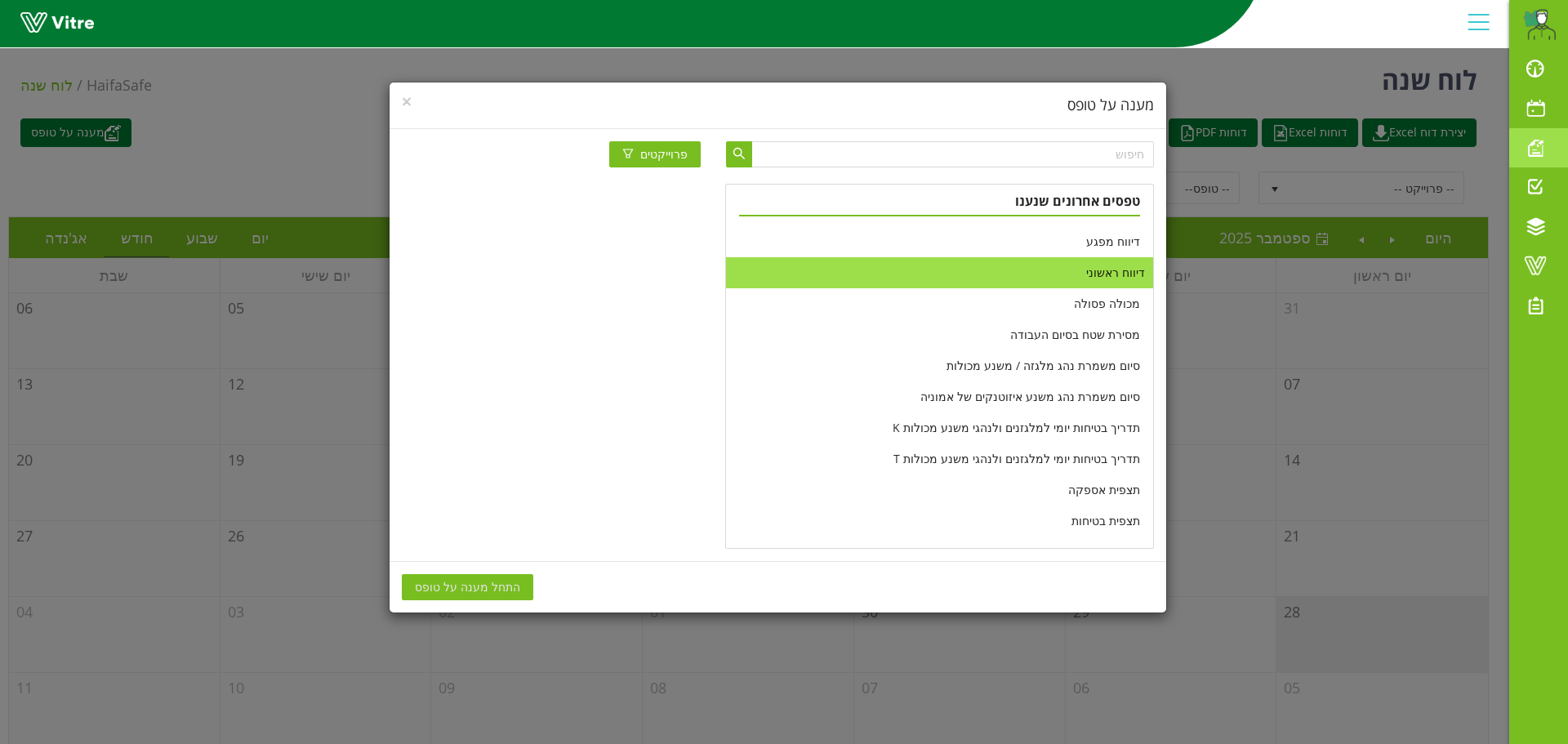
scroll to position [488, 0]
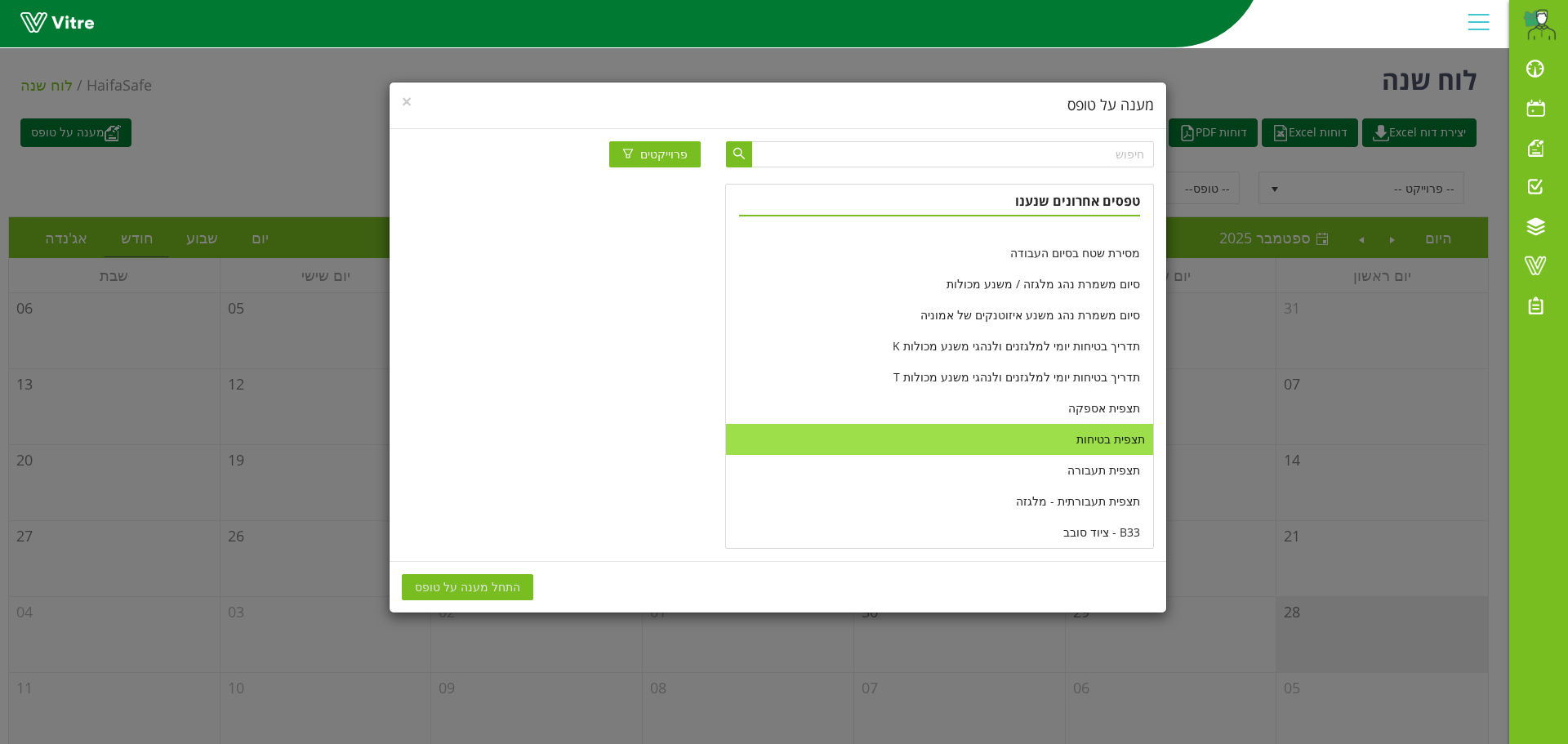
click at [1083, 445] on li "תצפית בטיחות" at bounding box center [938, 439] width 426 height 31
click at [484, 588] on span "התחל מענה על טופס" at bounding box center [468, 587] width 105 height 18
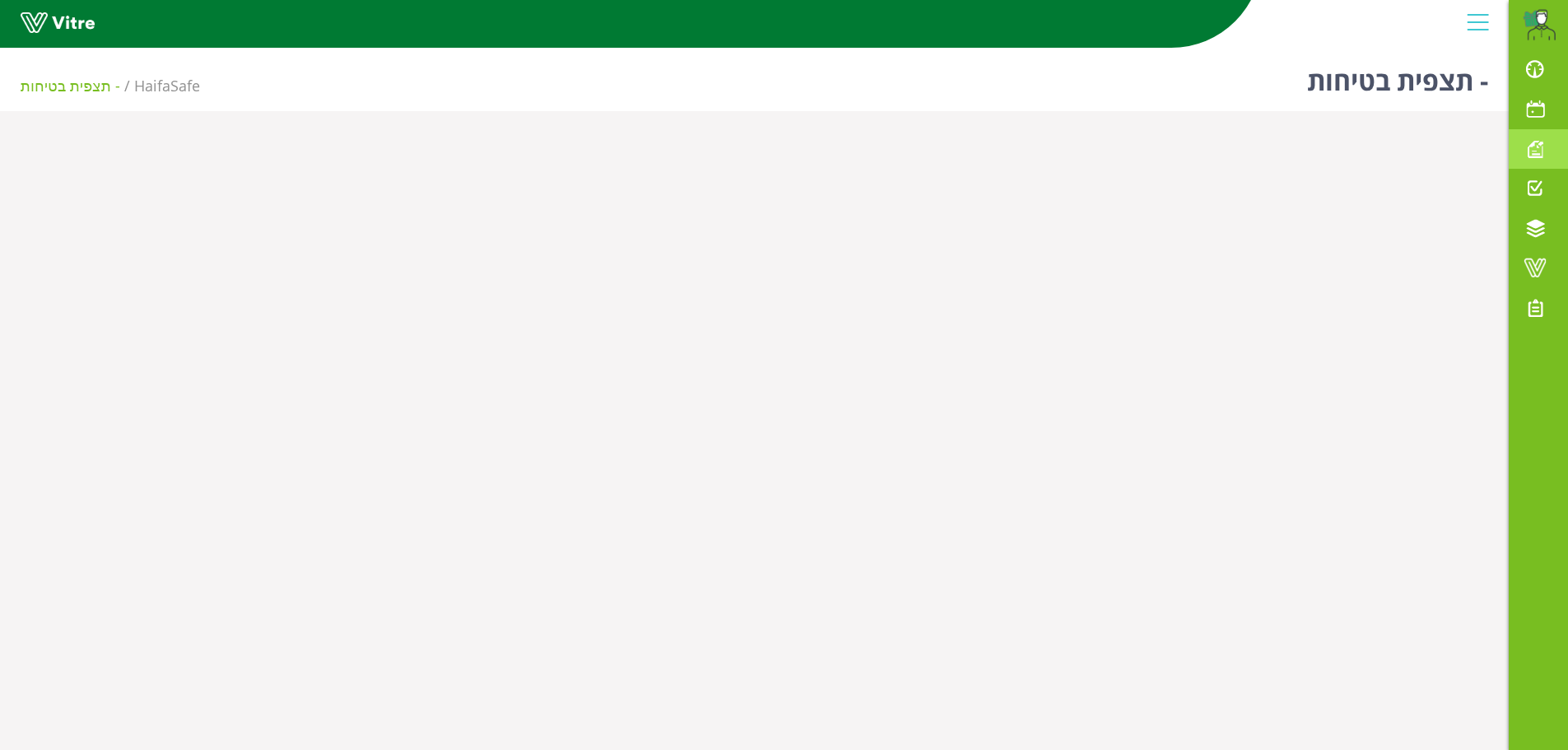
click at [1531, 157] on span at bounding box center [1536, 148] width 42 height 20
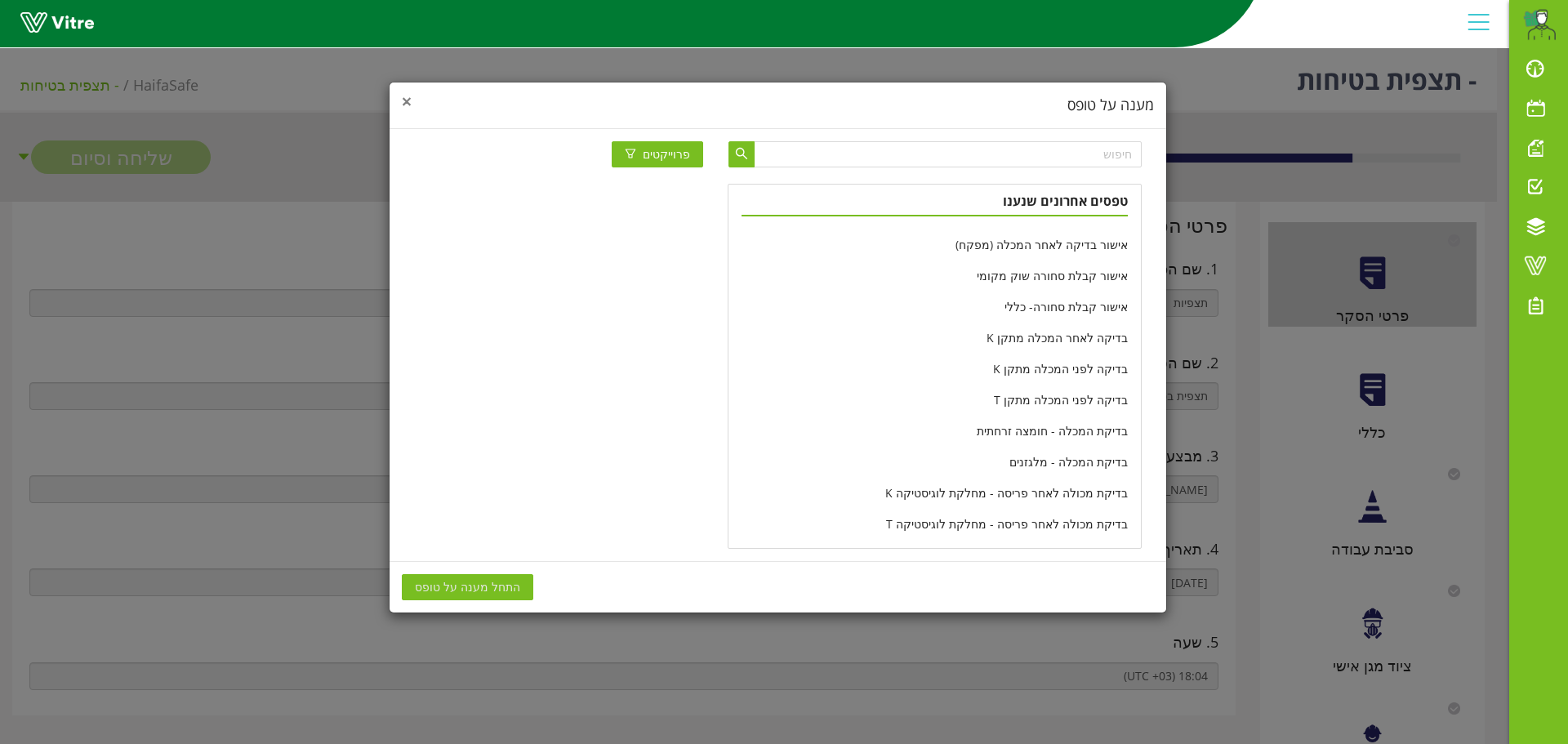
click at [406, 99] on span "×" at bounding box center [407, 101] width 9 height 22
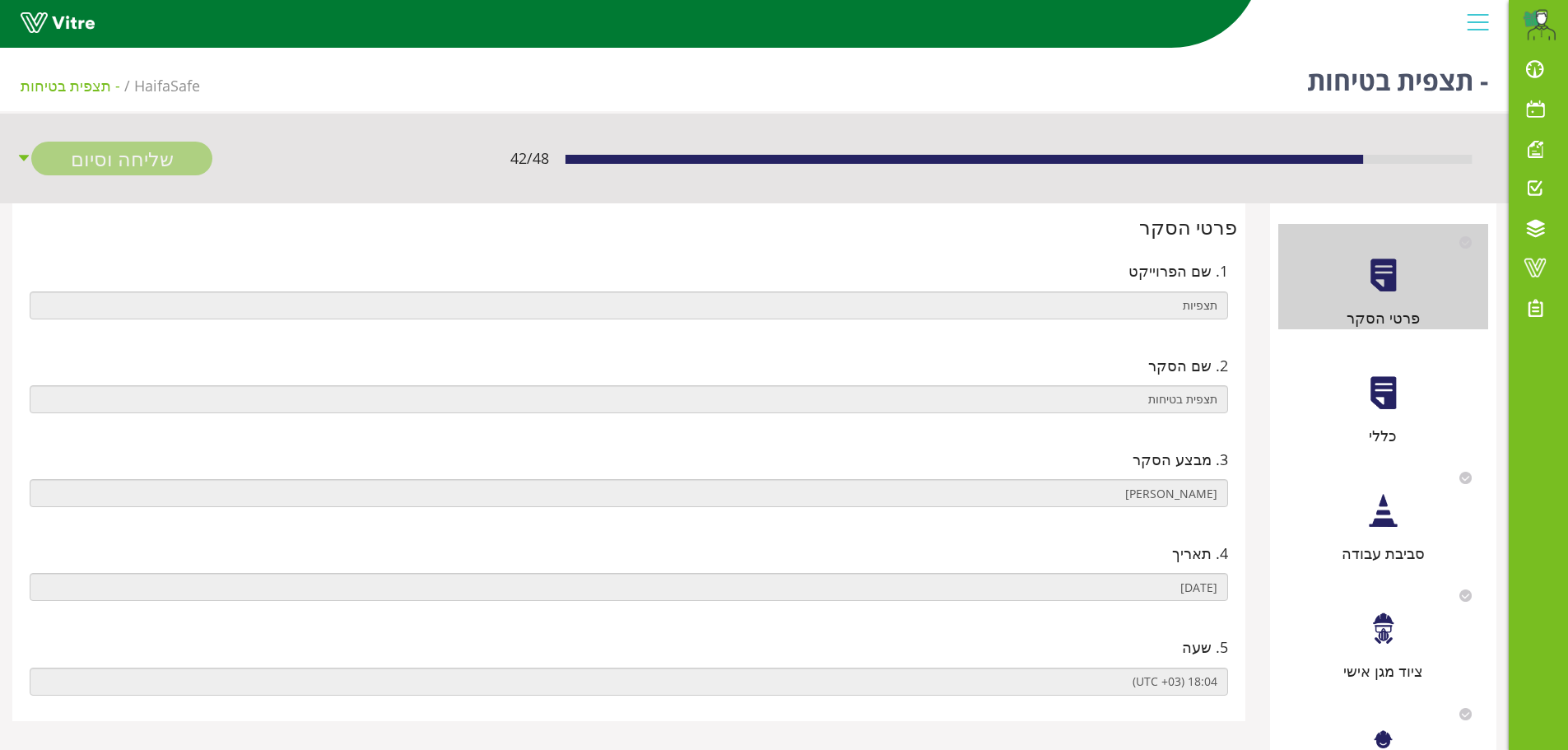
click at [1396, 405] on div at bounding box center [1383, 392] width 37 height 37
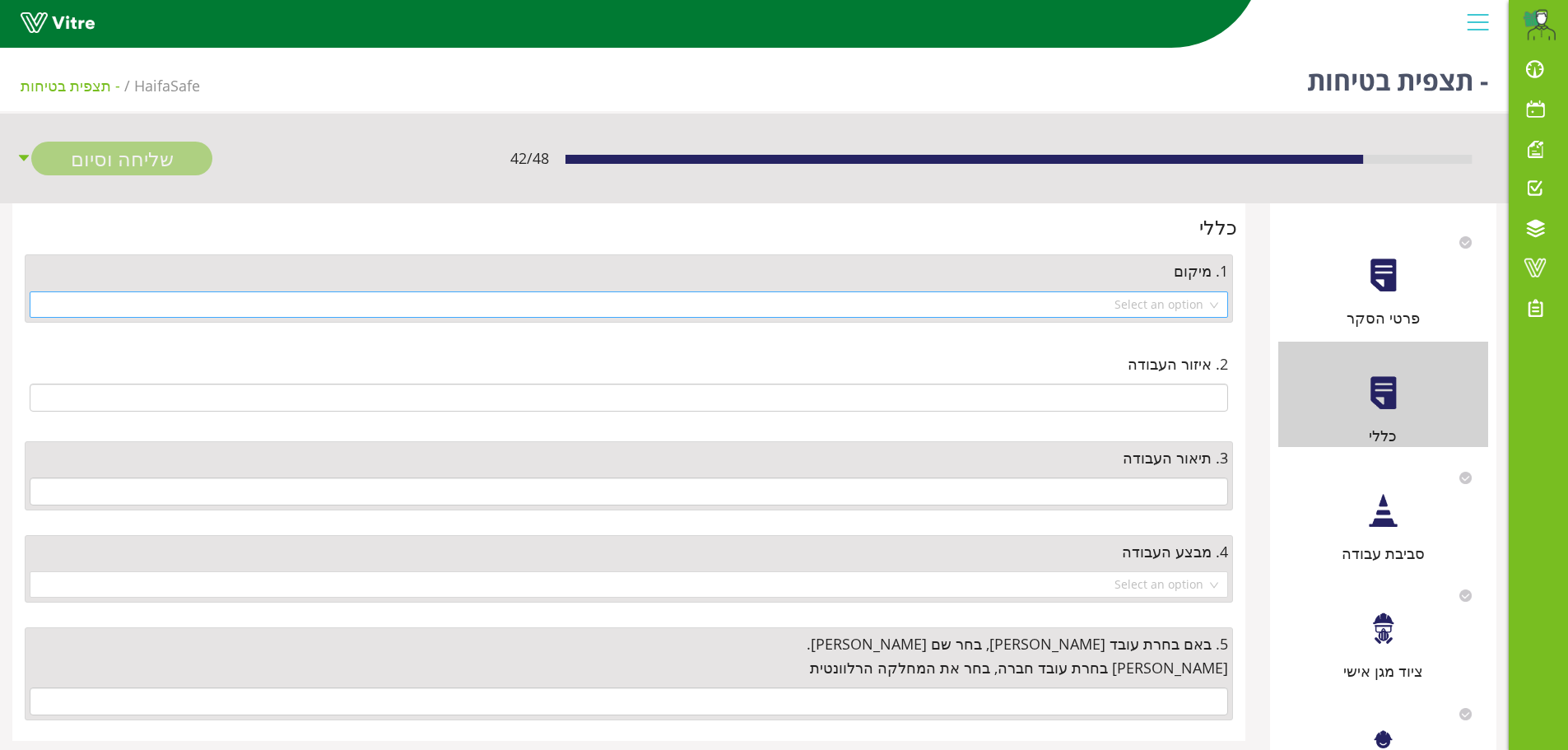
click at [1211, 307] on div "Select an option" at bounding box center [629, 304] width 1198 height 26
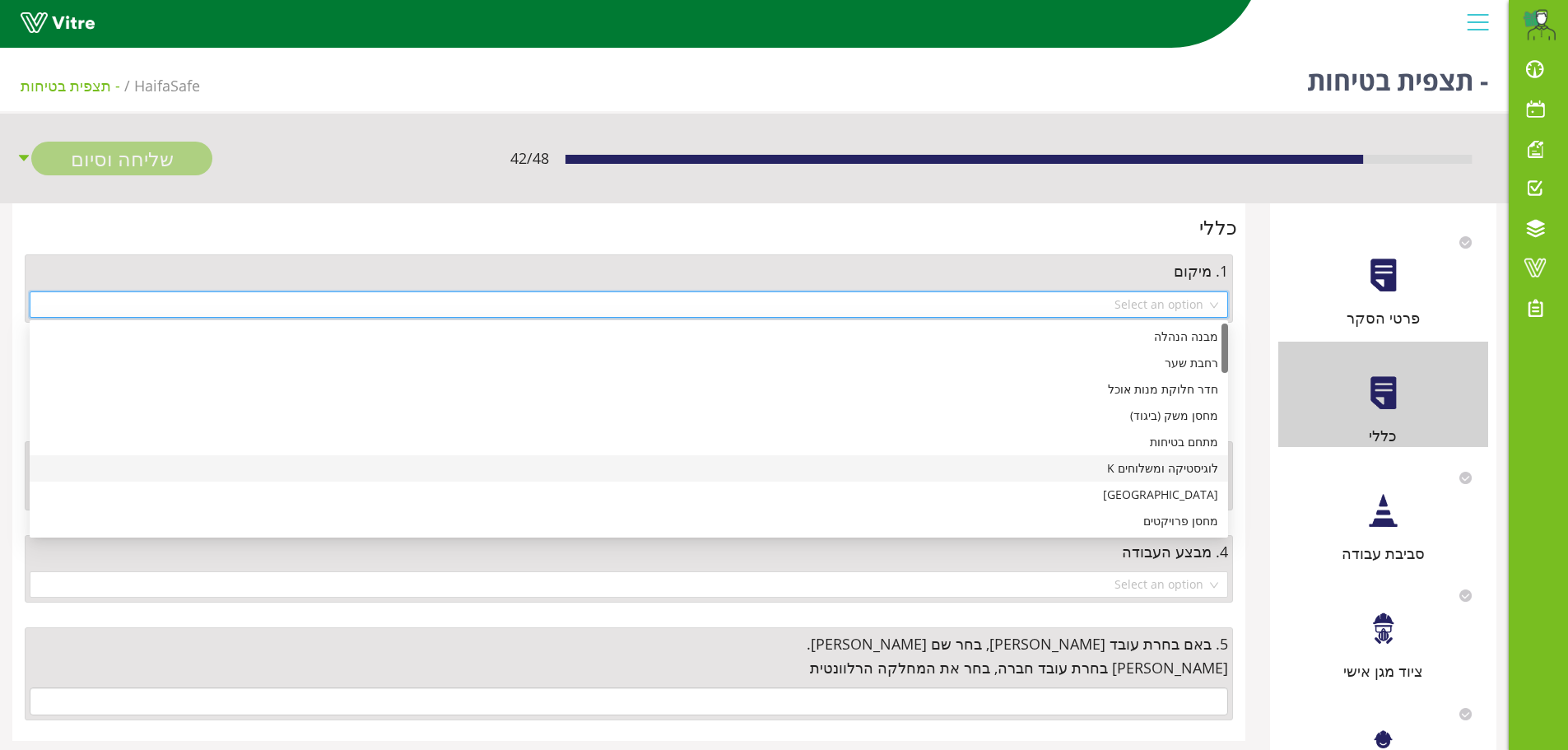
click at [1146, 474] on div "לוגיסטיקה ומשלוחים K" at bounding box center [629, 468] width 1179 height 18
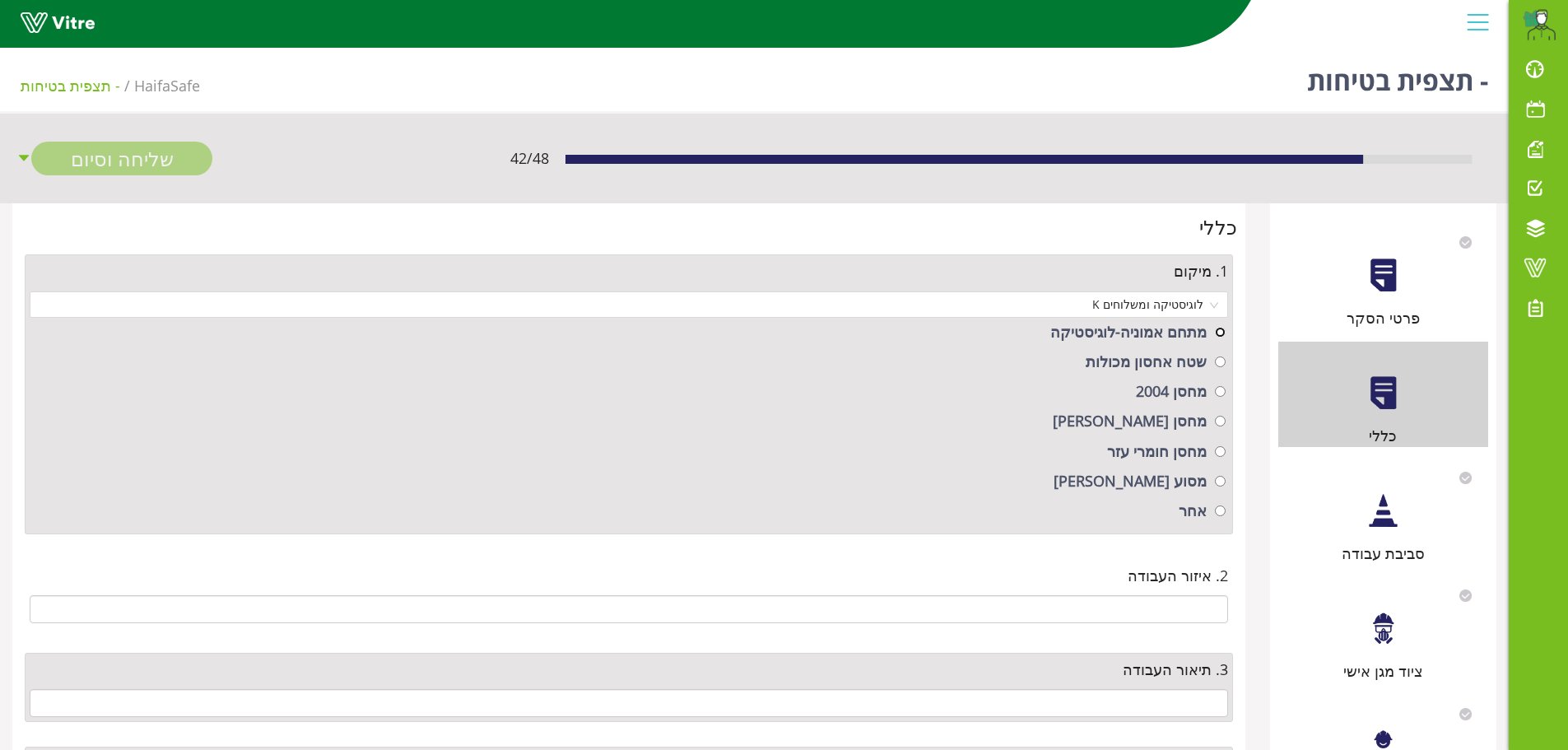
click at [1220, 332] on input "radio" at bounding box center [1220, 332] width 10 height 10
radio input "true"
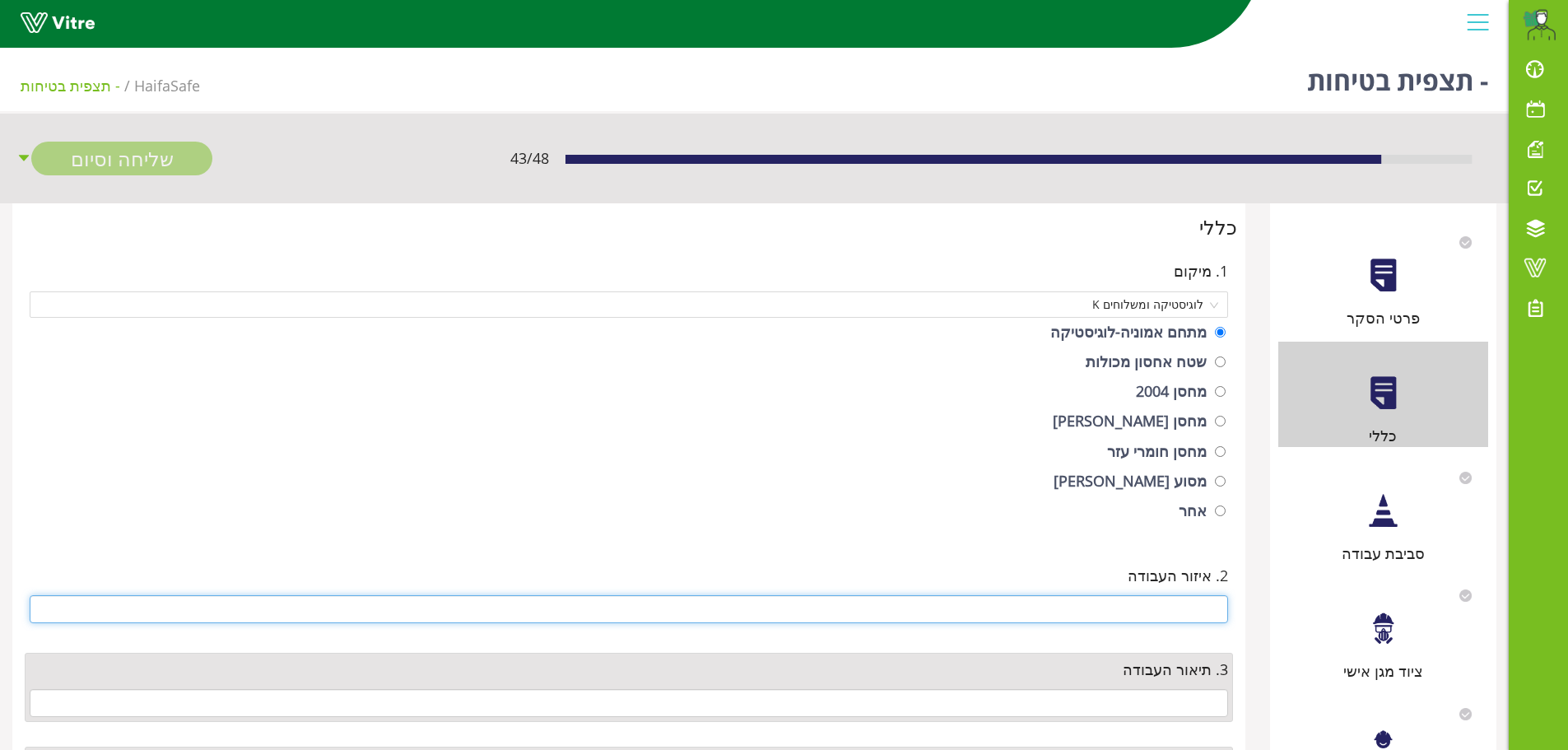
click at [1114, 604] on input "text" at bounding box center [629, 609] width 1198 height 28
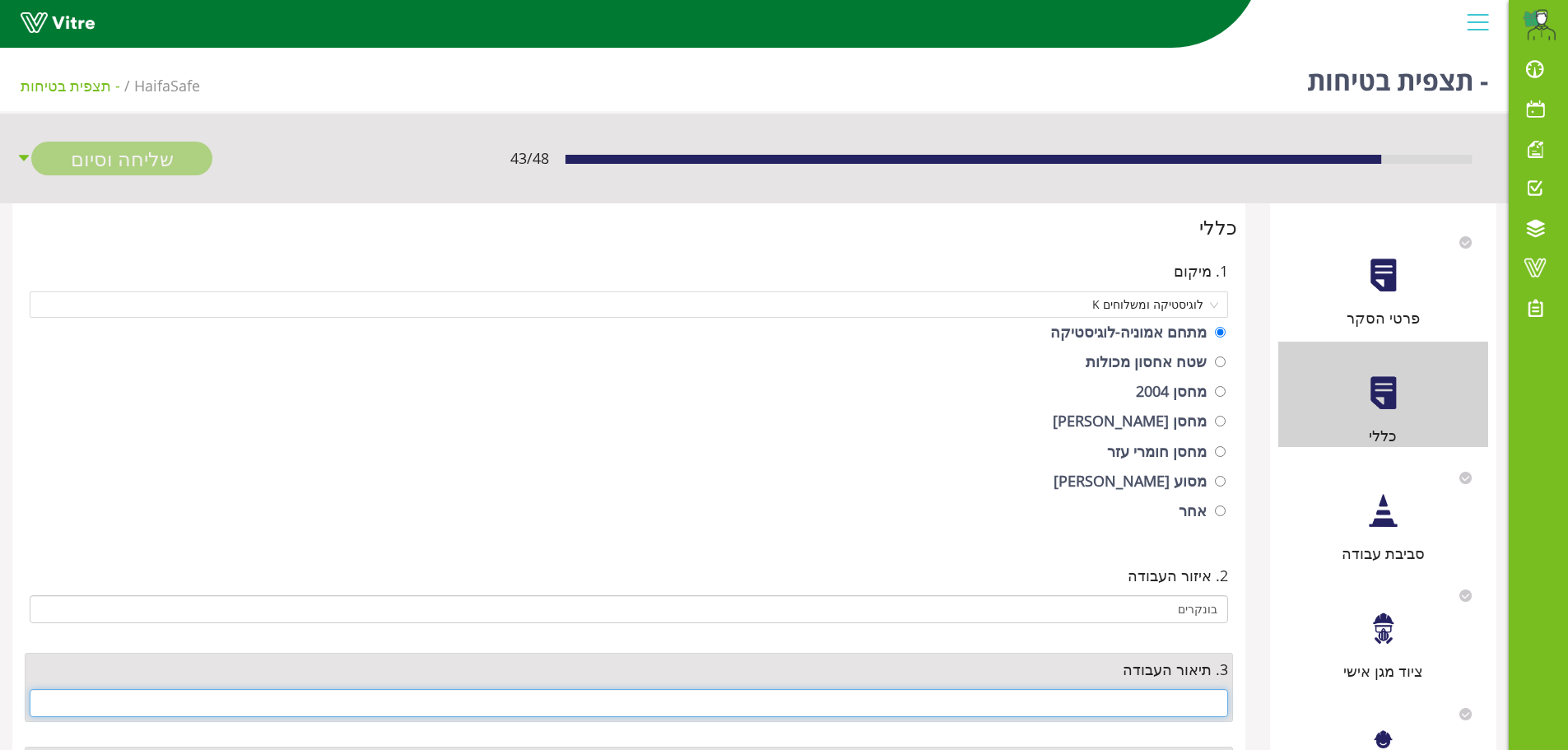
click at [1153, 692] on input "text" at bounding box center [629, 703] width 1198 height 28
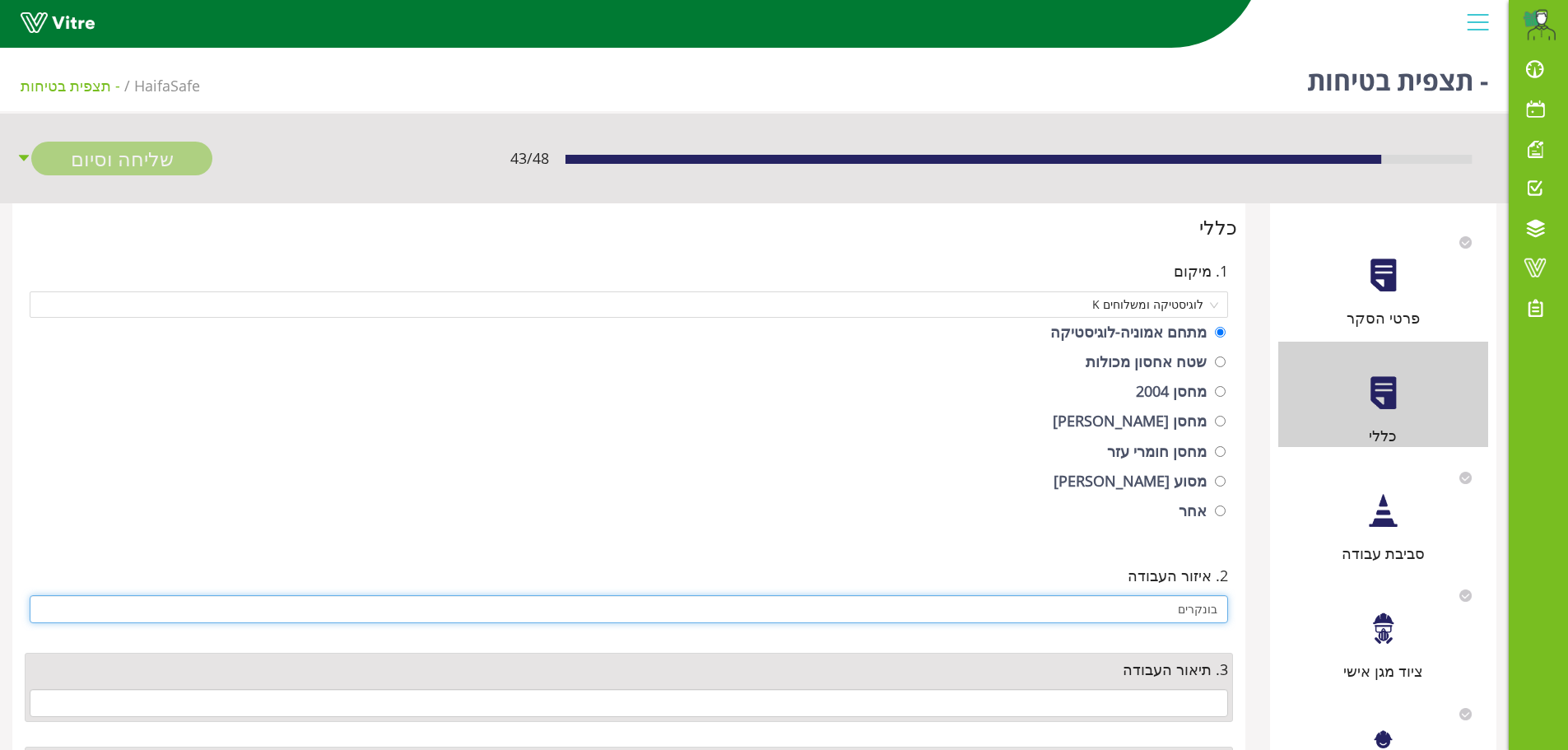
click at [1160, 612] on input "בונקרים" at bounding box center [629, 609] width 1198 height 28
type input "בונקרים - עמדת פריקה"
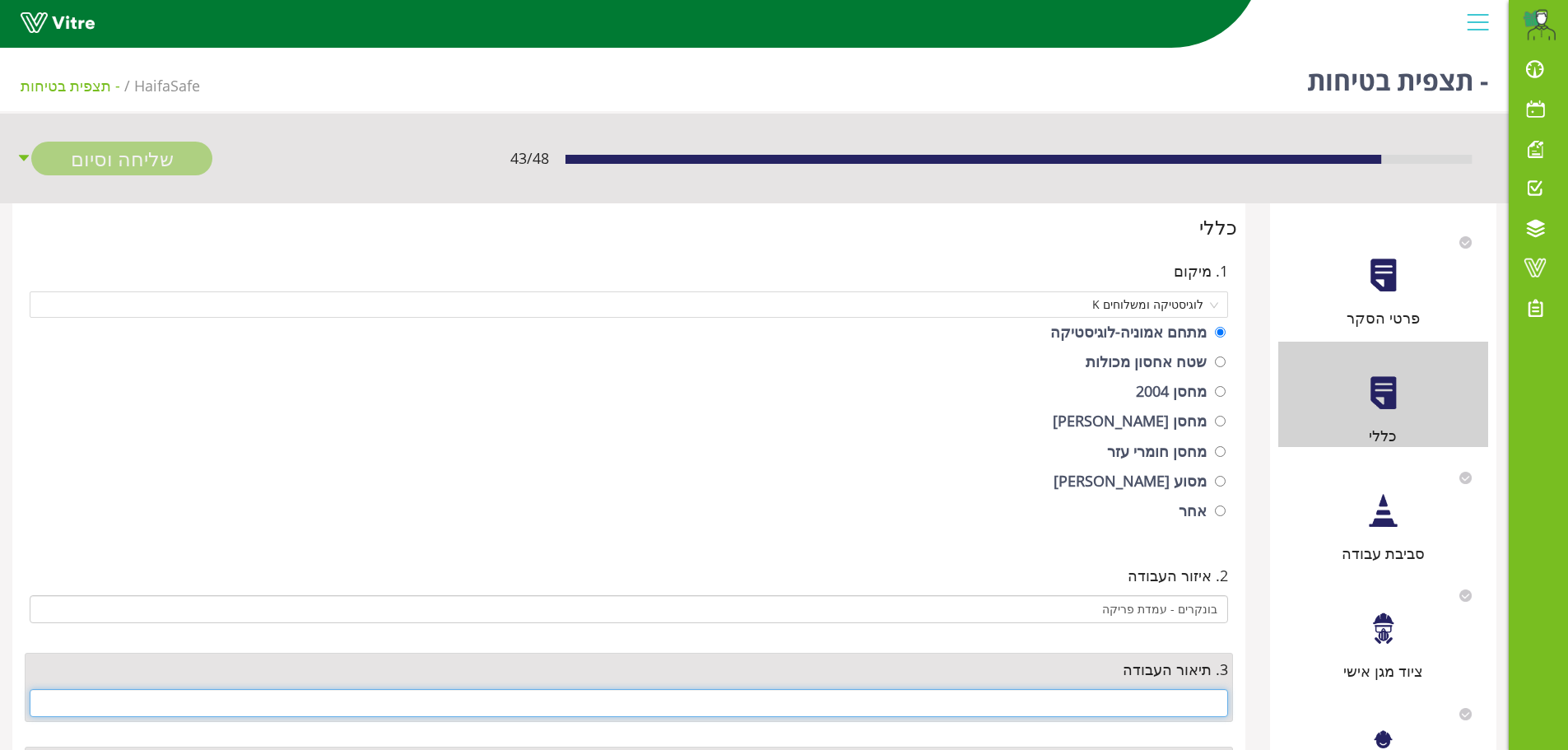
click at [1168, 694] on input "text" at bounding box center [629, 703] width 1198 height 28
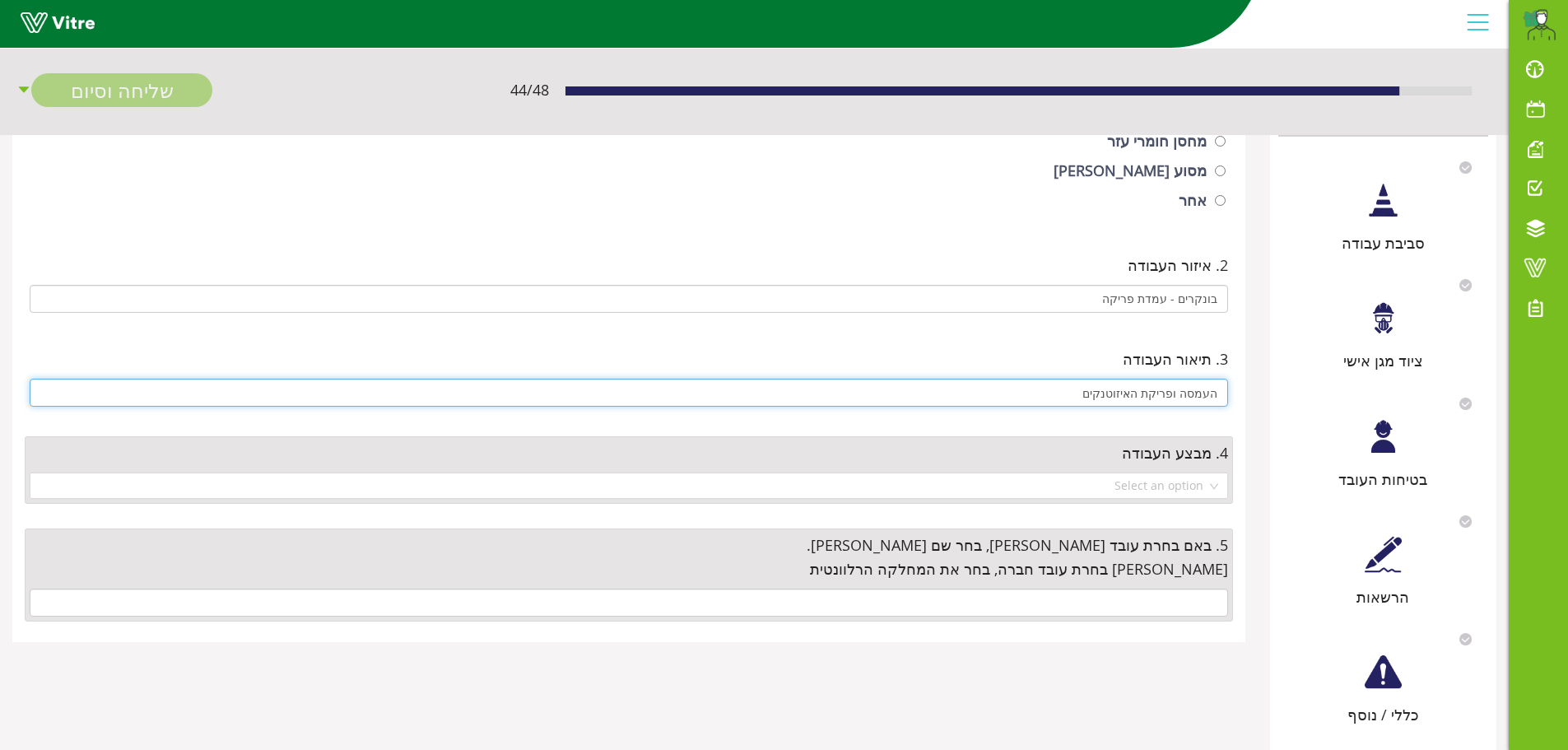
scroll to position [329, 0]
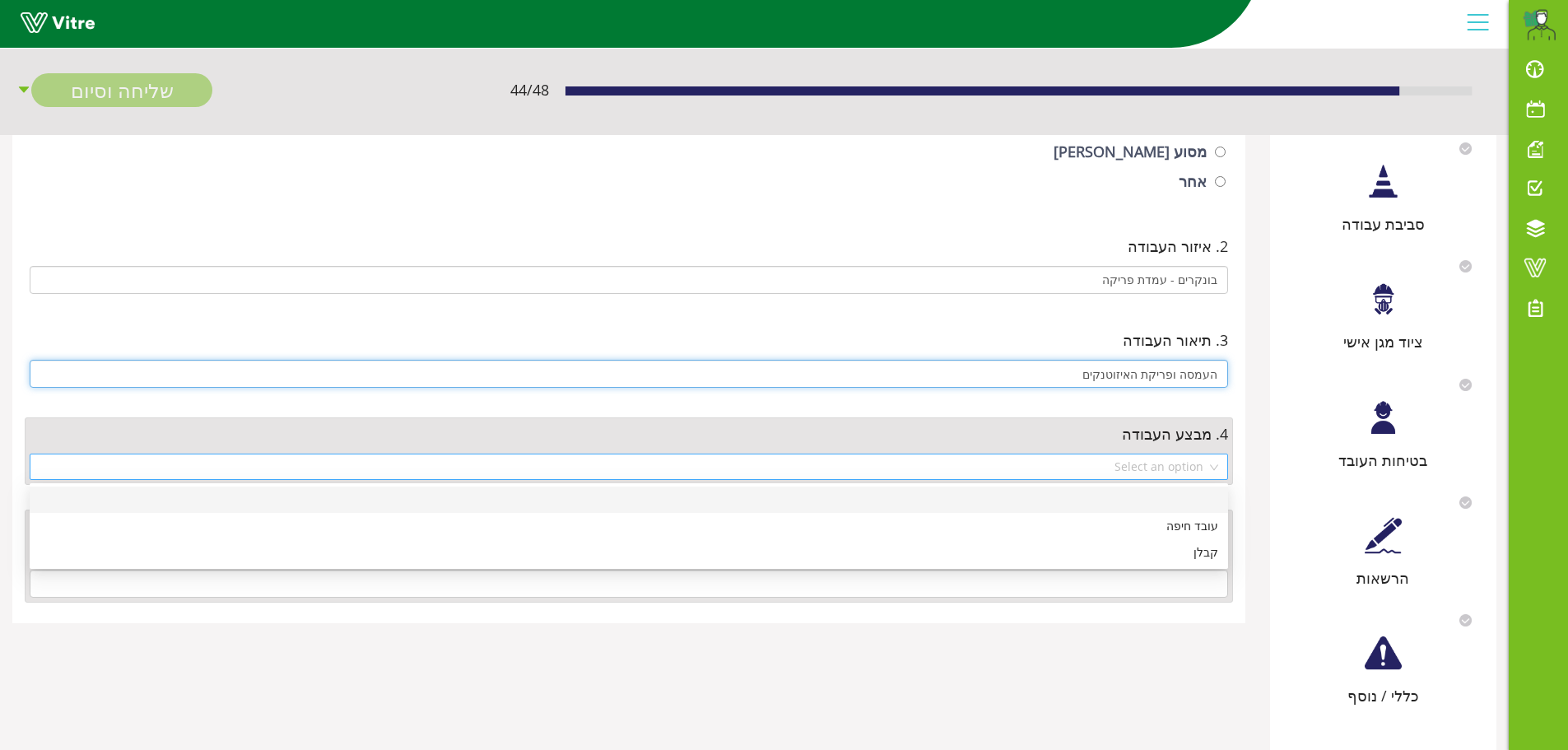
click at [1216, 469] on div "Select an option" at bounding box center [629, 467] width 1198 height 26
type input "העמסה ופריקת האיזוטנקים"
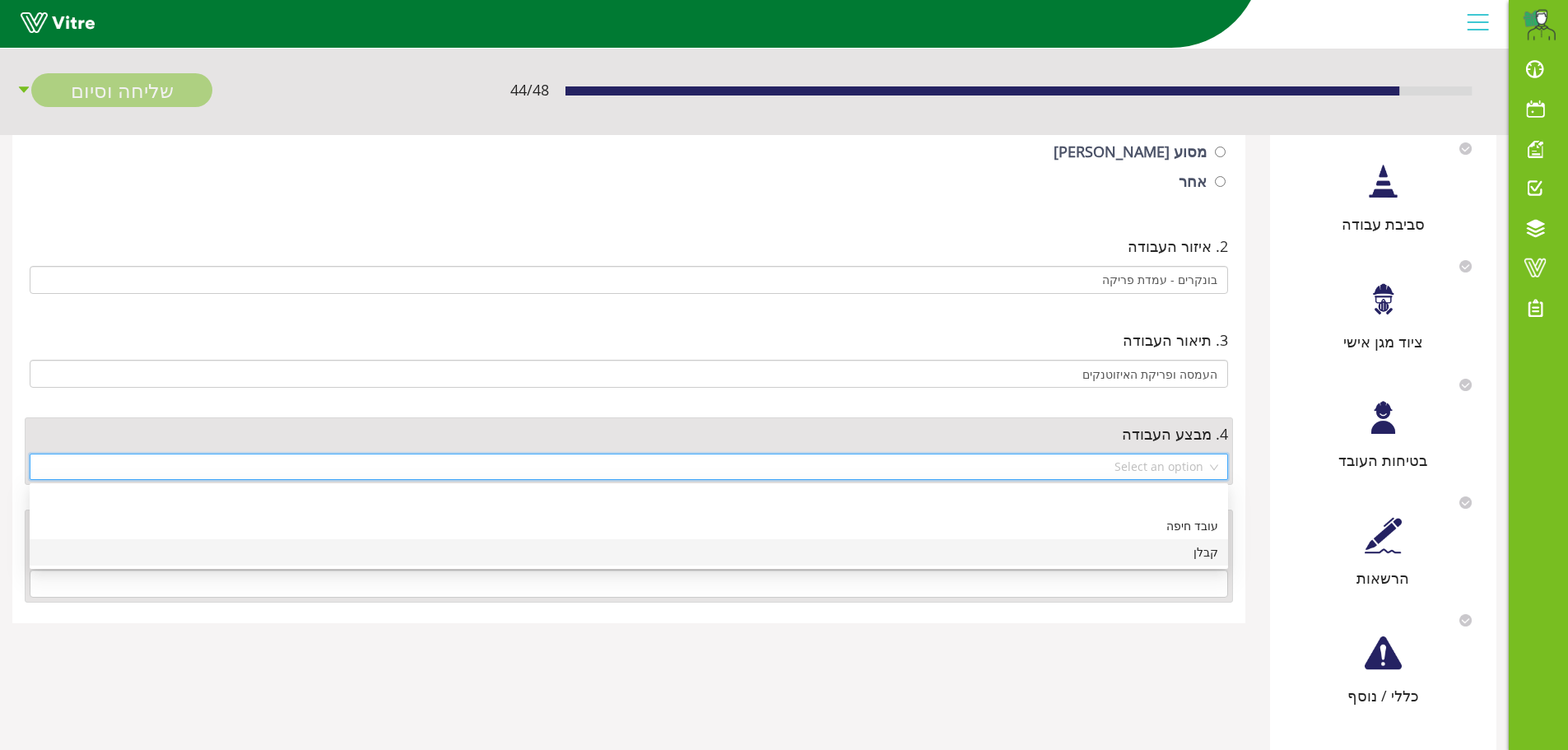
click at [1194, 549] on div "קבלן" at bounding box center [629, 552] width 1179 height 18
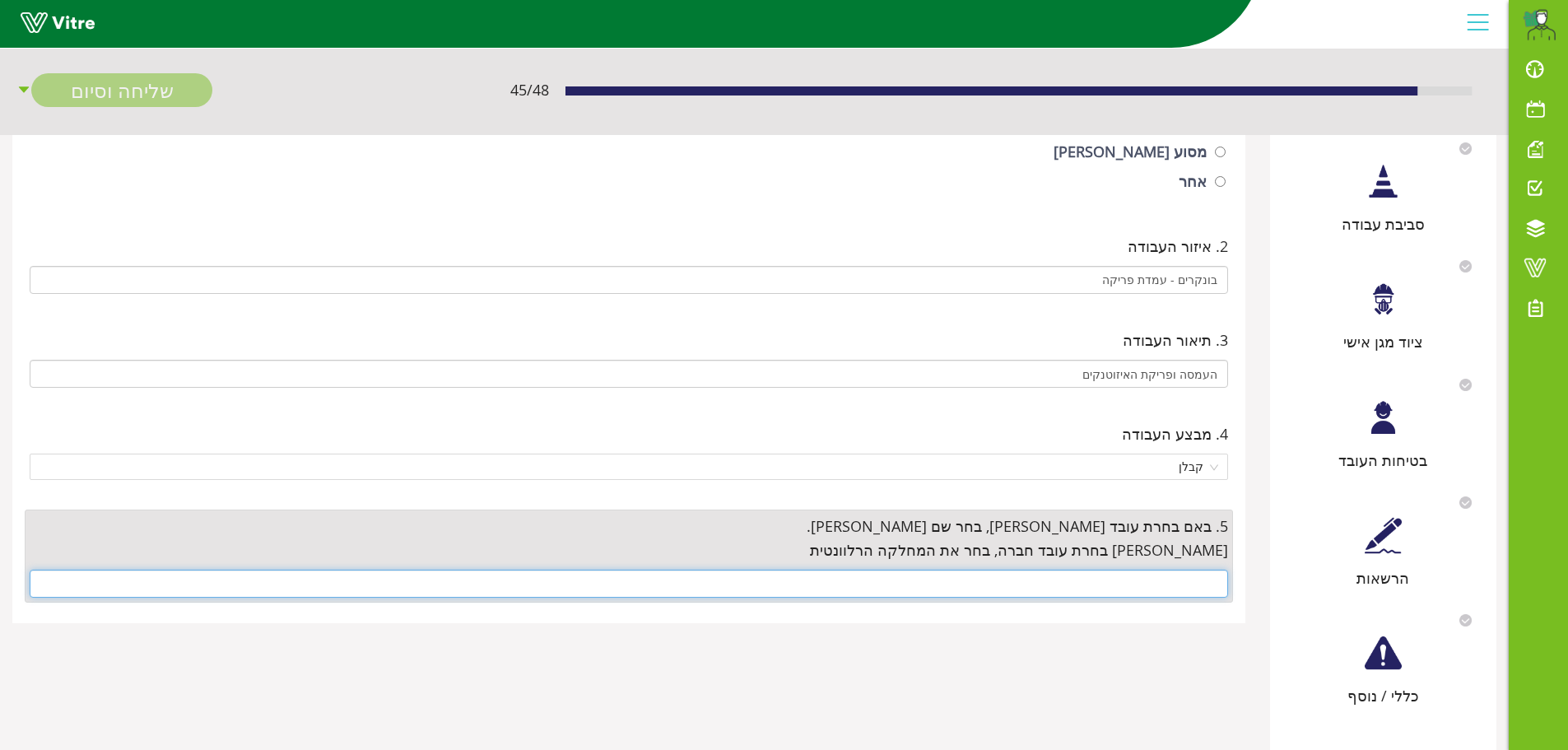
click at [1197, 583] on input "text" at bounding box center [629, 584] width 1198 height 28
type input "[PERSON_NAME]"
drag, startPoint x: 1189, startPoint y: 584, endPoint x: 1255, endPoint y: 583, distance: 66.0
click at [1255, 583] on div "כללי 1. מיקום לוגיסטיקה ומשלוחים K מתחם אמוניה-לוגיסטיקה שטח אחסון מכולות מחסן …" at bounding box center [629, 248] width 1258 height 749
drag, startPoint x: 1179, startPoint y: 582, endPoint x: 1250, endPoint y: 580, distance: 71.0
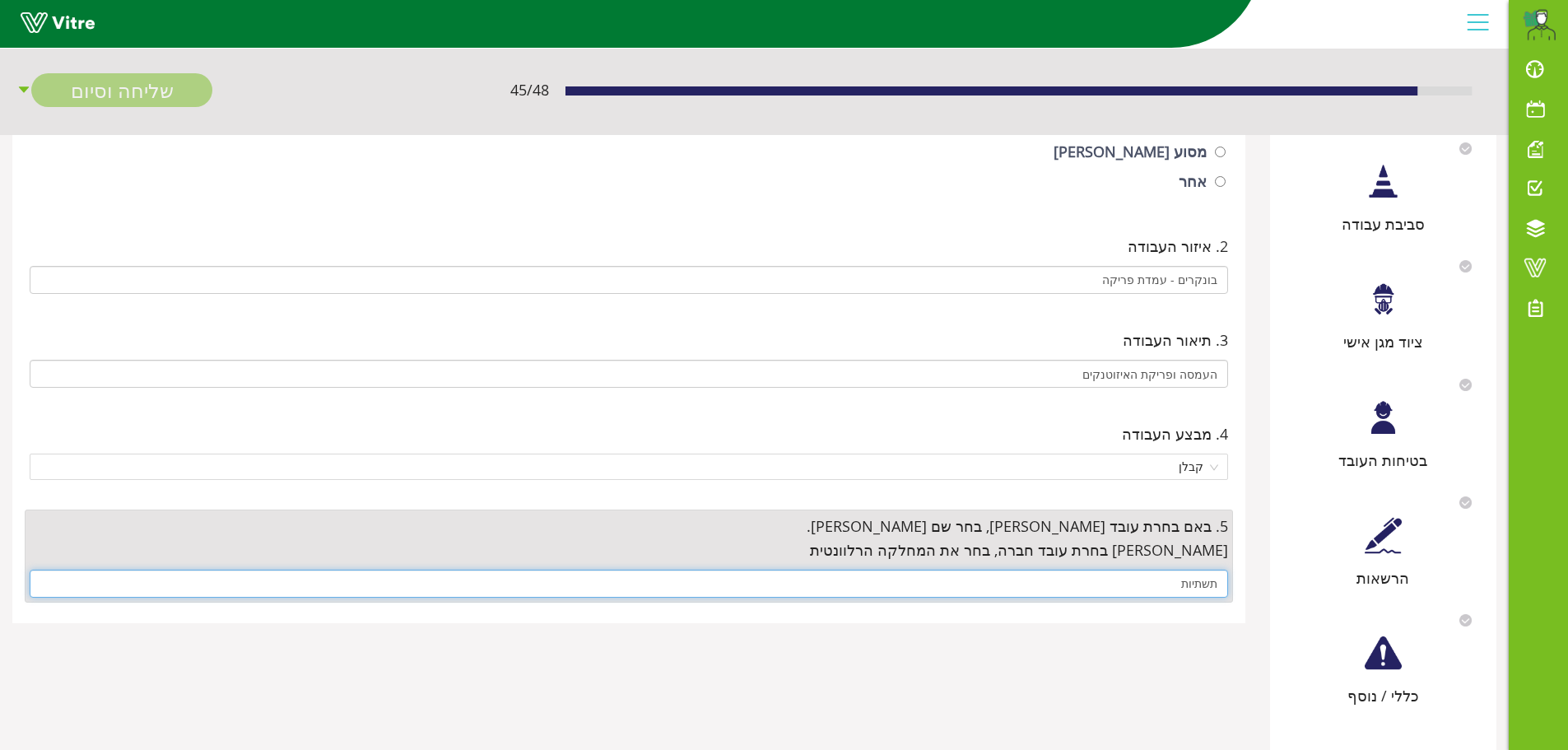
click at [1250, 580] on div "כללי 1. מיקום לוגיסטיקה ומשלוחים K מתחם אמוניה-לוגיסטיקה שטח אחסון מכולות מחסן …" at bounding box center [629, 248] width 1258 height 749
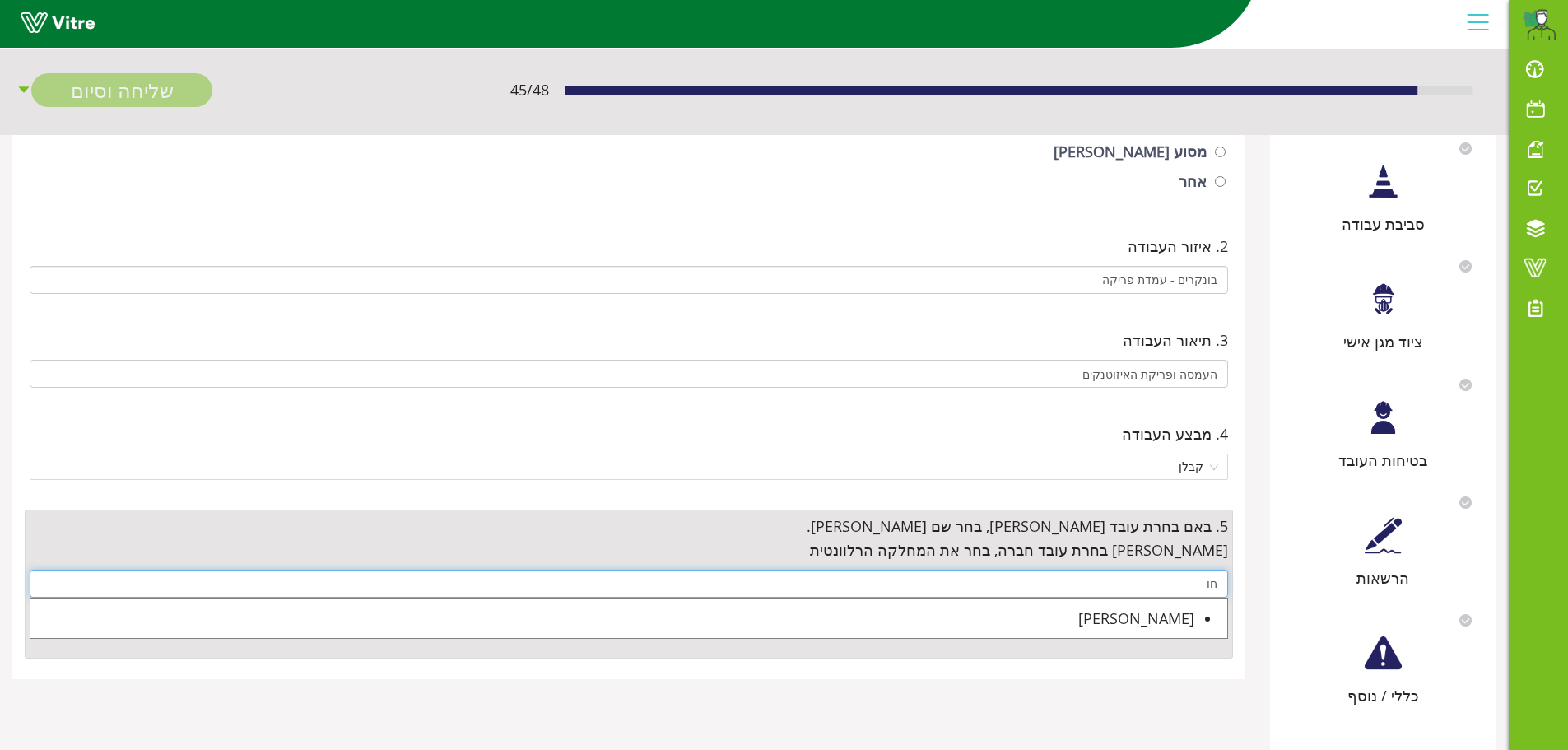
type input "ח"
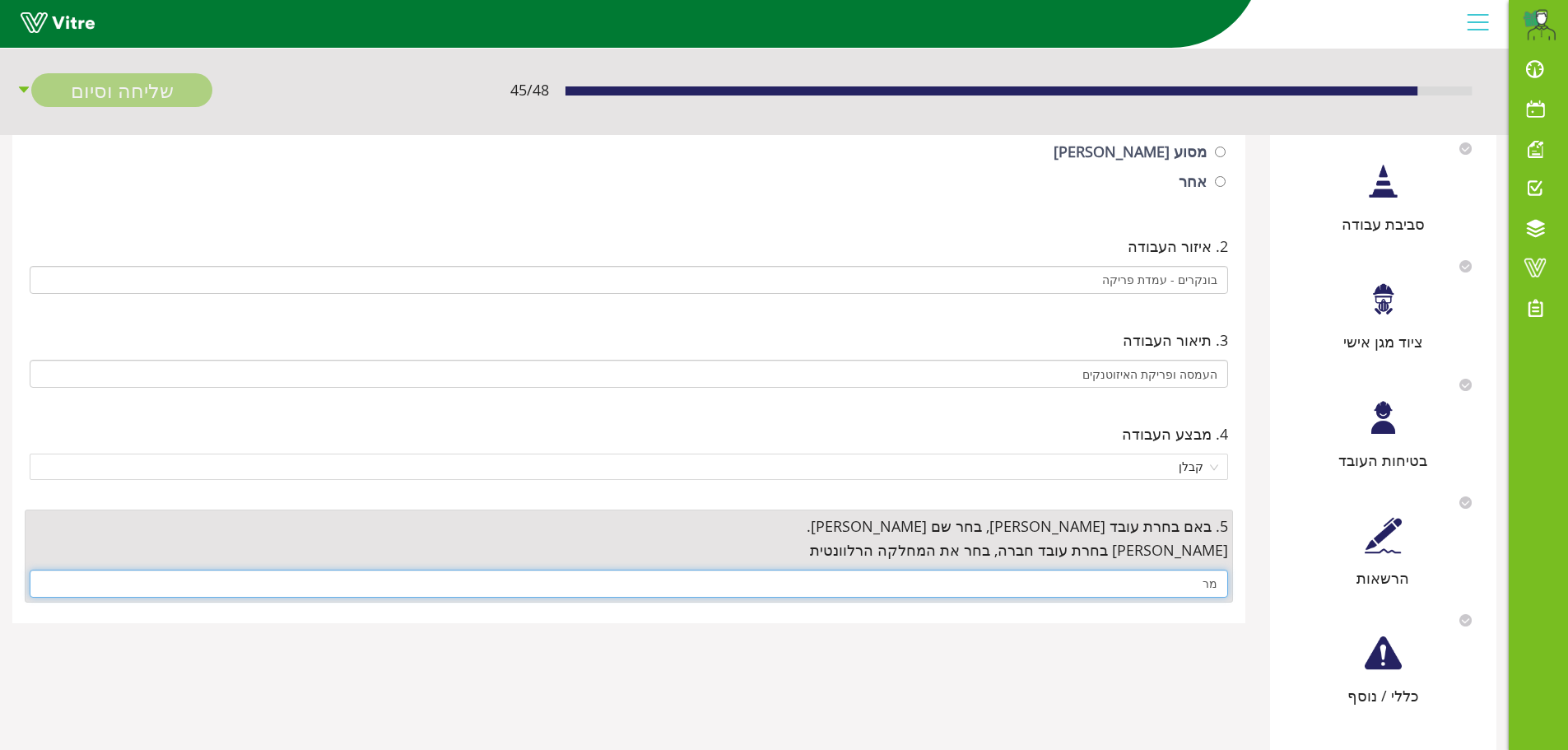
type input "מ"
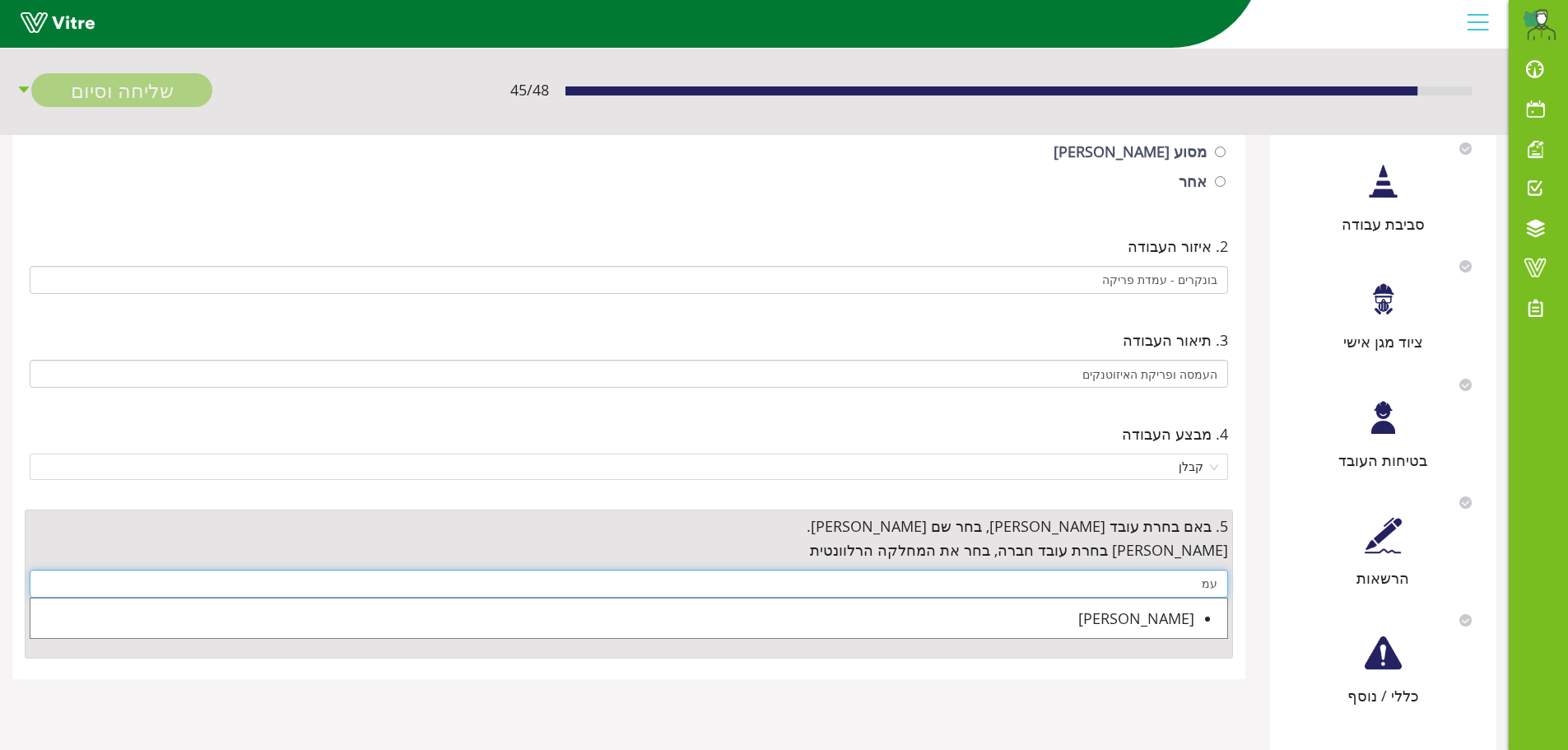
type input "ע"
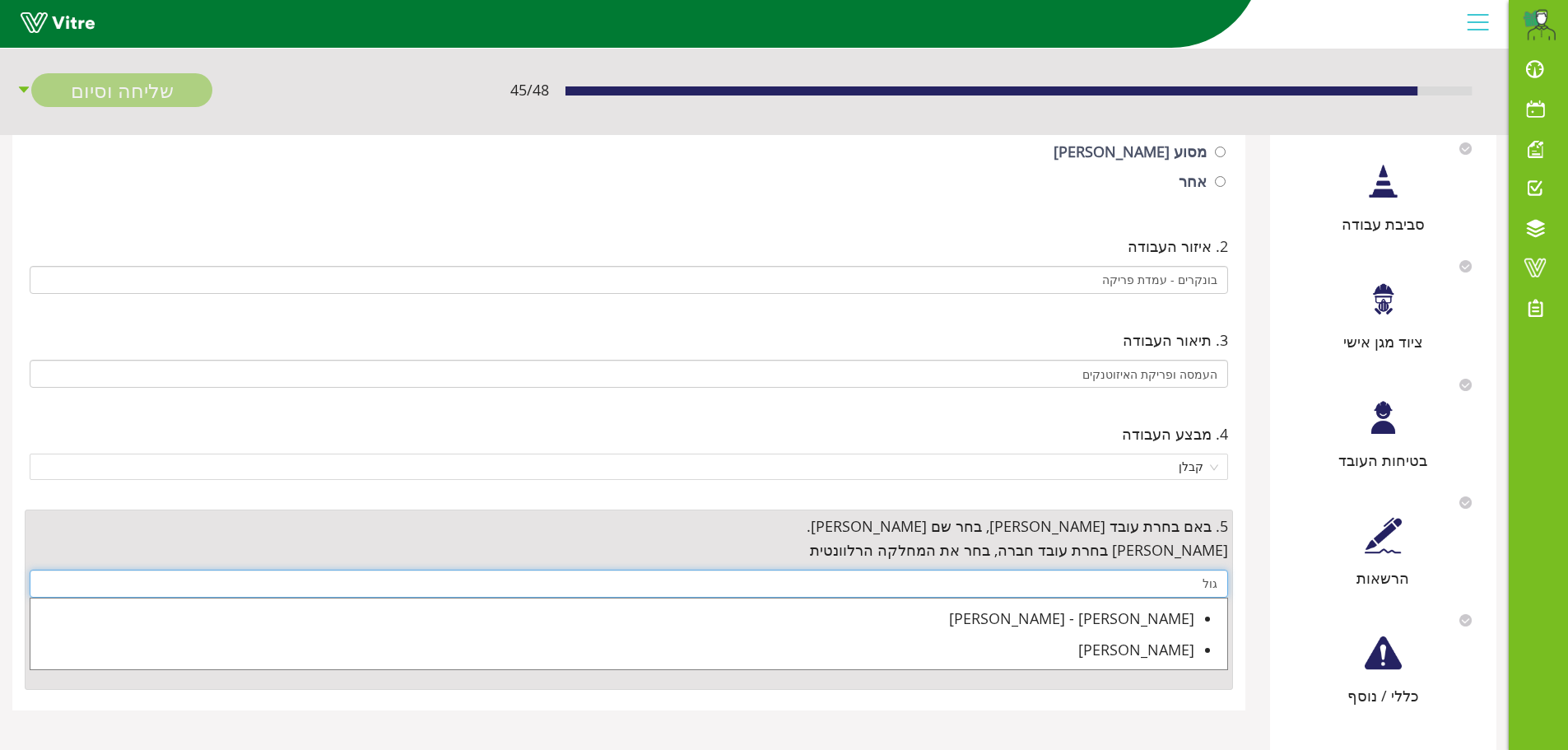
click at [1202, 622] on ul "[PERSON_NAME] - [PERSON_NAME] [PERSON_NAME]" at bounding box center [629, 634] width 1198 height 74
click at [1176, 619] on div "[PERSON_NAME] - [PERSON_NAME]" at bounding box center [612, 618] width 1164 height 23
type input "[PERSON_NAME] - [PERSON_NAME]"
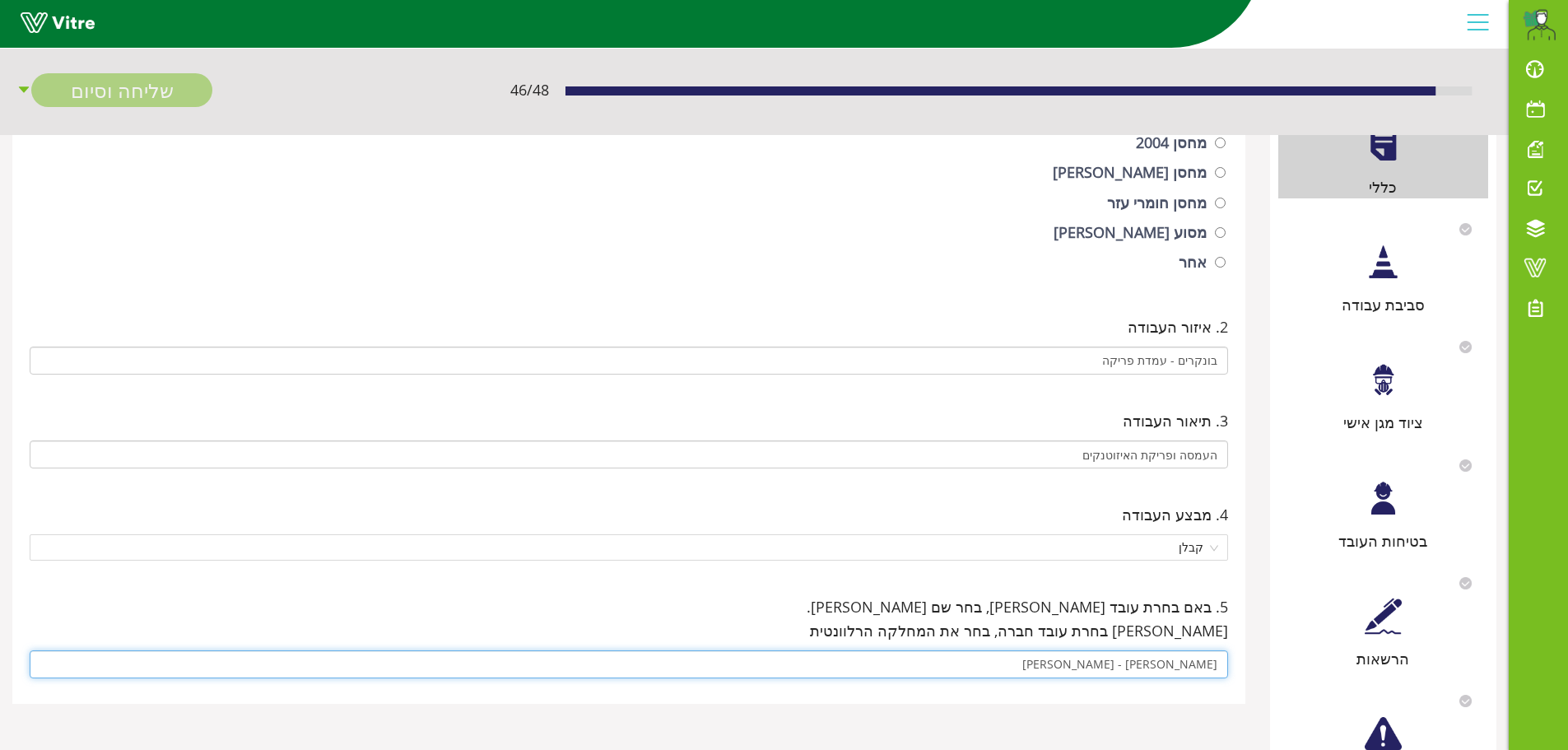
scroll to position [208, 0]
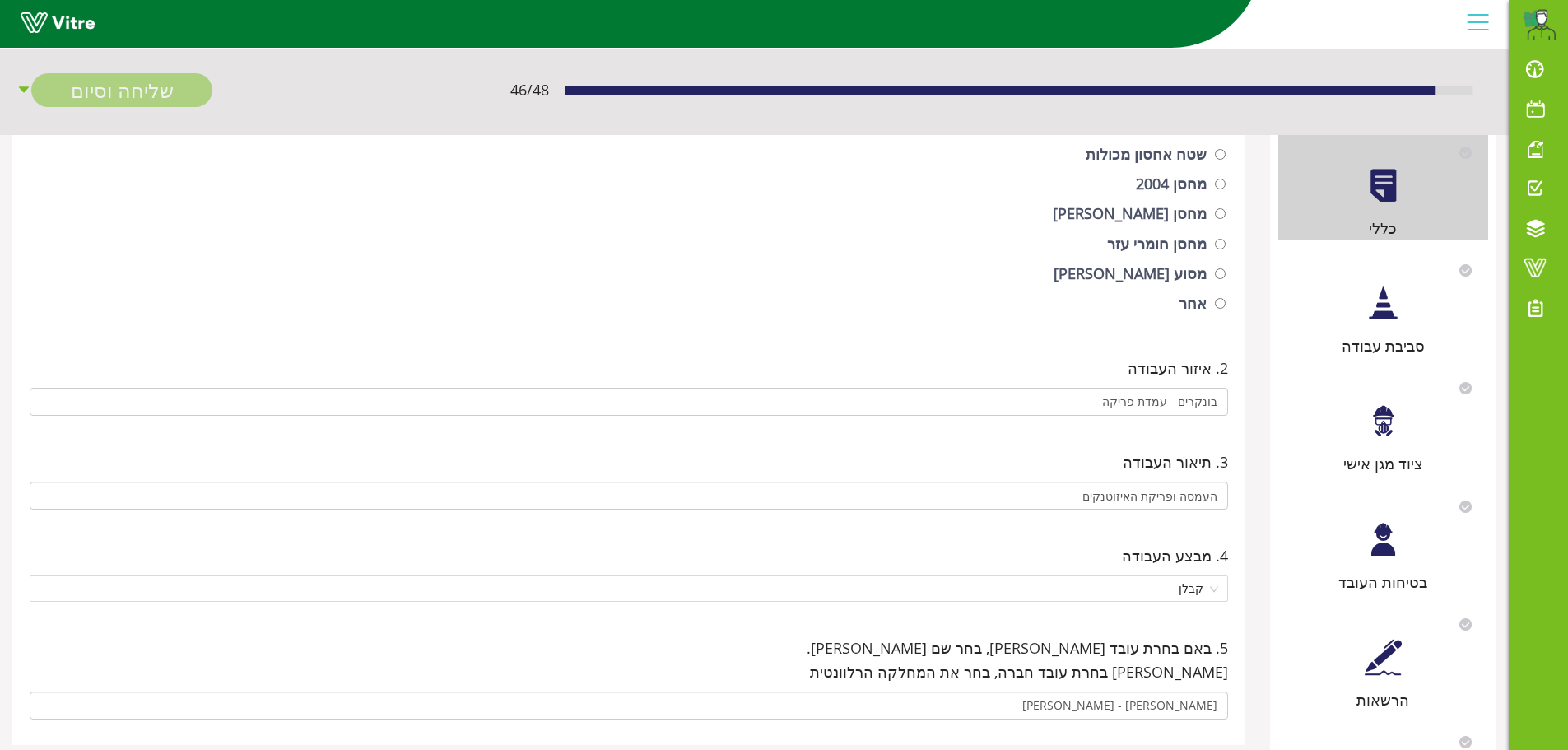
click at [1371, 315] on div at bounding box center [1383, 302] width 37 height 37
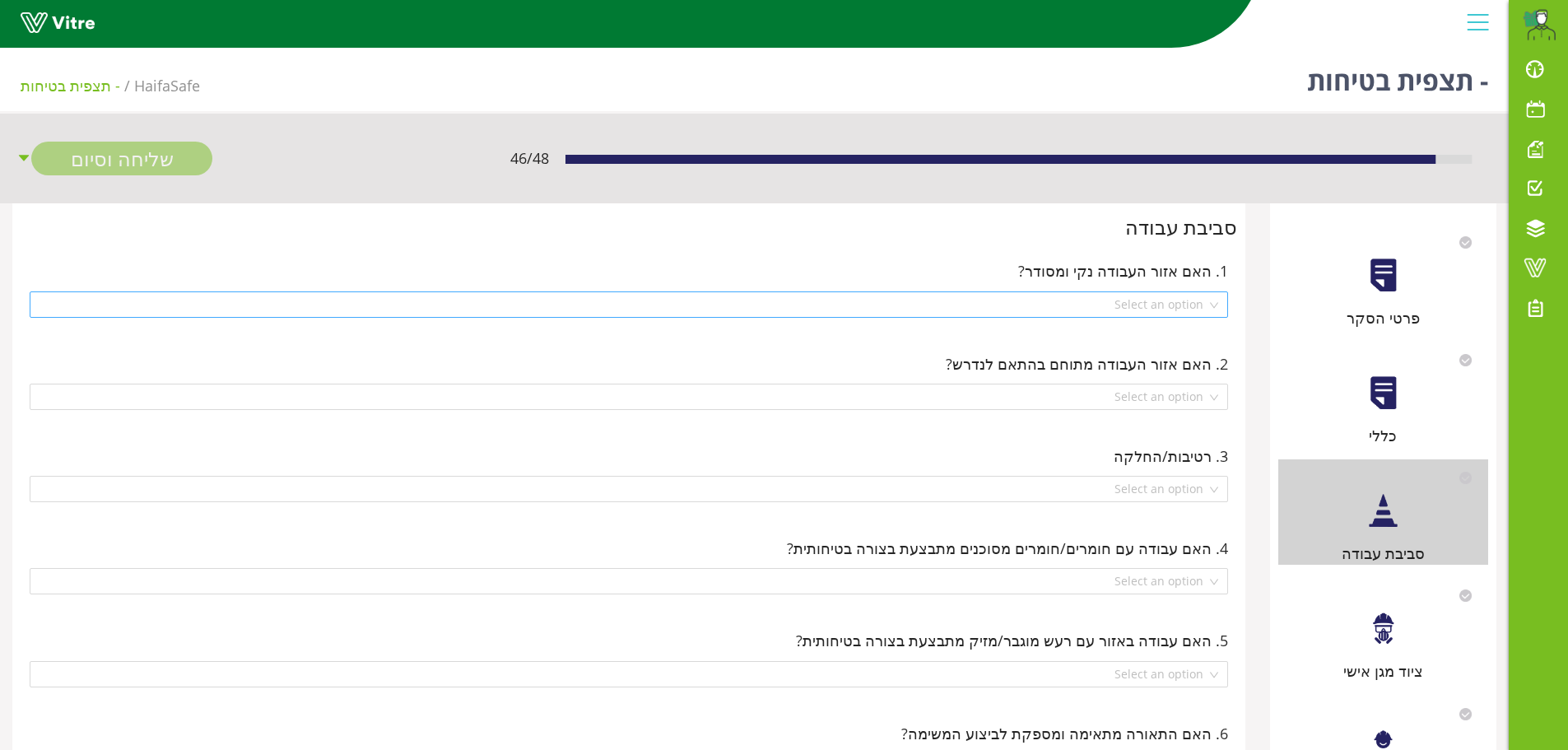
click at [1217, 309] on div "Select an option" at bounding box center [629, 304] width 1198 height 26
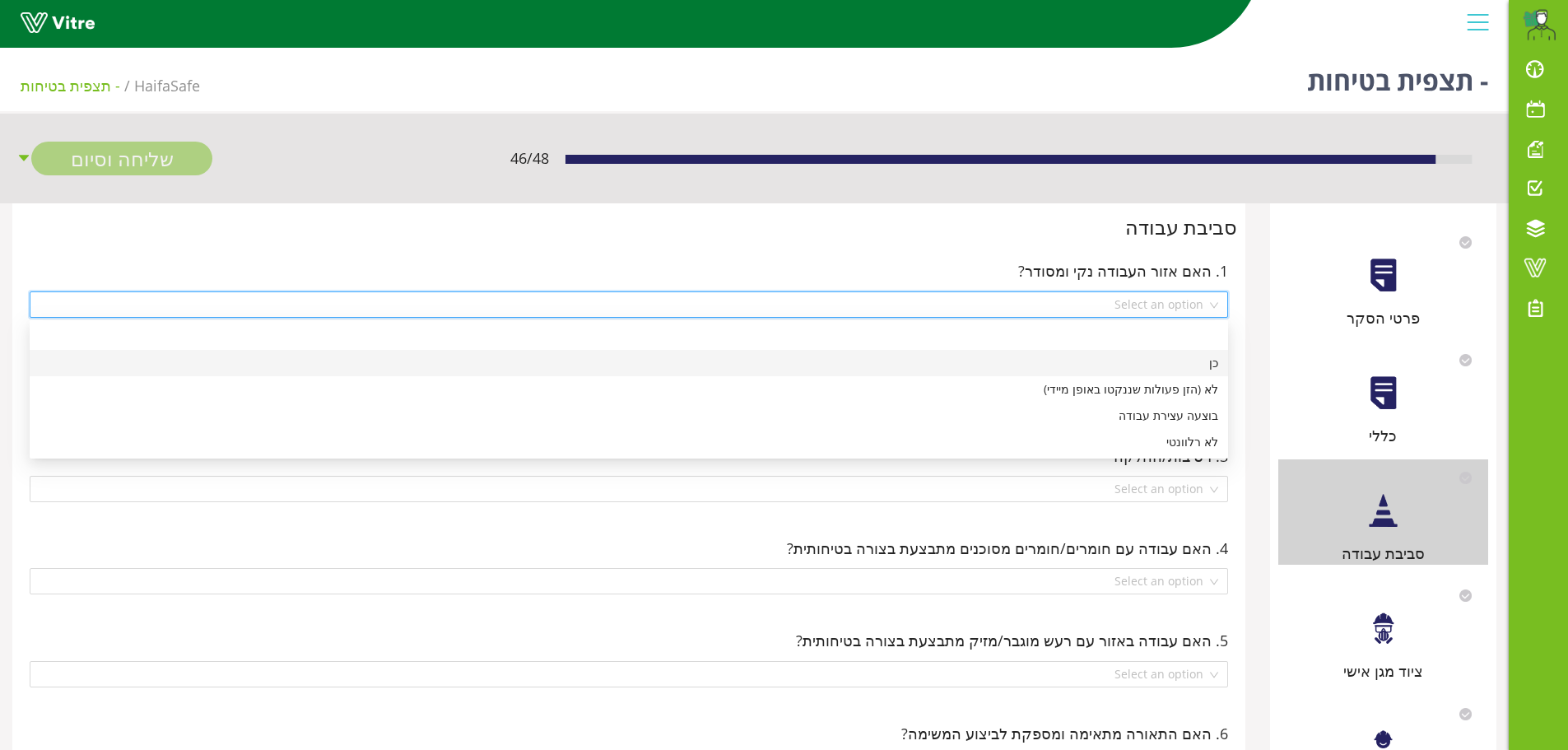
click at [1200, 366] on div "כן" at bounding box center [629, 363] width 1179 height 18
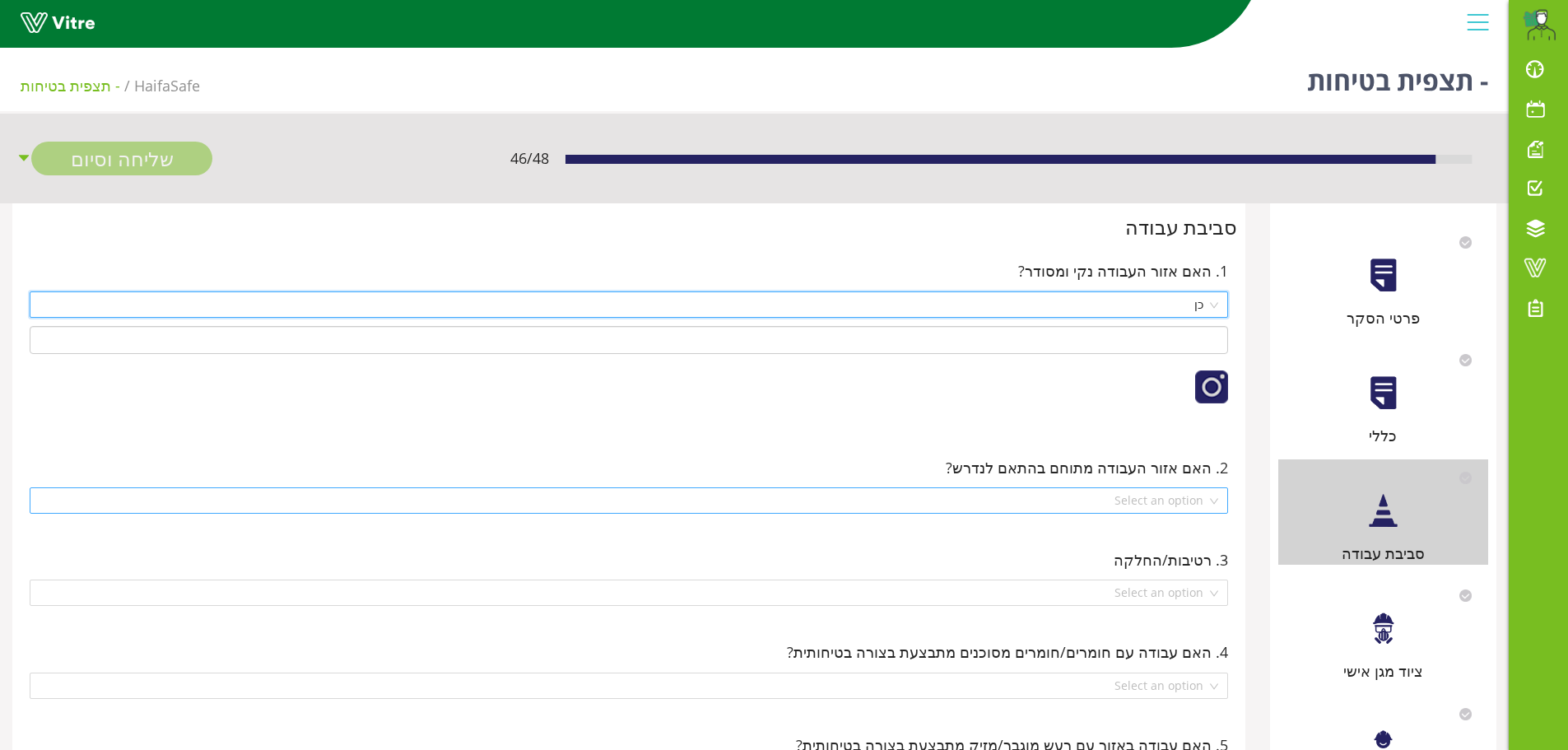
click at [1216, 502] on div "Select an option" at bounding box center [629, 501] width 1198 height 26
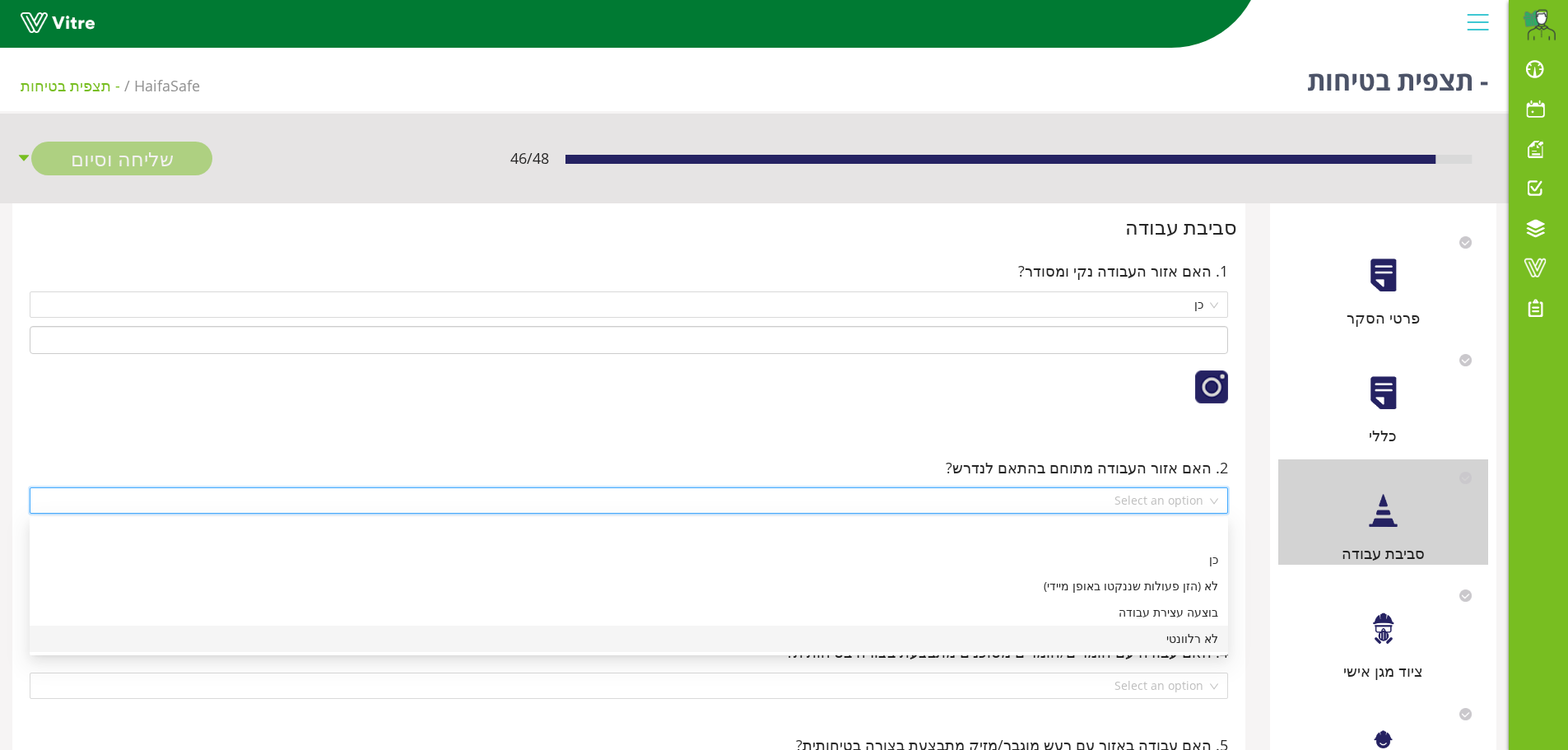
click at [1202, 642] on div "לא רלוונטי" at bounding box center [629, 638] width 1179 height 18
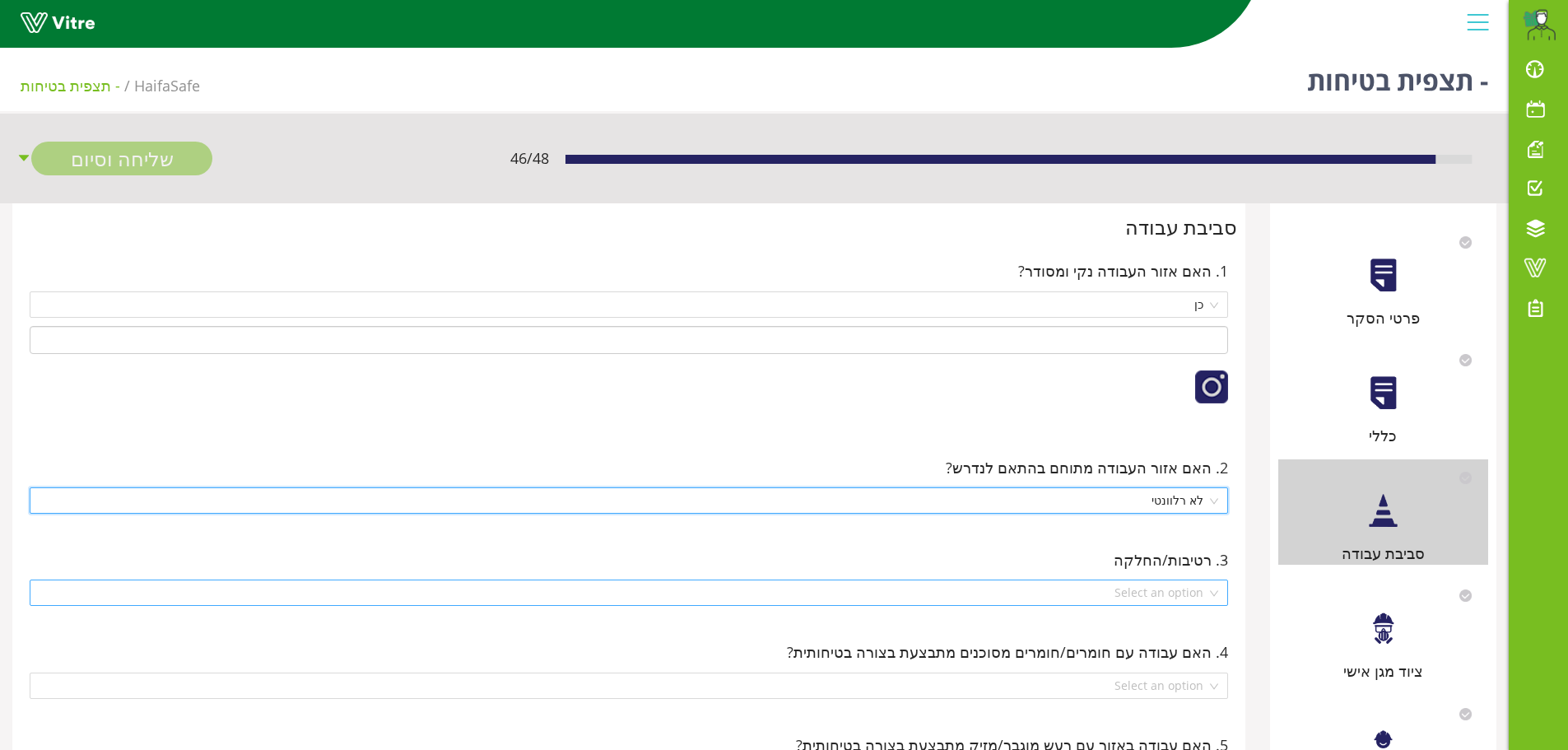
click at [1215, 598] on div "Select an option" at bounding box center [629, 592] width 1198 height 26
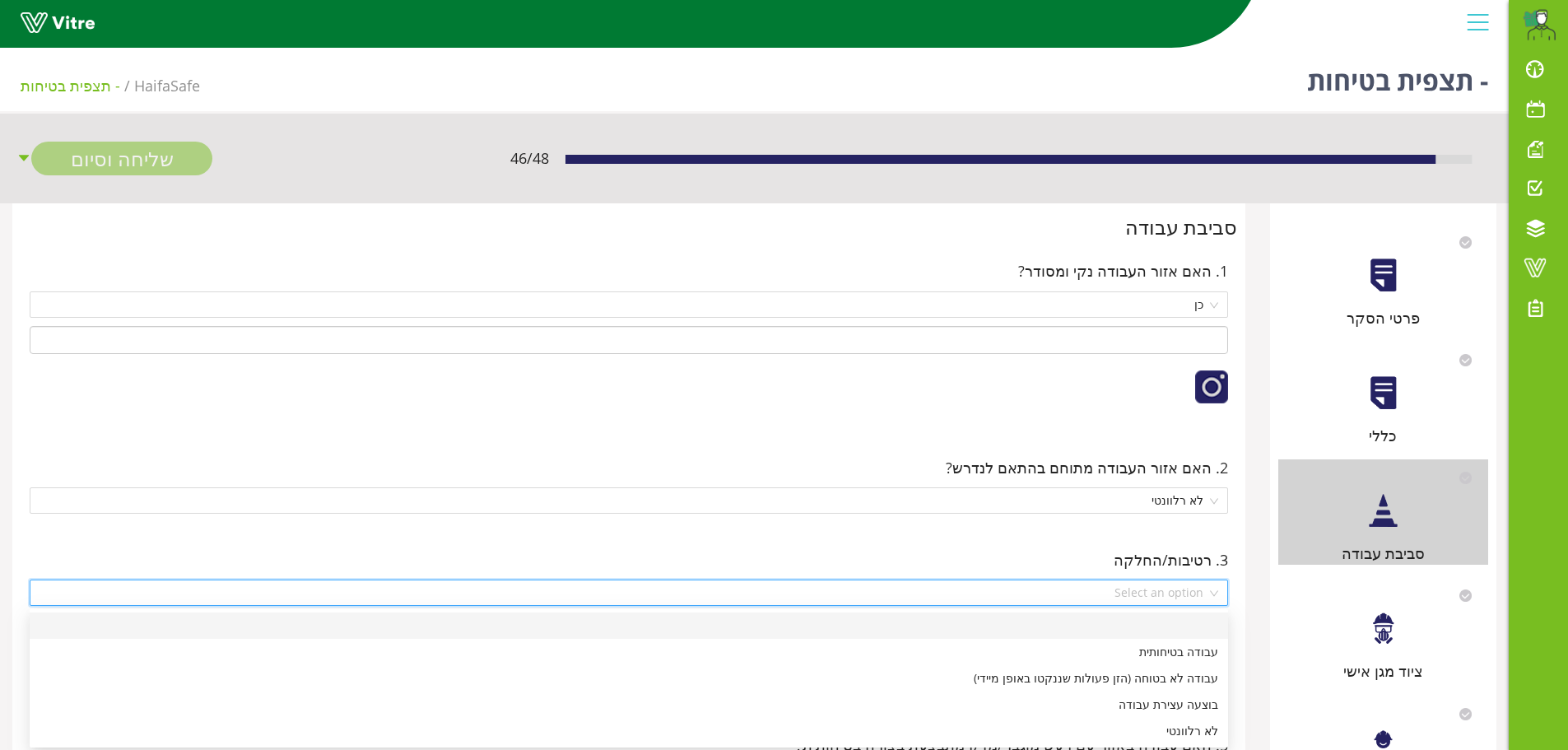
scroll to position [82, 0]
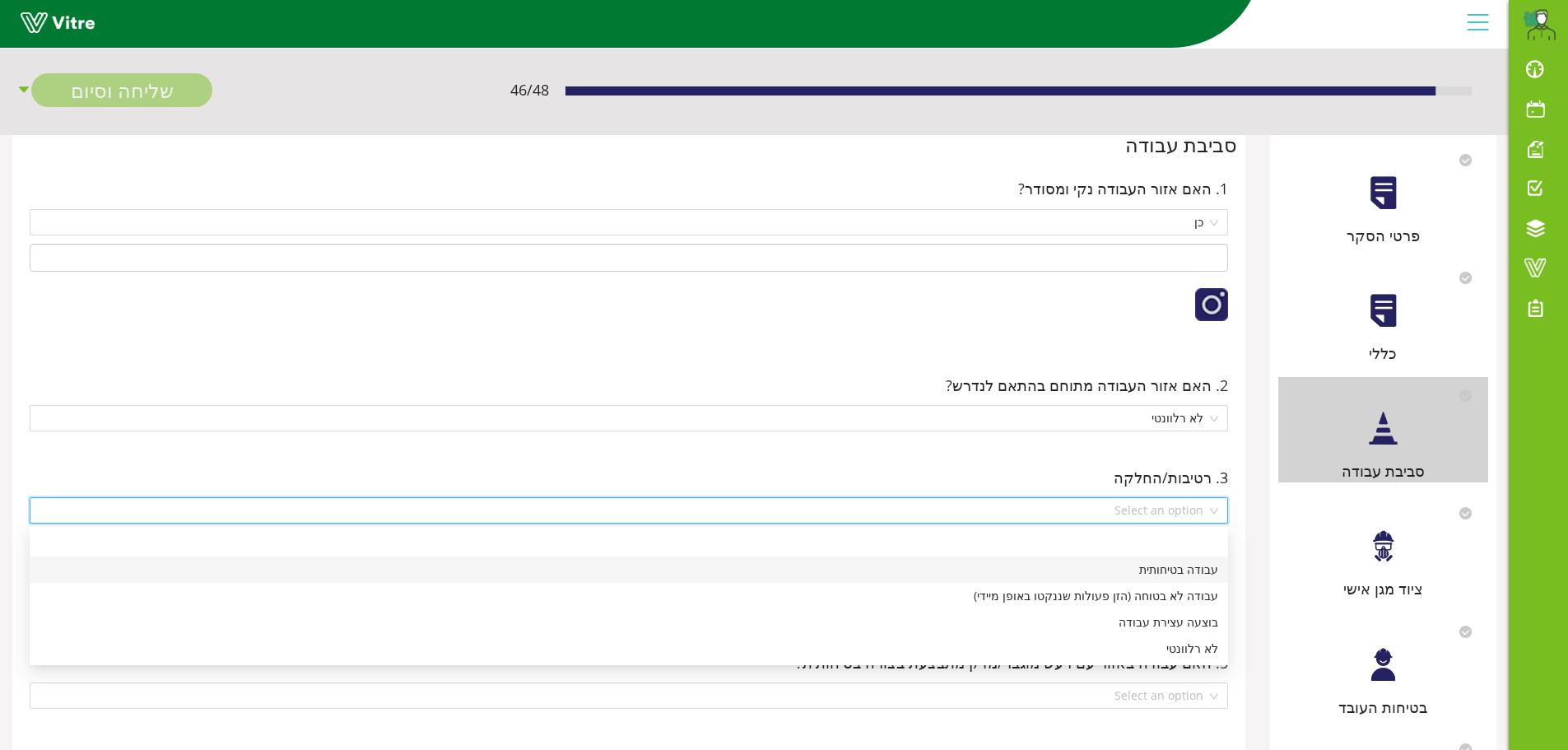
click at [1188, 575] on div "עבודה בטיחותית" at bounding box center [629, 569] width 1179 height 18
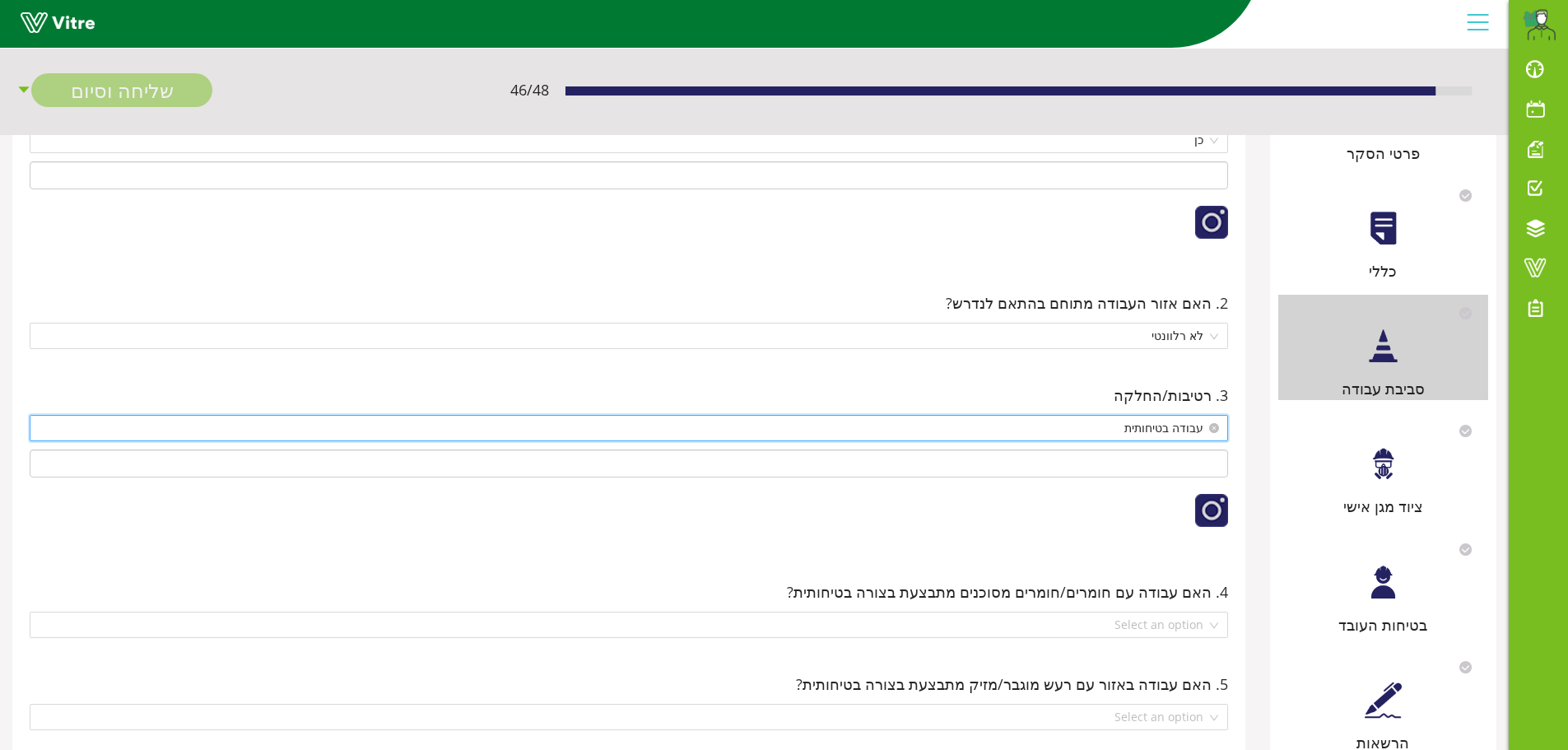
scroll to position [247, 0]
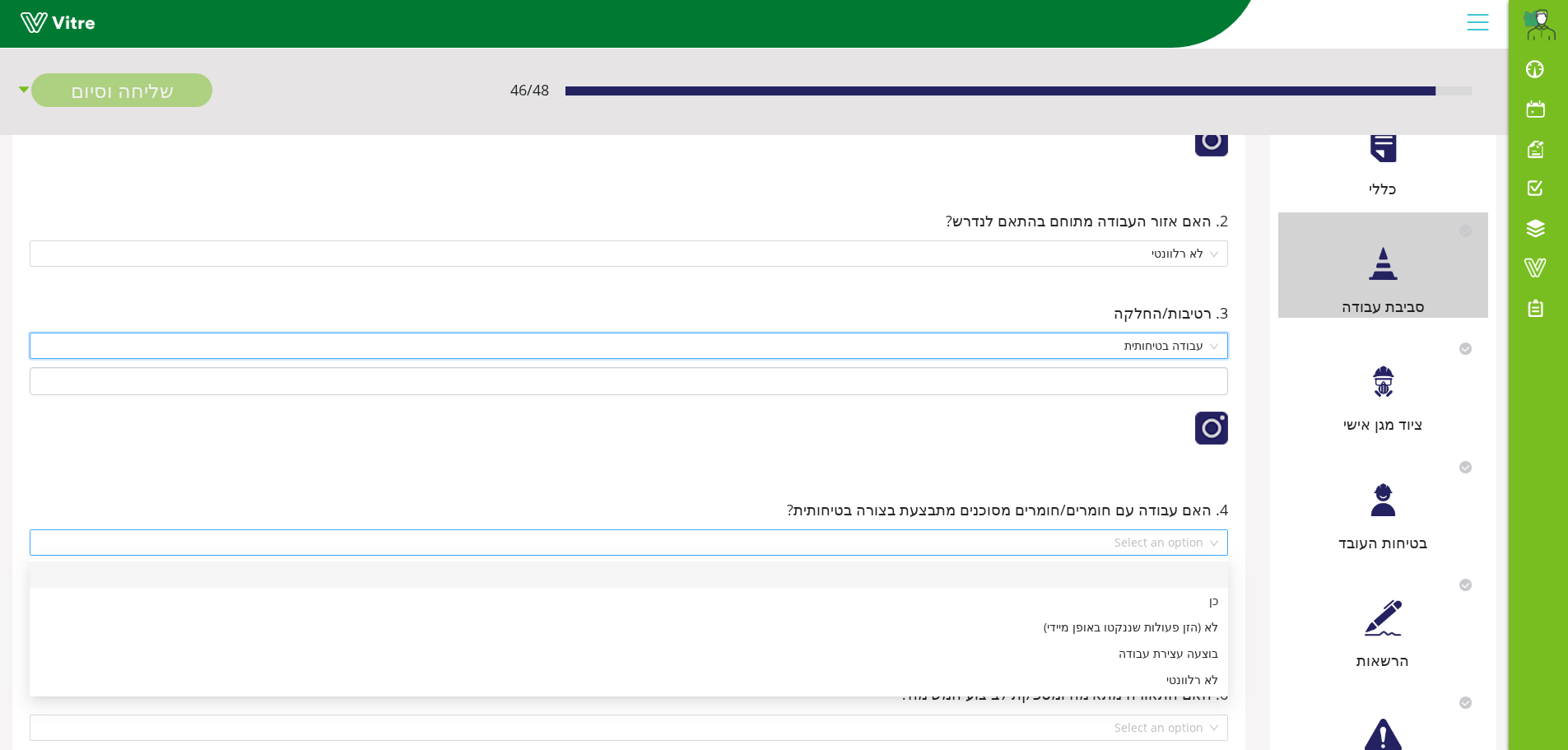
click at [1212, 540] on div "Select an option" at bounding box center [629, 542] width 1198 height 26
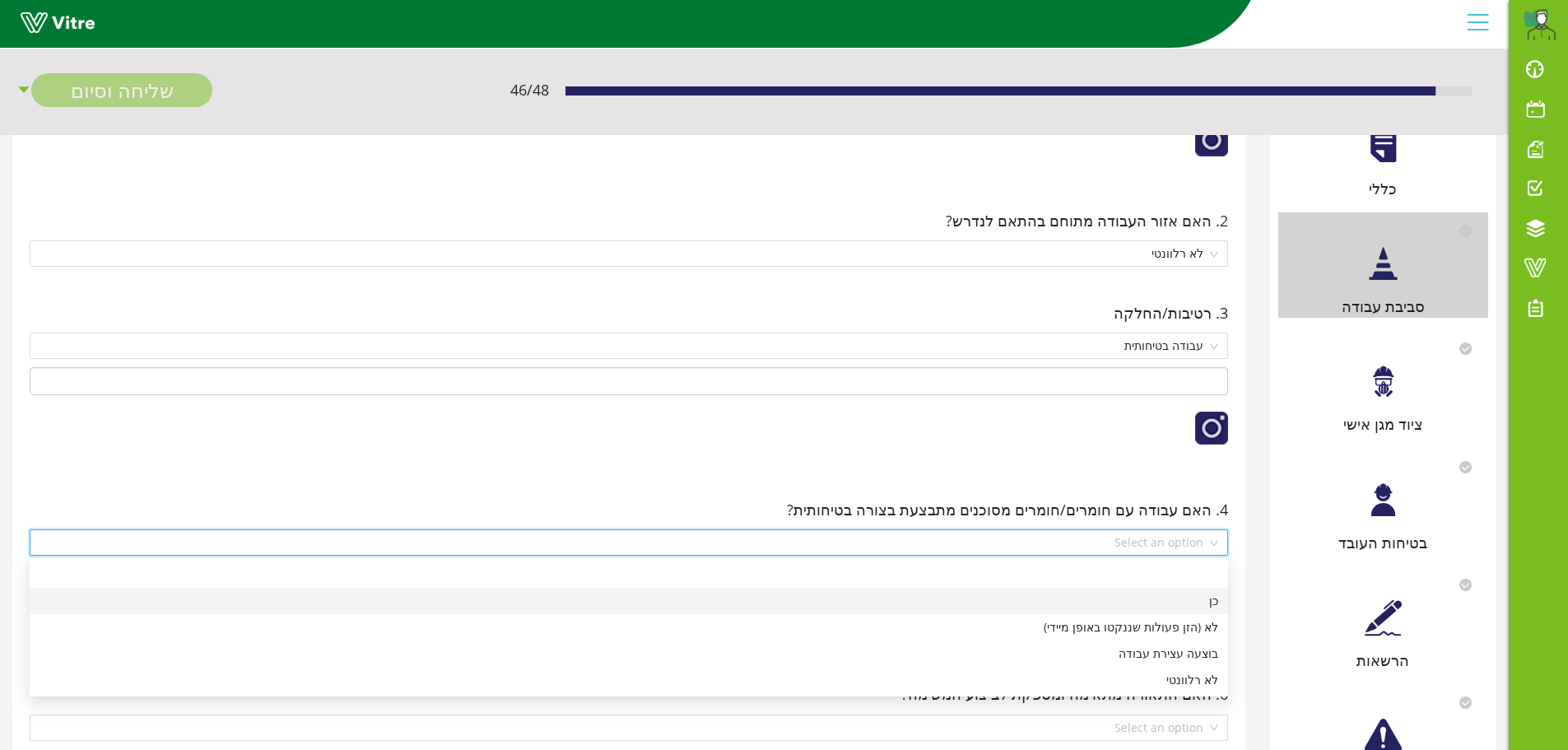
click at [1211, 605] on div "כן" at bounding box center [629, 600] width 1179 height 18
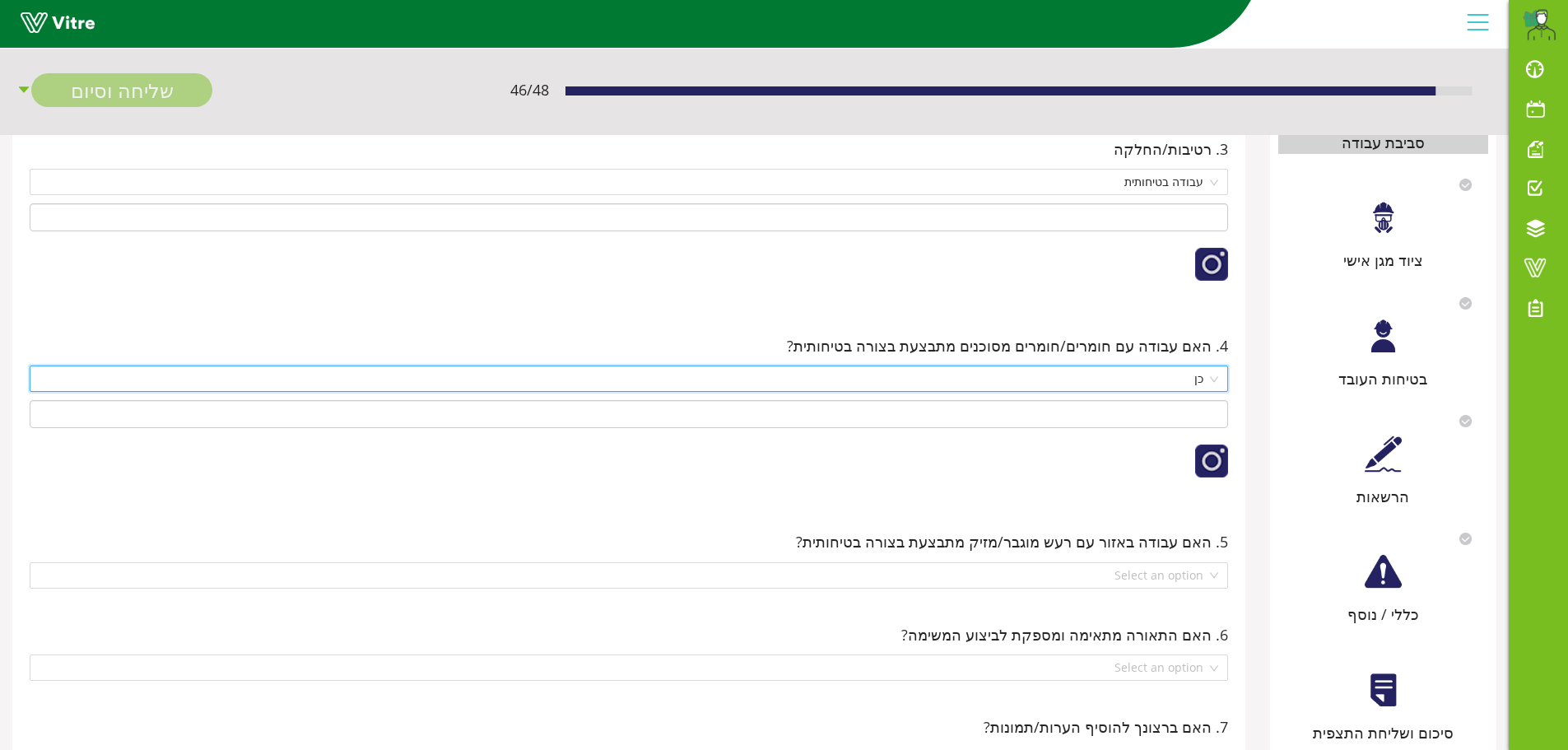
scroll to position [412, 0]
click at [1216, 576] on div "Select an option" at bounding box center [629, 574] width 1198 height 26
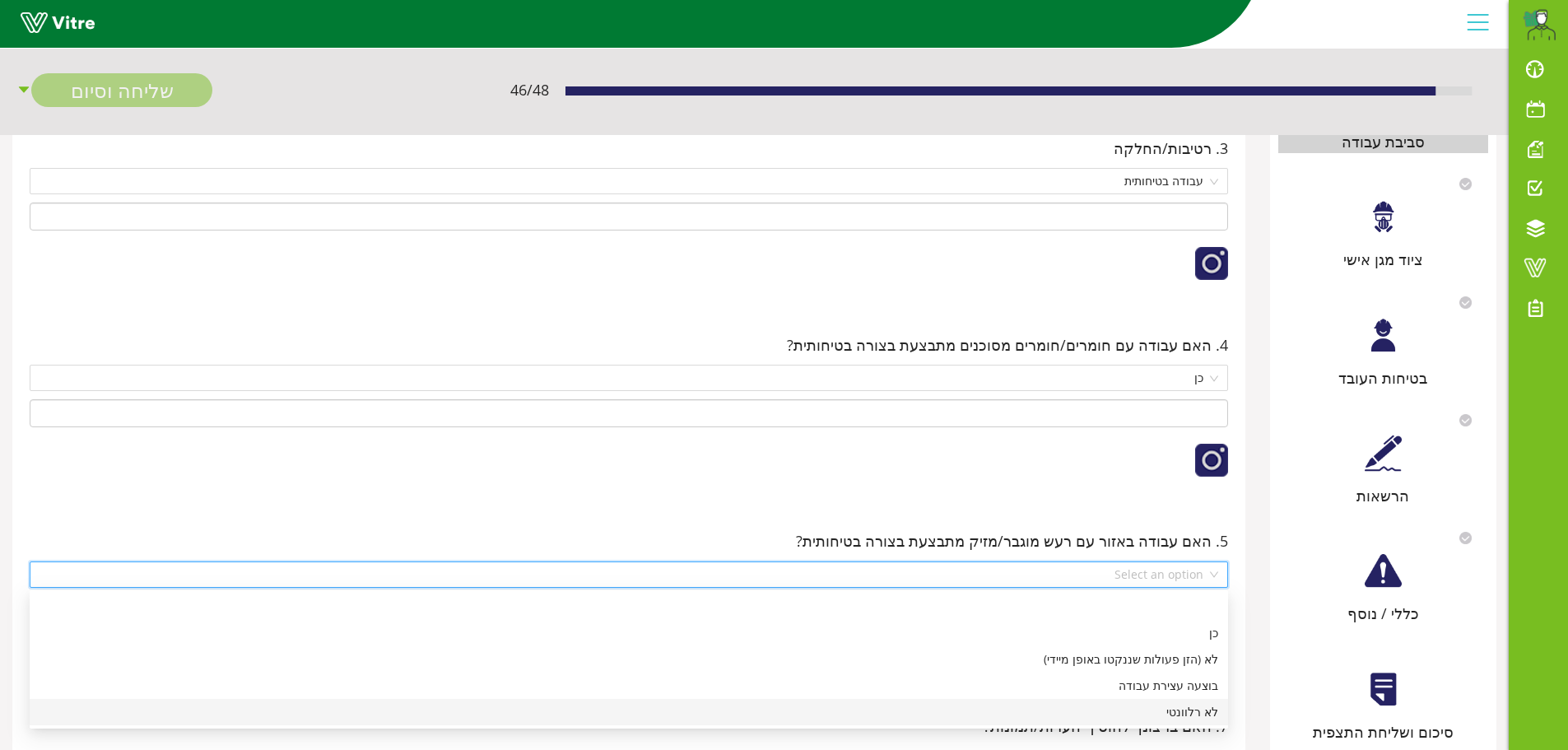
click at [1202, 712] on div "לא רלוונטי" at bounding box center [629, 711] width 1179 height 18
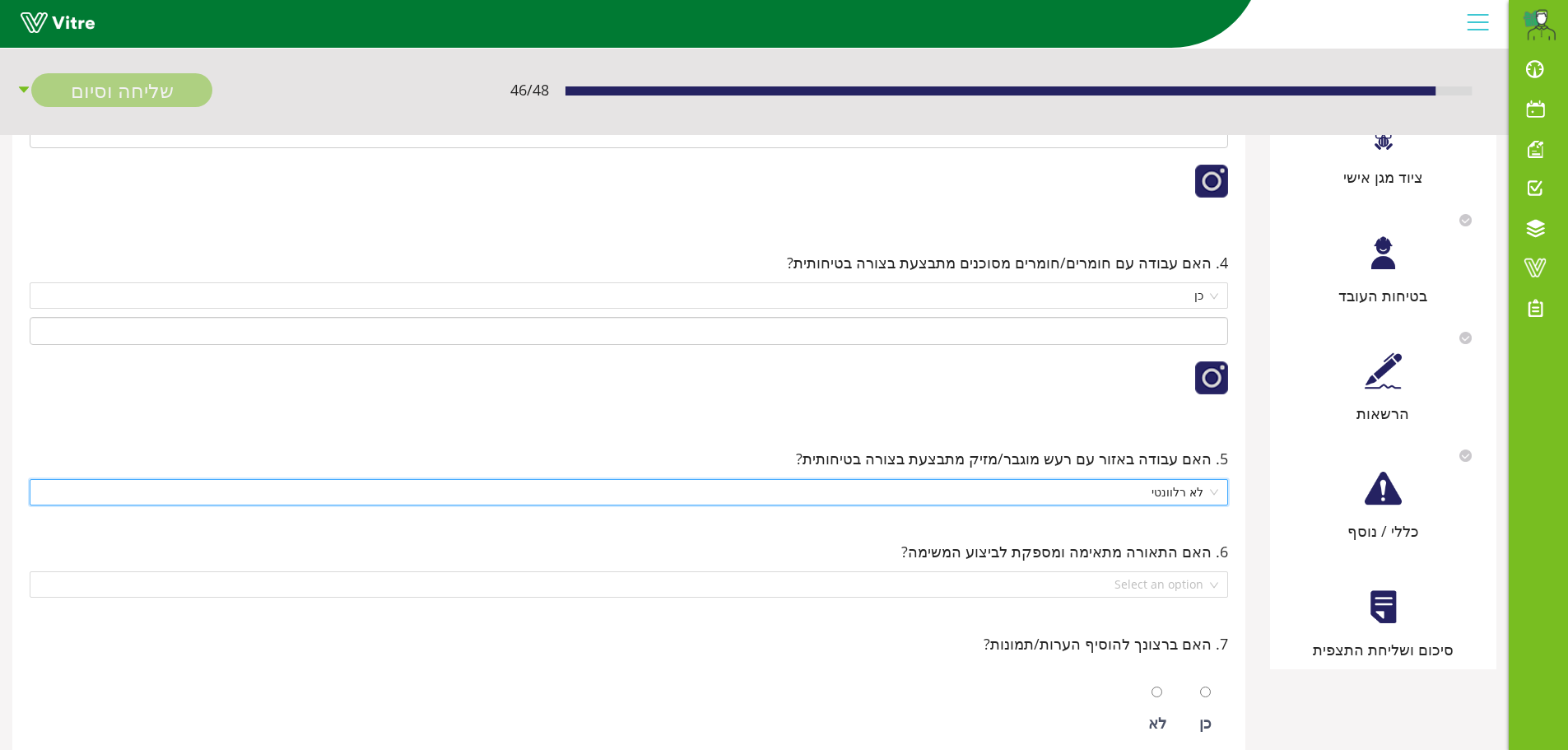
scroll to position [558, 0]
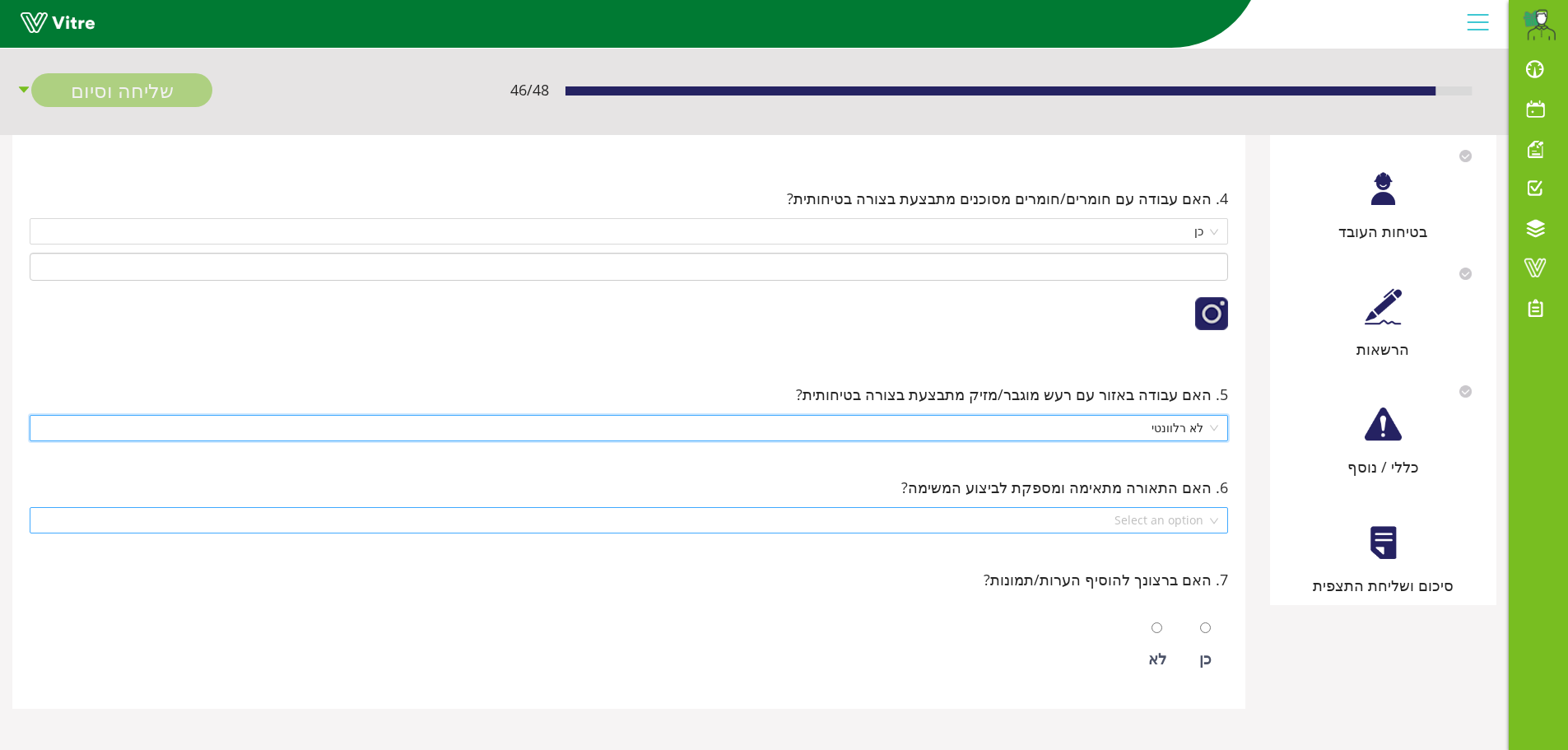
click at [1216, 523] on div "Select an option" at bounding box center [629, 520] width 1198 height 26
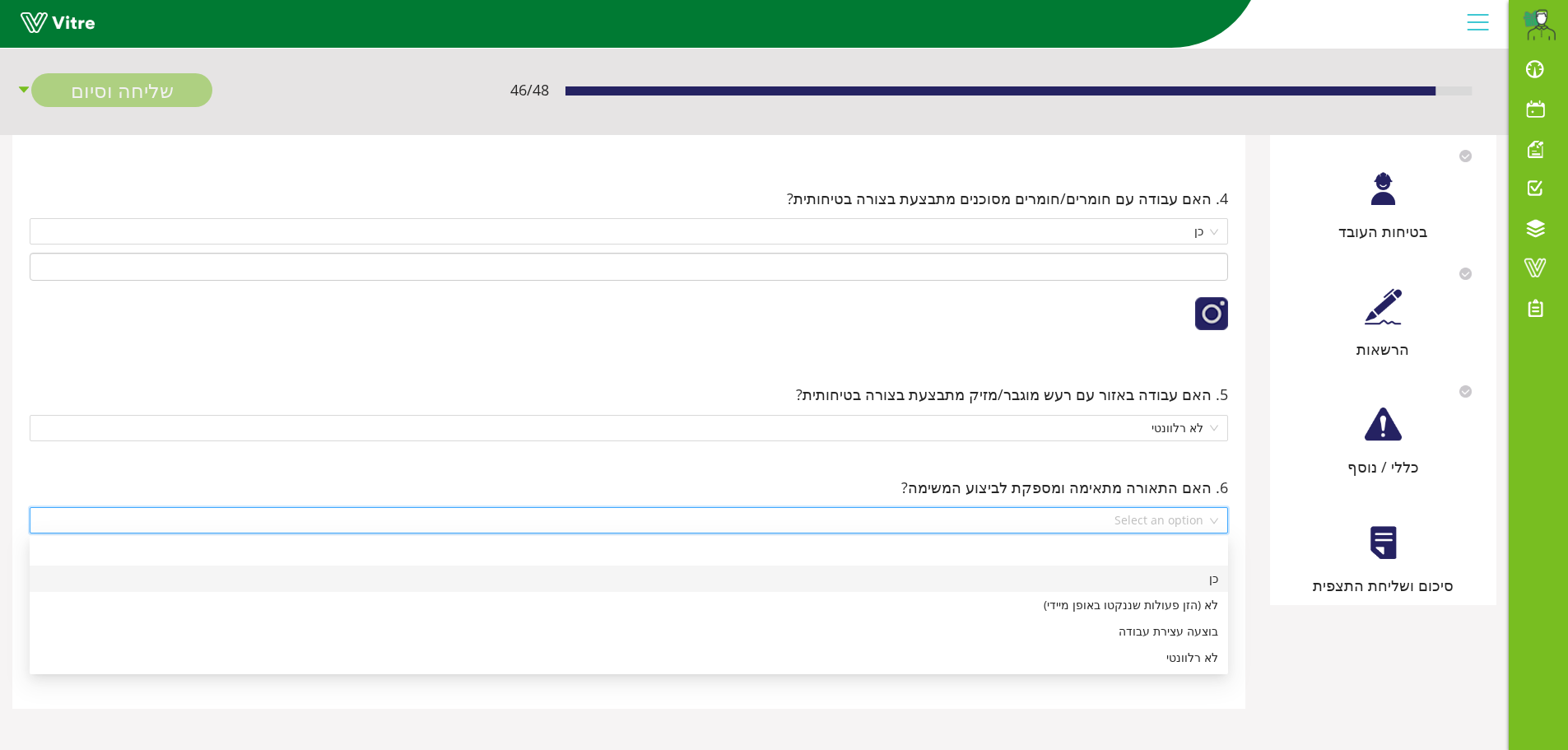
click at [1207, 578] on div "כן" at bounding box center [629, 578] width 1179 height 18
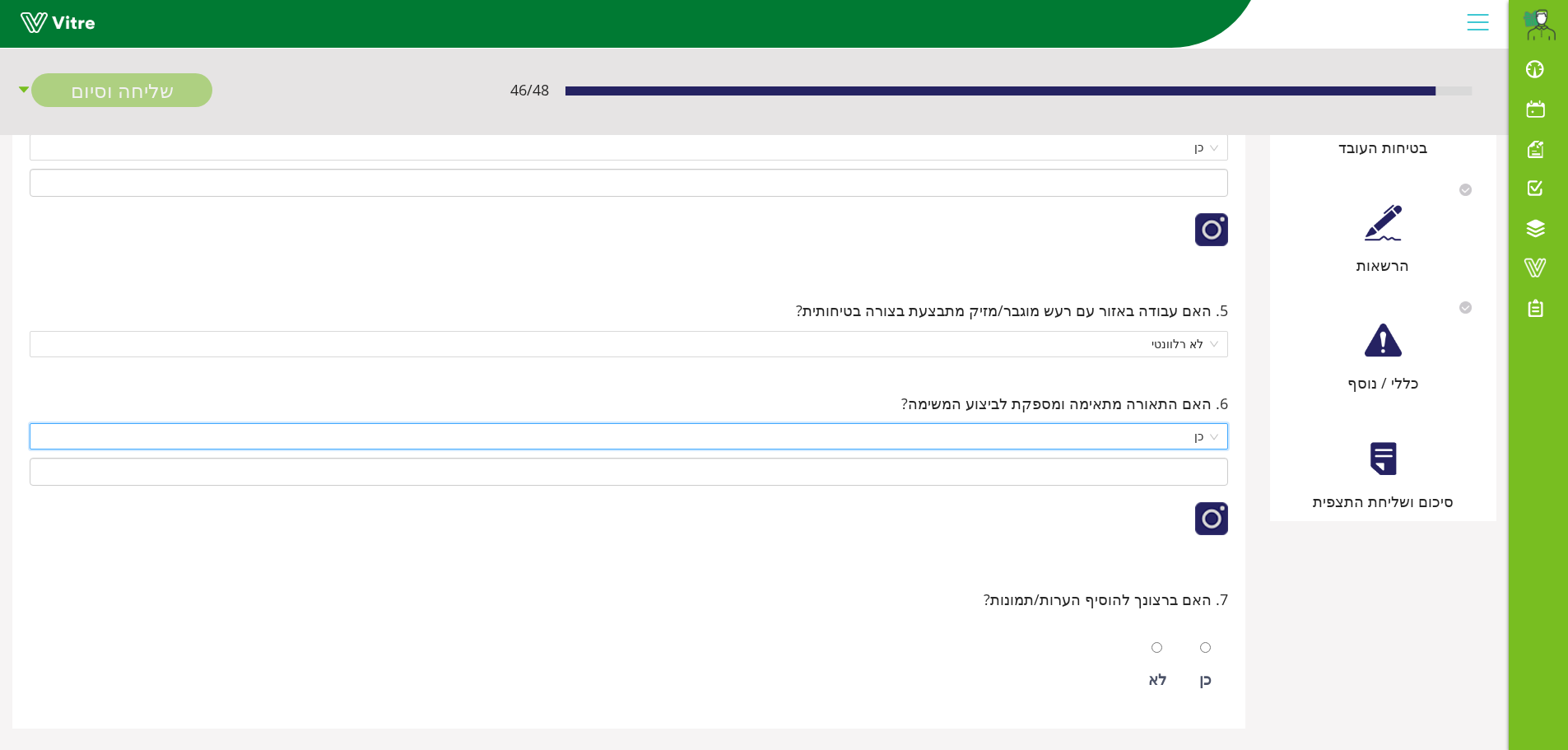
scroll to position [661, 0]
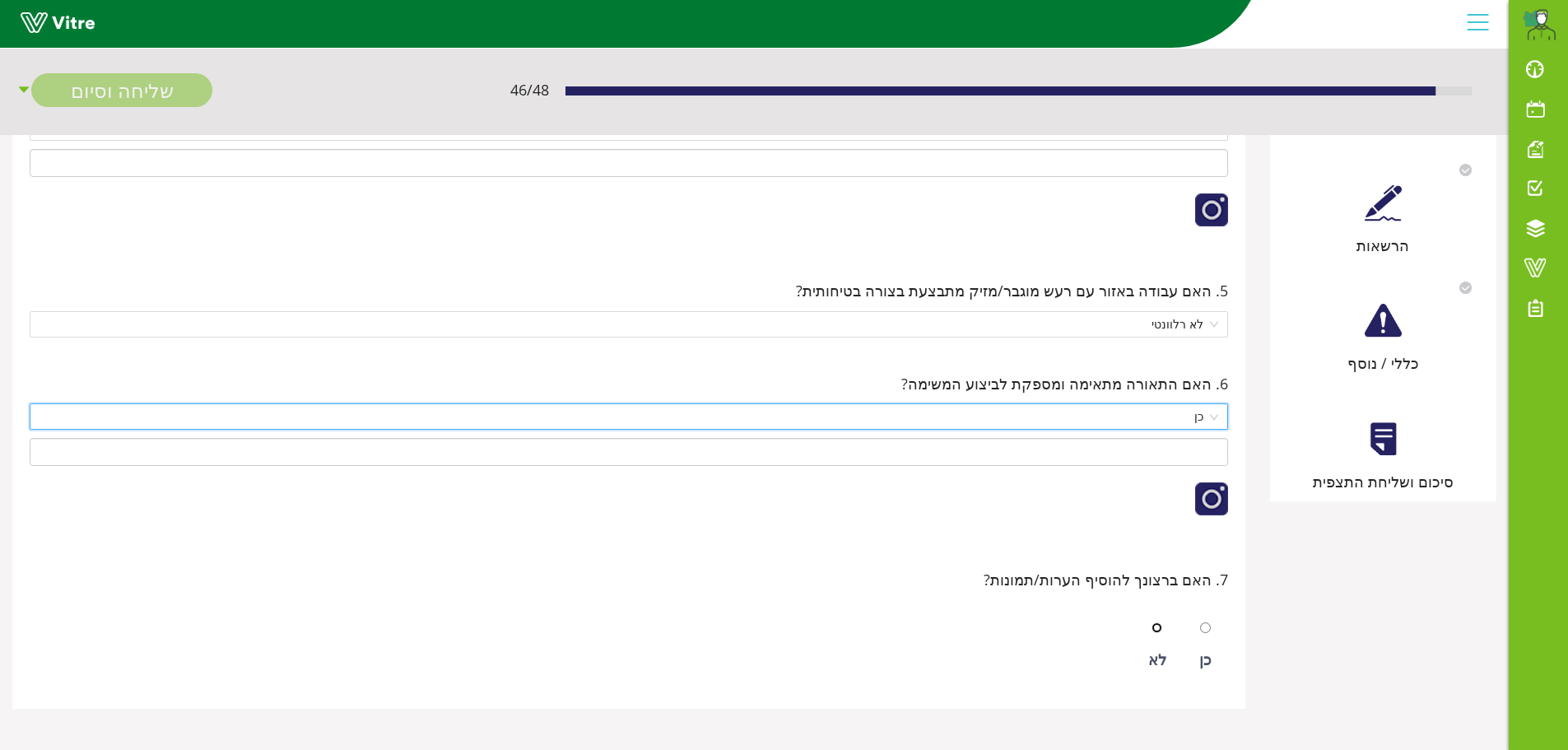
click at [1160, 625] on input "radio" at bounding box center [1157, 627] width 10 height 10
radio input "true"
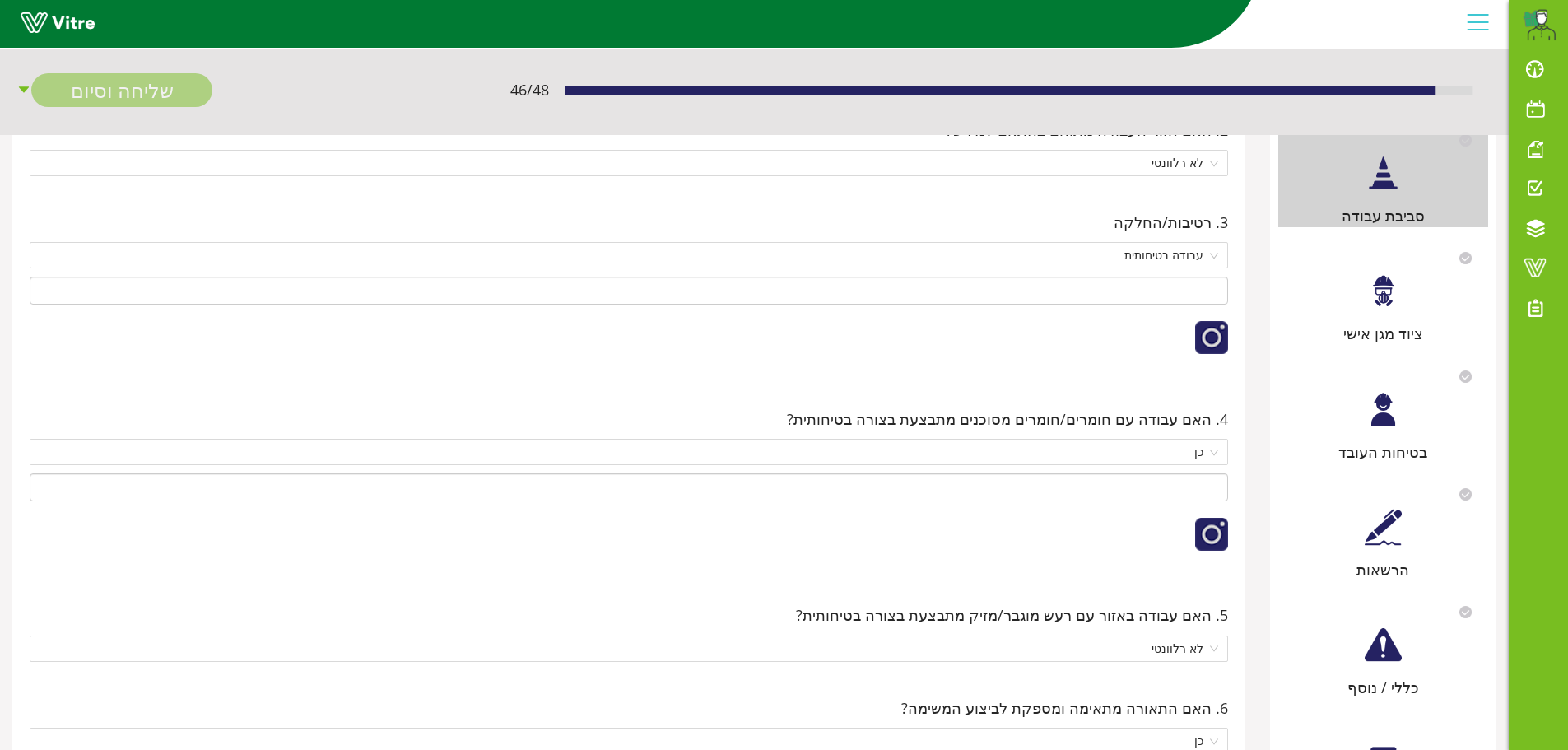
scroll to position [332, 0]
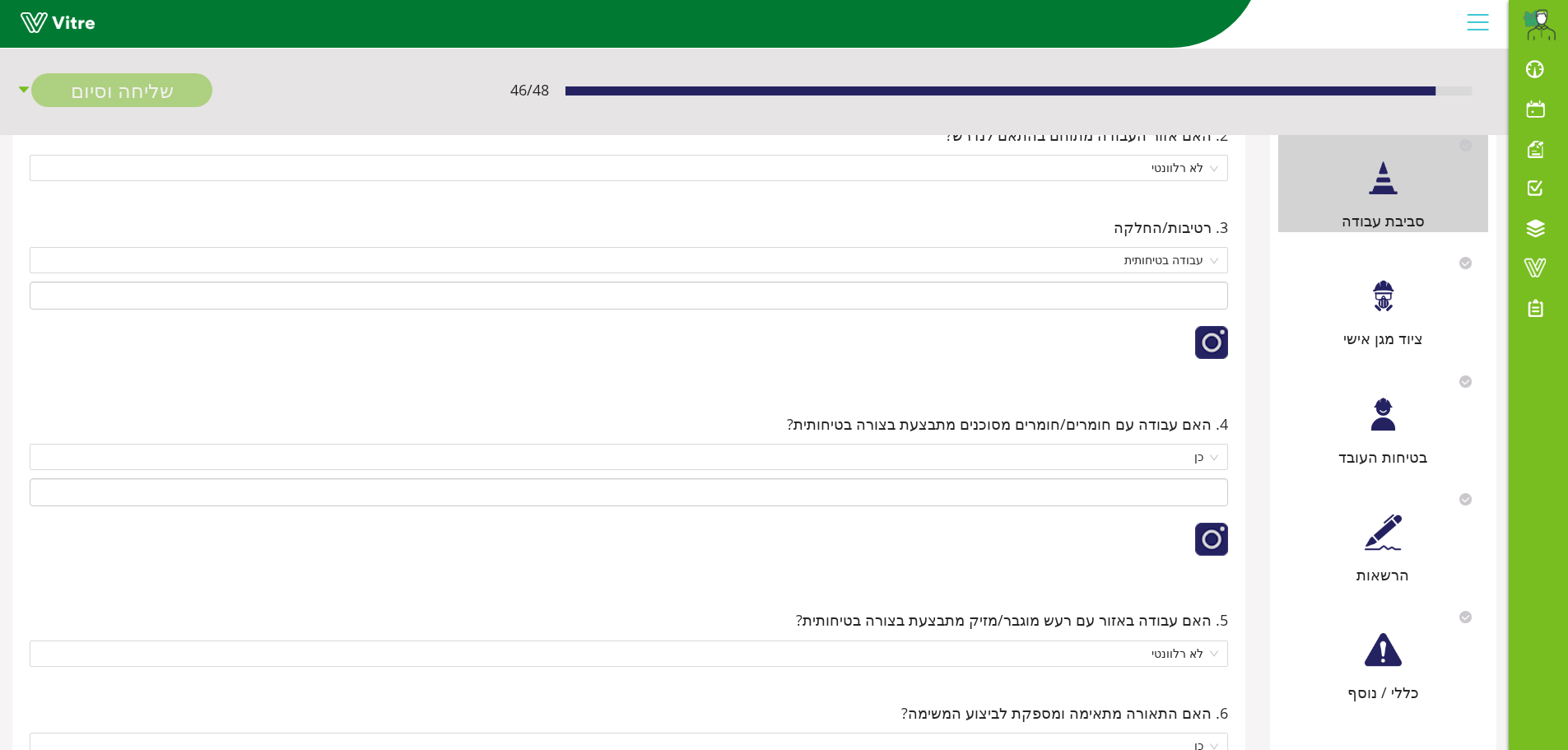
click at [1388, 303] on div at bounding box center [1383, 296] width 37 height 37
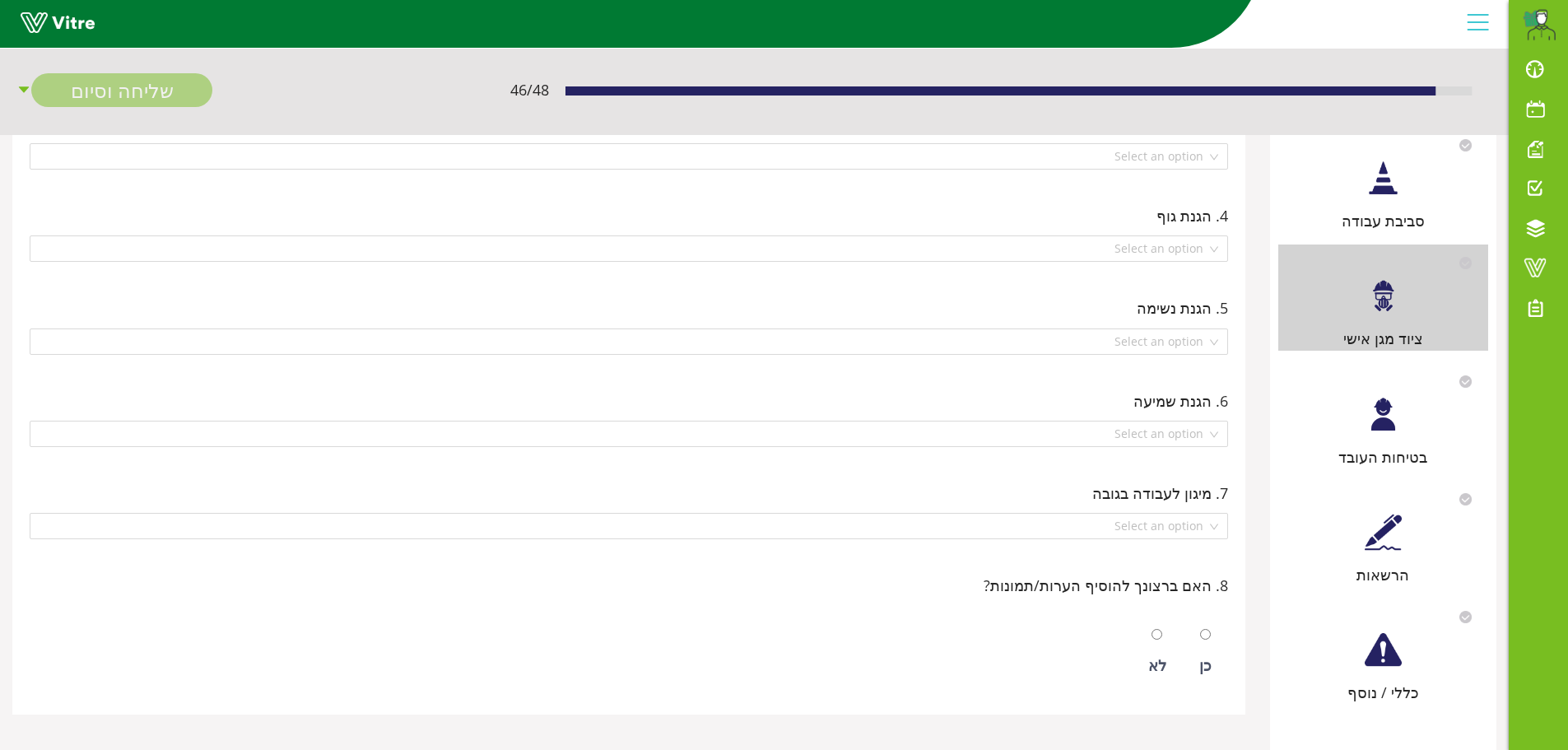
scroll to position [0, 0]
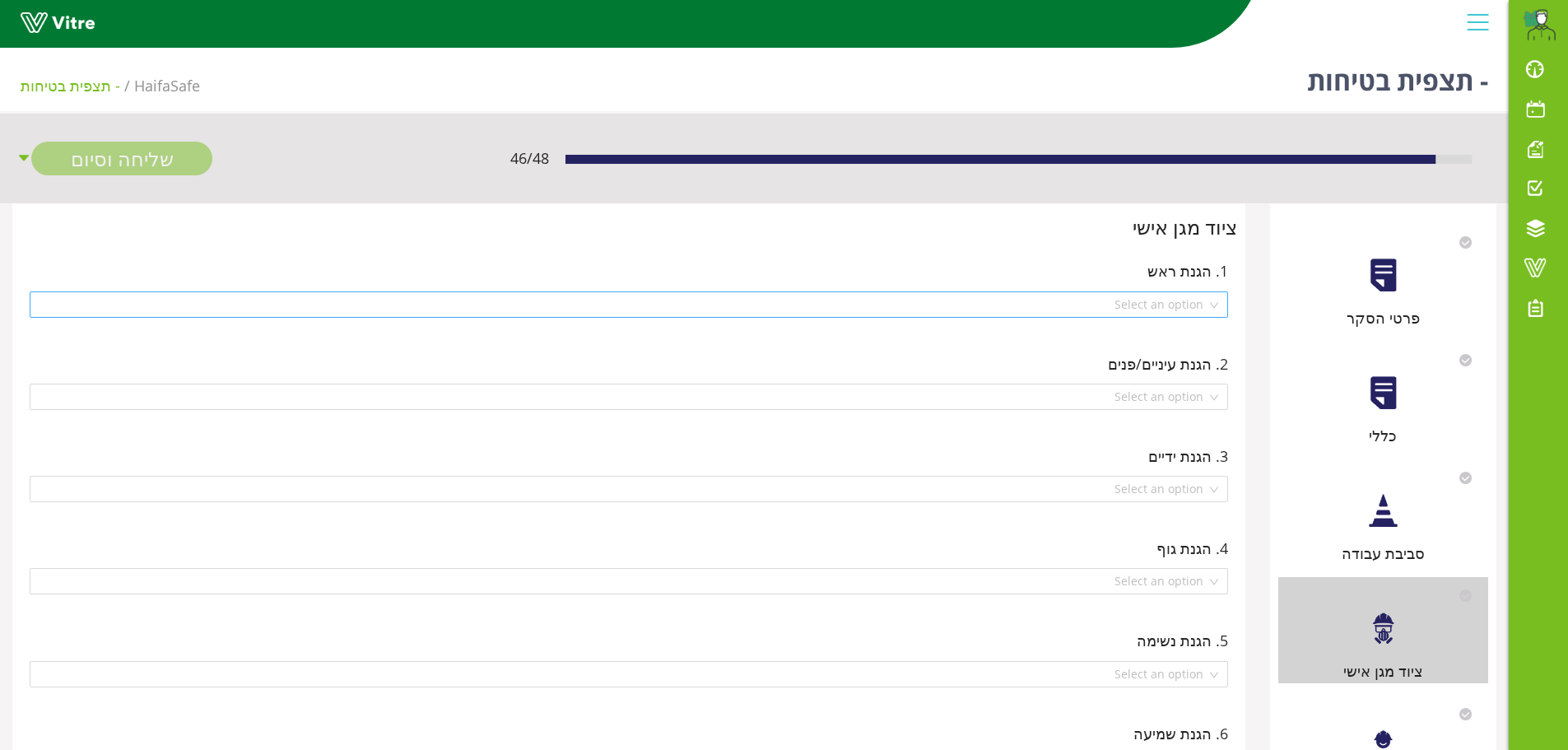
click at [1215, 305] on div "Select an option" at bounding box center [629, 304] width 1198 height 26
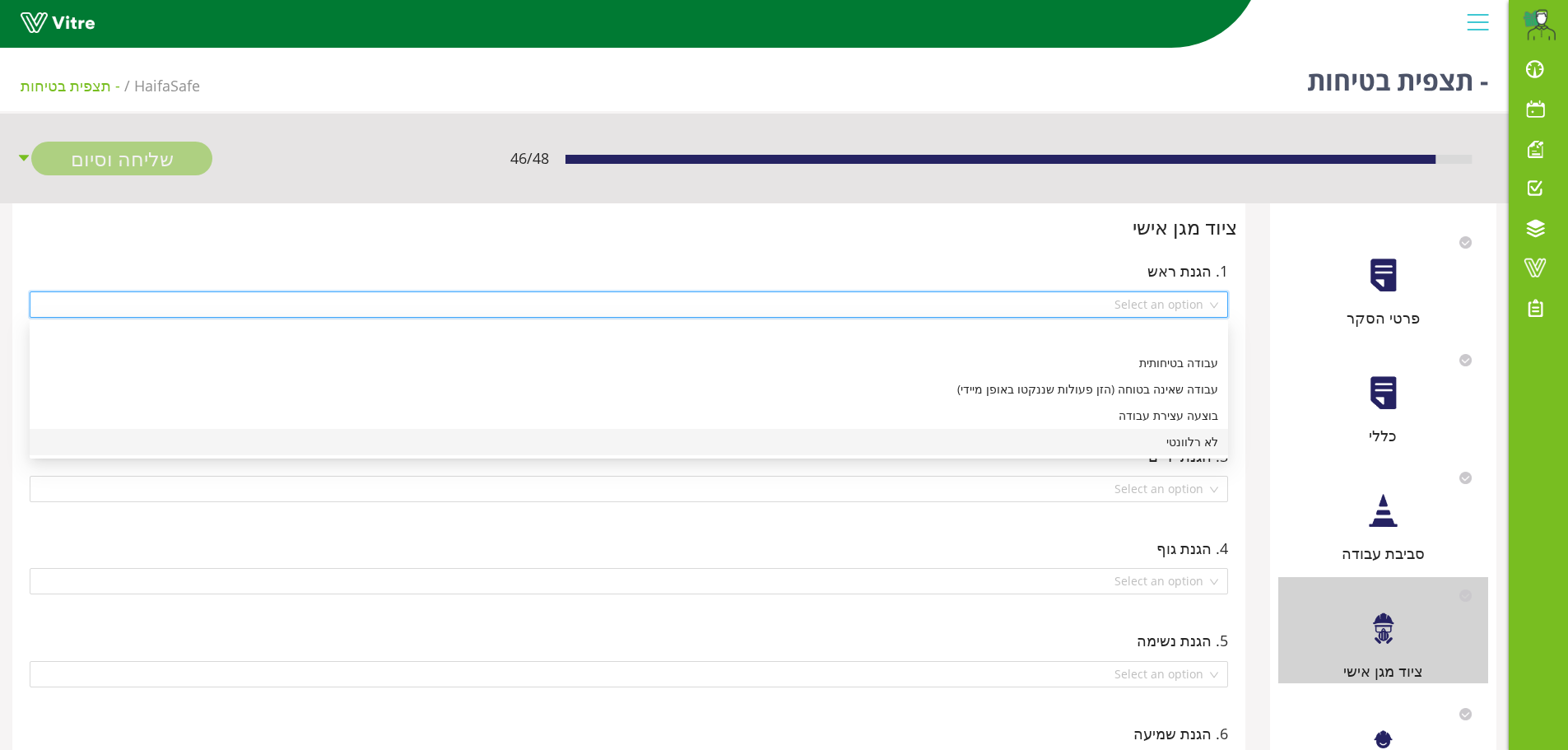
click at [1201, 437] on div "לא רלוונטי" at bounding box center [629, 441] width 1179 height 18
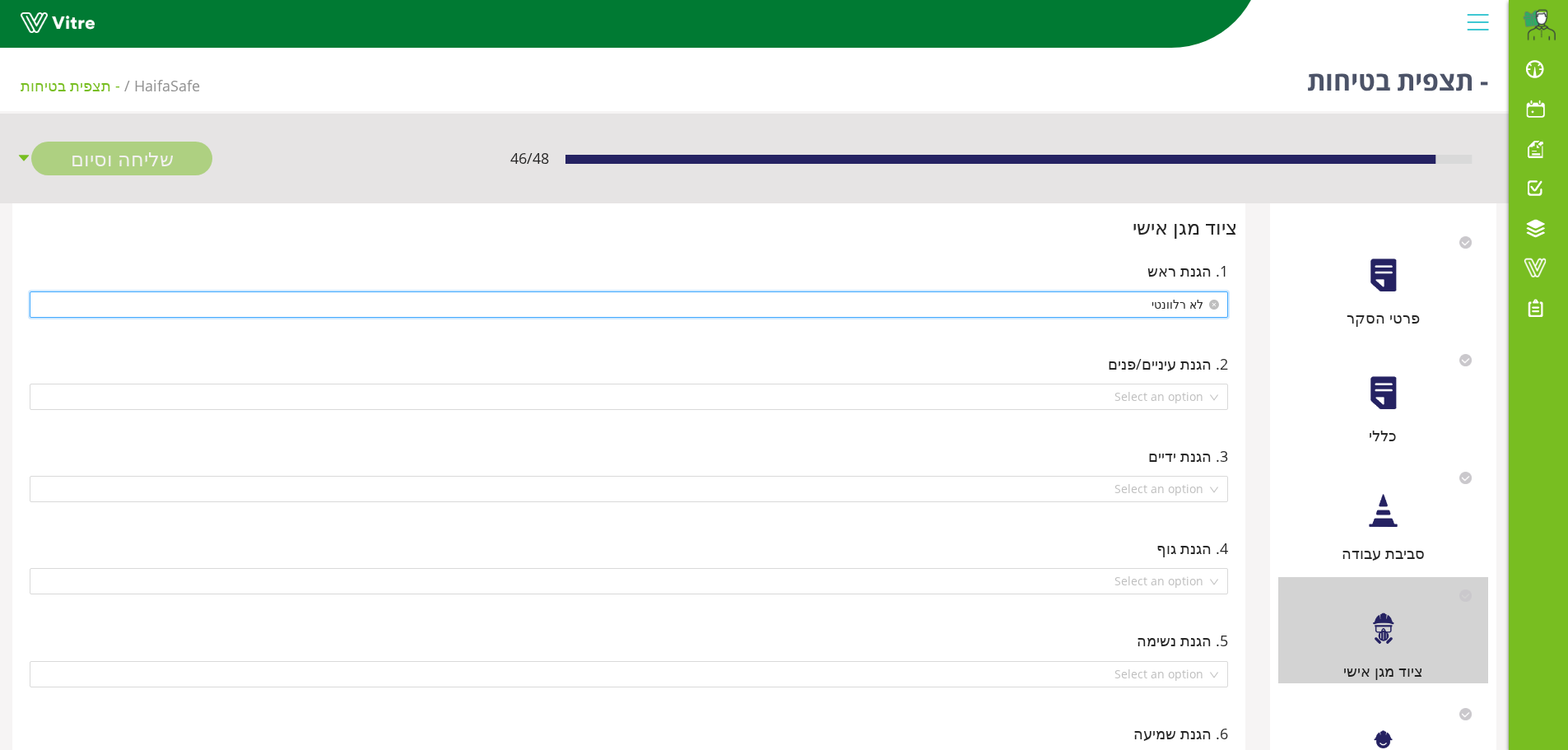
click at [1182, 310] on span "לא רלוונטי" at bounding box center [629, 304] width 1179 height 25
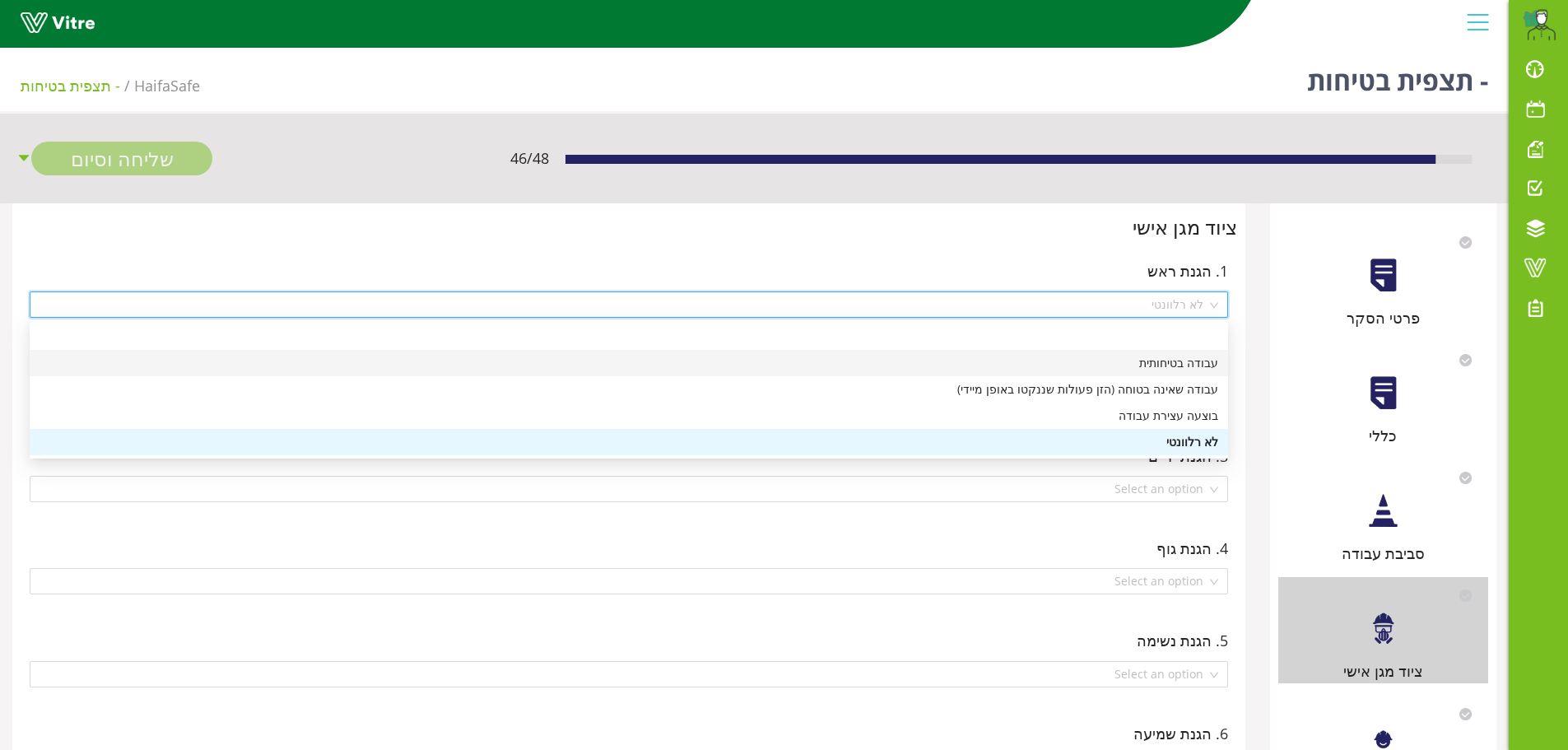
click at [1187, 365] on div "עבודה בטיחותית" at bounding box center [629, 363] width 1179 height 18
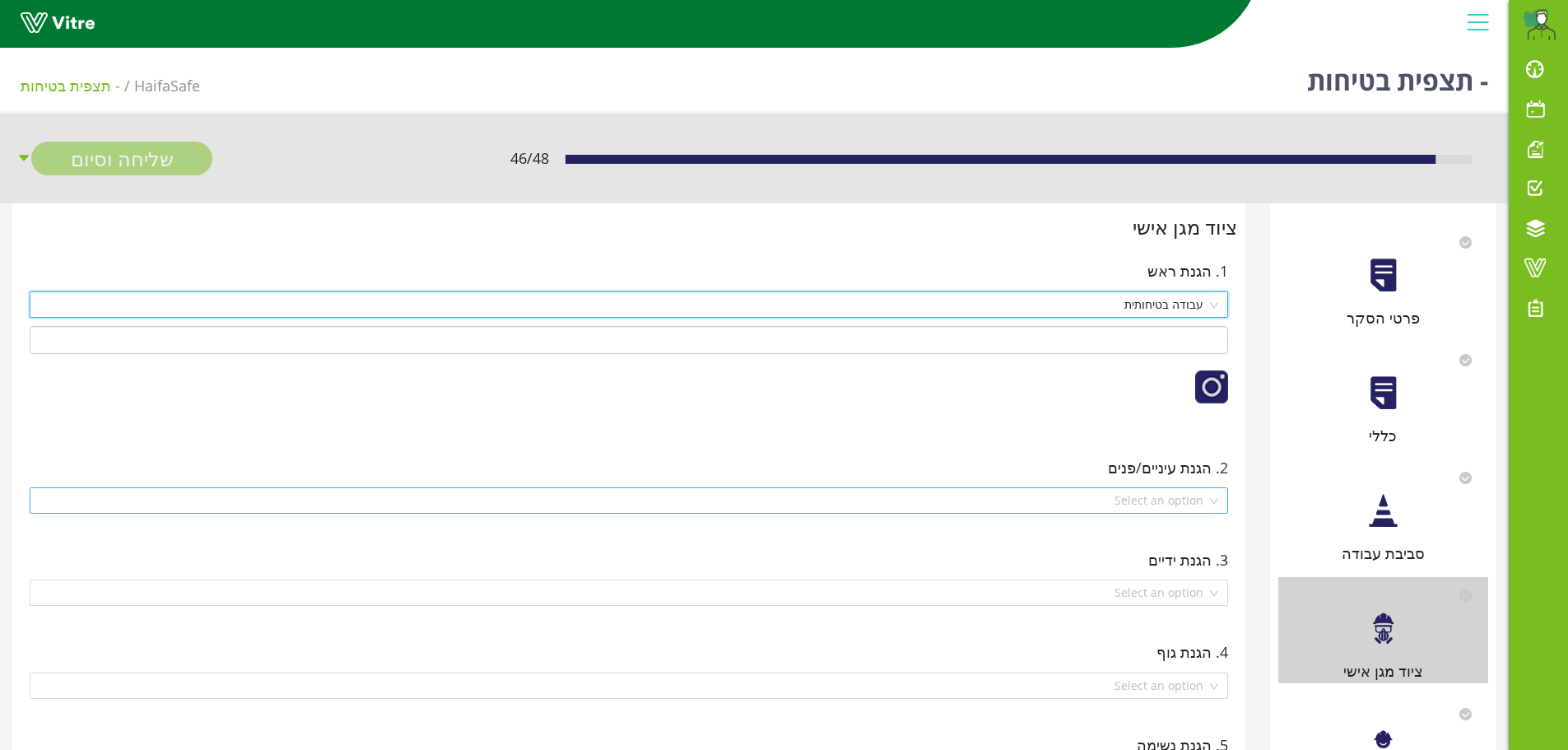
click at [1215, 503] on div "Select an option" at bounding box center [629, 501] width 1198 height 26
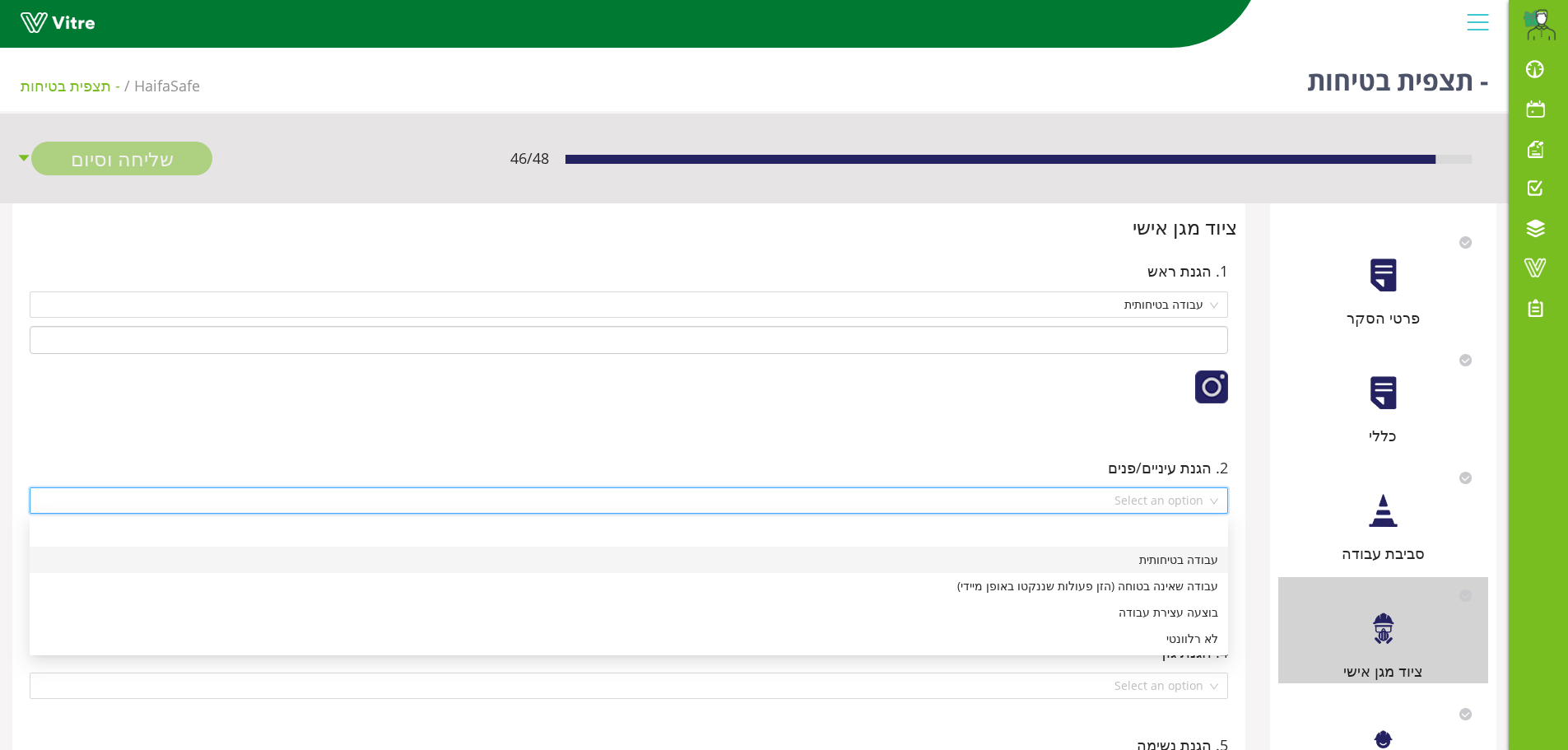
click at [1191, 565] on div "עבודה בטיחותית" at bounding box center [629, 559] width 1179 height 18
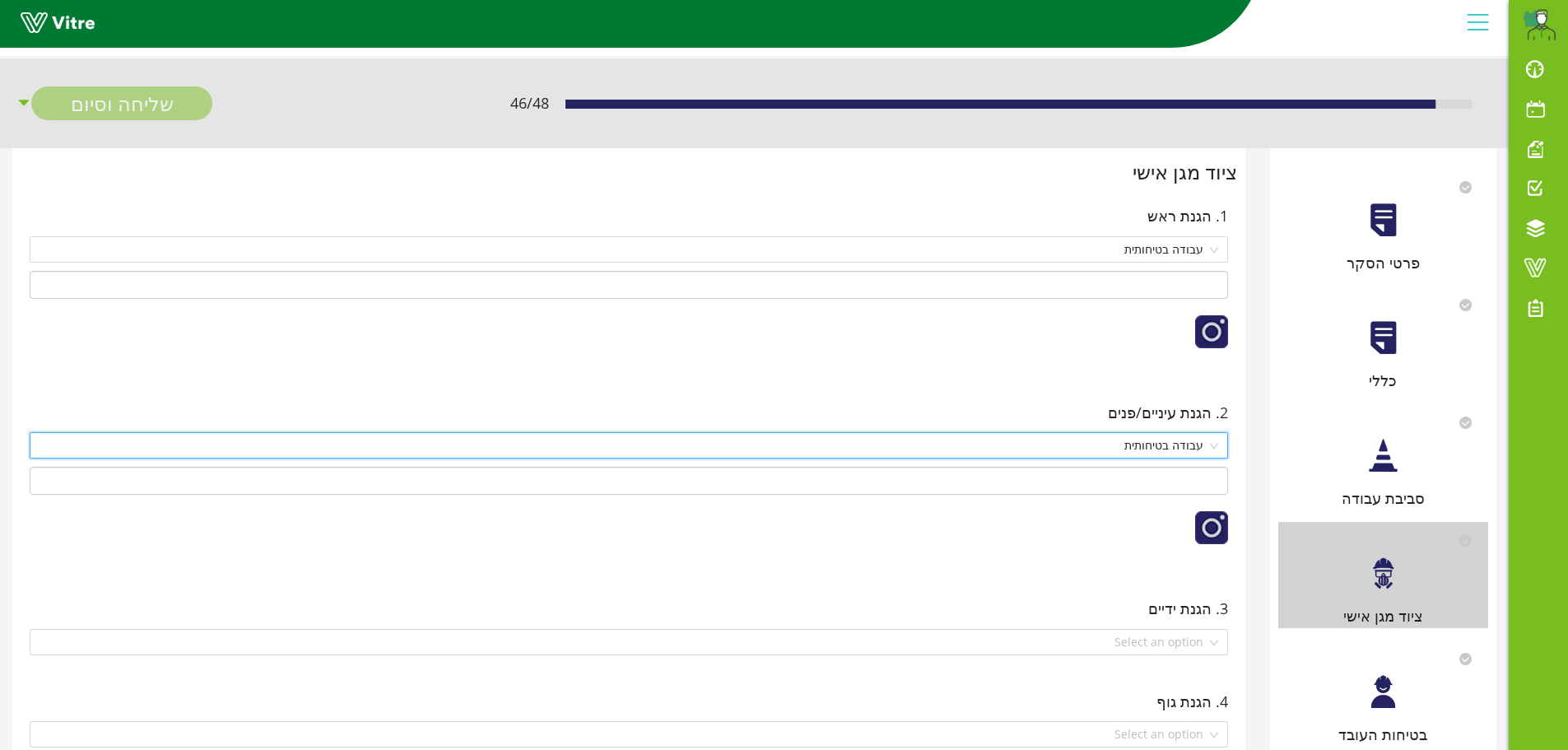
scroll to position [82, 0]
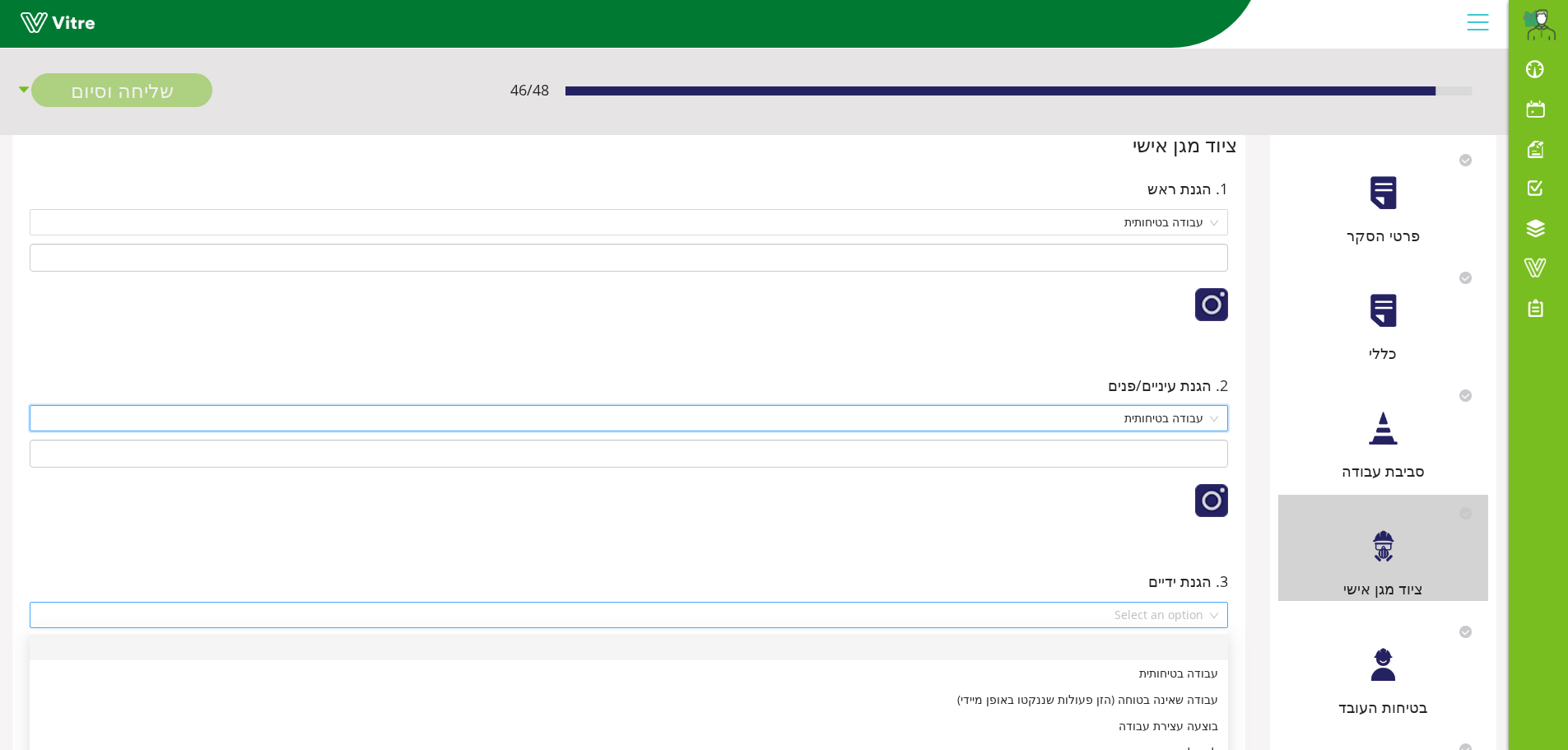
click at [1216, 617] on div "Select an option" at bounding box center [629, 615] width 1198 height 26
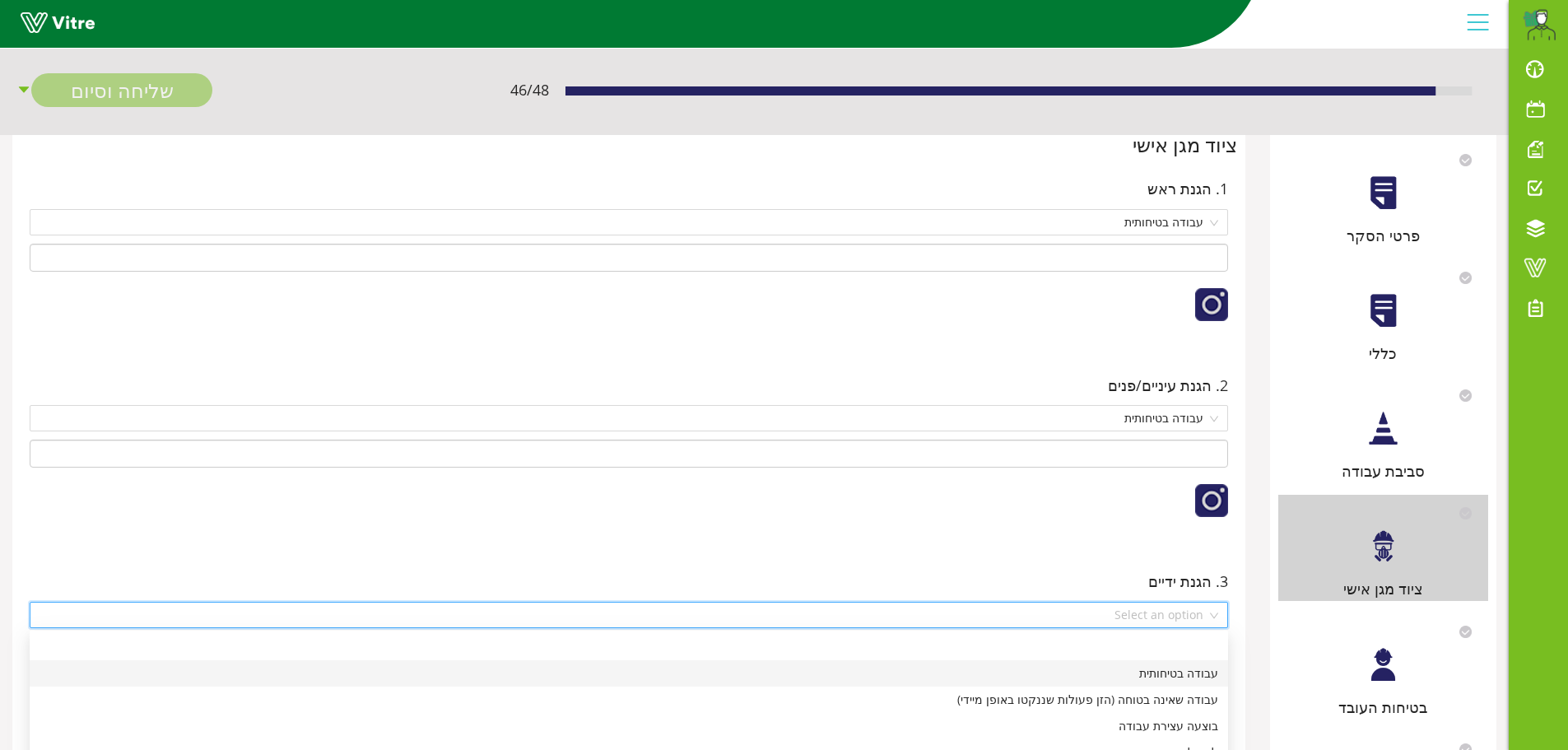
click at [1187, 673] on div "עבודה בטיחותית" at bounding box center [629, 673] width 1179 height 18
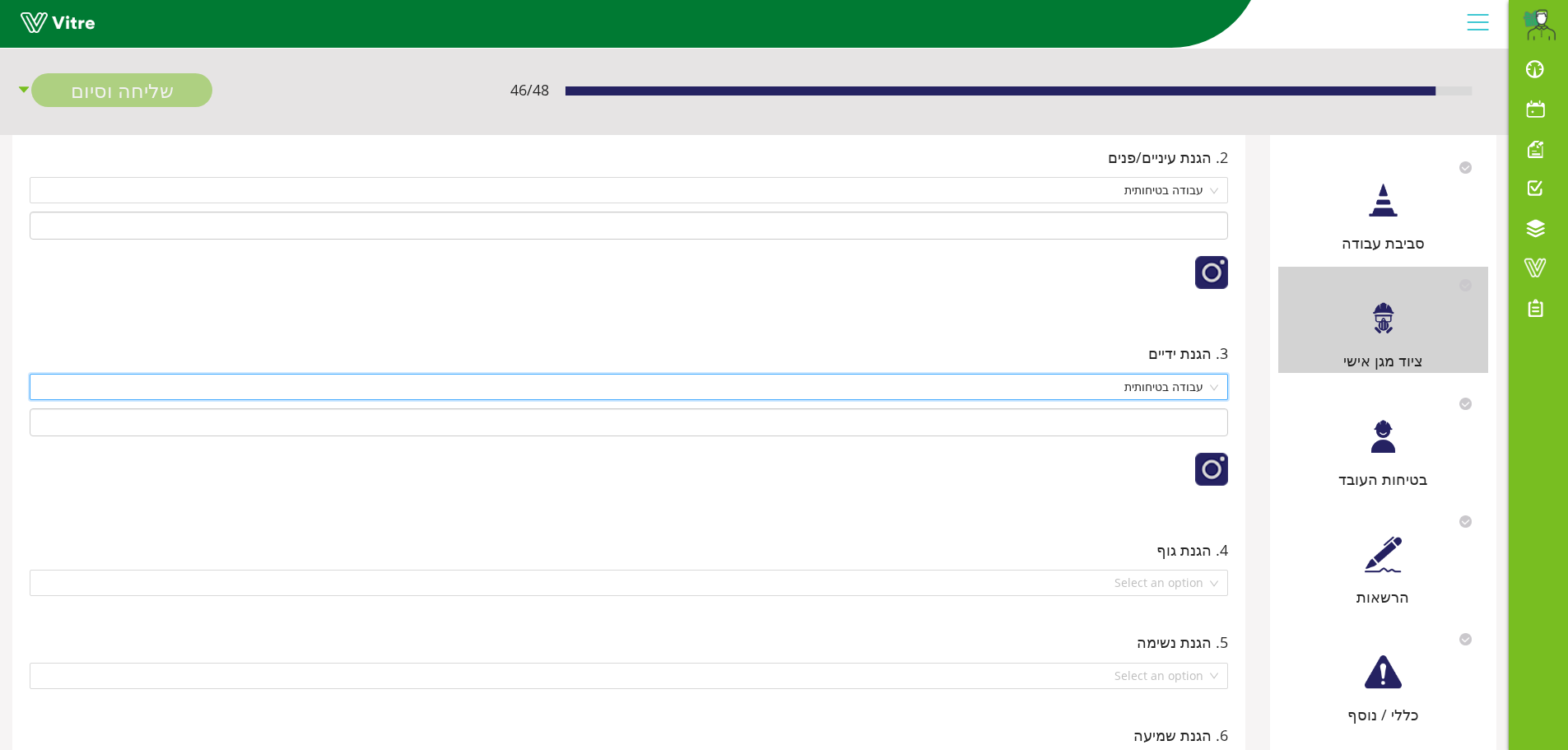
scroll to position [329, 0]
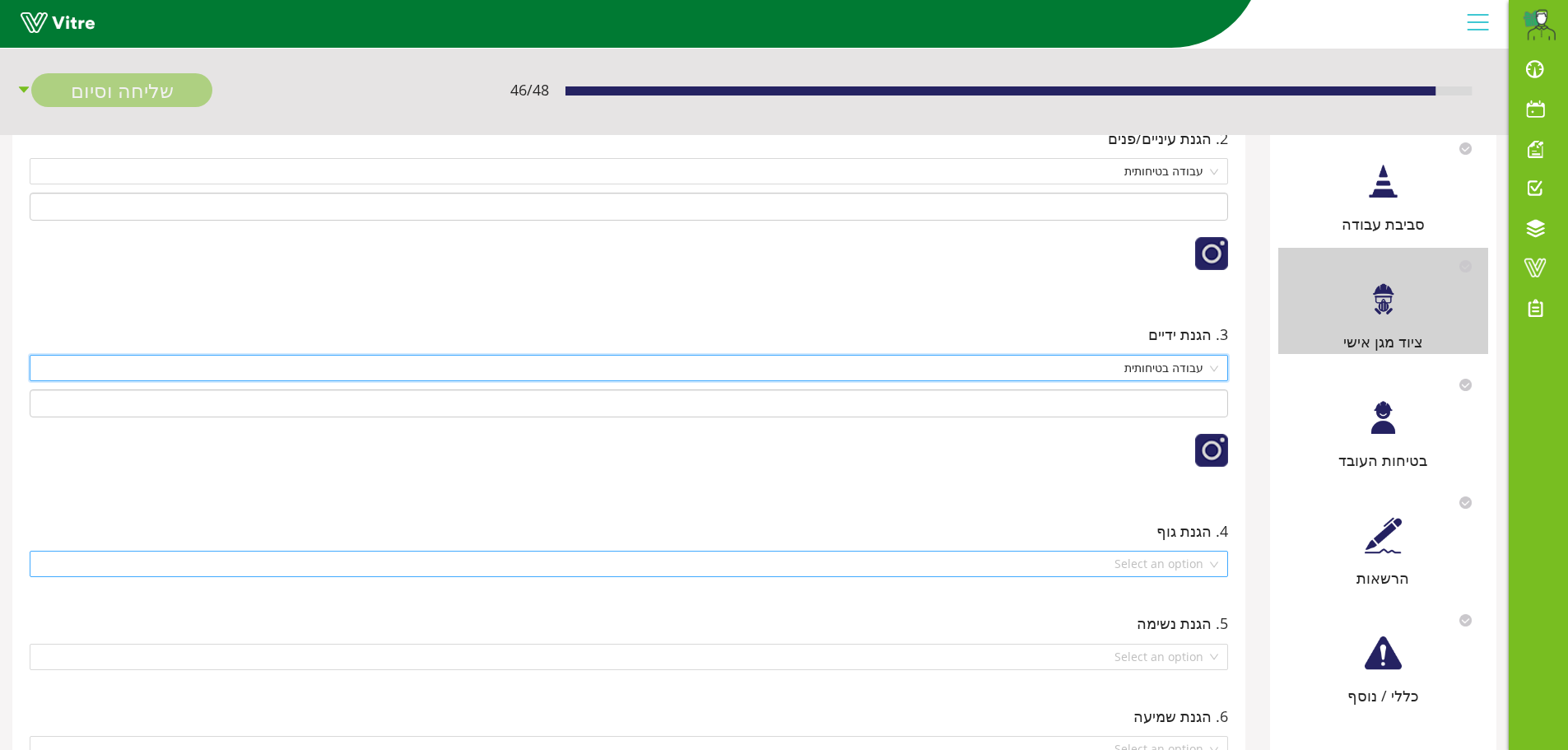
click at [1223, 561] on div "Select an option" at bounding box center [629, 564] width 1198 height 26
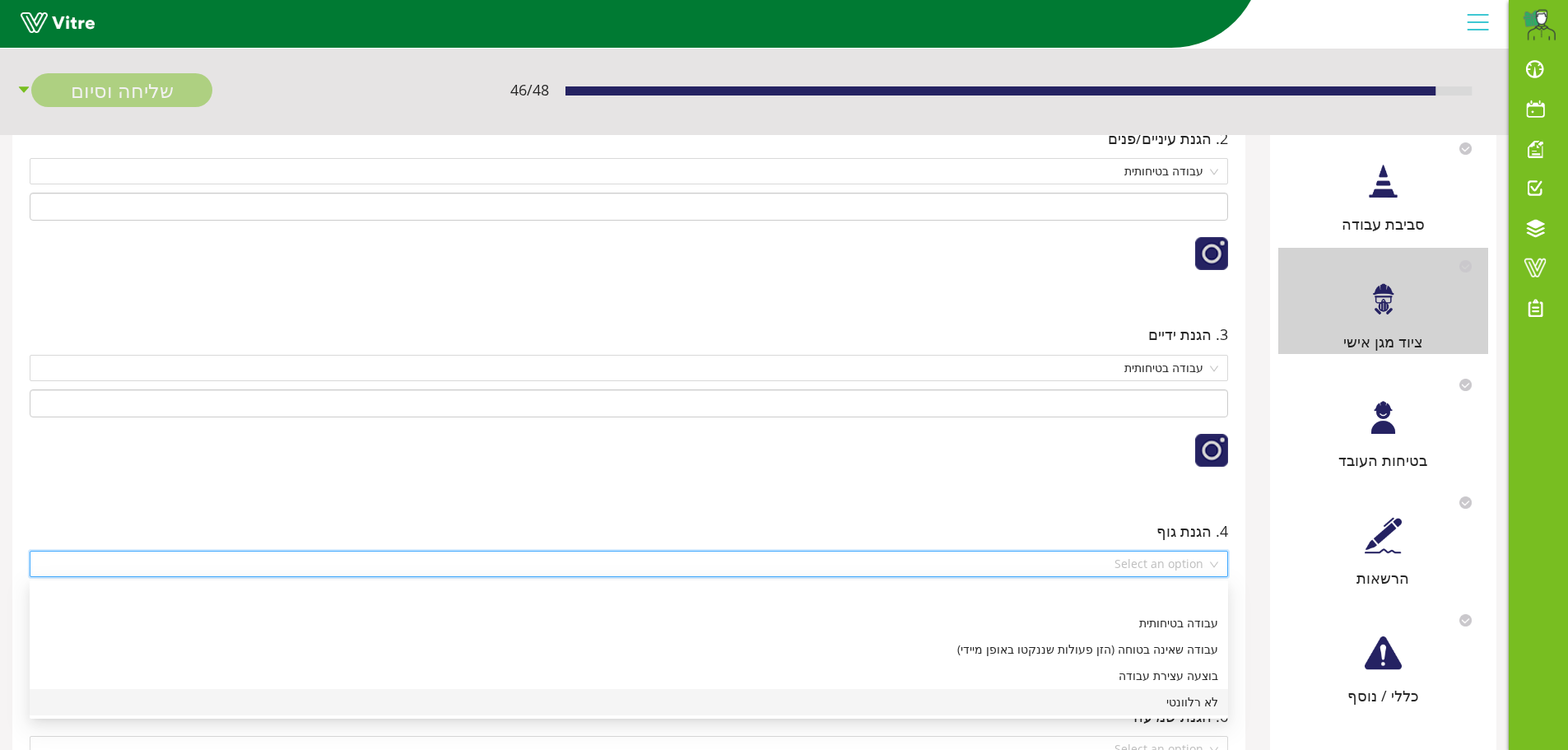
click at [1184, 704] on div "לא רלוונטי" at bounding box center [629, 701] width 1179 height 18
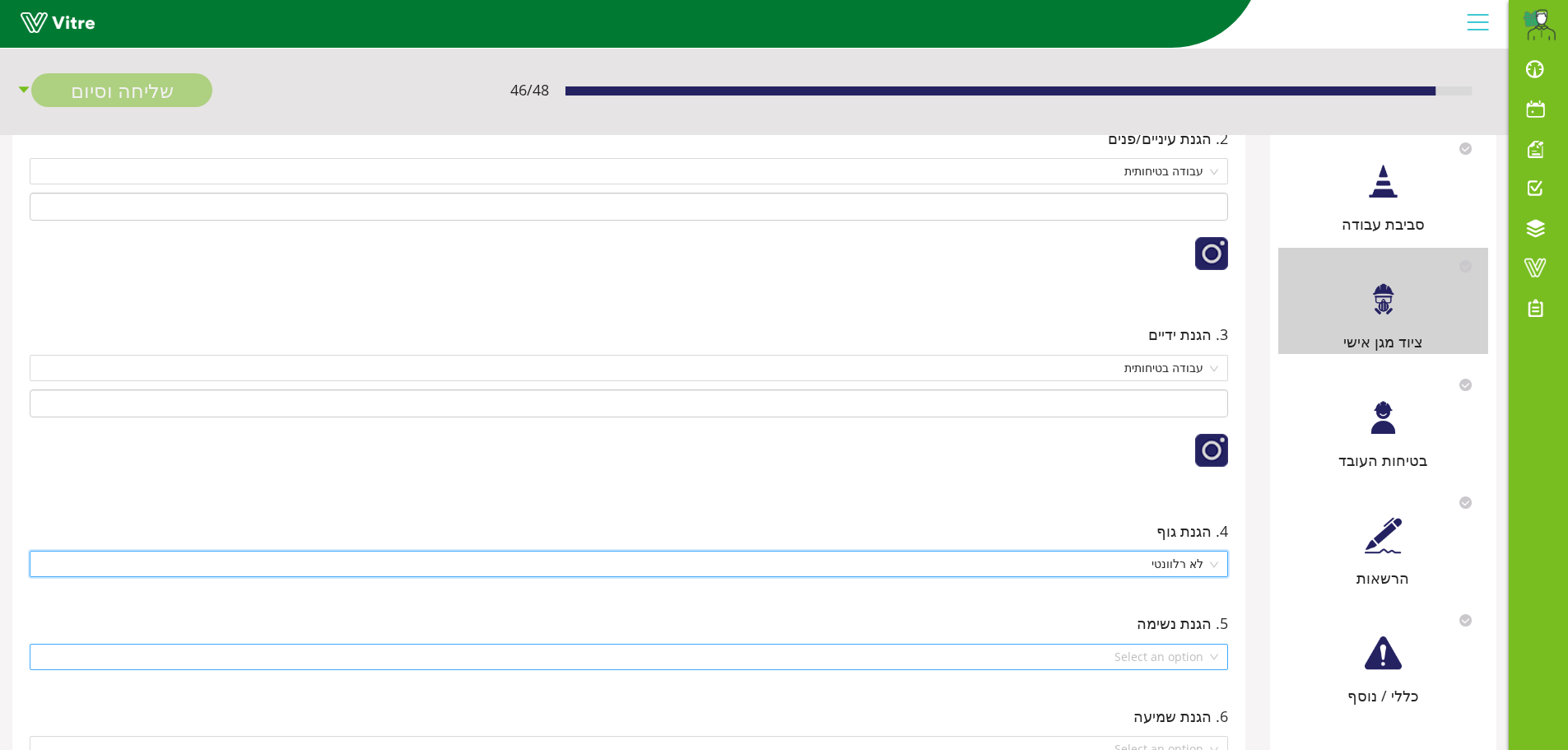
click at [1216, 661] on div "Select an option" at bounding box center [629, 656] width 1198 height 26
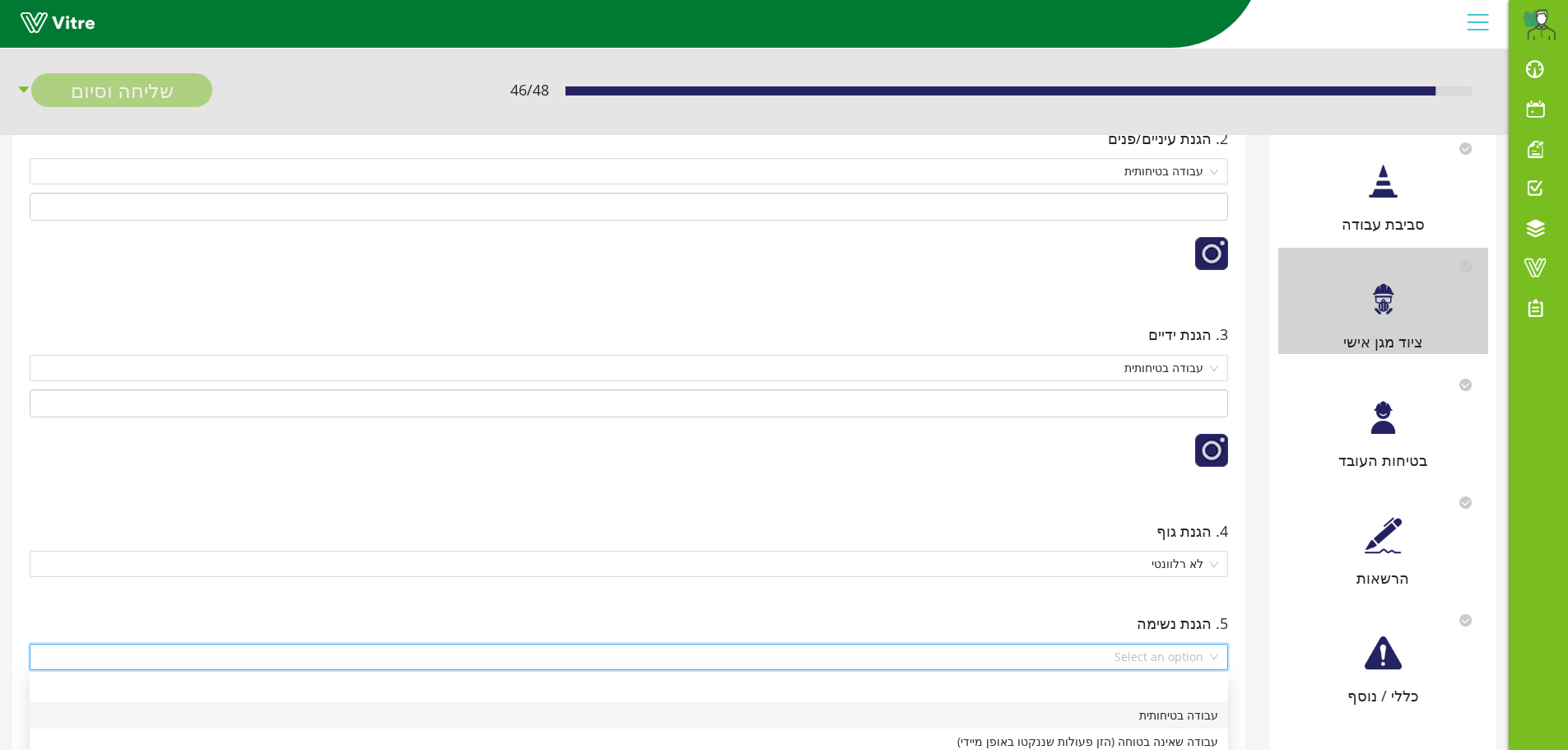
click at [1204, 717] on div "עבודה בטיחותית" at bounding box center [629, 714] width 1179 height 18
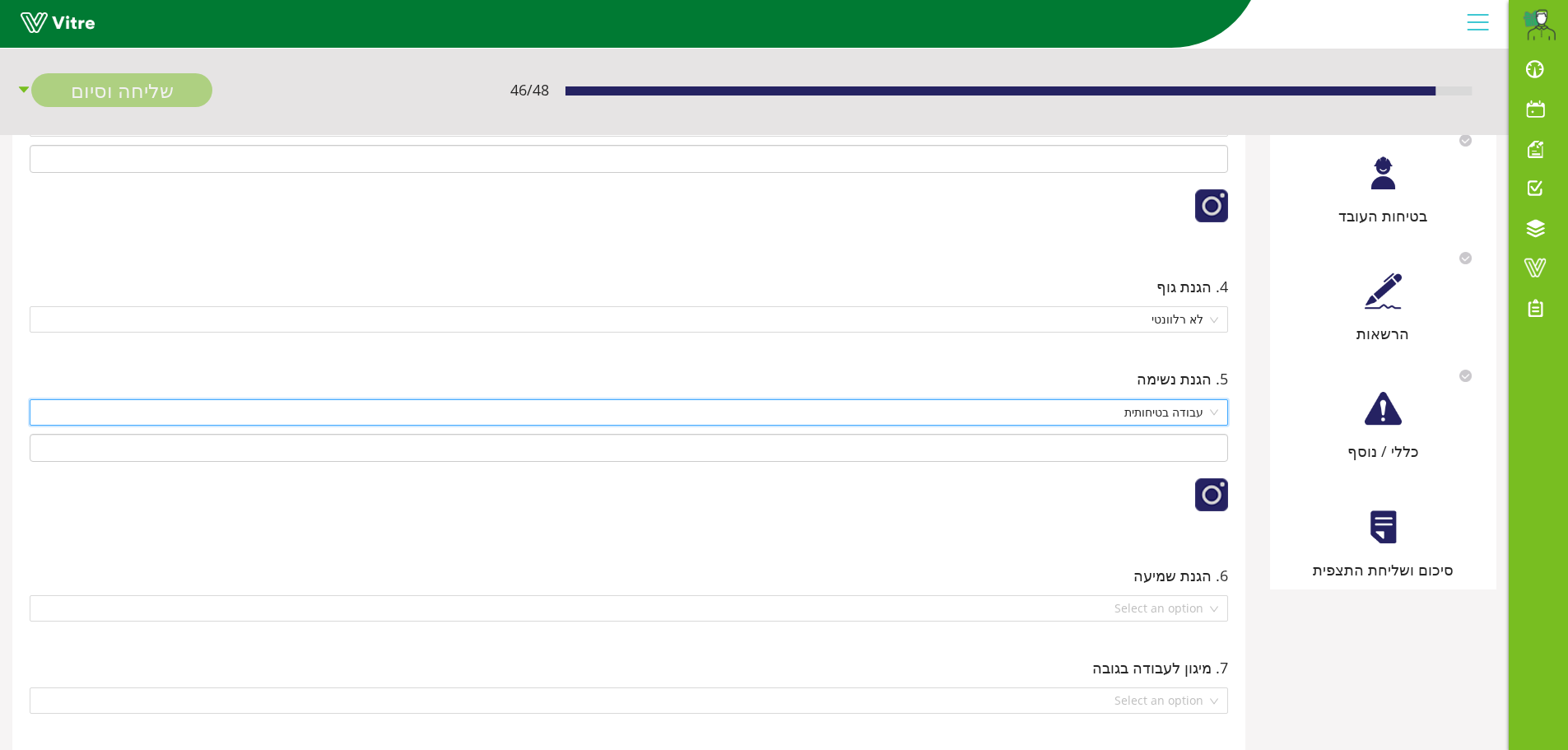
scroll to position [576, 0]
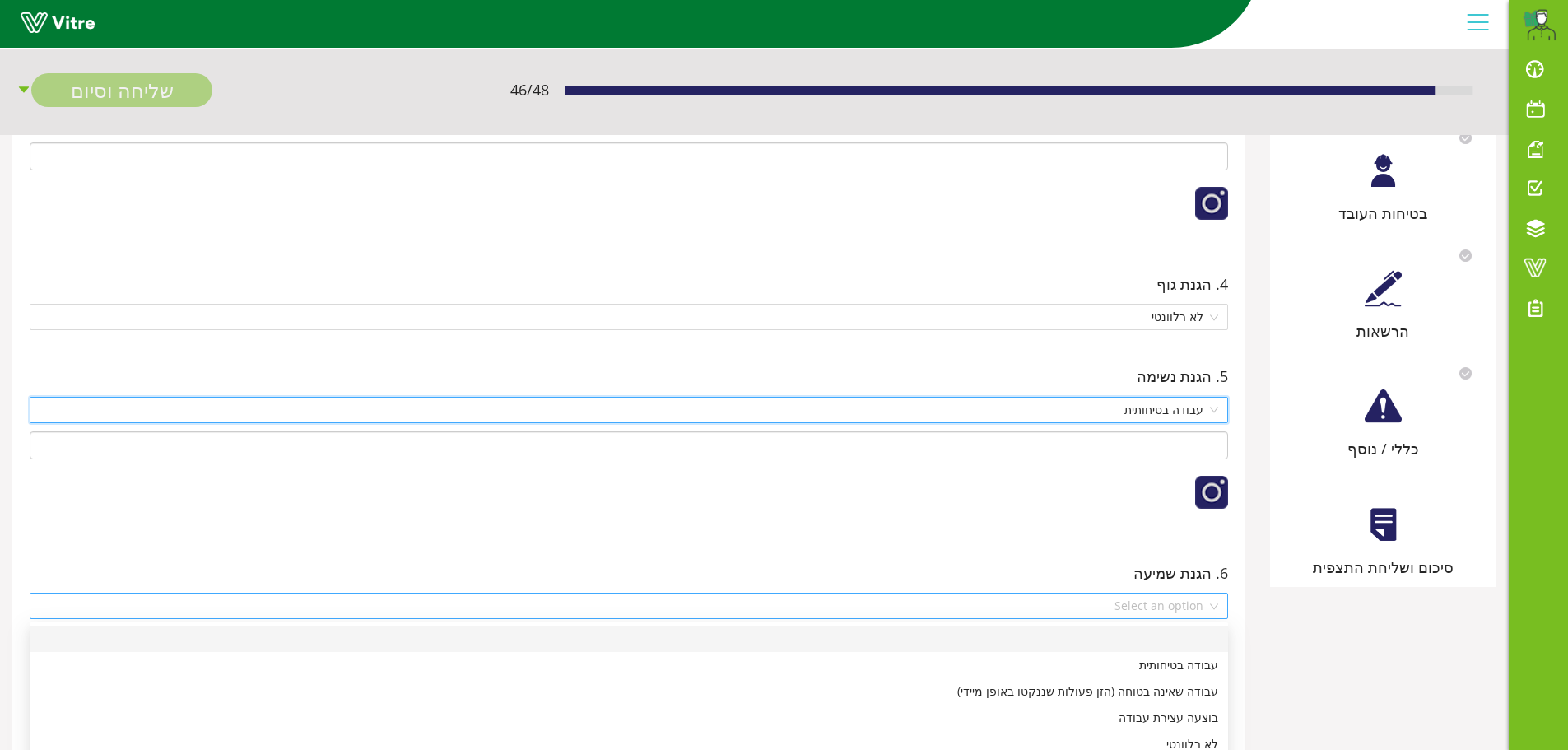
click at [1209, 611] on div "Select an option" at bounding box center [629, 605] width 1198 height 26
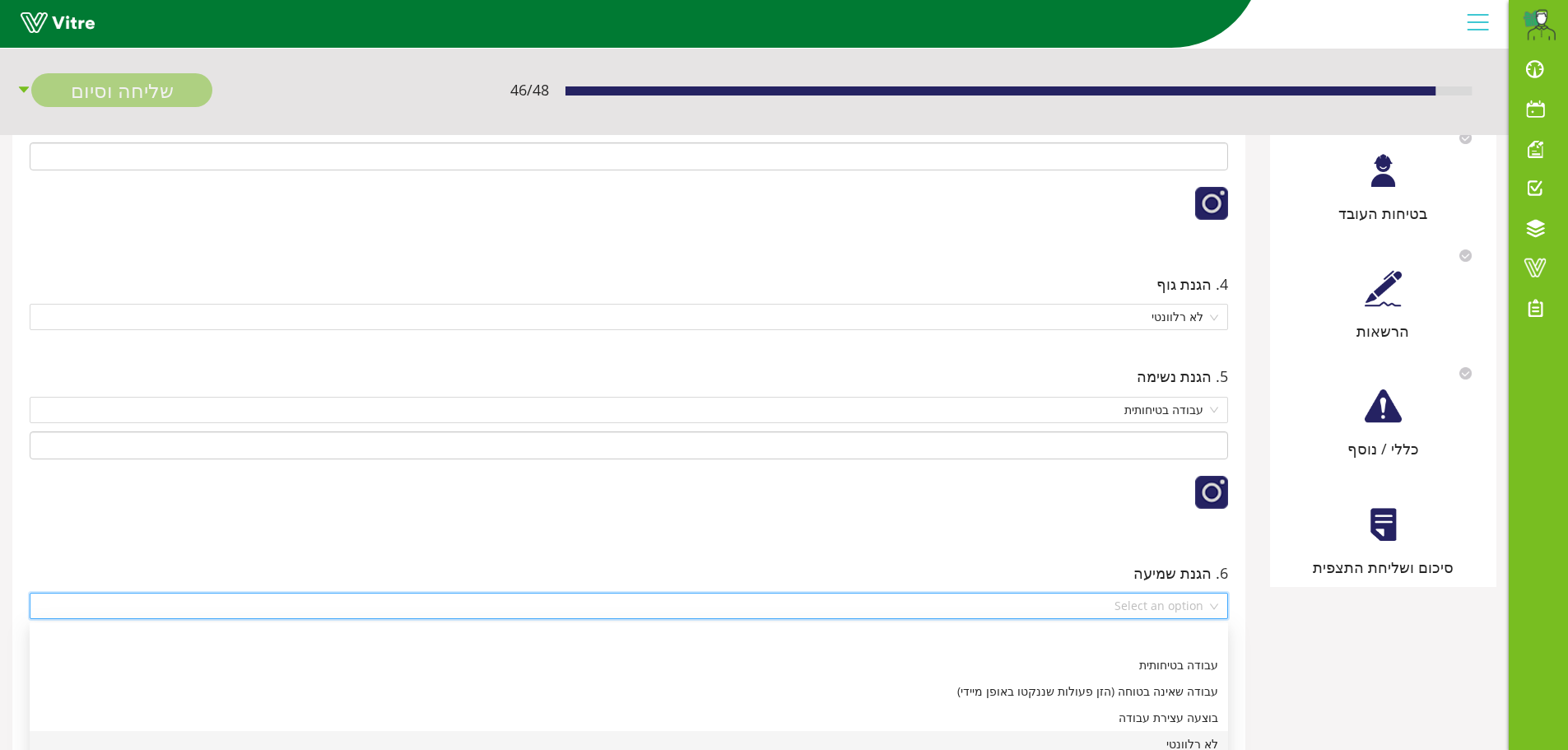
click at [1198, 743] on div "לא רלוונטי" at bounding box center [629, 743] width 1179 height 18
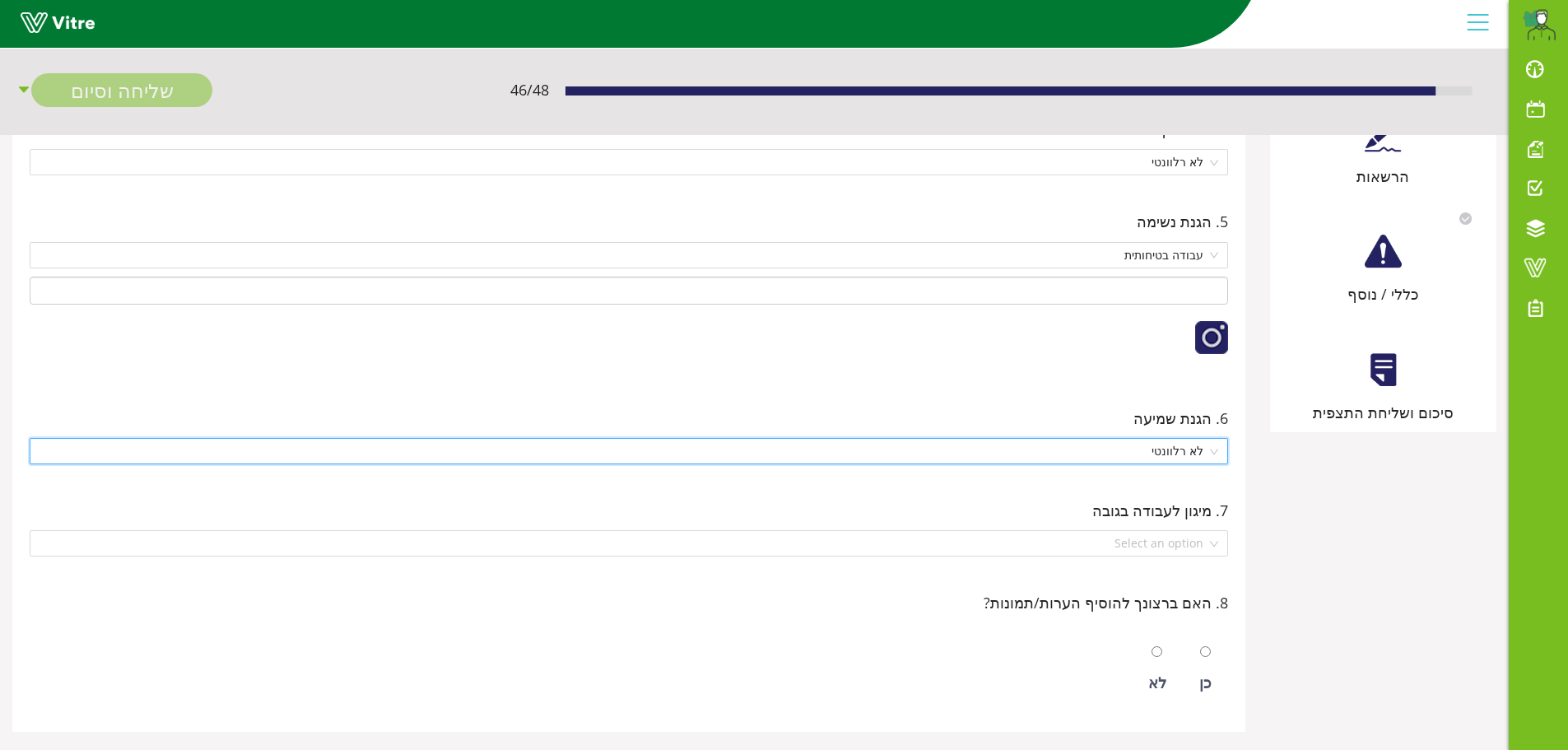
scroll to position [741, 0]
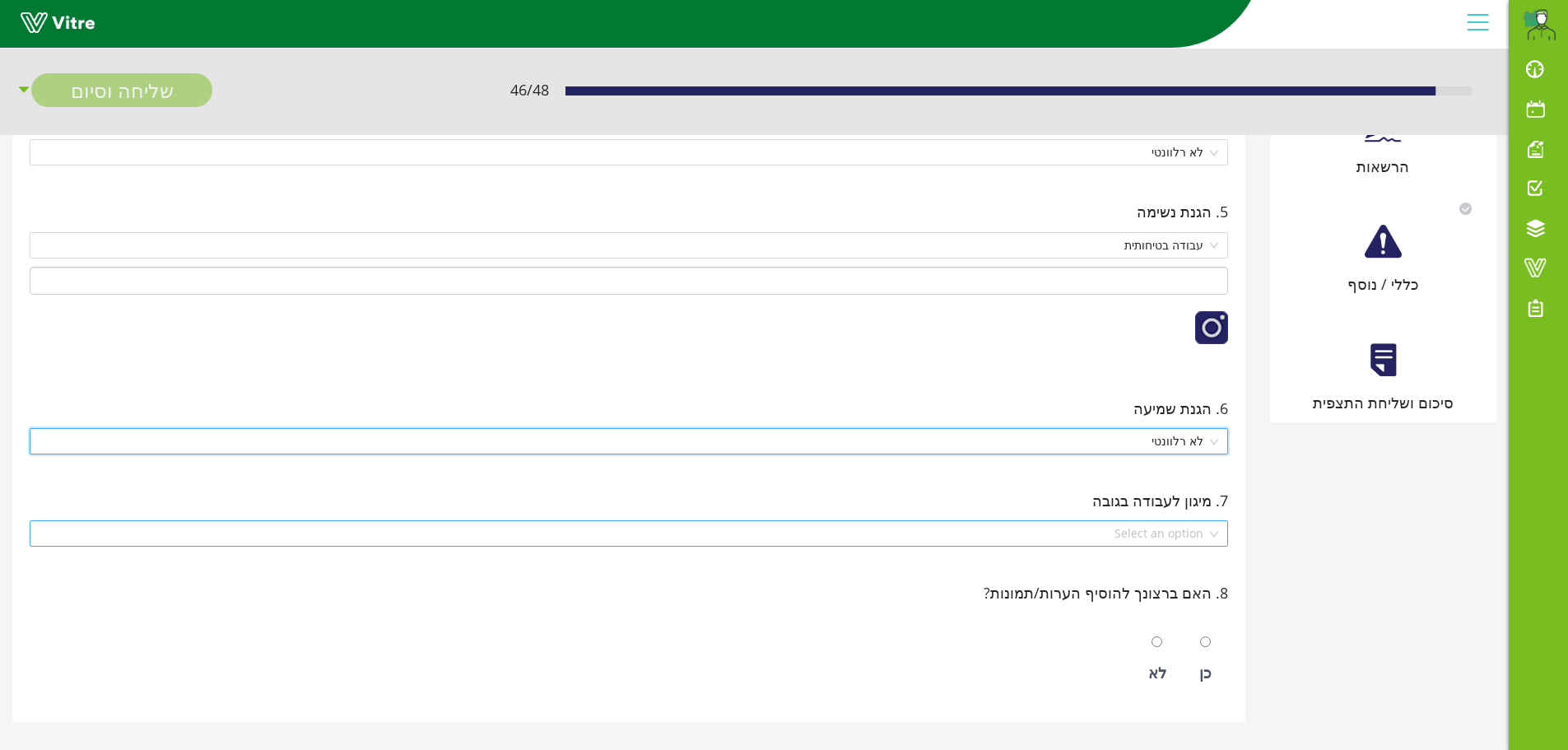
click at [1213, 531] on div "Select an option" at bounding box center [629, 534] width 1198 height 26
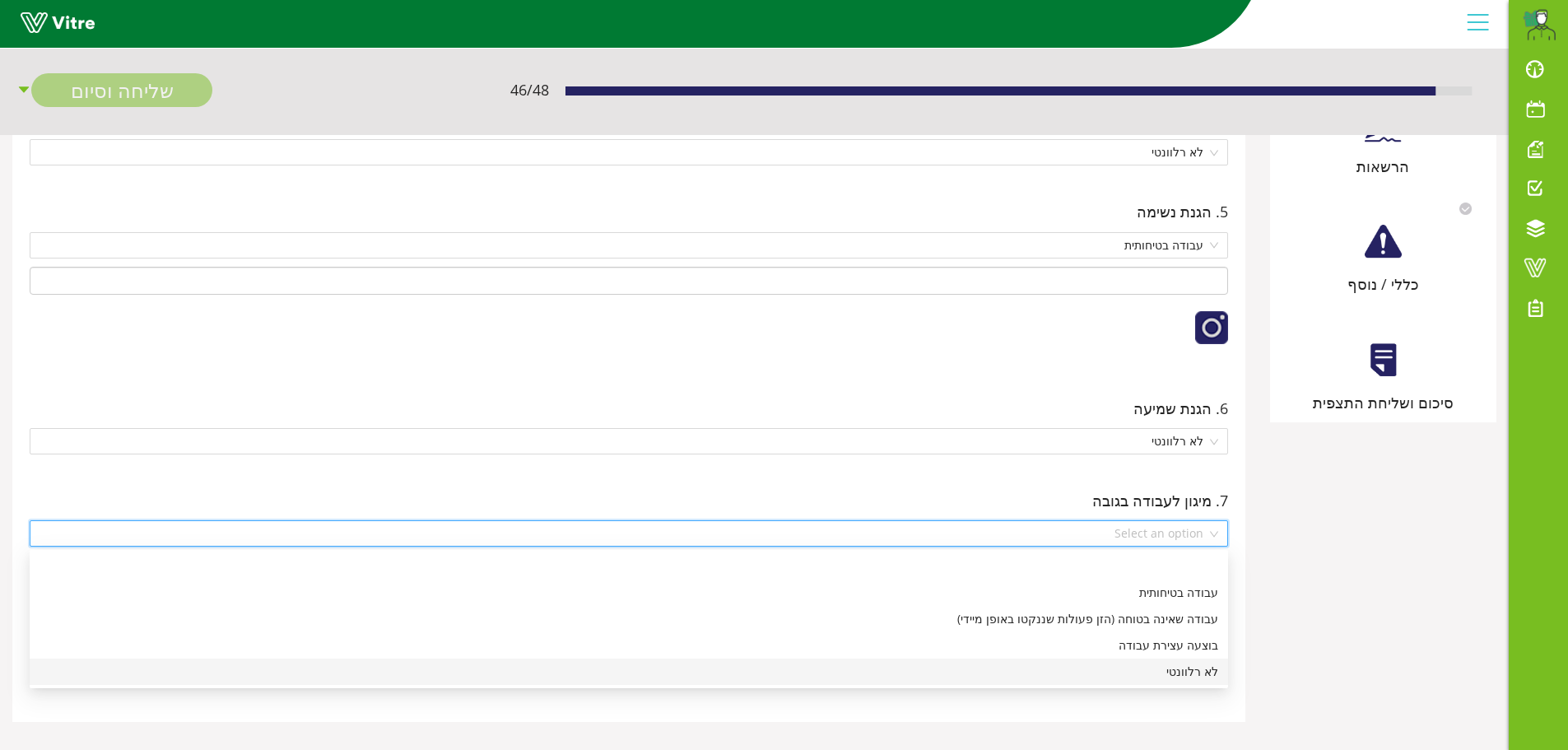
click at [1204, 671] on div "לא רלוונטי" at bounding box center [629, 671] width 1179 height 18
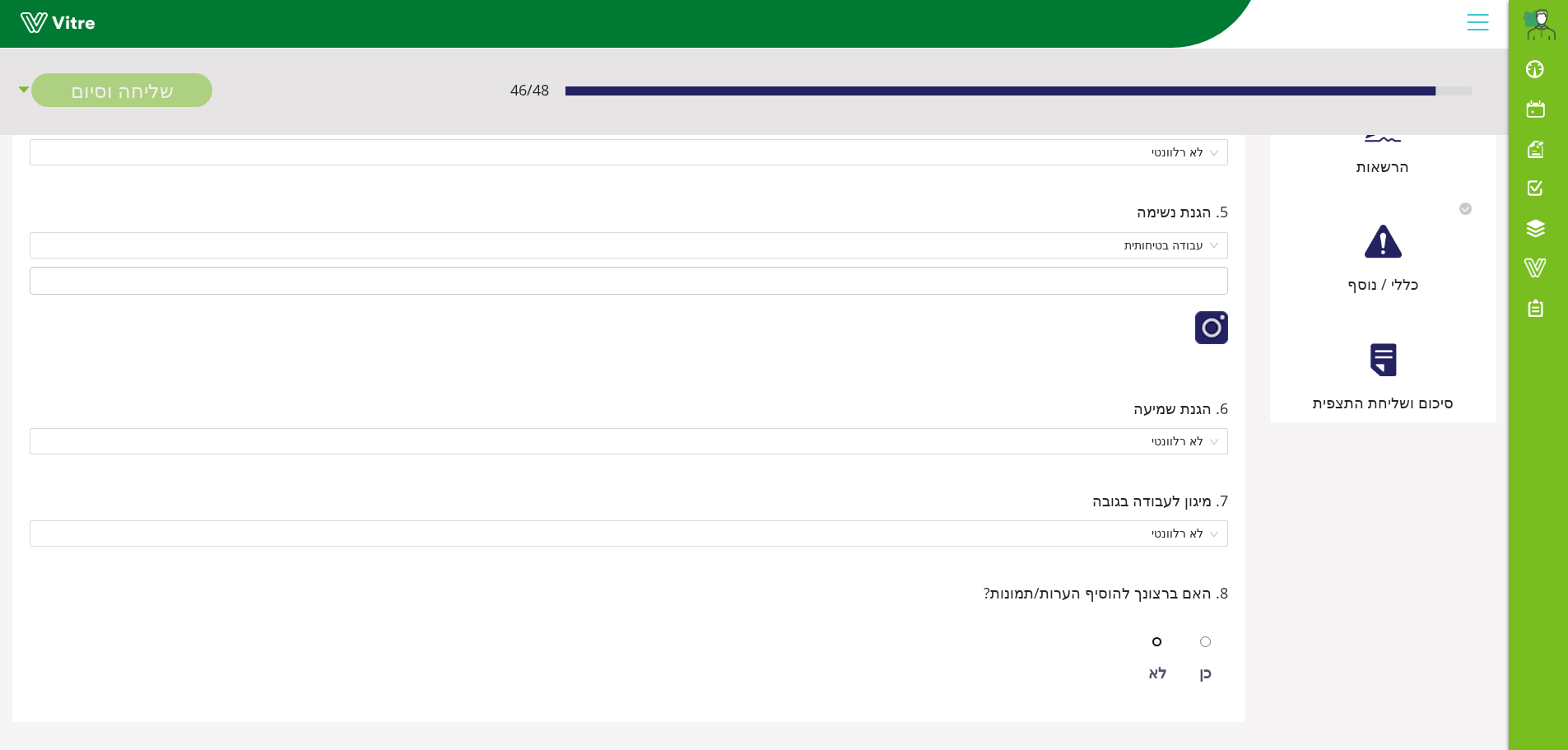
click at [1154, 643] on input "radio" at bounding box center [1157, 640] width 10 height 10
radio input "true"
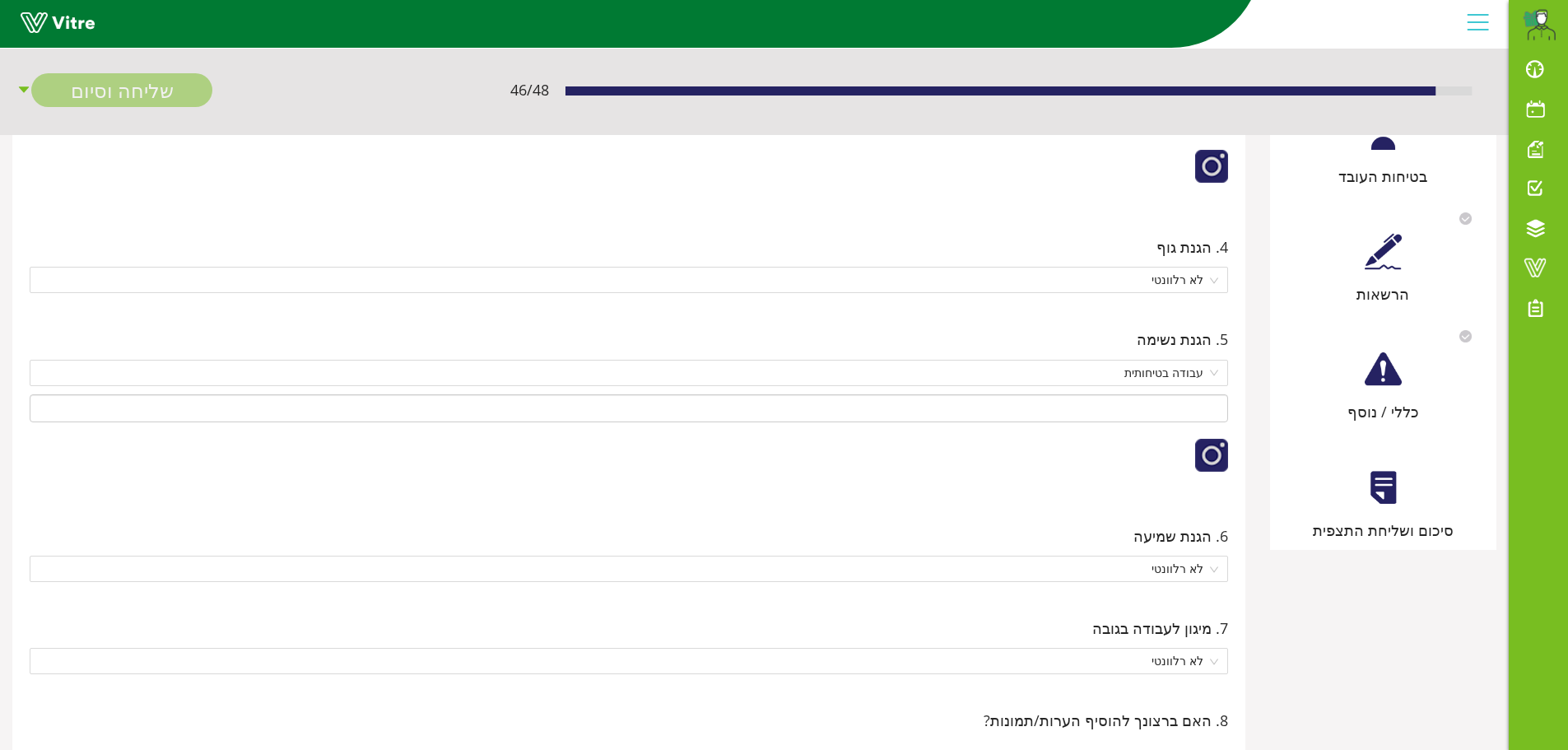
scroll to position [412, 0]
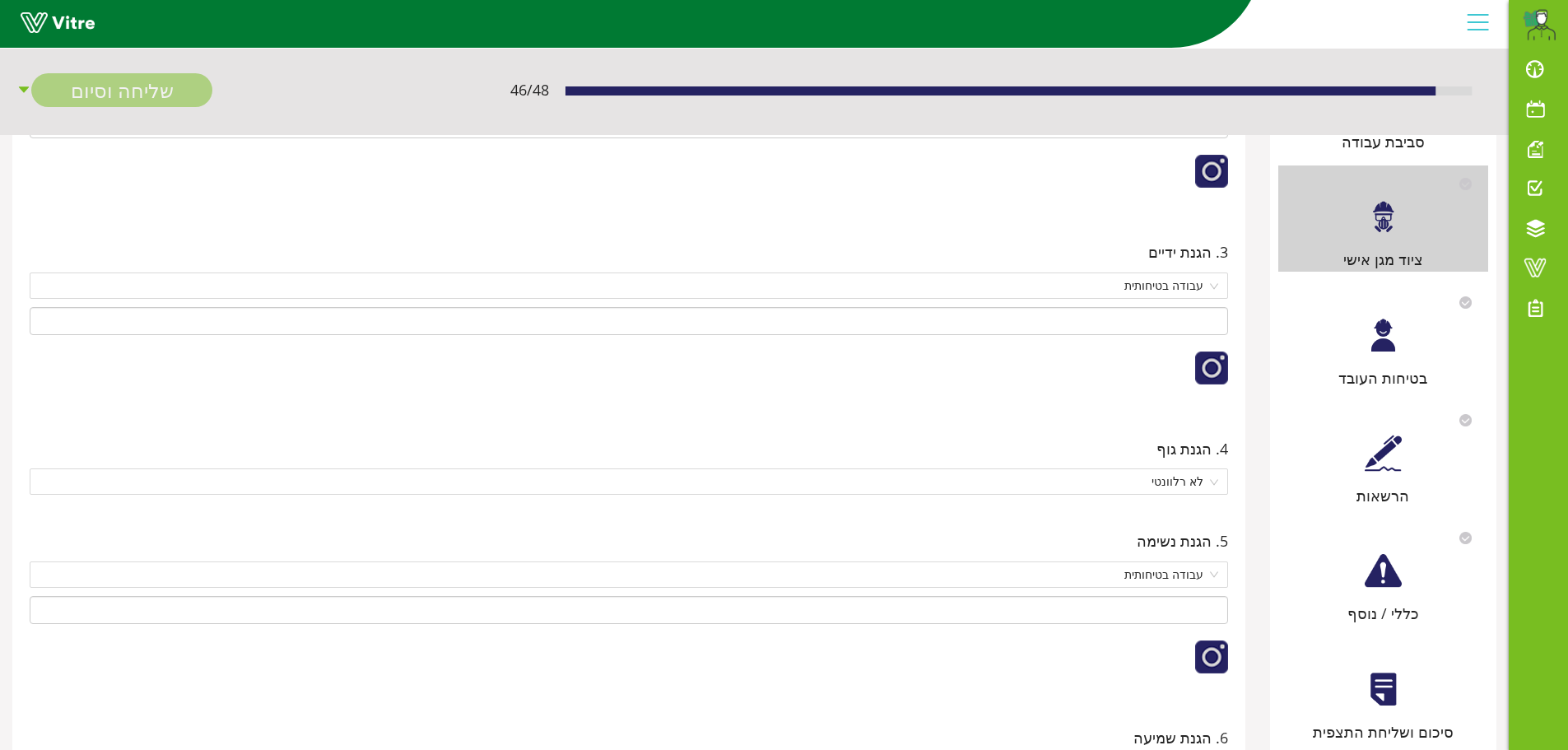
click at [1383, 344] on div at bounding box center [1383, 334] width 37 height 37
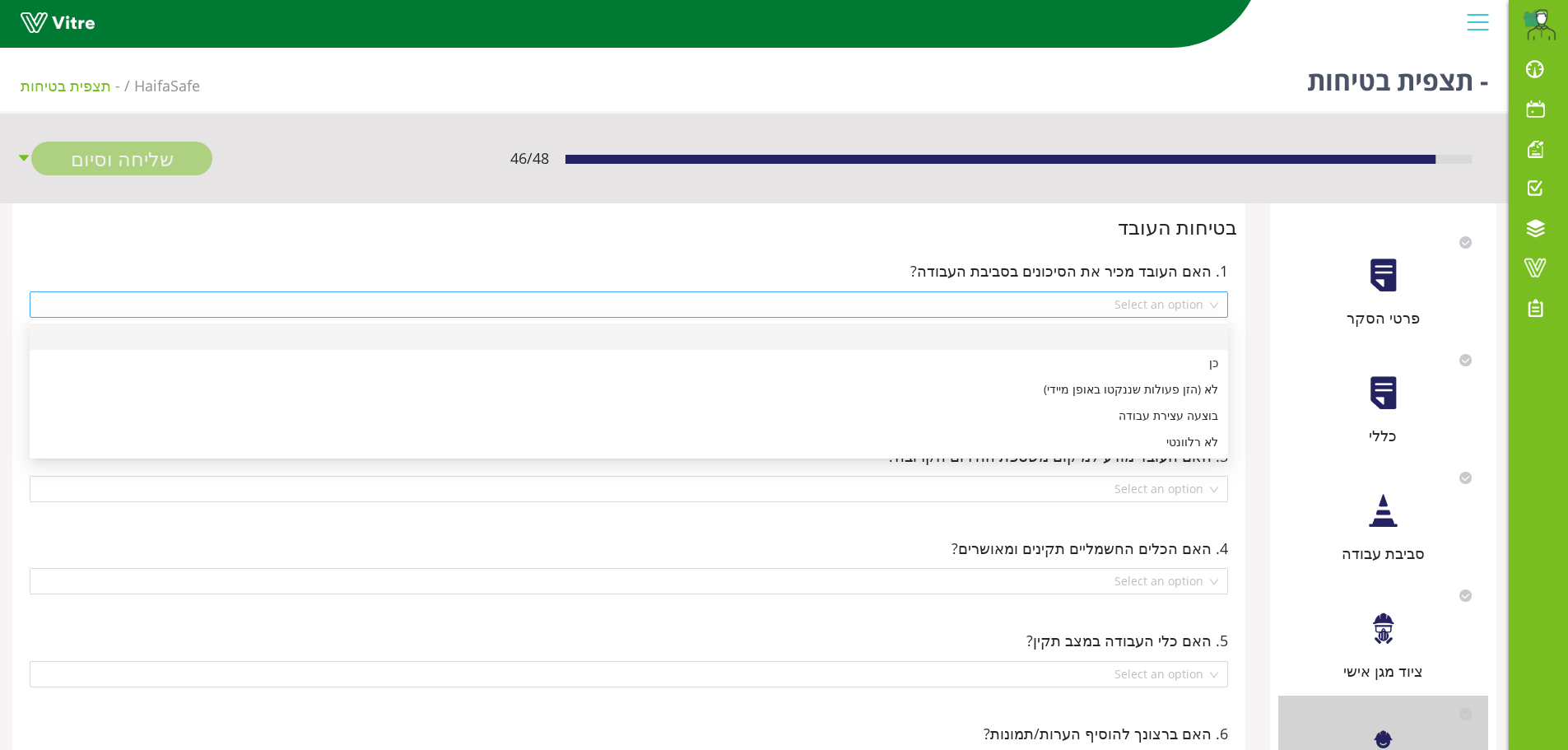
click at [1213, 309] on div "Select an option" at bounding box center [629, 304] width 1198 height 26
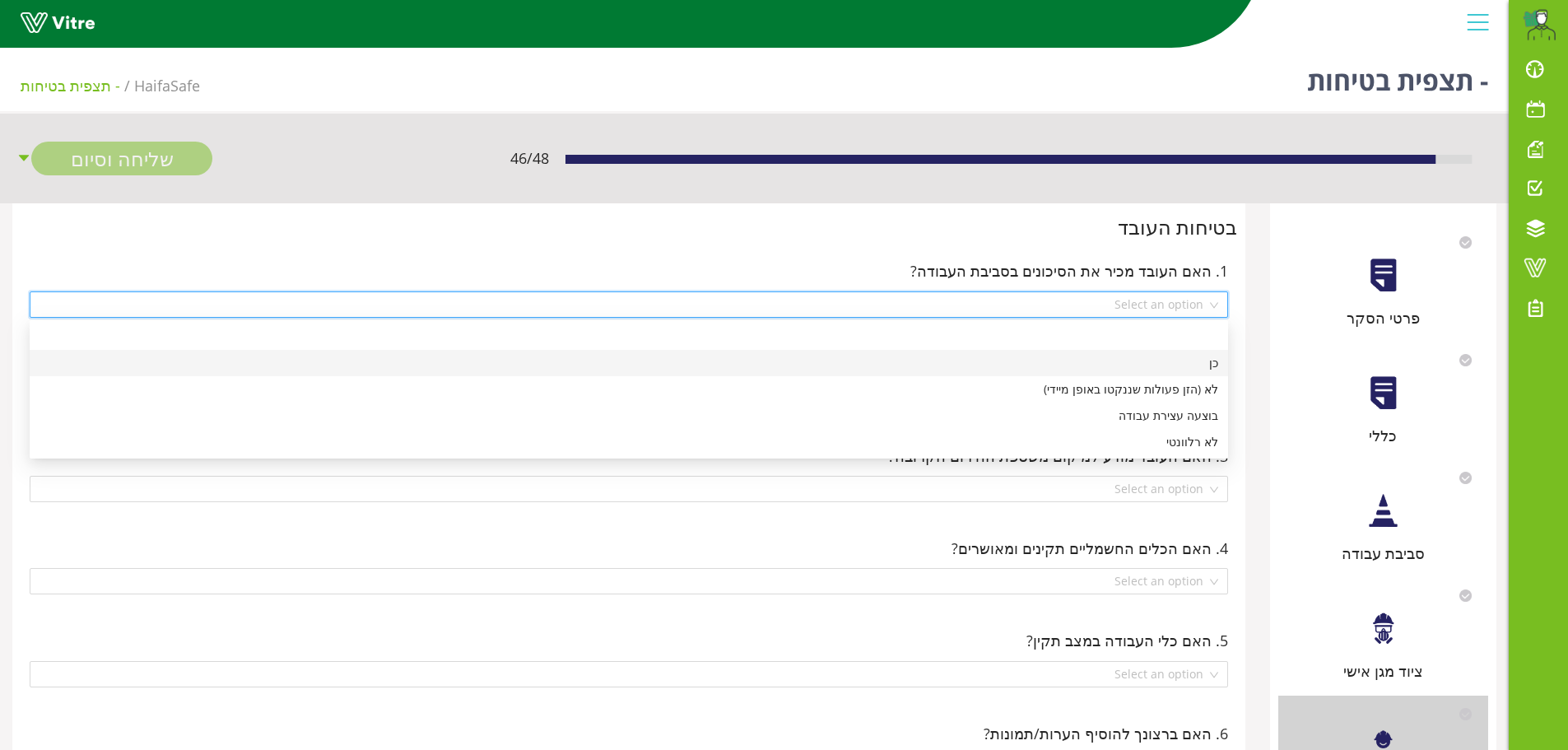
click at [1208, 361] on div "כן" at bounding box center [629, 363] width 1179 height 18
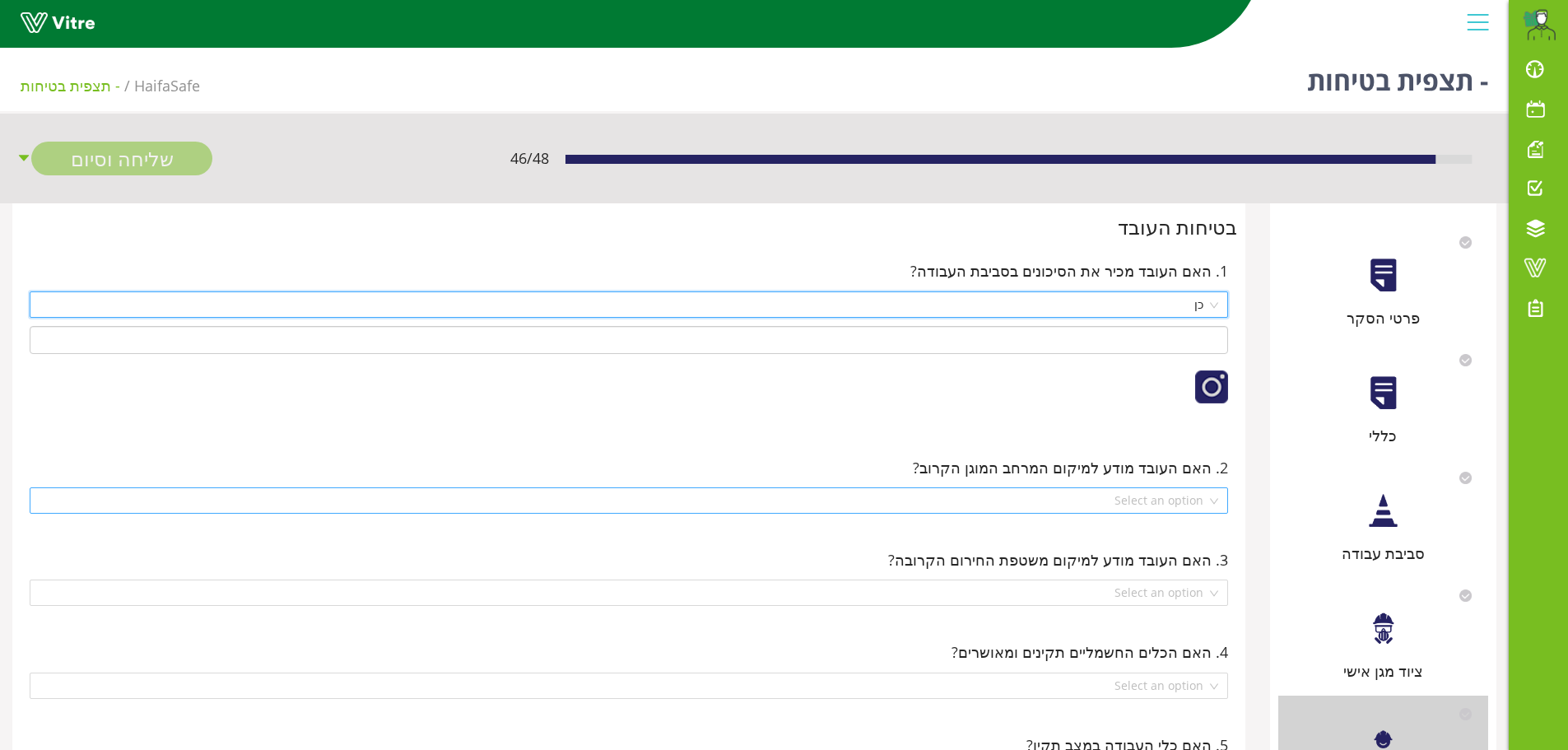
click at [1215, 507] on div "Select an option" at bounding box center [629, 501] width 1198 height 26
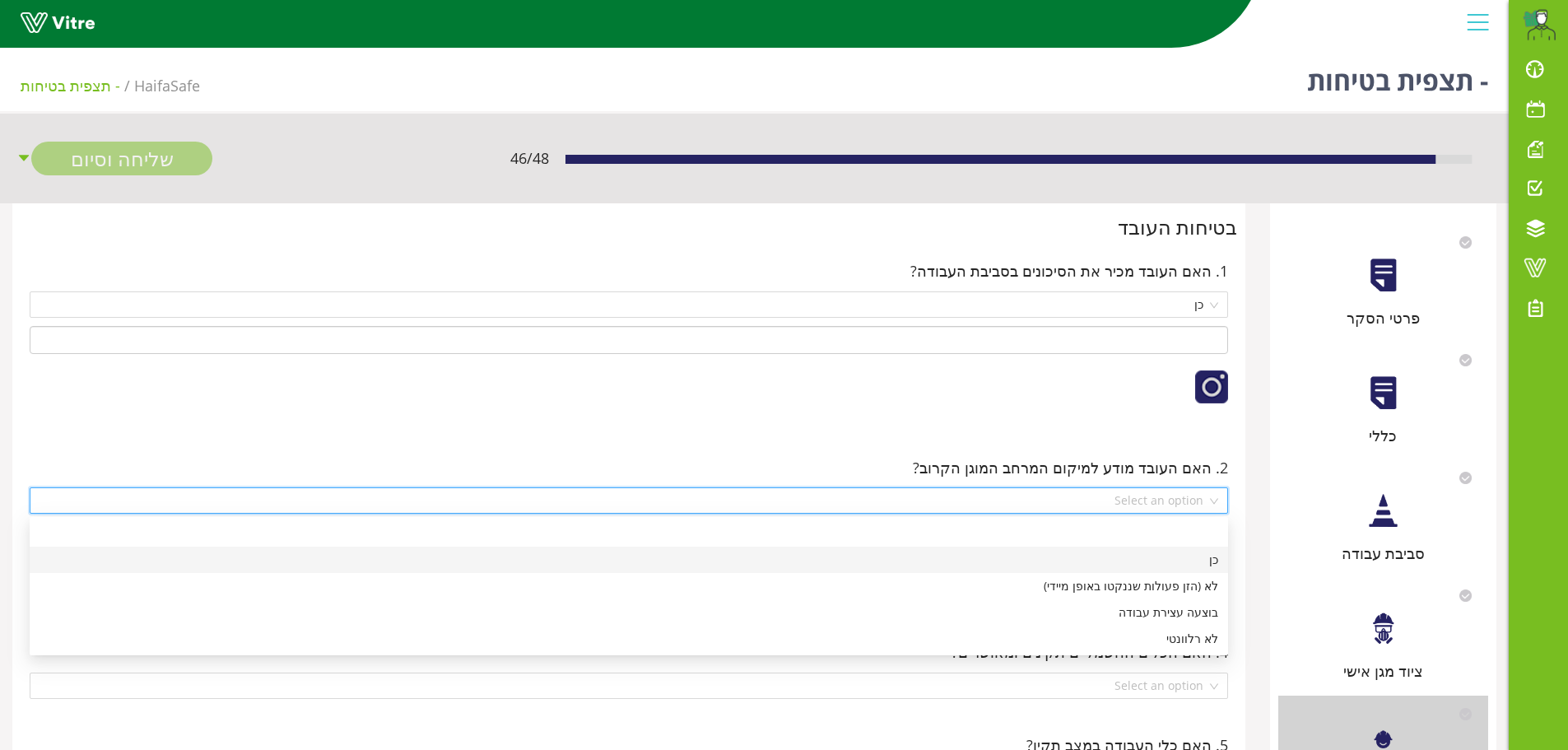
click at [1208, 564] on div "כן" at bounding box center [629, 559] width 1179 height 18
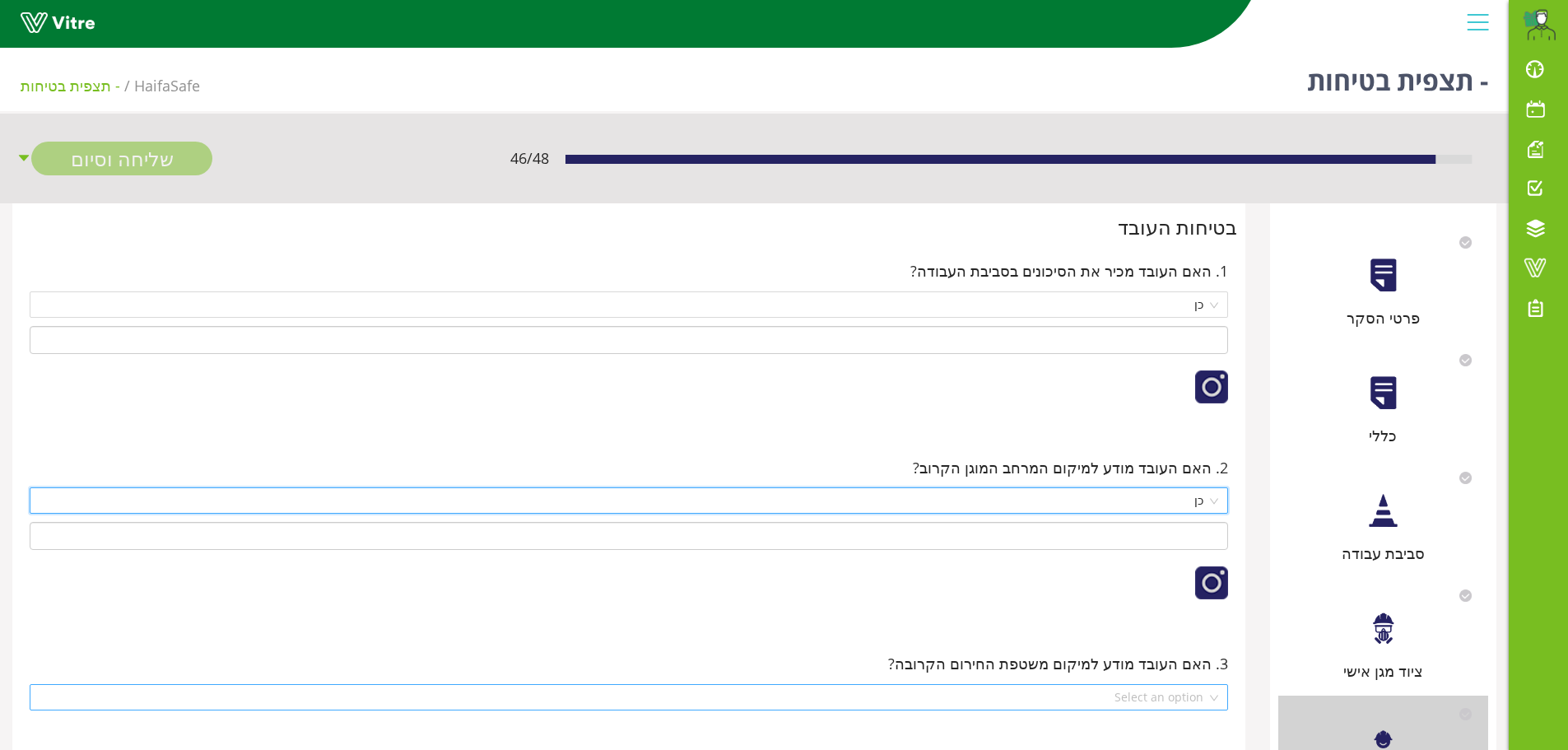
click at [1216, 697] on div "Select an option" at bounding box center [629, 697] width 1198 height 26
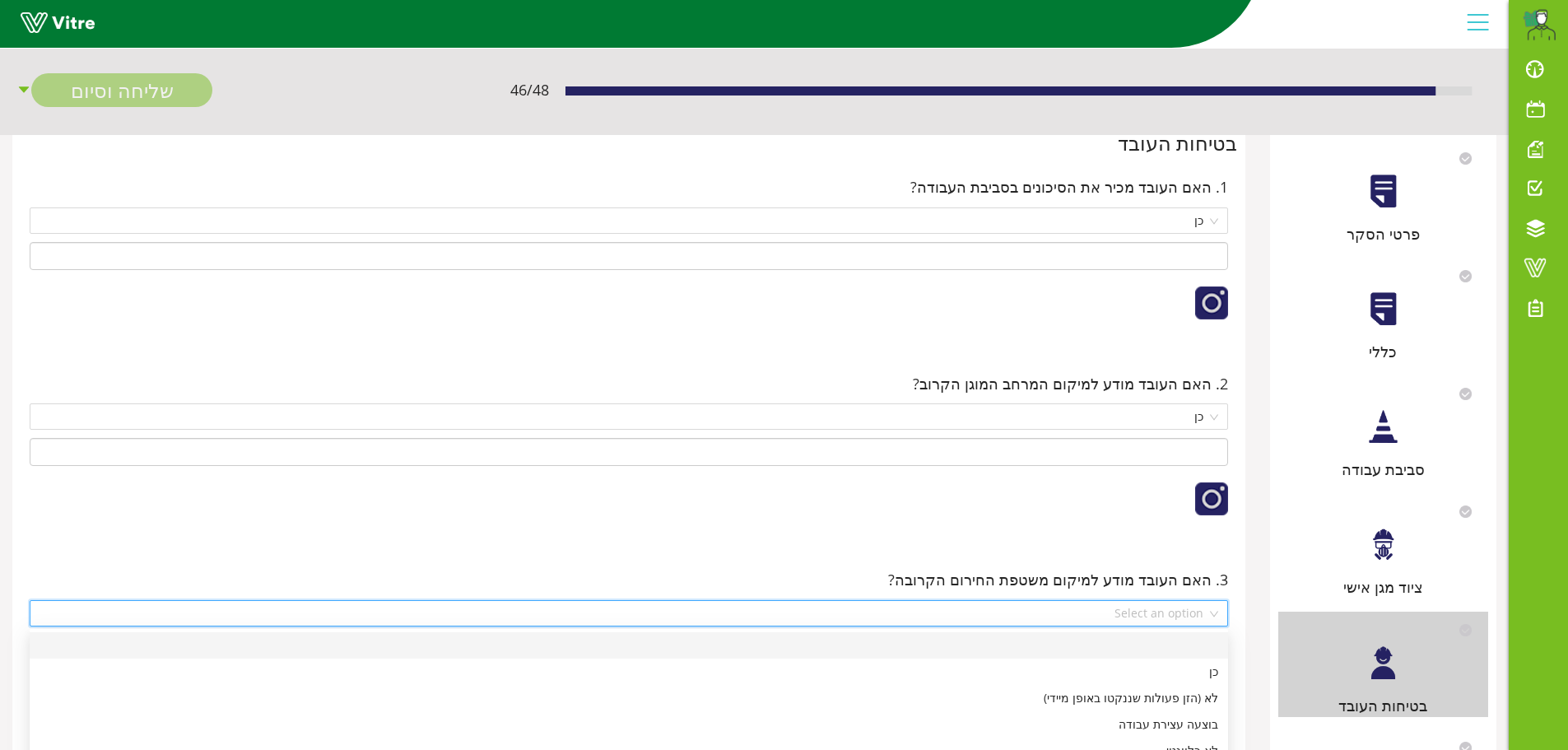
scroll to position [164, 0]
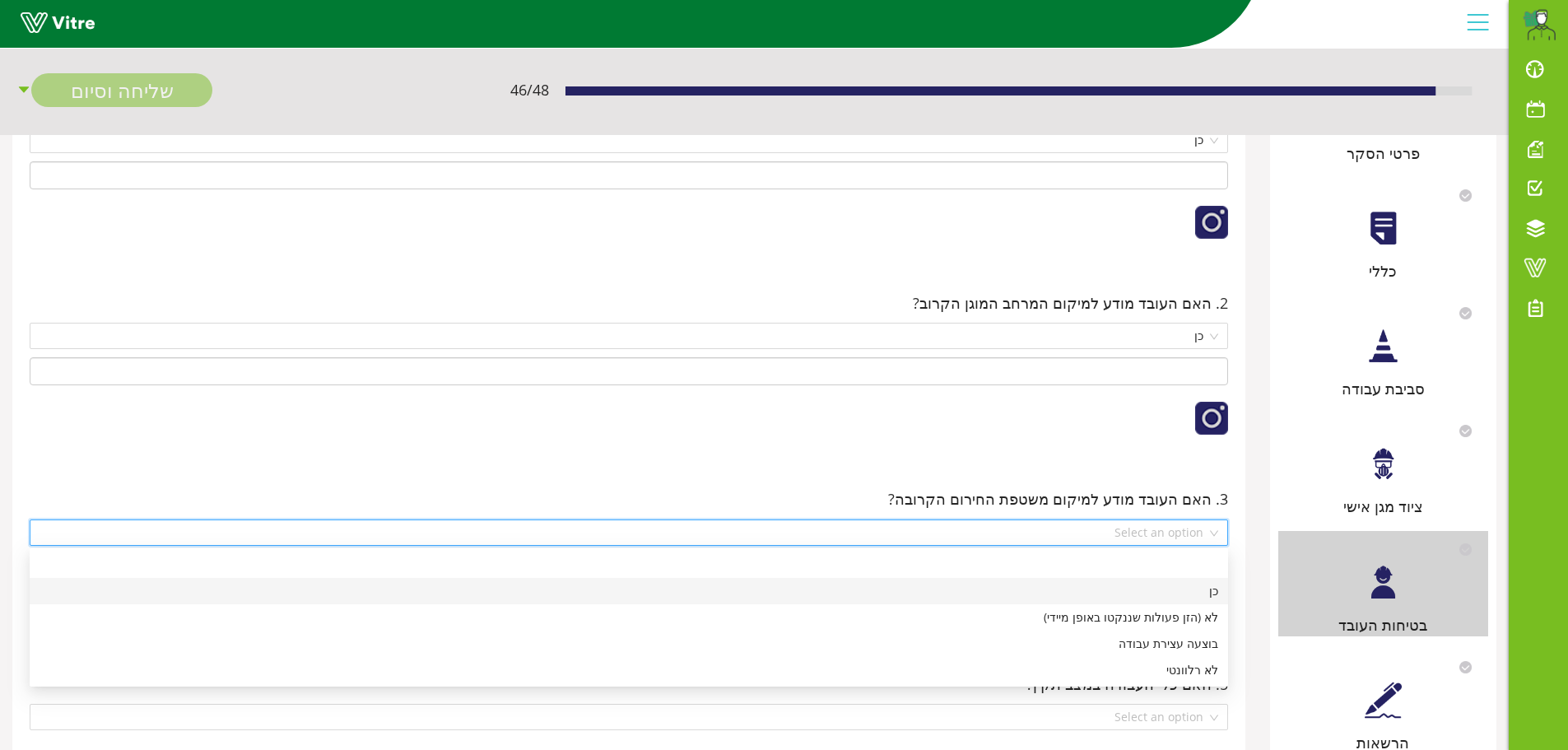
click at [1185, 599] on div "כן" at bounding box center [629, 590] width 1179 height 18
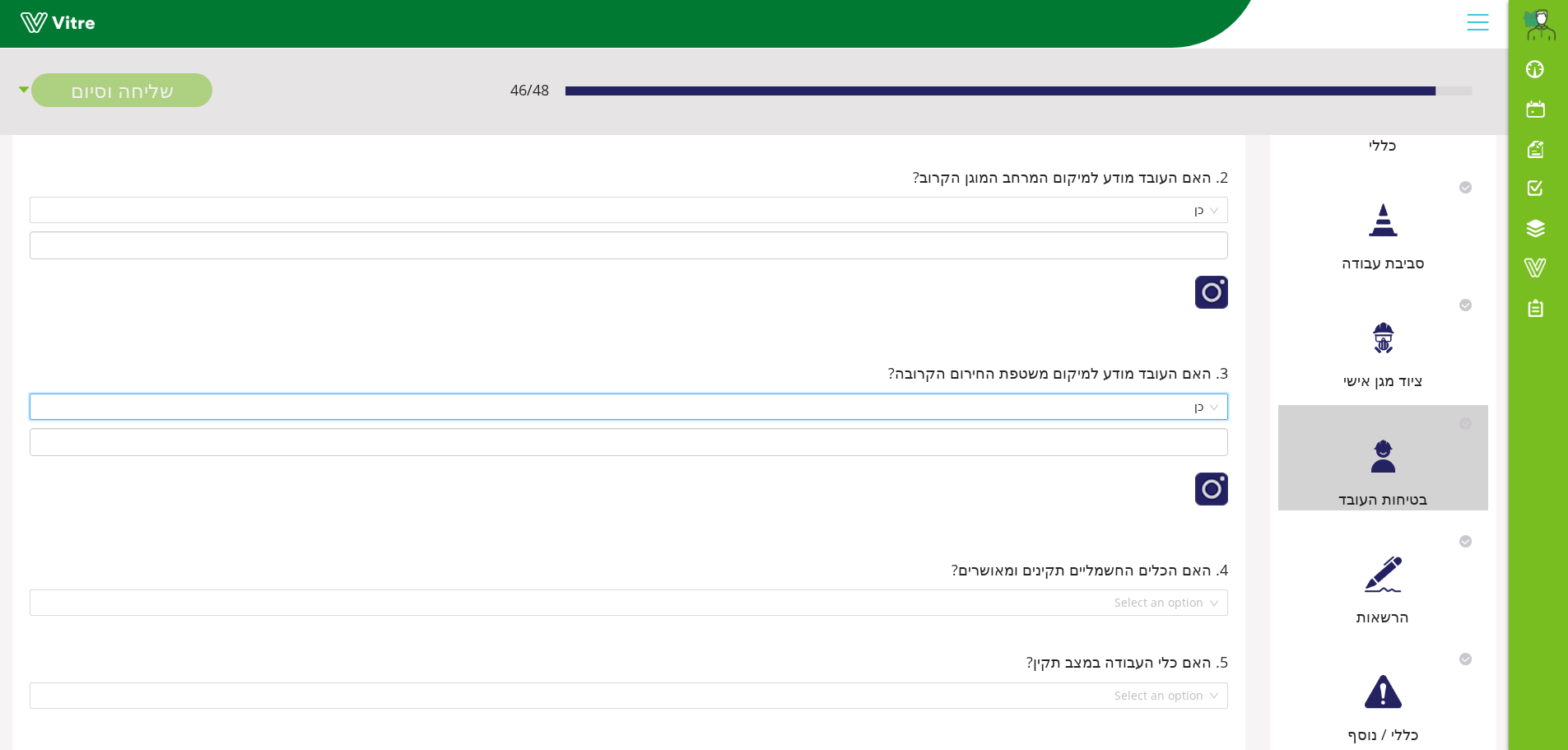
scroll to position [329, 0]
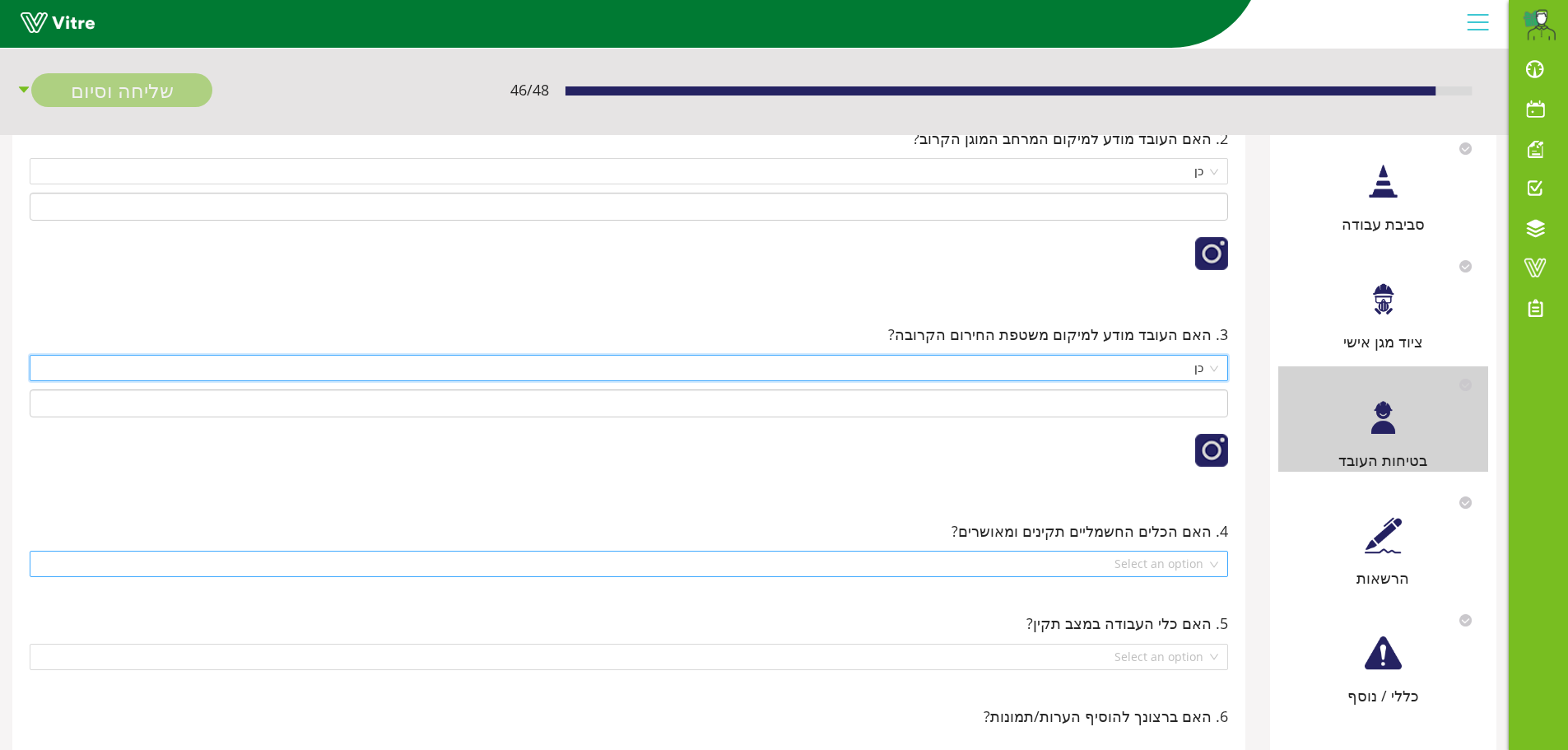
click at [1218, 569] on div "Select an option" at bounding box center [629, 564] width 1198 height 26
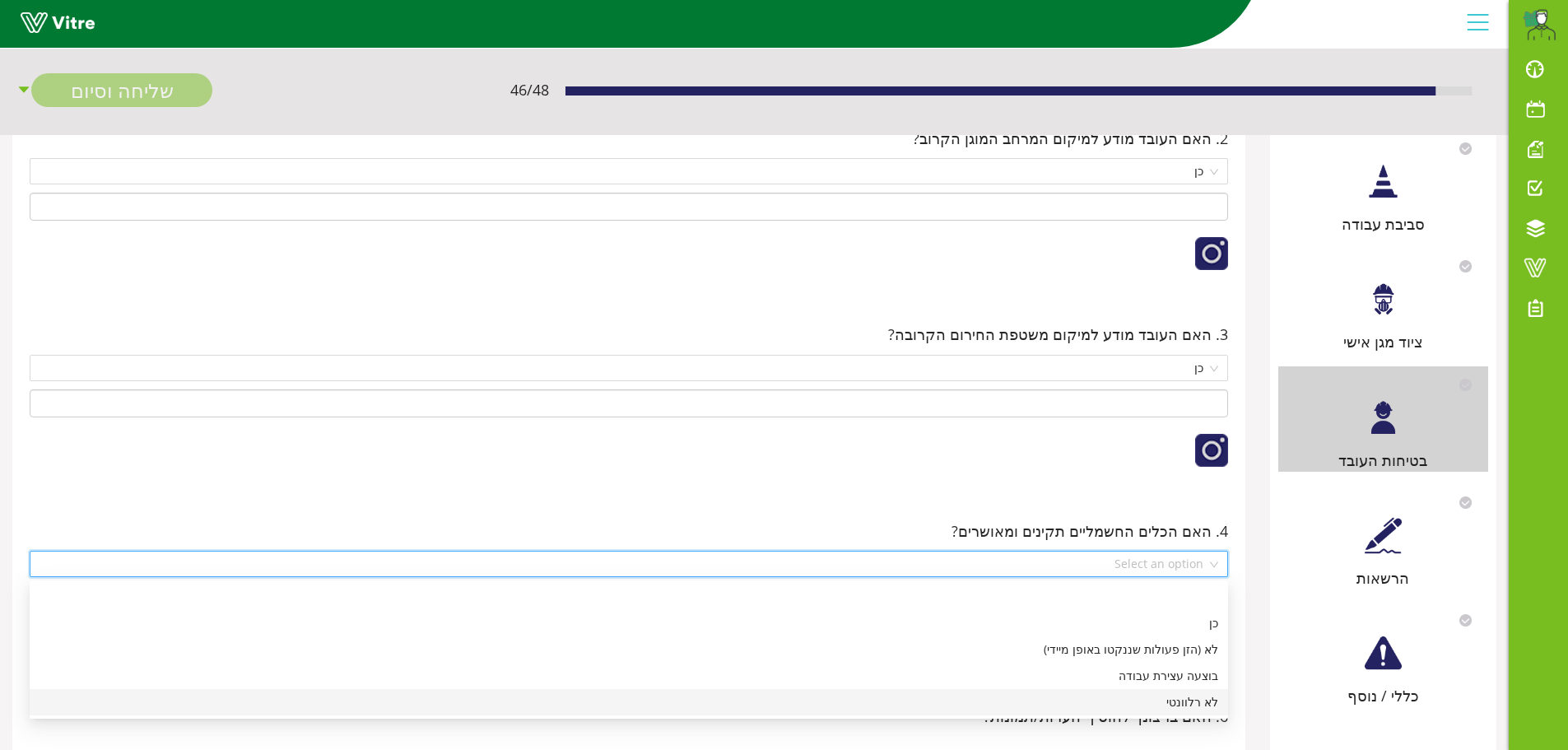
click at [1194, 707] on div "לא רלוונטי" at bounding box center [629, 701] width 1179 height 18
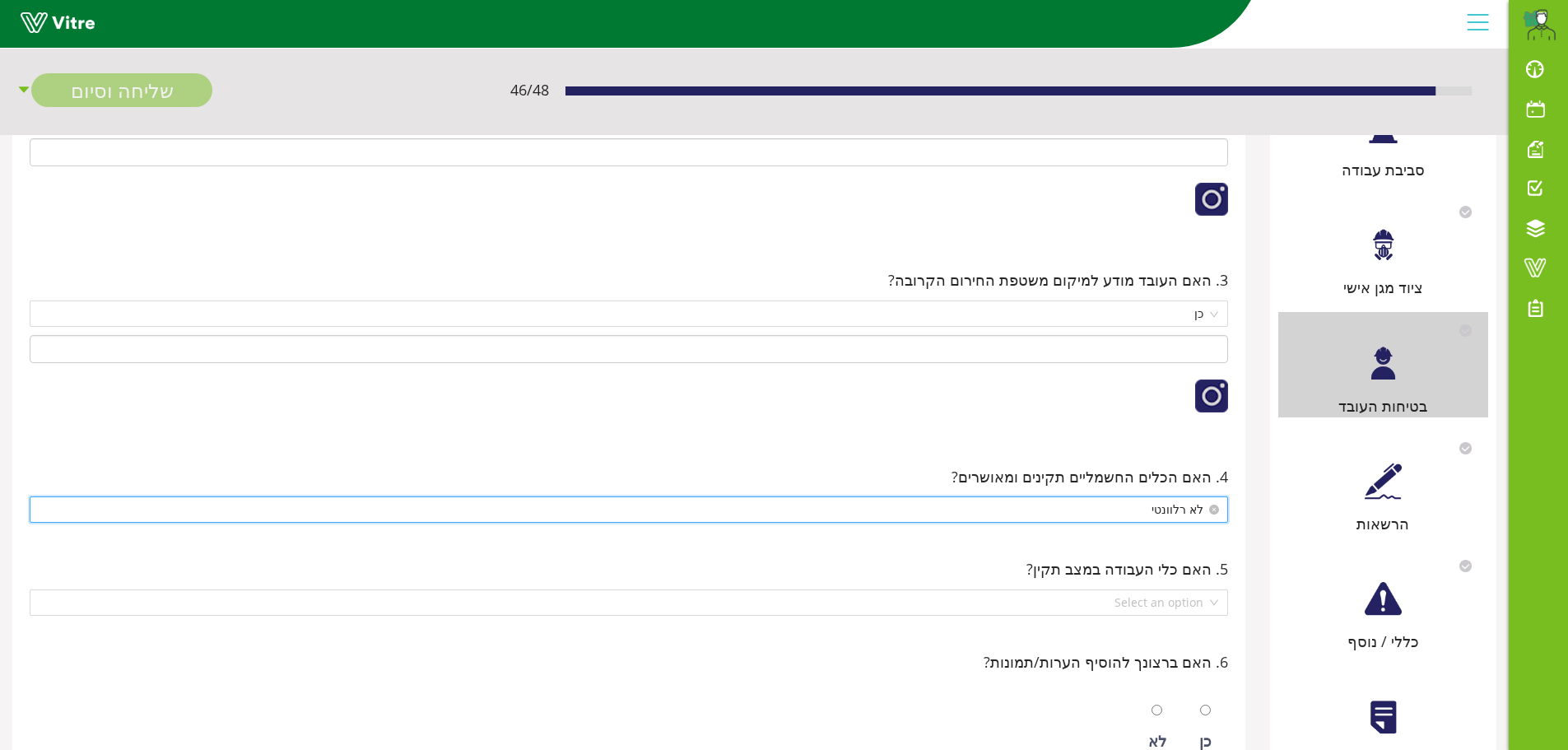
scroll to position [494, 0]
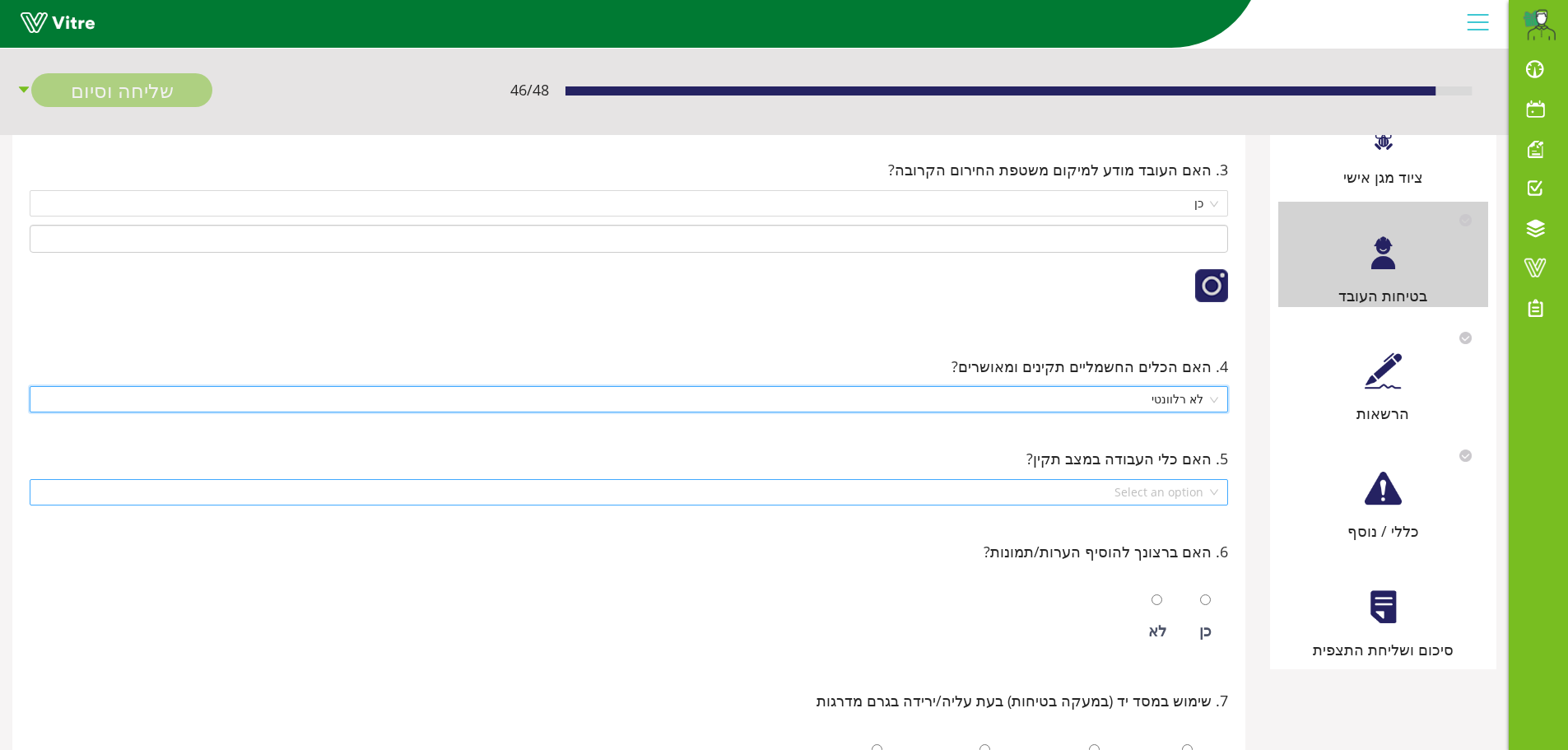
click at [1214, 494] on div "Select an option" at bounding box center [629, 492] width 1198 height 26
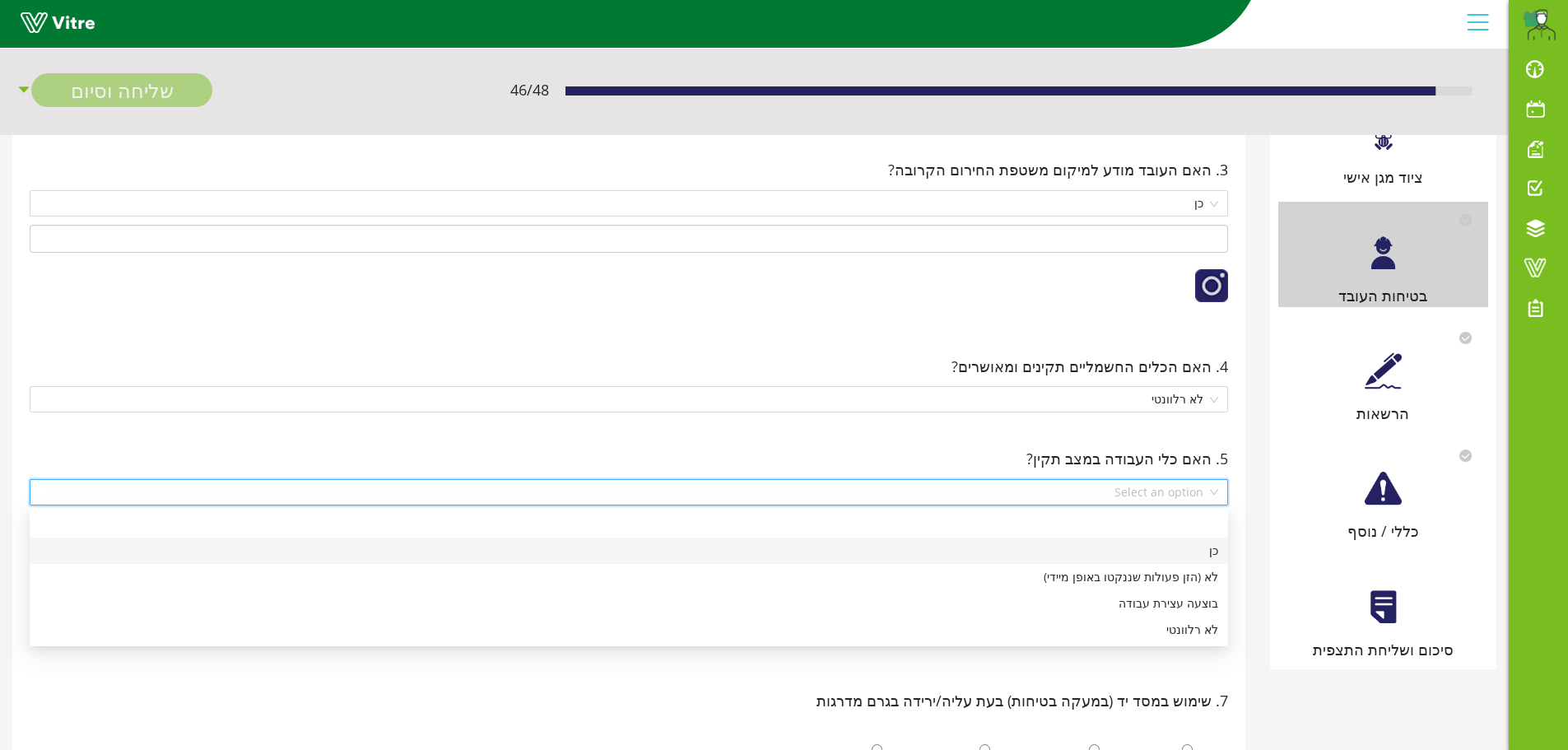
click at [1210, 548] on div "כן" at bounding box center [629, 550] width 1179 height 18
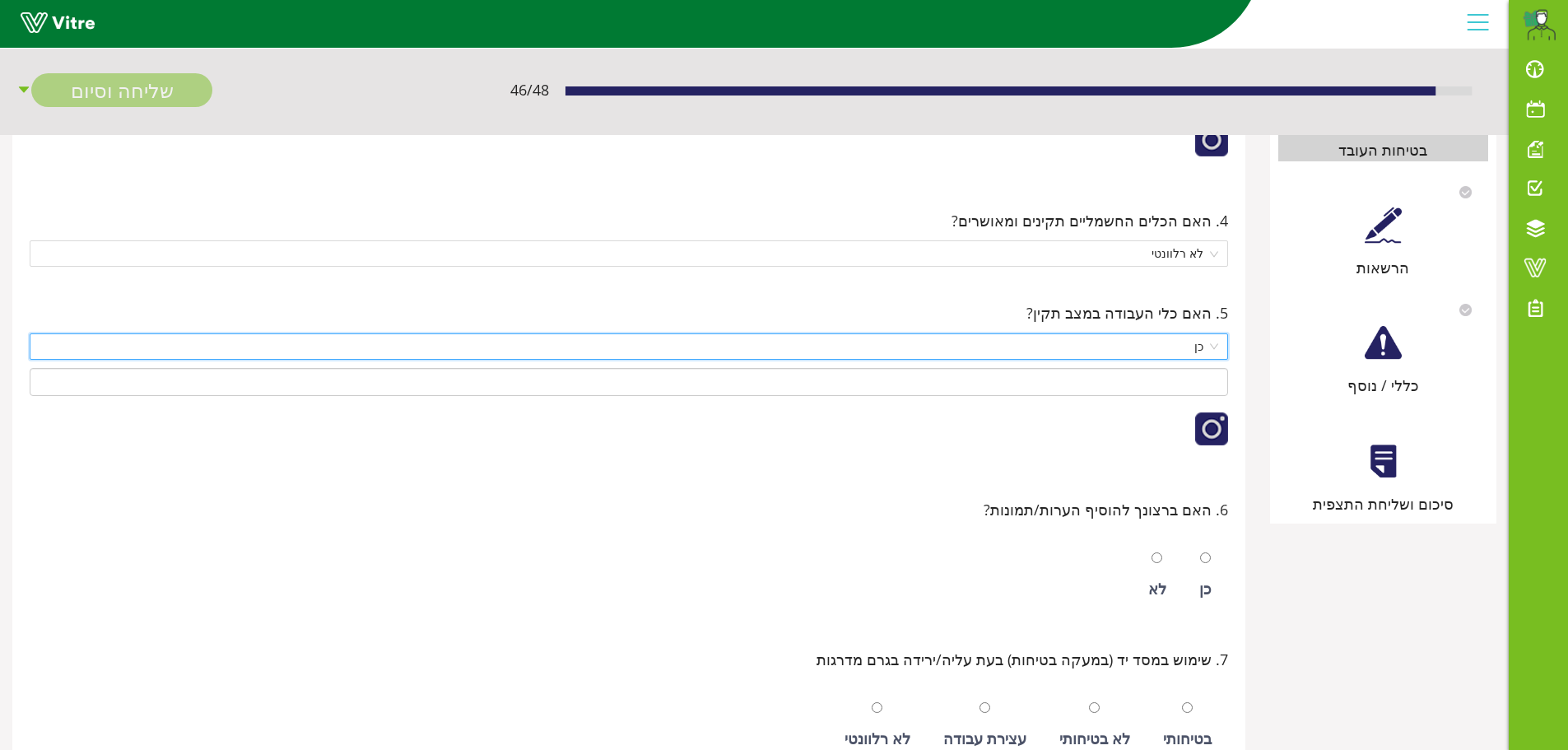
scroll to position [658, 0]
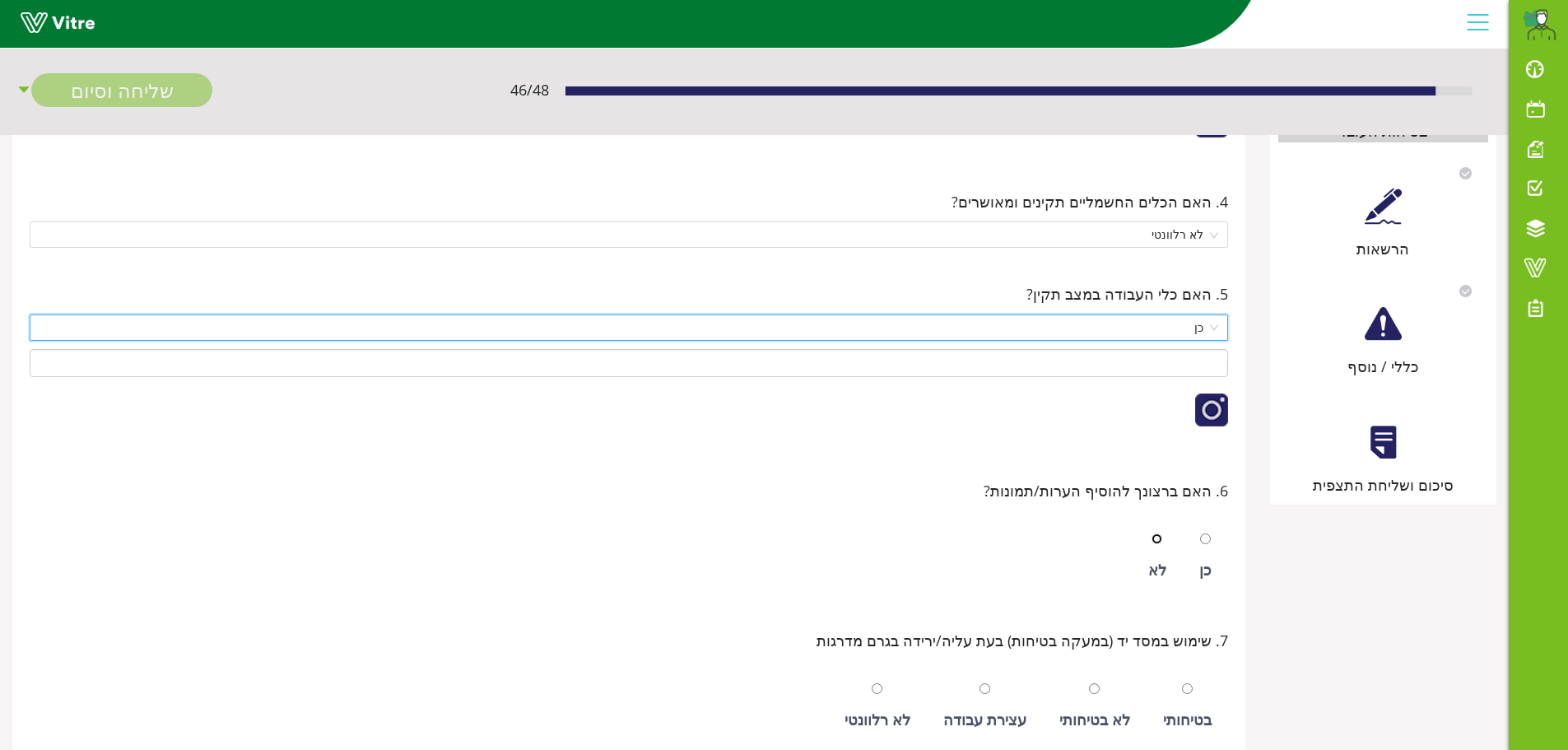
click at [1160, 539] on input "radio" at bounding box center [1157, 537] width 10 height 10
radio input "true"
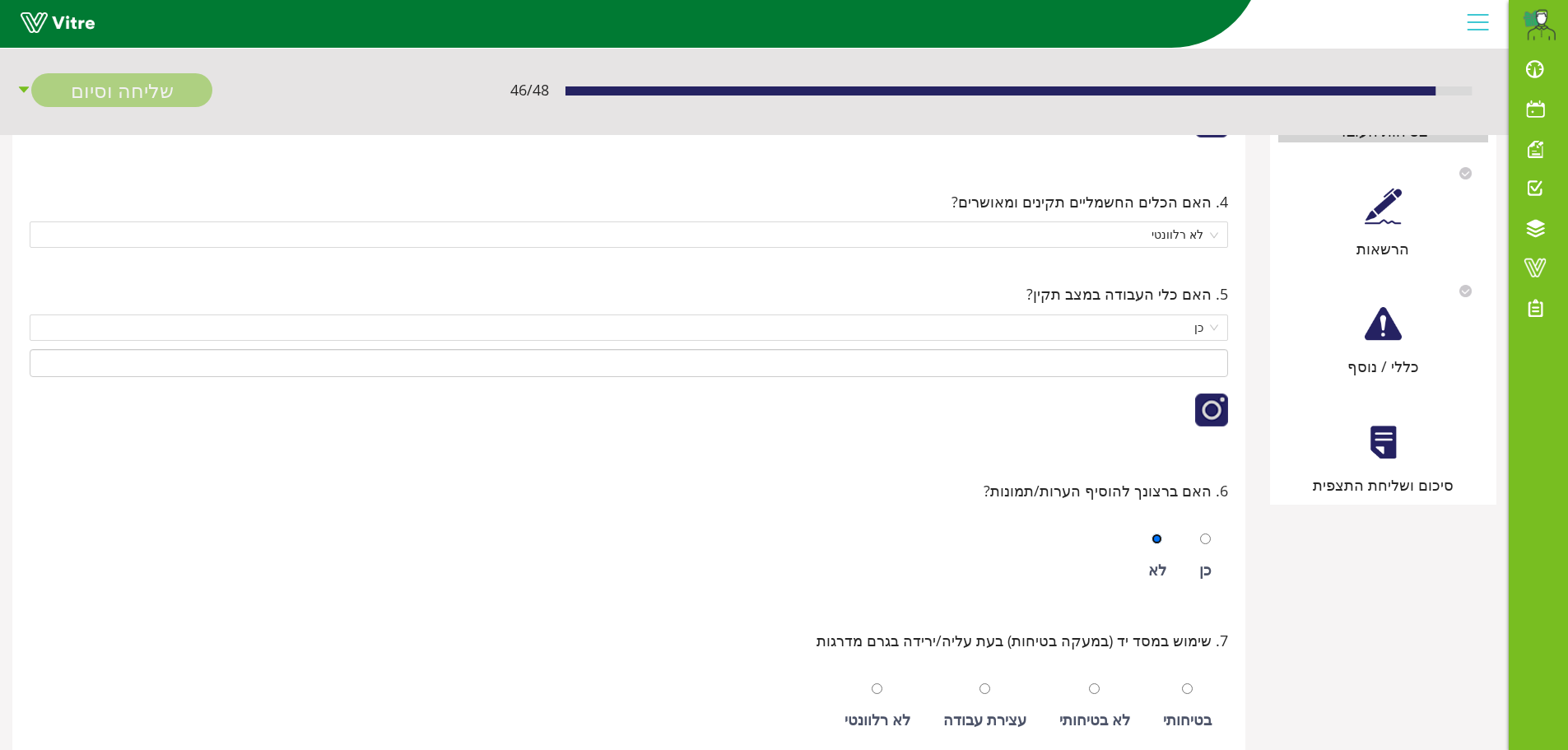
scroll to position [718, 0]
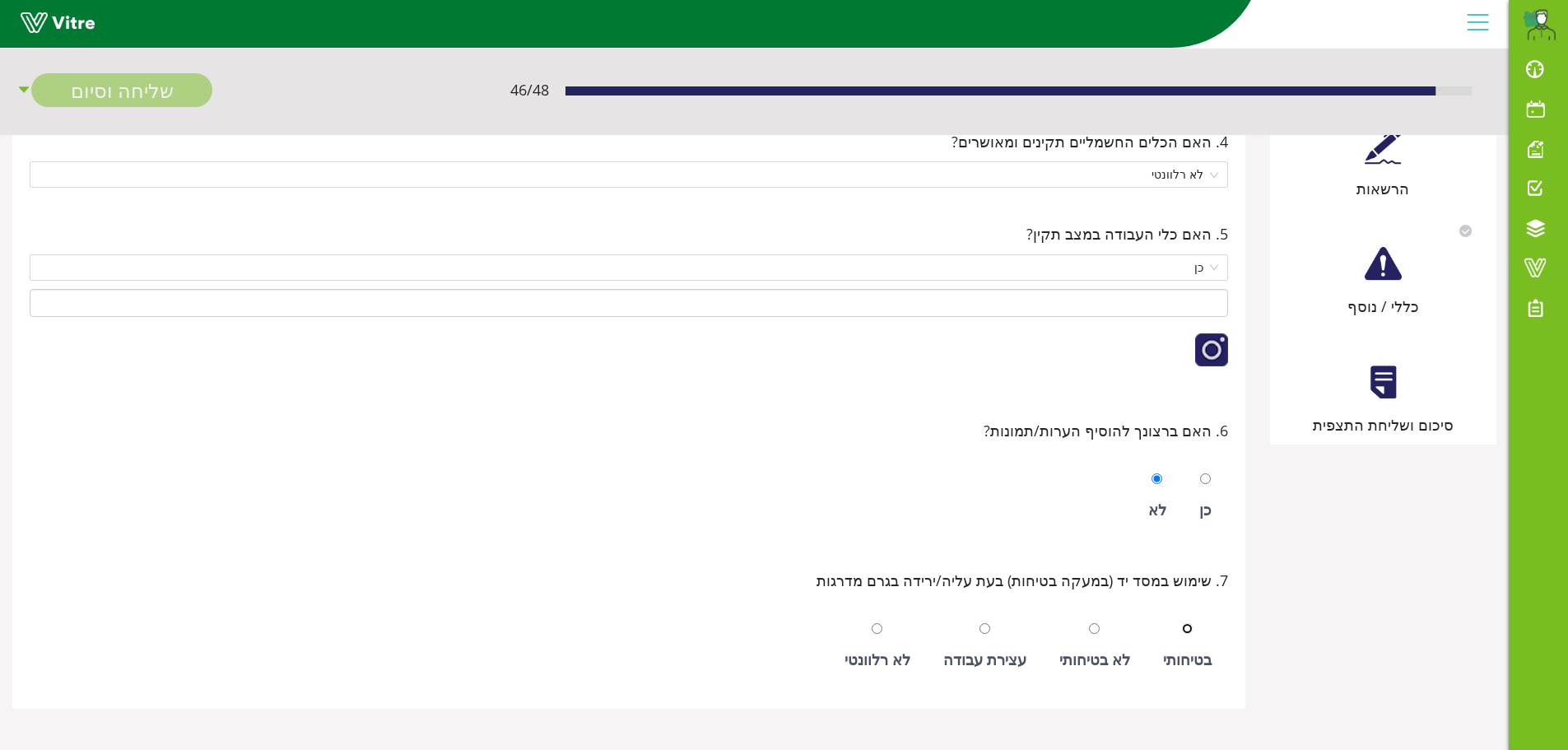
click at [1186, 633] on input "radio" at bounding box center [1187, 627] width 10 height 10
radio input "true"
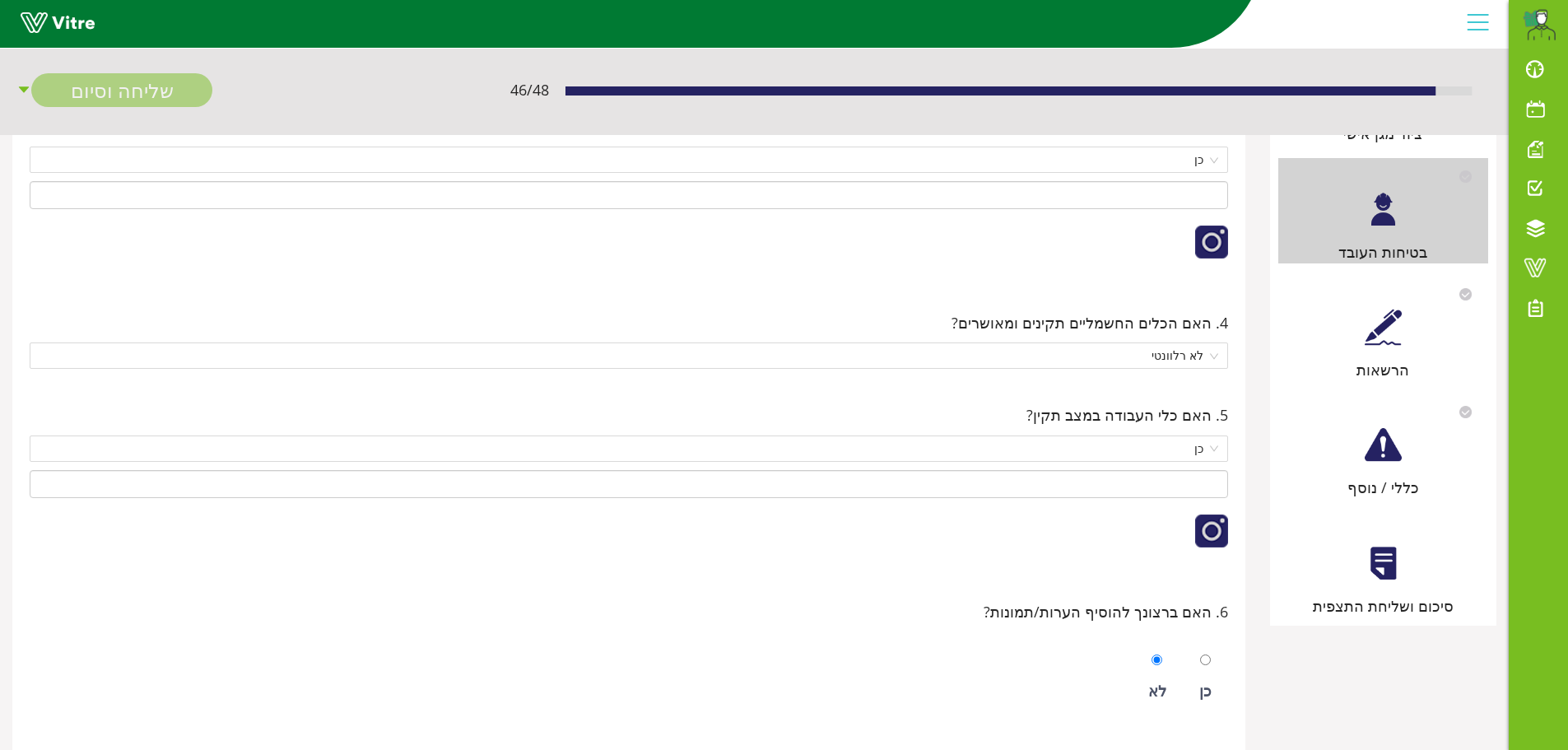
scroll to position [532, 0]
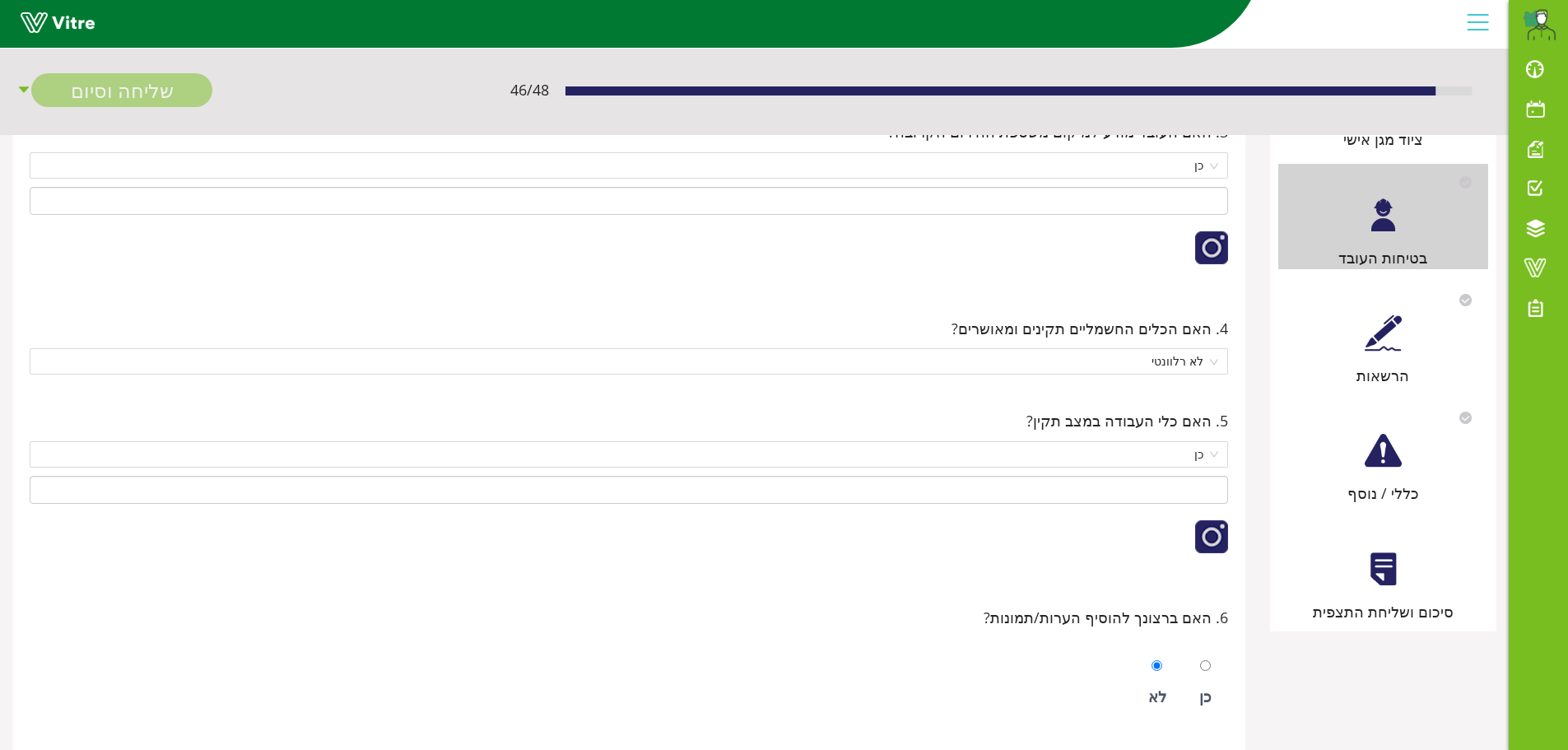
click at [1379, 341] on div at bounding box center [1383, 332] width 37 height 37
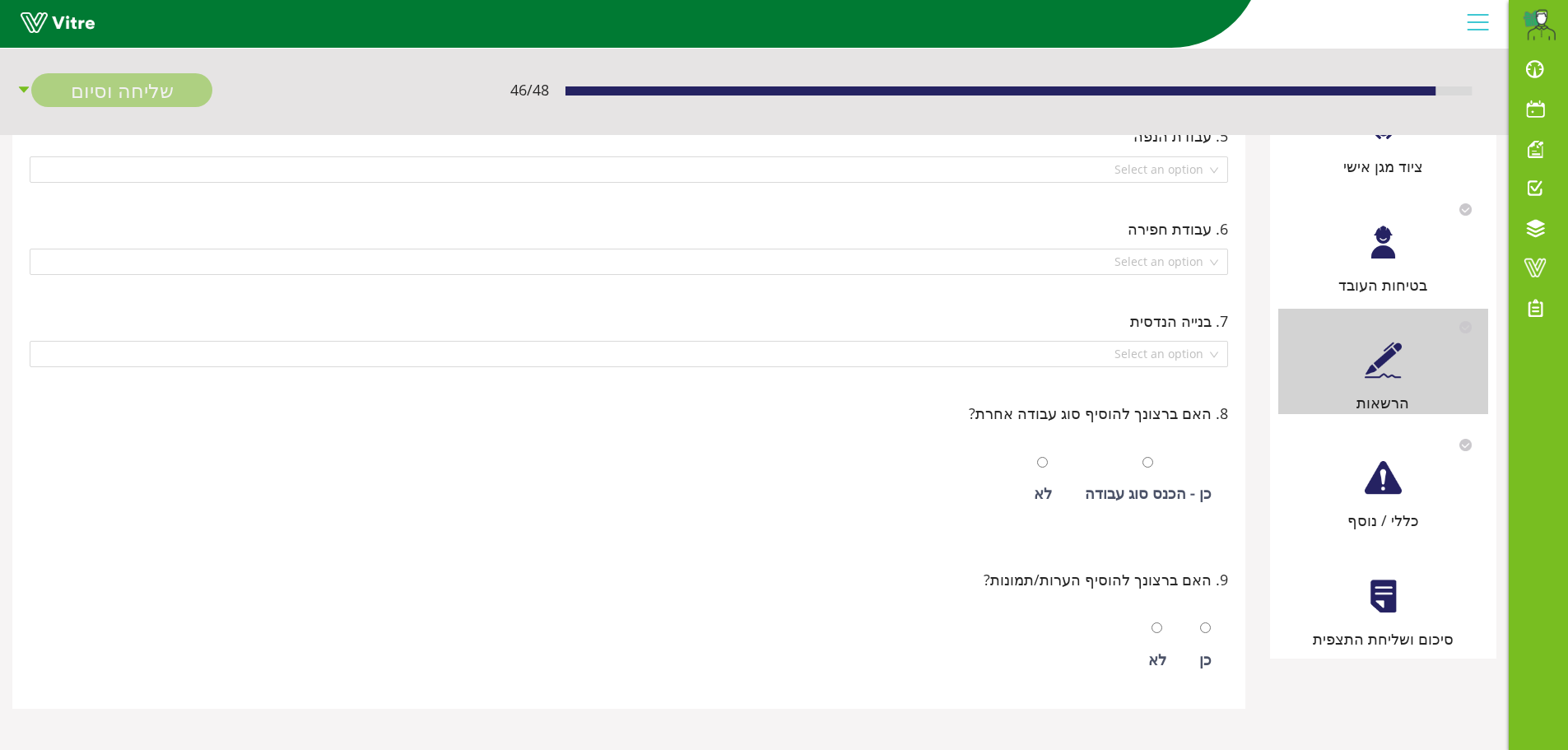
scroll to position [0, 0]
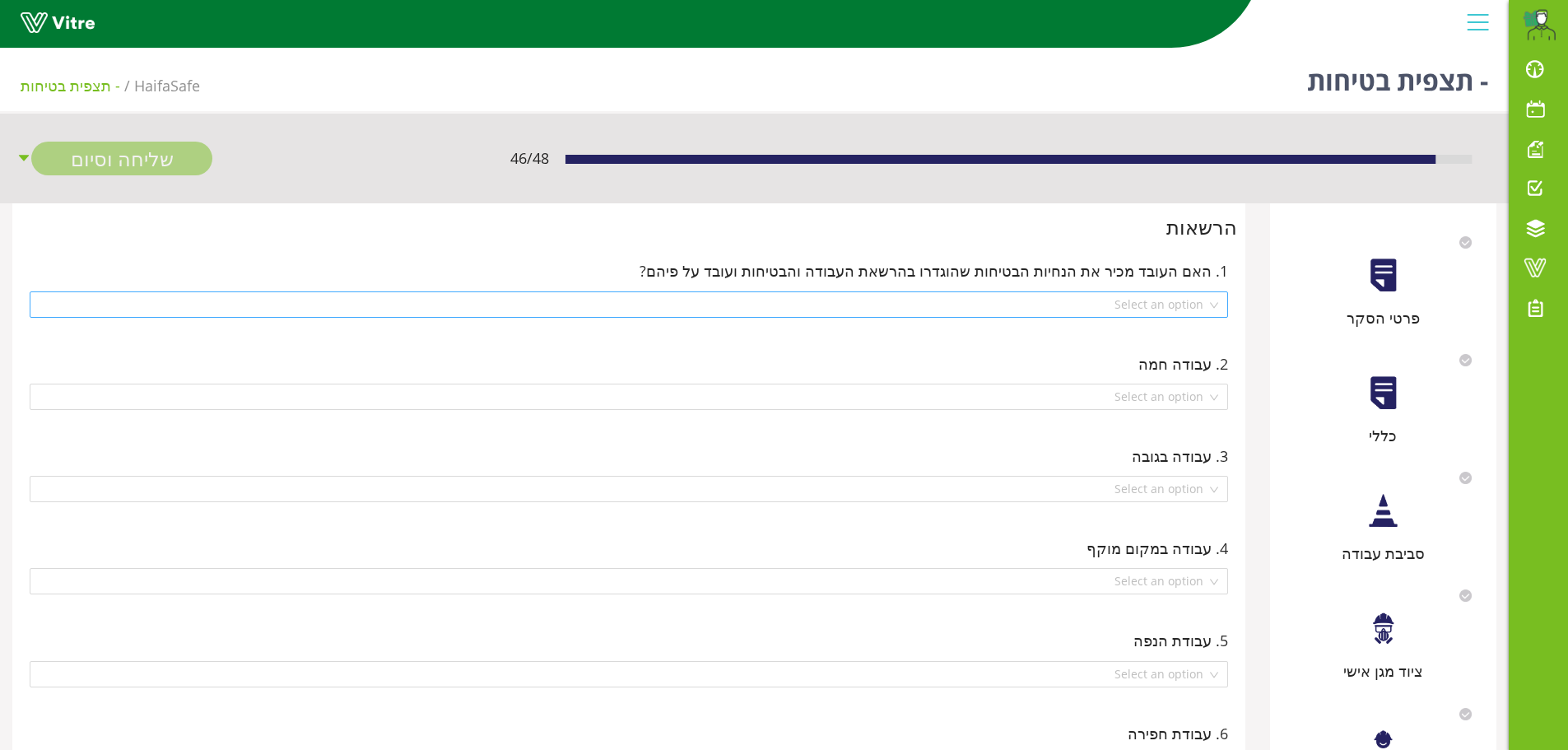
click at [1214, 310] on div "Select an option" at bounding box center [629, 304] width 1198 height 26
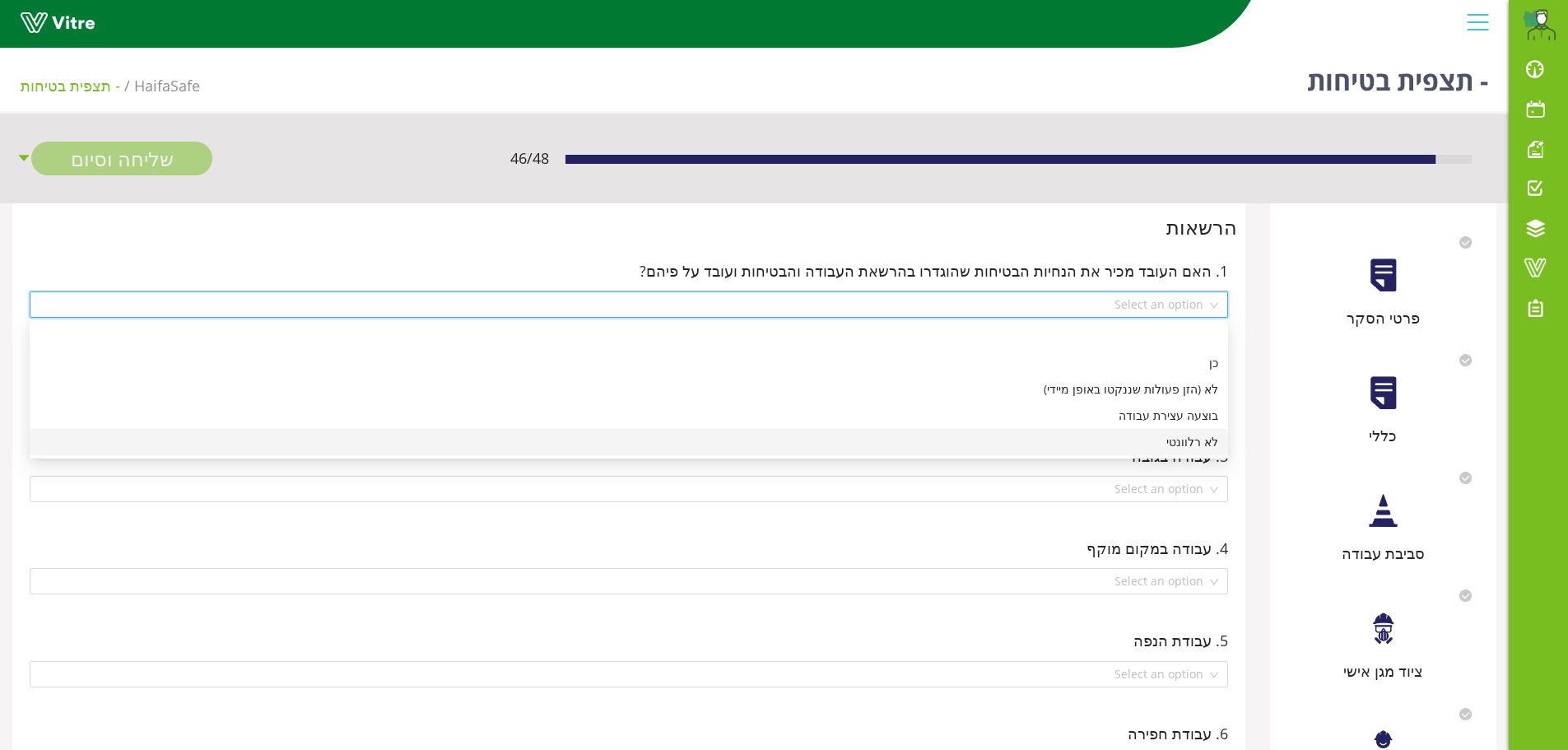
click at [1191, 443] on div "לא רלוונטי" at bounding box center [629, 441] width 1179 height 18
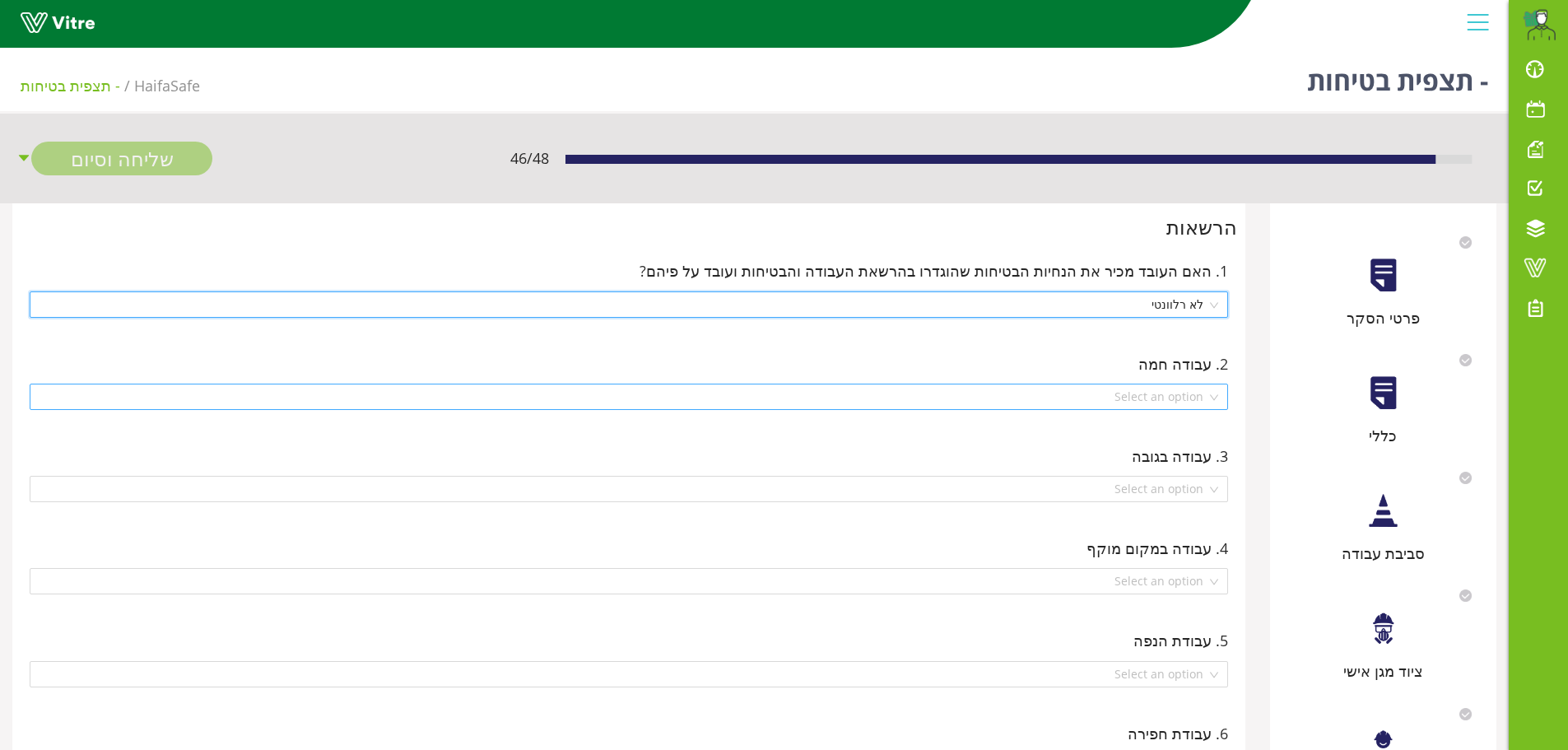
click at [1210, 400] on div "Select an option" at bounding box center [629, 397] width 1198 height 26
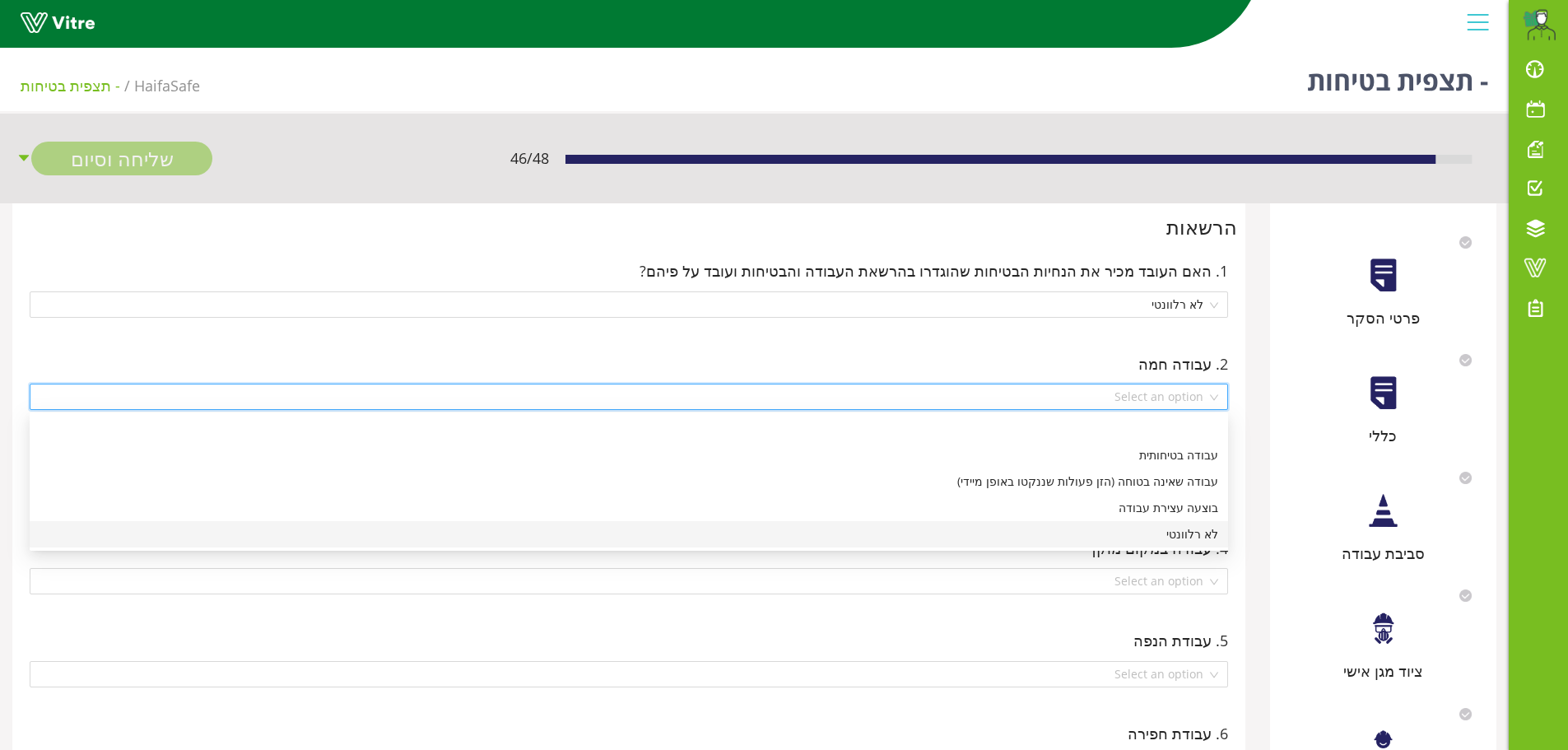
click at [1202, 534] on div "לא רלוונטי" at bounding box center [629, 534] width 1179 height 18
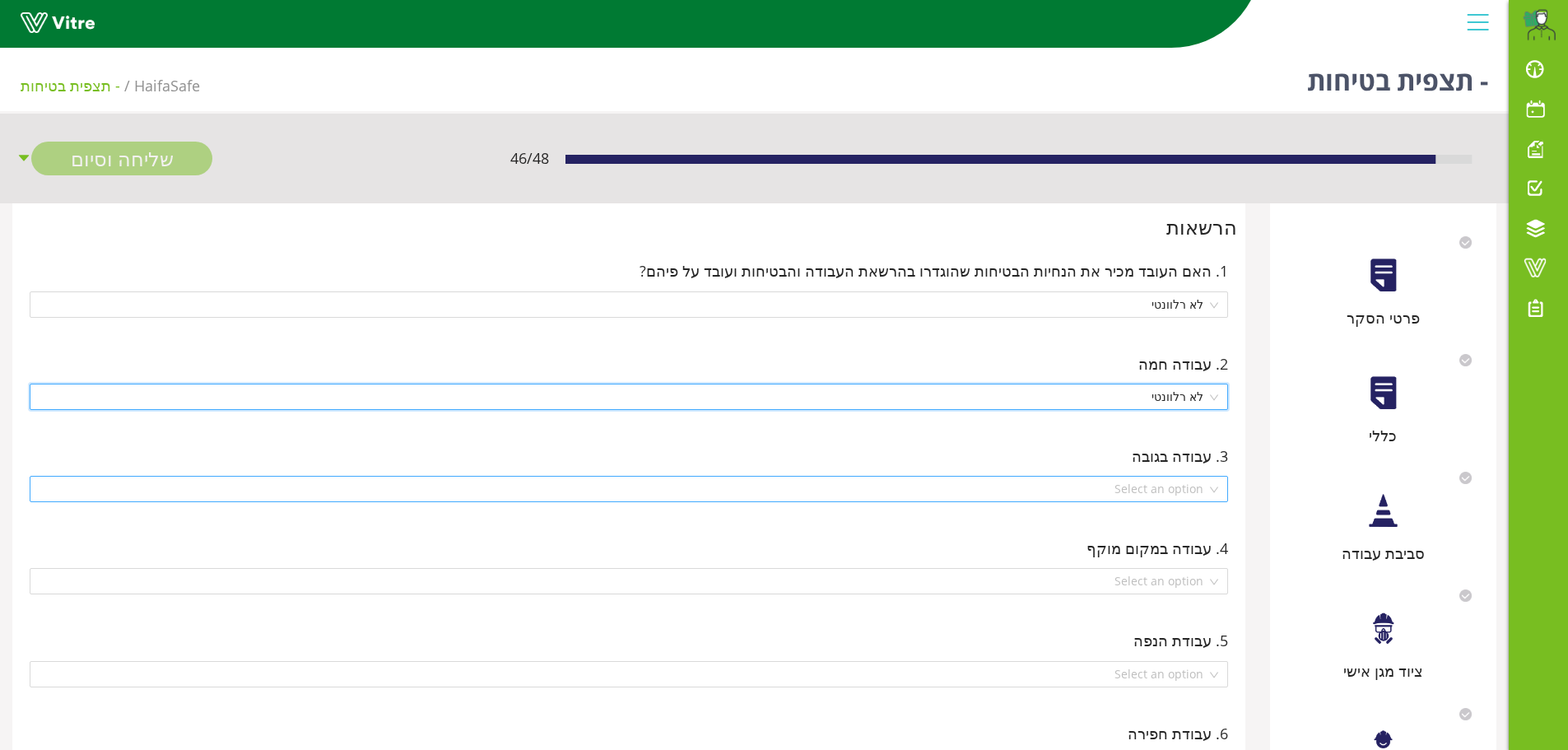
click at [1222, 488] on div "Select an option" at bounding box center [629, 488] width 1198 height 26
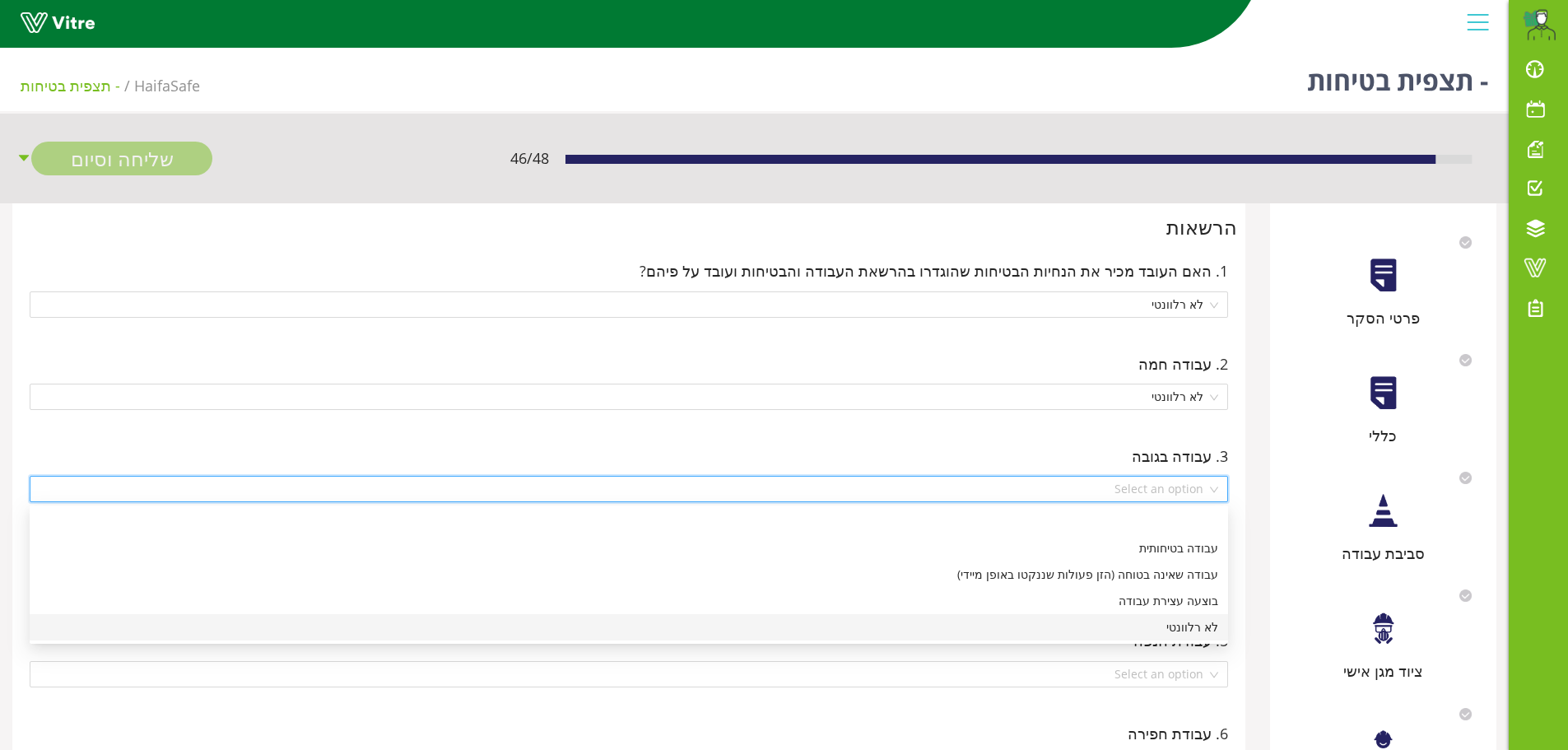
click at [1196, 634] on div "לא רלוונטי" at bounding box center [629, 626] width 1179 height 18
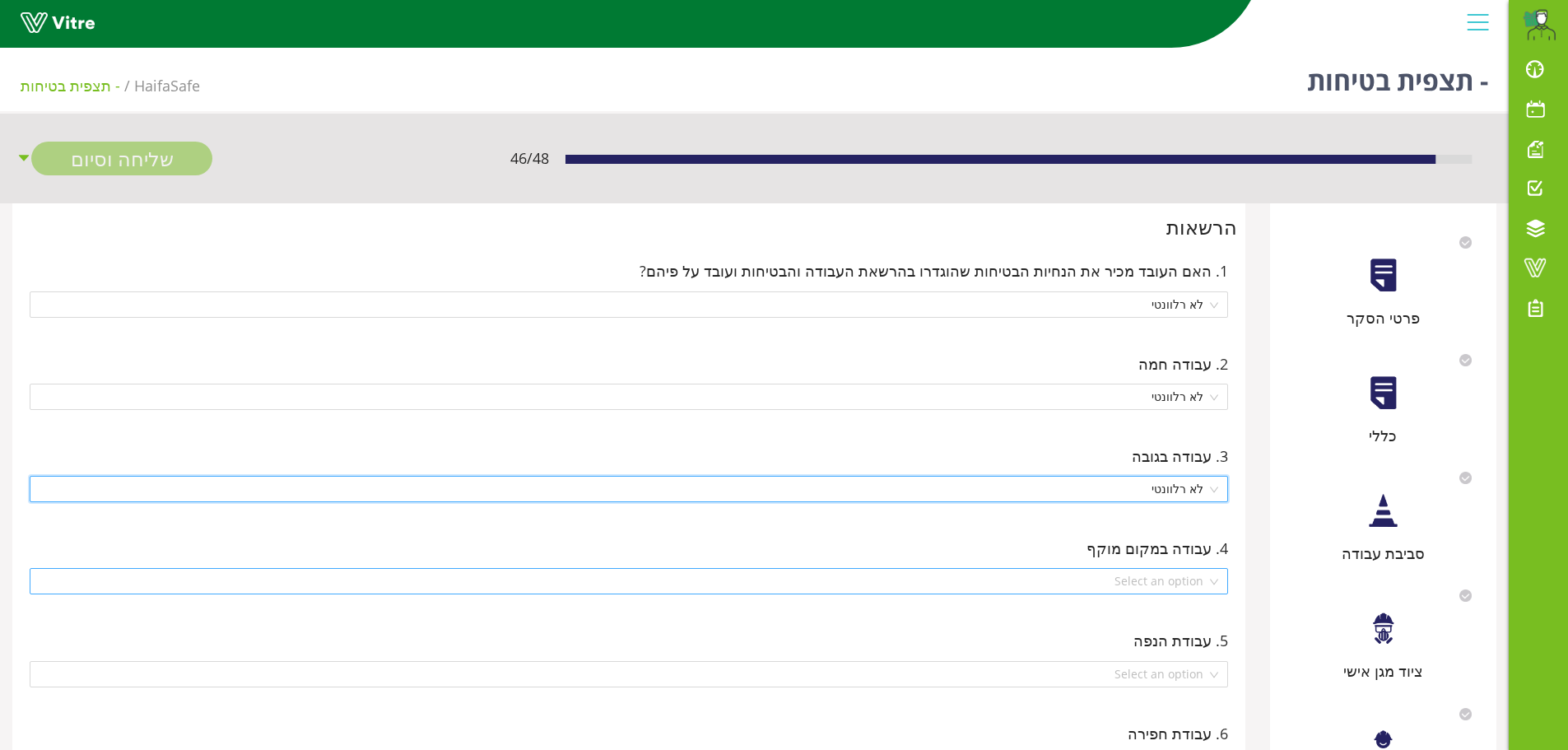
click at [1211, 583] on div "Select an option" at bounding box center [629, 581] width 1198 height 26
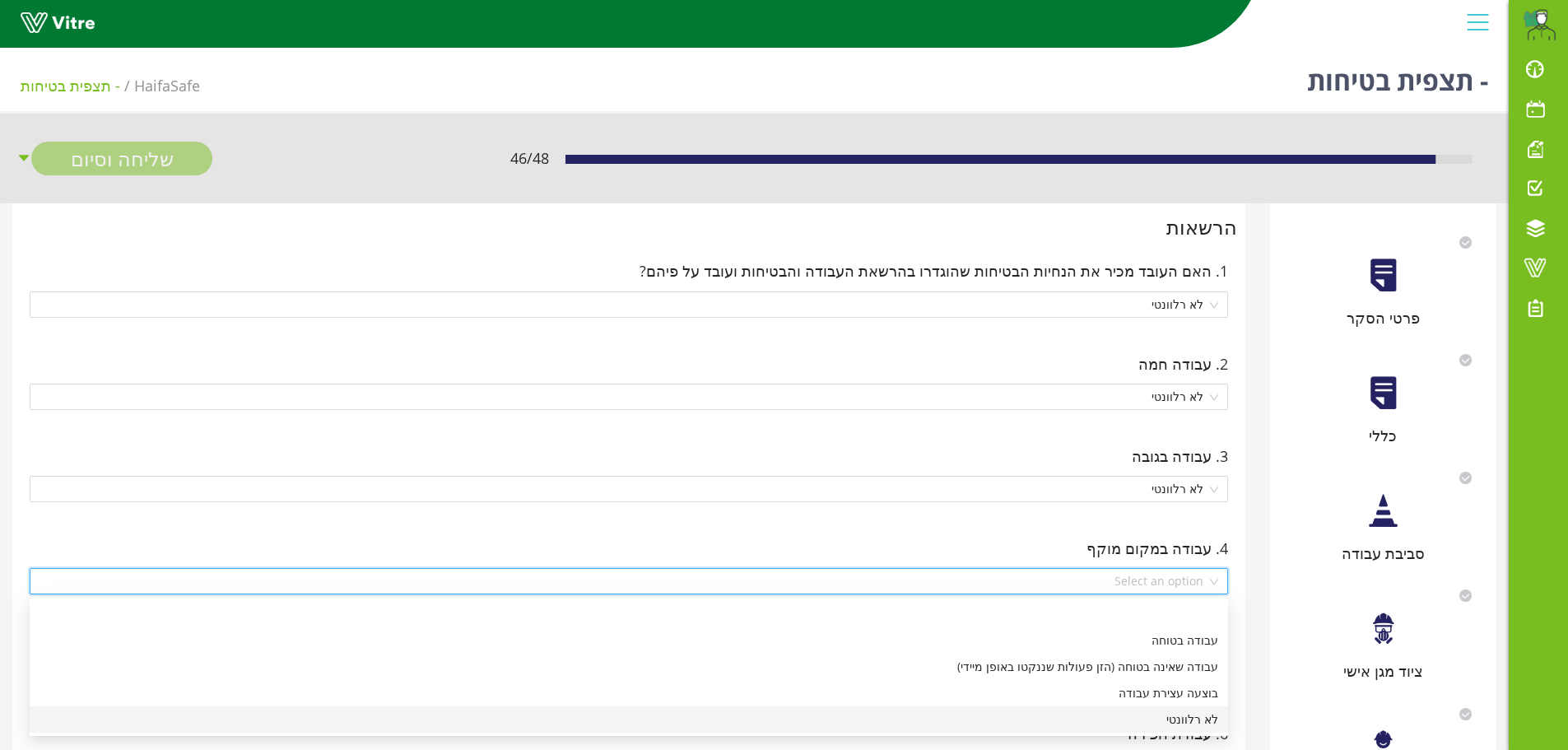
click at [1183, 722] on div "לא רלוונטי" at bounding box center [629, 719] width 1179 height 18
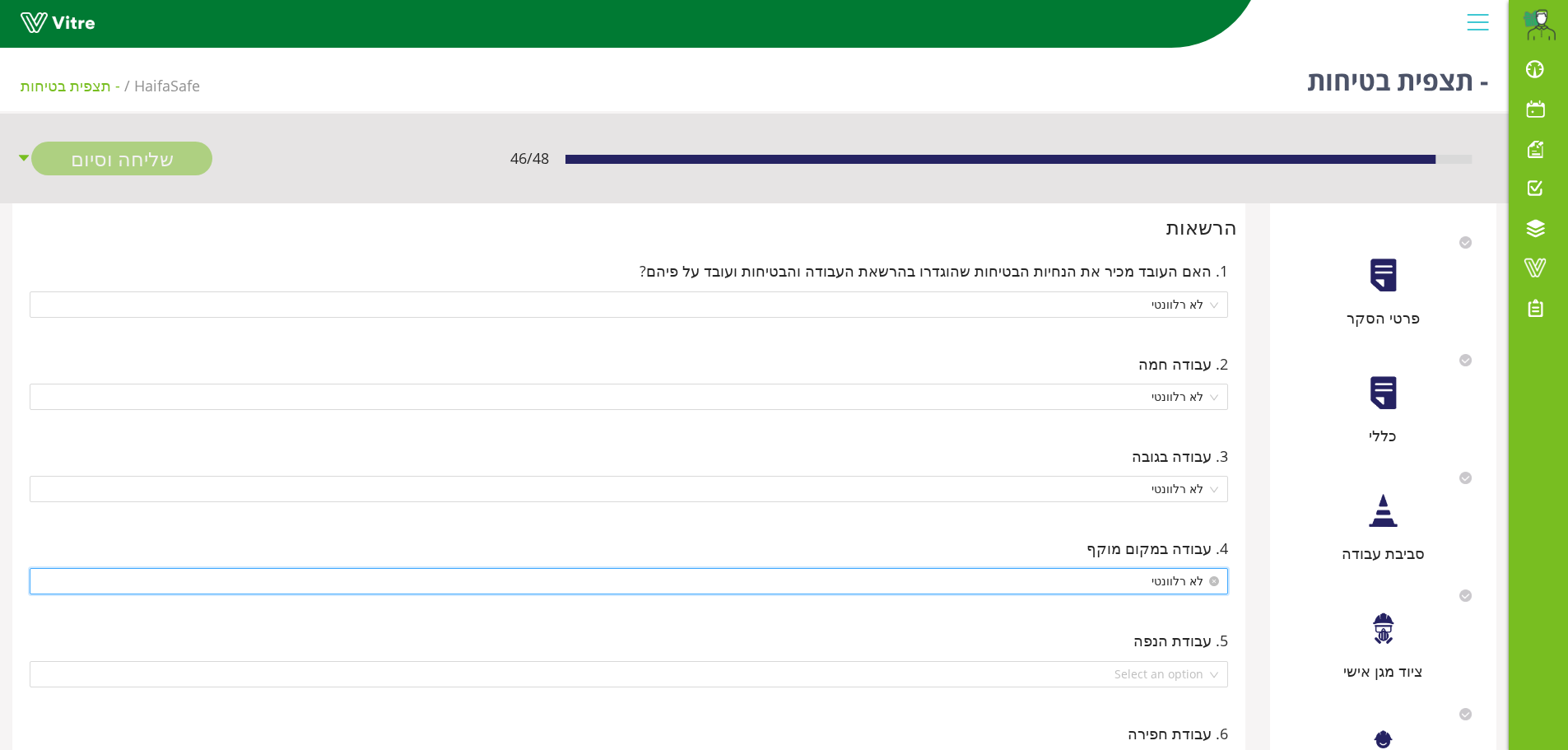
scroll to position [82, 0]
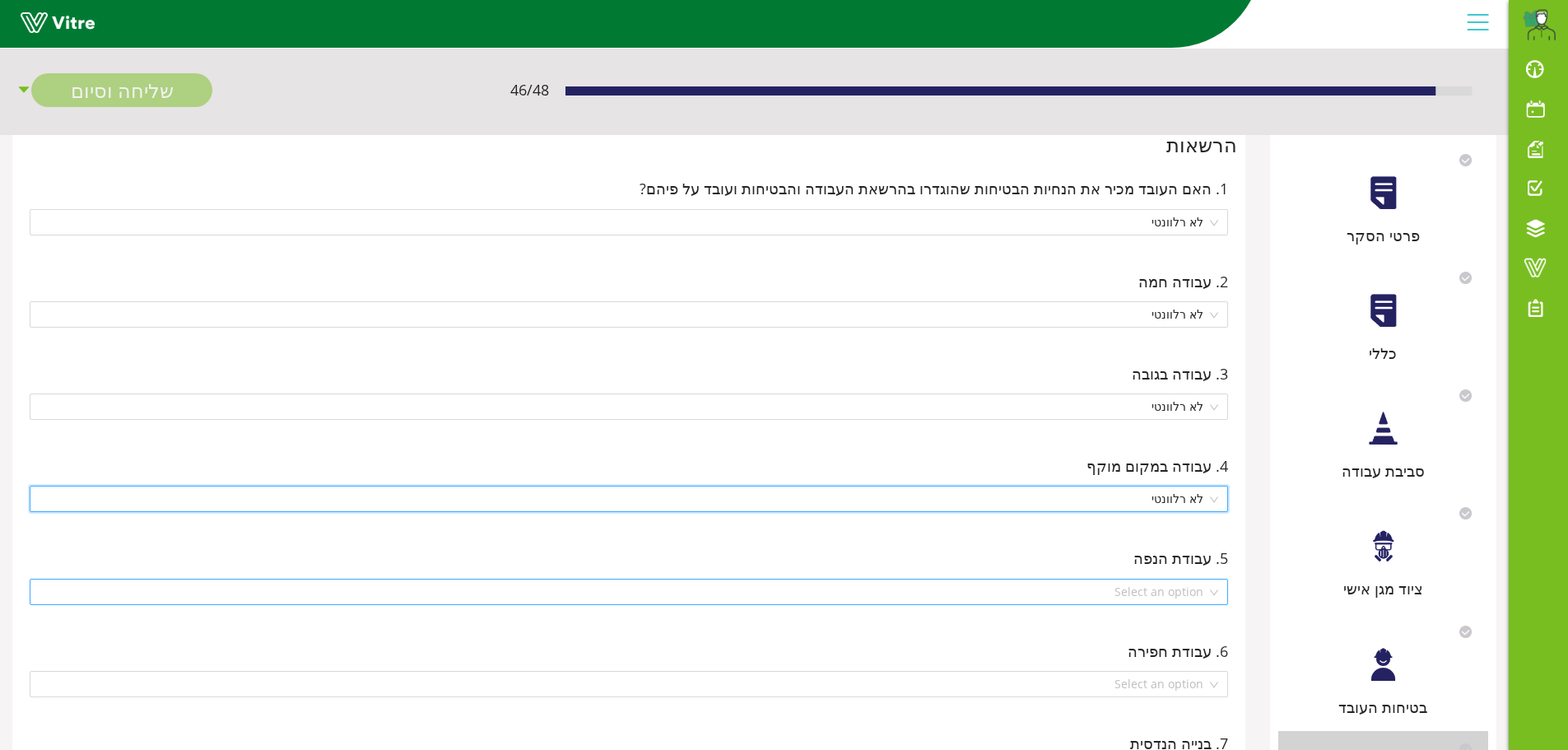
click at [1214, 589] on div "Select an option" at bounding box center [629, 591] width 1198 height 26
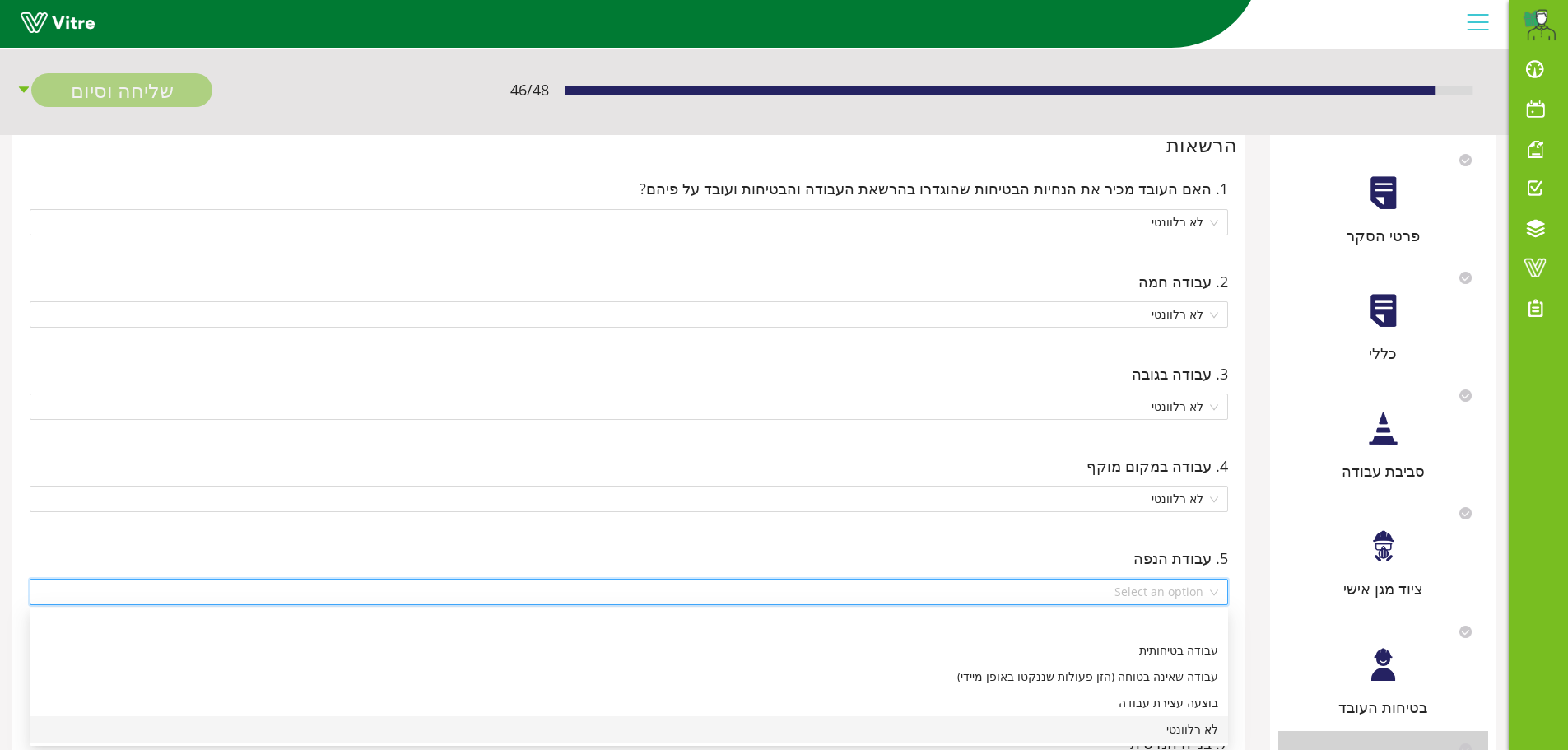
click at [1175, 734] on div "לא רלוונטי" at bounding box center [629, 728] width 1179 height 18
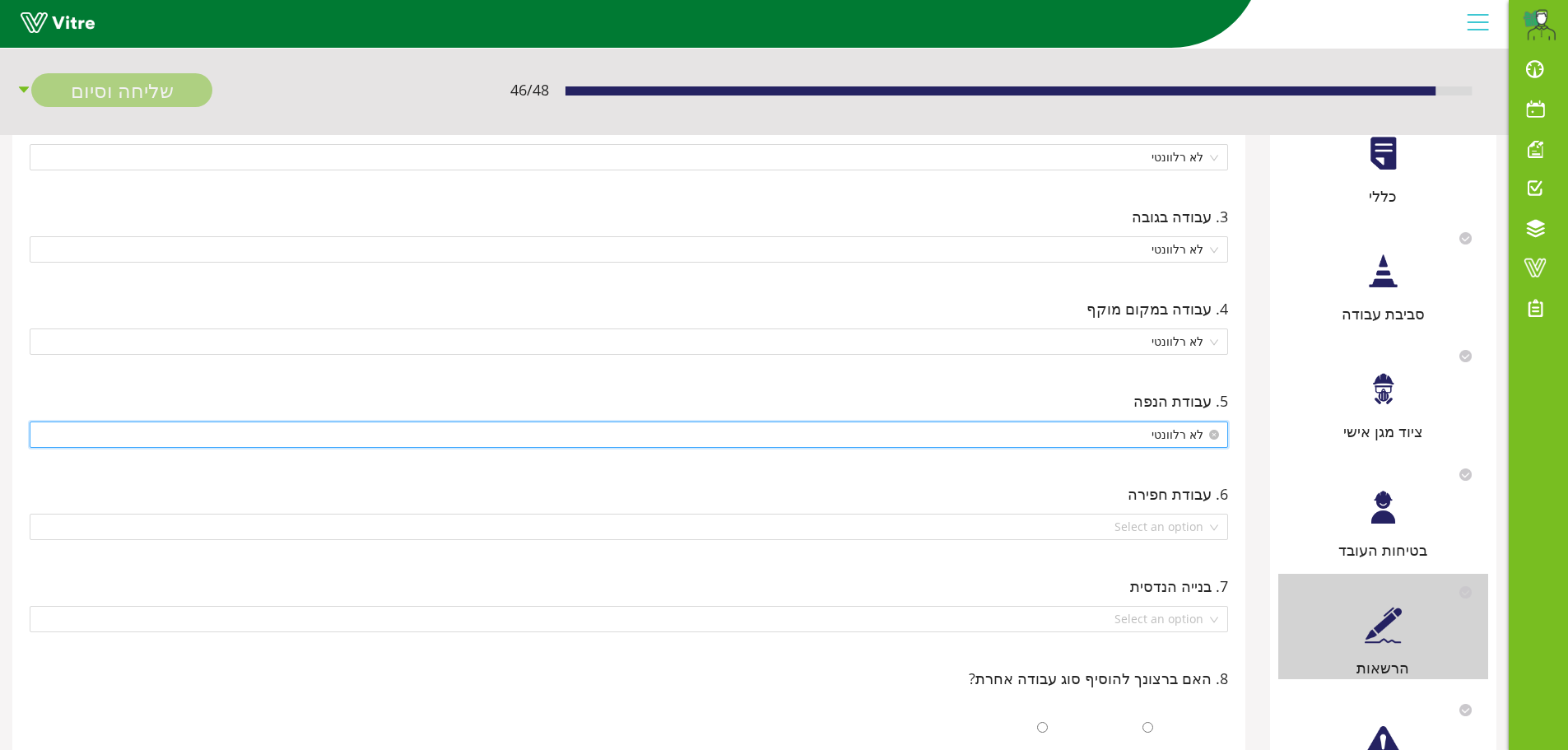
scroll to position [247, 0]
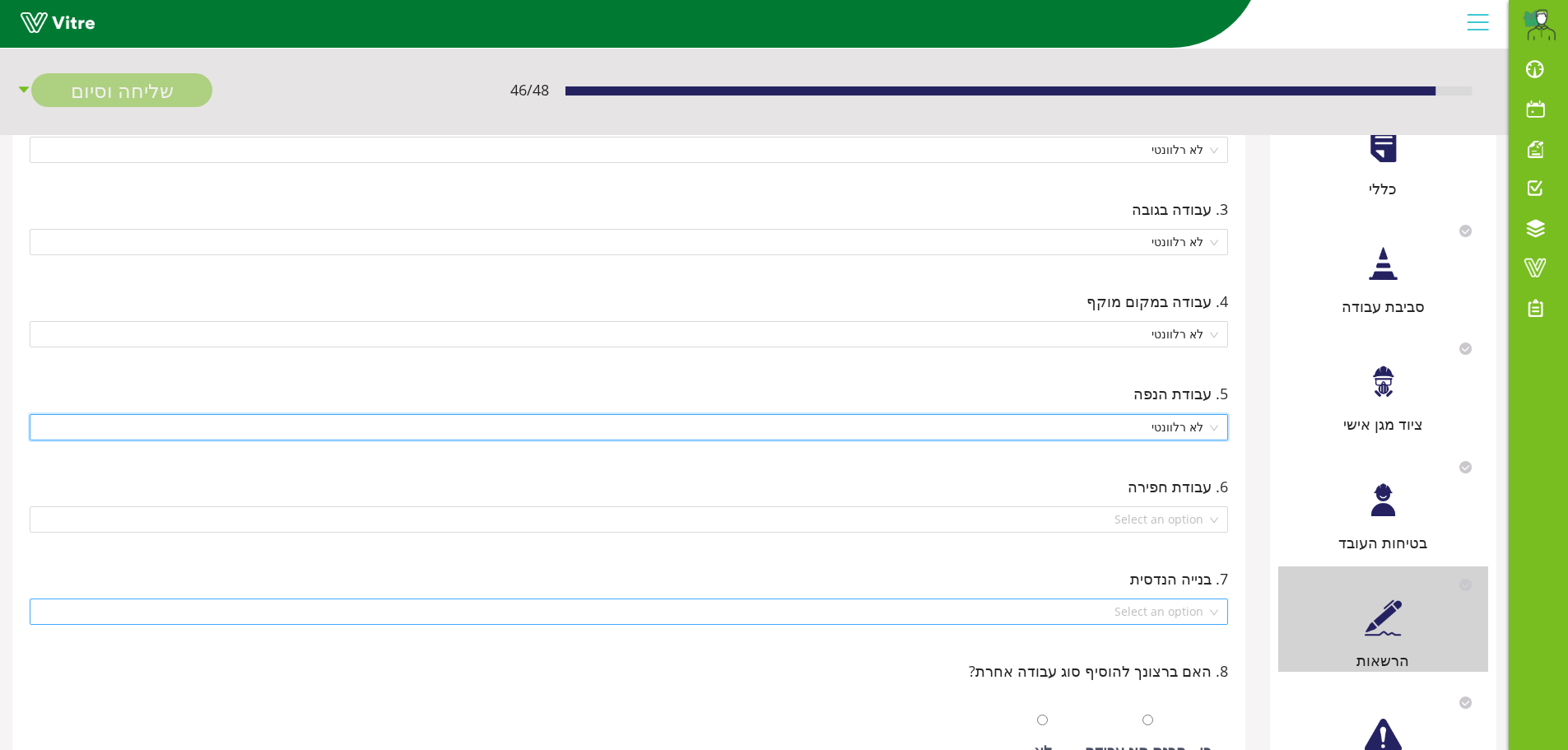
click at [1215, 612] on div "Select an option" at bounding box center [629, 611] width 1198 height 26
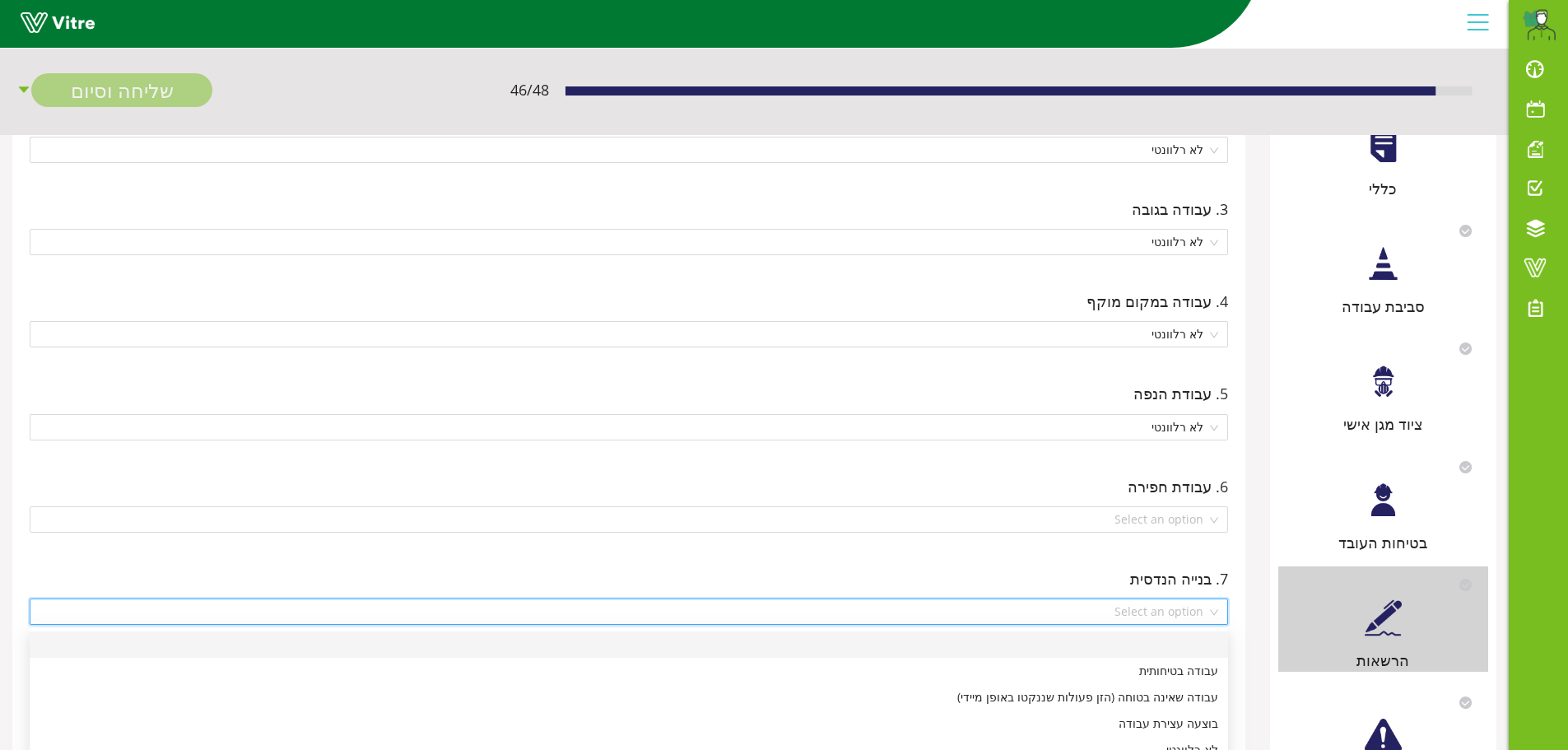
scroll to position [329, 0]
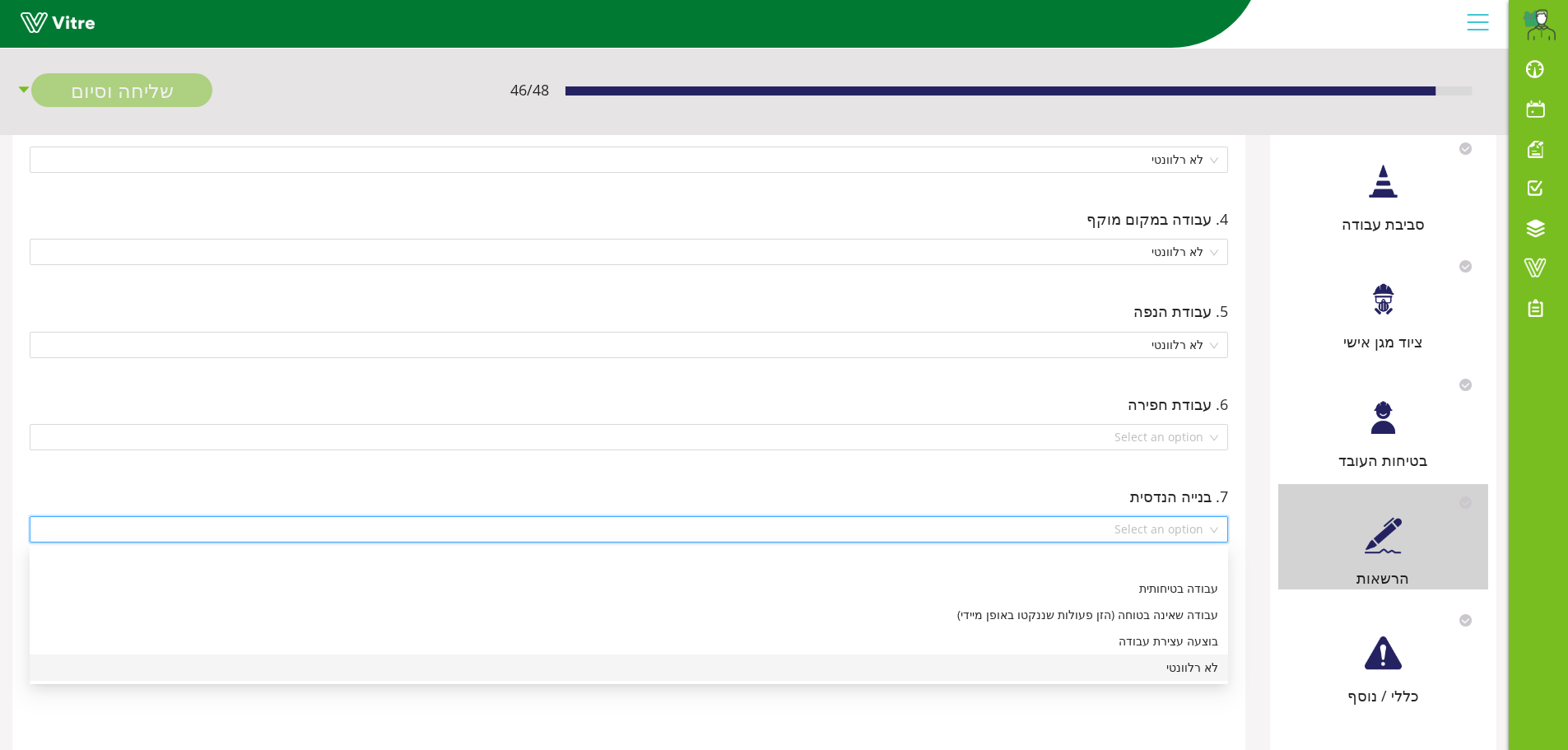
click at [1181, 673] on div "לא רלוונטי" at bounding box center [629, 667] width 1179 height 18
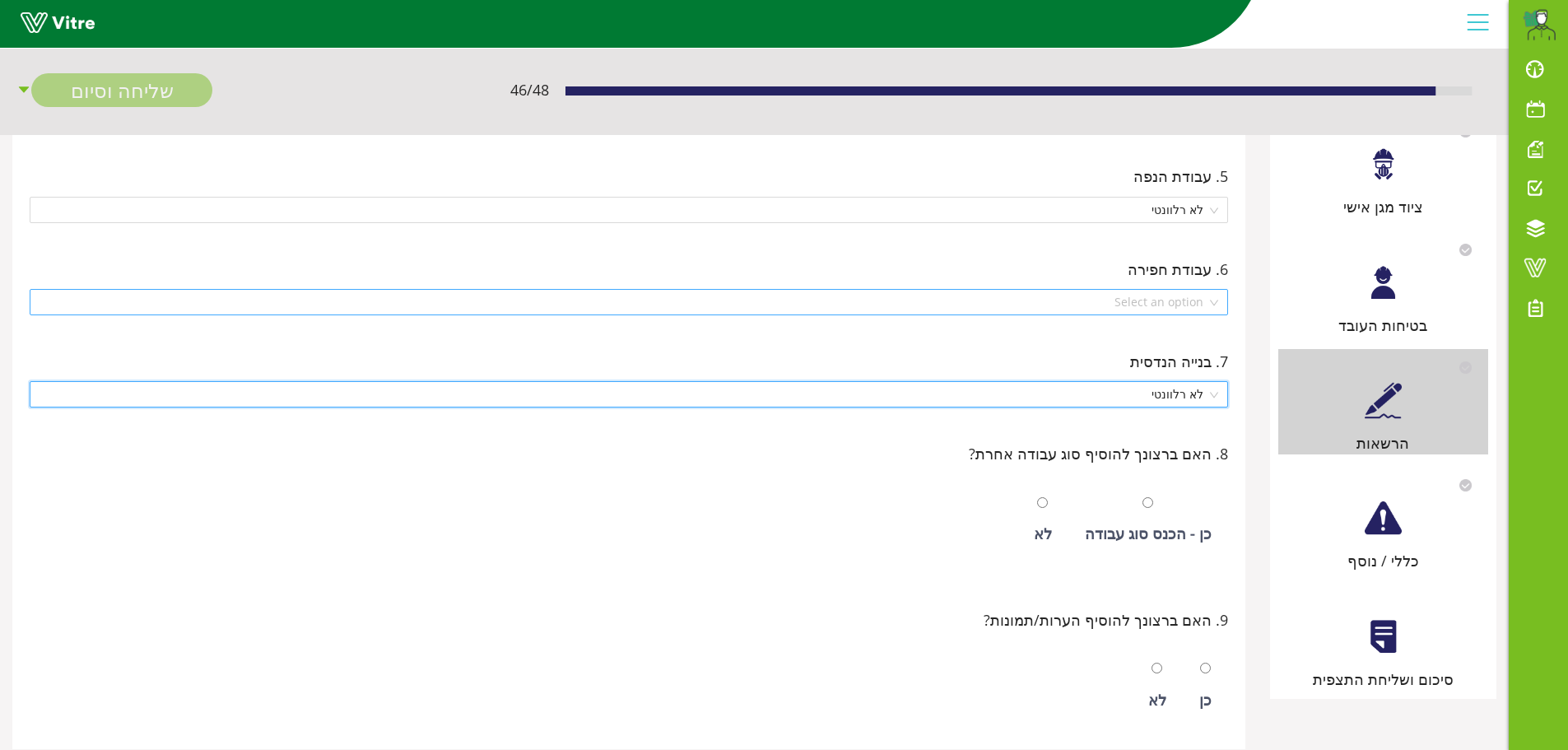
scroll to position [494, 0]
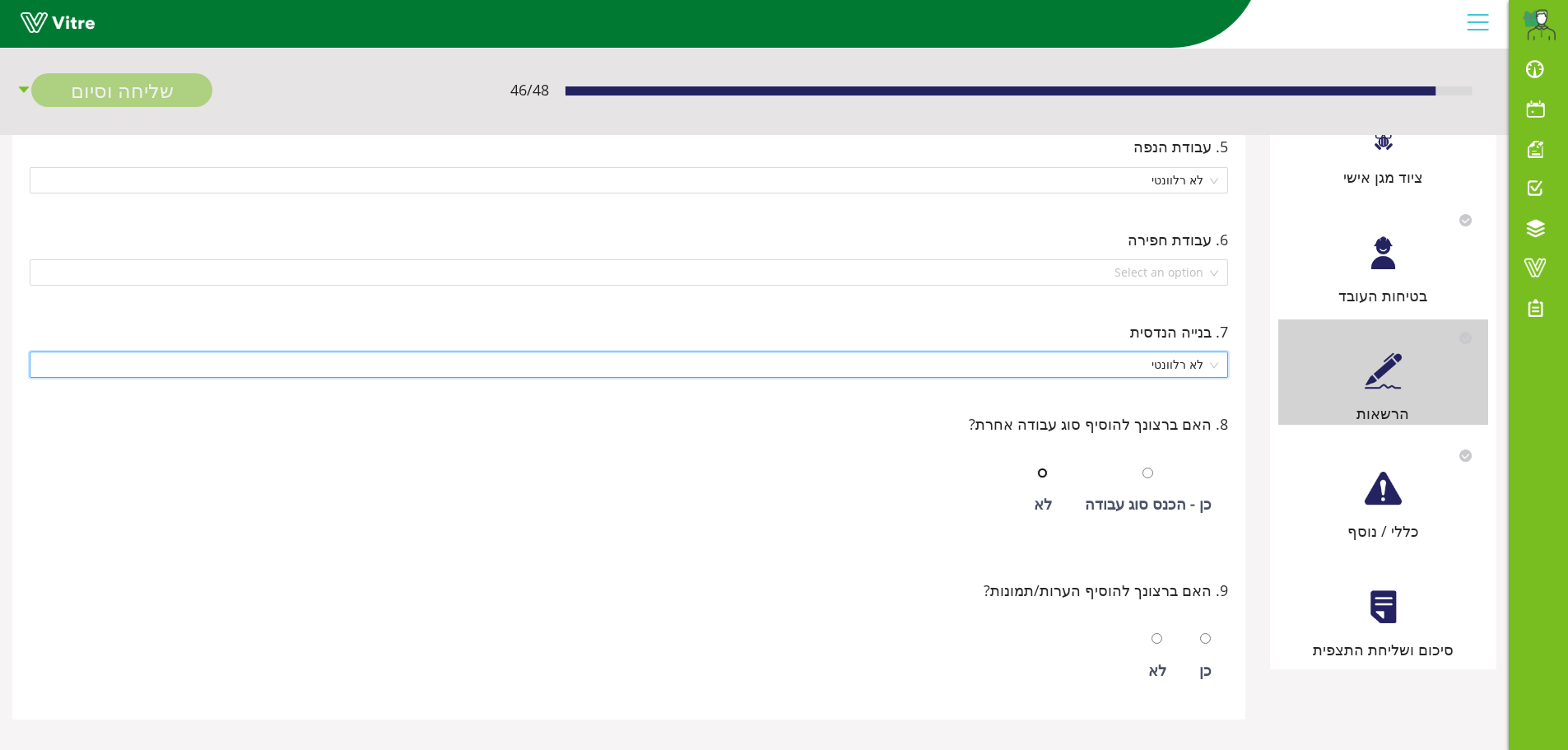
click at [1046, 472] on input "radio" at bounding box center [1042, 472] width 10 height 10
radio input "true"
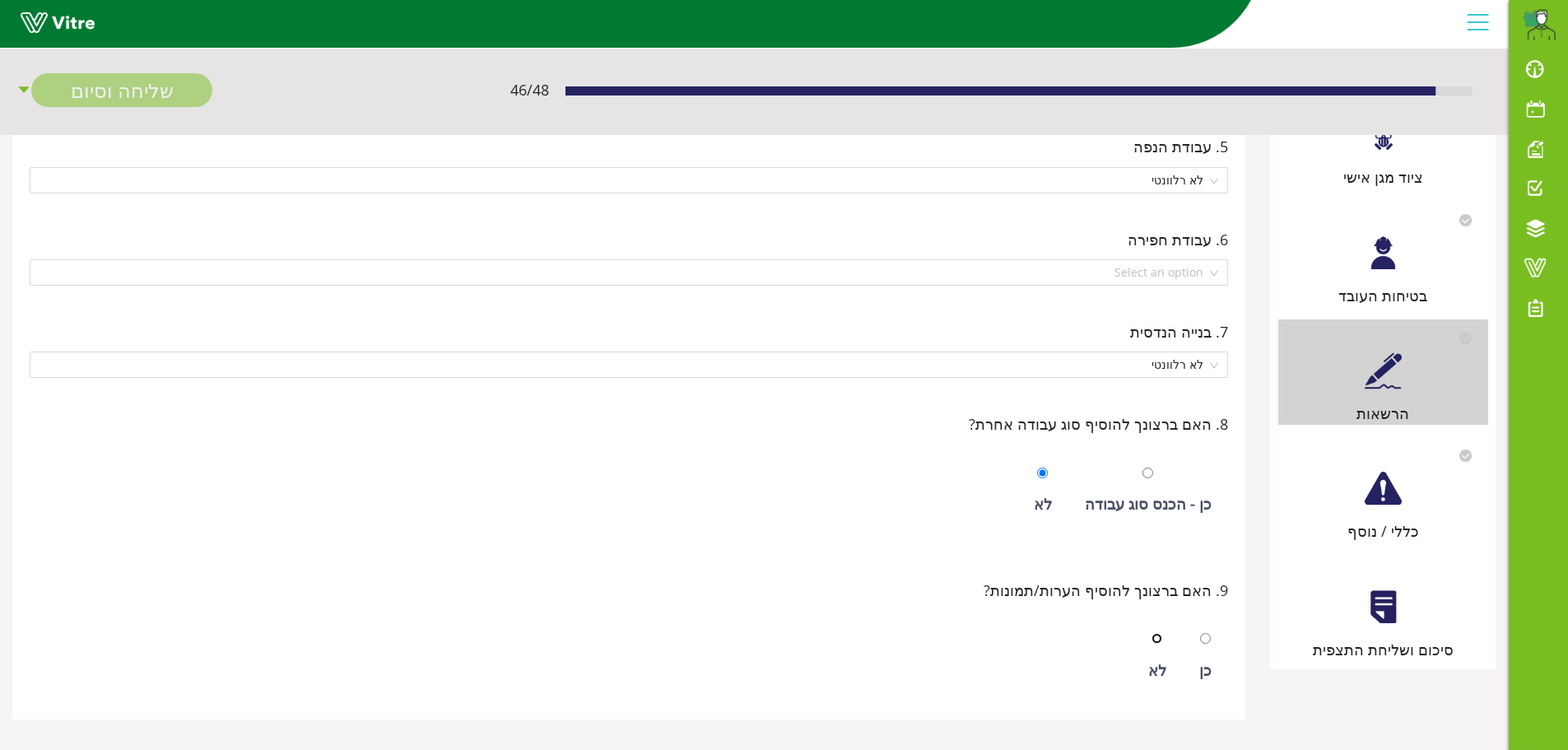
click at [1160, 636] on input "radio" at bounding box center [1157, 638] width 10 height 10
radio input "true"
click at [1383, 504] on div at bounding box center [1383, 487] width 37 height 37
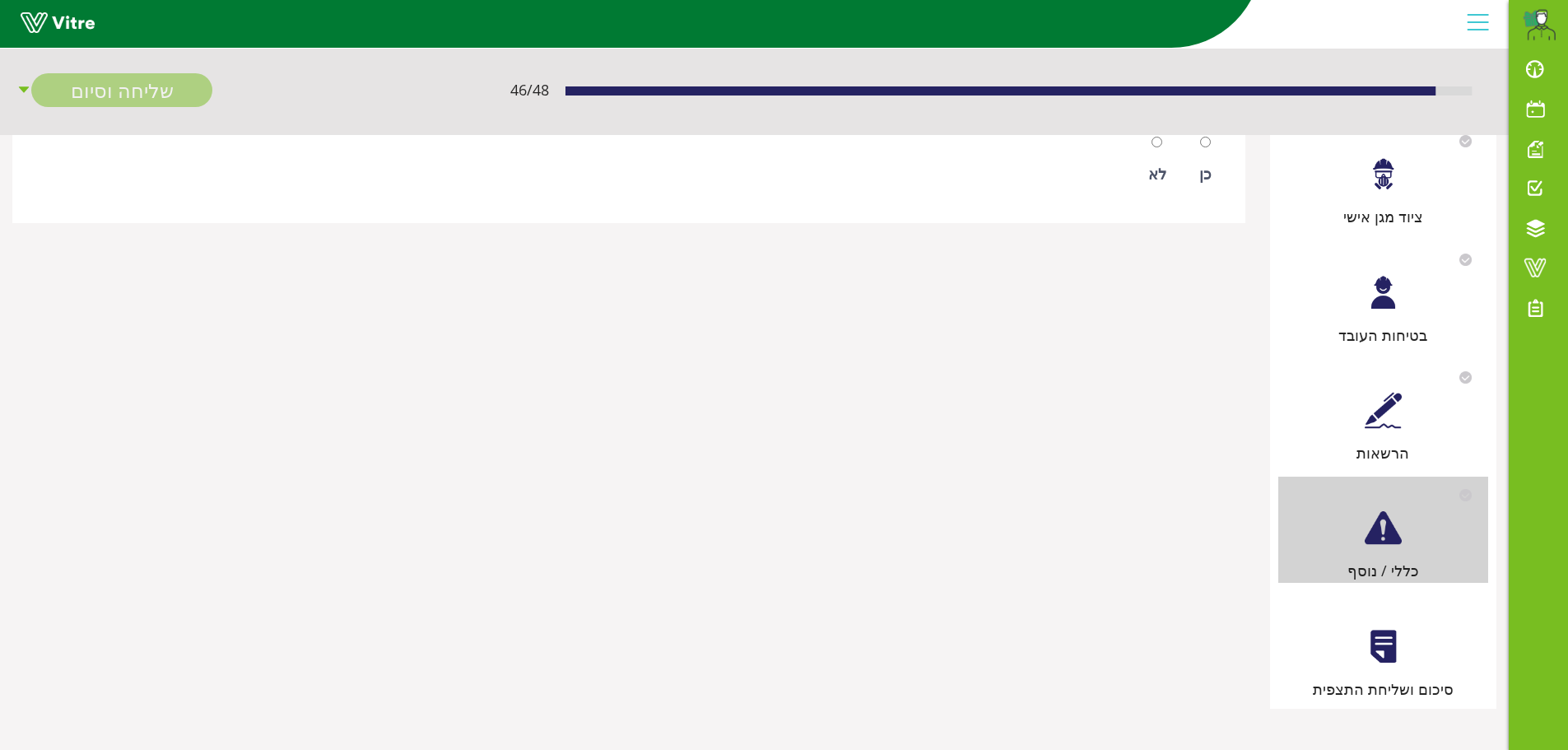
scroll to position [0, 0]
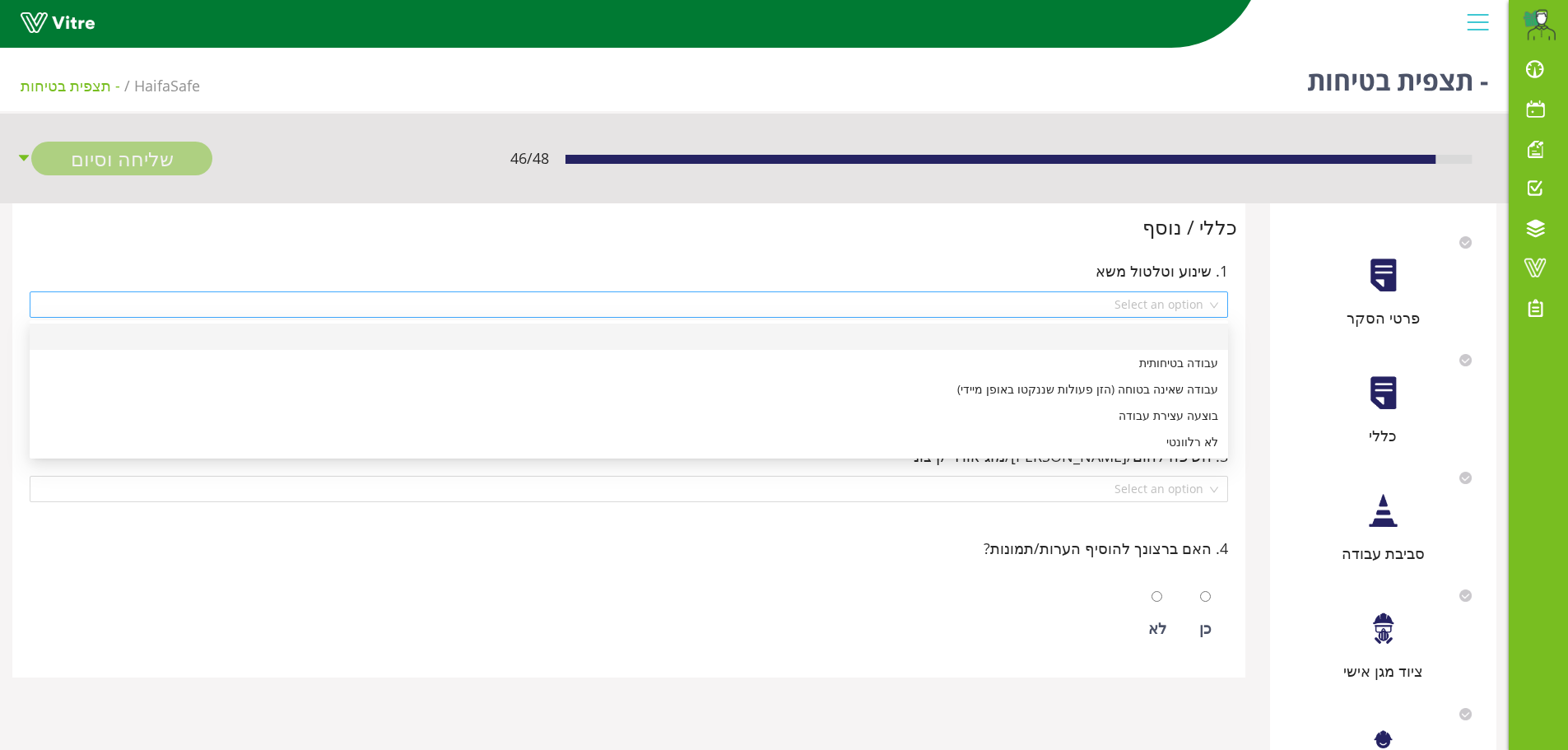
click at [1213, 306] on div "Select an option" at bounding box center [629, 304] width 1198 height 26
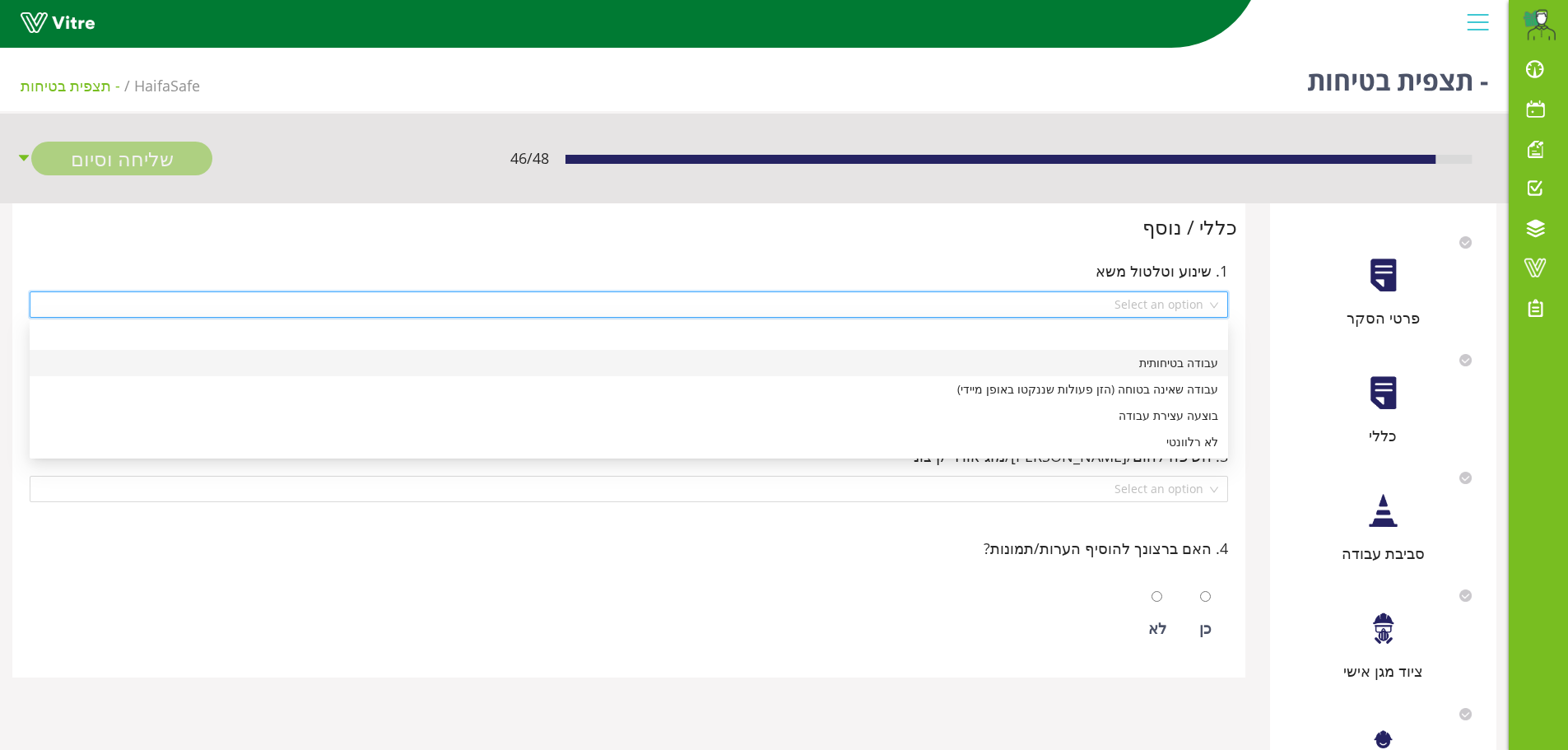
click at [1204, 359] on div "עבודה בטיחותית" at bounding box center [629, 363] width 1179 height 18
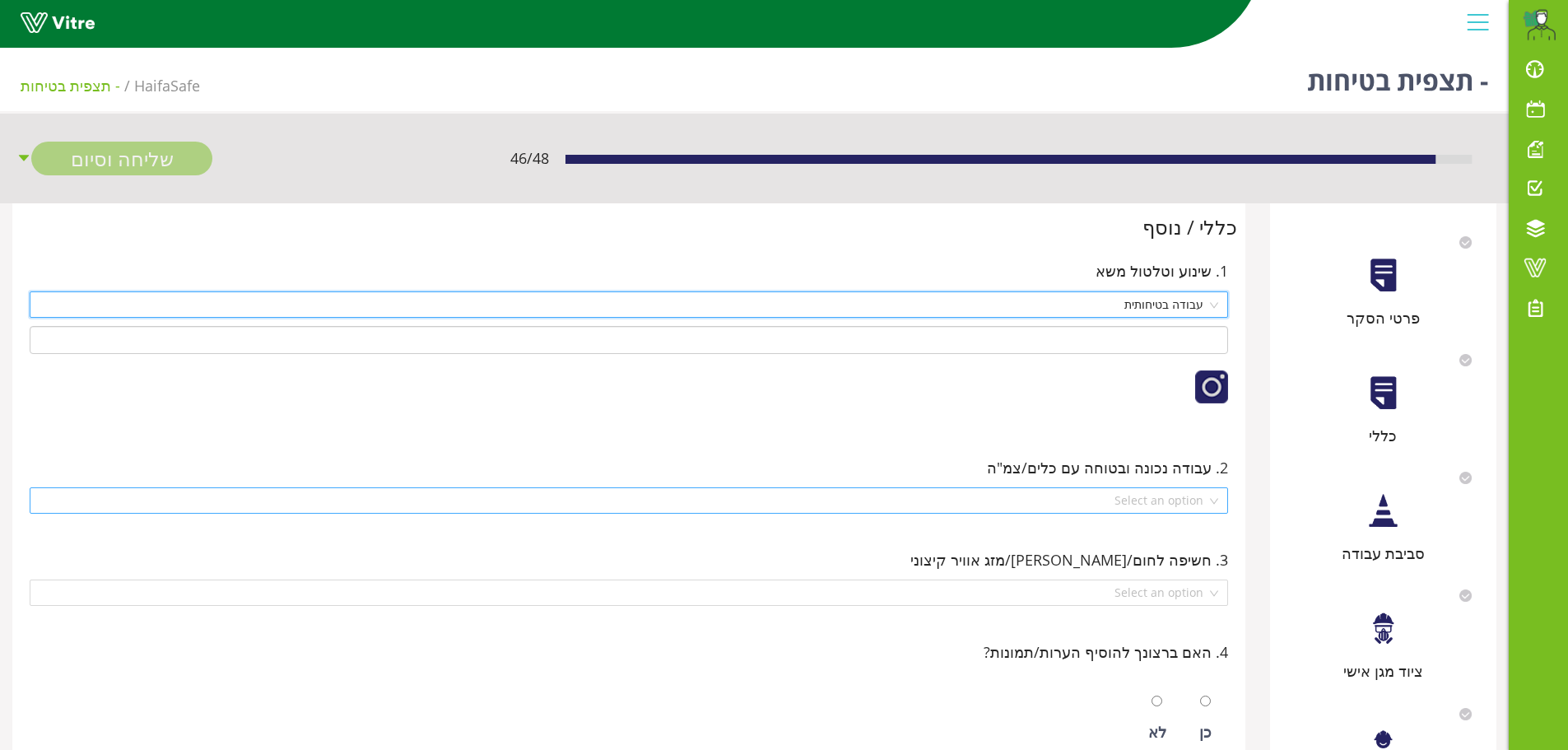
click at [1215, 503] on div "Select an option" at bounding box center [629, 501] width 1198 height 26
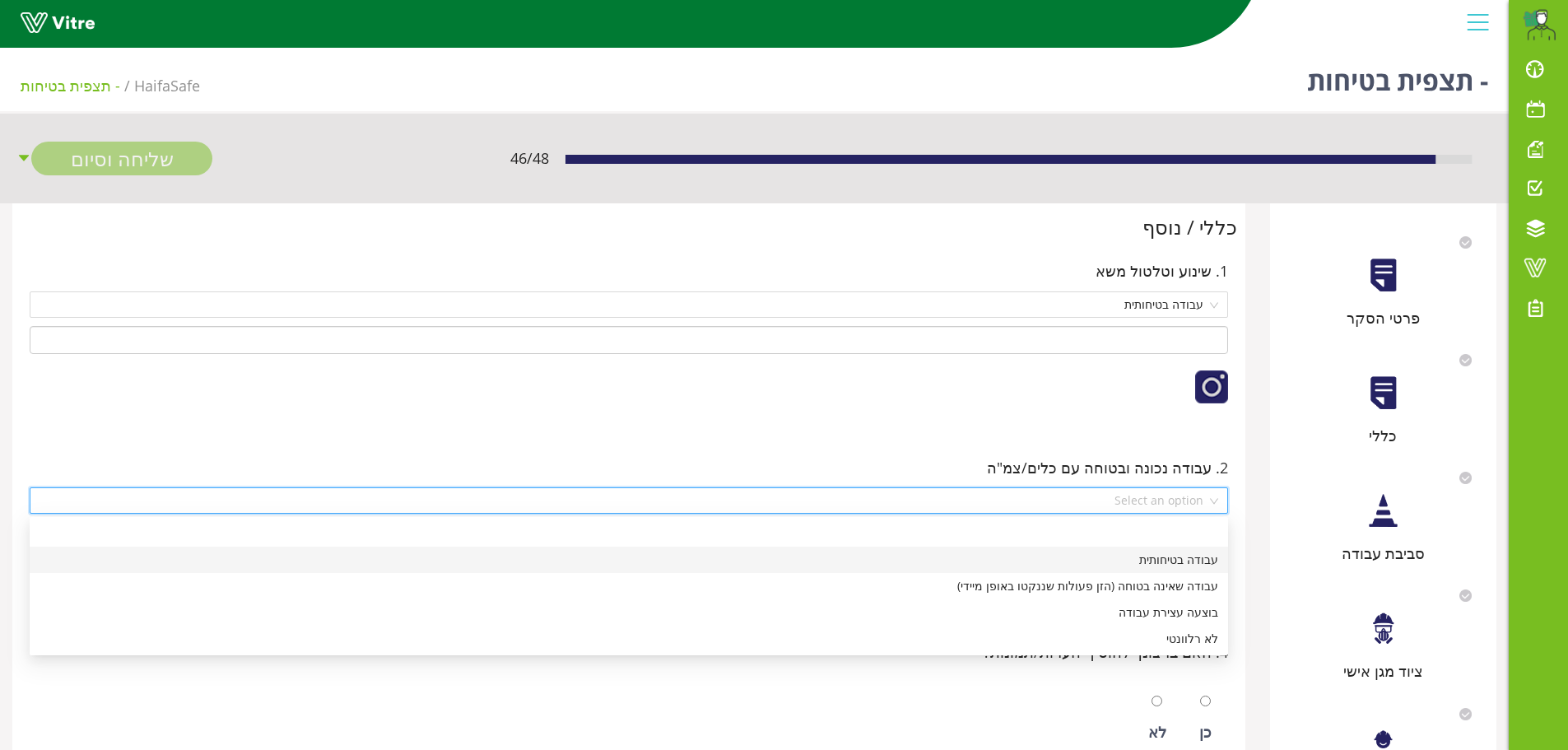
click at [1200, 558] on div "עבודה בטיחותית" at bounding box center [629, 559] width 1179 height 18
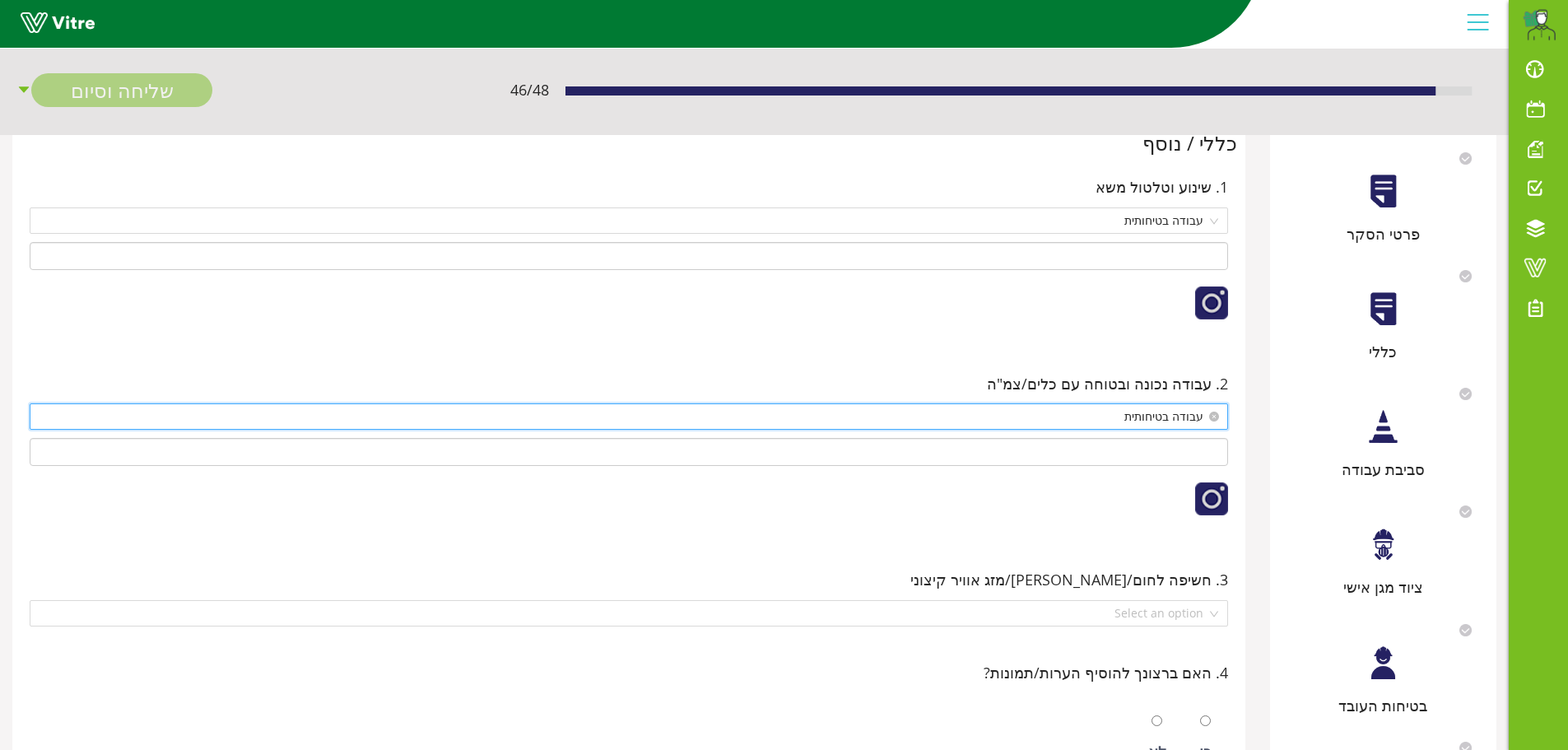
scroll to position [164, 0]
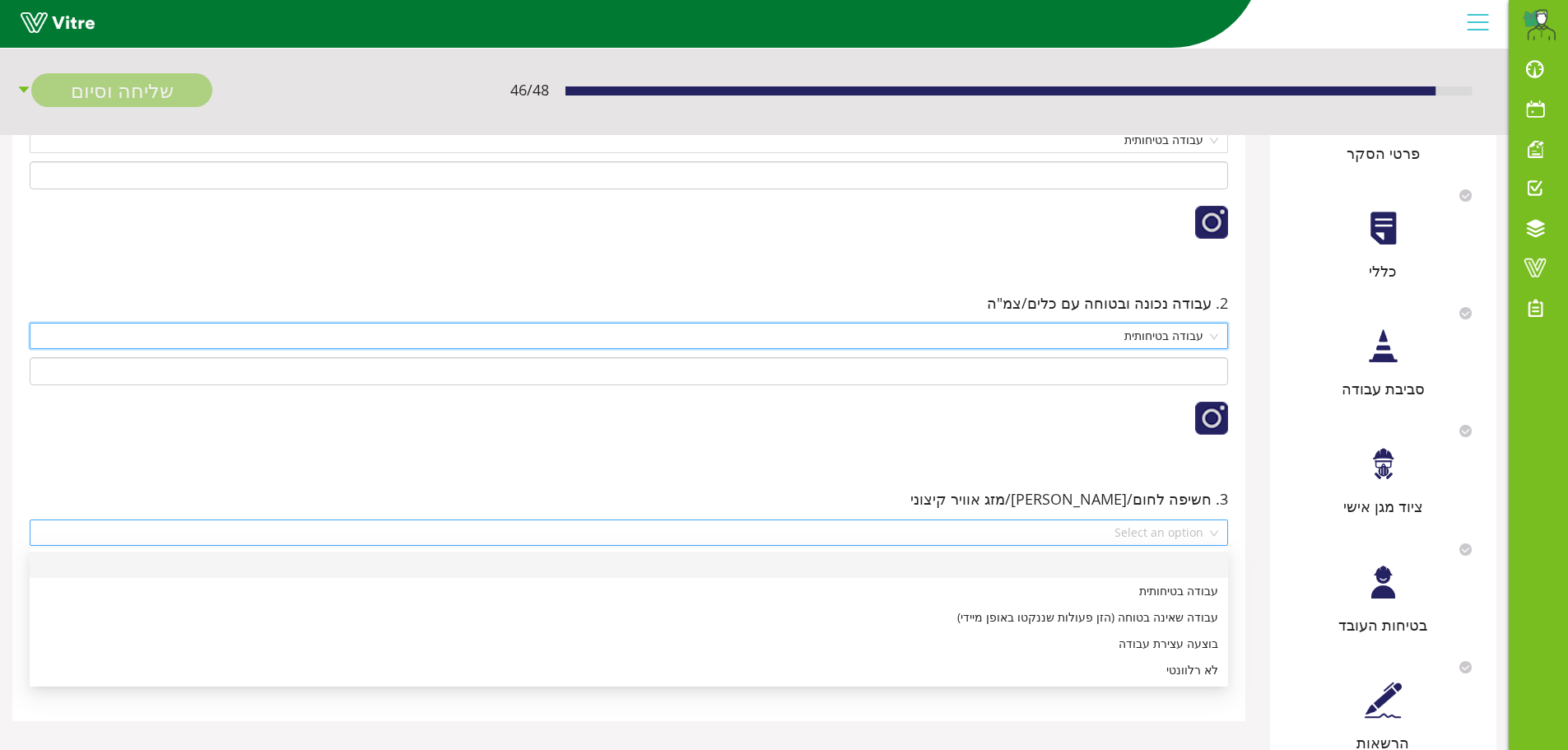
click at [1215, 537] on div "Select an option" at bounding box center [629, 533] width 1198 height 26
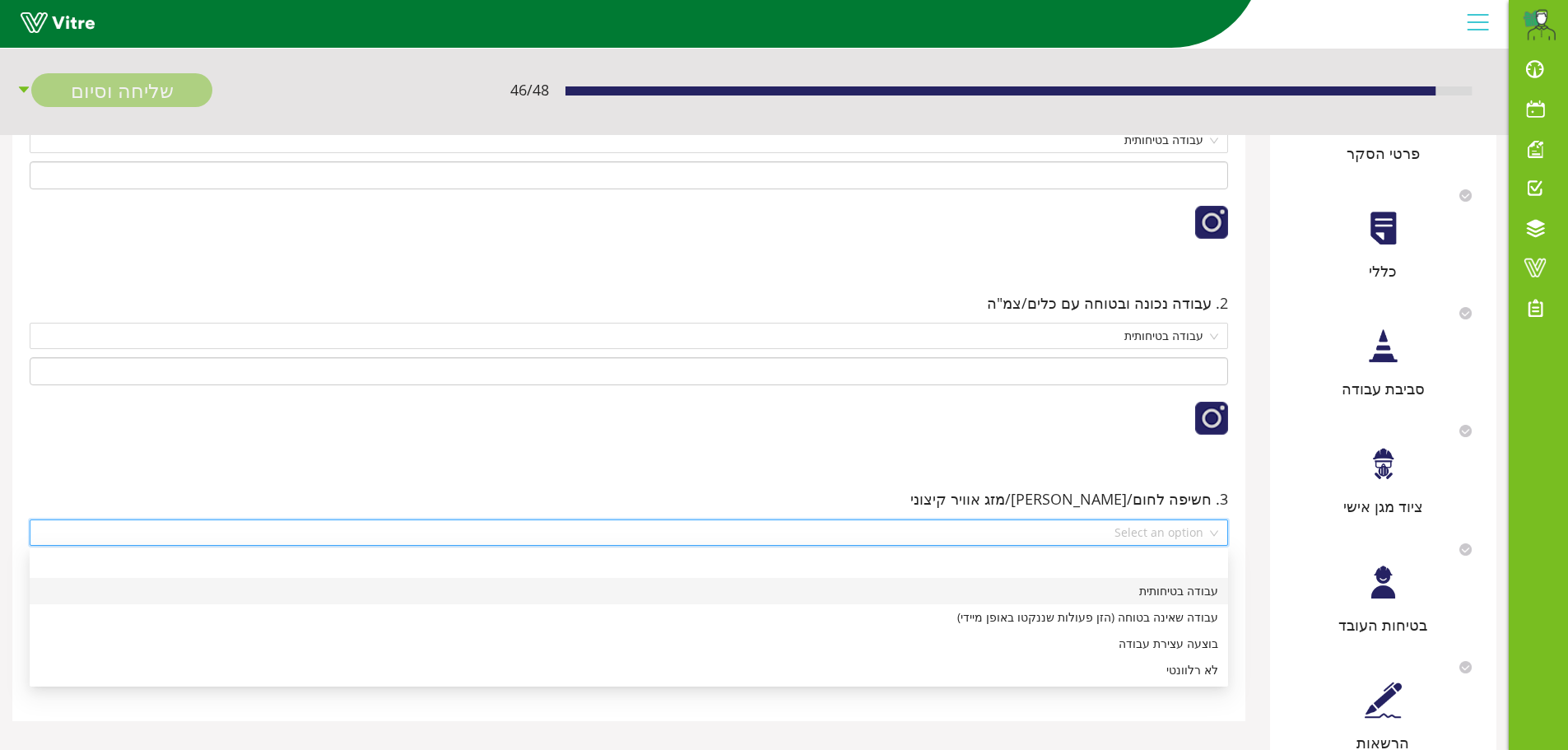
click at [1215, 587] on div "עבודה בטיחותית" at bounding box center [629, 590] width 1179 height 18
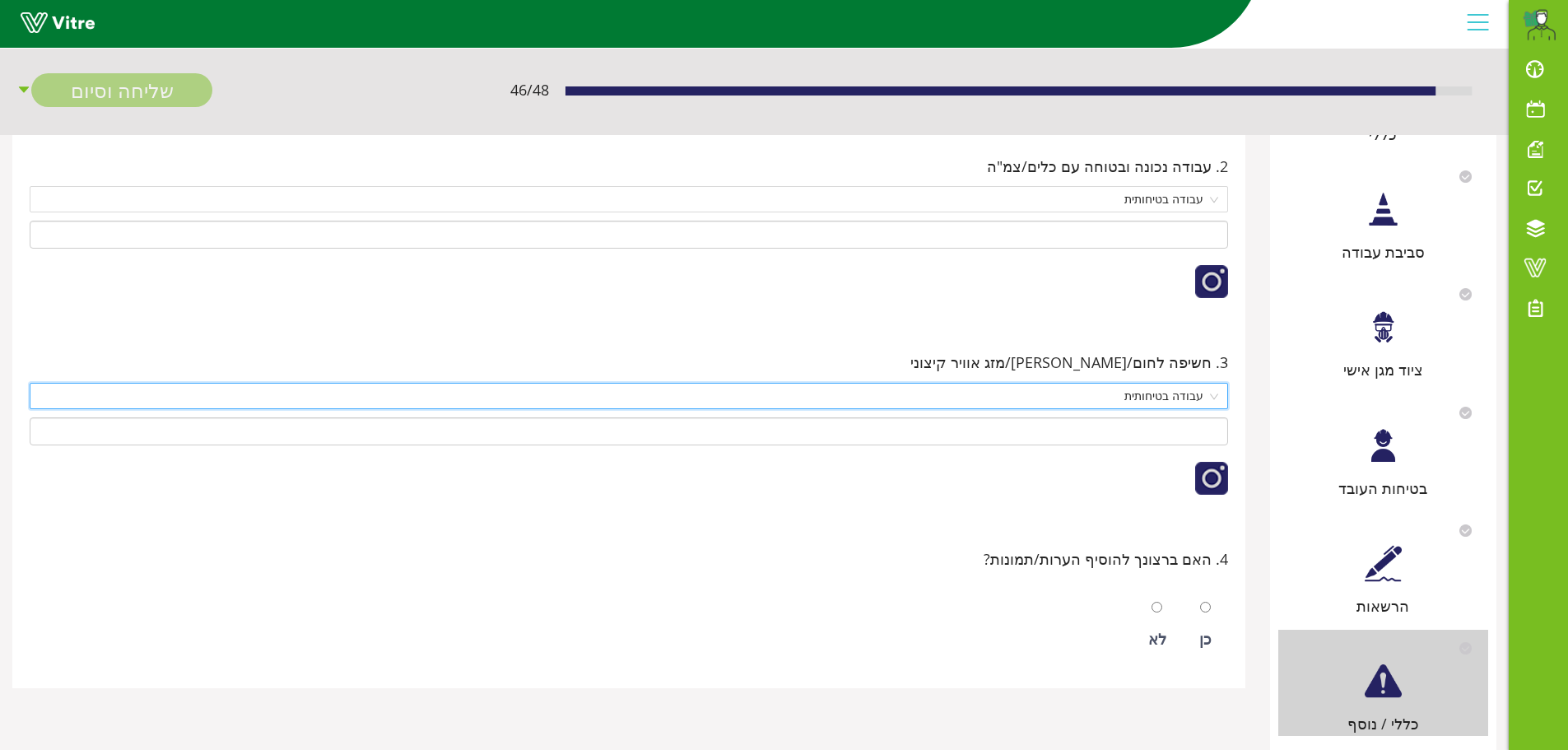
scroll to position [329, 0]
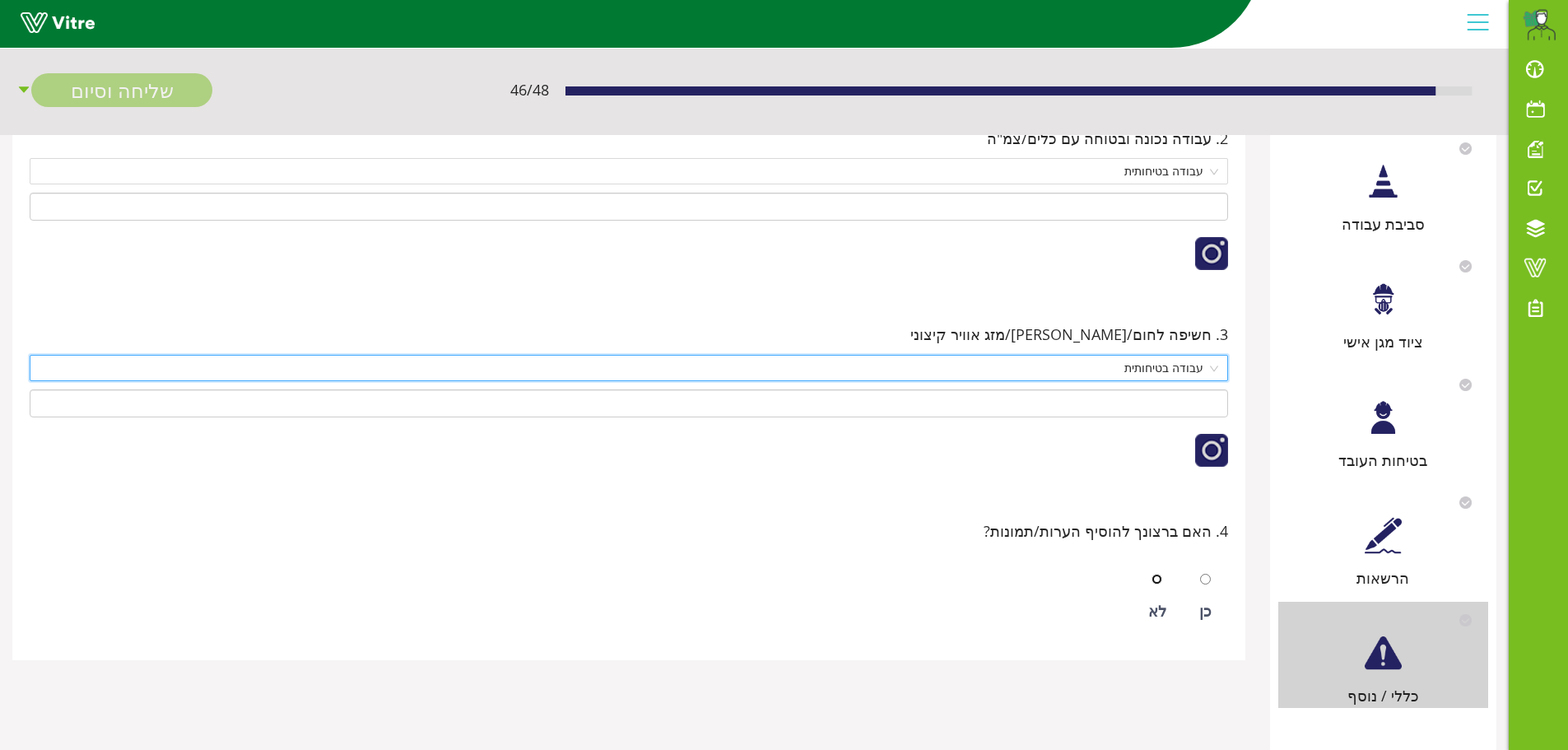
click at [1160, 583] on input "radio" at bounding box center [1157, 578] width 10 height 10
radio input "true"
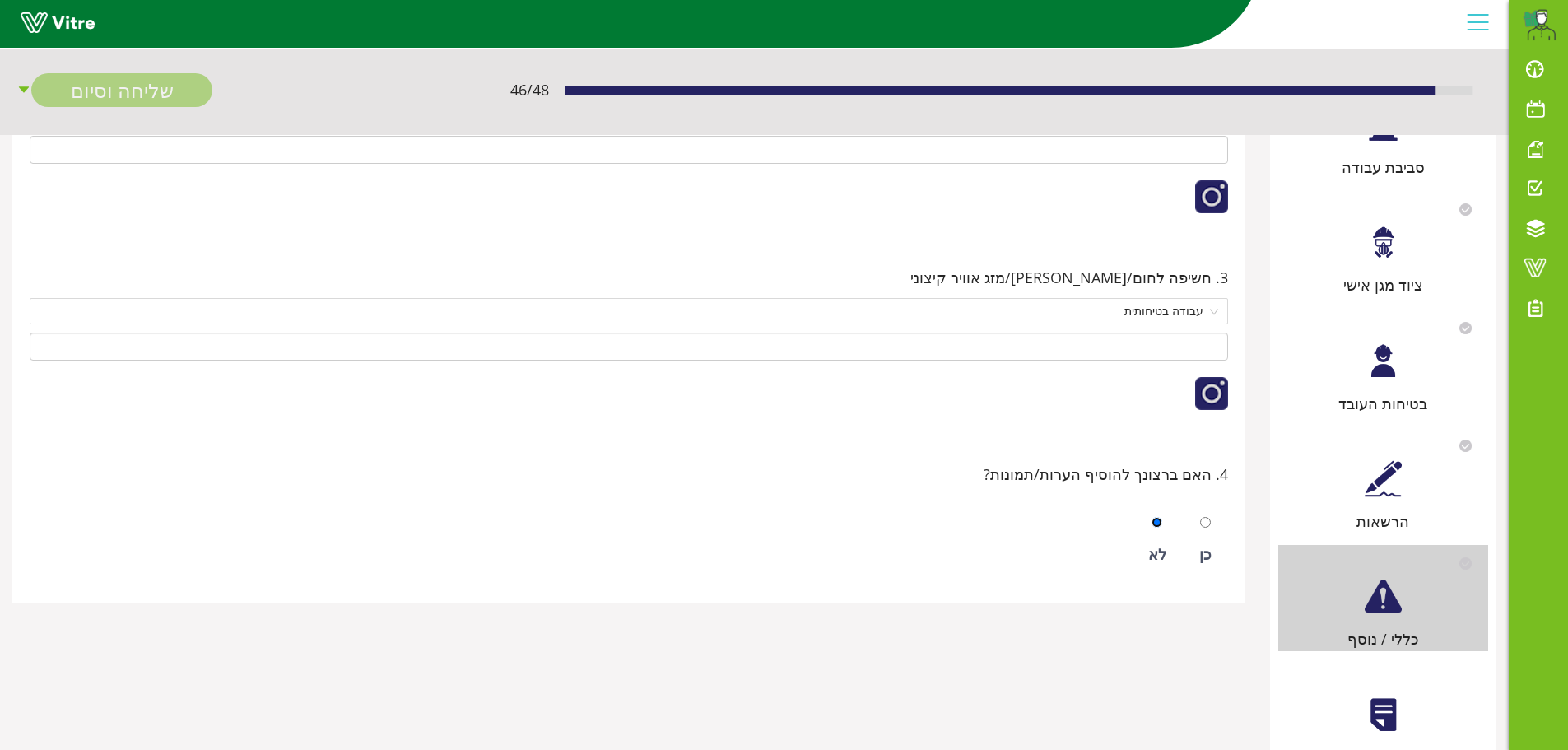
scroll to position [454, 0]
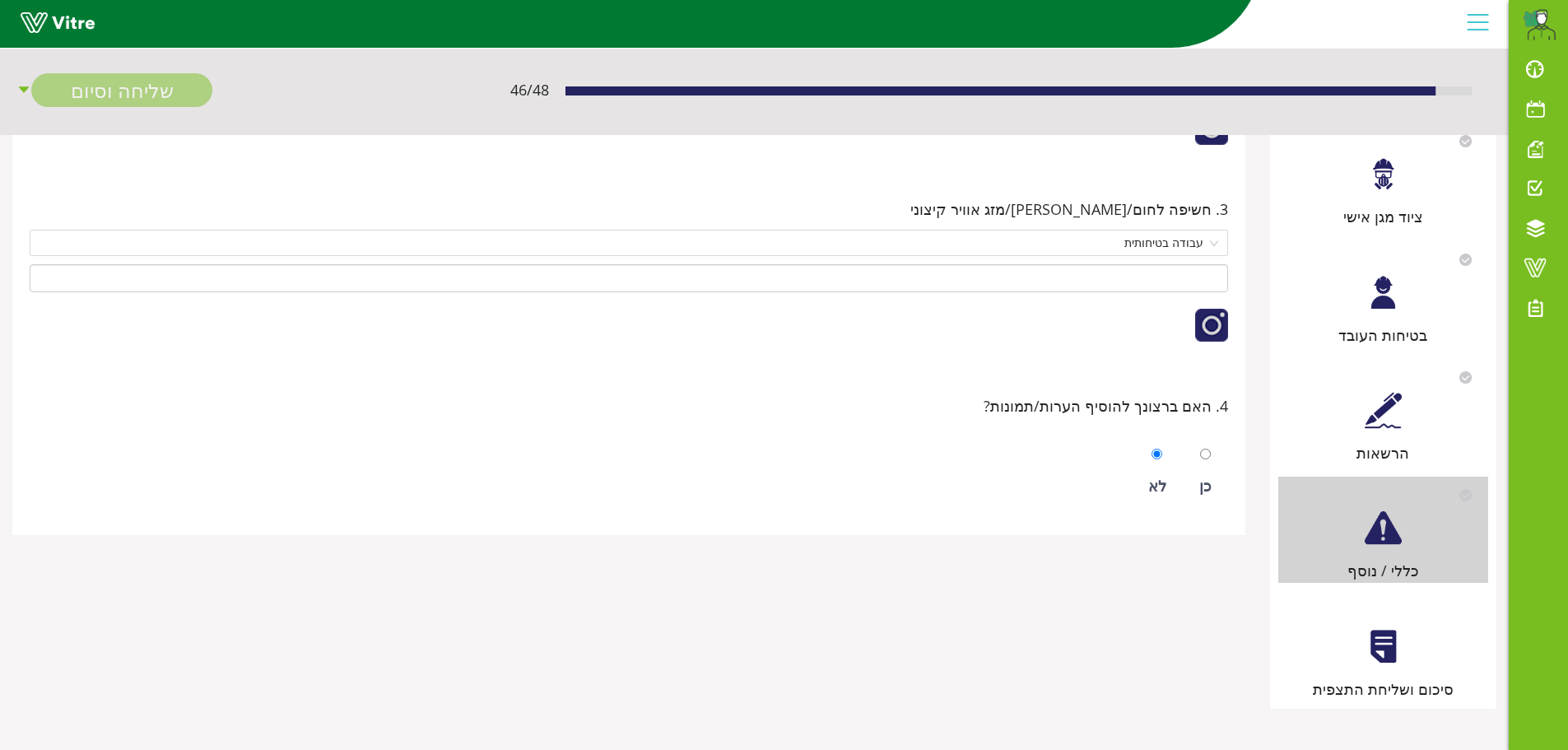
click at [1378, 643] on div at bounding box center [1383, 646] width 37 height 37
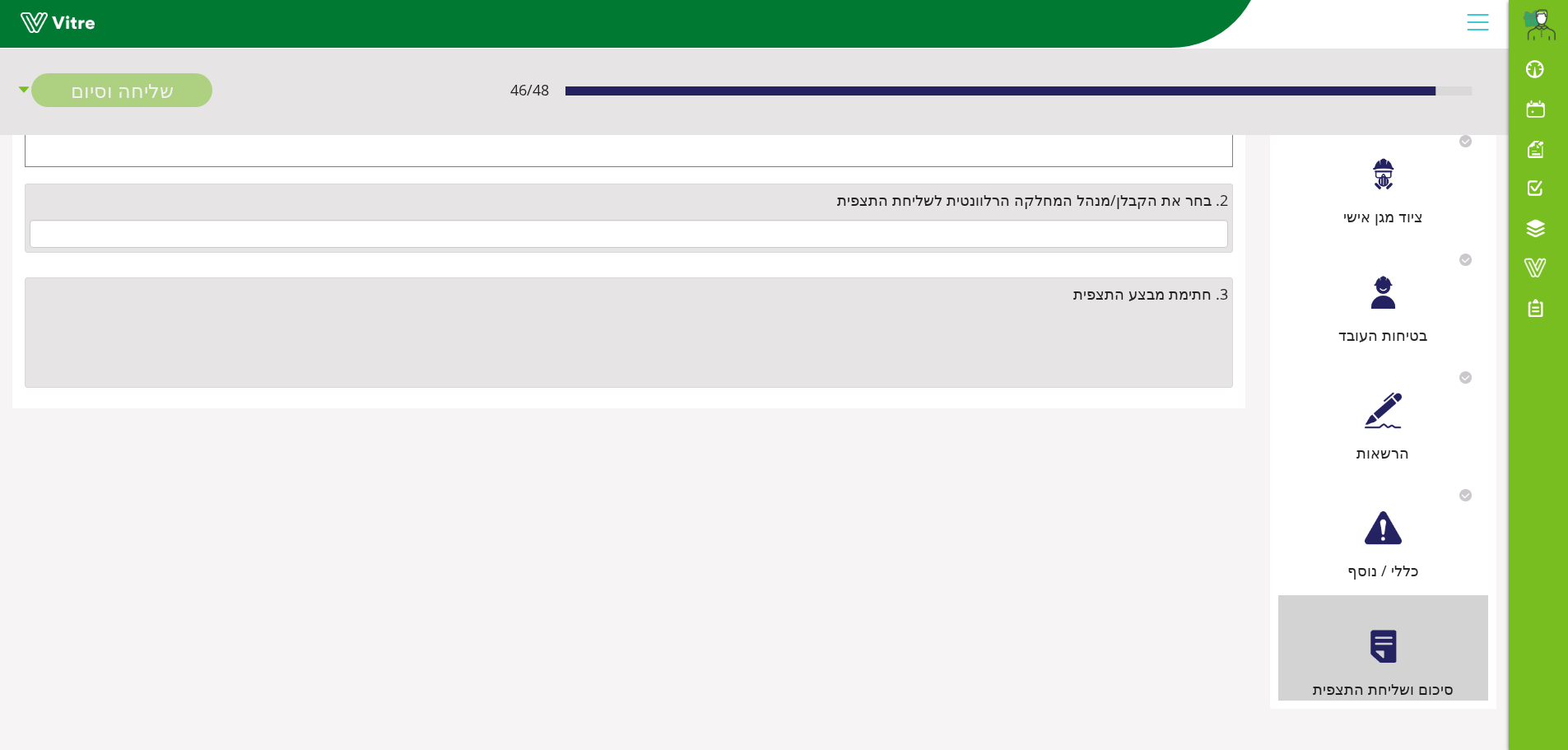
scroll to position [0, 0]
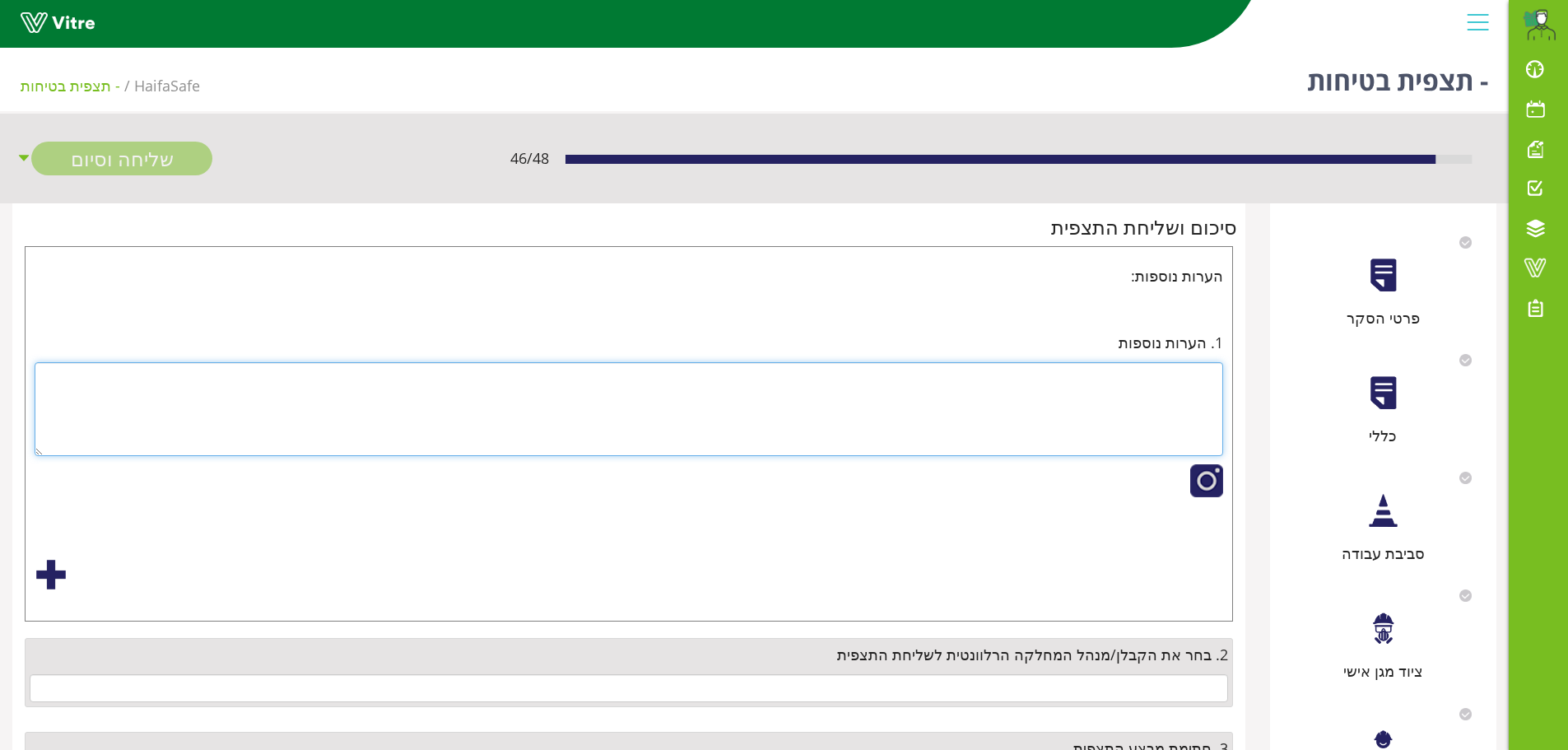
click at [1163, 374] on textarea at bounding box center [629, 408] width 1189 height 94
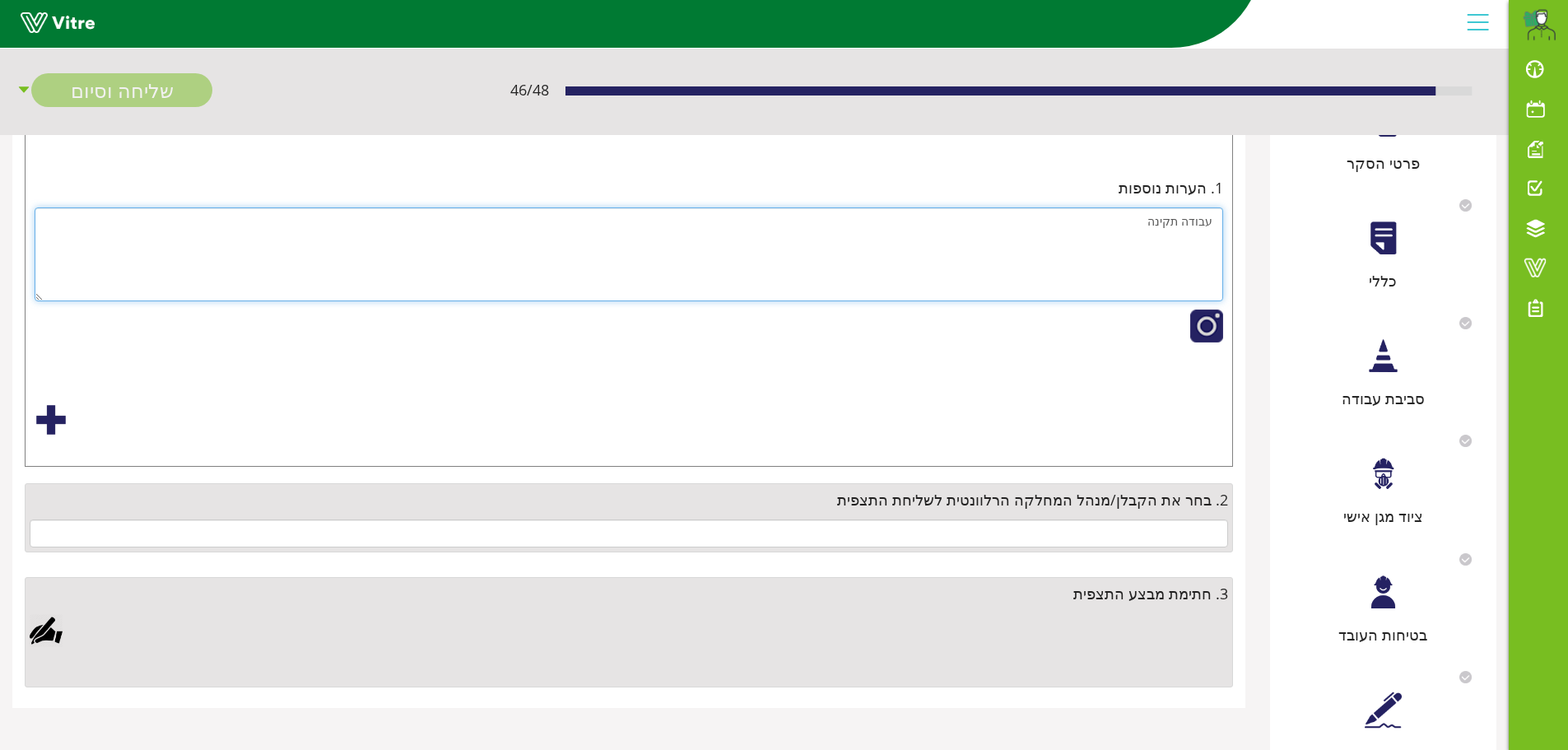
scroll to position [164, 0]
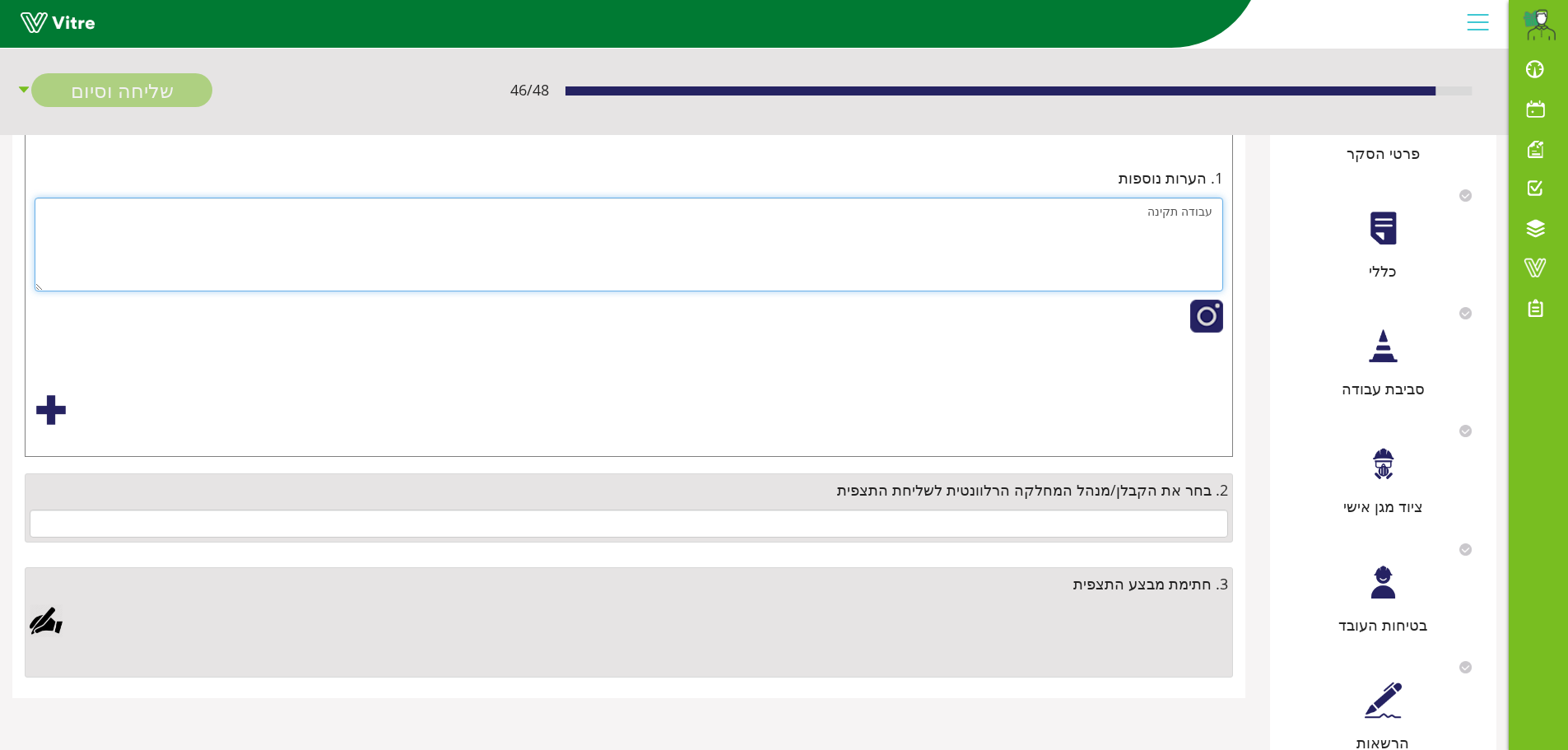
type textarea "עבודה תקינה"
click at [1178, 523] on input "text" at bounding box center [629, 523] width 1198 height 28
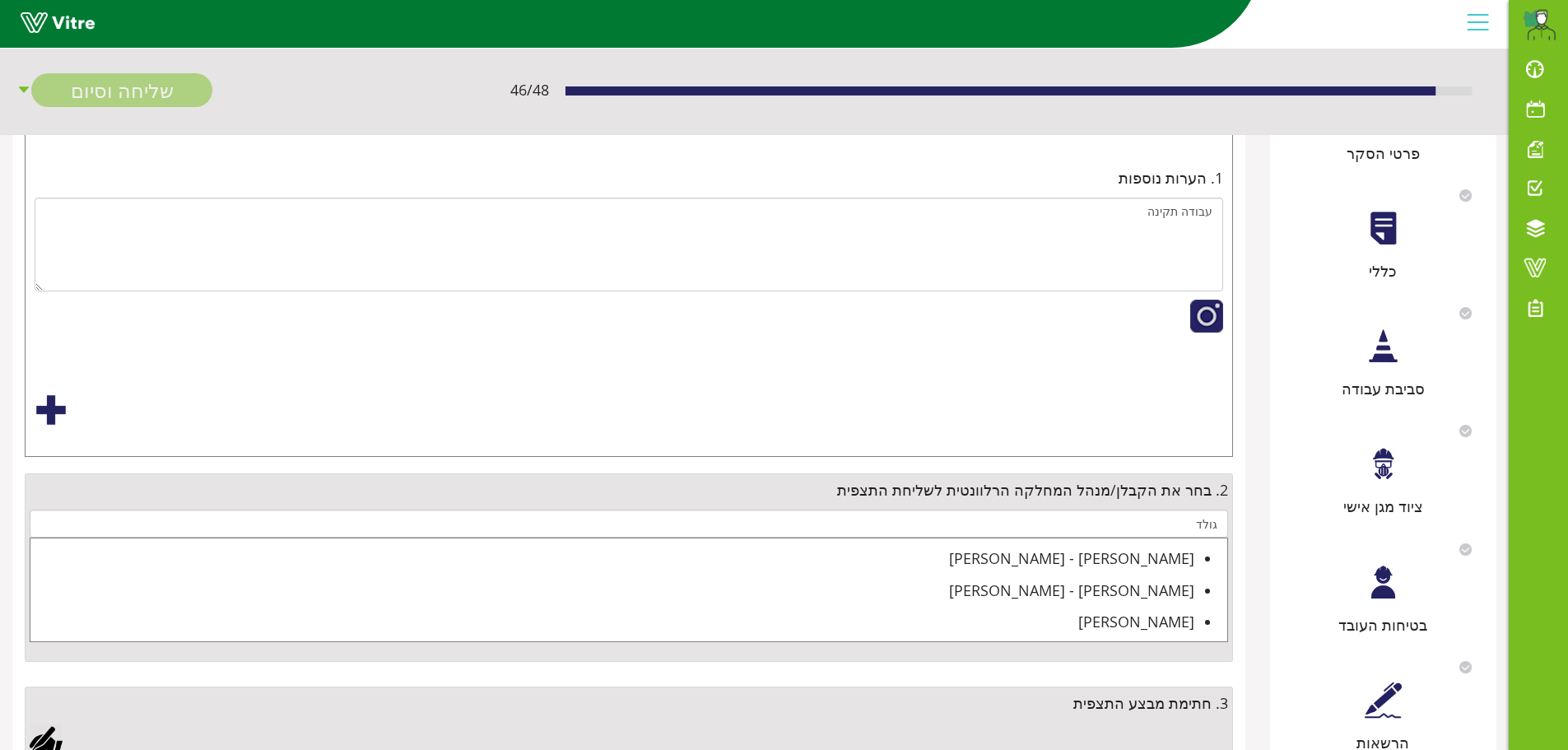
click at [1138, 565] on div "[PERSON_NAME] - [PERSON_NAME]" at bounding box center [612, 557] width 1164 height 23
type input "[PERSON_NAME] - [PERSON_NAME]"
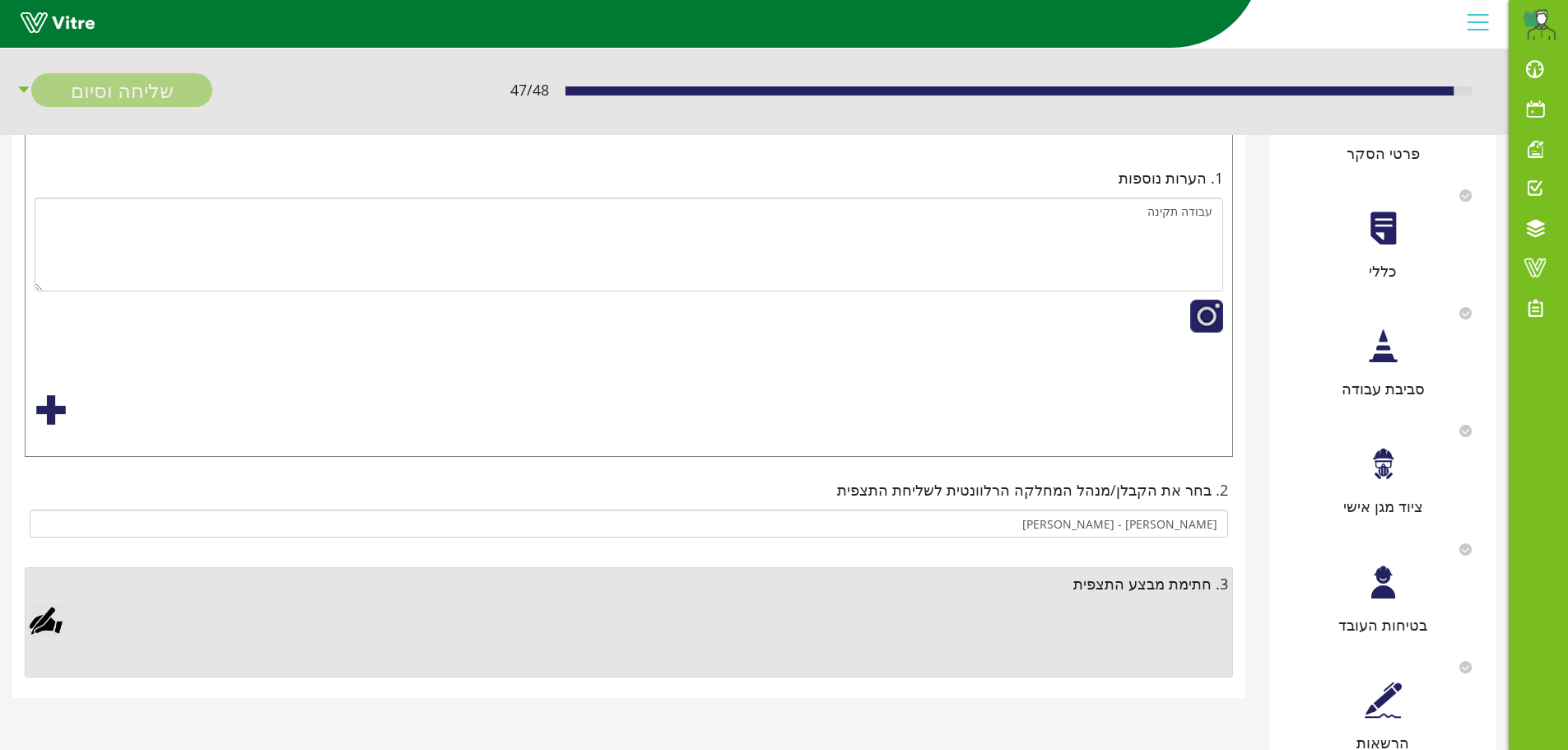
click at [50, 630] on div at bounding box center [45, 620] width 33 height 33
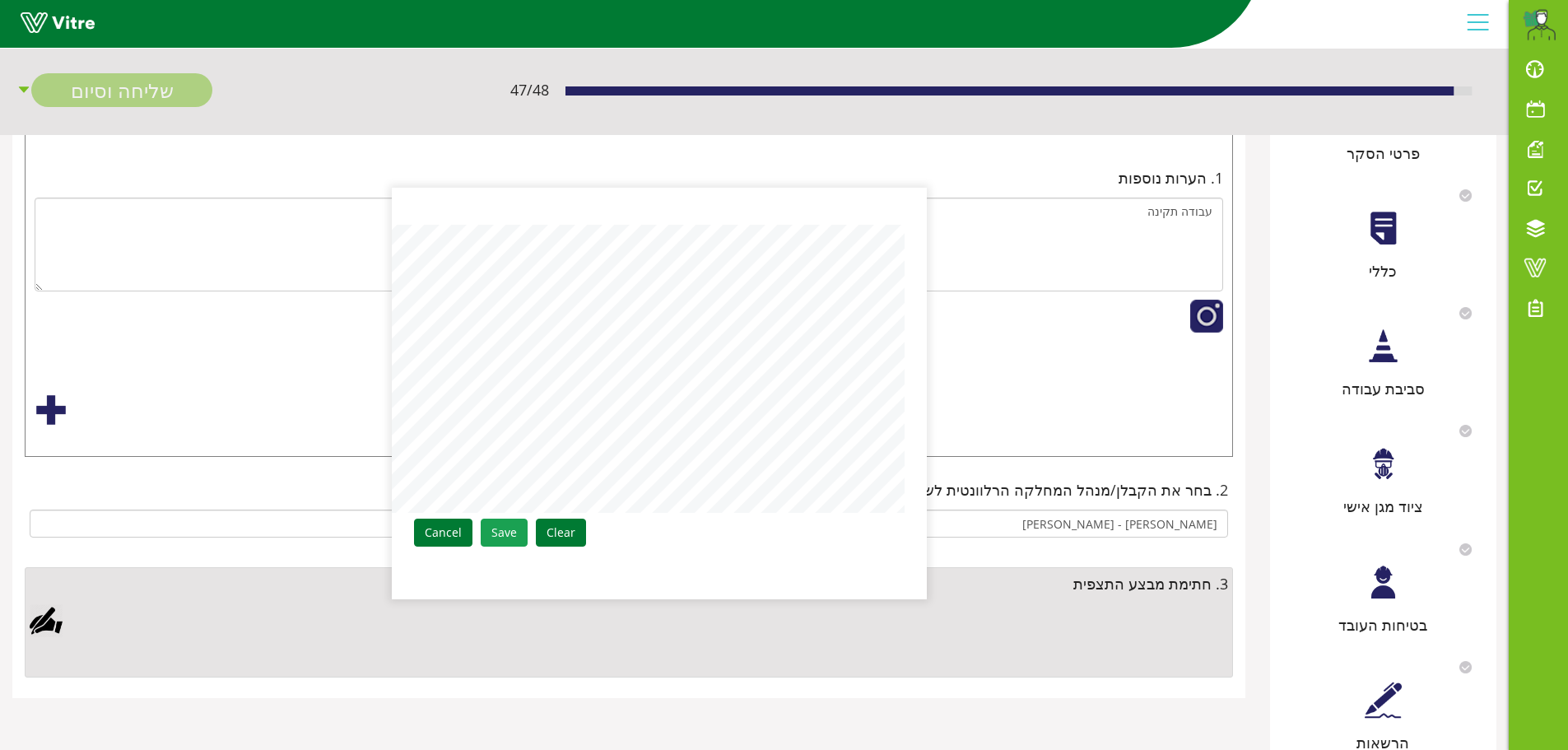
click at [506, 537] on link "Save" at bounding box center [505, 533] width 47 height 28
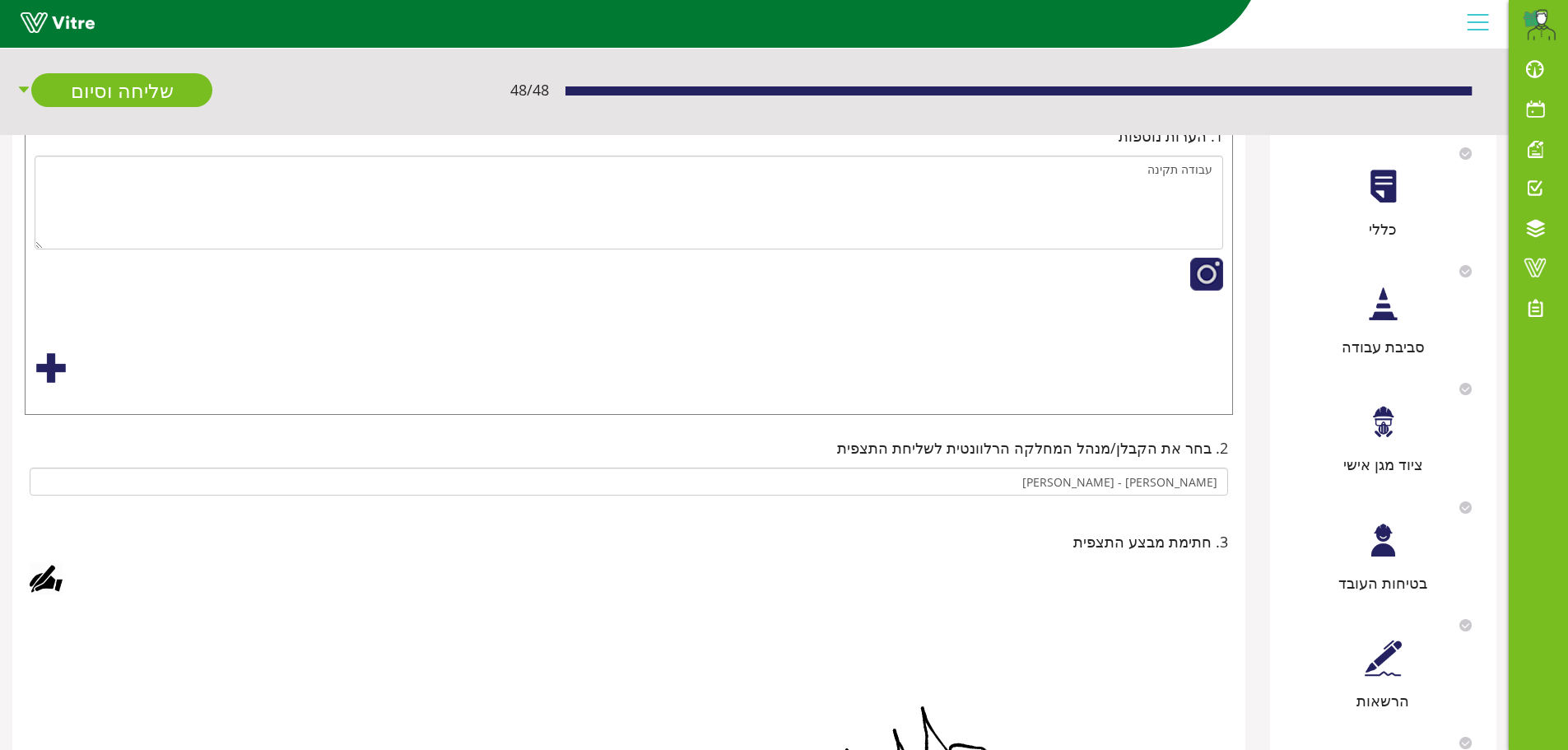
scroll to position [125, 0]
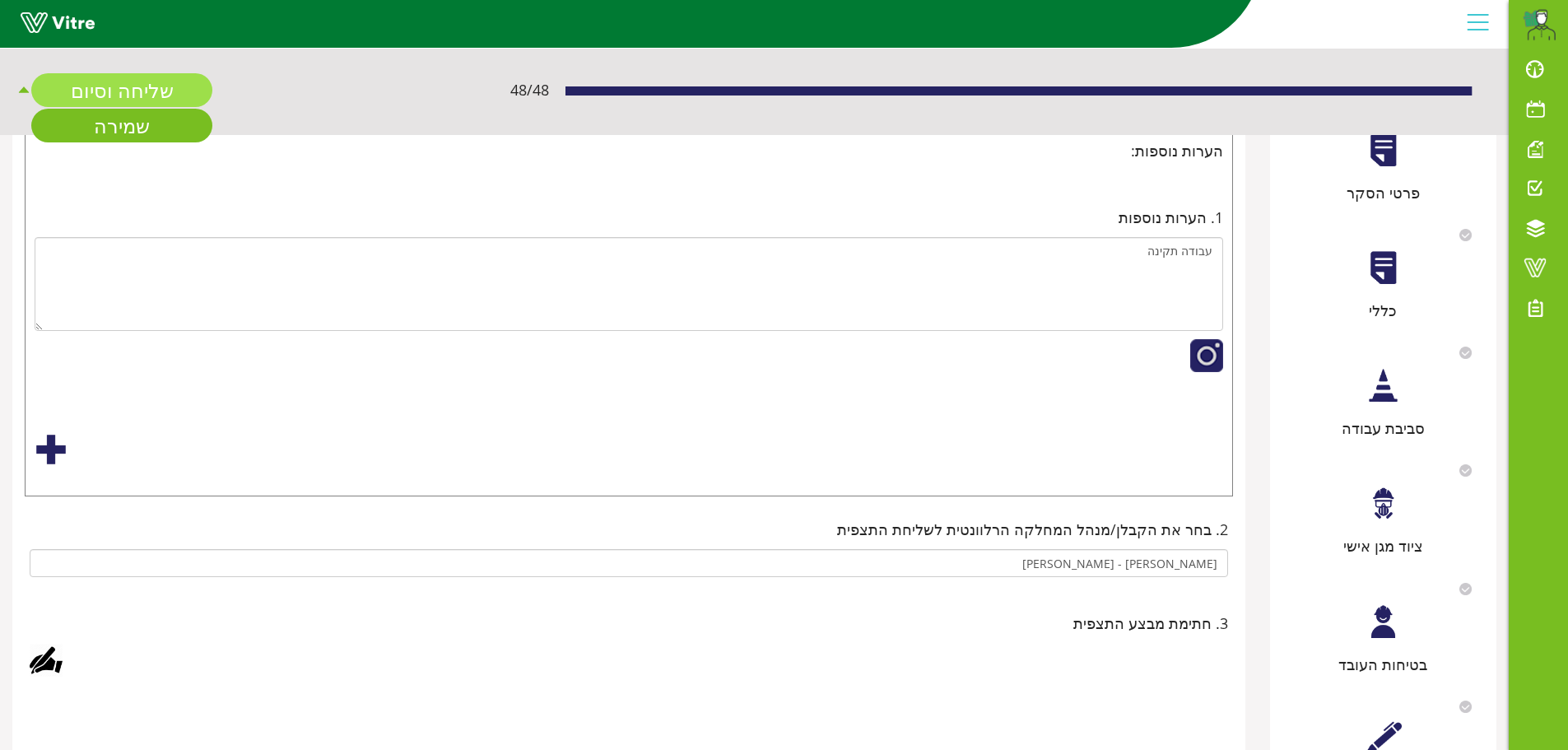
click at [159, 92] on link "שליחה וסיום" at bounding box center [122, 91] width 181 height 34
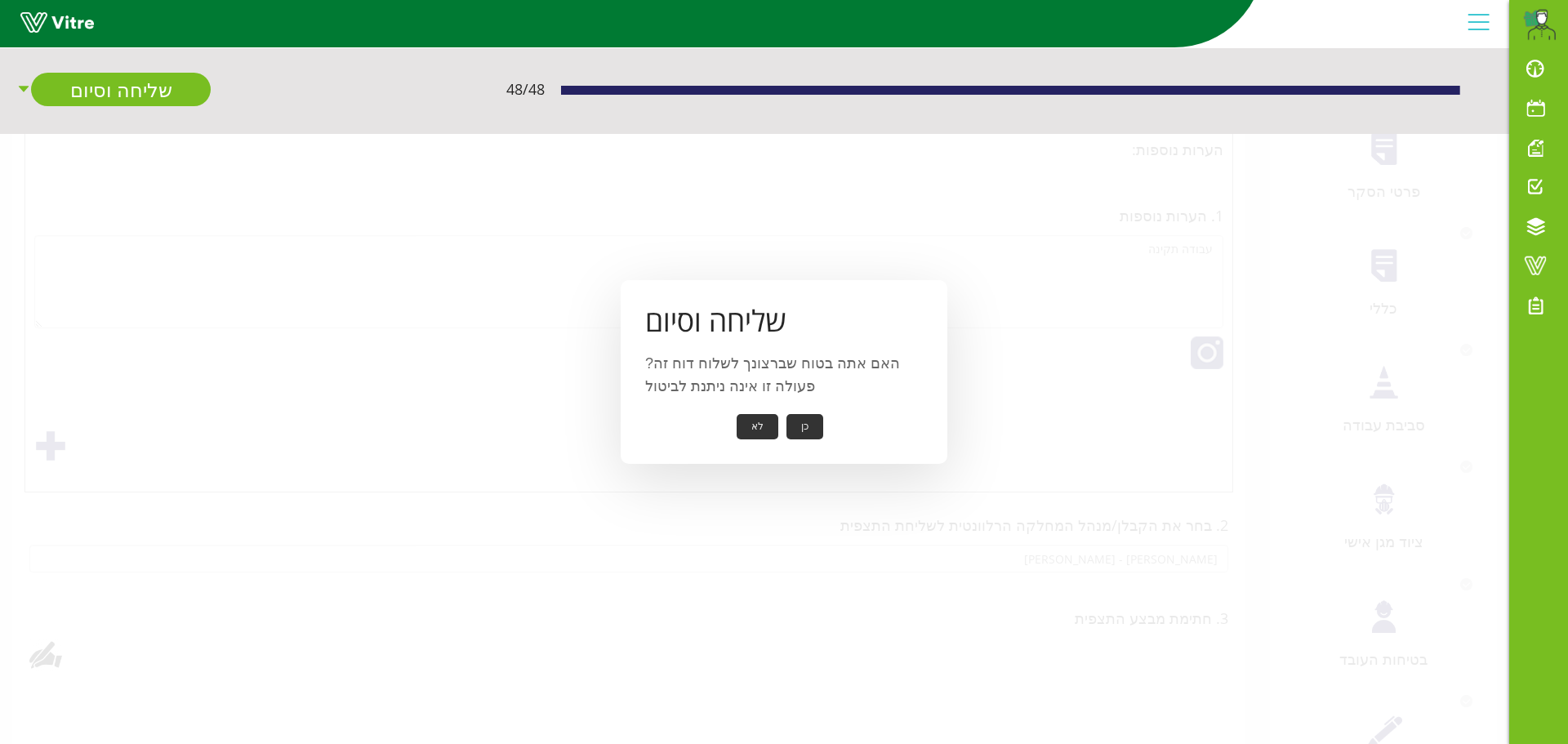
click at [801, 435] on button "כן" at bounding box center [804, 426] width 37 height 25
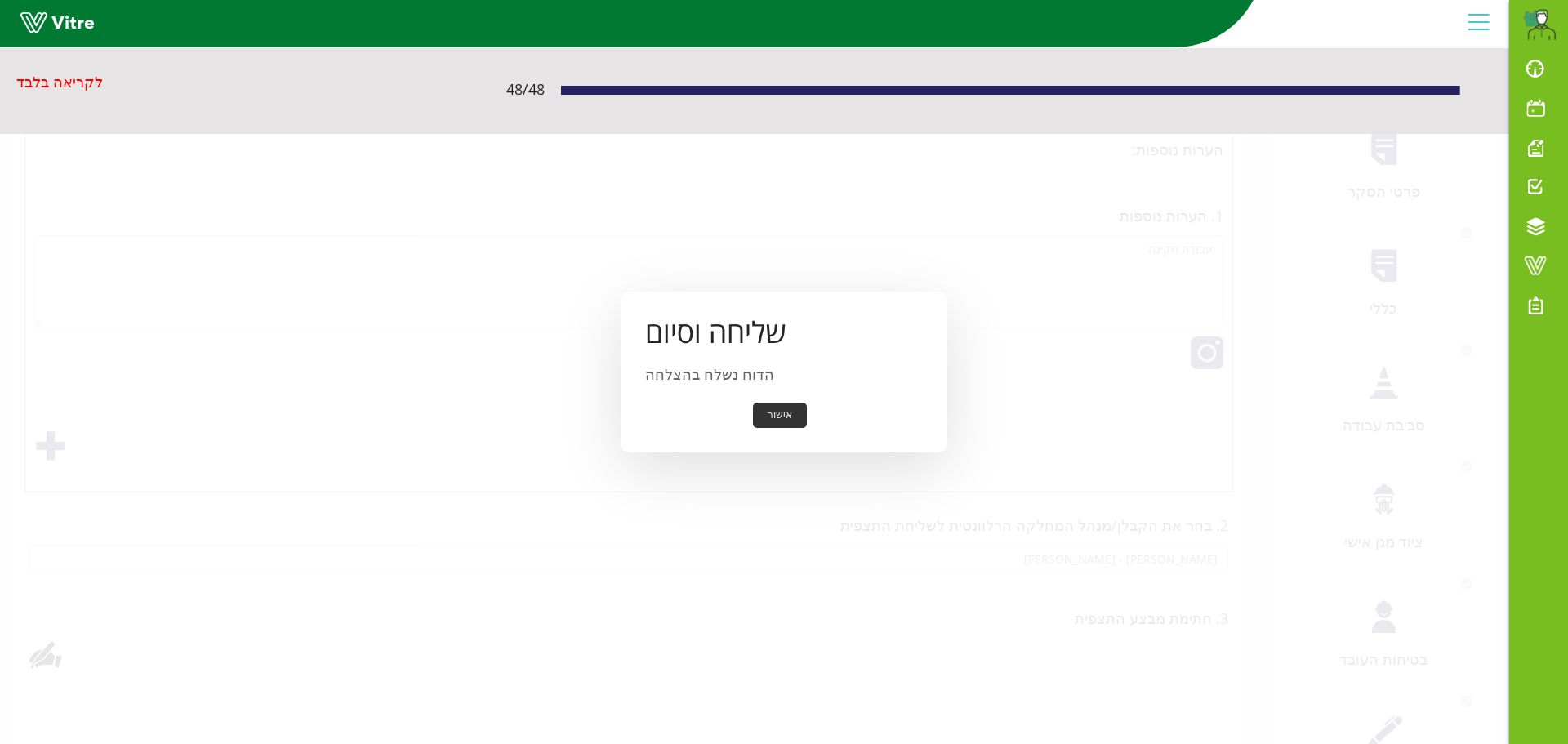
click at [780, 414] on button "אישור" at bounding box center [779, 414] width 53 height 25
